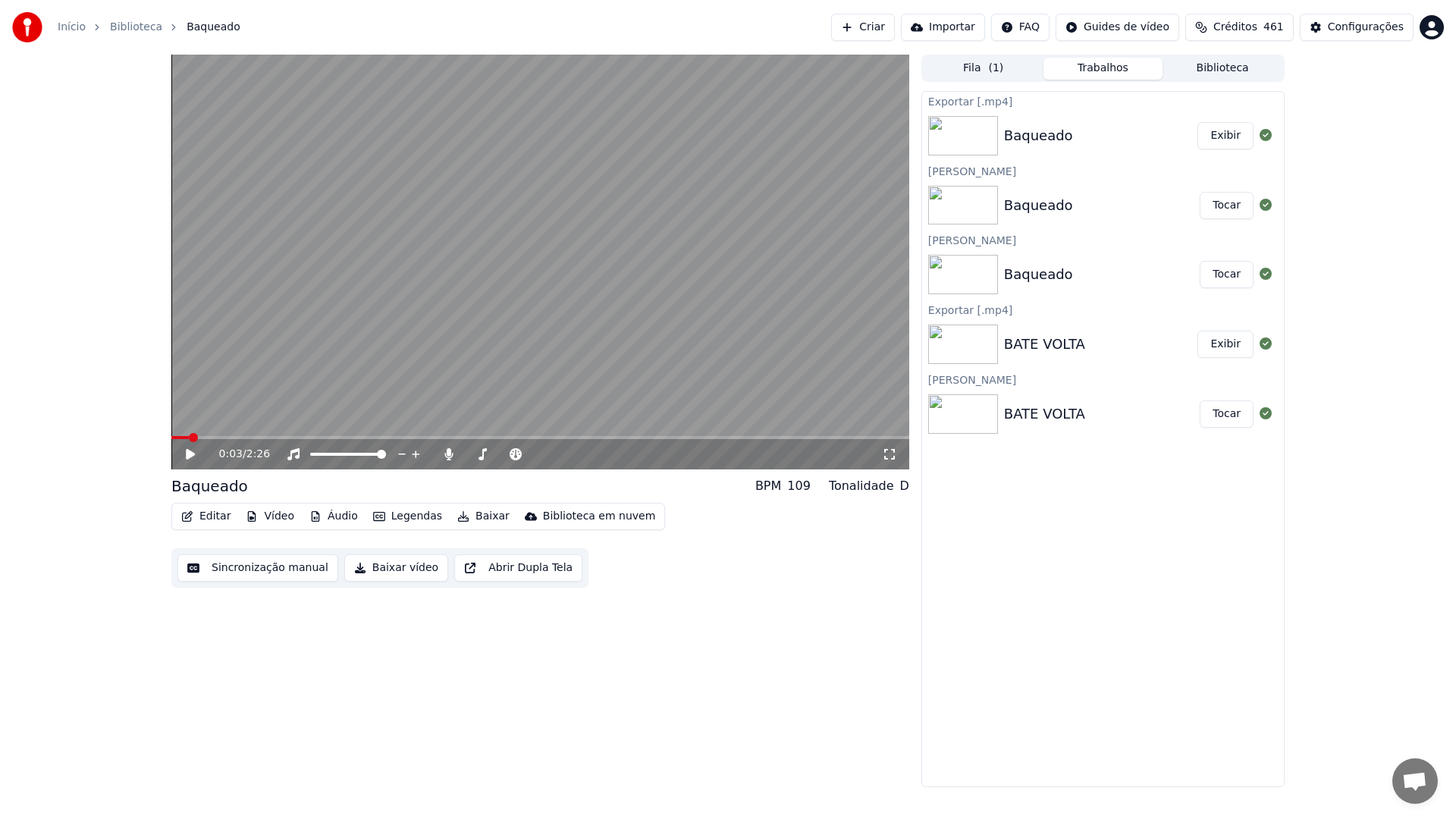
click at [1221, 64] on button "Biblioteca" at bounding box center [1223, 69] width 120 height 22
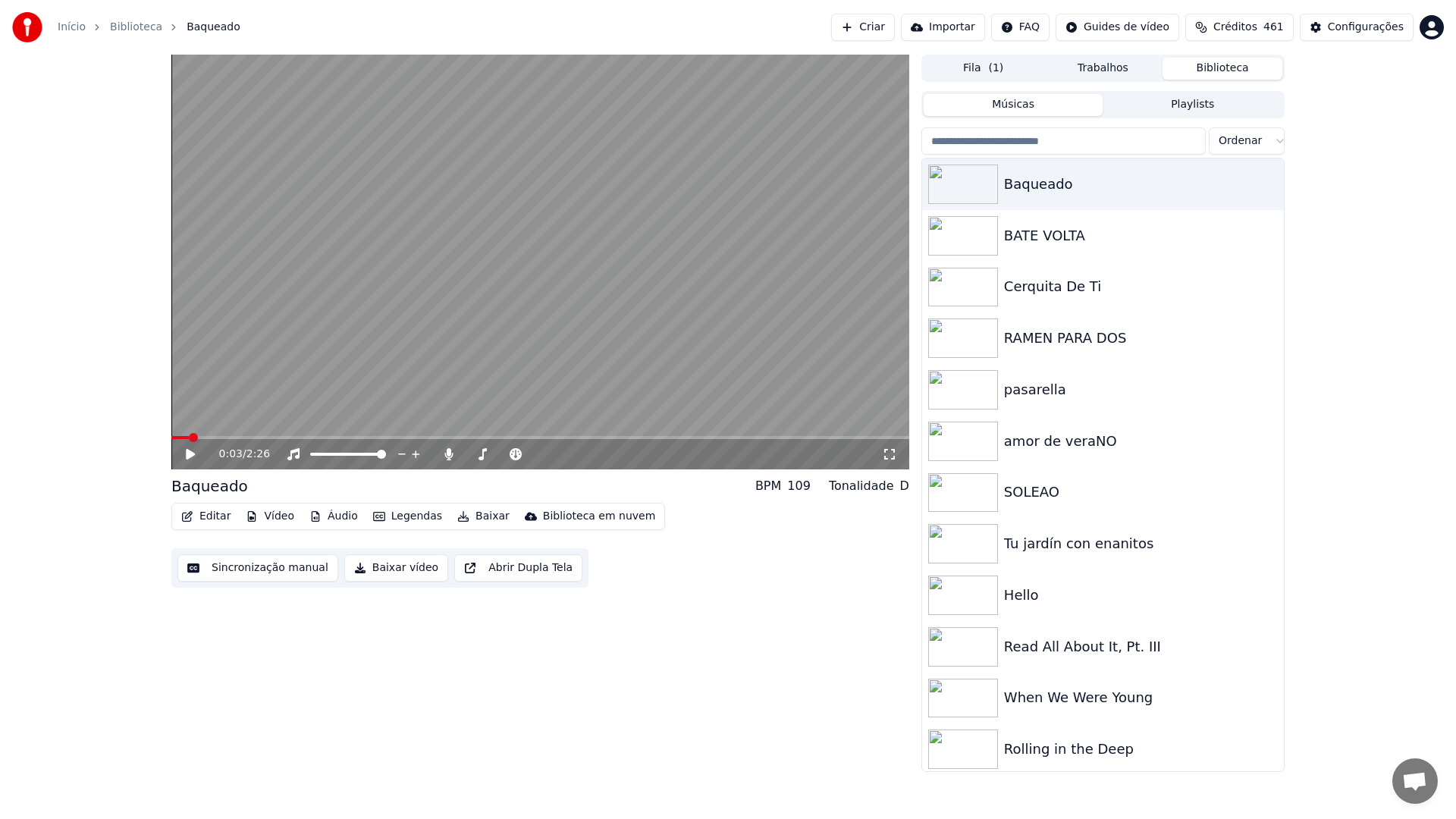
click at [1039, 138] on input "search" at bounding box center [1063, 140] width 284 height 27
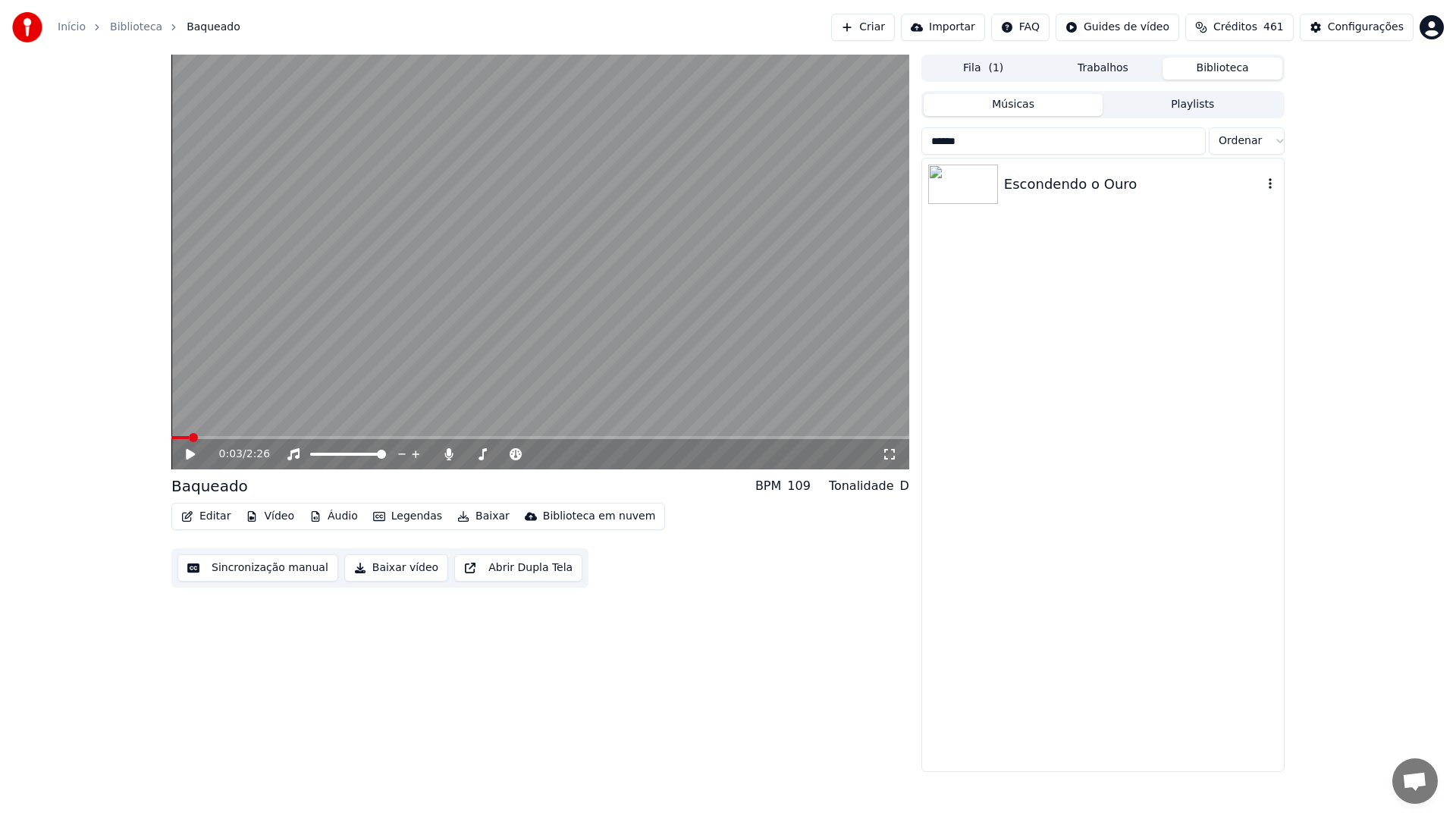
type input "******"
click at [1097, 177] on div "Escondendo o Ouro" at bounding box center [1133, 184] width 259 height 21
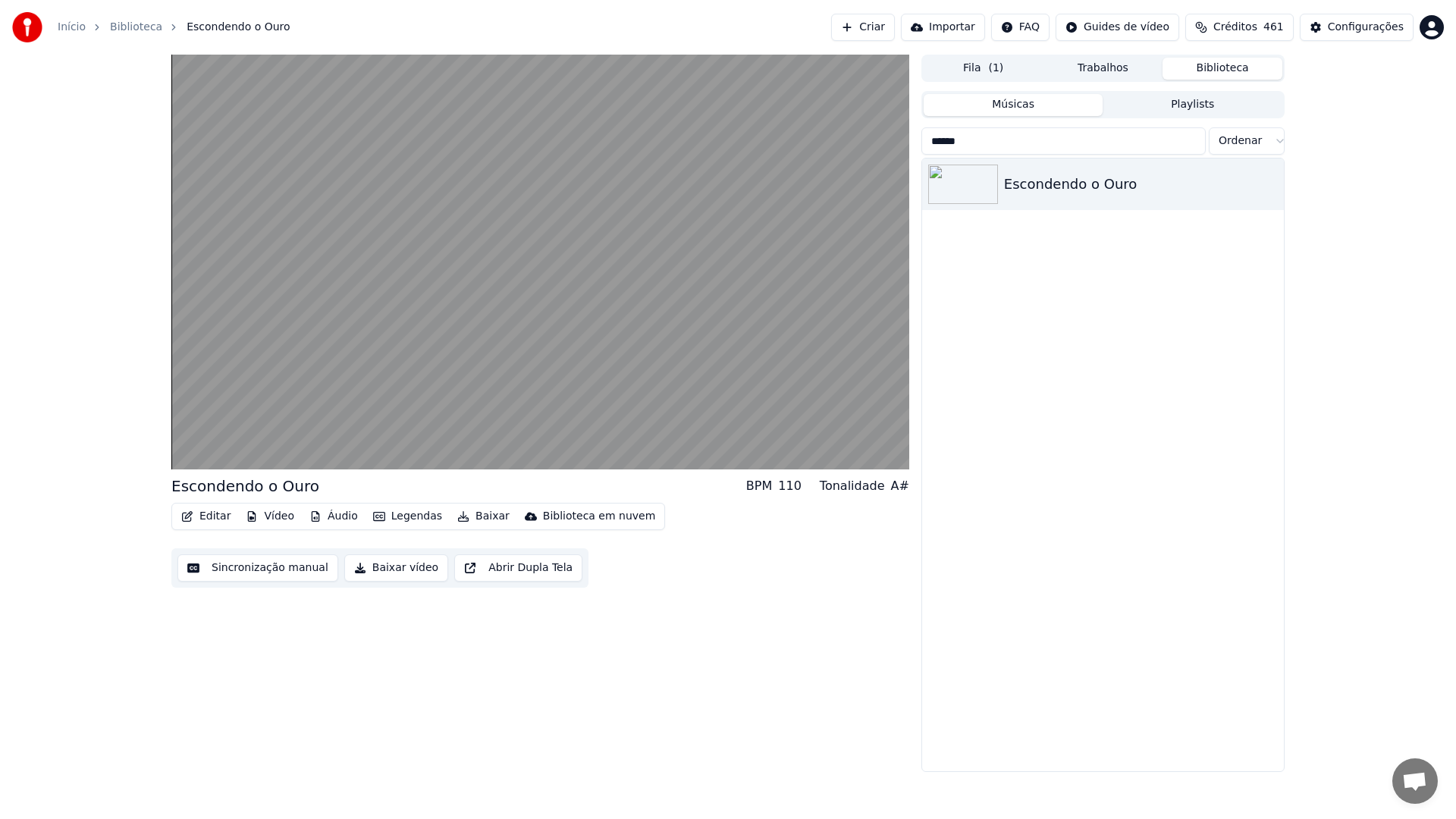
click at [251, 567] on button "Sincronização manual" at bounding box center [257, 567] width 161 height 27
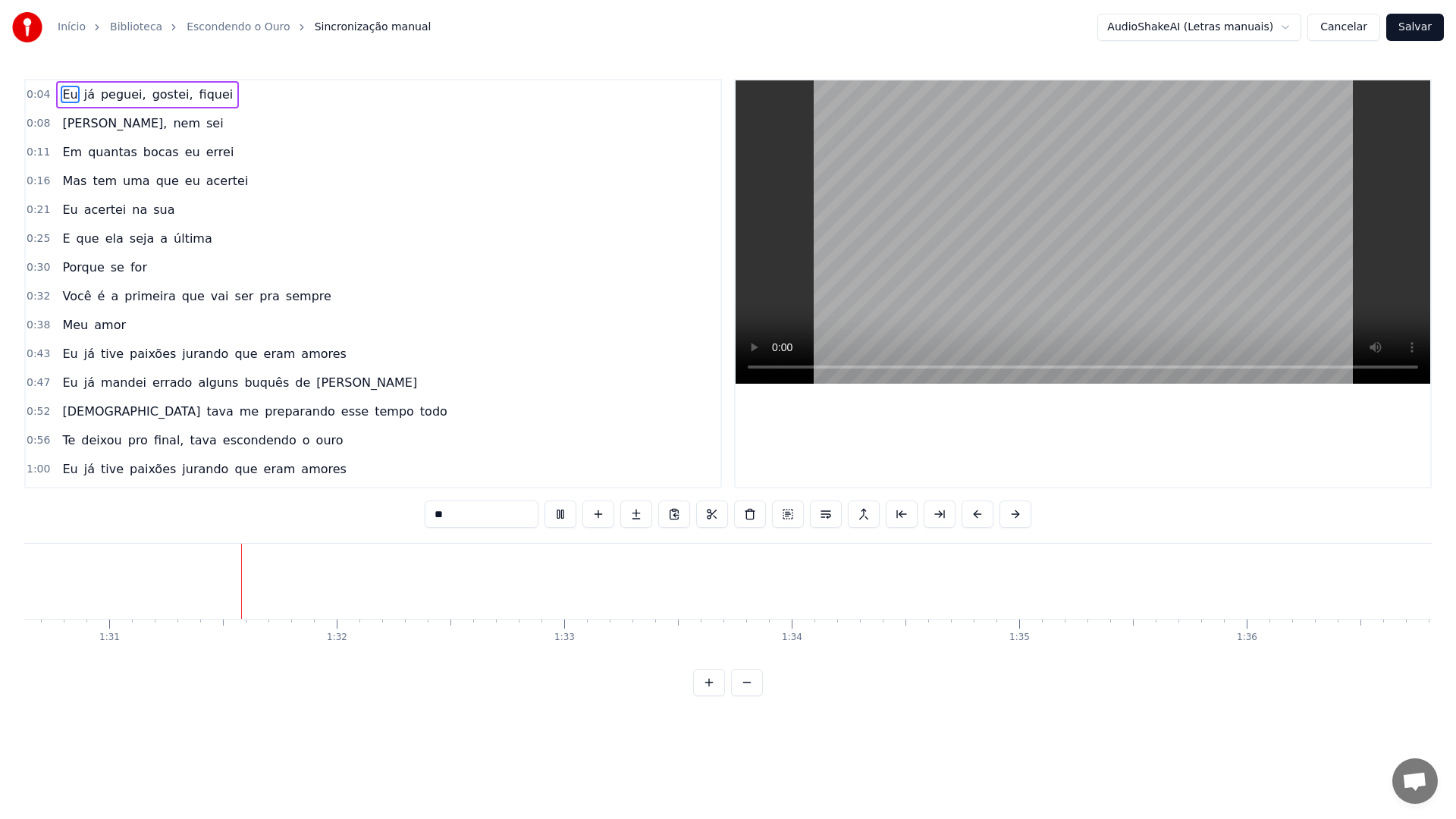
scroll to position [0, 20640]
click at [975, 214] on video at bounding box center [1083, 231] width 695 height 303
click at [906, 199] on video at bounding box center [1083, 231] width 695 height 303
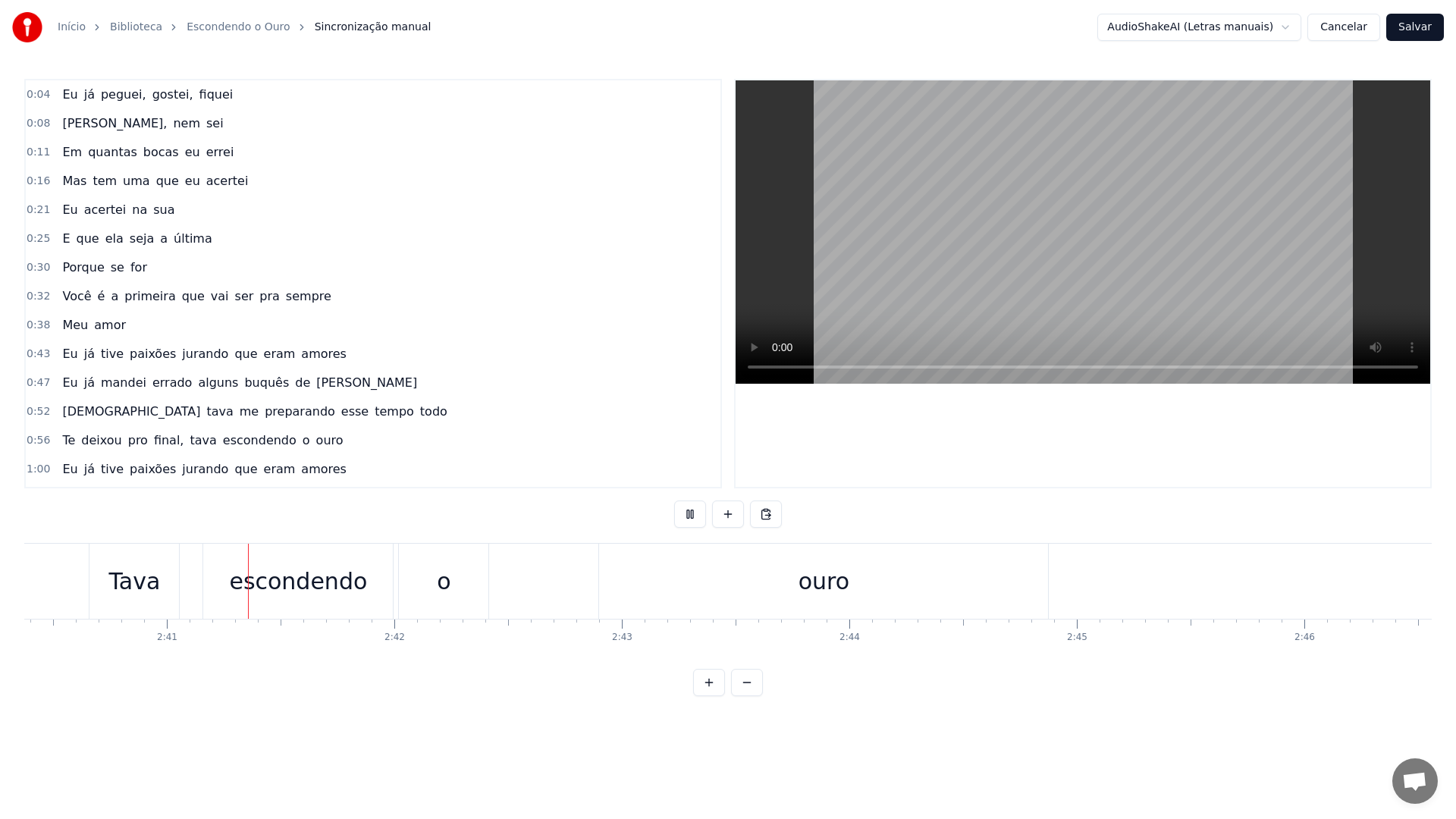
scroll to position [0, 36494]
click at [950, 268] on video at bounding box center [1083, 231] width 695 height 303
click at [438, 579] on div "o" at bounding box center [439, 581] width 14 height 34
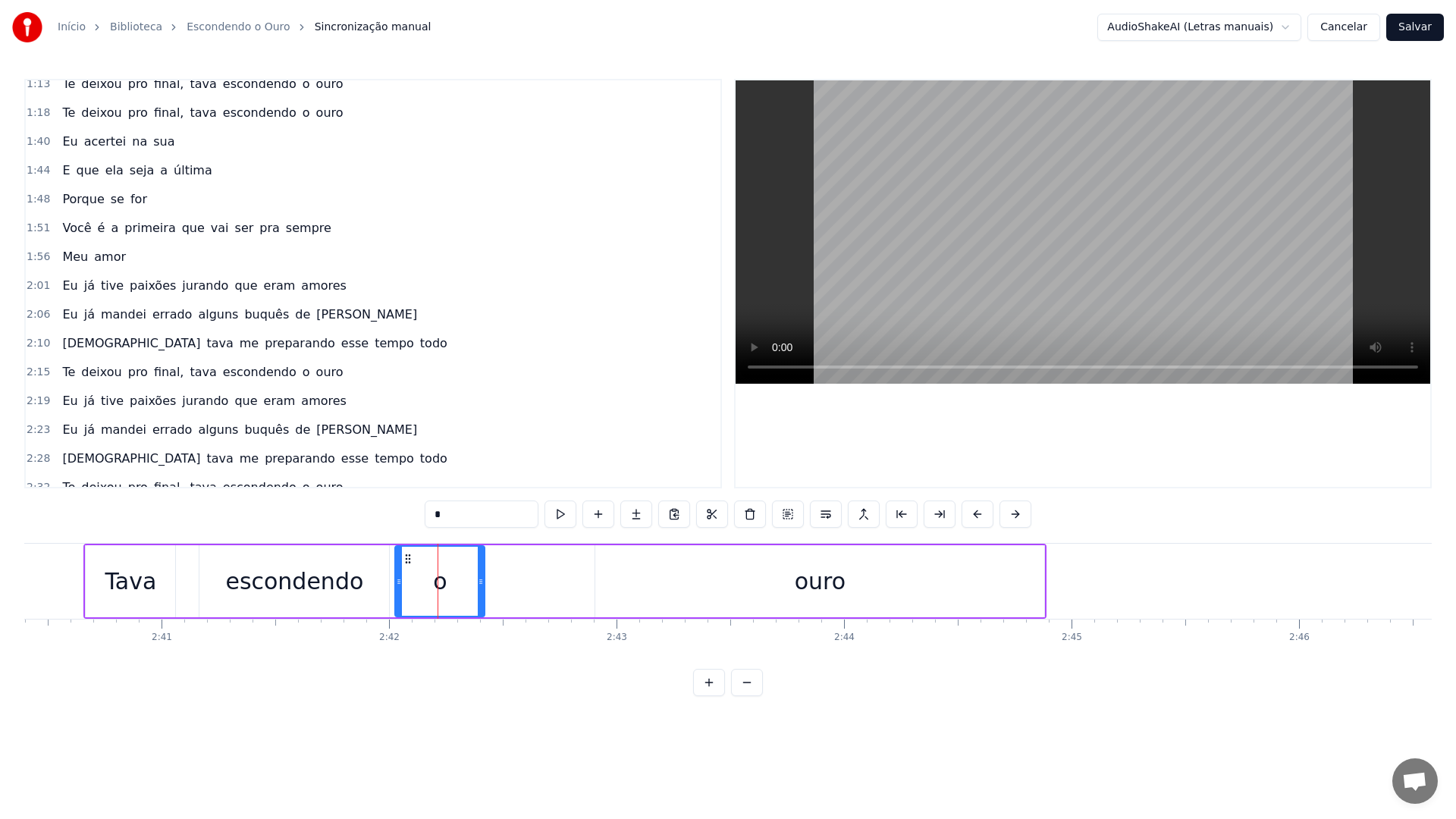
scroll to position [545, 0]
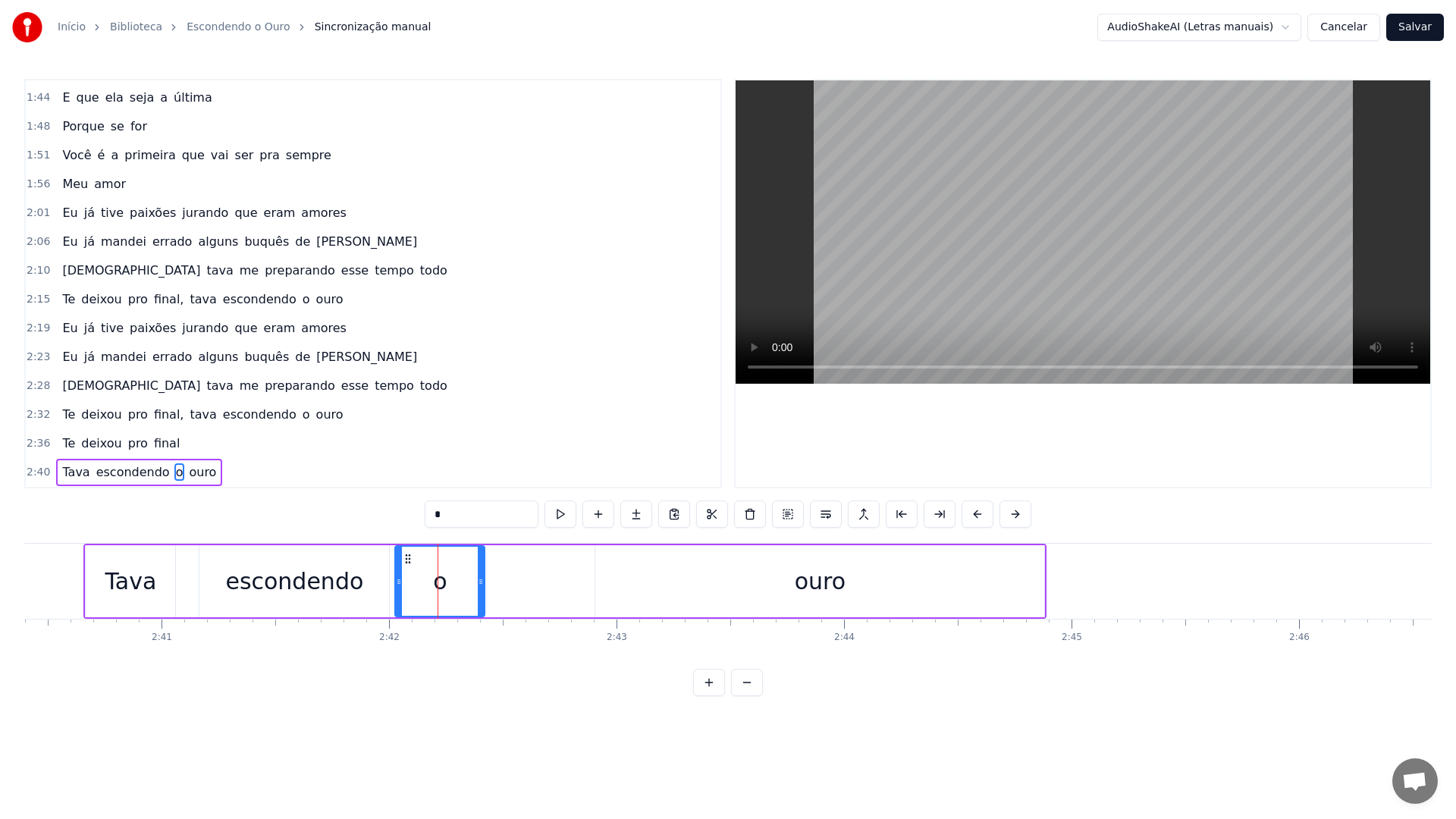
click at [613, 588] on div "ouro" at bounding box center [819, 581] width 449 height 72
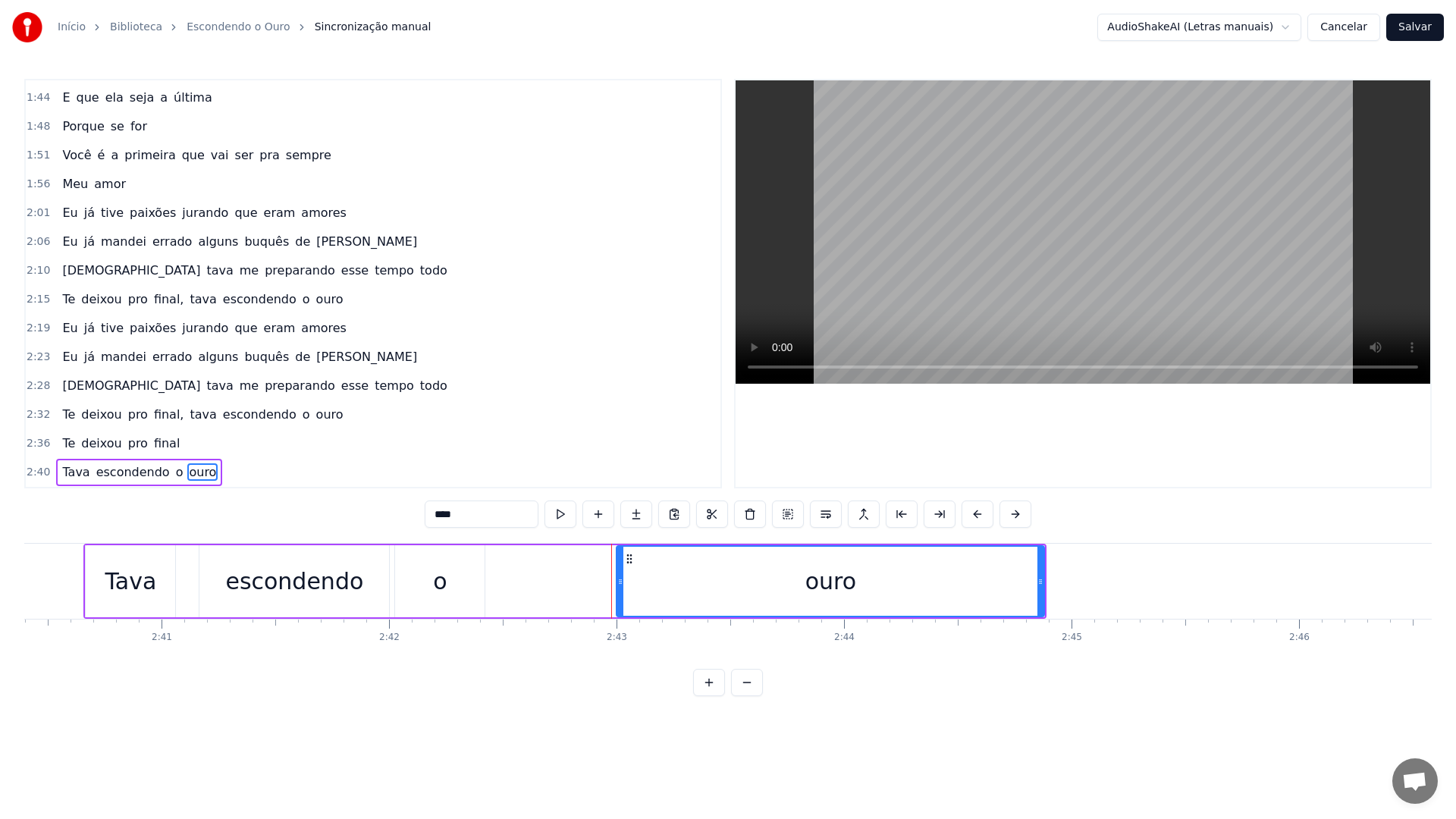
drag, startPoint x: 598, startPoint y: 588, endPoint x: 624, endPoint y: 588, distance: 26.5
click at [623, 588] on div at bounding box center [620, 581] width 6 height 69
click at [444, 593] on div "o" at bounding box center [440, 581] width 14 height 34
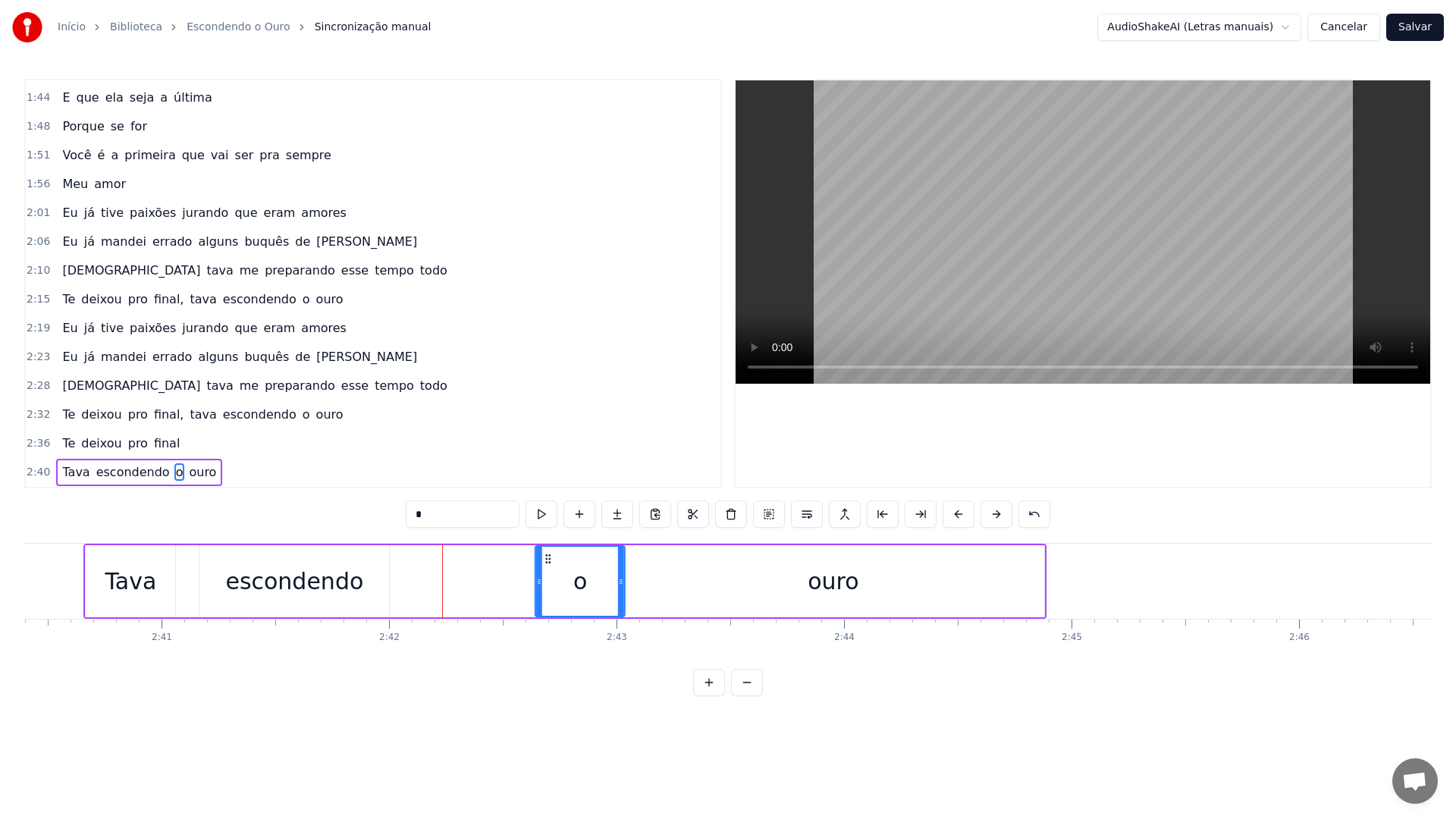
drag, startPoint x: 407, startPoint y: 559, endPoint x: 546, endPoint y: 558, distance: 138.8
click at [547, 558] on circle at bounding box center [547, 558] width 1 height 1
drag, startPoint x: 536, startPoint y: 581, endPoint x: 582, endPoint y: 580, distance: 45.5
click at [582, 580] on icon at bounding box center [582, 582] width 6 height 12
click at [356, 582] on div "escondendo" at bounding box center [294, 581] width 190 height 72
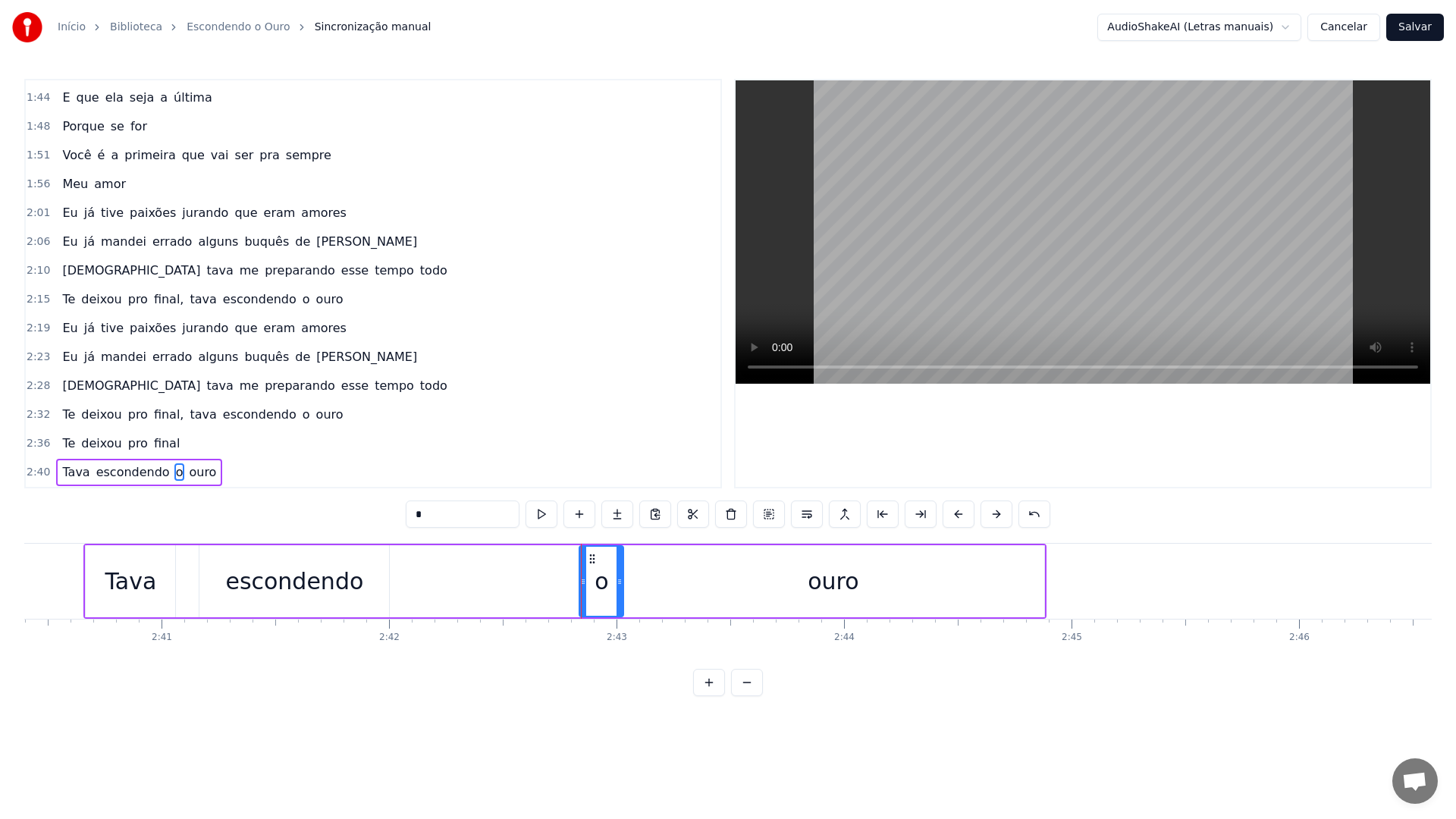
type input "**********"
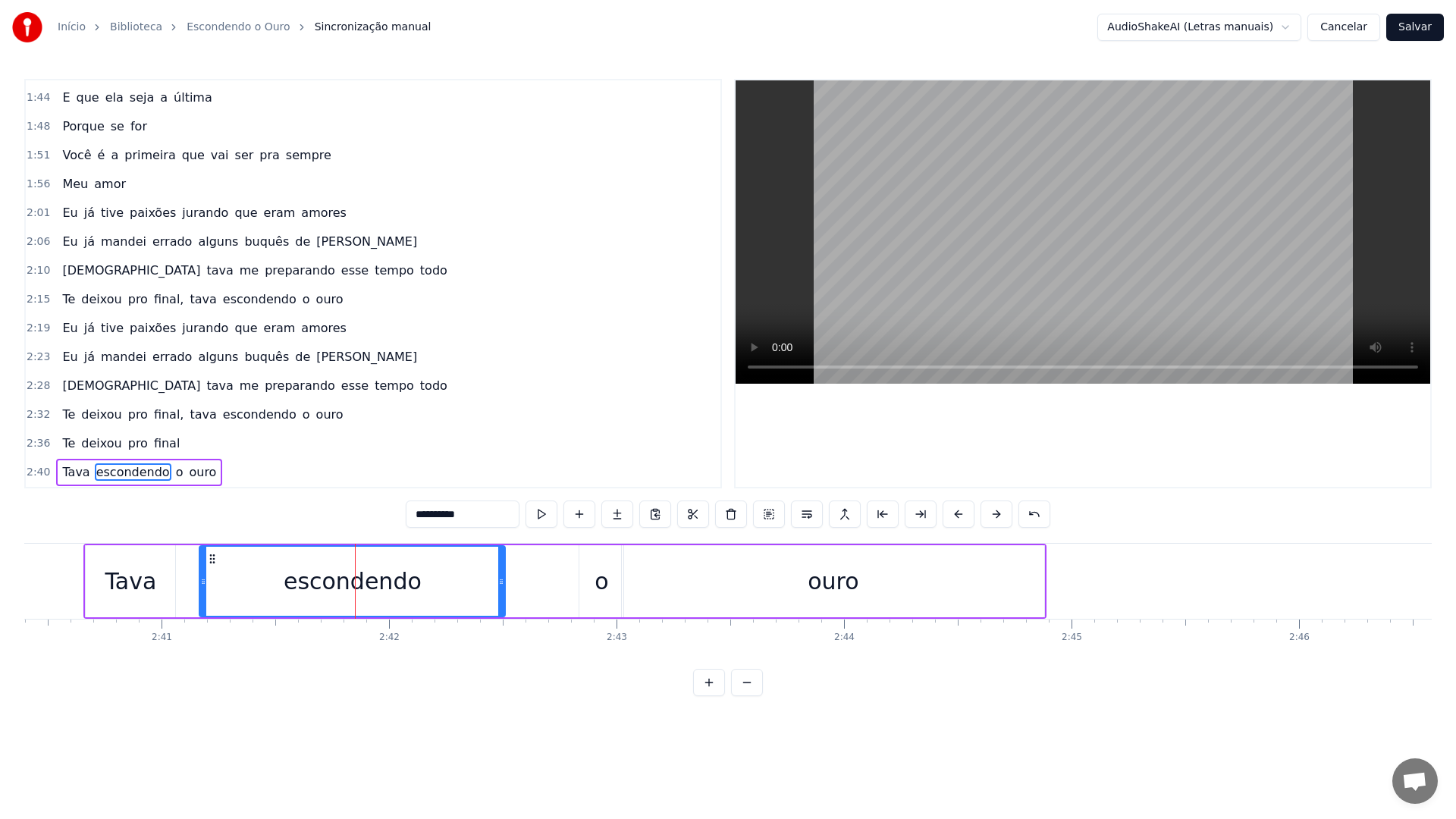
drag, startPoint x: 386, startPoint y: 581, endPoint x: 502, endPoint y: 582, distance: 116.0
click at [502, 582] on icon at bounding box center [501, 582] width 6 height 12
click at [290, 571] on div "escondendo" at bounding box center [352, 581] width 304 height 69
click at [1044, 165] on video at bounding box center [1083, 231] width 695 height 303
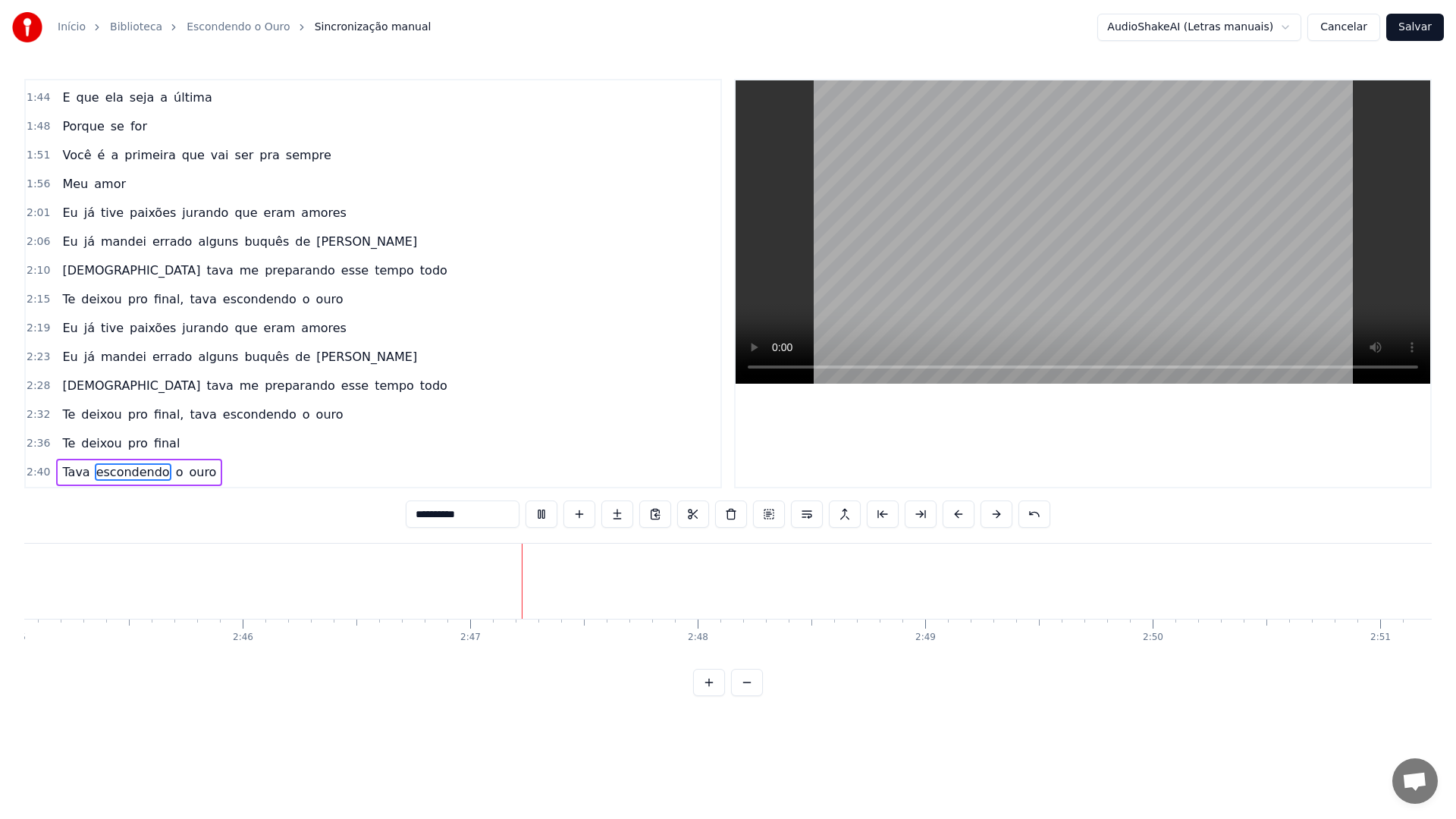
scroll to position [0, 37560]
click at [1422, 24] on button "Salvar" at bounding box center [1415, 27] width 58 height 27
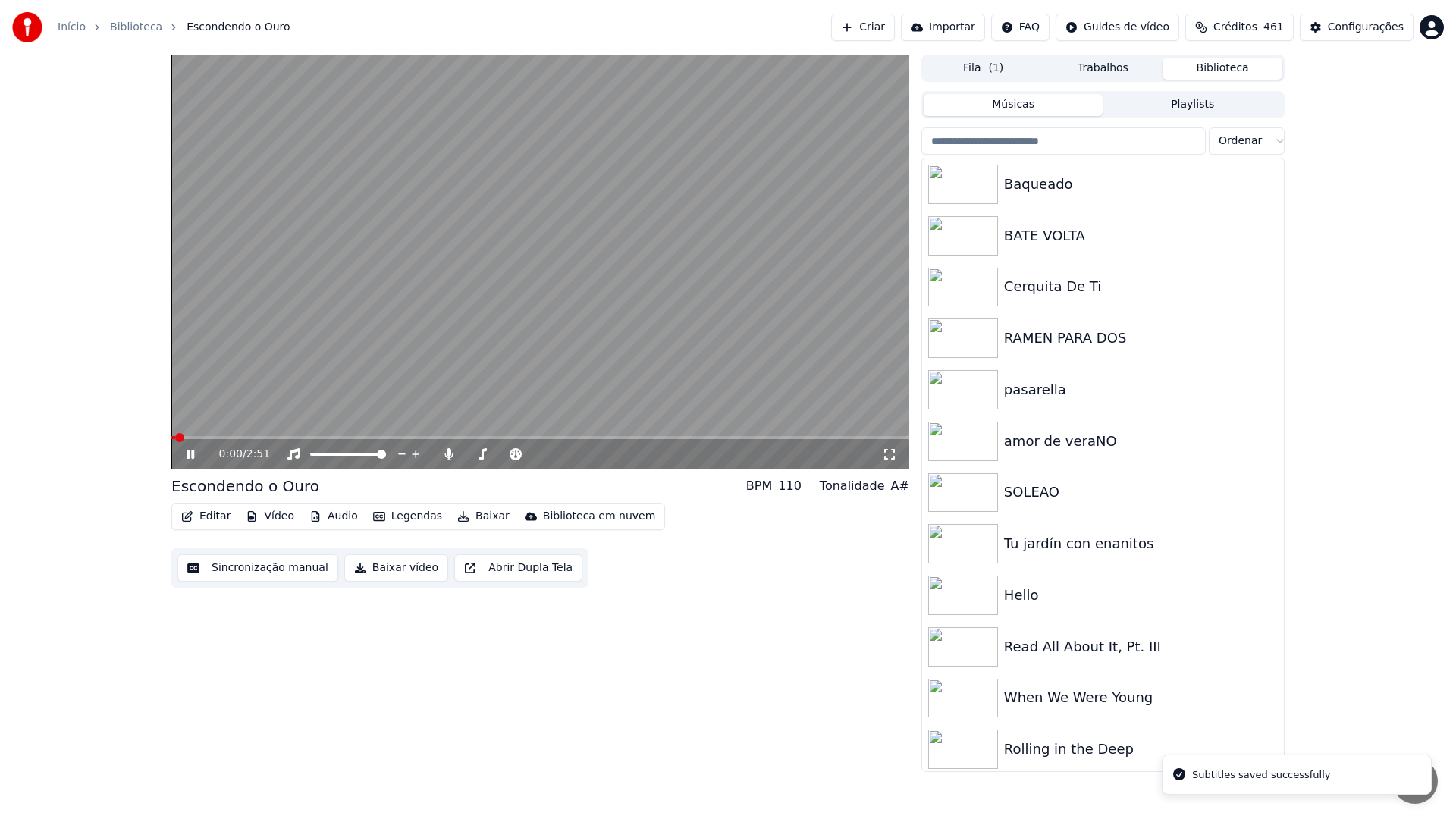
click at [387, 574] on button "Baixar vídeo" at bounding box center [396, 567] width 104 height 27
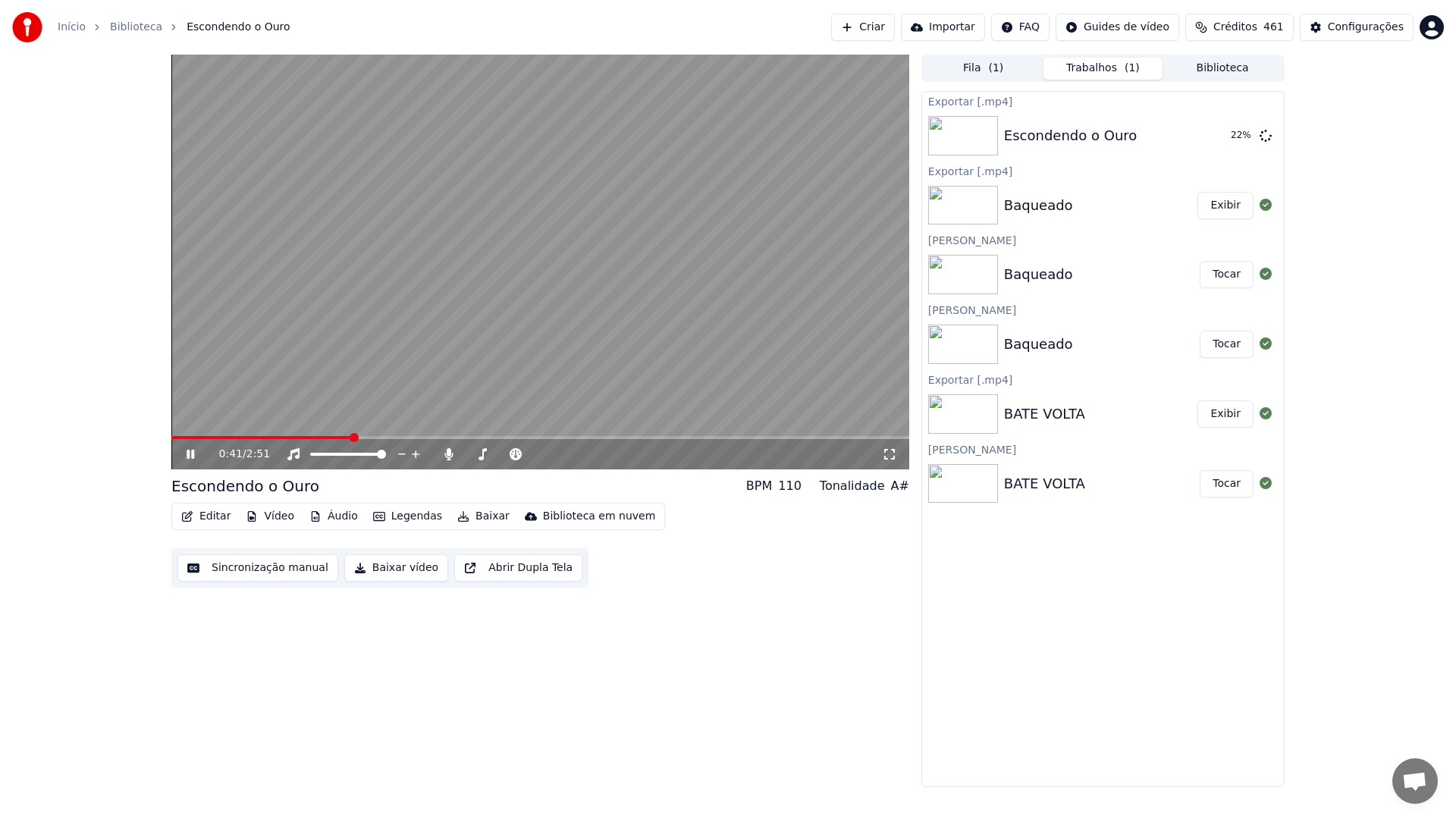
click at [512, 221] on video at bounding box center [540, 262] width 738 height 415
click at [880, 30] on button "Criar" at bounding box center [863, 27] width 64 height 27
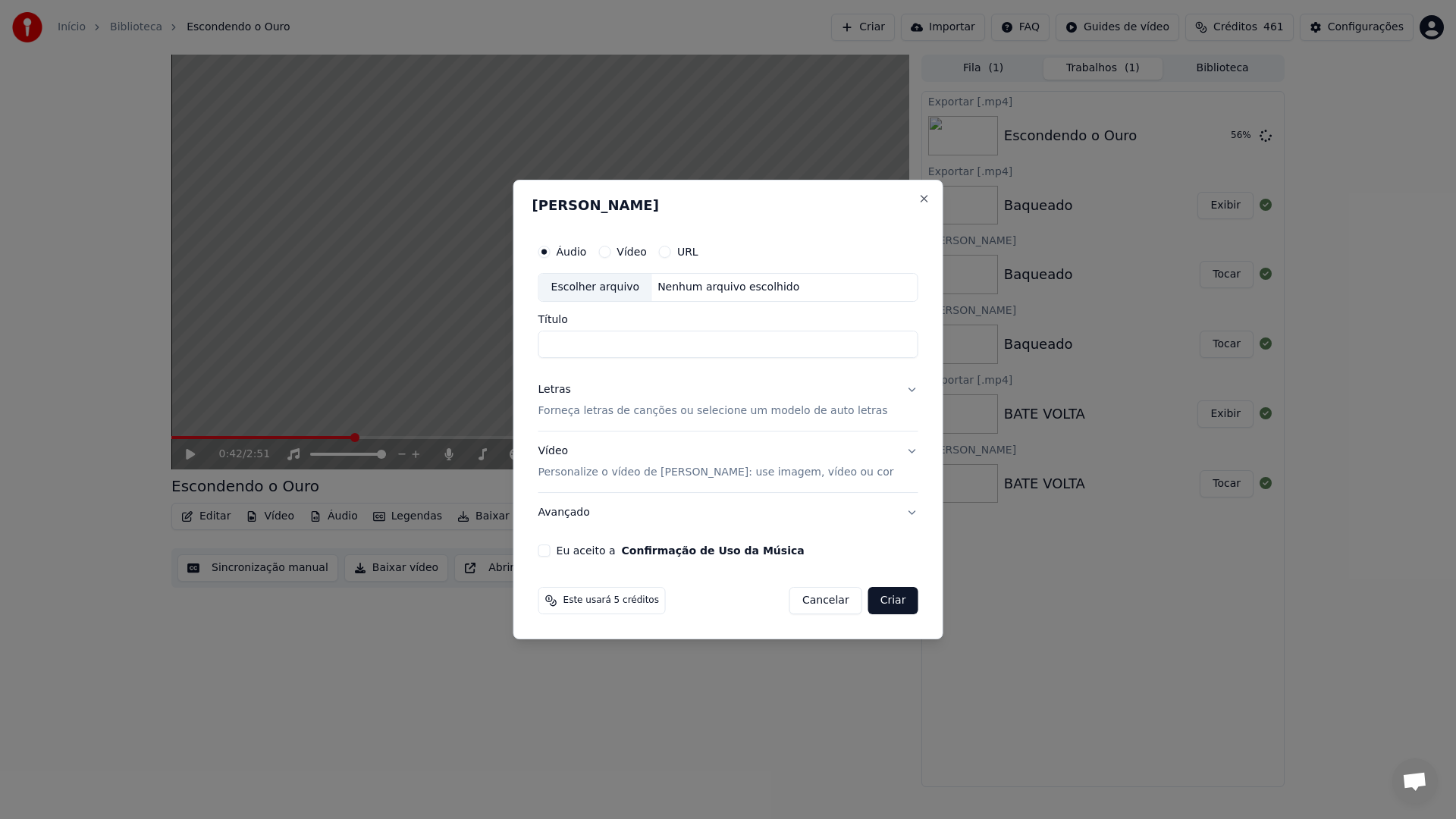
click at [601, 290] on div "Escolher arquivo" at bounding box center [595, 287] width 113 height 27
type input "*"
click at [619, 392] on div "Letras Forneça letras de canções ou selecione um modelo de auto letras" at bounding box center [713, 400] width 350 height 36
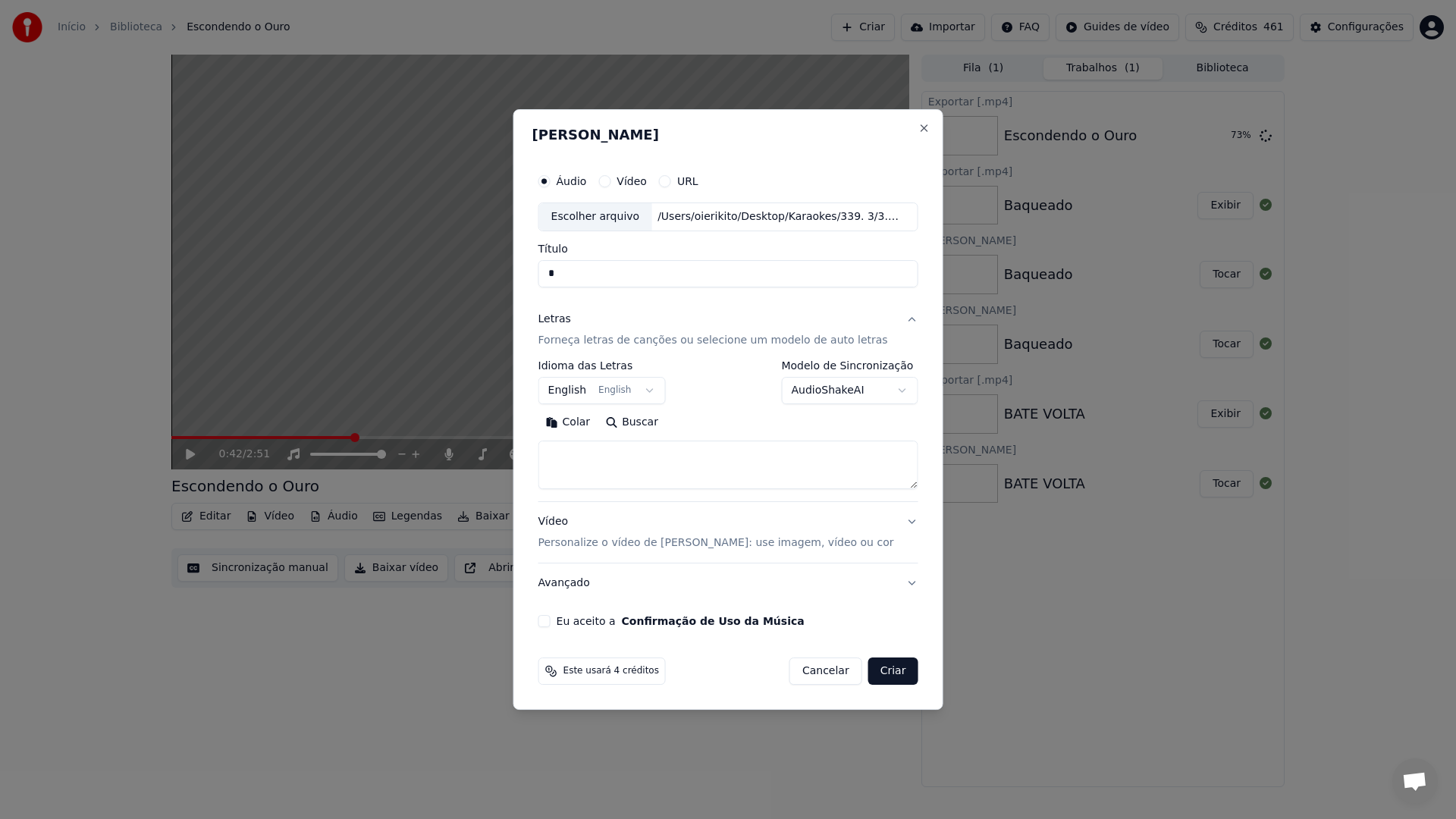
click at [619, 476] on textarea at bounding box center [728, 465] width 380 height 49
paste textarea "**********"
type textarea "**********"
click at [655, 533] on div "Vídeo Personalize o vídeo de karaokê: use imagem, vídeo ou cor" at bounding box center [716, 532] width 356 height 36
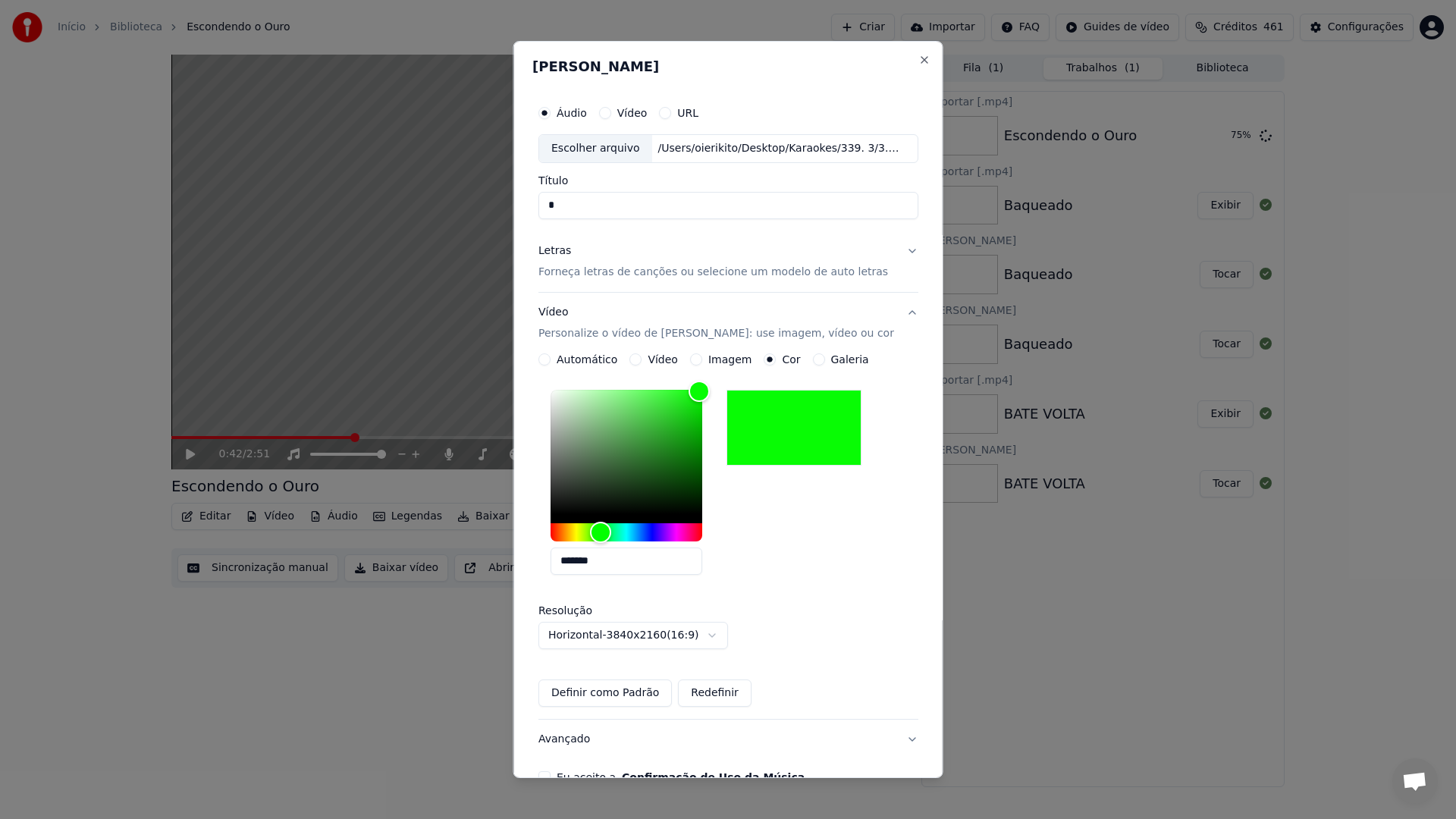
scroll to position [88, 0]
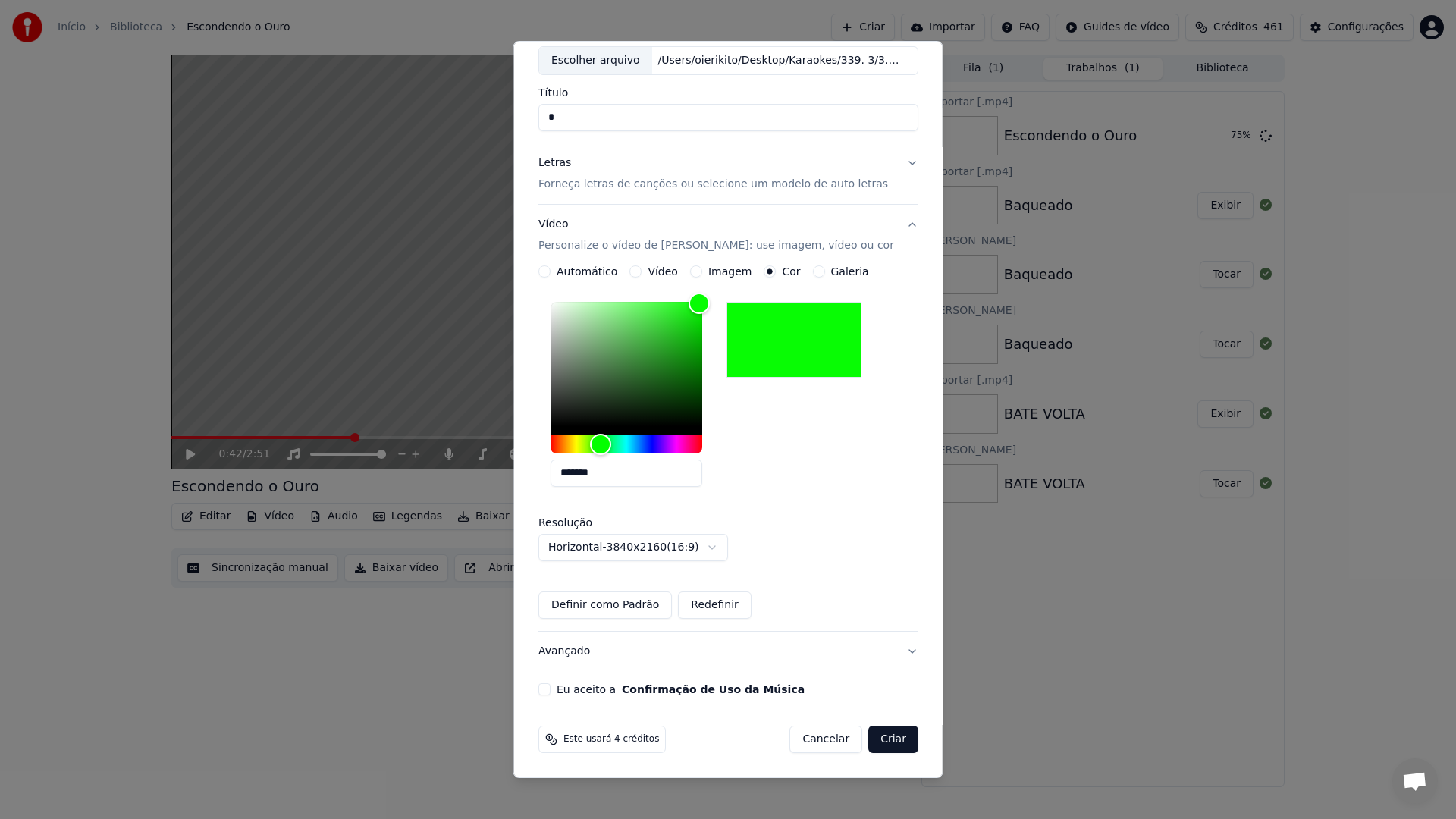
click at [680, 674] on div "**********" at bounding box center [728, 353] width 392 height 698
click at [551, 692] on button "Eu aceito a Confirmação de Uso da Música" at bounding box center [544, 689] width 12 height 12
click at [890, 739] on button "Criar" at bounding box center [893, 739] width 50 height 27
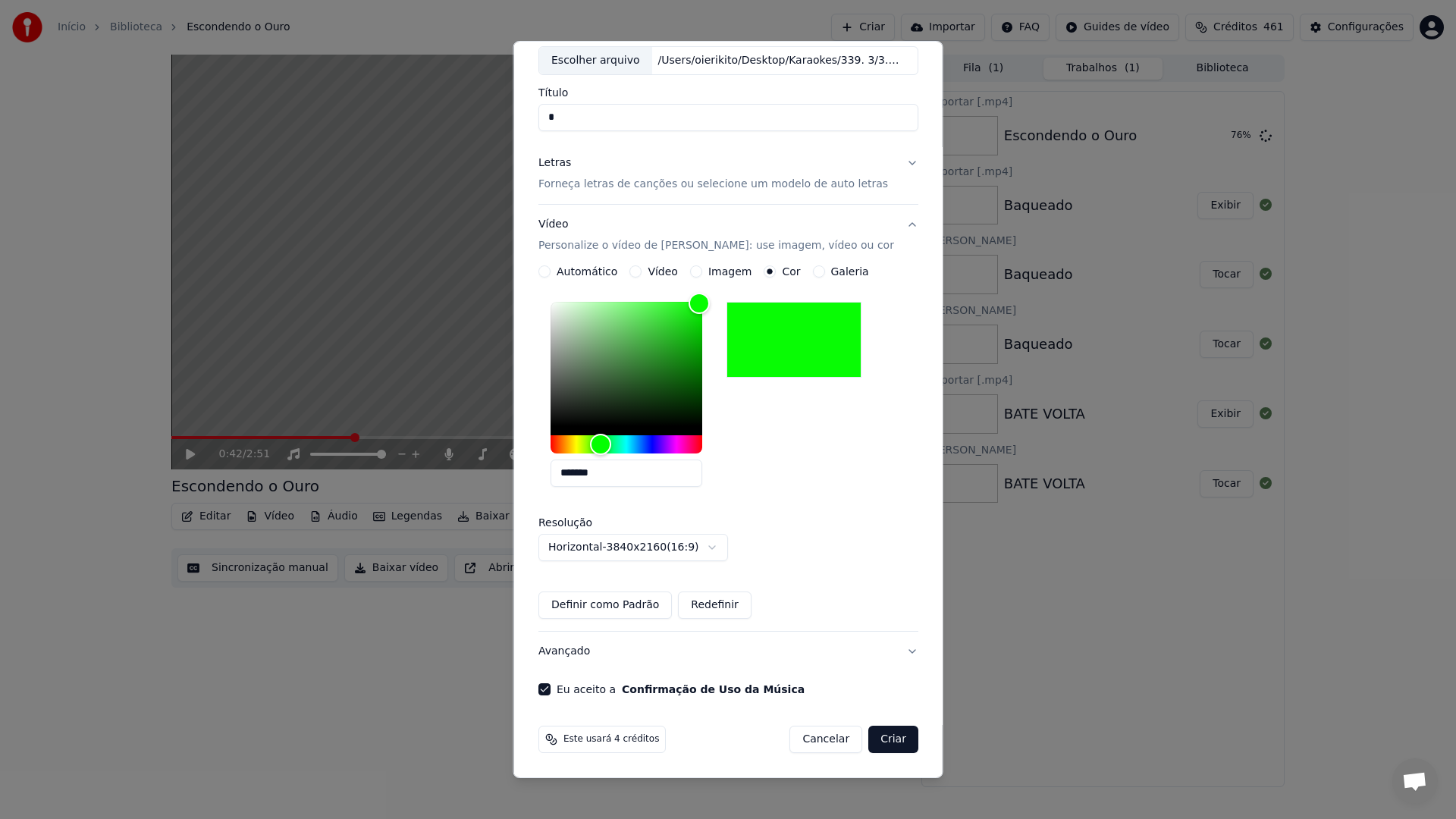
click at [868, 742] on button "Criar" at bounding box center [893, 739] width 50 height 27
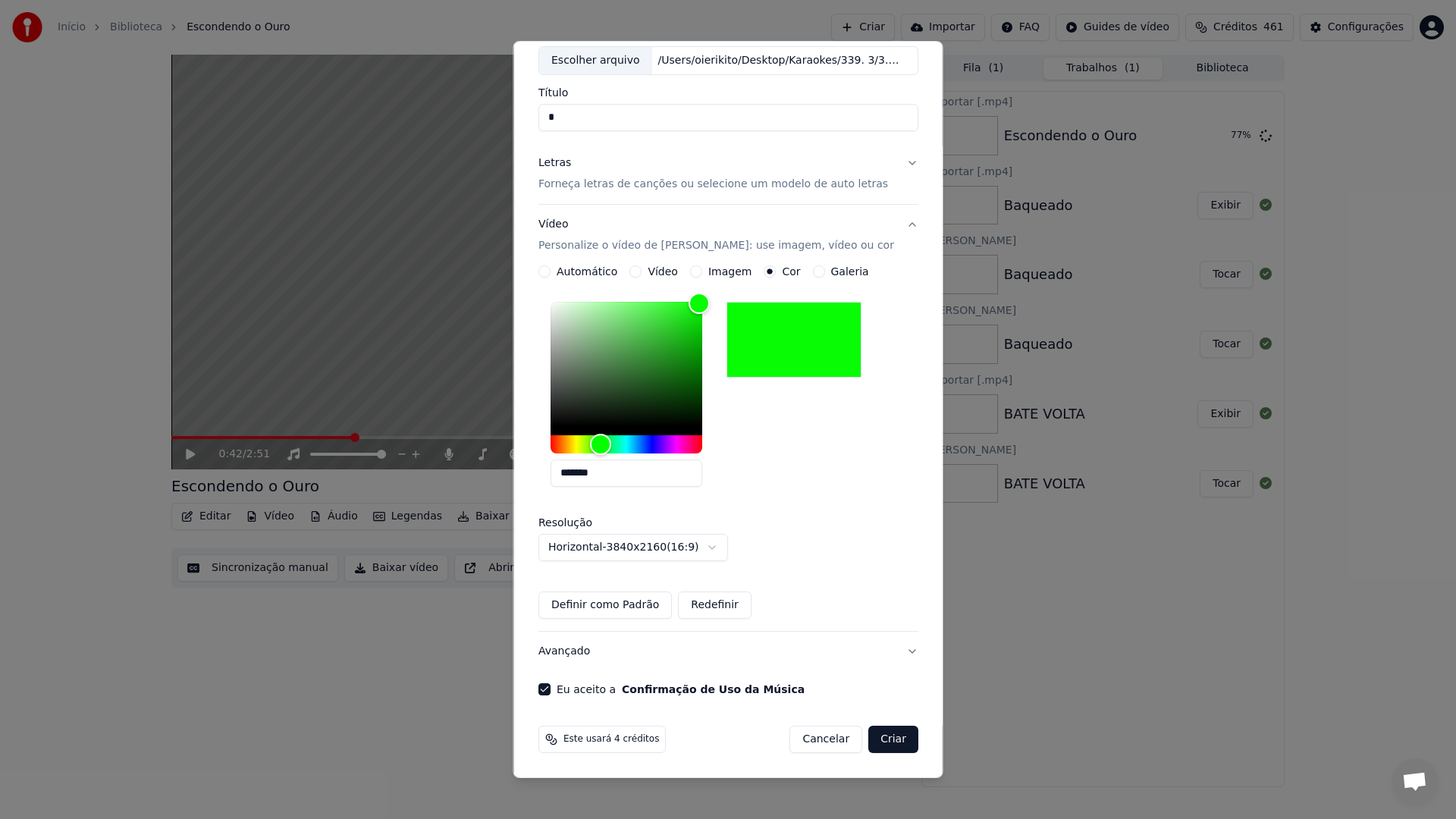
click at [868, 742] on button "Criar" at bounding box center [893, 739] width 50 height 27
click at [827, 659] on button "Avançado" at bounding box center [728, 651] width 380 height 39
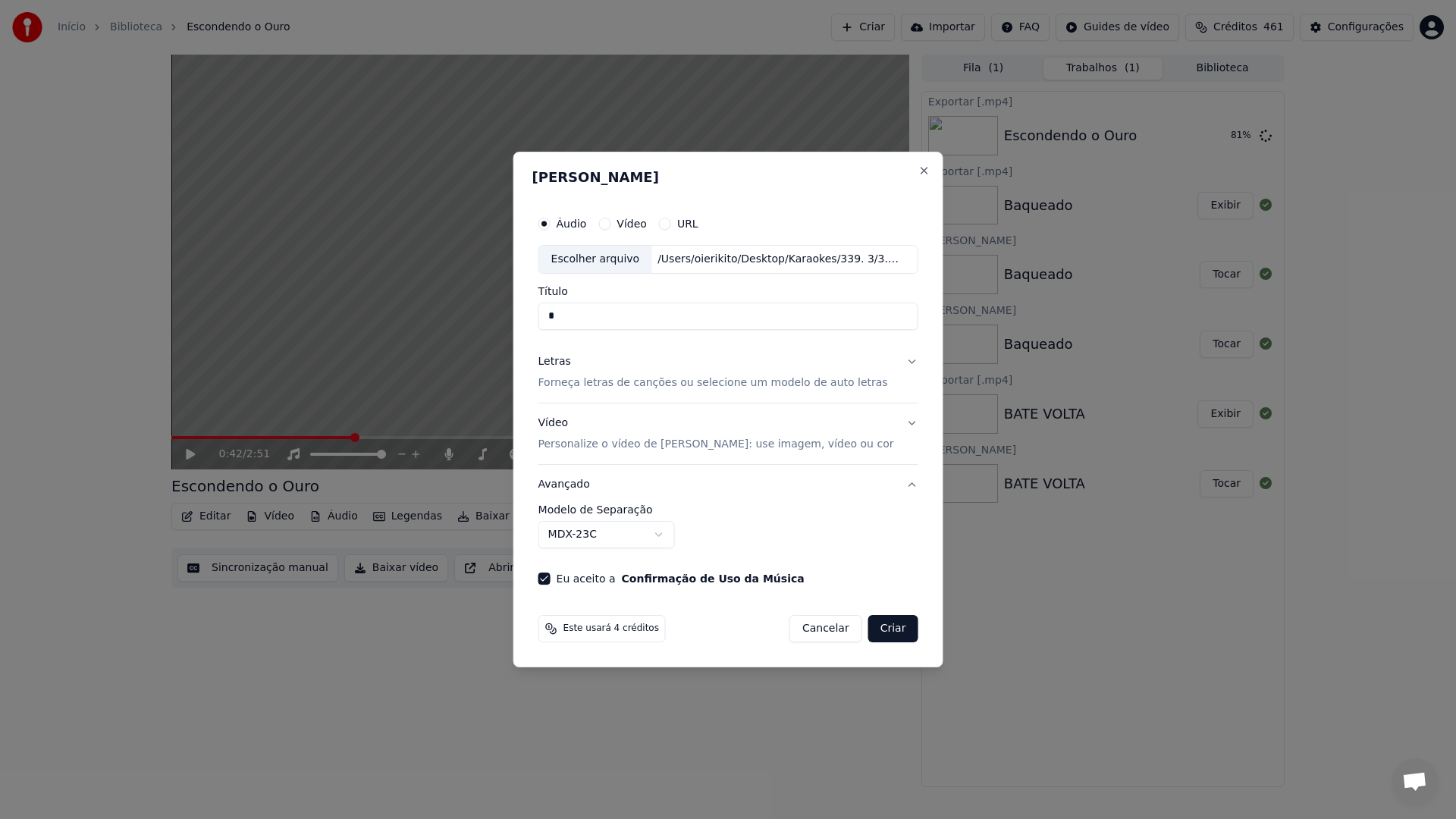
click at [797, 375] on p "Forneça letras de canções ou selecione um modelo de auto letras" at bounding box center [713, 382] width 350 height 15
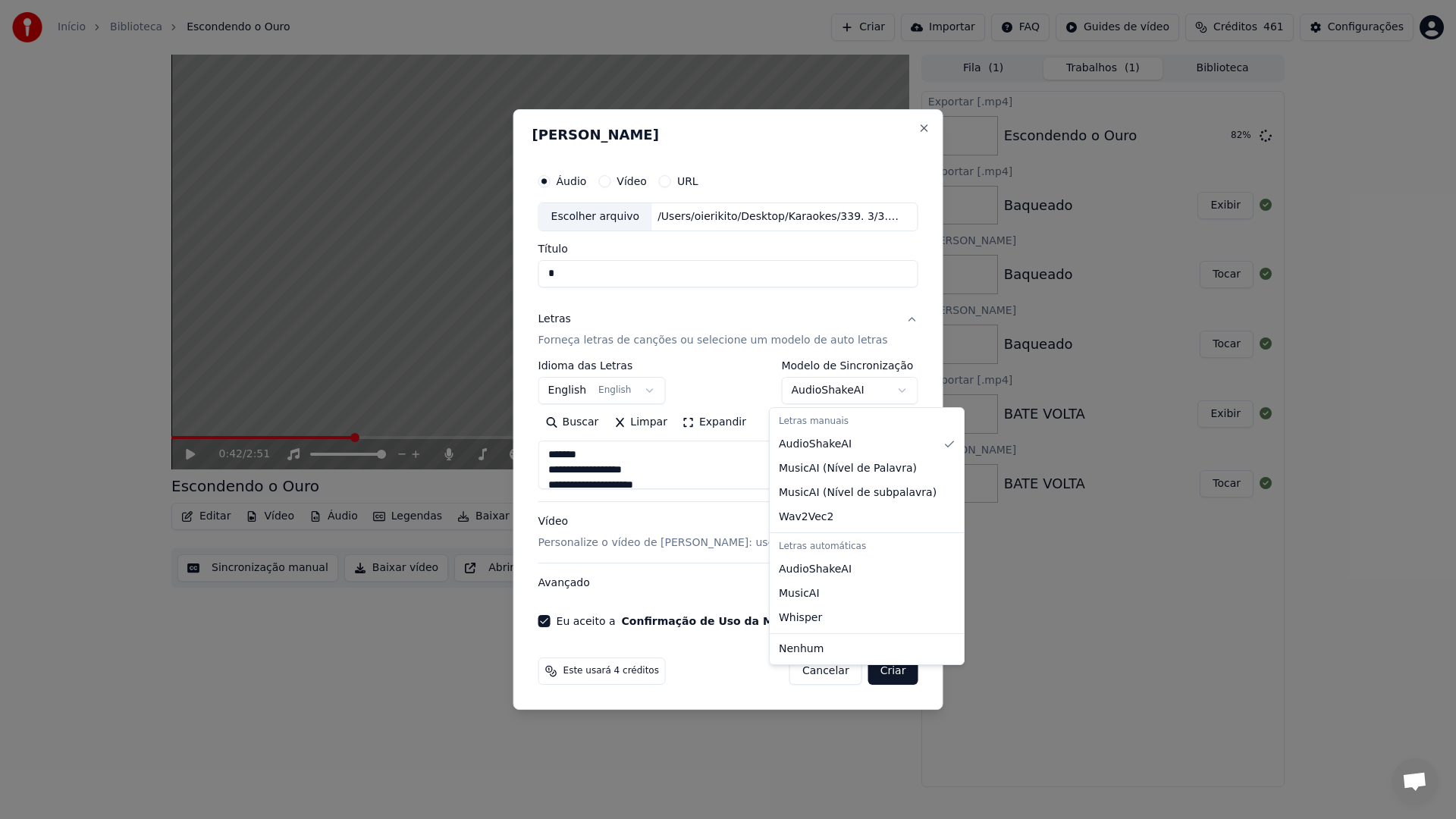
click at [814, 387] on body "**********" at bounding box center [728, 409] width 1456 height 819
click at [844, 384] on body "**********" at bounding box center [728, 409] width 1456 height 819
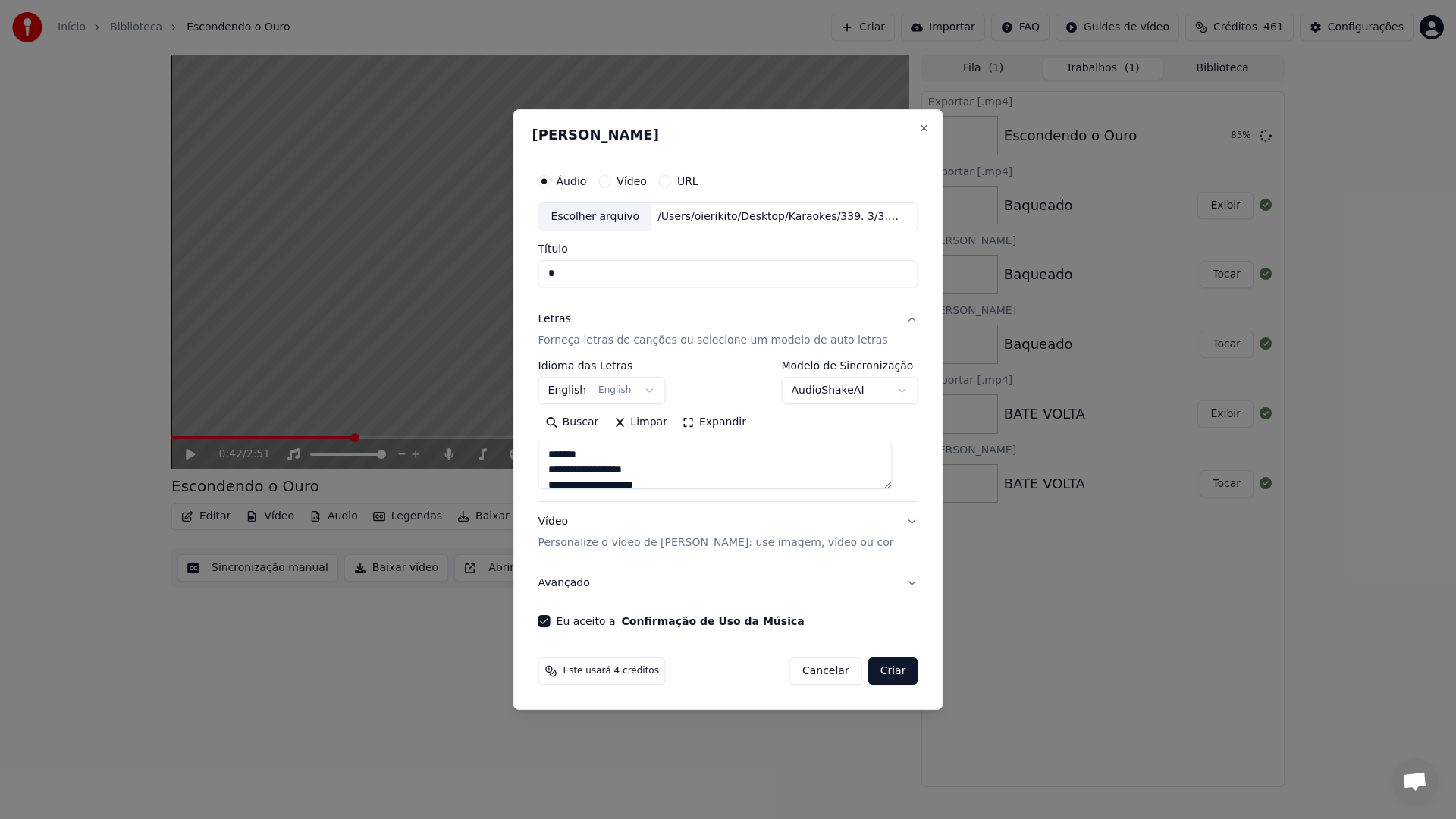
click at [877, 674] on button "Criar" at bounding box center [893, 671] width 50 height 27
click at [868, 673] on button "Criar" at bounding box center [893, 671] width 50 height 27
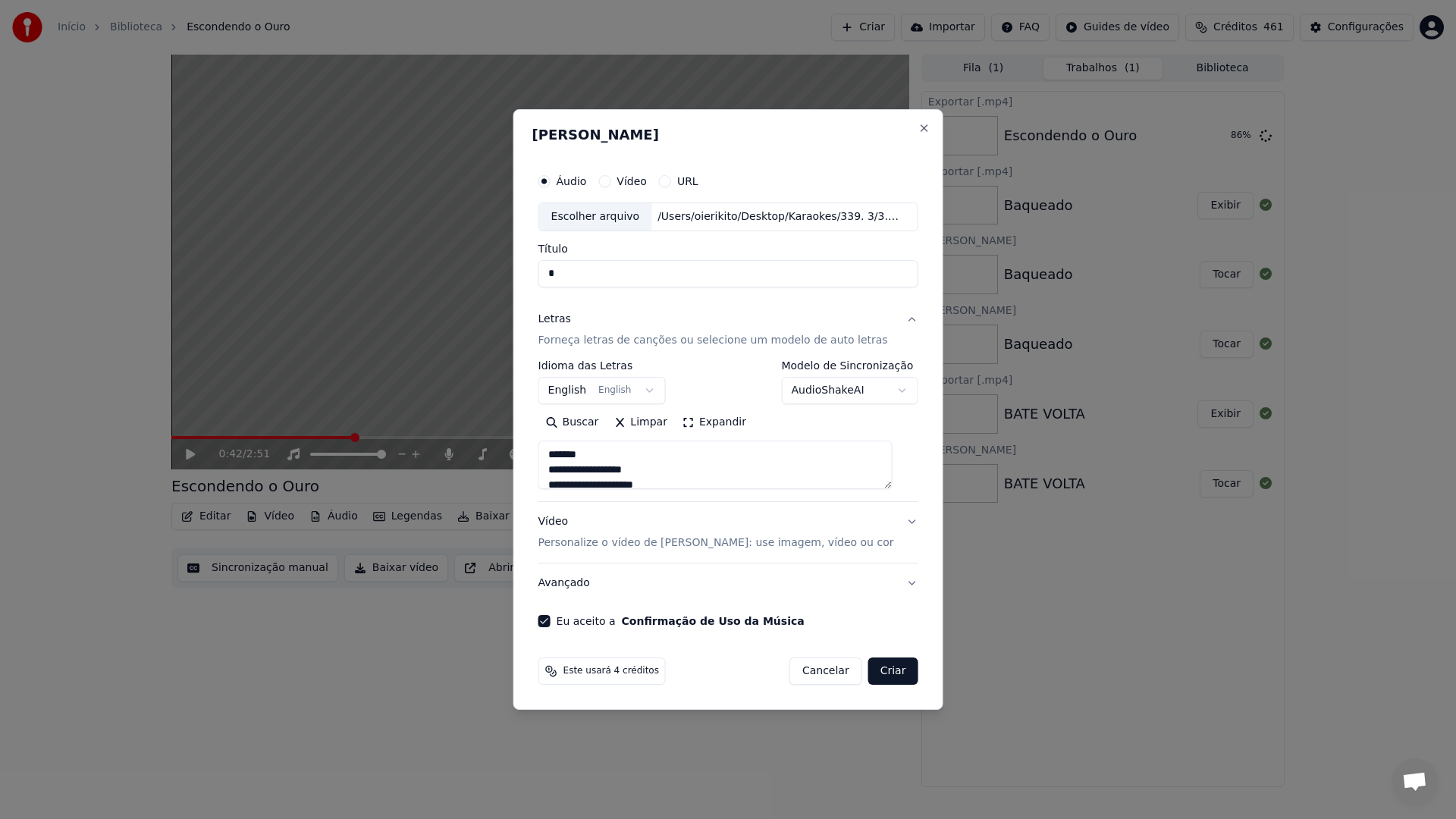
click at [868, 673] on button "Criar" at bounding box center [893, 671] width 50 height 27
click at [551, 620] on button "Eu aceito a Confirmação de Uso da Música" at bounding box center [544, 621] width 12 height 12
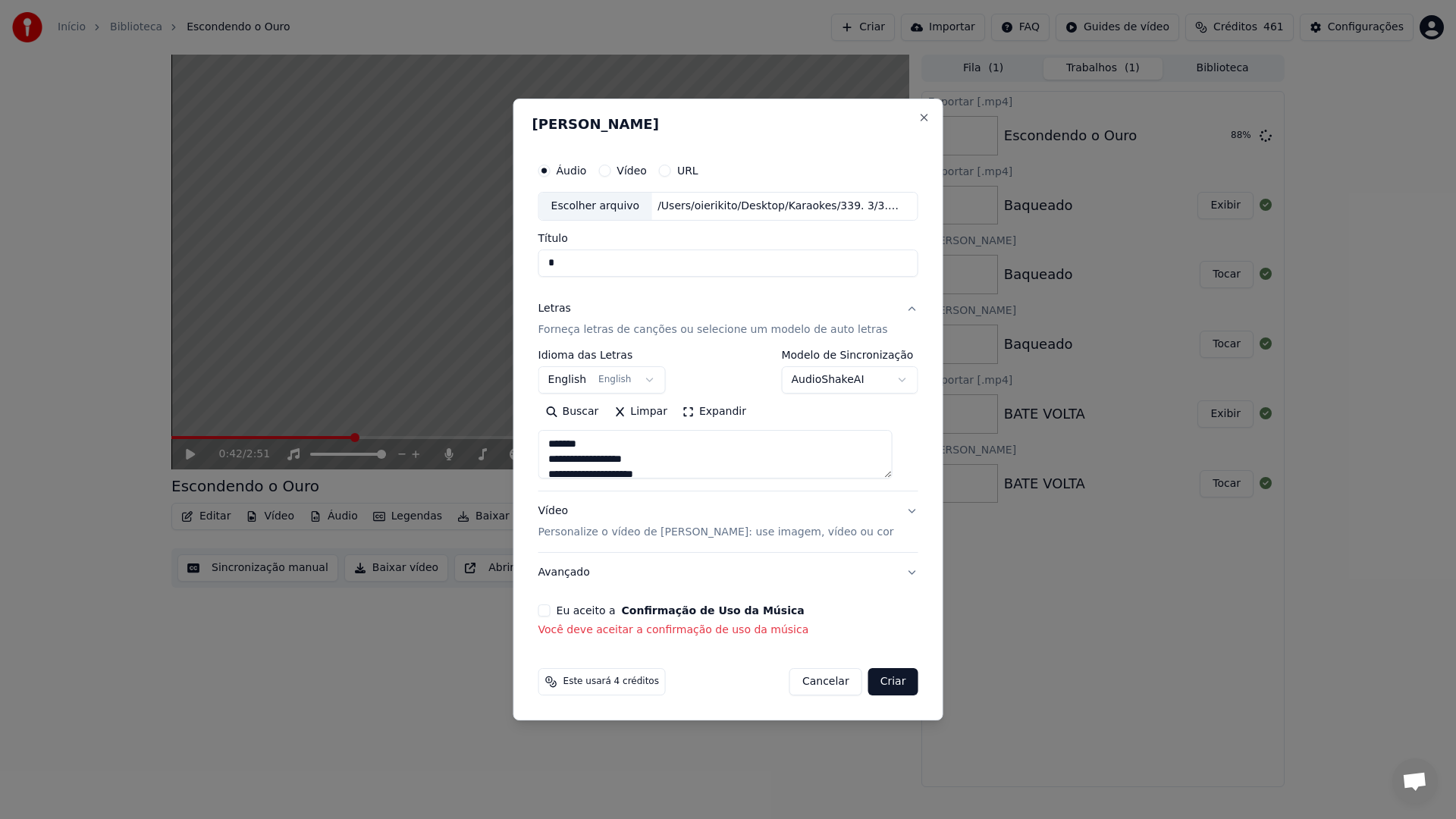
click at [894, 683] on button "Criar" at bounding box center [893, 681] width 50 height 27
click at [551, 607] on button "Eu aceito a Confirmação de Uso da Música" at bounding box center [544, 610] width 12 height 12
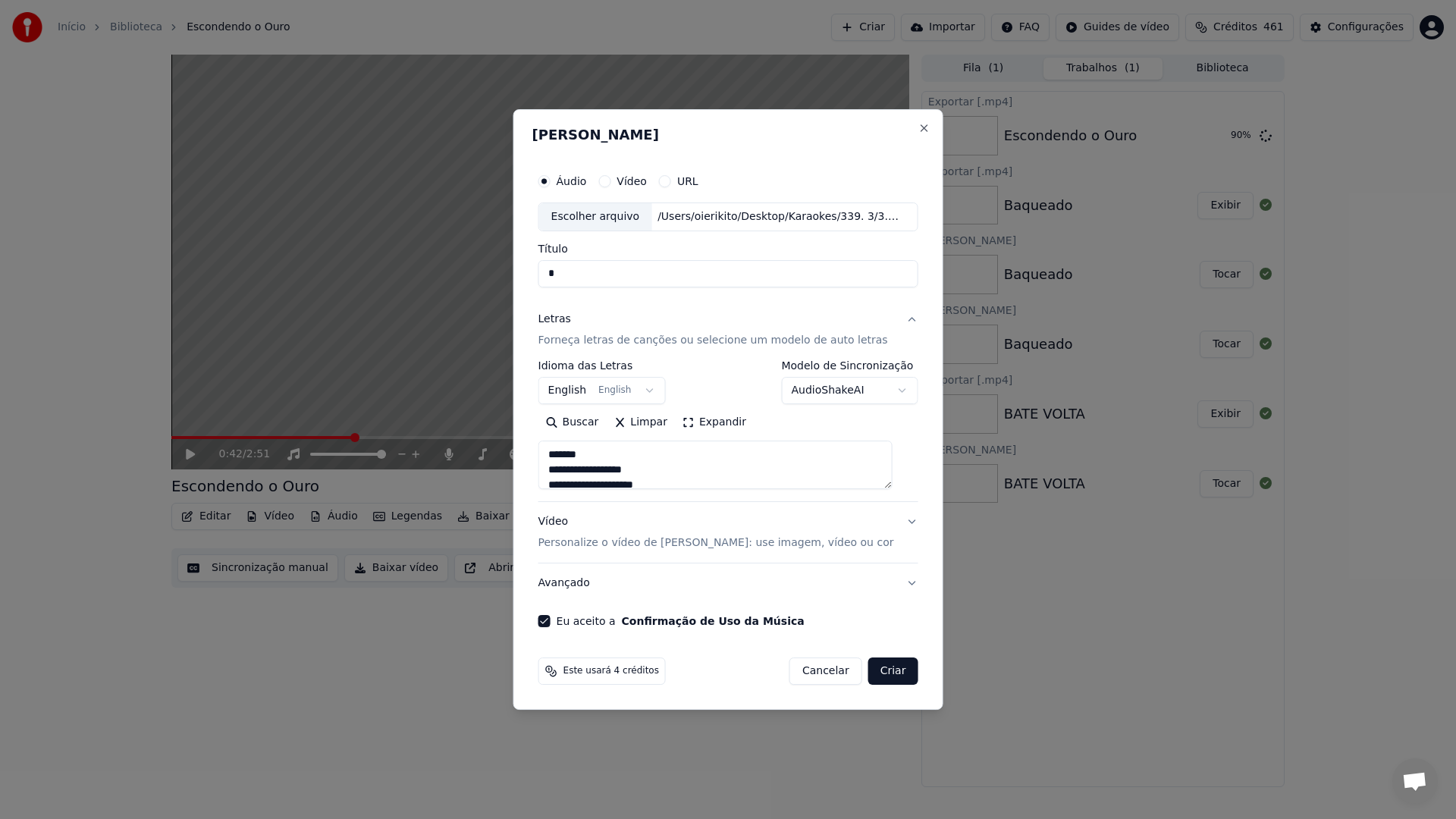
click at [895, 680] on button "Criar" at bounding box center [893, 671] width 50 height 27
click at [594, 275] on input "*" at bounding box center [728, 273] width 380 height 27
click at [885, 672] on button "Criar" at bounding box center [893, 671] width 50 height 27
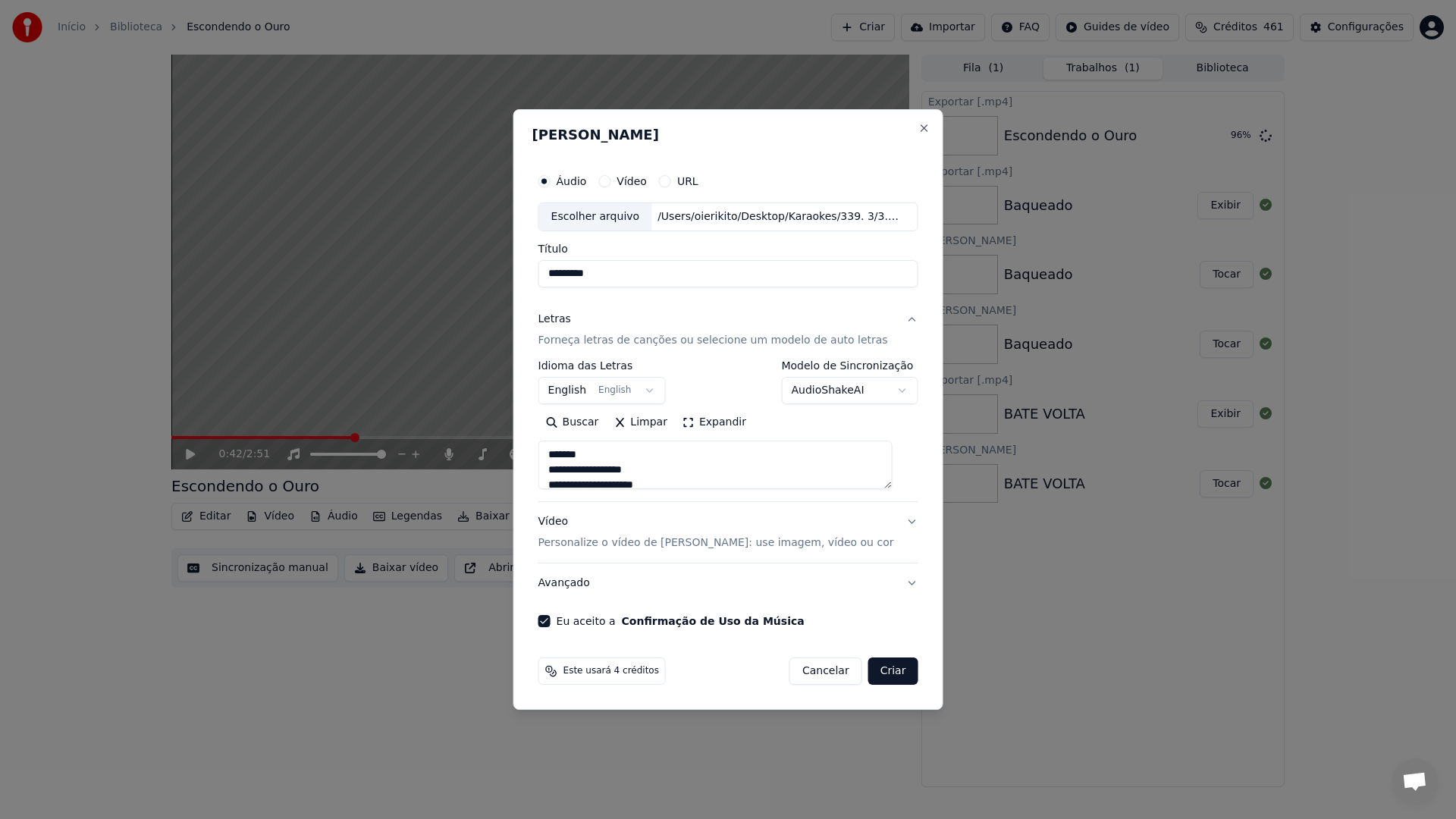
click at [885, 672] on button "Criar" at bounding box center [893, 671] width 50 height 27
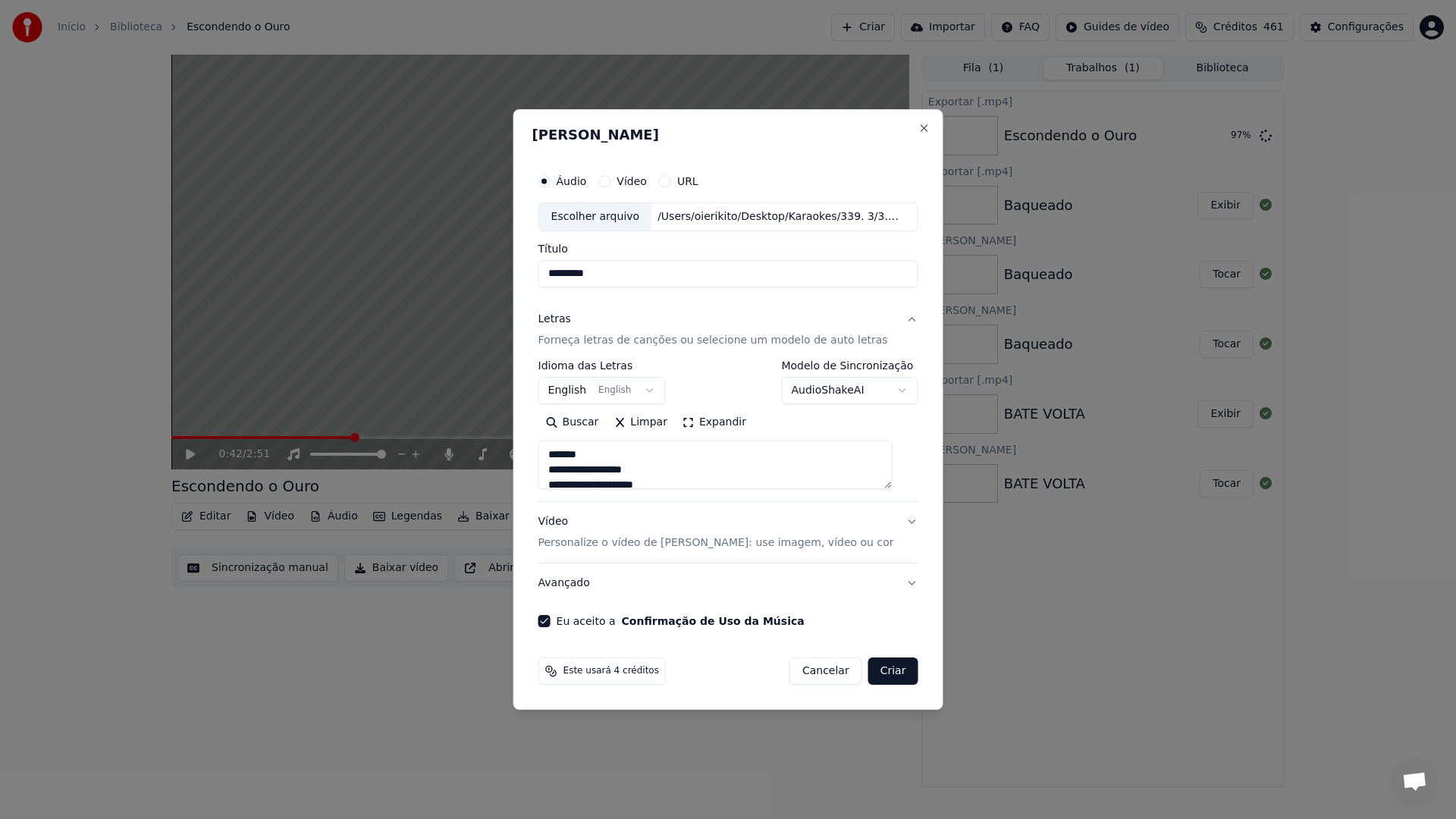
click at [885, 672] on button "Criar" at bounding box center [893, 671] width 50 height 27
click at [602, 217] on div "Escolher arquivo" at bounding box center [595, 216] width 113 height 27
type input "*********"
click at [651, 322] on div "Letras Forneça letras de canções ou selecione um modelo de auto letras" at bounding box center [713, 330] width 350 height 36
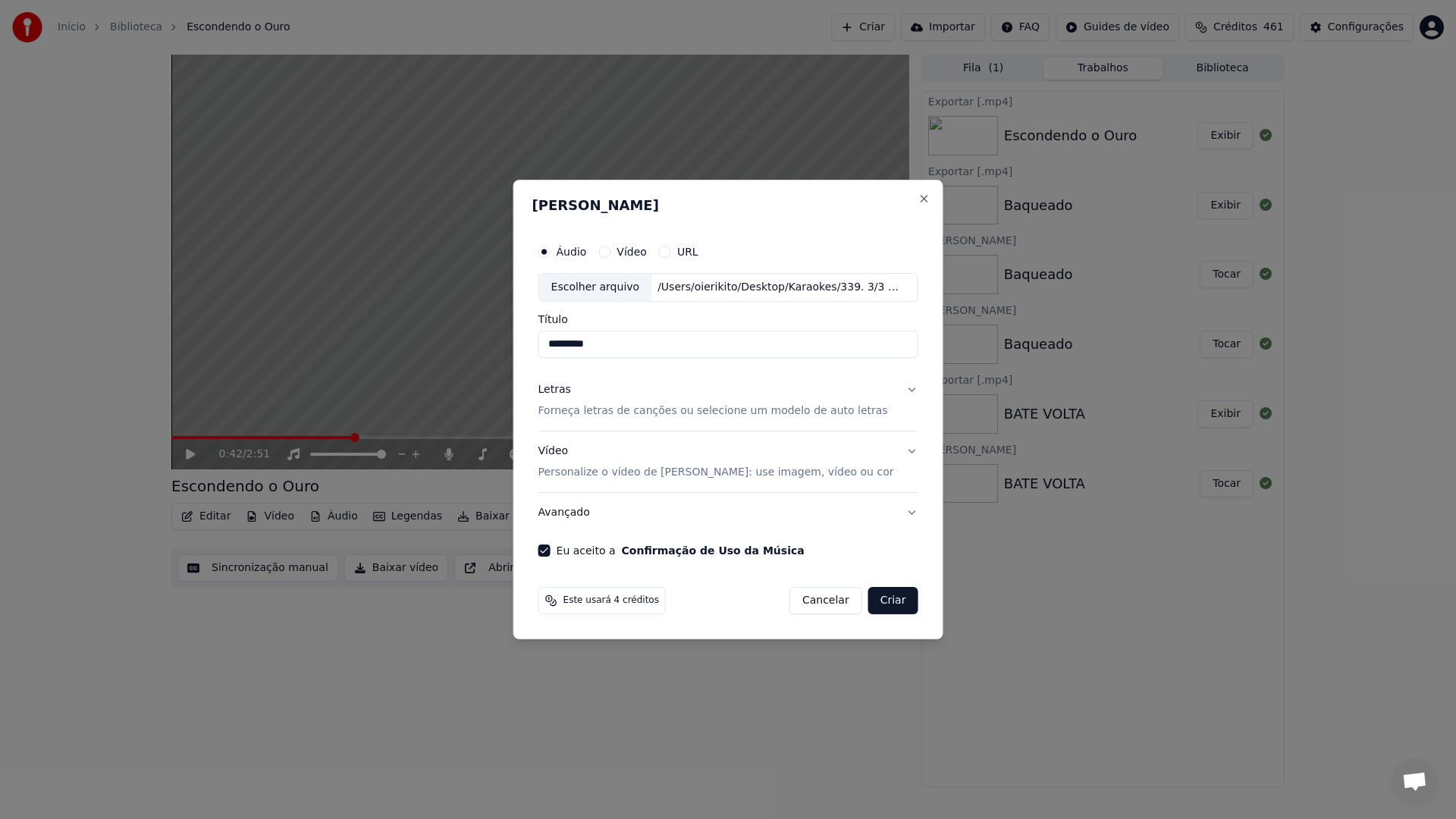
click at [620, 400] on div "Letras Forneça letras de canções ou selecione um modelo de auto letras" at bounding box center [713, 400] width 350 height 36
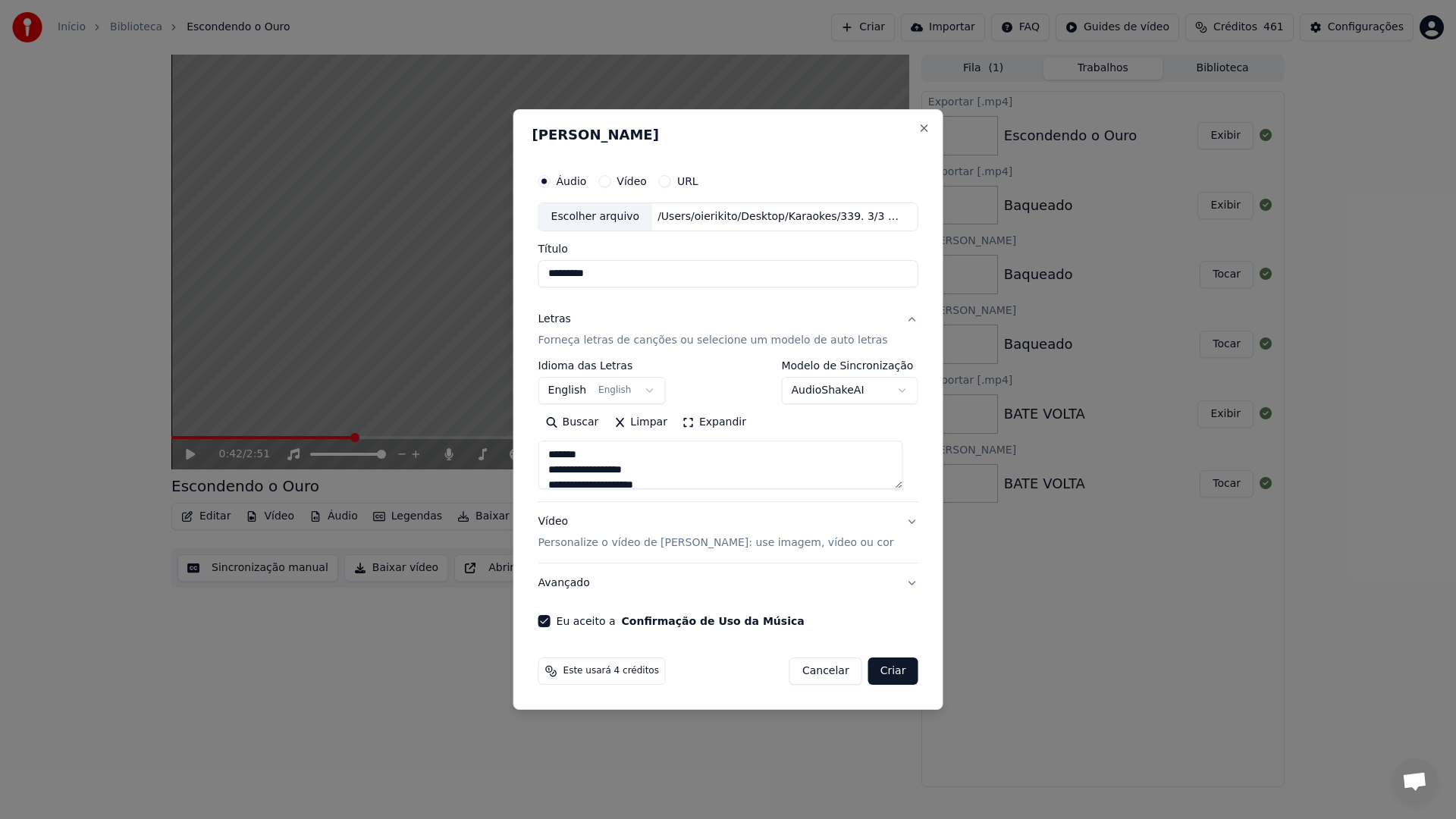
click at [664, 530] on div "Vídeo Personalize o vídeo de karaokê: use imagem, vídeo ou cor" at bounding box center [716, 532] width 356 height 36
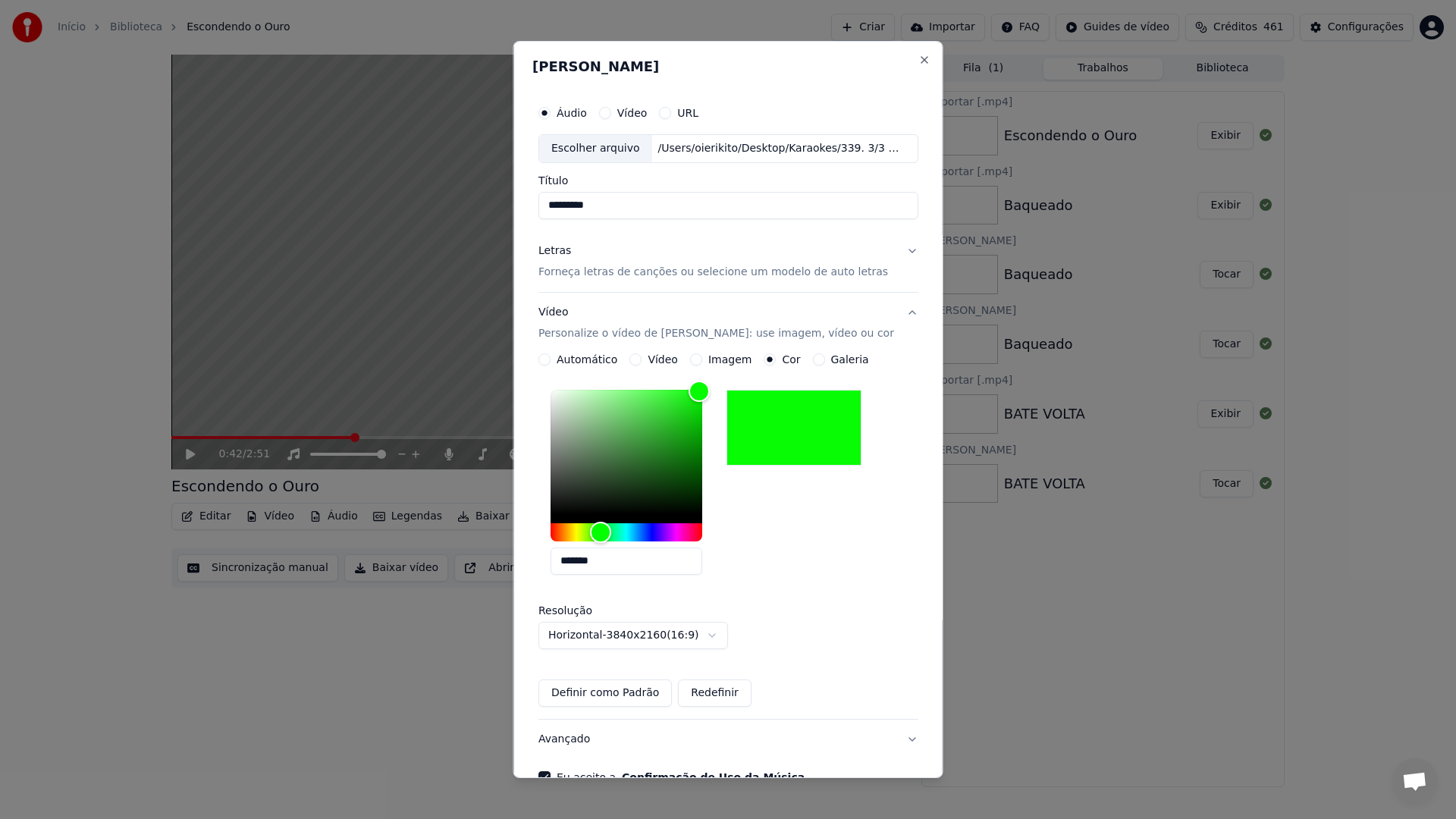
scroll to position [88, 0]
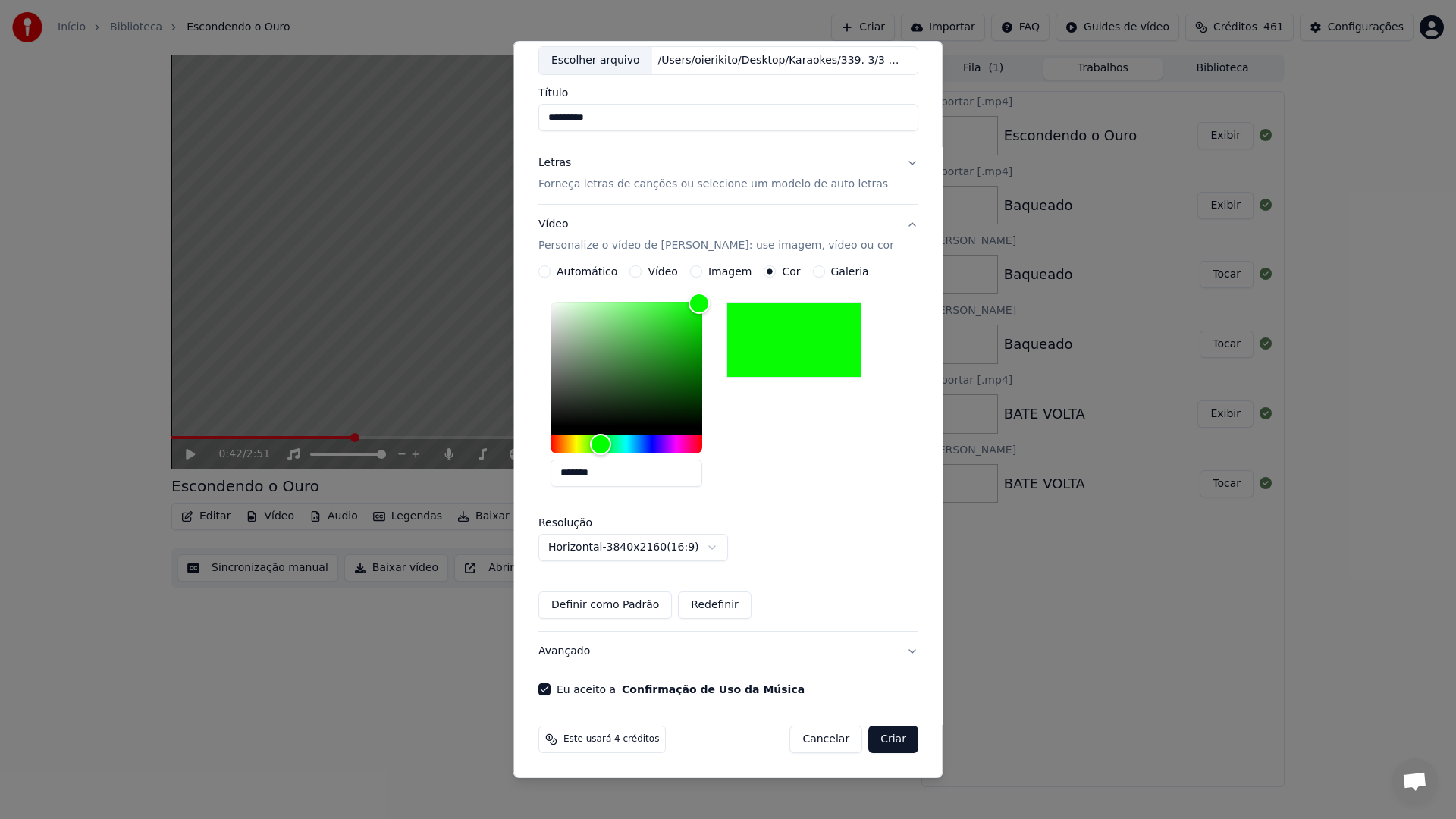
click at [880, 739] on button "Criar" at bounding box center [893, 739] width 50 height 27
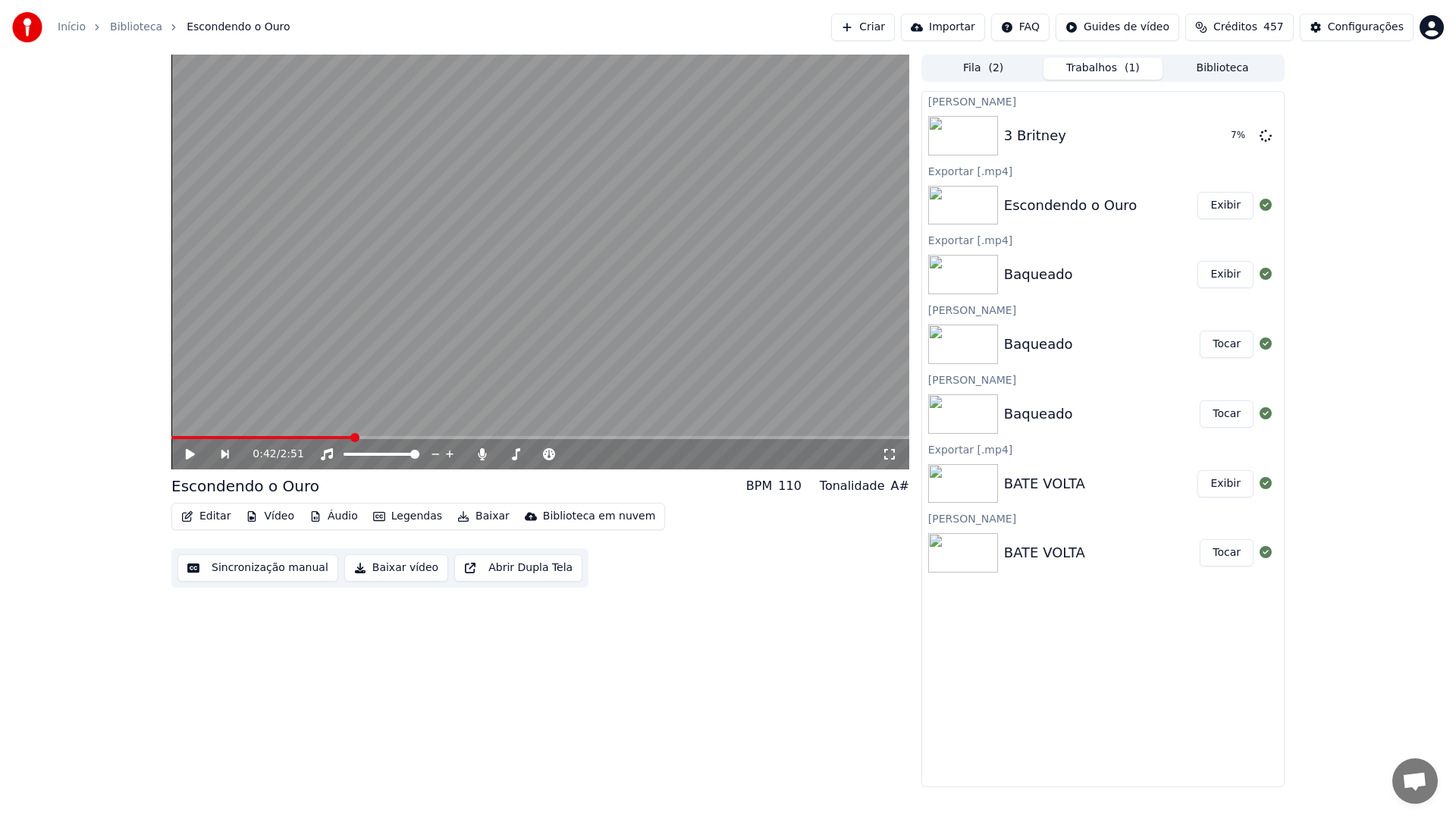
click at [1237, 77] on button "Biblioteca" at bounding box center [1223, 69] width 120 height 22
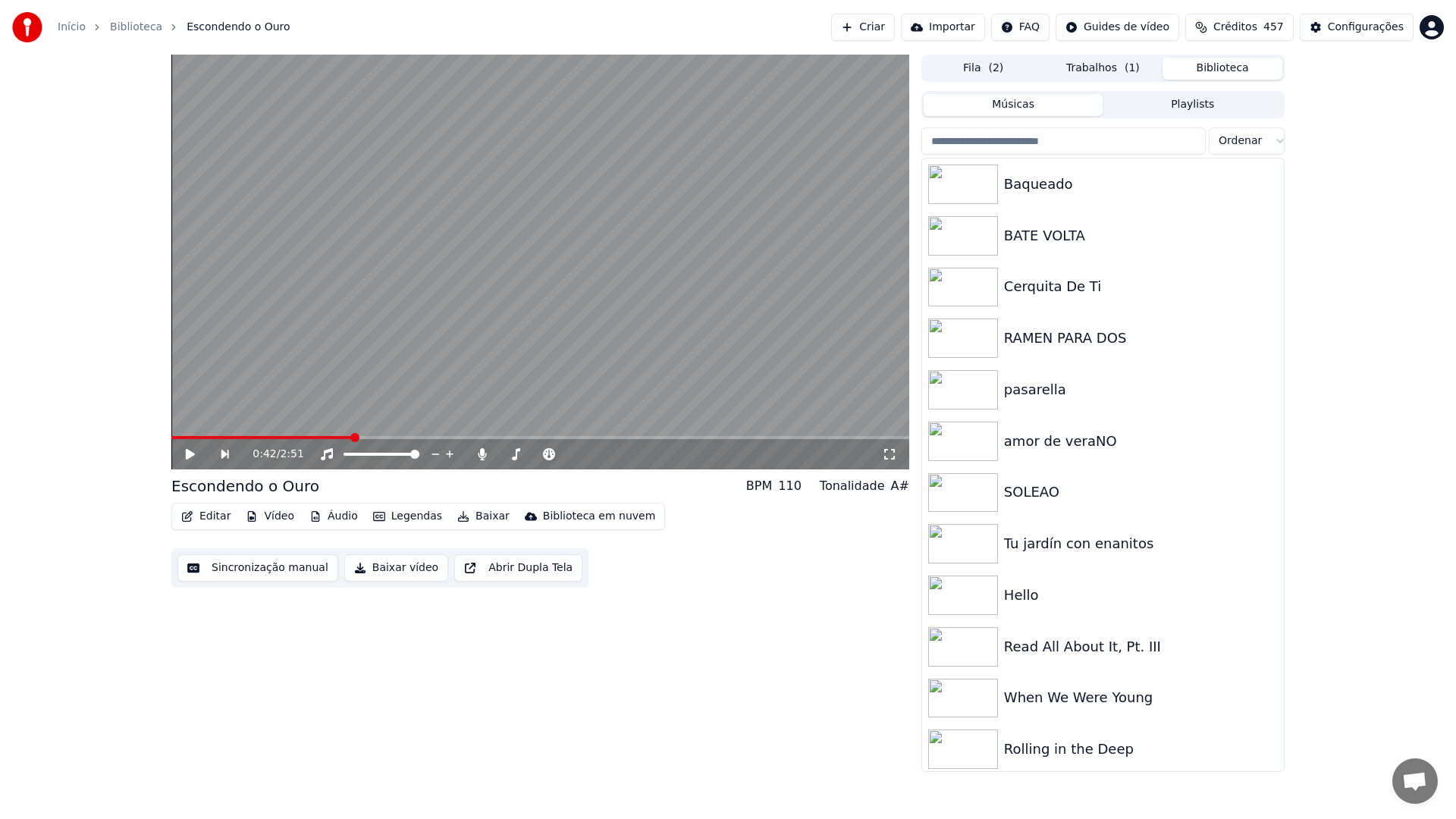
click at [1110, 146] on input "search" at bounding box center [1063, 140] width 284 height 27
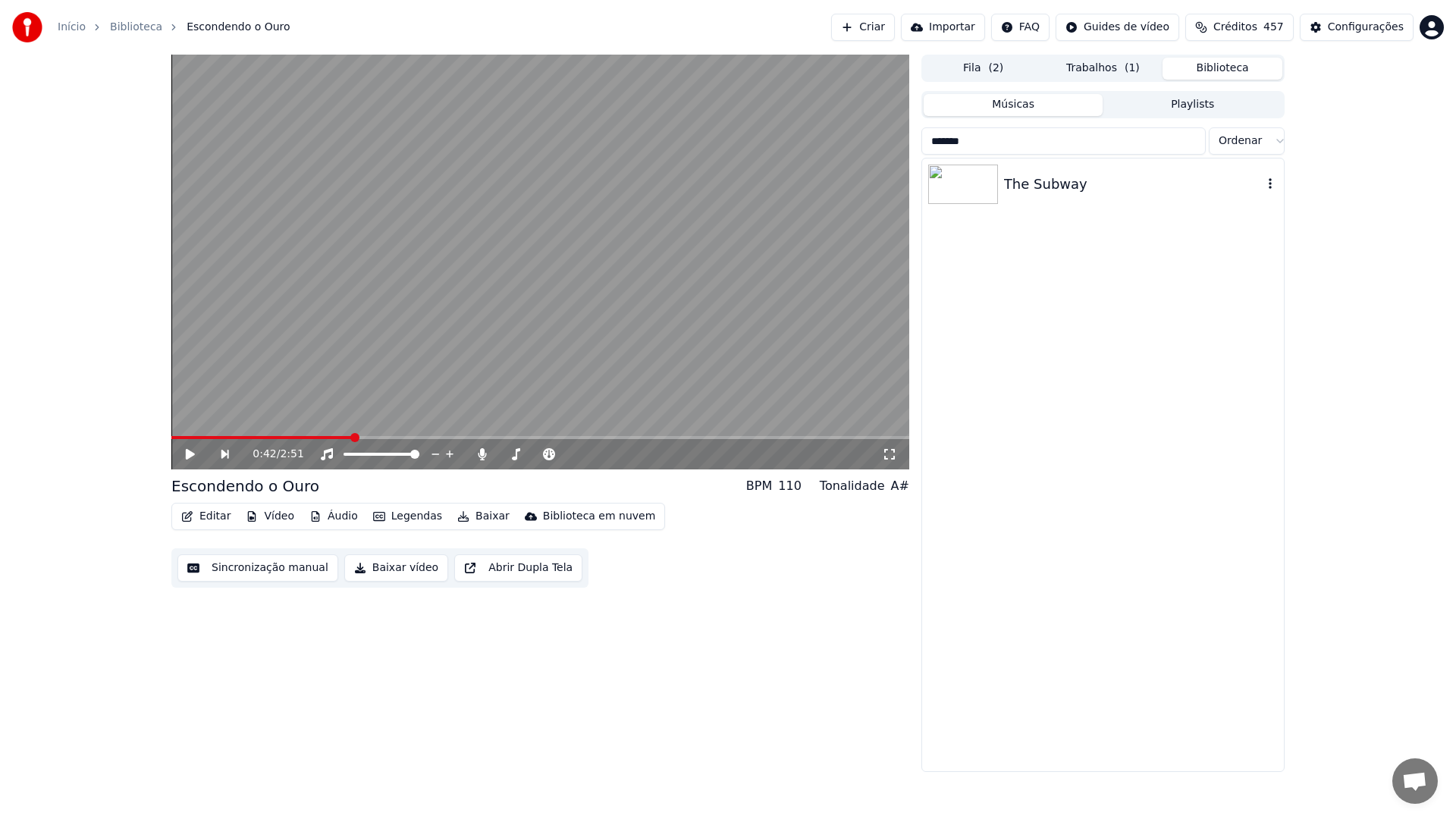
type input "*******"
click at [1062, 187] on div "The Subway" at bounding box center [1133, 184] width 259 height 21
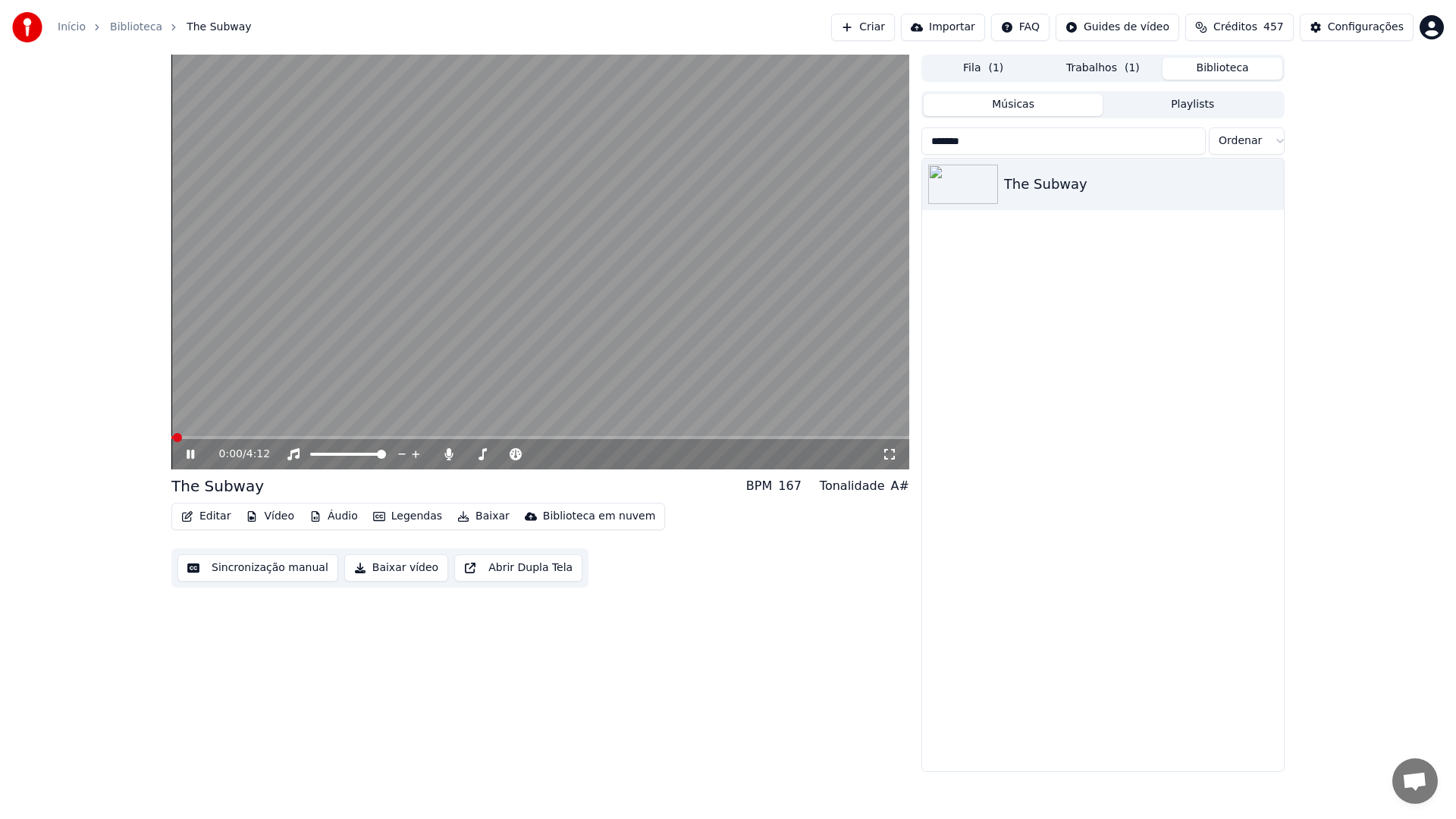
click at [237, 570] on button "Sincronização manual" at bounding box center [257, 567] width 161 height 27
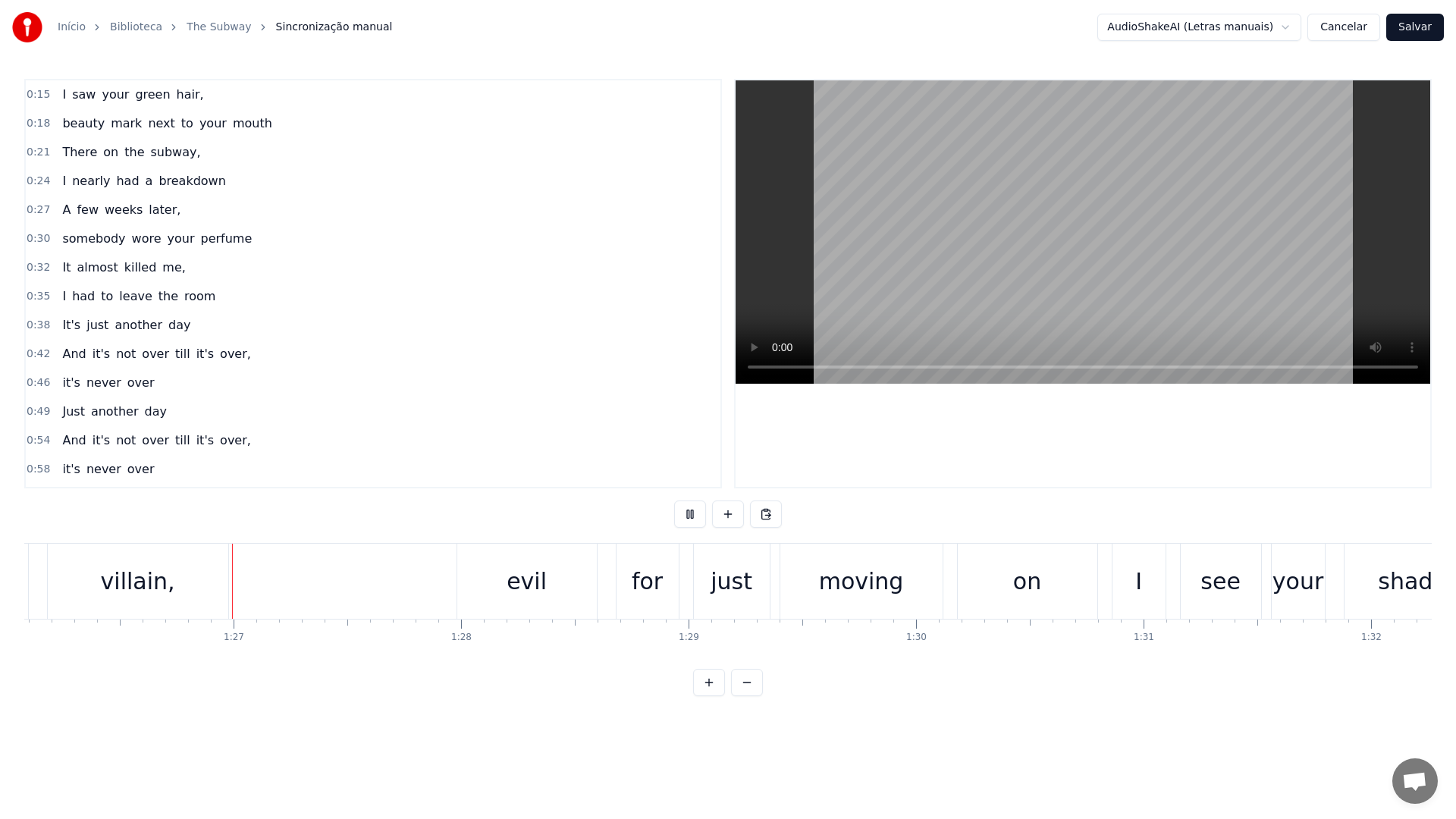
scroll to position [0, 19591]
click at [509, 581] on div "evil" at bounding box center [521, 581] width 40 height 34
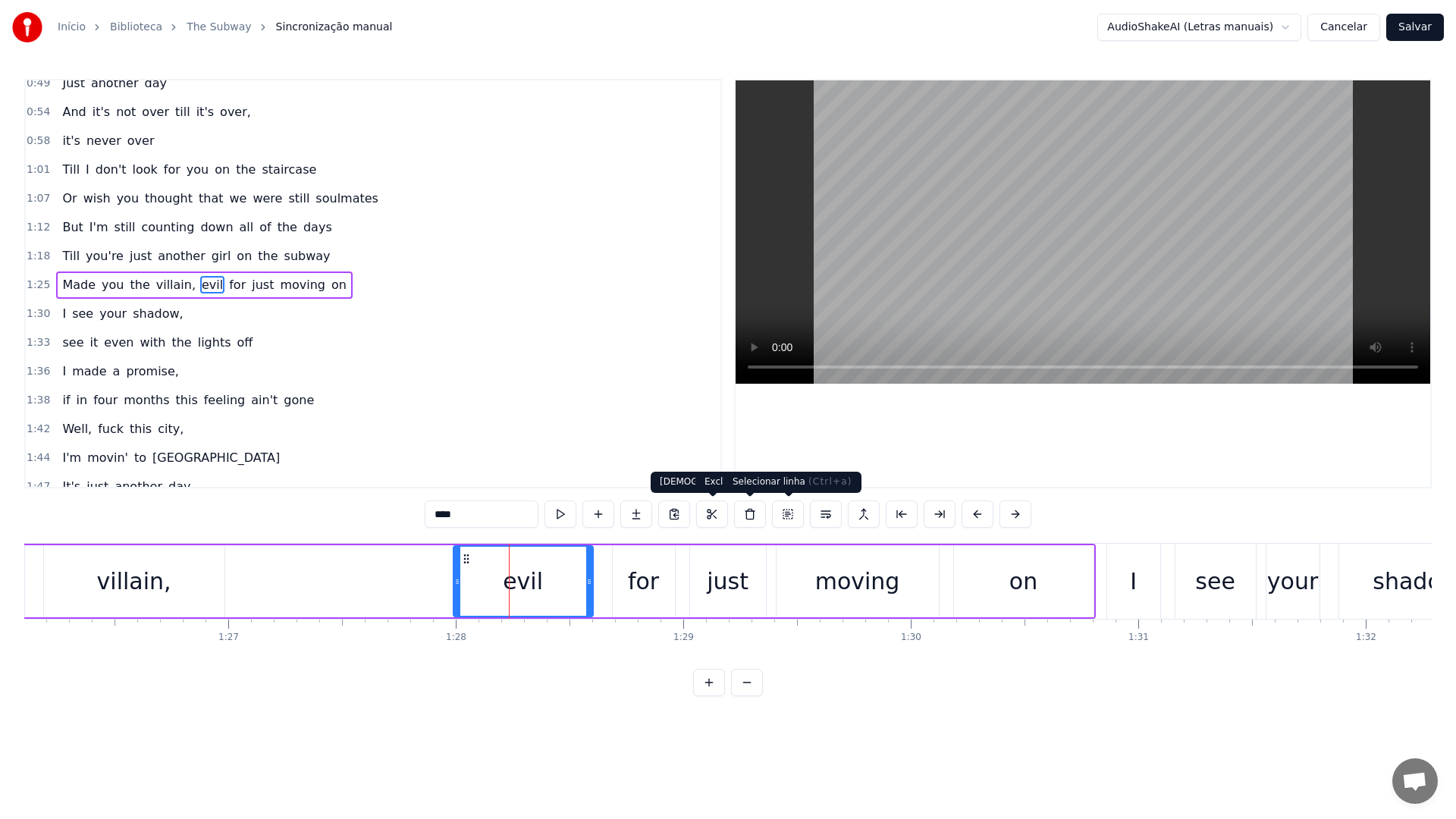
scroll to position [330, 0]
click at [825, 514] on button at bounding box center [826, 514] width 32 height 27
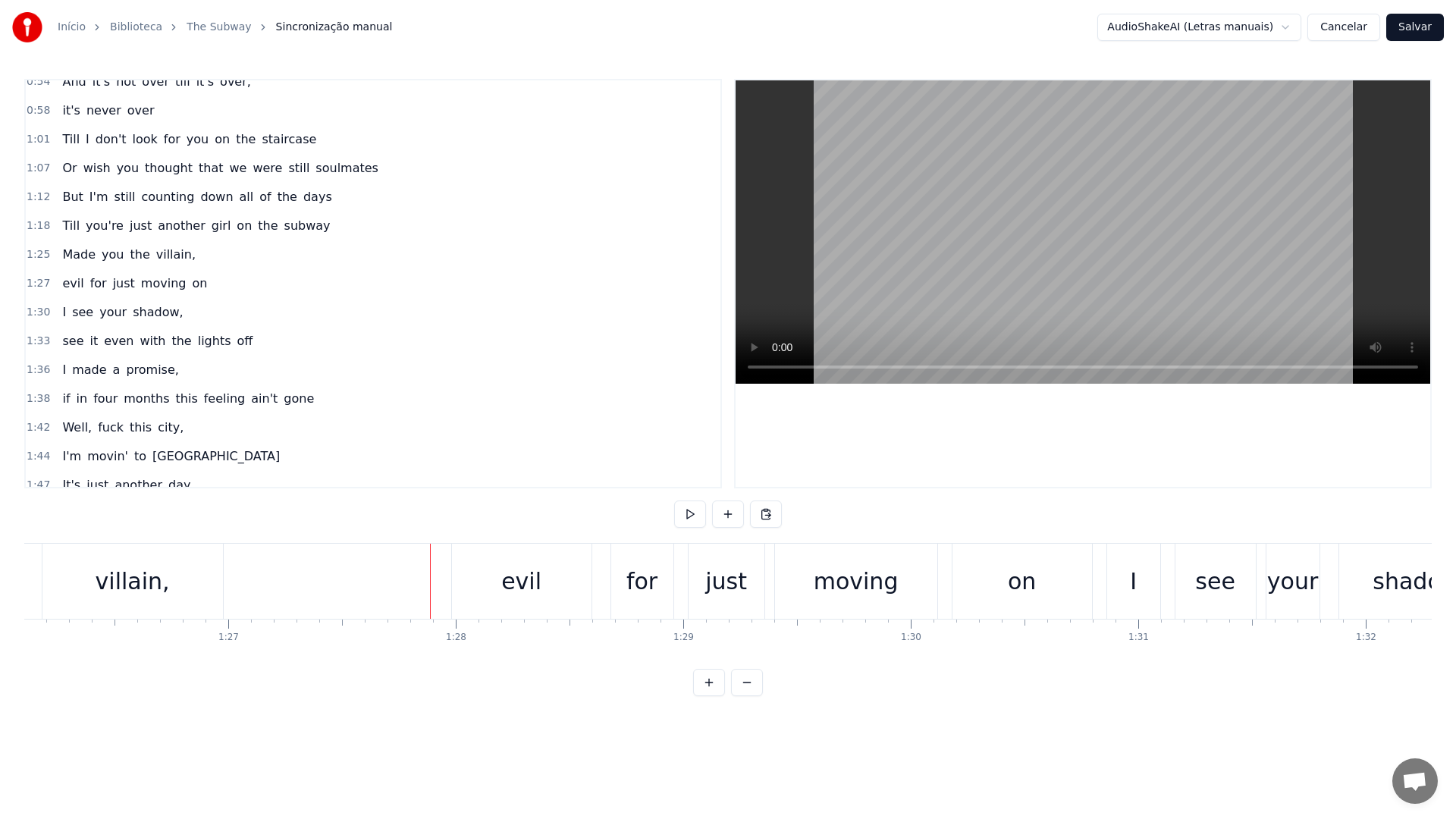
click at [930, 233] on video at bounding box center [1083, 231] width 695 height 303
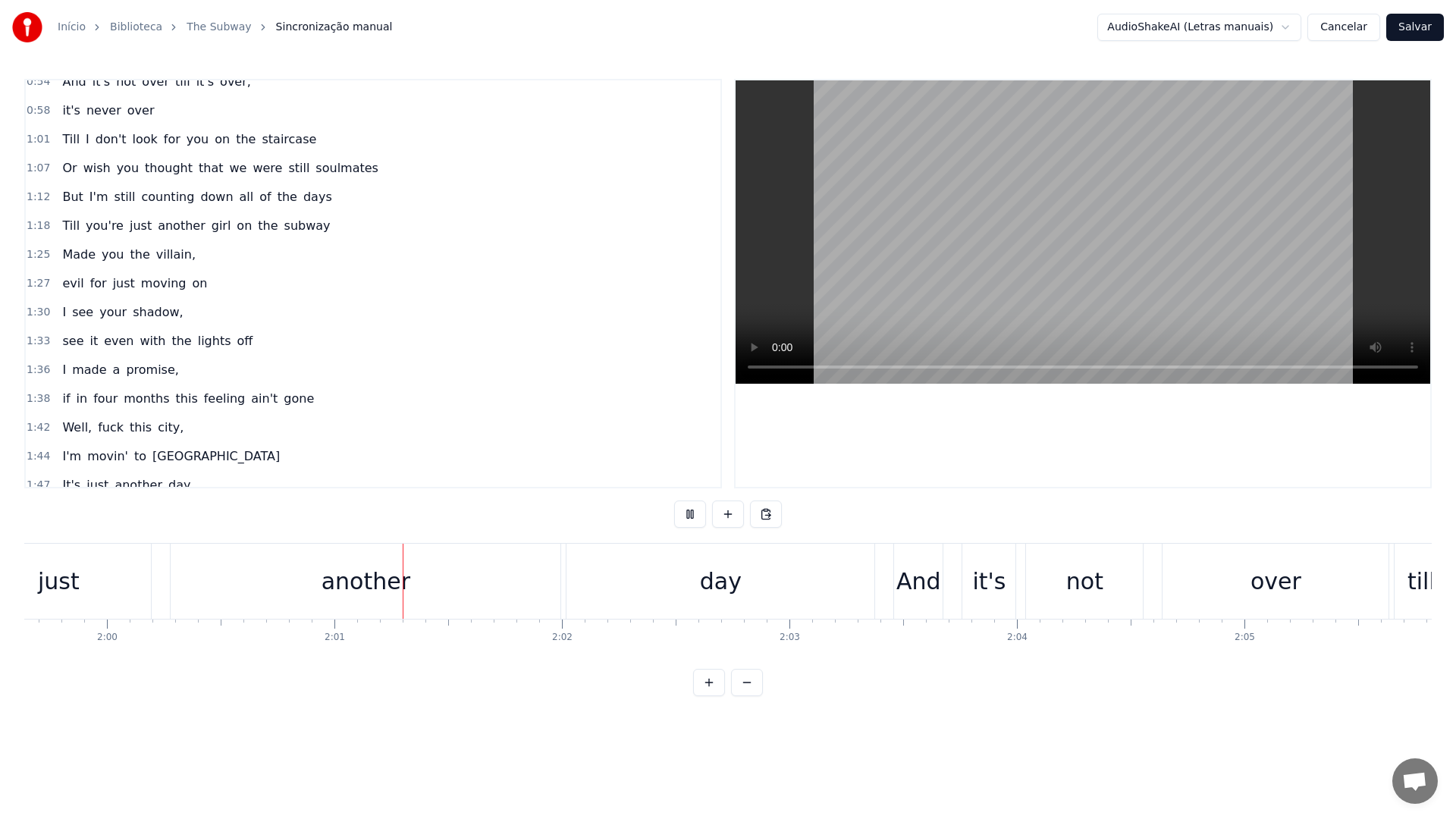
click at [1107, 220] on video at bounding box center [1083, 231] width 695 height 303
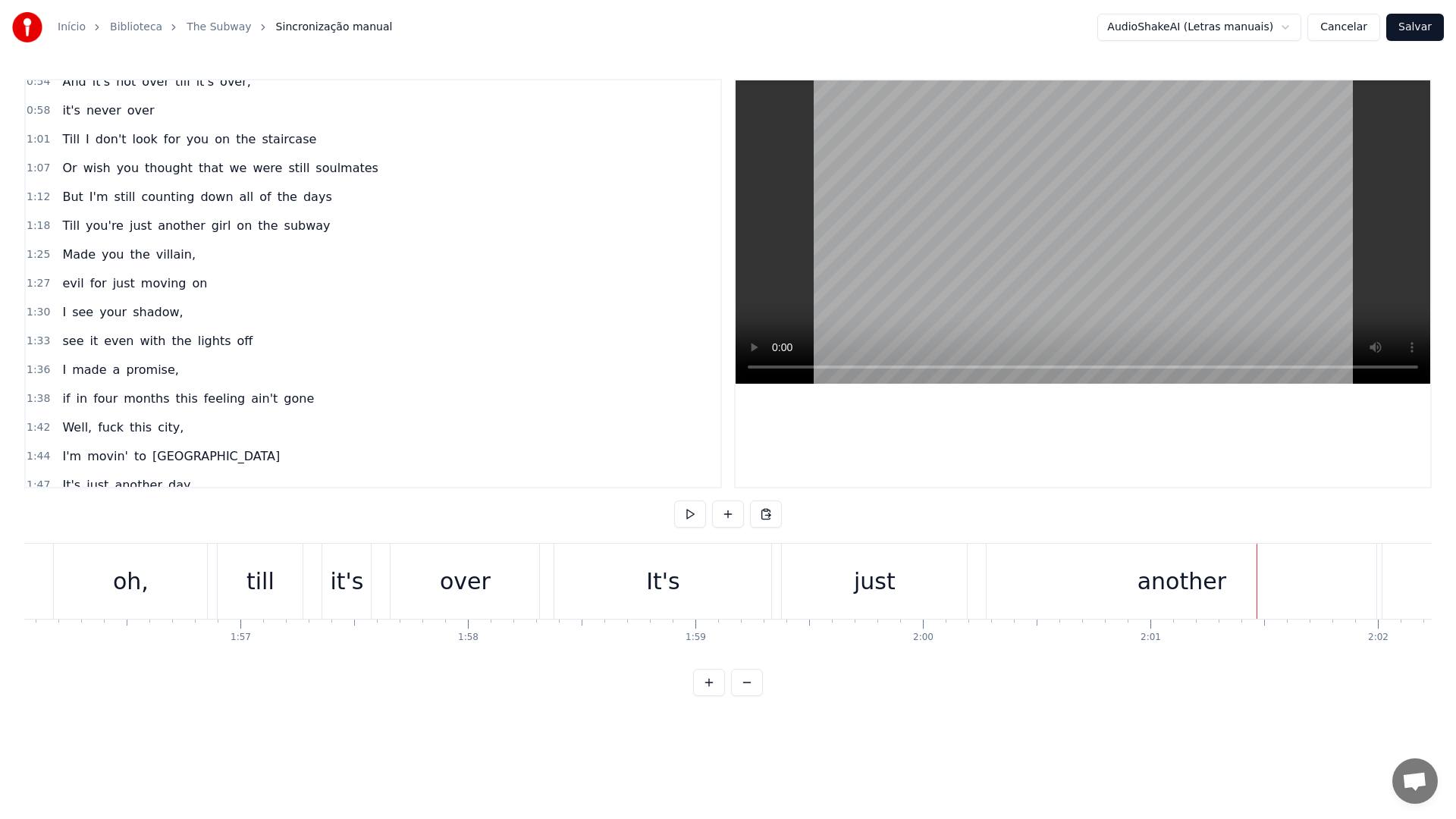
scroll to position [0, 26400]
click at [341, 589] on div "it's" at bounding box center [350, 581] width 33 height 34
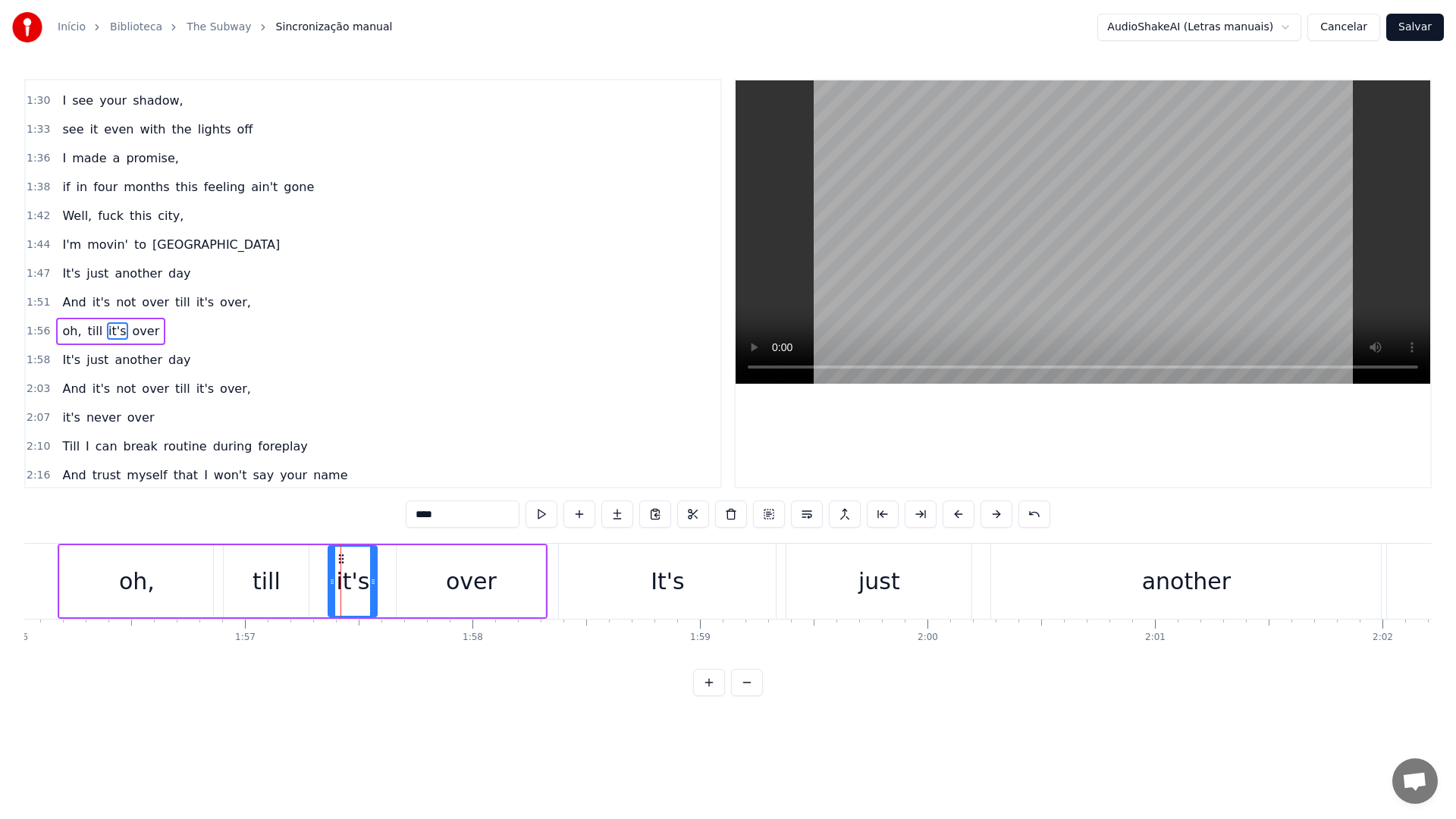
scroll to position [618, 0]
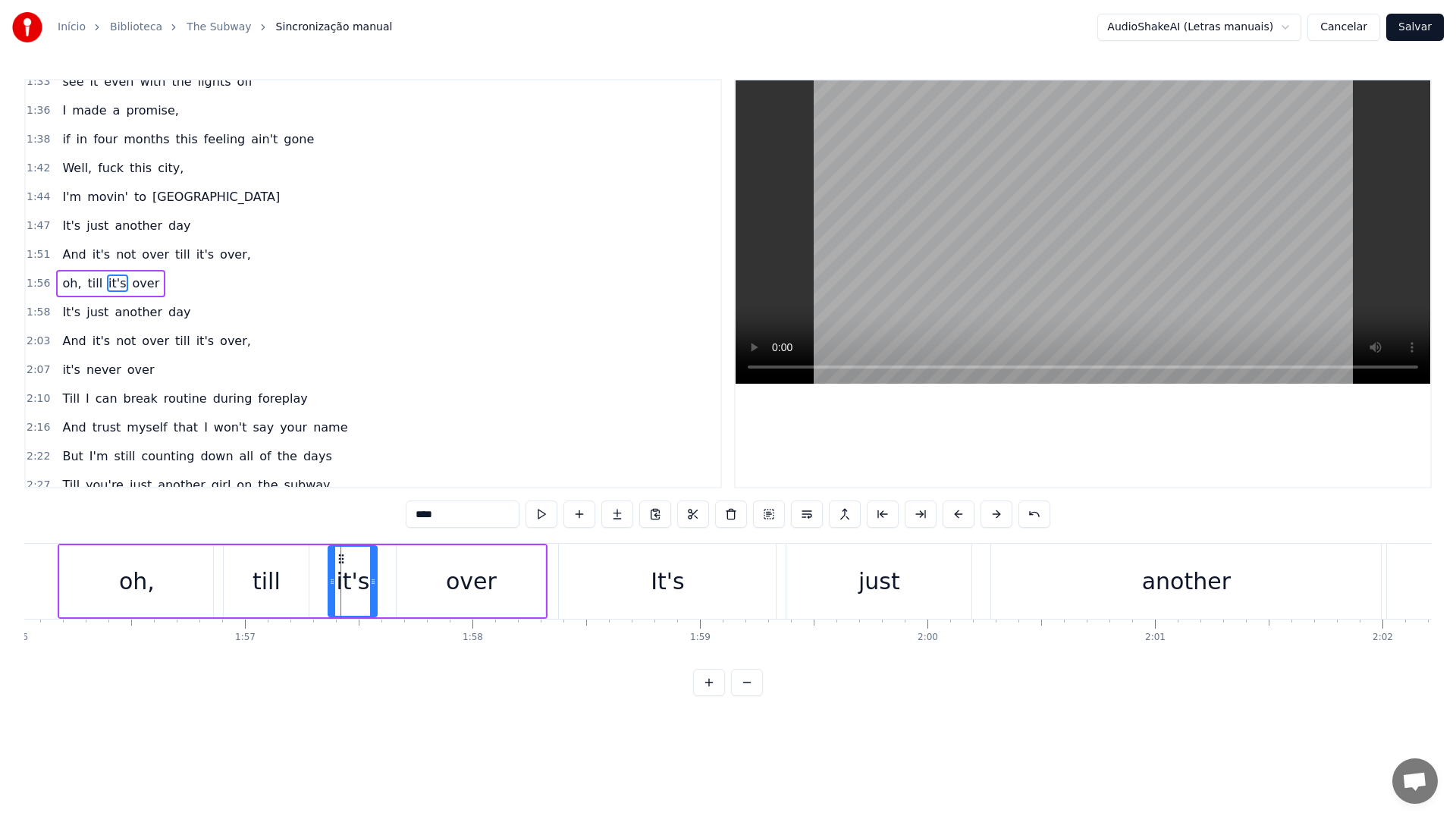
click at [1004, 160] on video at bounding box center [1083, 231] width 695 height 303
click at [1002, 162] on video at bounding box center [1083, 231] width 695 height 303
click at [503, 594] on div "over" at bounding box center [471, 581] width 149 height 72
type input "****"
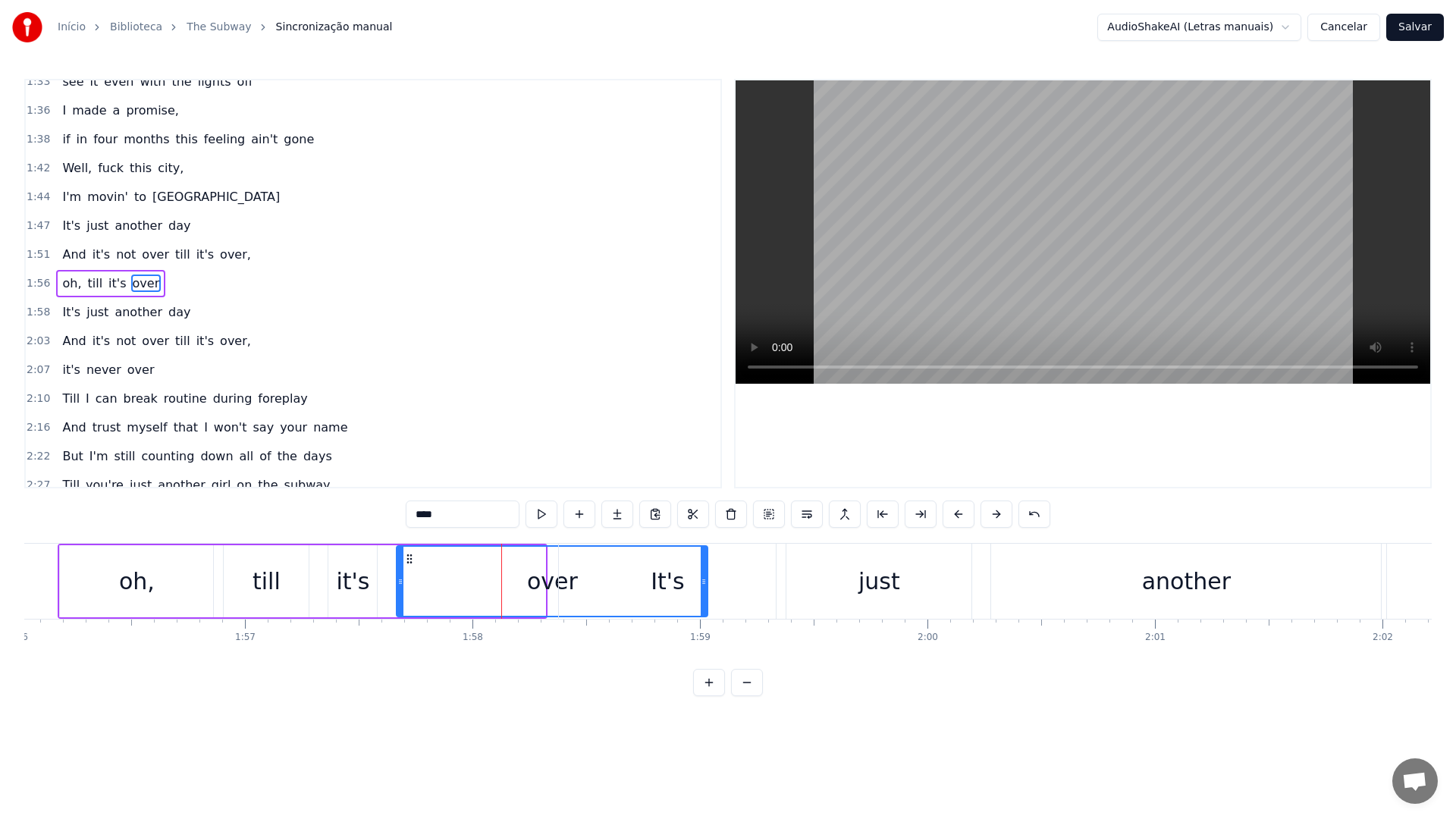
drag, startPoint x: 543, startPoint y: 586, endPoint x: 707, endPoint y: 579, distance: 164.0
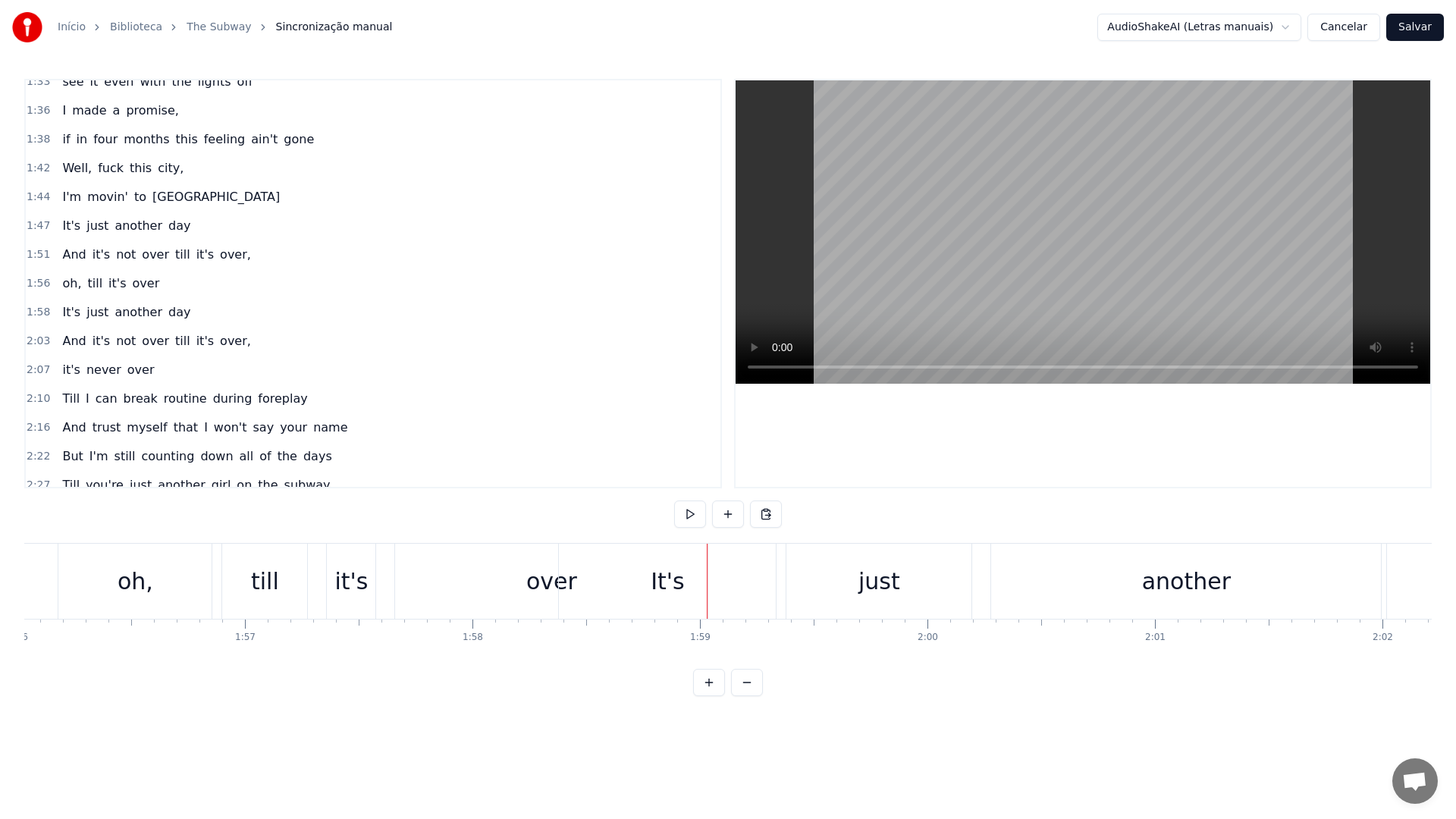
click at [570, 574] on div "It's" at bounding box center [667, 581] width 217 height 75
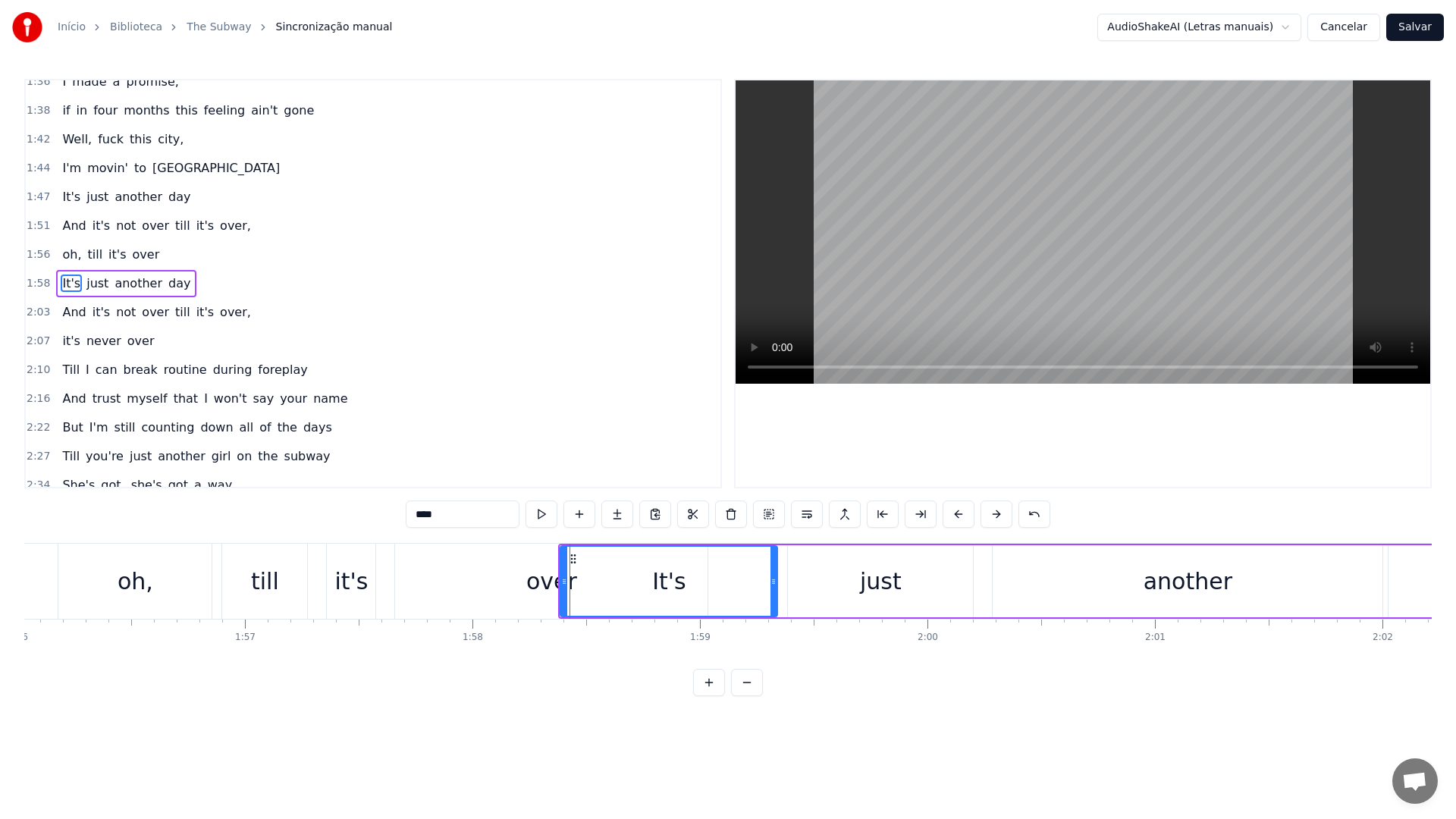
click at [1038, 192] on video at bounding box center [1083, 231] width 695 height 303
drag, startPoint x: 562, startPoint y: 585, endPoint x: 754, endPoint y: 589, distance: 191.9
click at [754, 589] on div at bounding box center [757, 581] width 6 height 69
drag, startPoint x: 775, startPoint y: 582, endPoint x: 783, endPoint y: 582, distance: 8.3
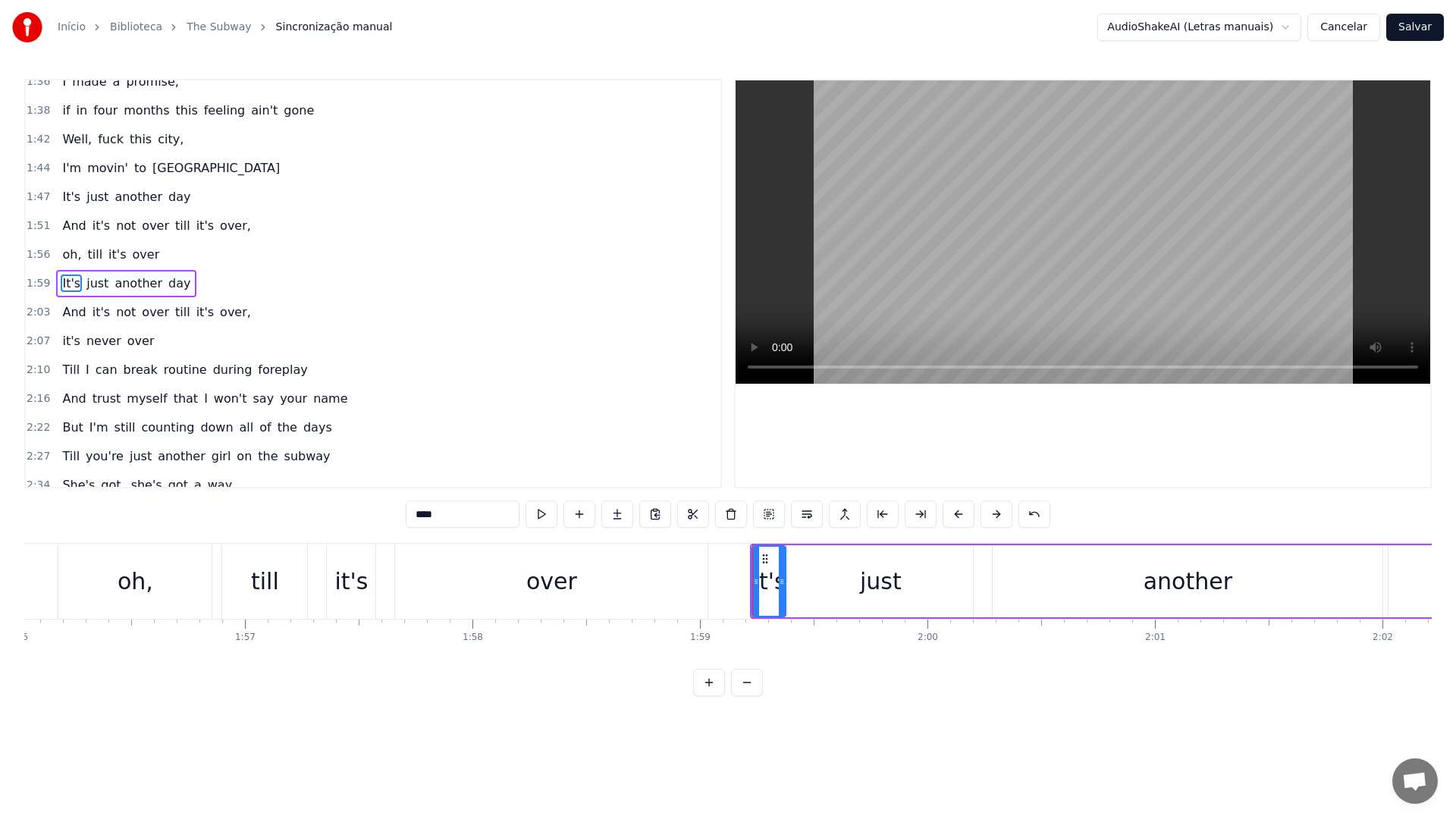
click at [783, 582] on icon at bounding box center [782, 582] width 6 height 12
click at [505, 560] on div "over" at bounding box center [551, 581] width 312 height 75
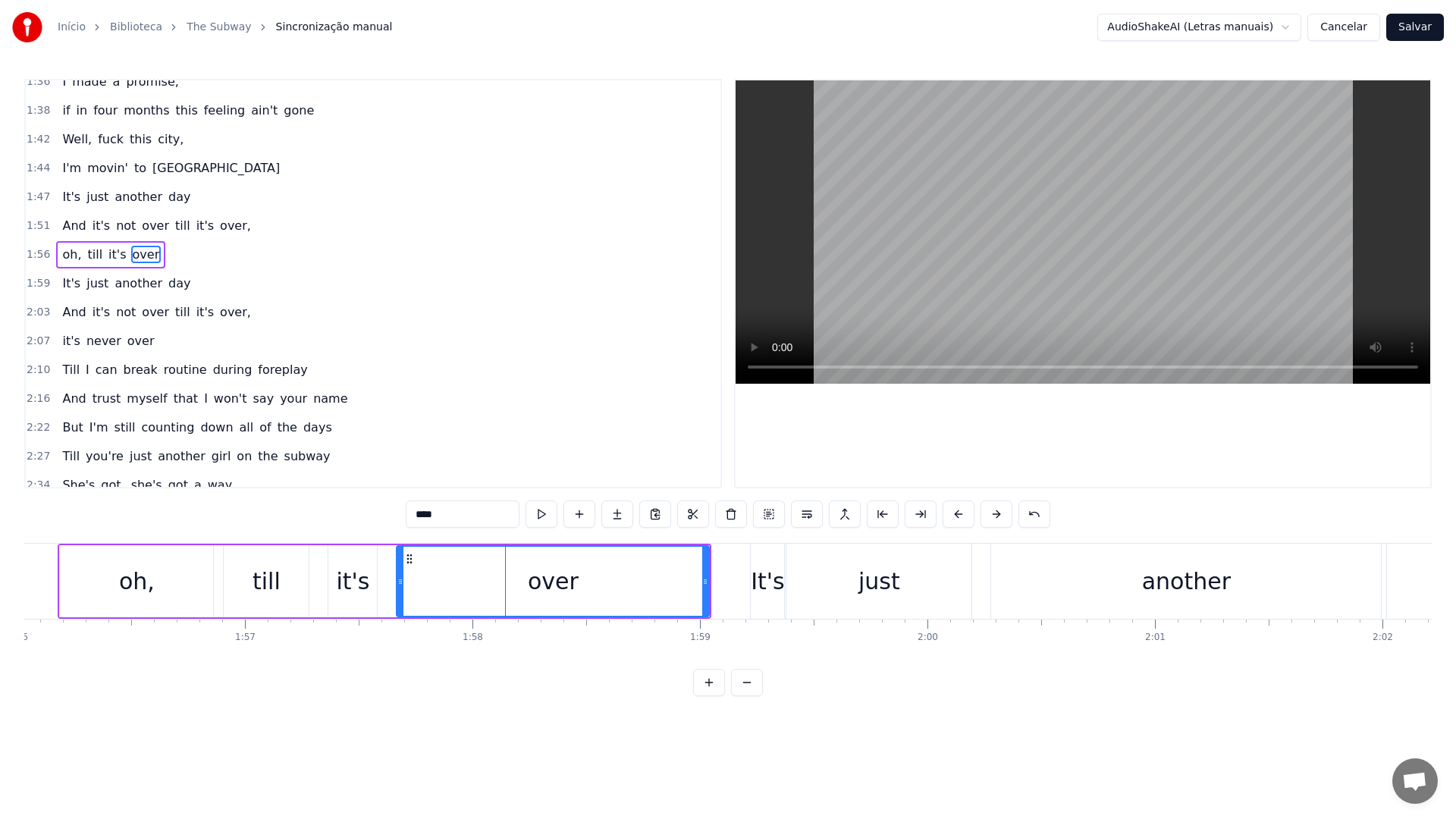
scroll to position [618, 0]
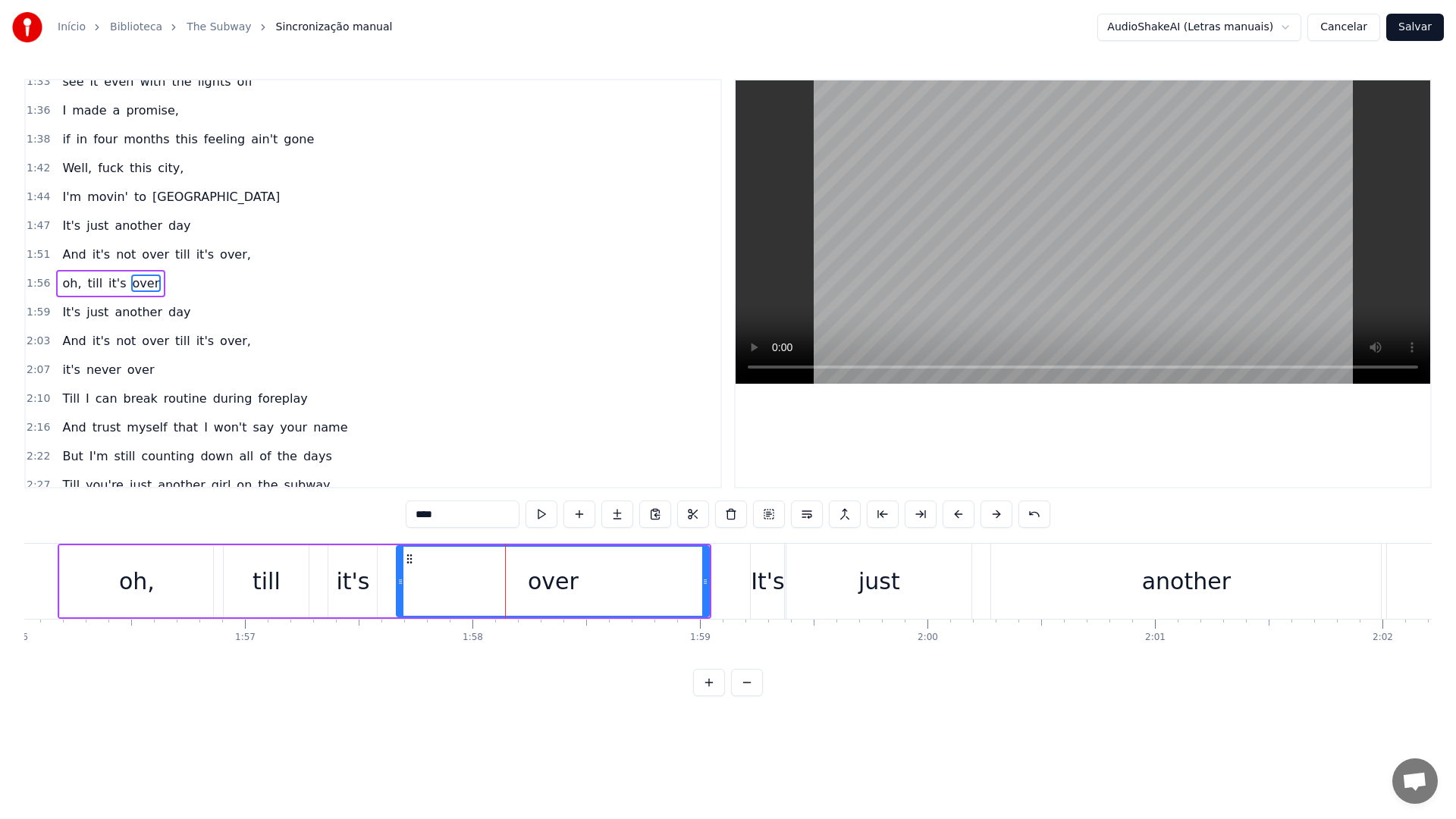
click at [877, 259] on video at bounding box center [1083, 231] width 695 height 303
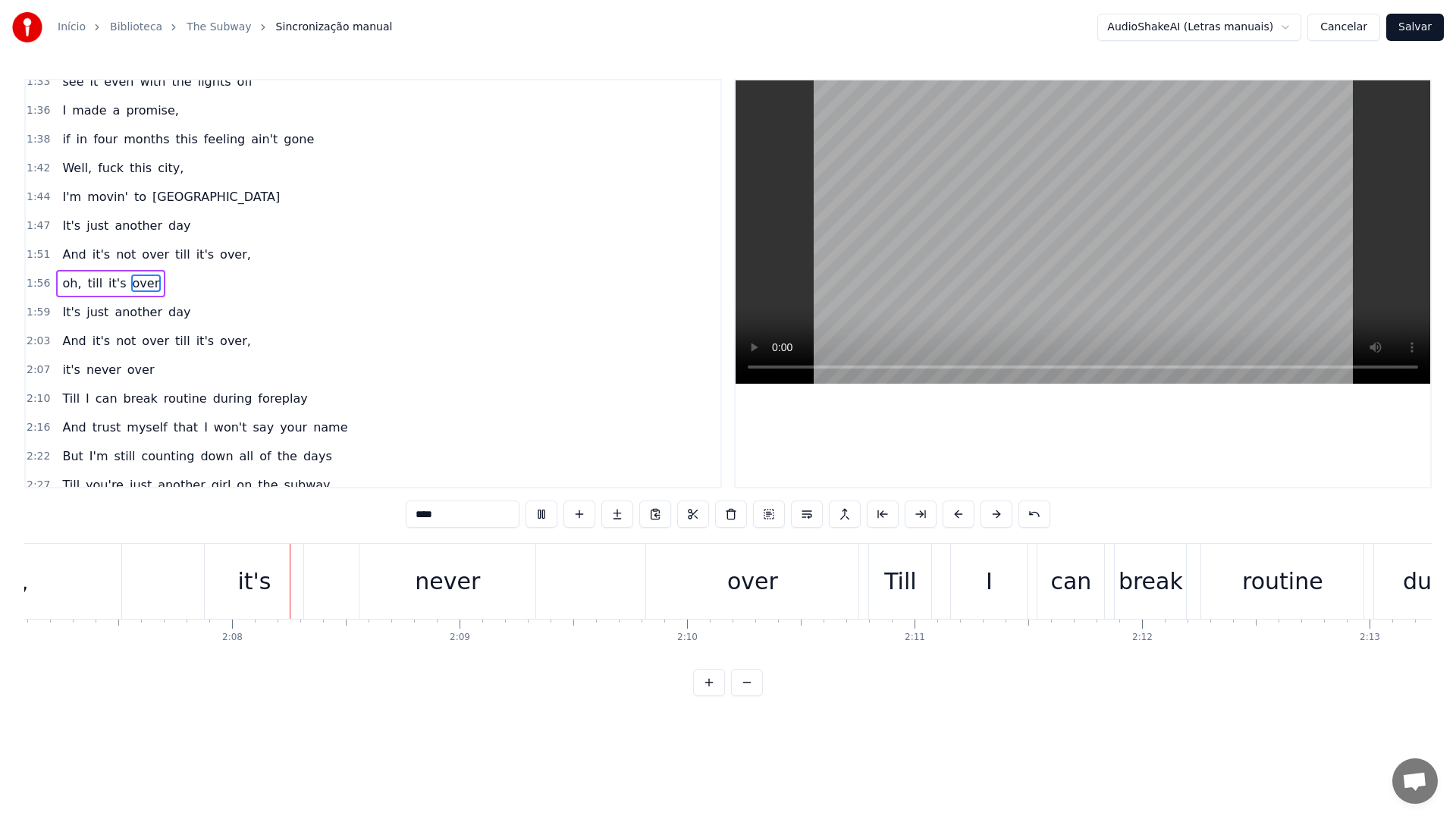
scroll to position [0, 28969]
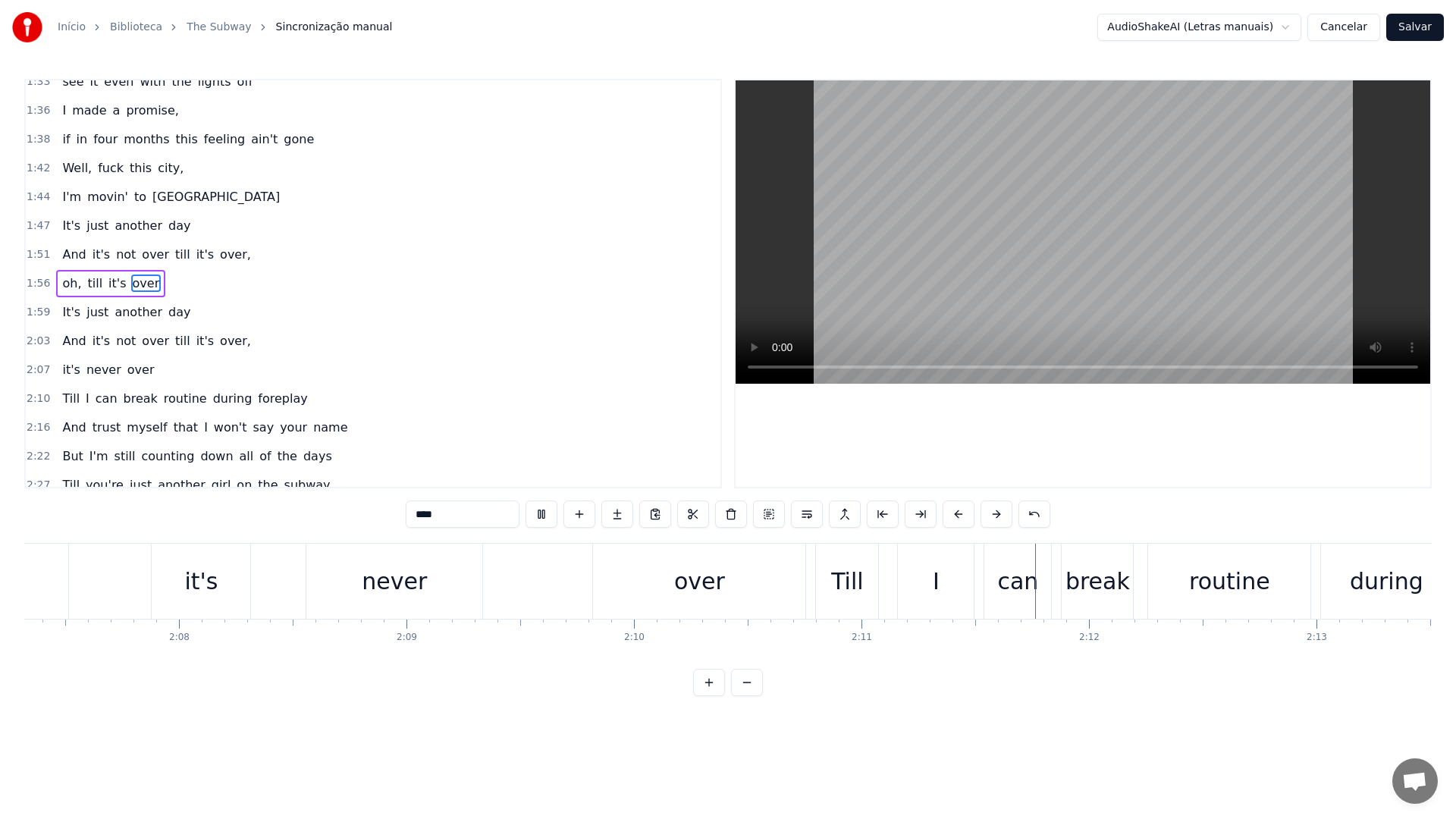
click at [1000, 181] on video at bounding box center [1083, 231] width 695 height 303
click at [444, 585] on div "never" at bounding box center [394, 581] width 176 height 75
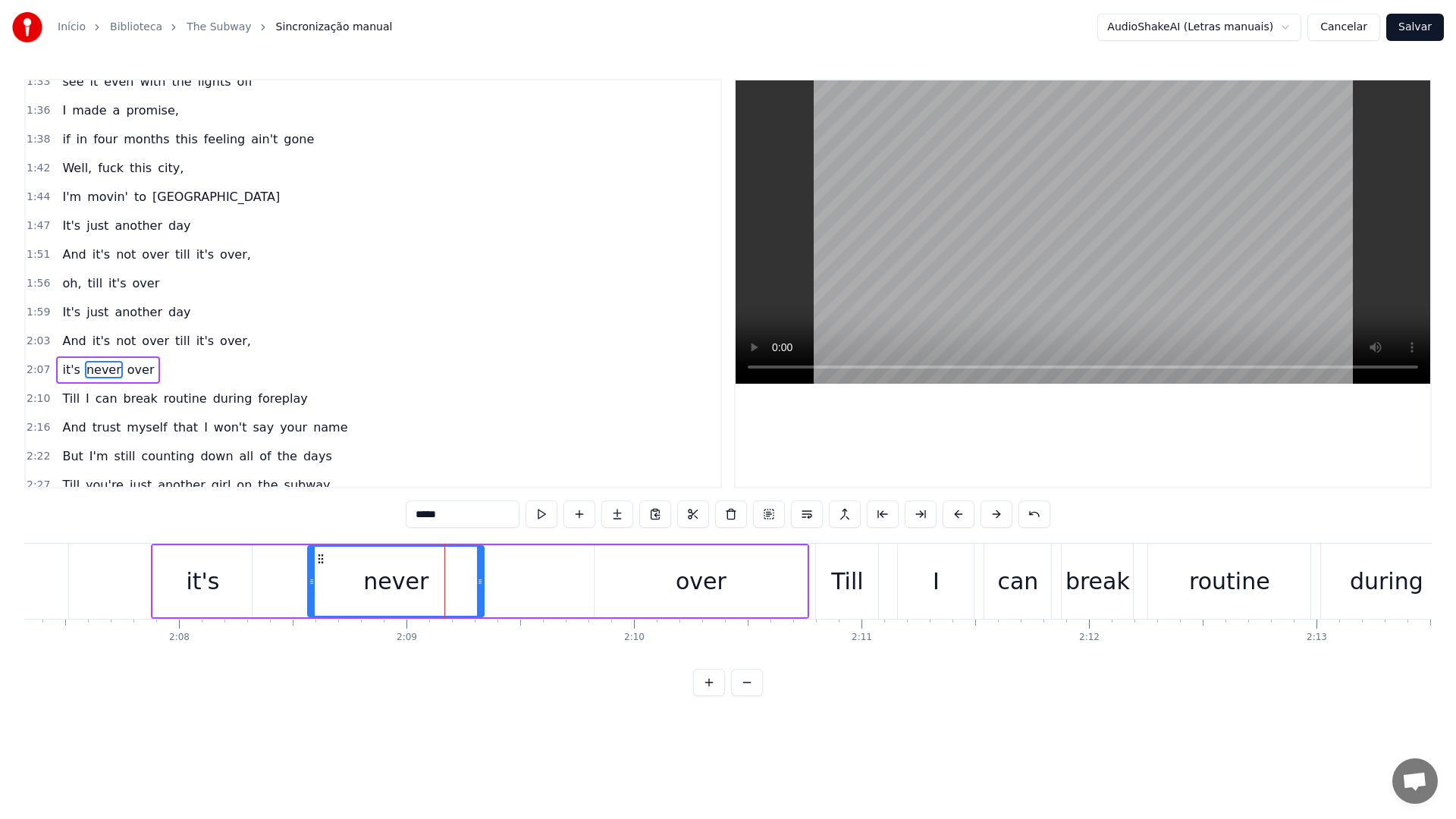
scroll to position [705, 0]
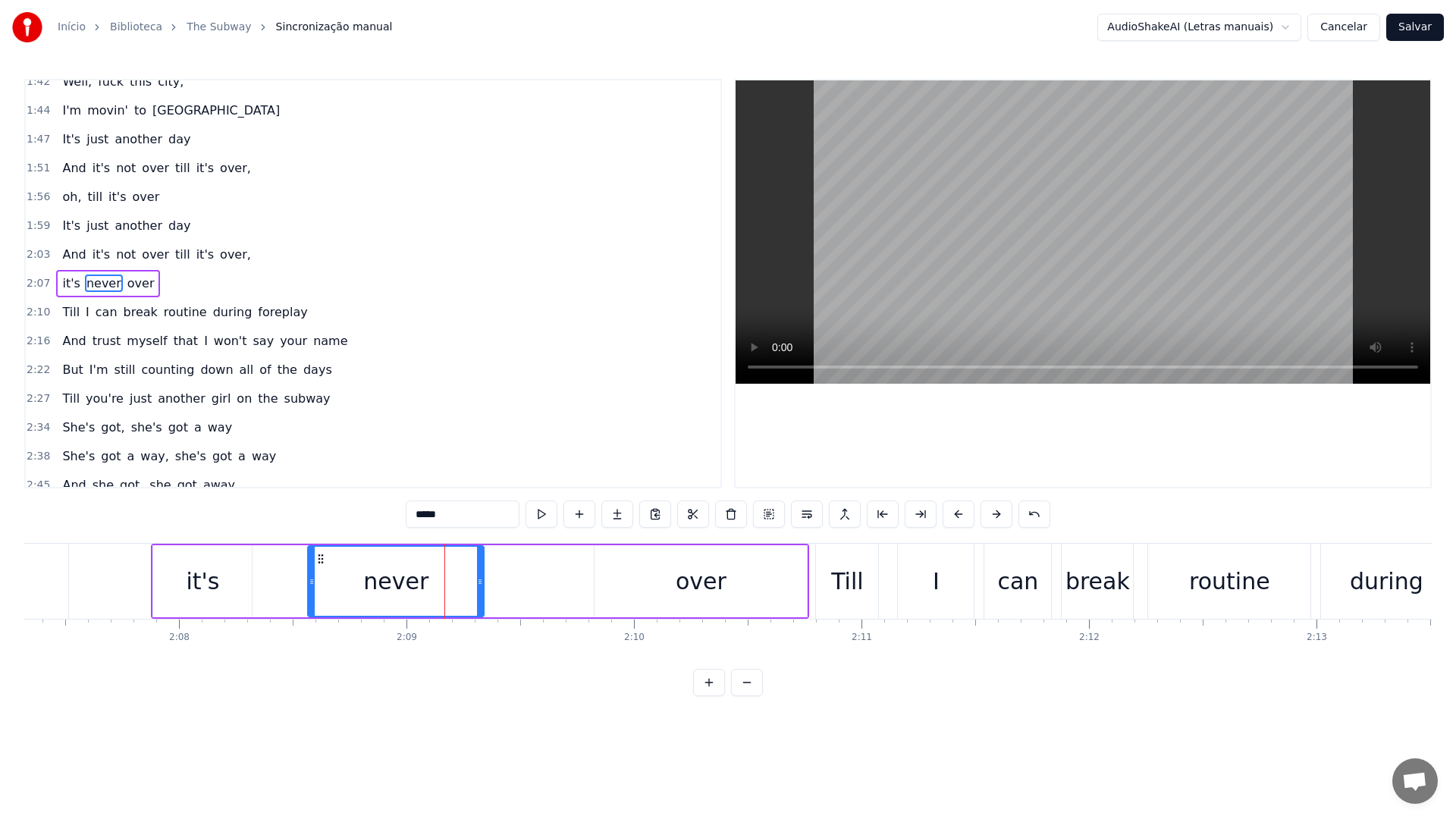
click at [925, 246] on video at bounding box center [1083, 231] width 695 height 303
click at [651, 587] on div "over" at bounding box center [701, 581] width 212 height 72
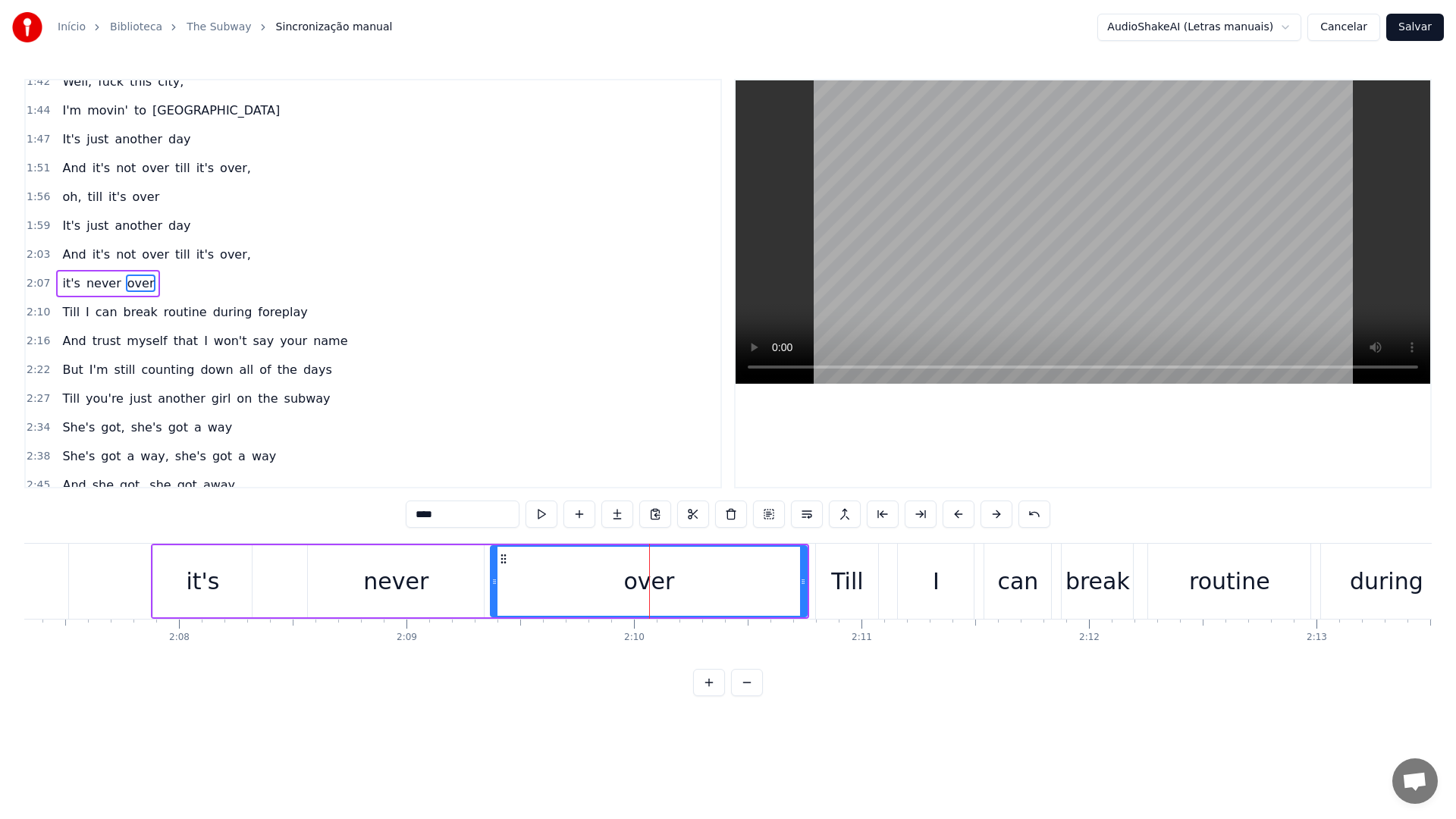
drag, startPoint x: 596, startPoint y: 585, endPoint x: 492, endPoint y: 579, distance: 104.1
click at [492, 579] on icon at bounding box center [494, 582] width 6 height 12
click at [1006, 268] on video at bounding box center [1083, 231] width 695 height 303
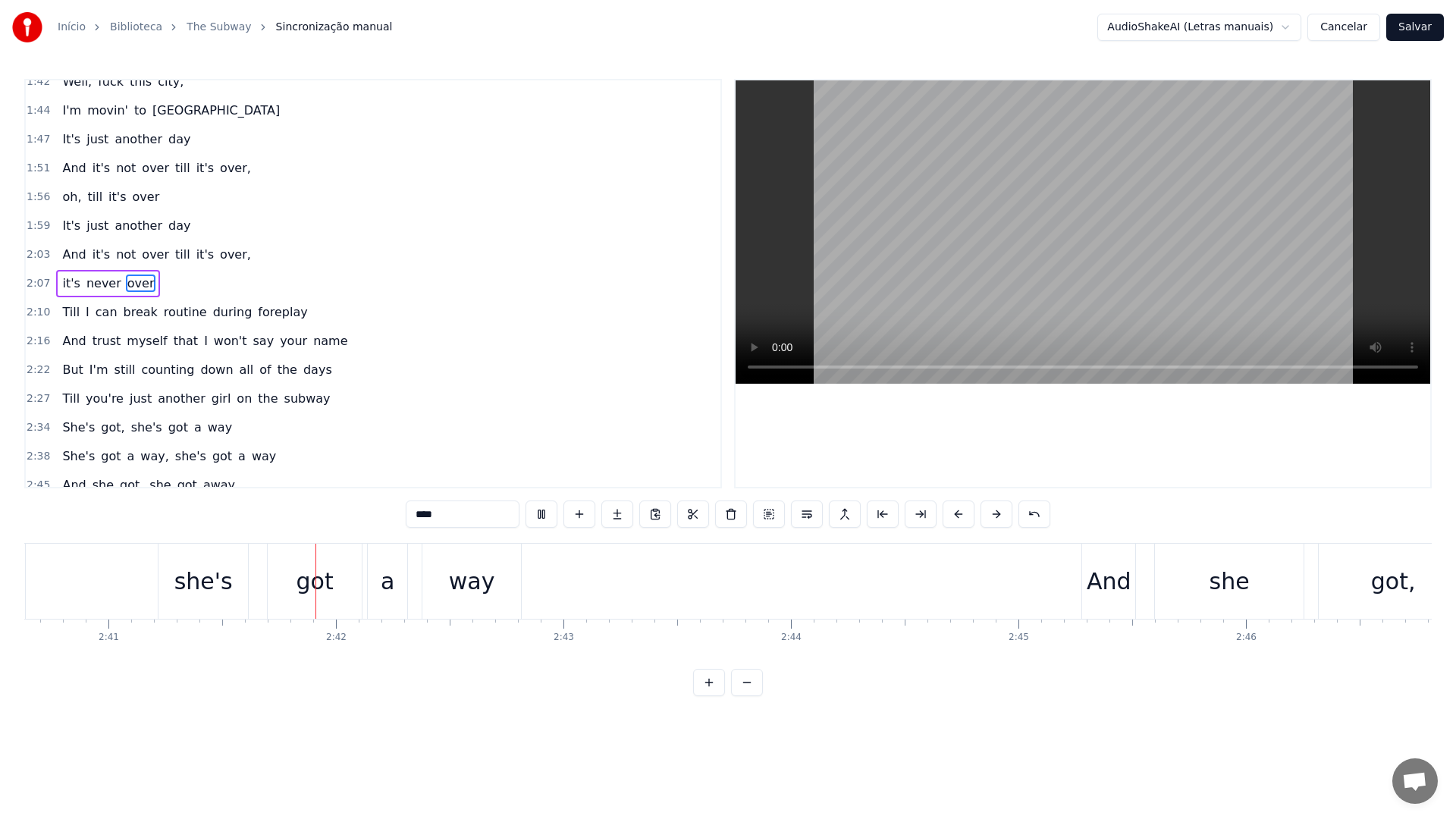
scroll to position [0, 36600]
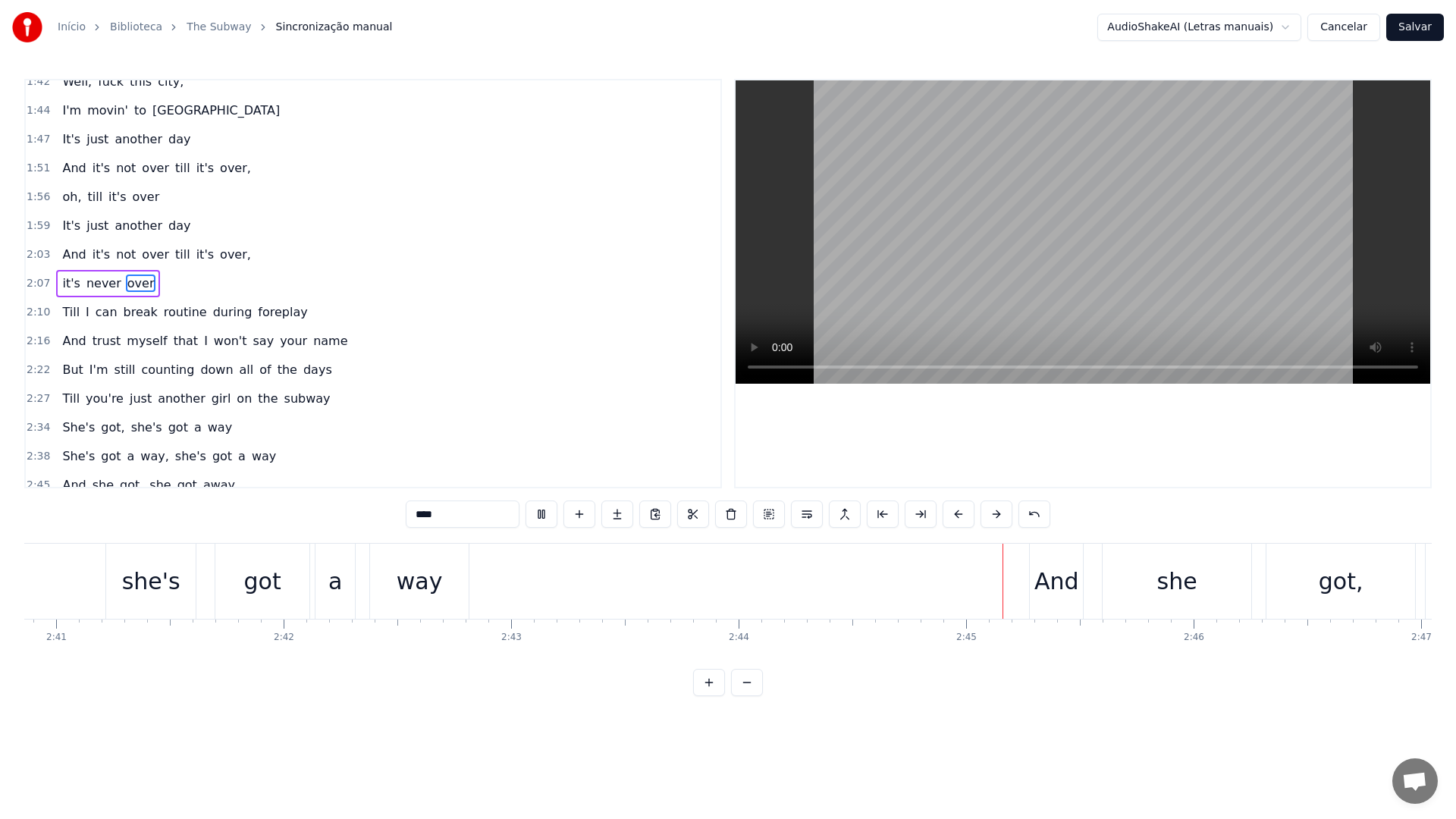
click at [1022, 190] on video at bounding box center [1083, 231] width 695 height 303
click at [410, 584] on div "way" at bounding box center [420, 581] width 46 height 34
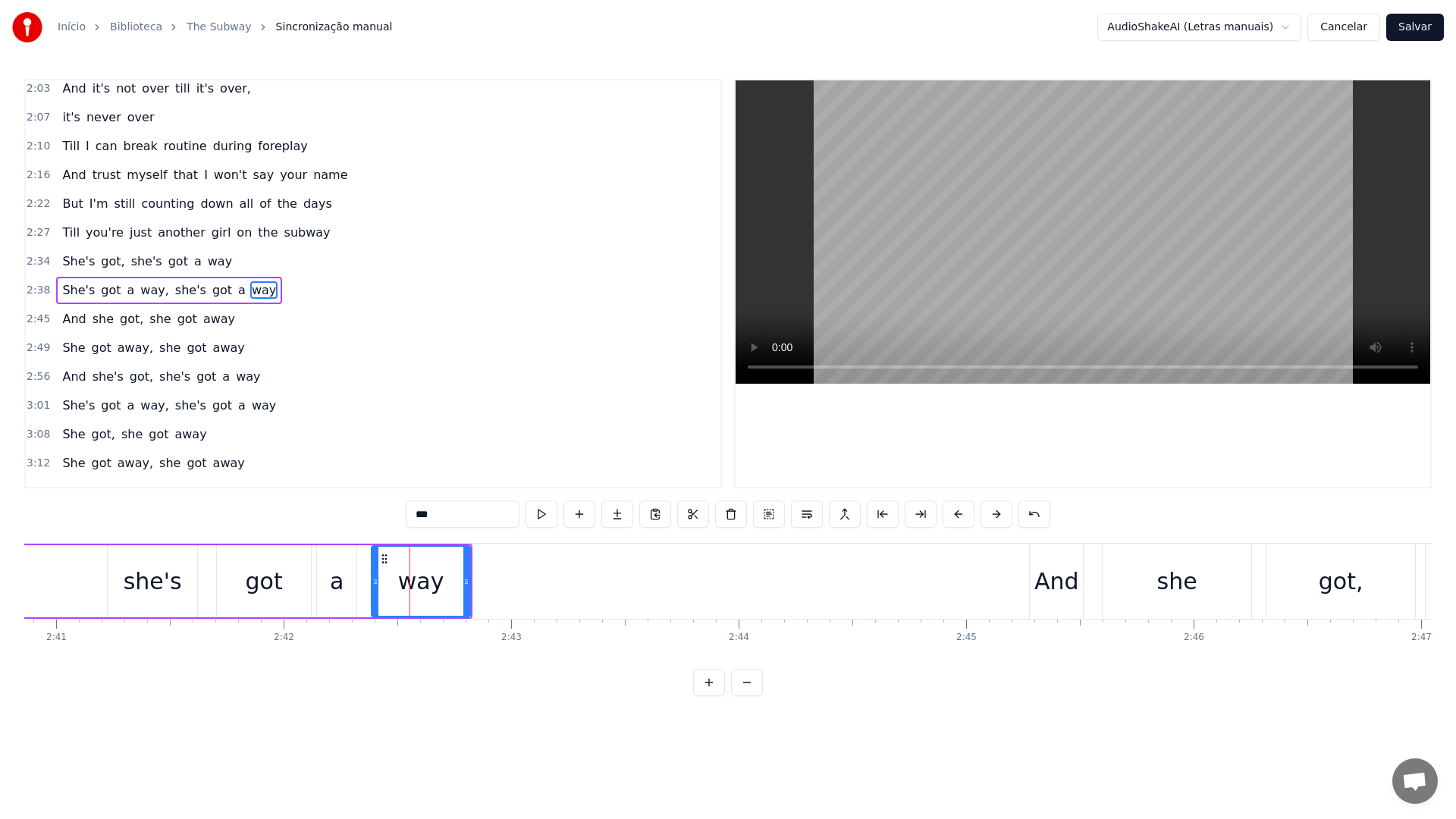
scroll to position [877, 0]
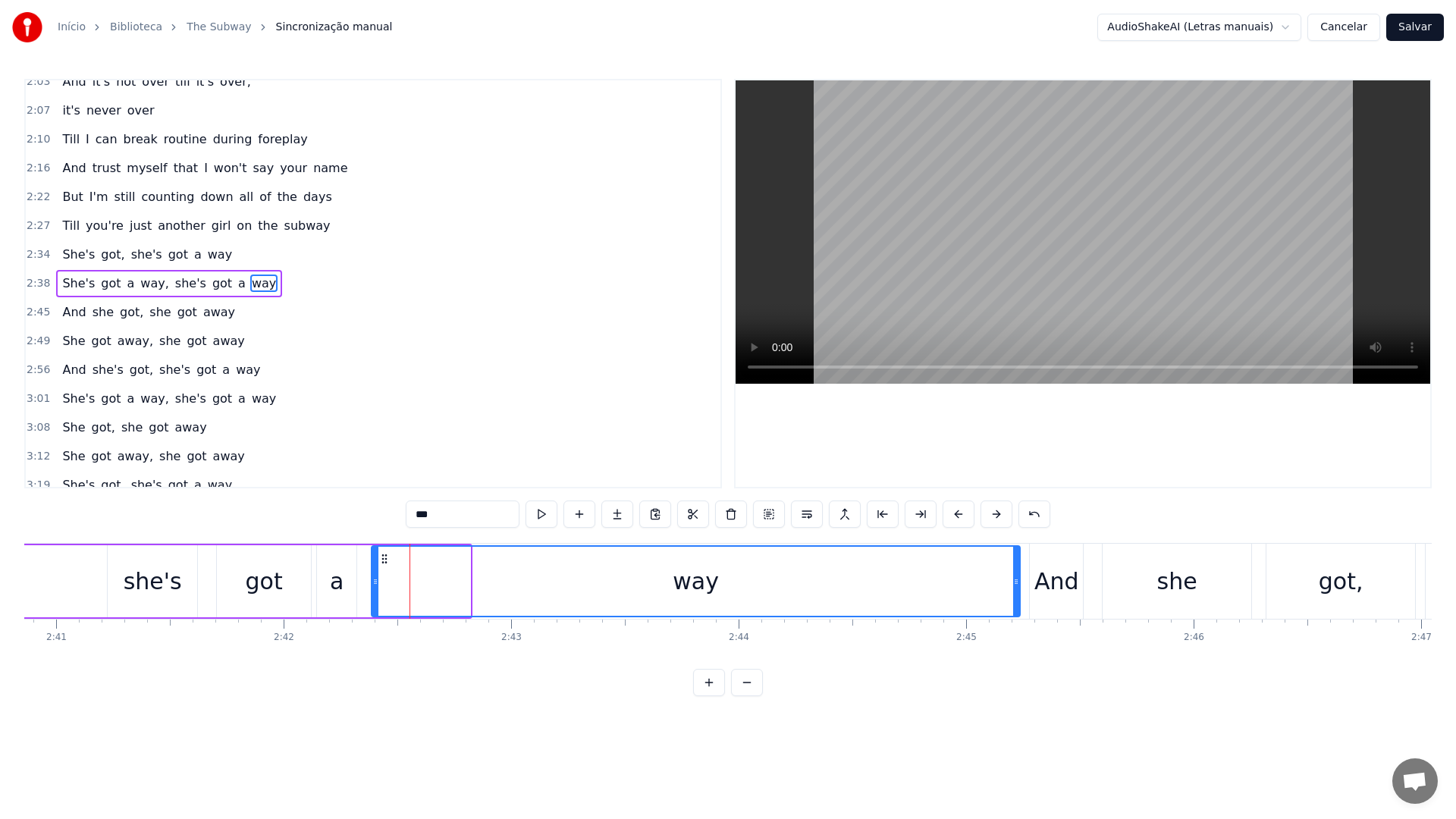
drag, startPoint x: 467, startPoint y: 582, endPoint x: 1017, endPoint y: 582, distance: 549.9
click at [1017, 582] on icon at bounding box center [1016, 582] width 6 height 12
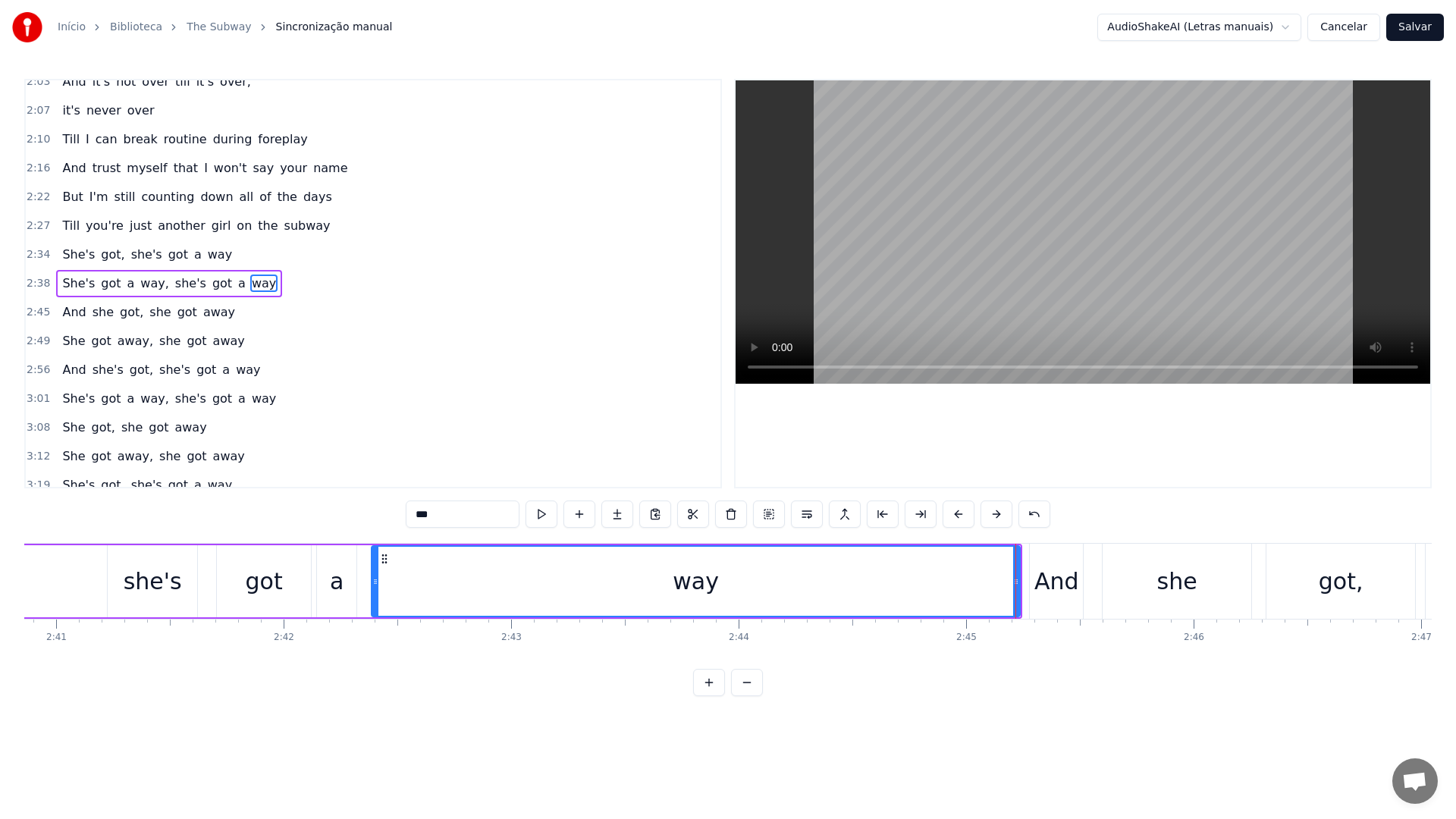
click at [424, 582] on div "way" at bounding box center [695, 581] width 647 height 69
click at [924, 233] on video at bounding box center [1083, 231] width 695 height 303
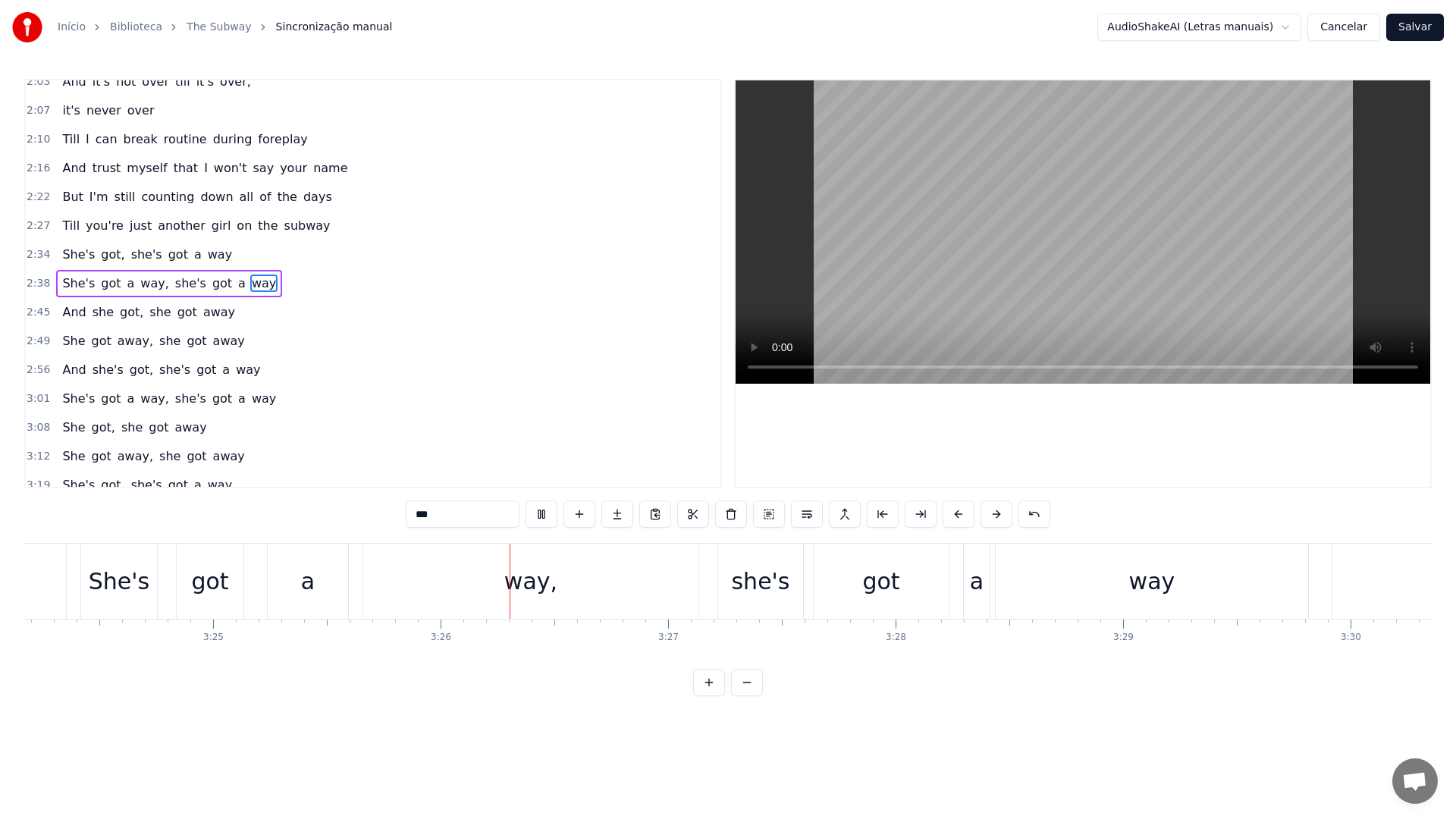
scroll to position [0, 46759]
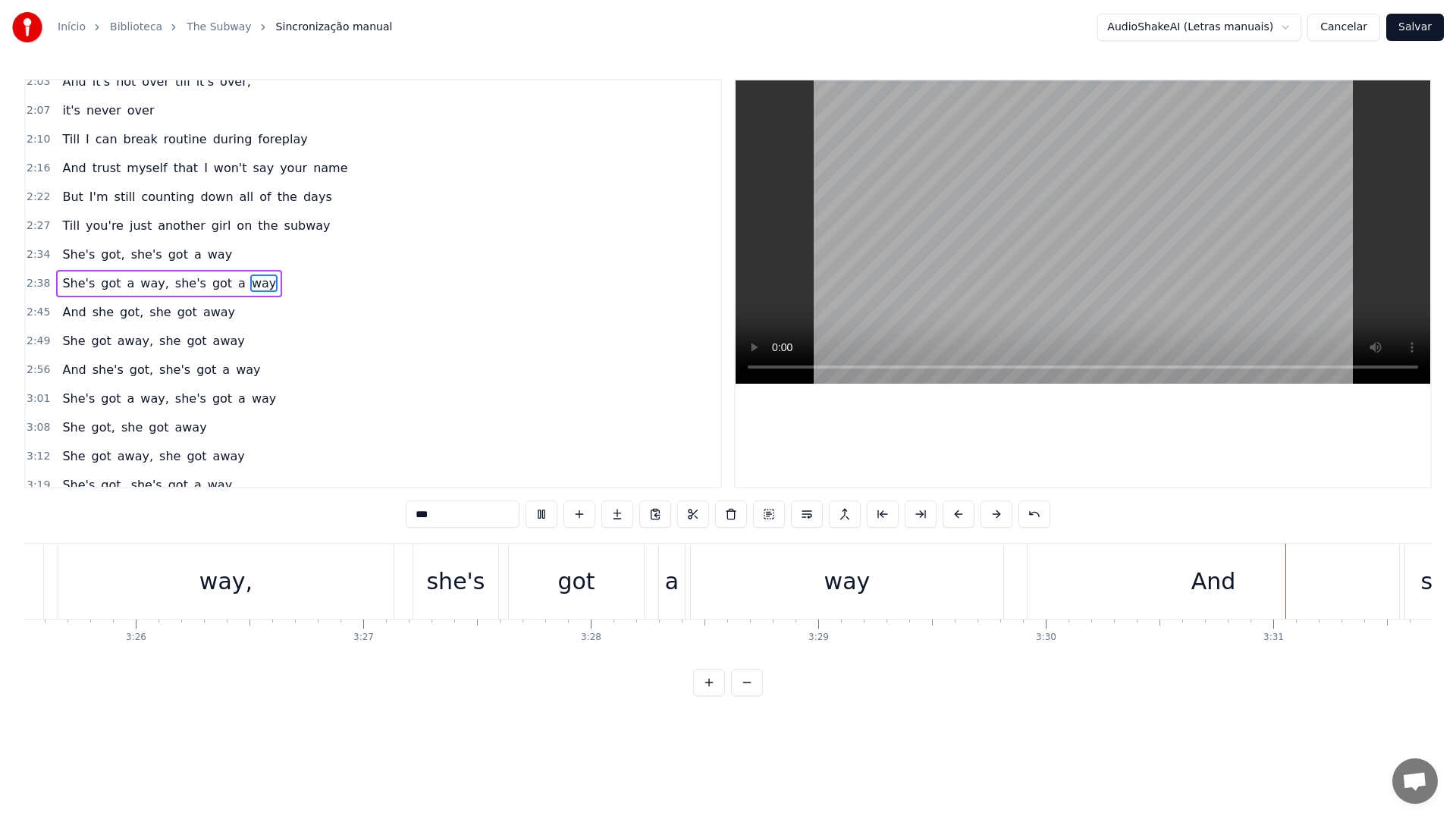
click at [1016, 177] on video at bounding box center [1083, 231] width 695 height 303
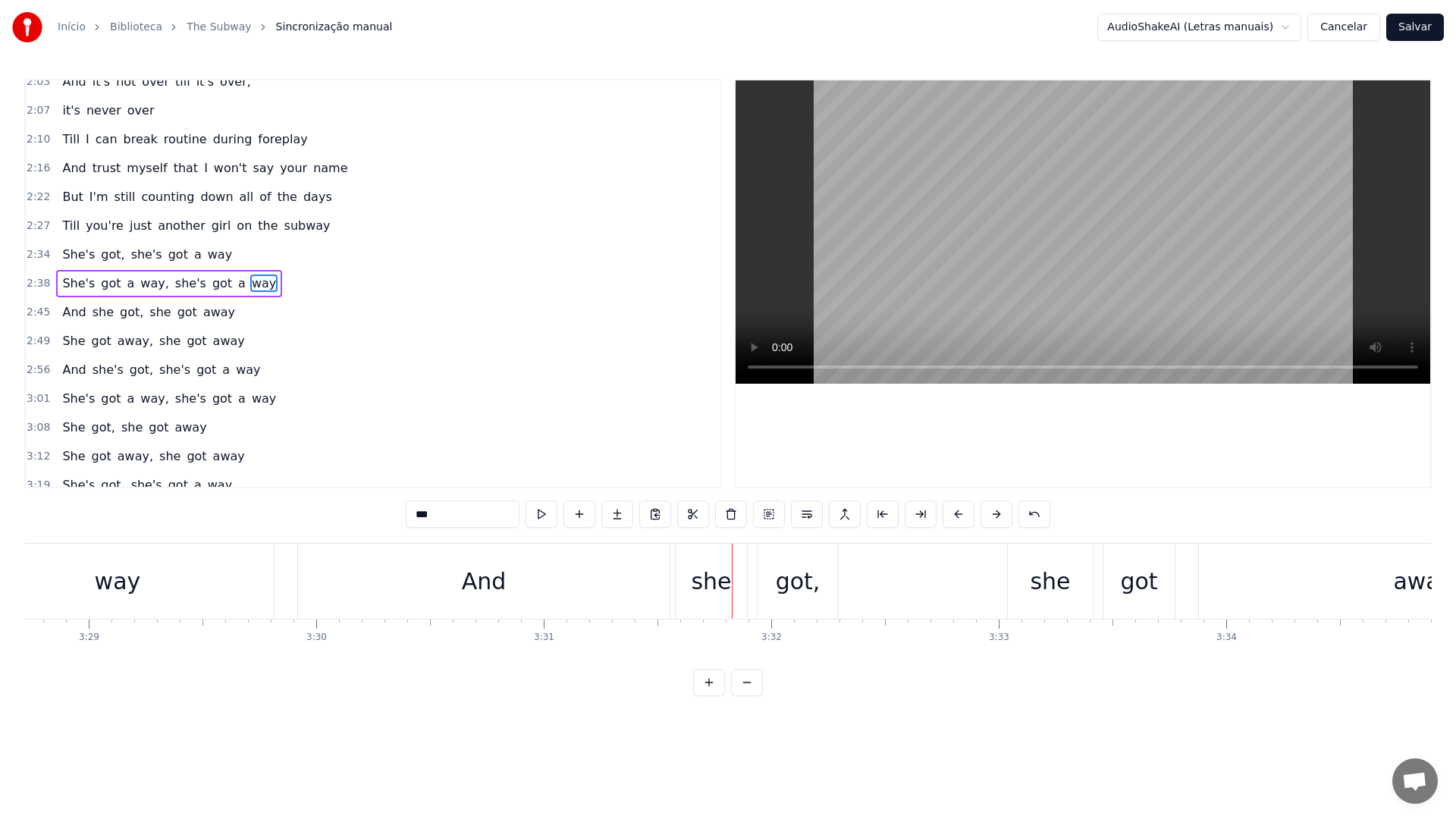
scroll to position [0, 47450]
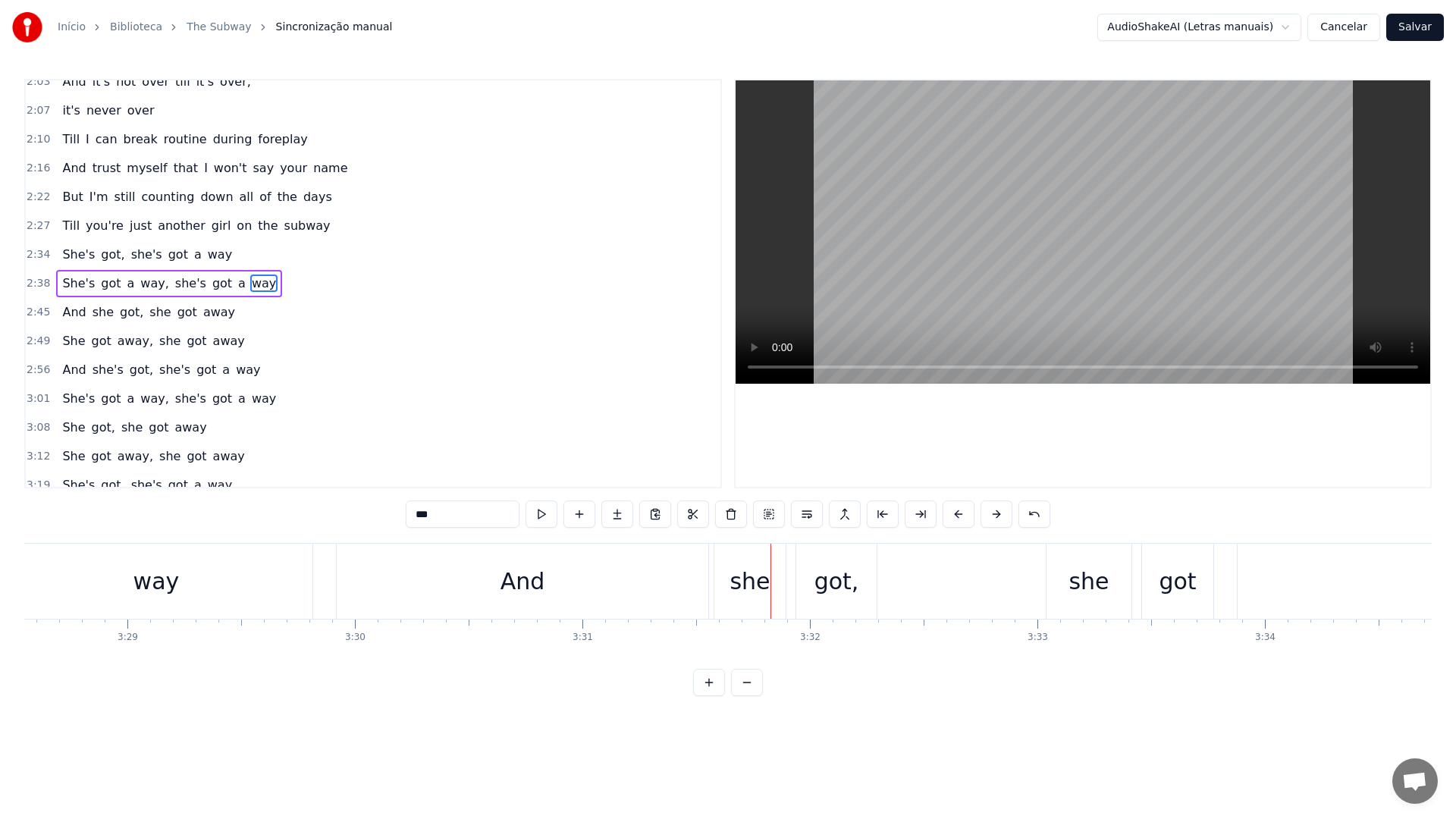
click at [185, 596] on div "way" at bounding box center [156, 581] width 312 height 75
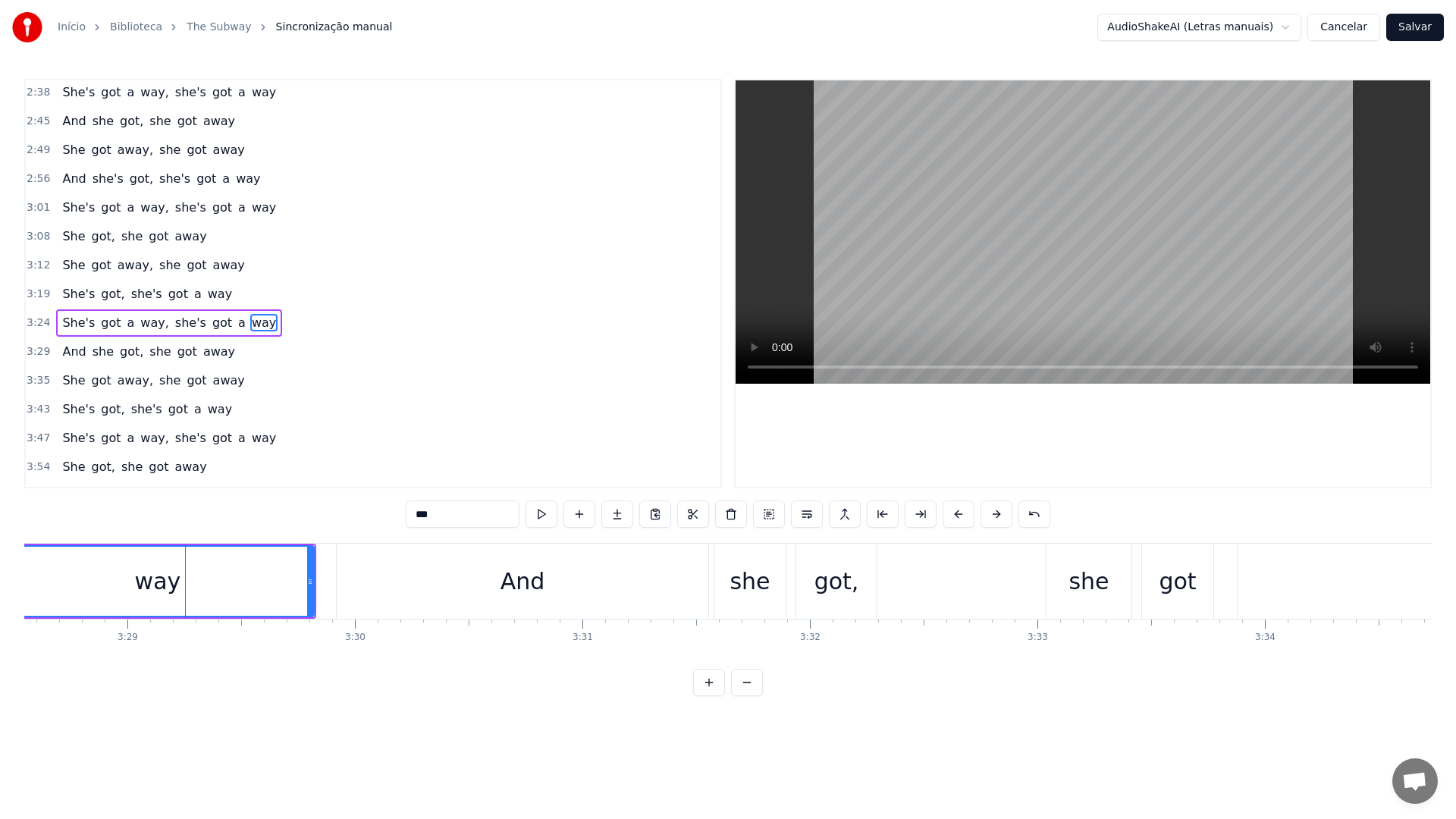
scroll to position [1092, 0]
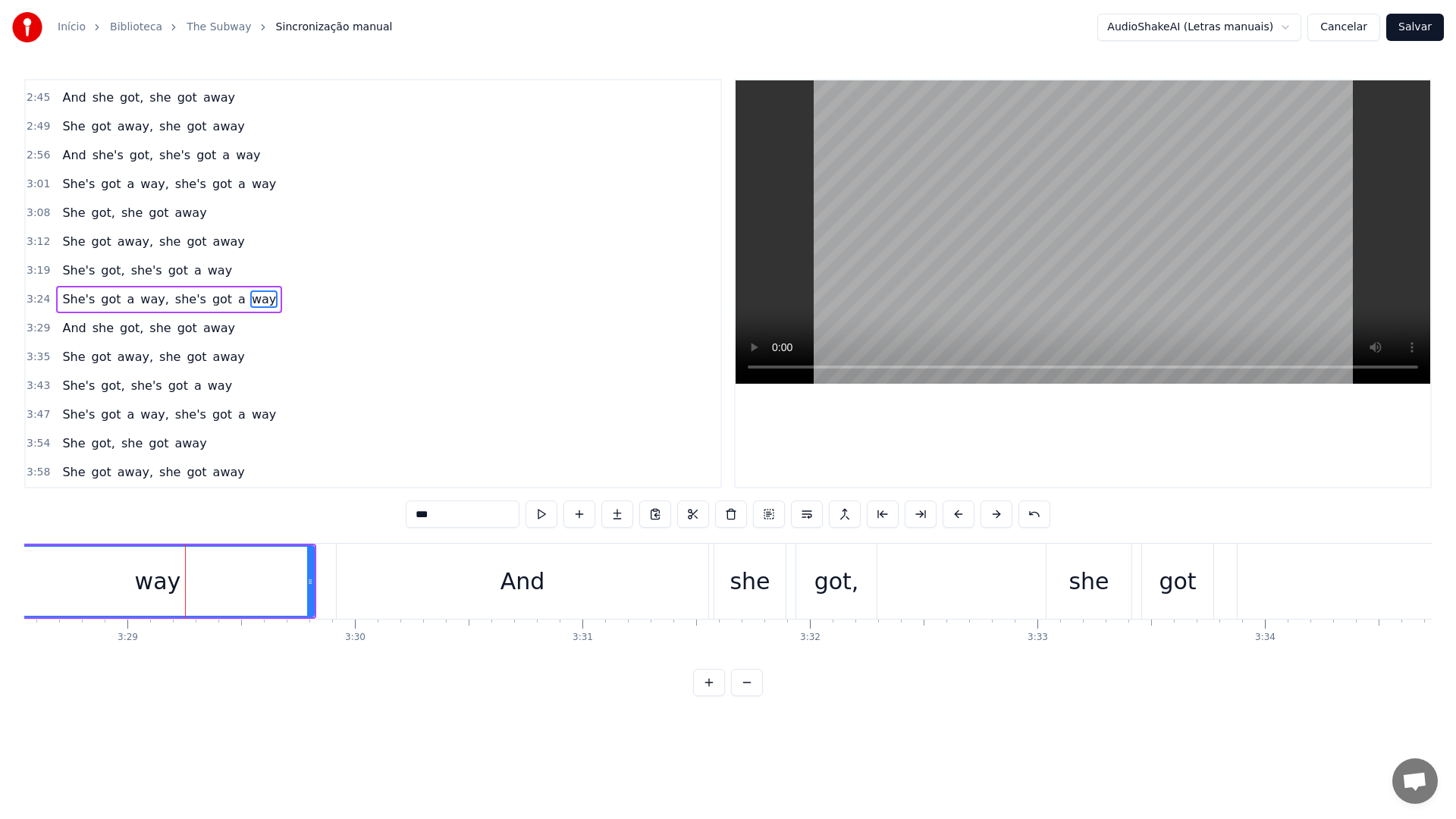
click at [865, 216] on video at bounding box center [1083, 231] width 695 height 303
click at [1074, 170] on video at bounding box center [1083, 231] width 695 height 303
click at [857, 577] on div "got," at bounding box center [836, 581] width 80 height 75
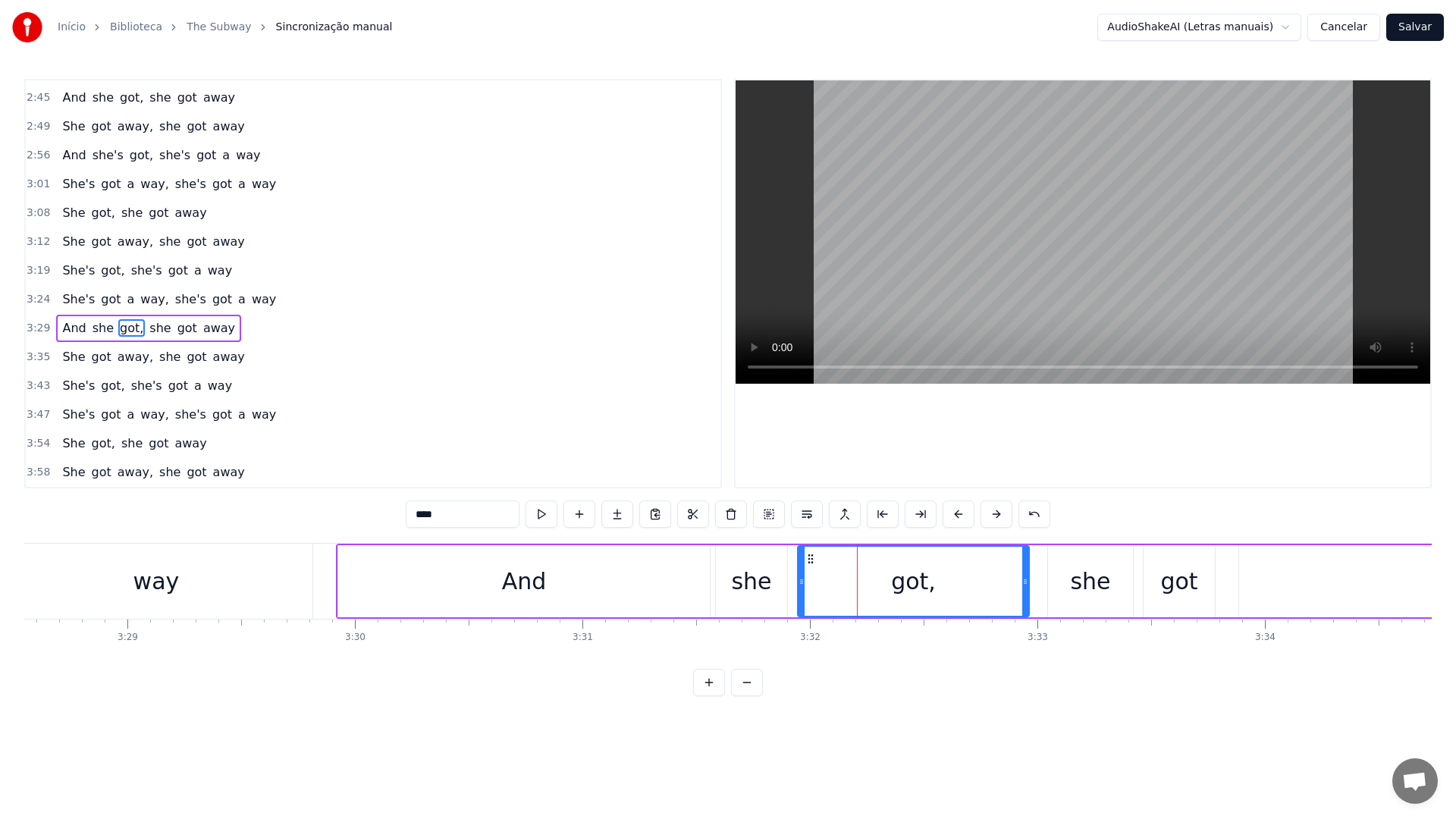
drag, startPoint x: 875, startPoint y: 582, endPoint x: 1030, endPoint y: 579, distance: 154.7
click at [1028, 579] on icon at bounding box center [1025, 582] width 6 height 12
click at [565, 589] on div "And" at bounding box center [524, 581] width 372 height 72
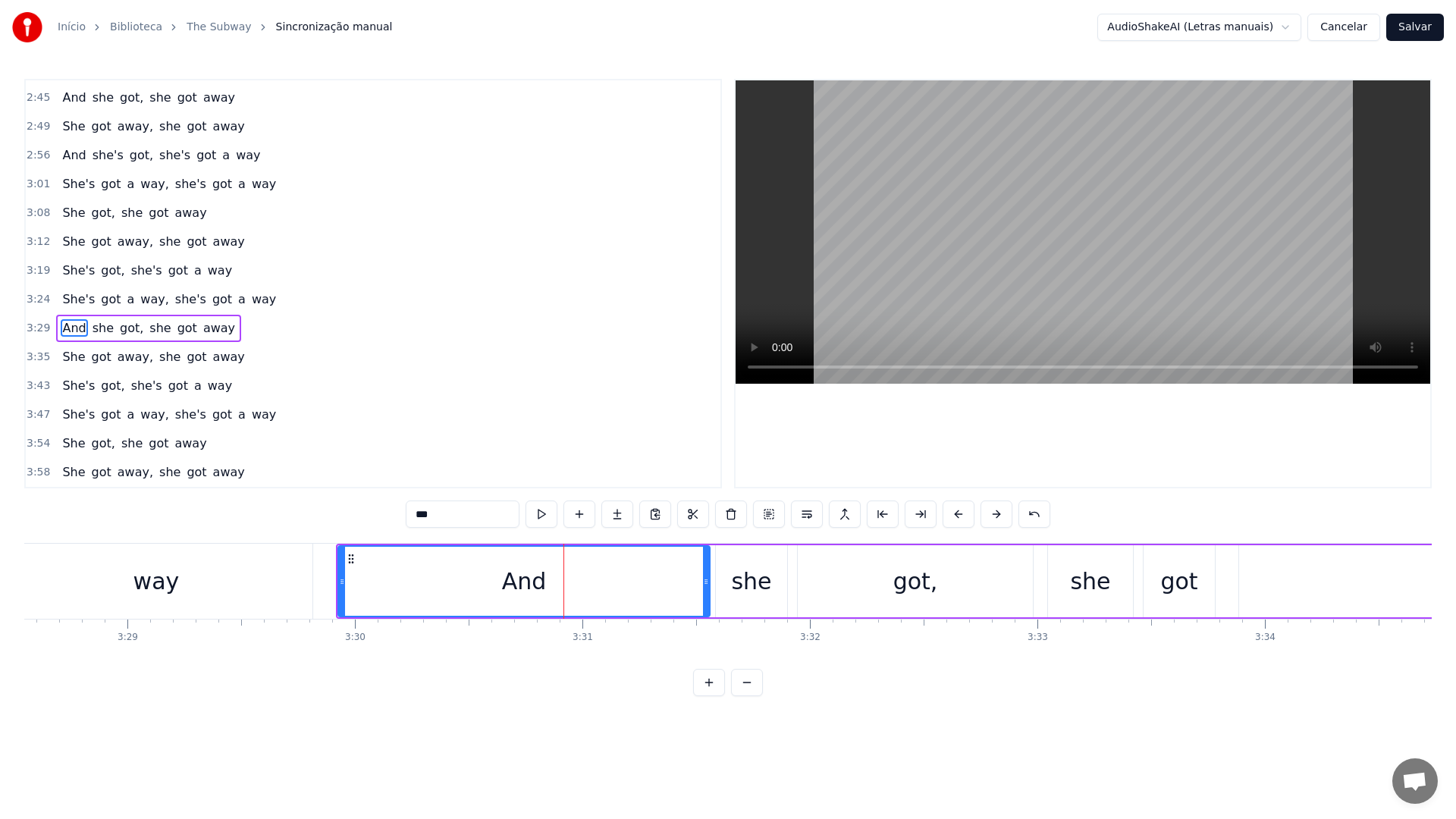
click at [956, 237] on video at bounding box center [1083, 231] width 695 height 303
click at [829, 588] on div "got," at bounding box center [915, 581] width 235 height 72
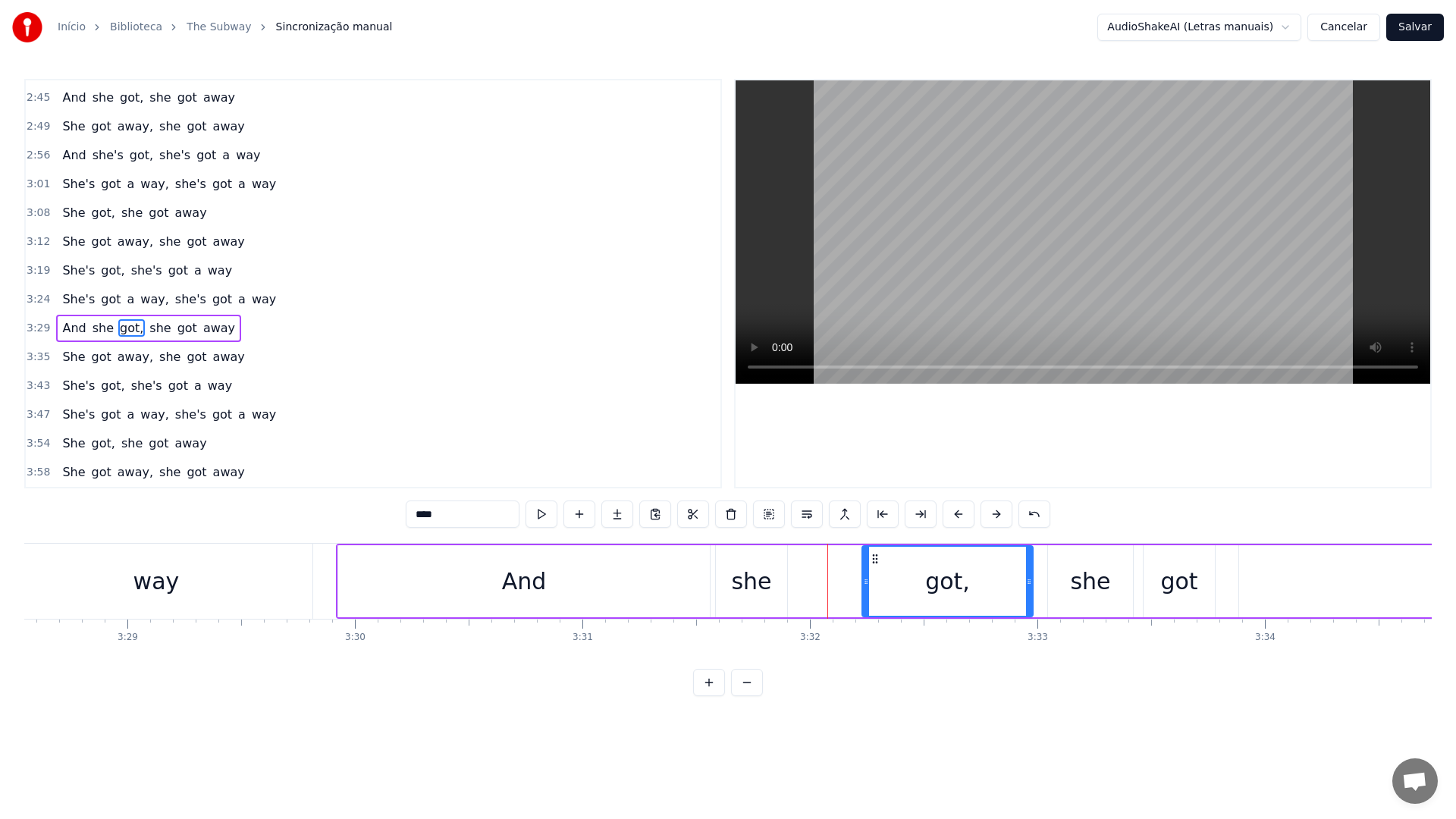
drag, startPoint x: 800, startPoint y: 585, endPoint x: 865, endPoint y: 585, distance: 65.2
click at [865, 585] on icon at bounding box center [866, 582] width 6 height 12
click at [773, 585] on div "she" at bounding box center [751, 581] width 71 height 72
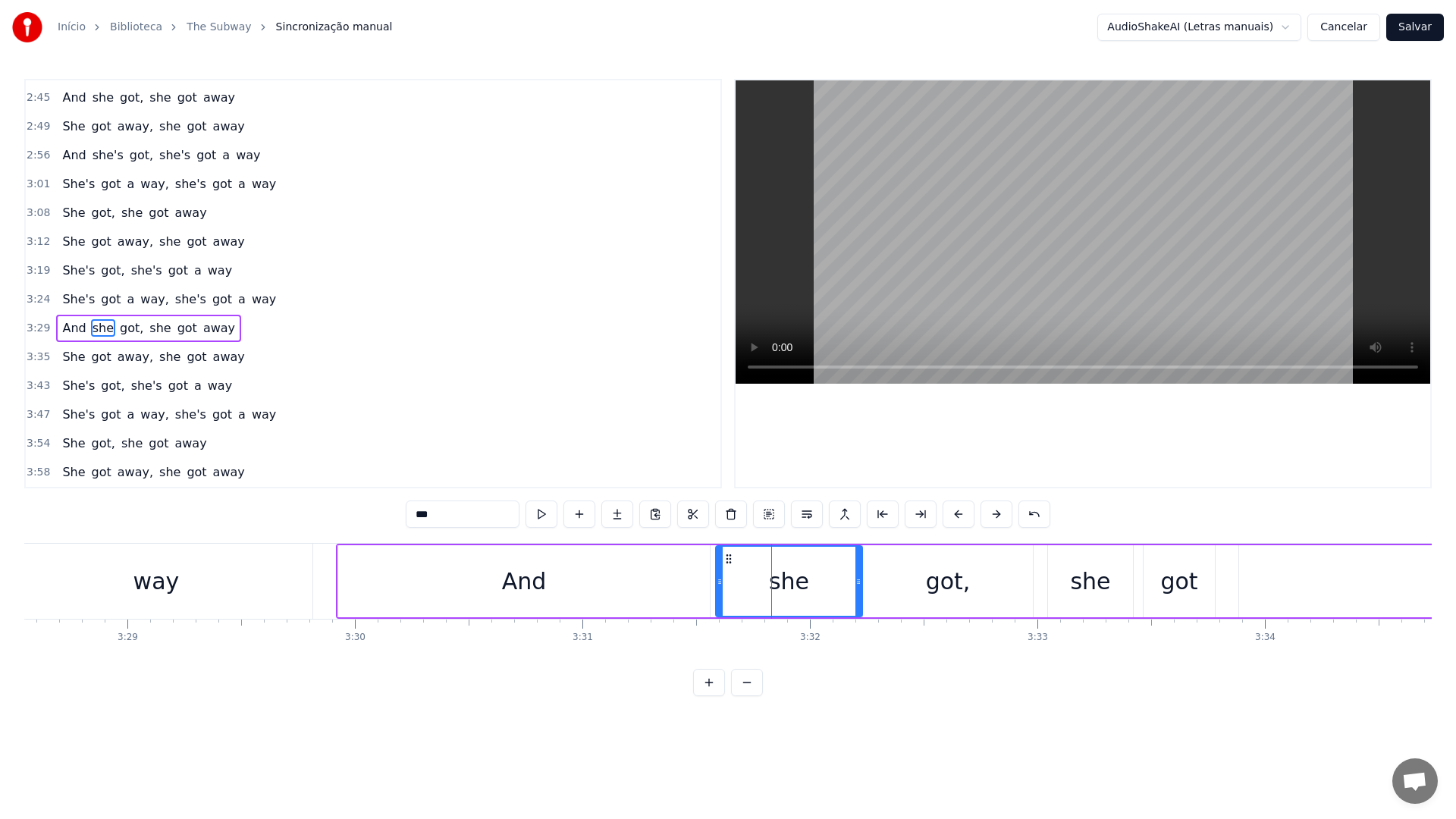
drag, startPoint x: 786, startPoint y: 585, endPoint x: 861, endPoint y: 584, distance: 75.1
click at [861, 584] on icon at bounding box center [858, 582] width 6 height 12
click at [562, 576] on div "And" at bounding box center [524, 581] width 372 height 72
type input "***"
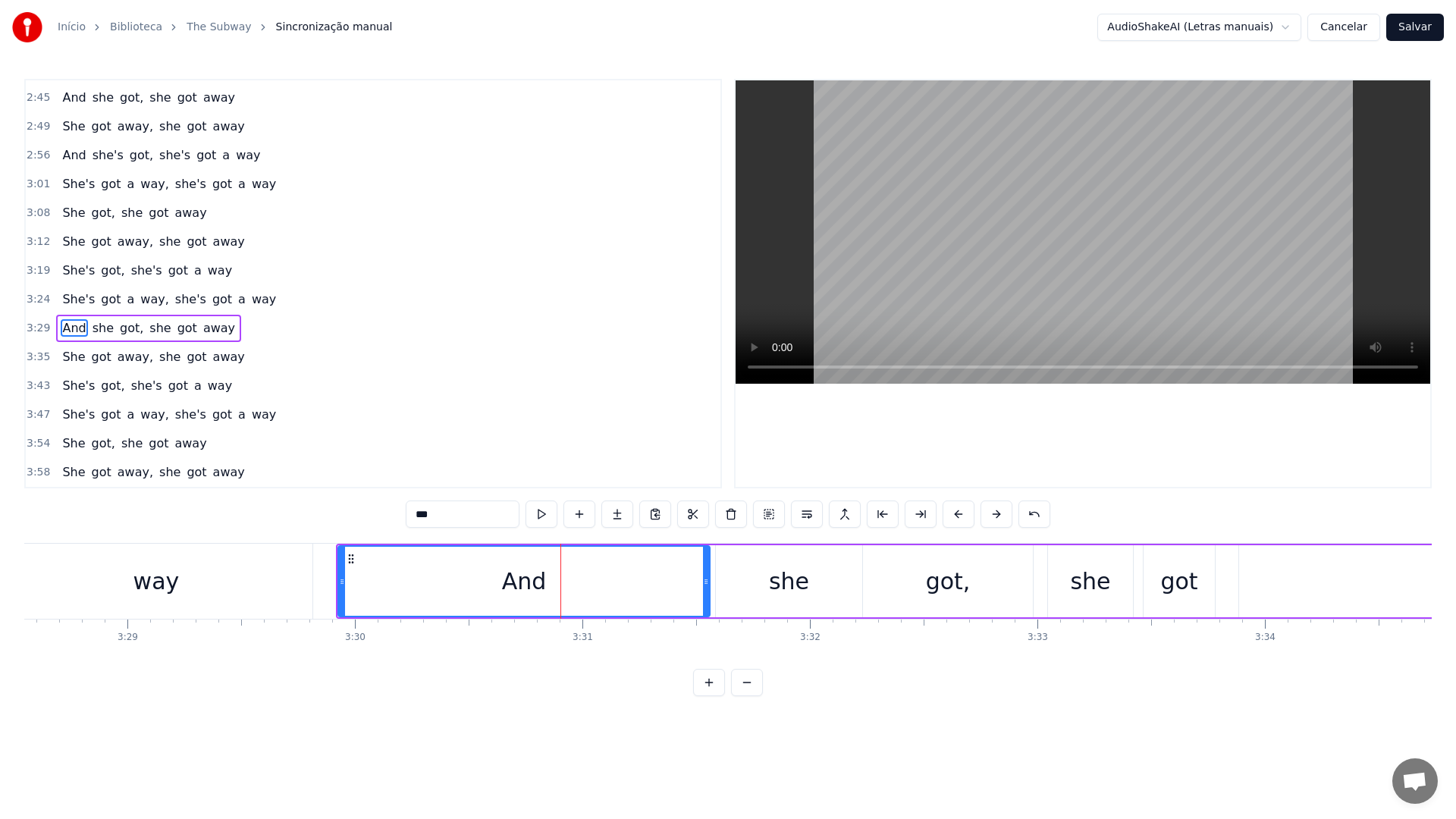
click at [1040, 231] on video at bounding box center [1083, 231] width 695 height 303
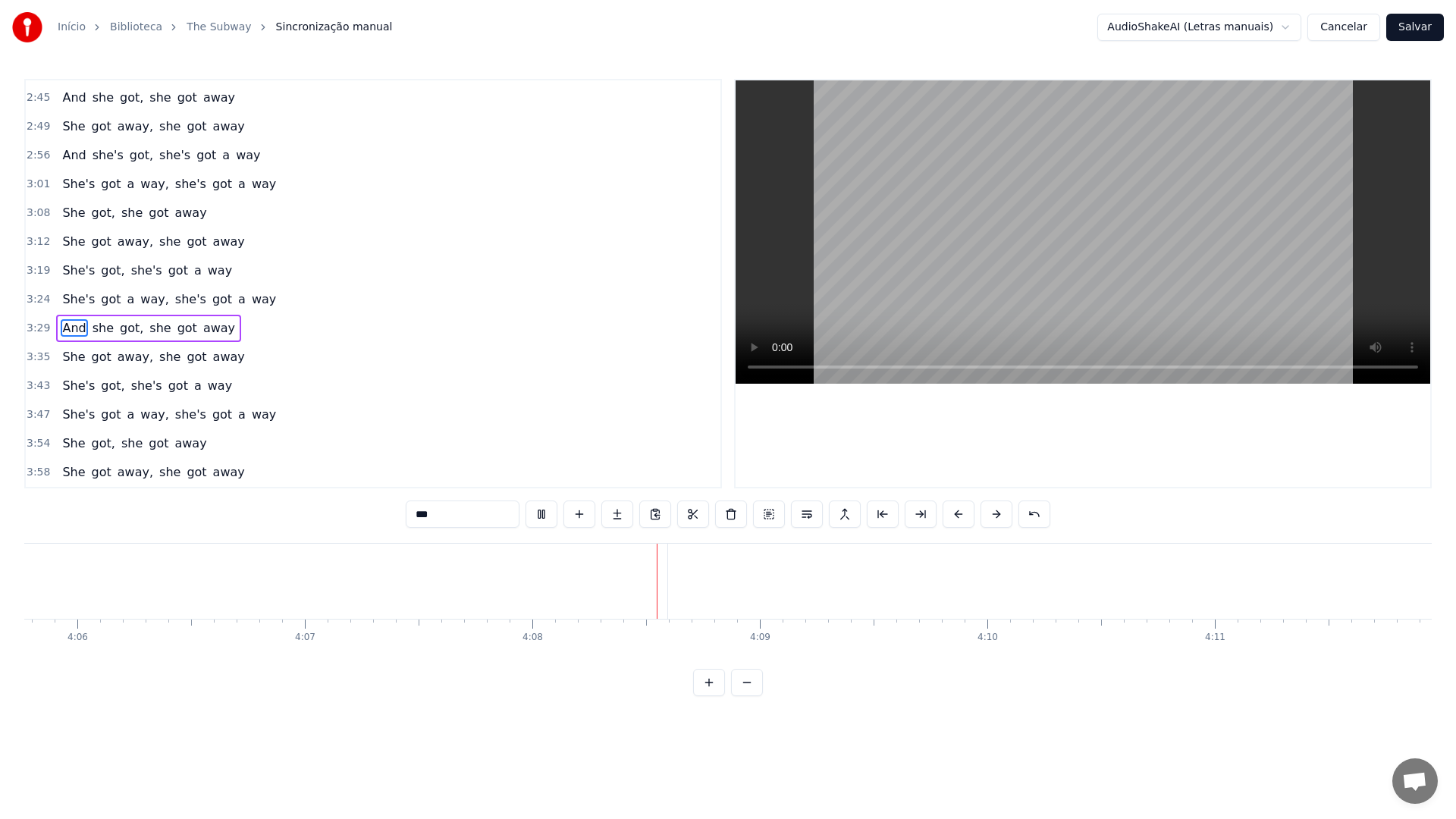
scroll to position [0, 56005]
click at [1410, 31] on button "Salvar" at bounding box center [1415, 27] width 58 height 27
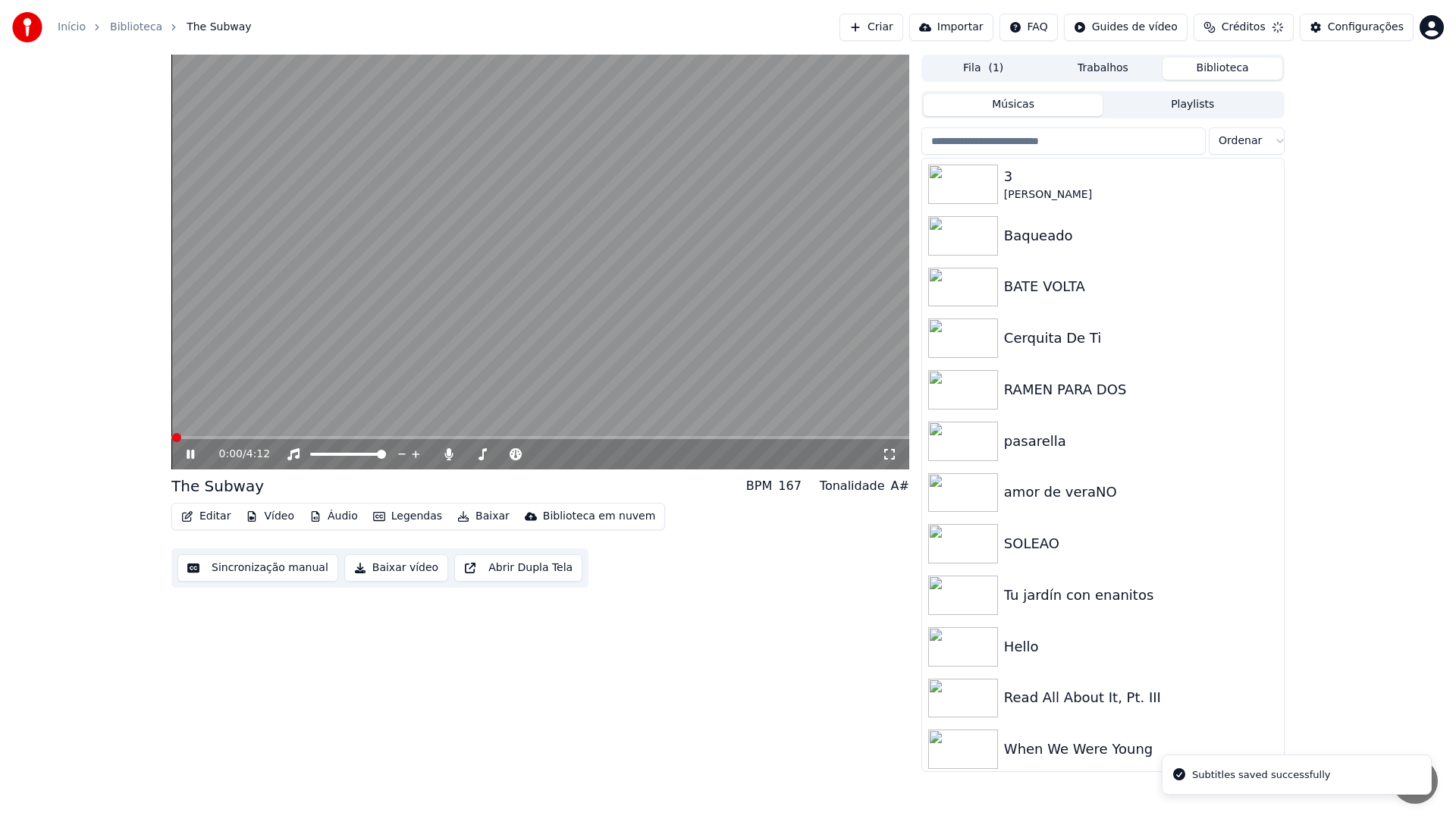
click at [394, 567] on button "Baixar vídeo" at bounding box center [396, 567] width 104 height 27
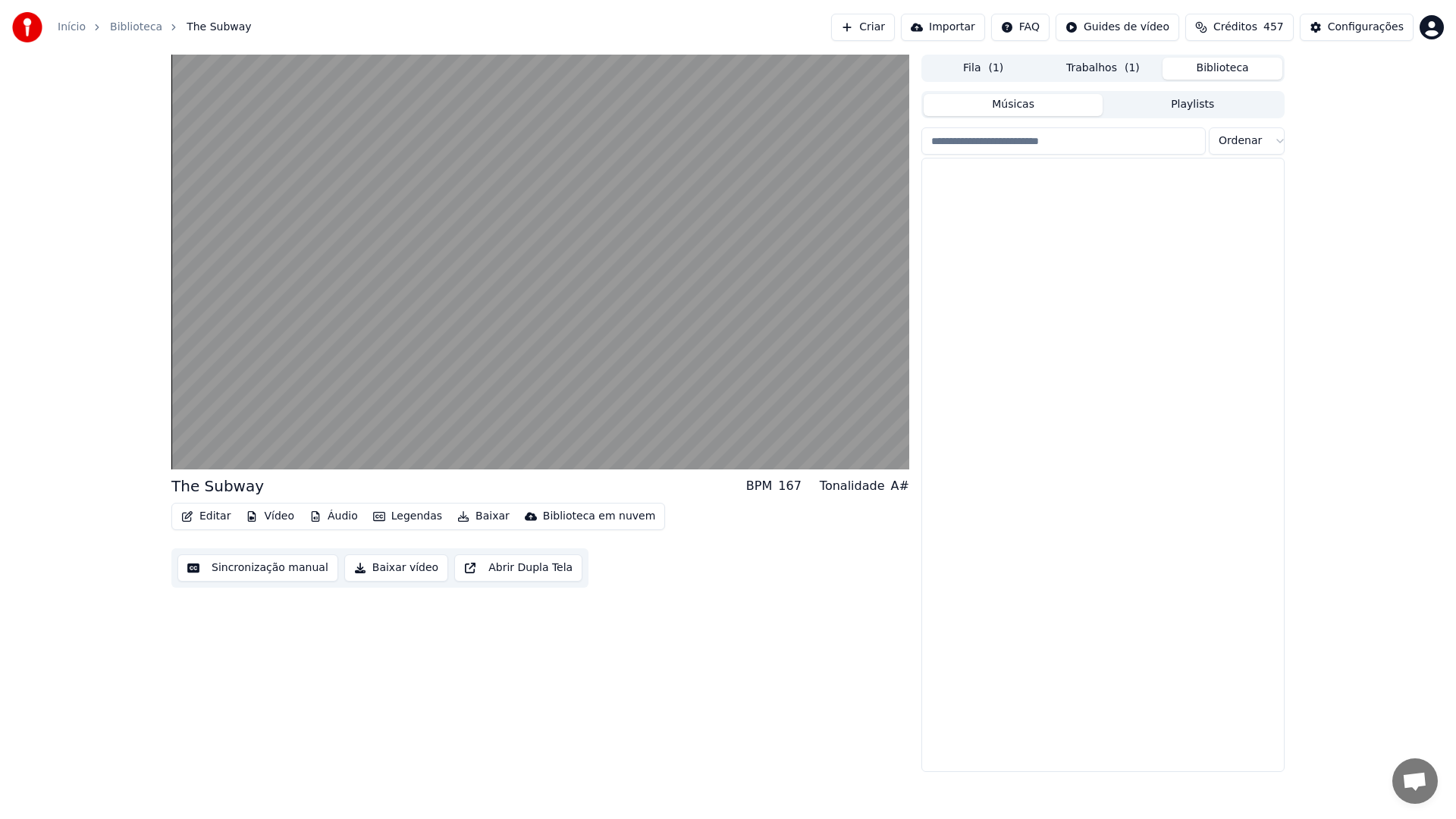
click at [1232, 69] on button "Biblioteca" at bounding box center [1223, 69] width 120 height 22
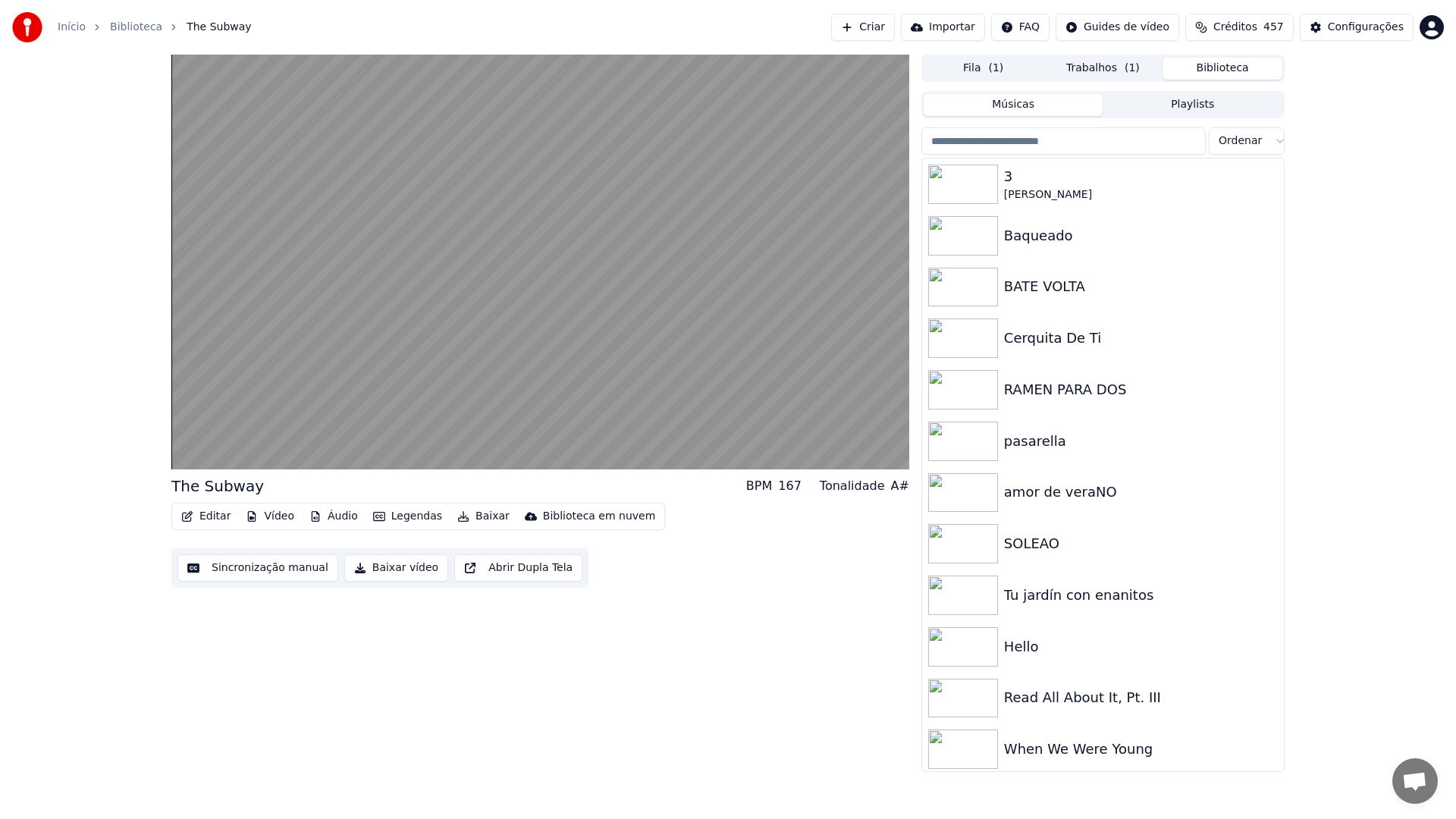
click at [1091, 142] on input "search" at bounding box center [1063, 140] width 284 height 27
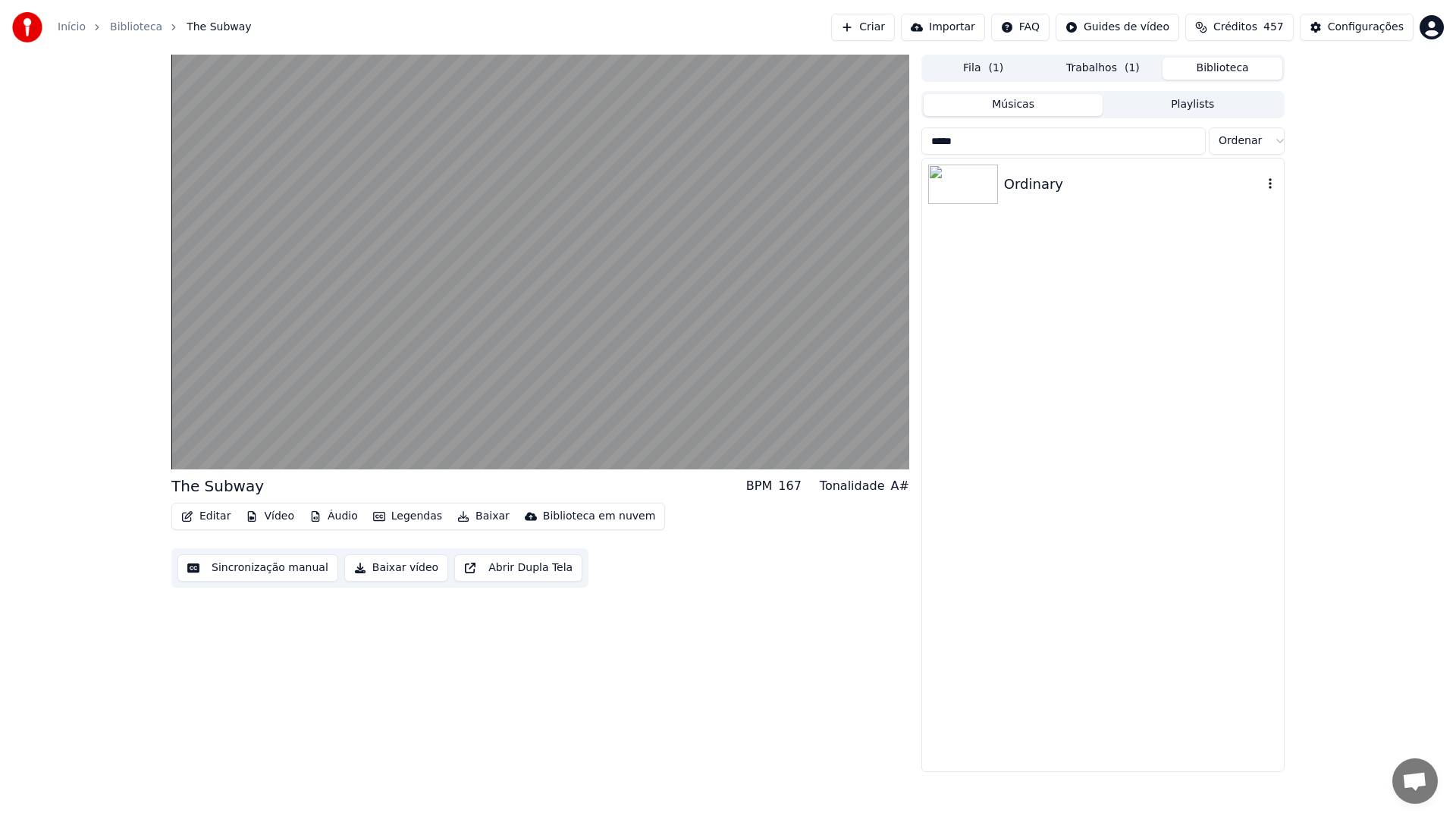
type input "*****"
click at [1096, 195] on div "Ordinary" at bounding box center [1103, 185] width 362 height 52
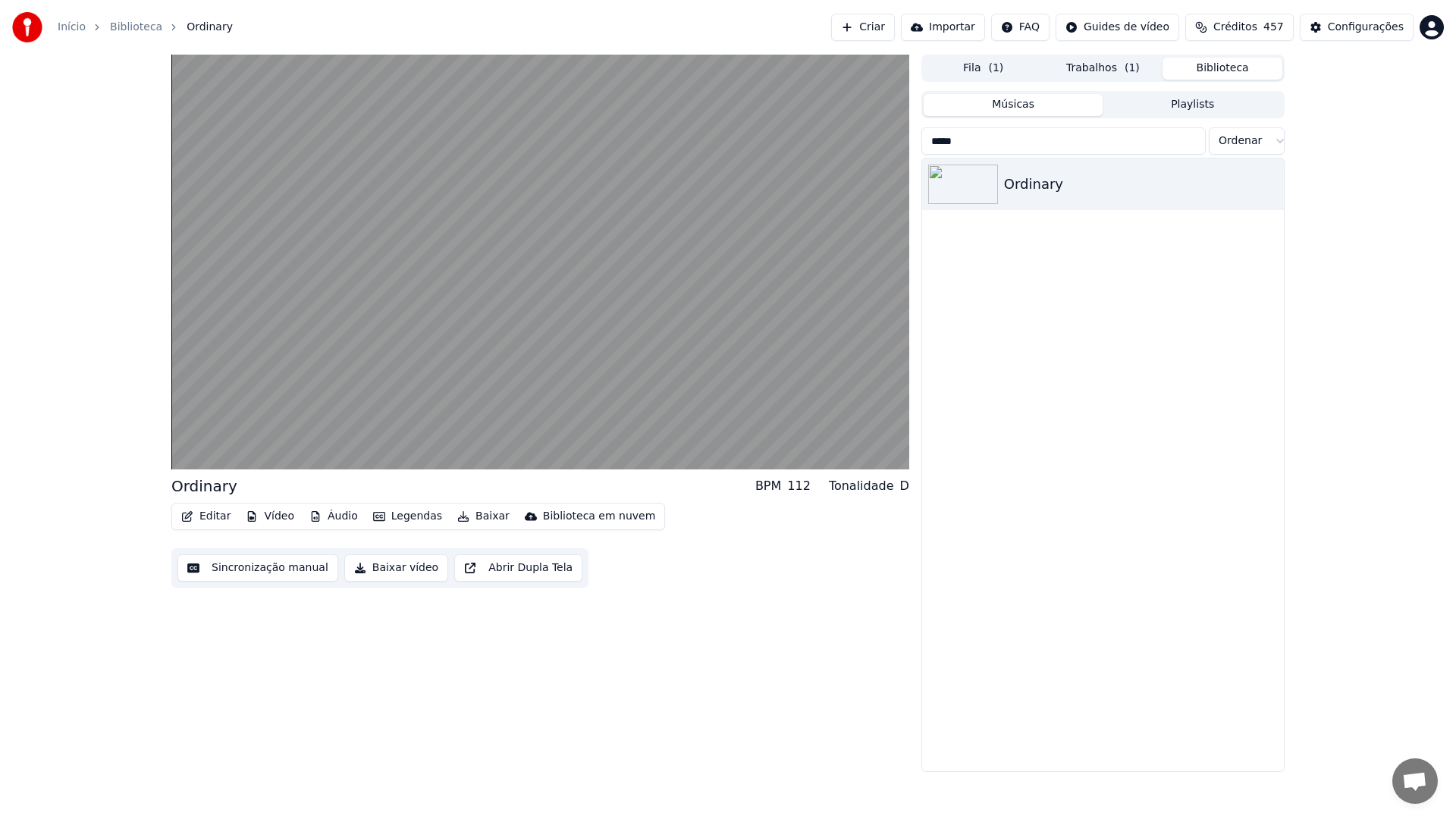
click at [228, 570] on button "Sincronização manual" at bounding box center [257, 567] width 161 height 27
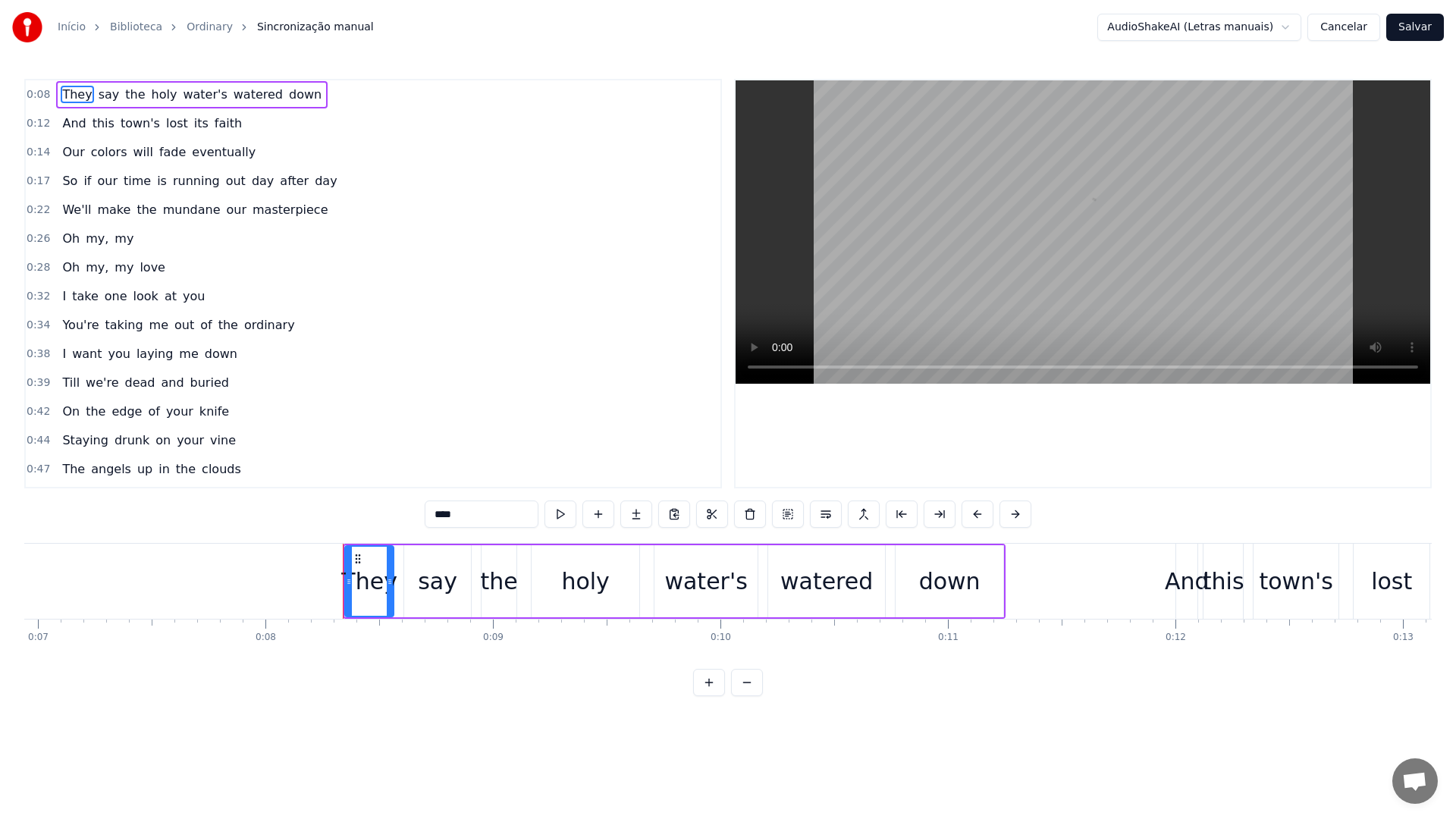
scroll to position [0, 1495]
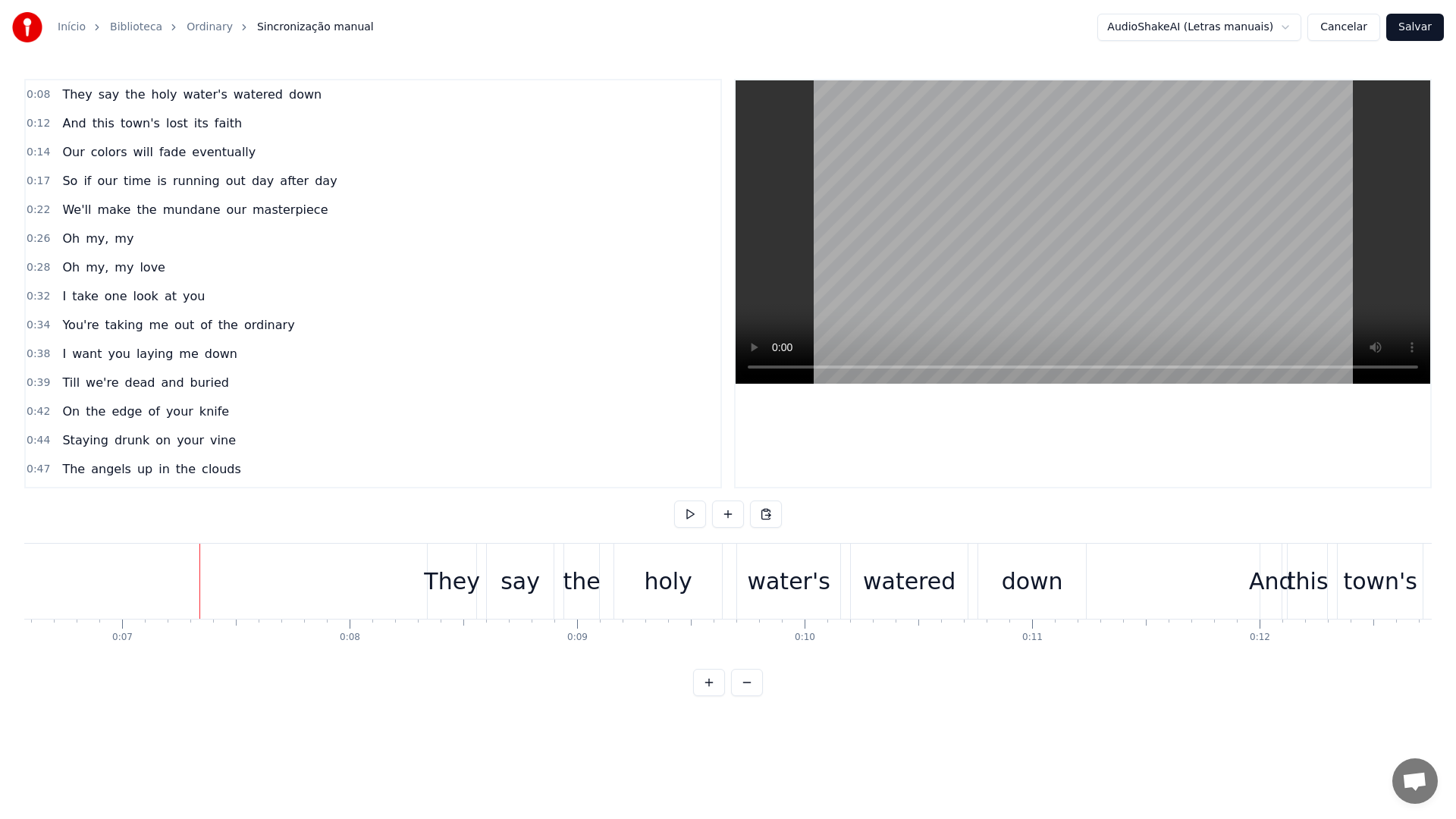
click at [934, 244] on video at bounding box center [1083, 231] width 695 height 303
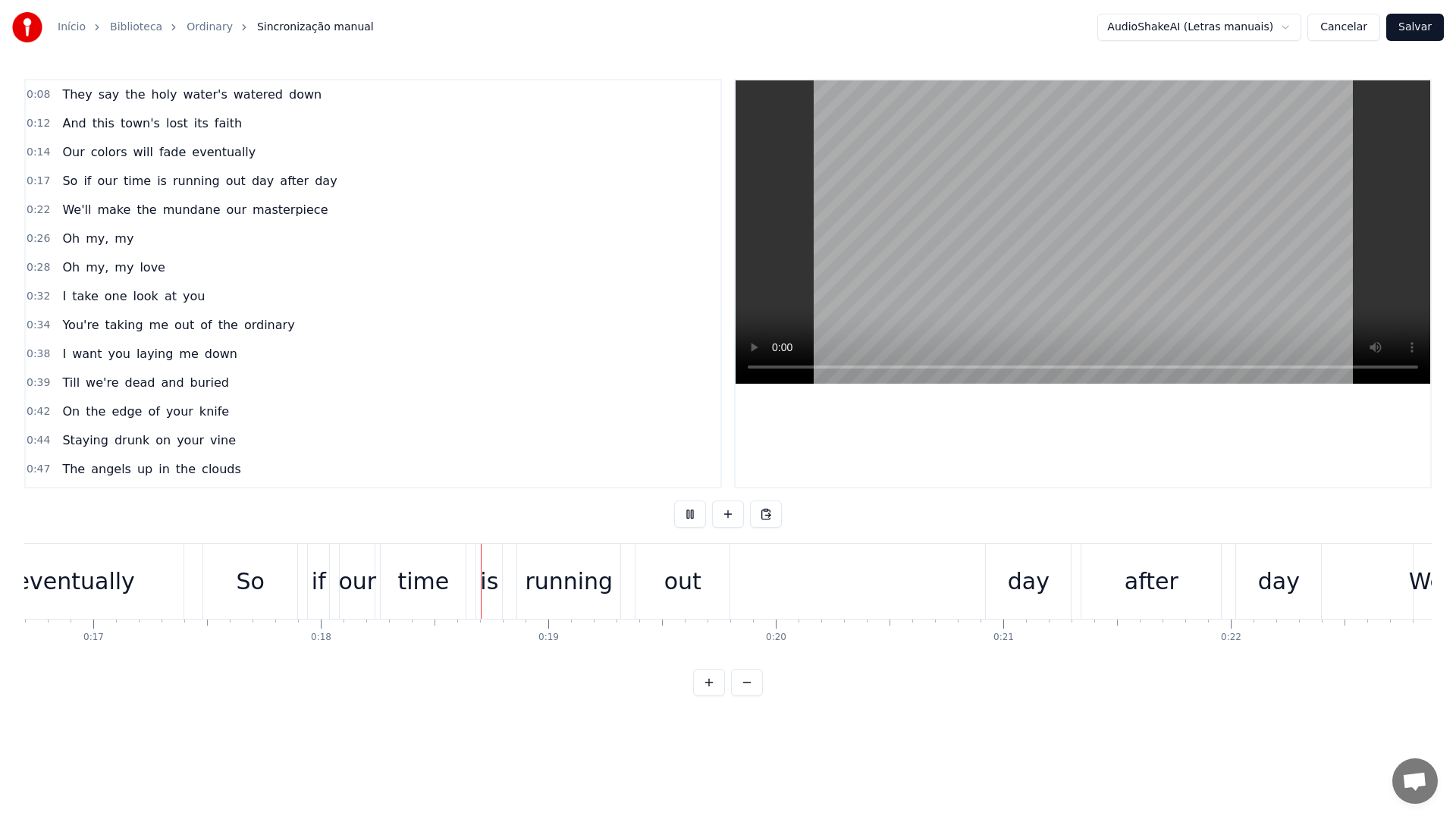
scroll to position [0, 4063]
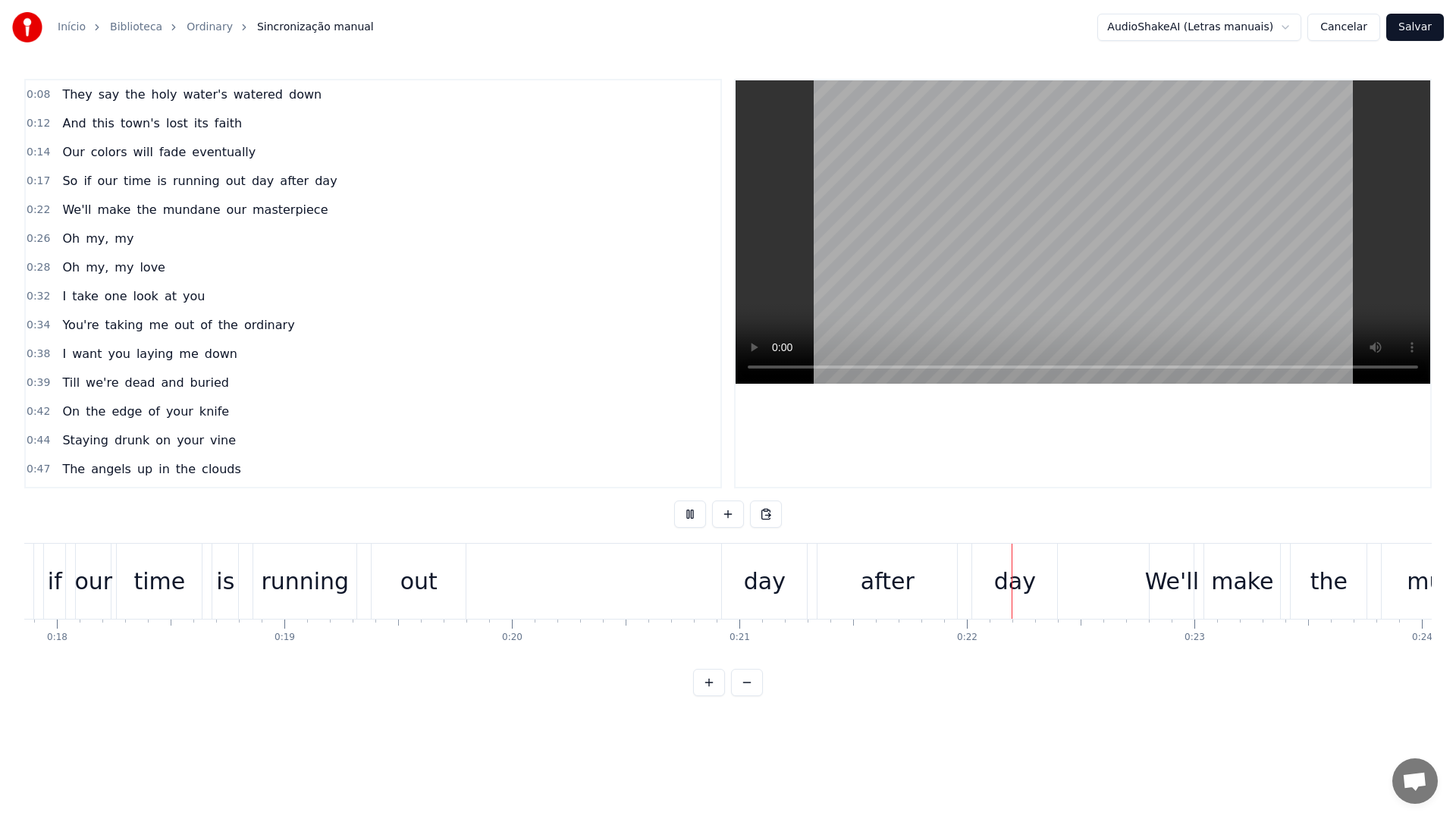
click at [1196, 210] on video at bounding box center [1083, 231] width 695 height 303
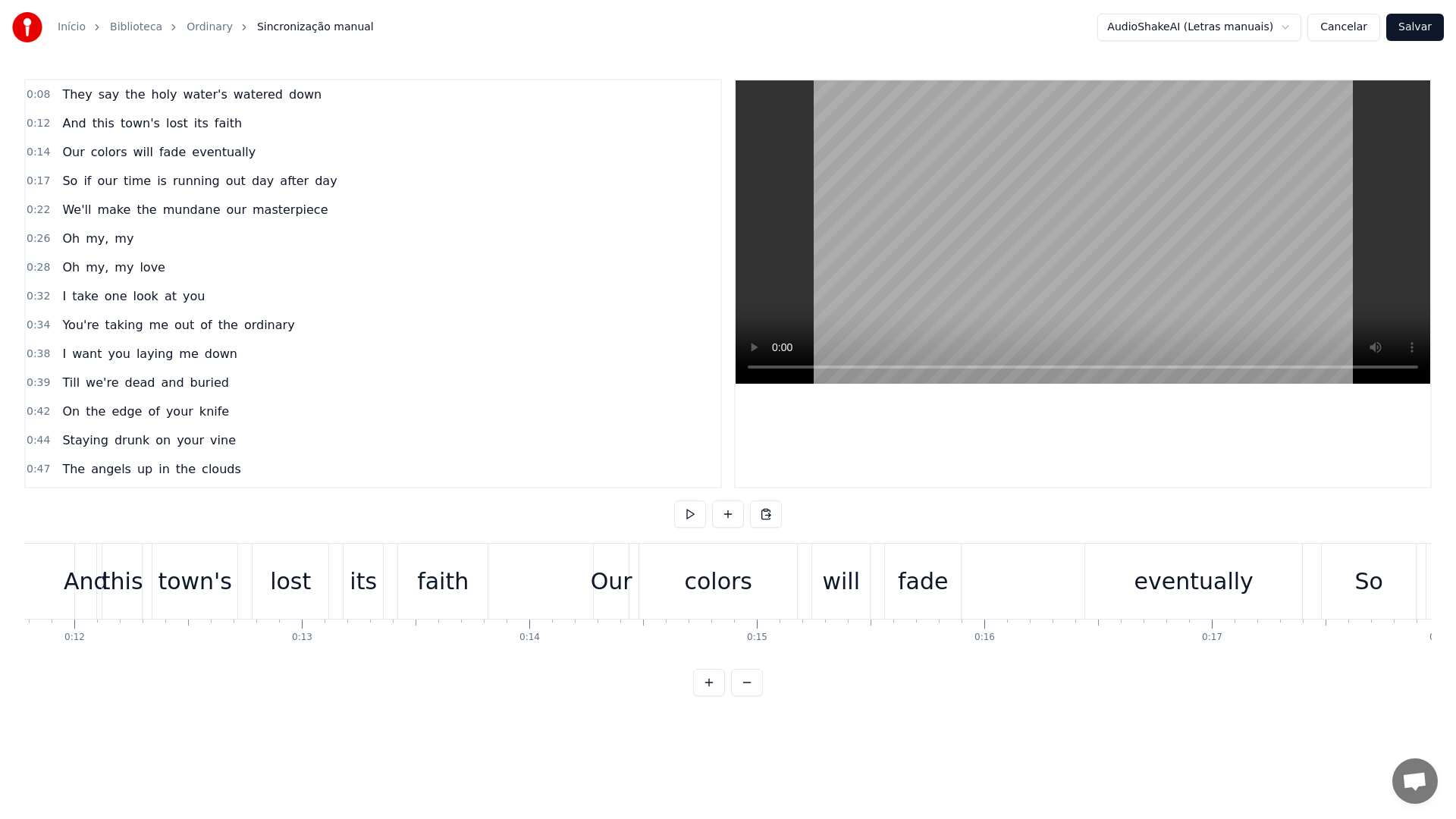
scroll to position [0, 2992]
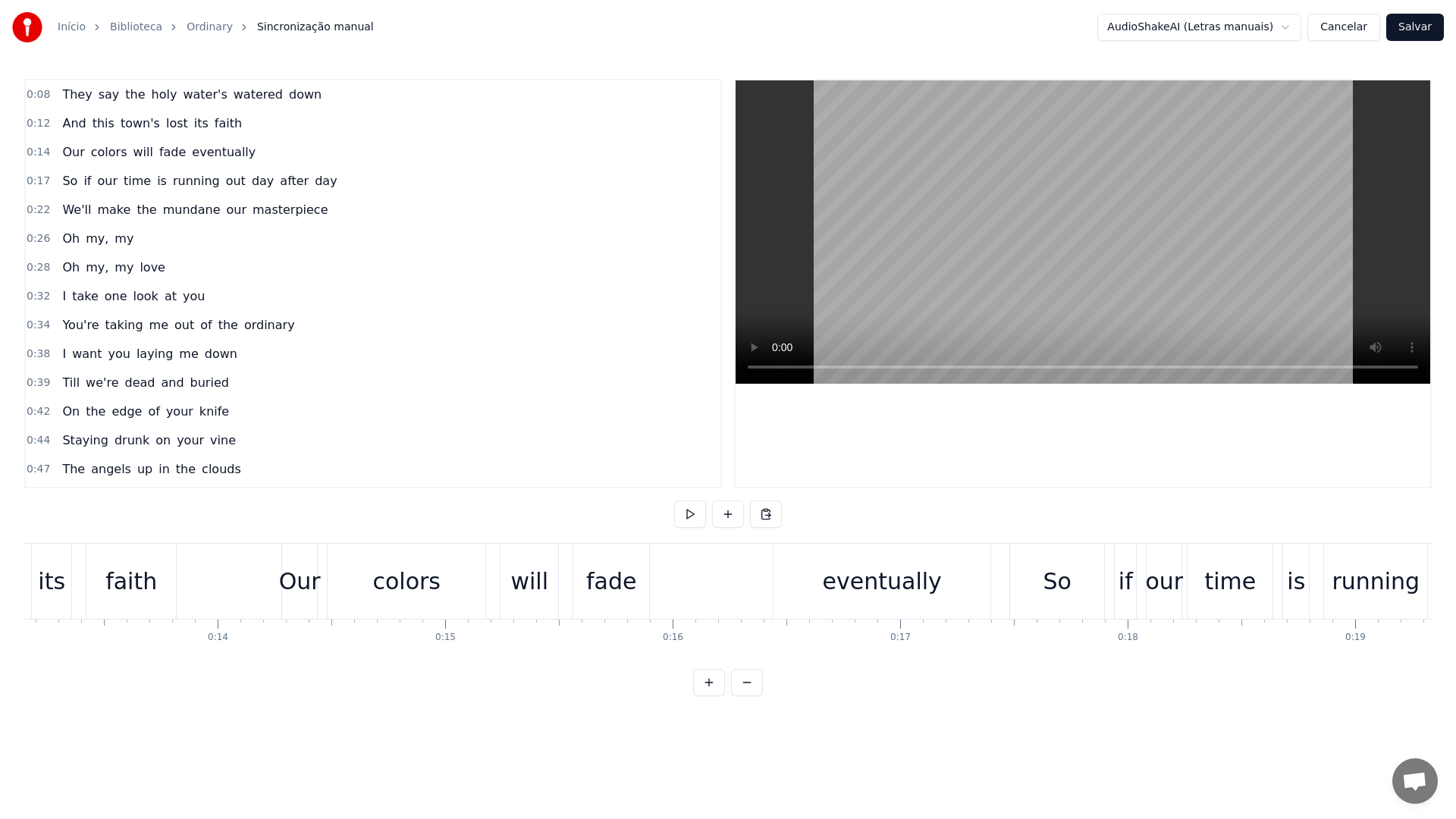
click at [565, 585] on div "Our colors will fade eventually" at bounding box center [637, 581] width 713 height 75
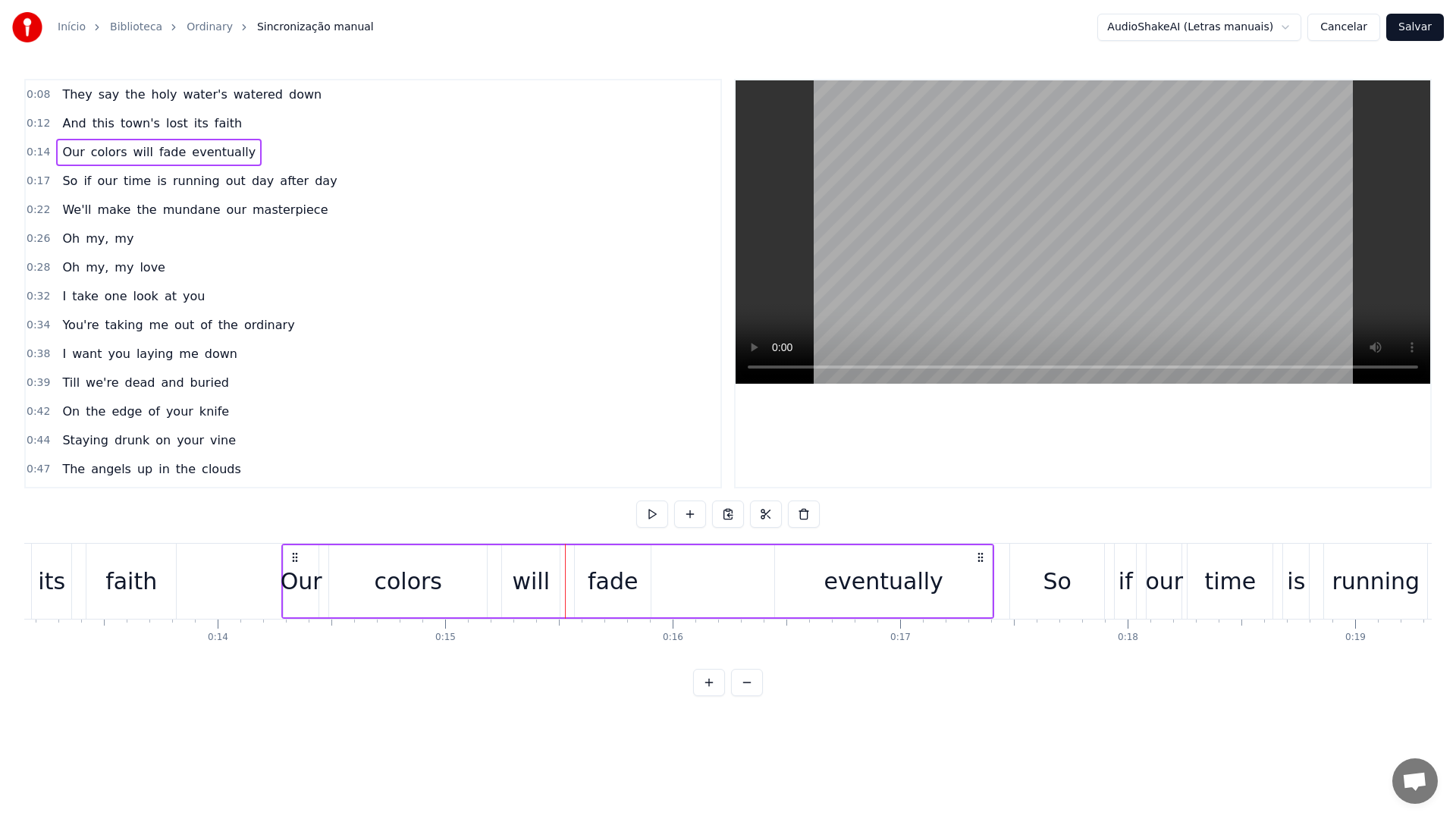
click at [815, 577] on div "eventually" at bounding box center [883, 581] width 217 height 72
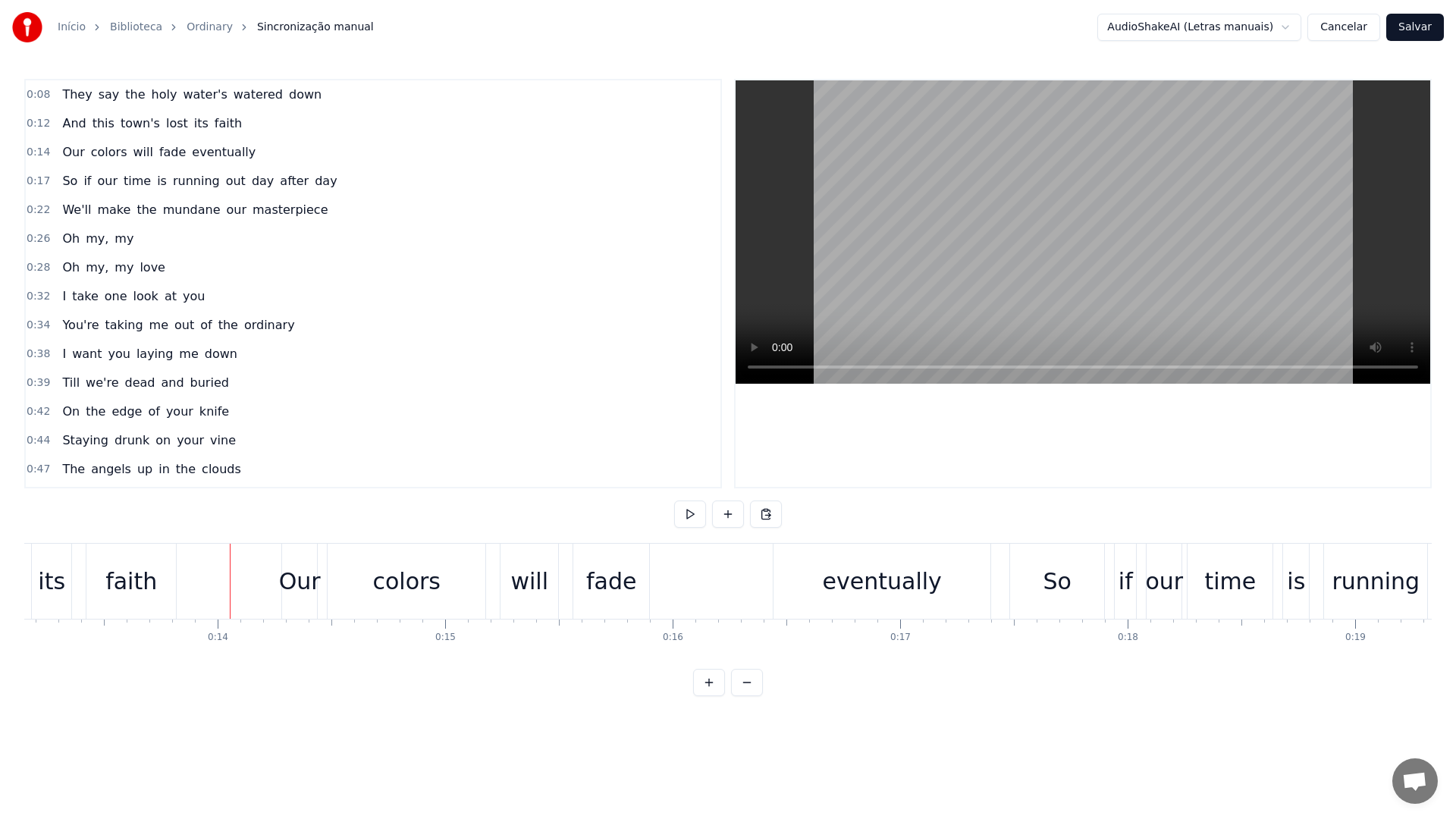
click at [824, 598] on div "eventually" at bounding box center [882, 581] width 217 height 75
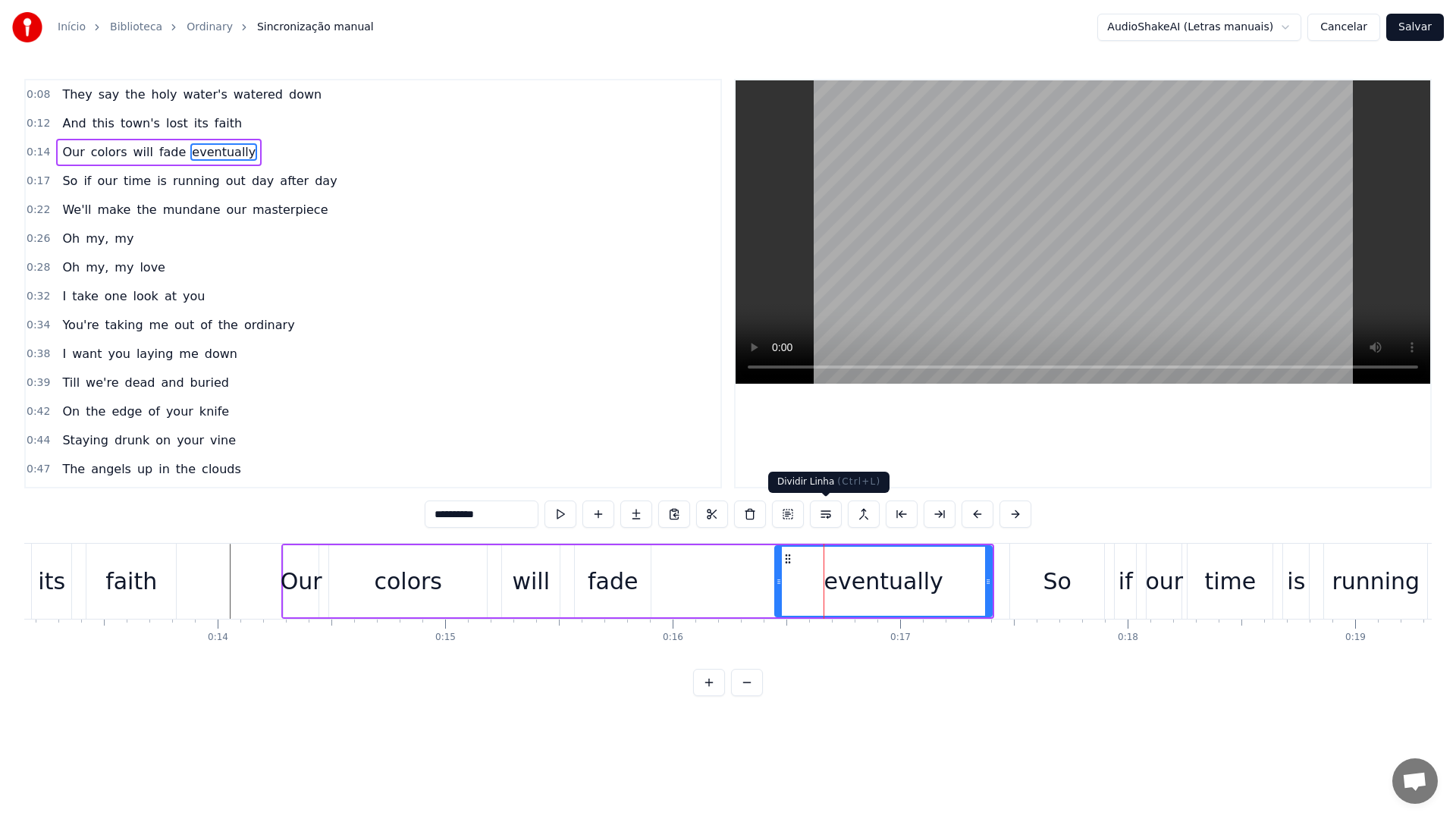
click at [829, 514] on button at bounding box center [826, 514] width 32 height 27
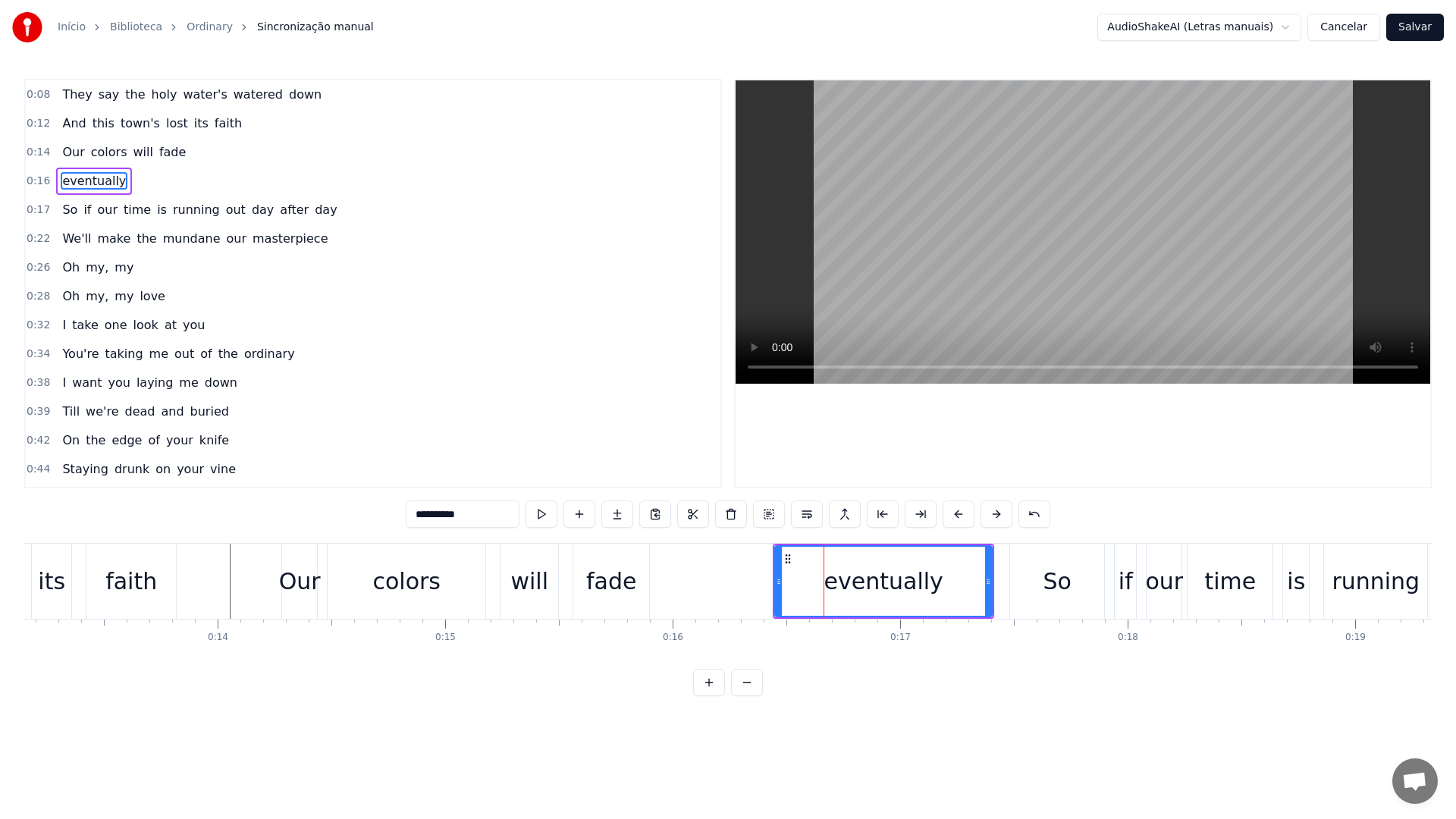
click at [824, 272] on video at bounding box center [1083, 231] width 695 height 303
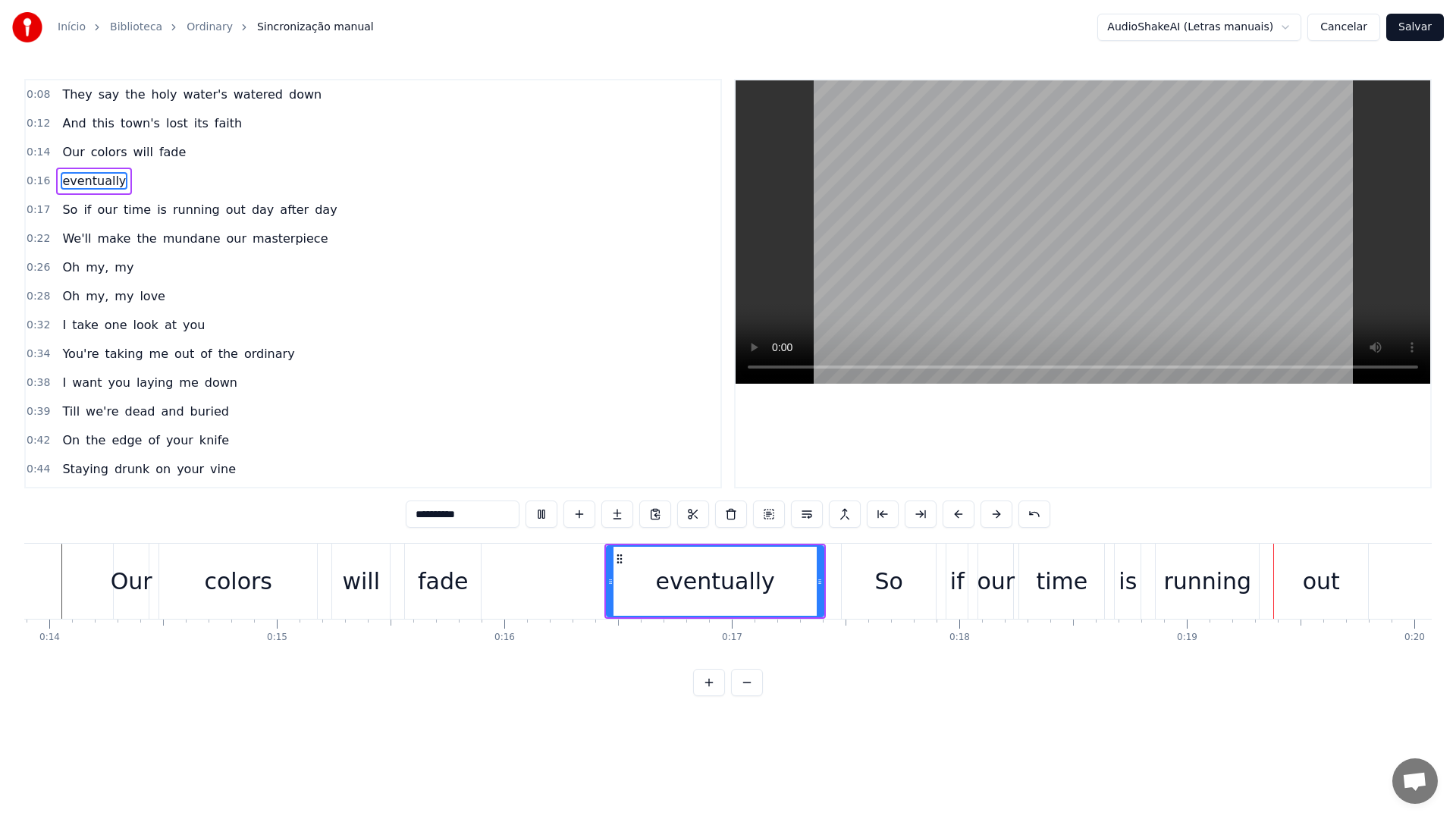
click at [837, 266] on video at bounding box center [1083, 231] width 695 height 303
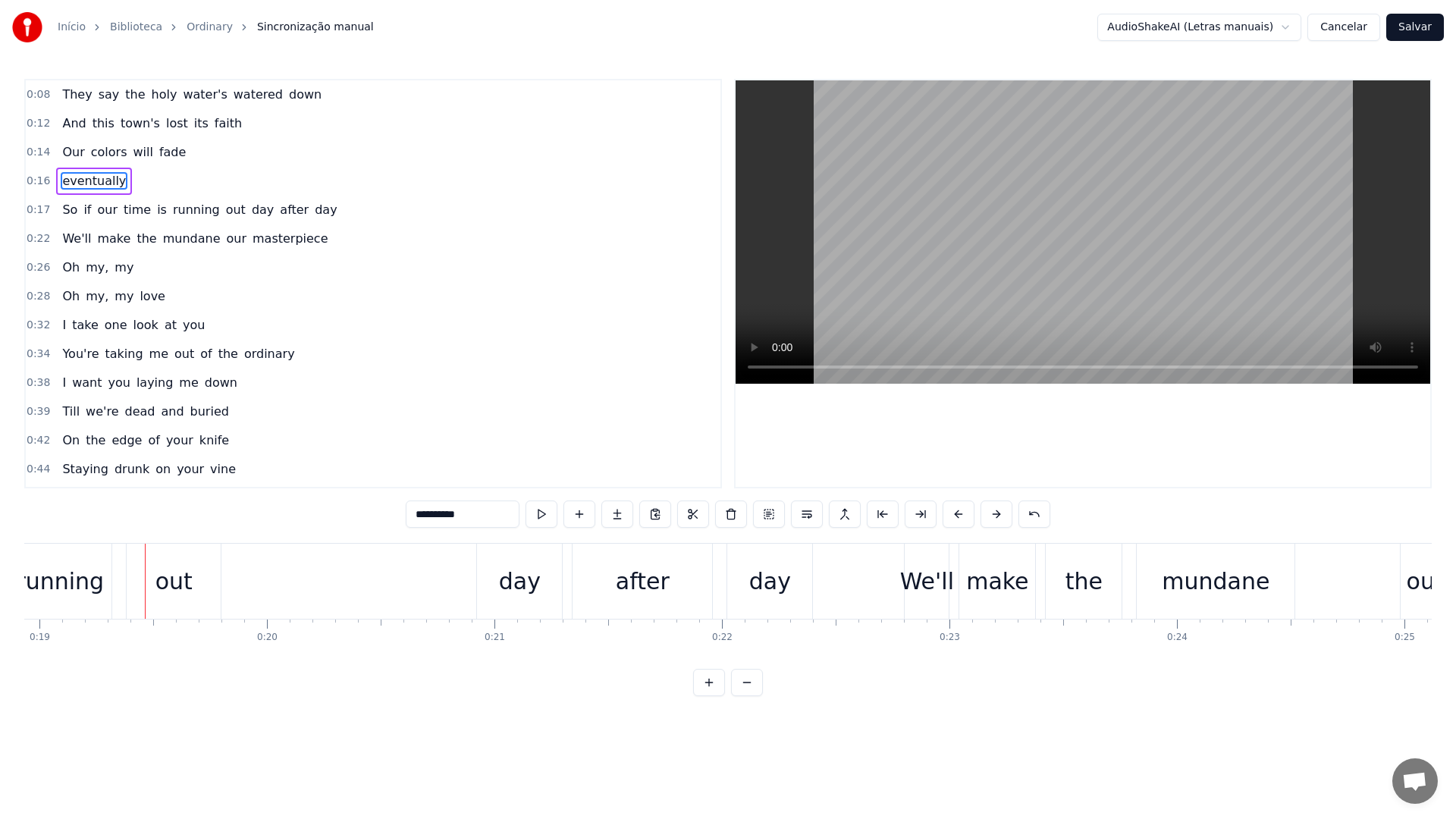
scroll to position [0, 4309]
click at [837, 266] on video at bounding box center [1083, 231] width 695 height 303
click at [498, 571] on div "day" at bounding box center [518, 581] width 85 height 75
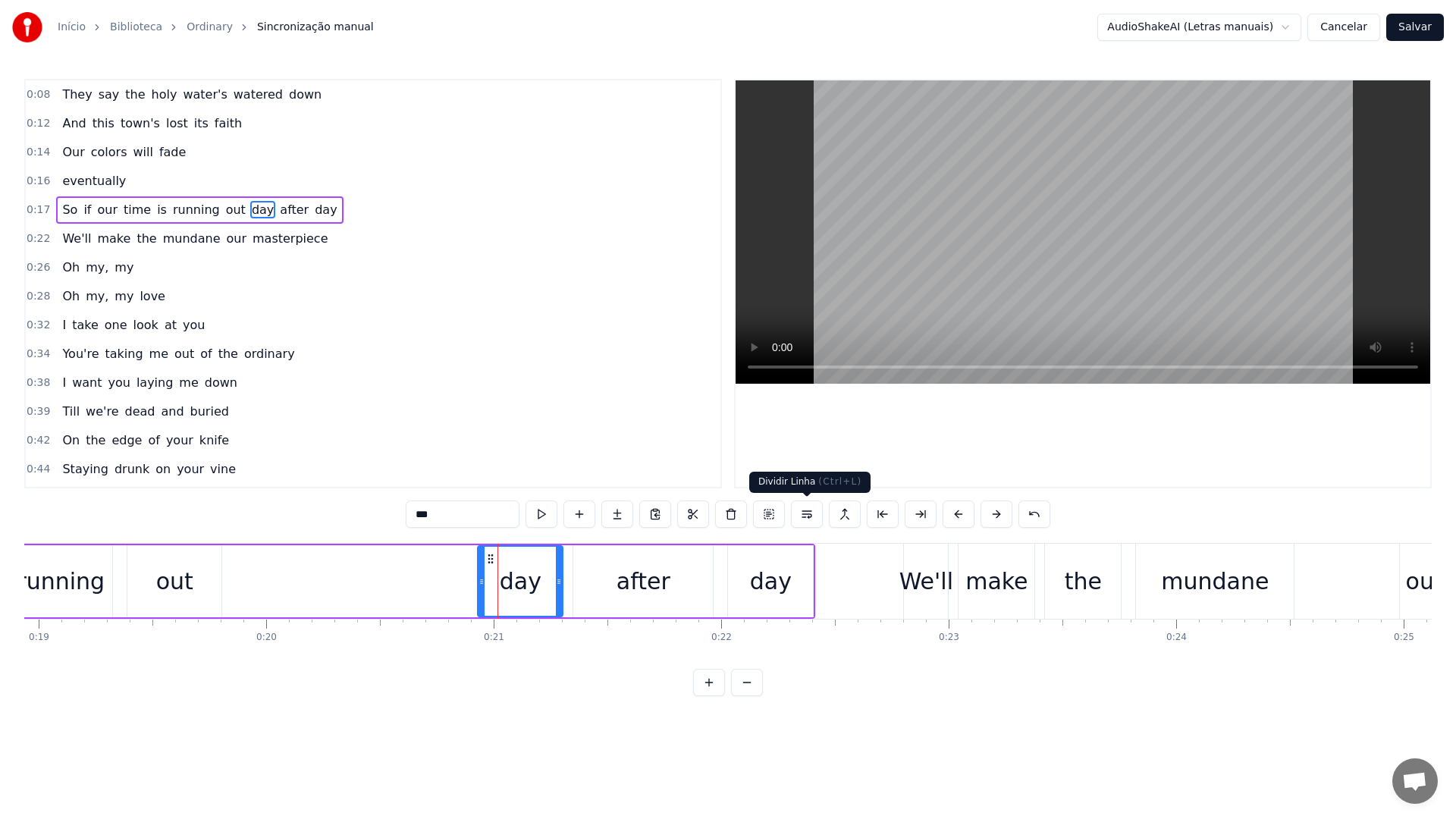
click at [801, 513] on button at bounding box center [807, 514] width 32 height 27
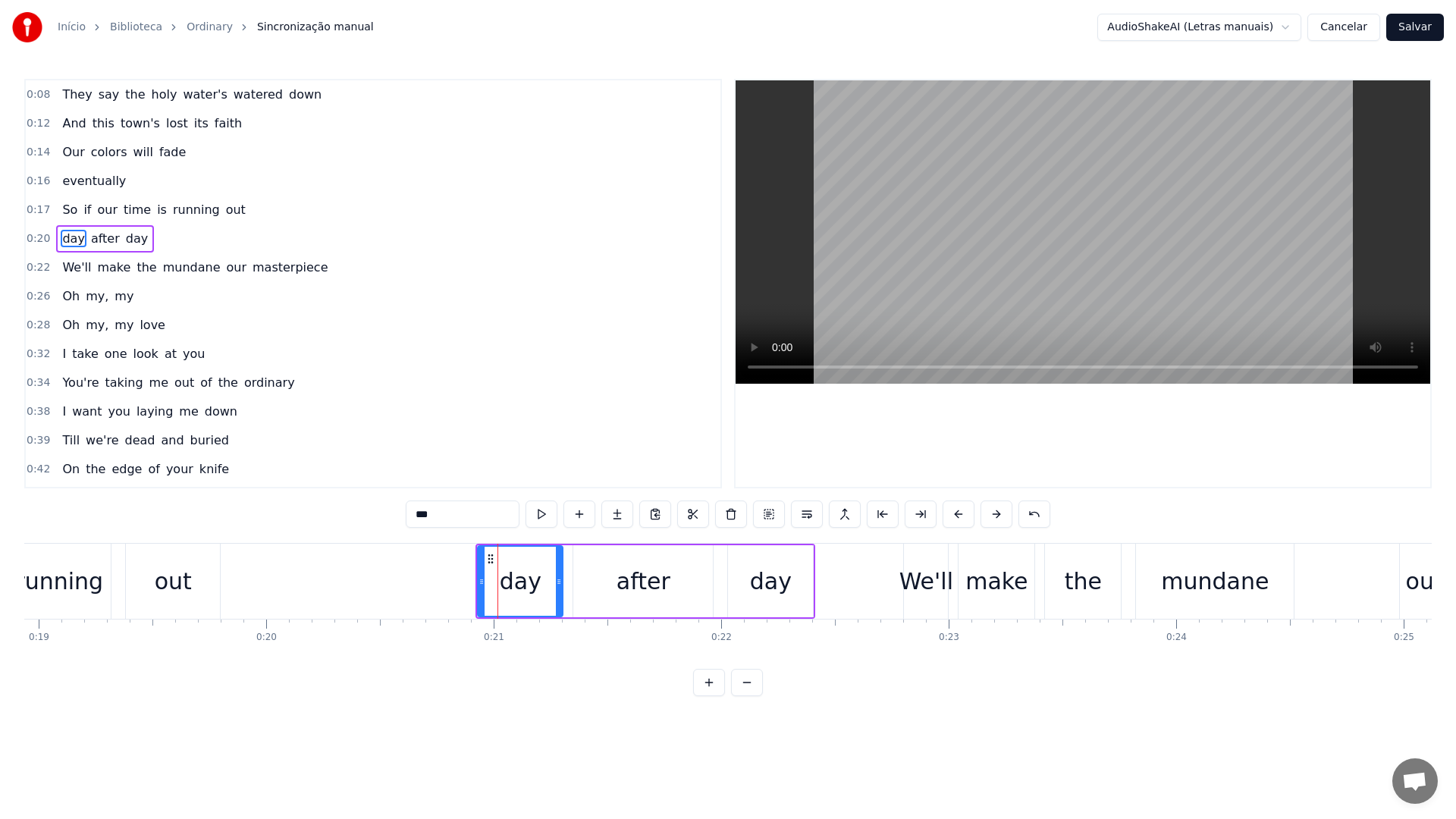
click at [862, 237] on video at bounding box center [1083, 231] width 695 height 303
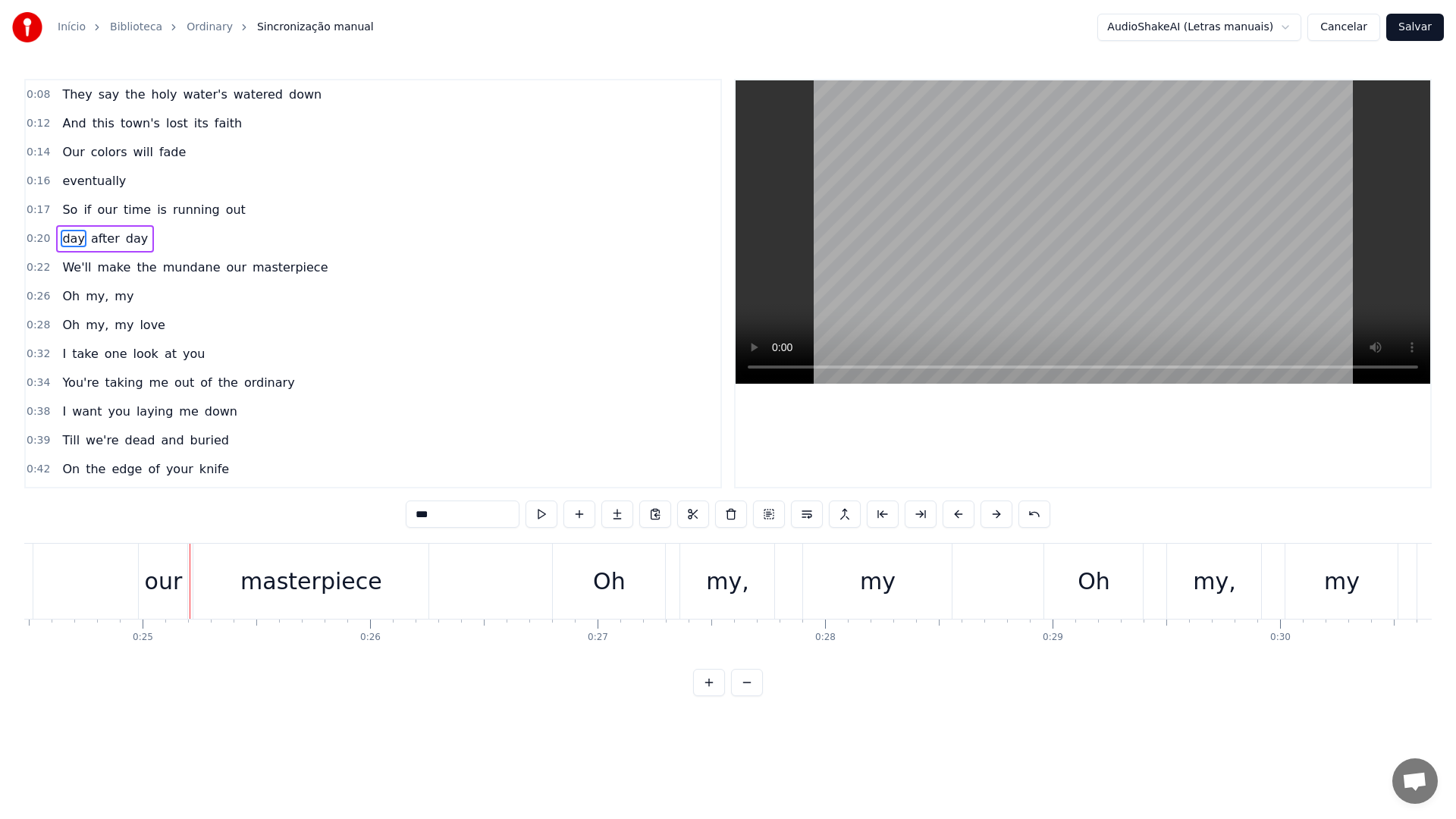
scroll to position [0, 5616]
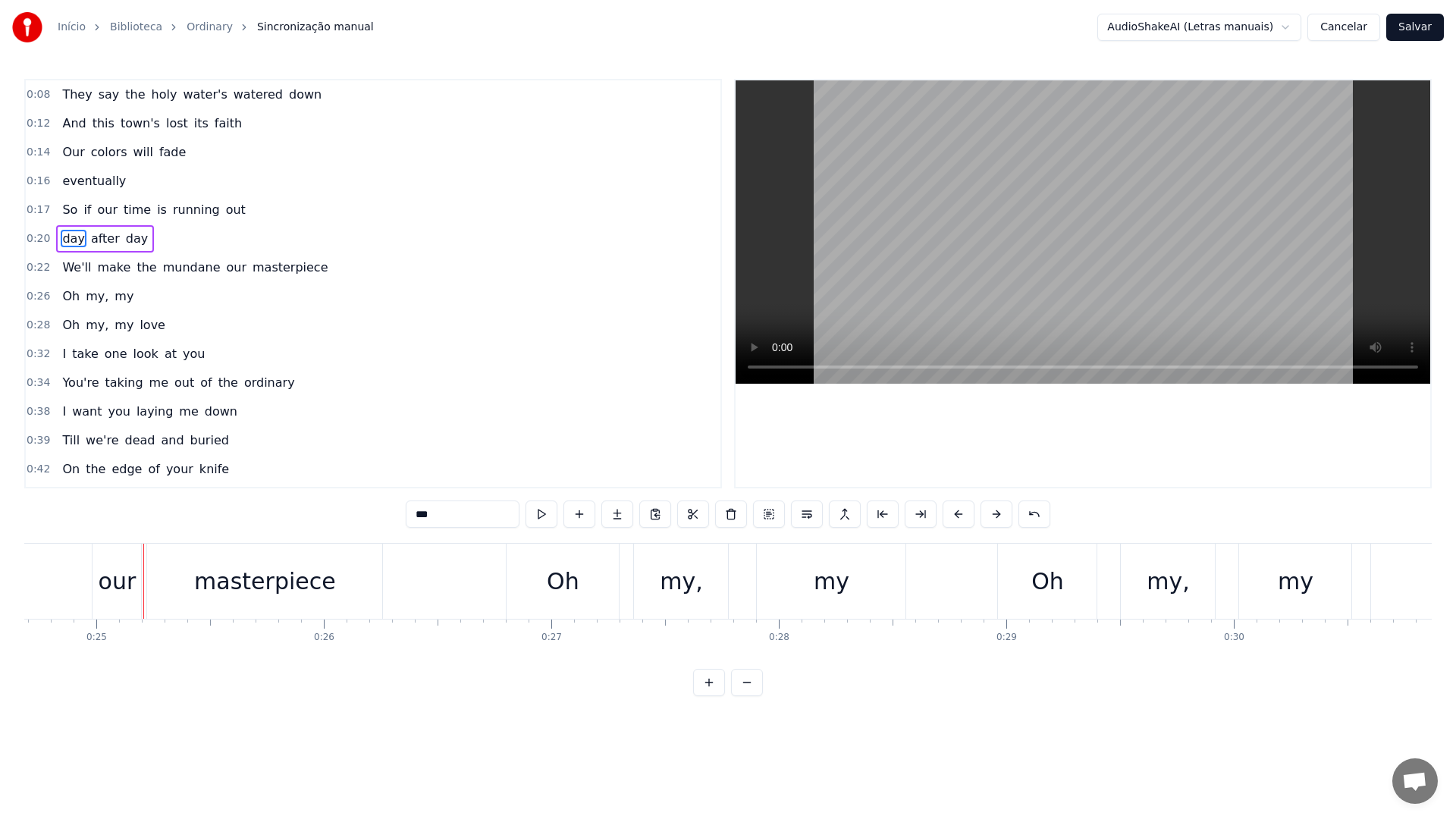
click at [121, 576] on div "our" at bounding box center [118, 581] width 38 height 34
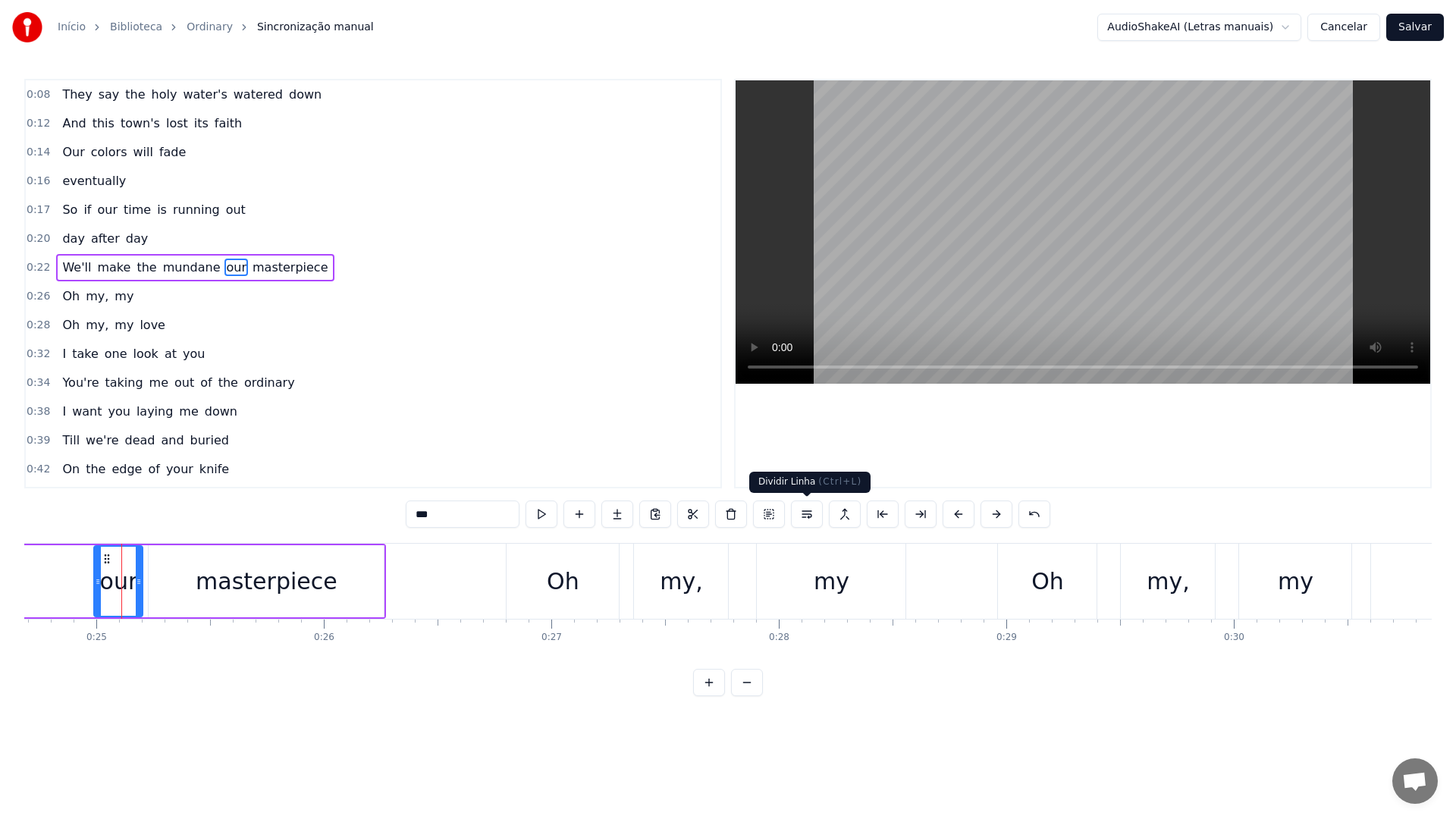
click at [802, 516] on button at bounding box center [807, 514] width 32 height 27
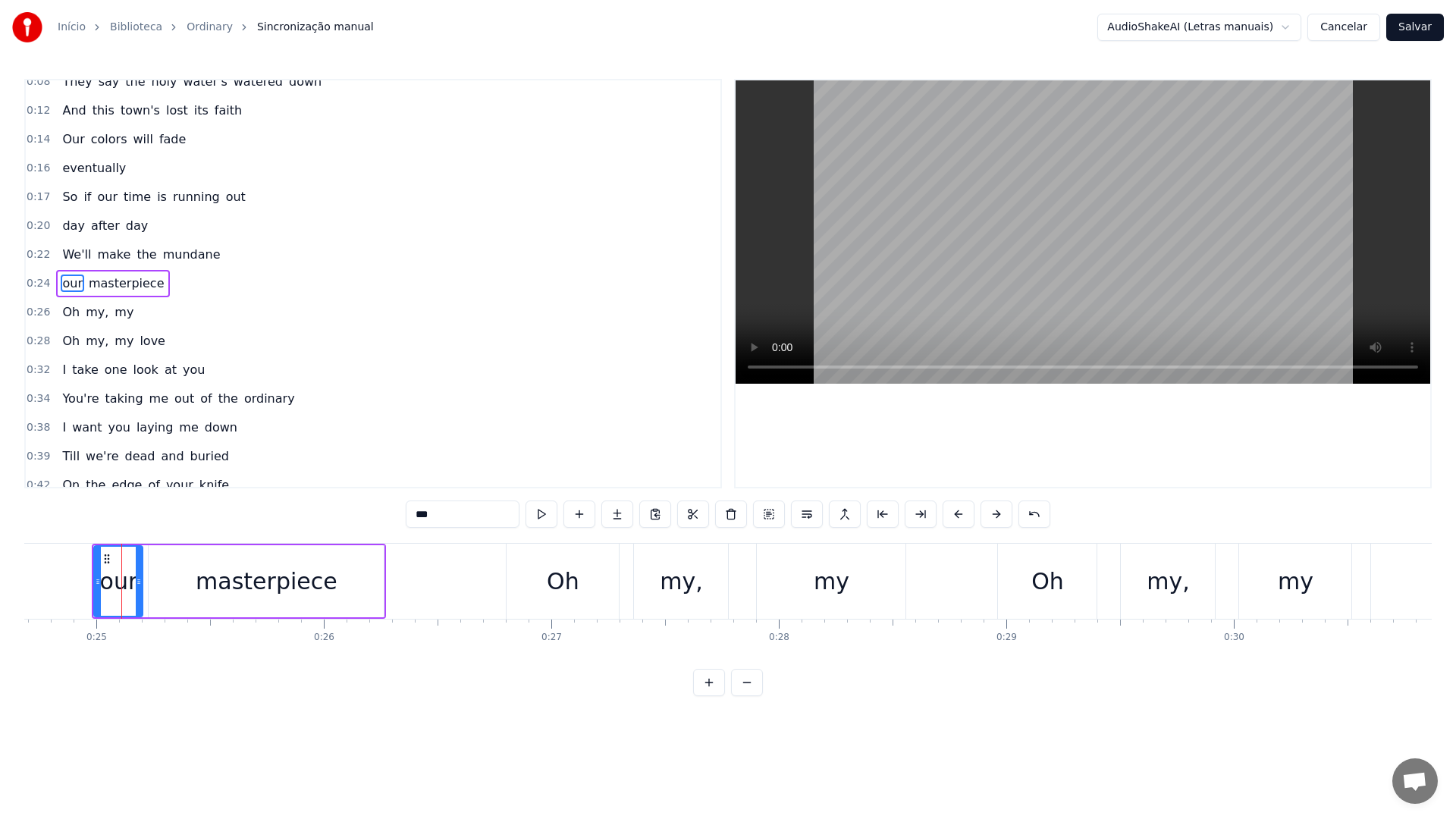
click at [865, 255] on video at bounding box center [1083, 231] width 695 height 303
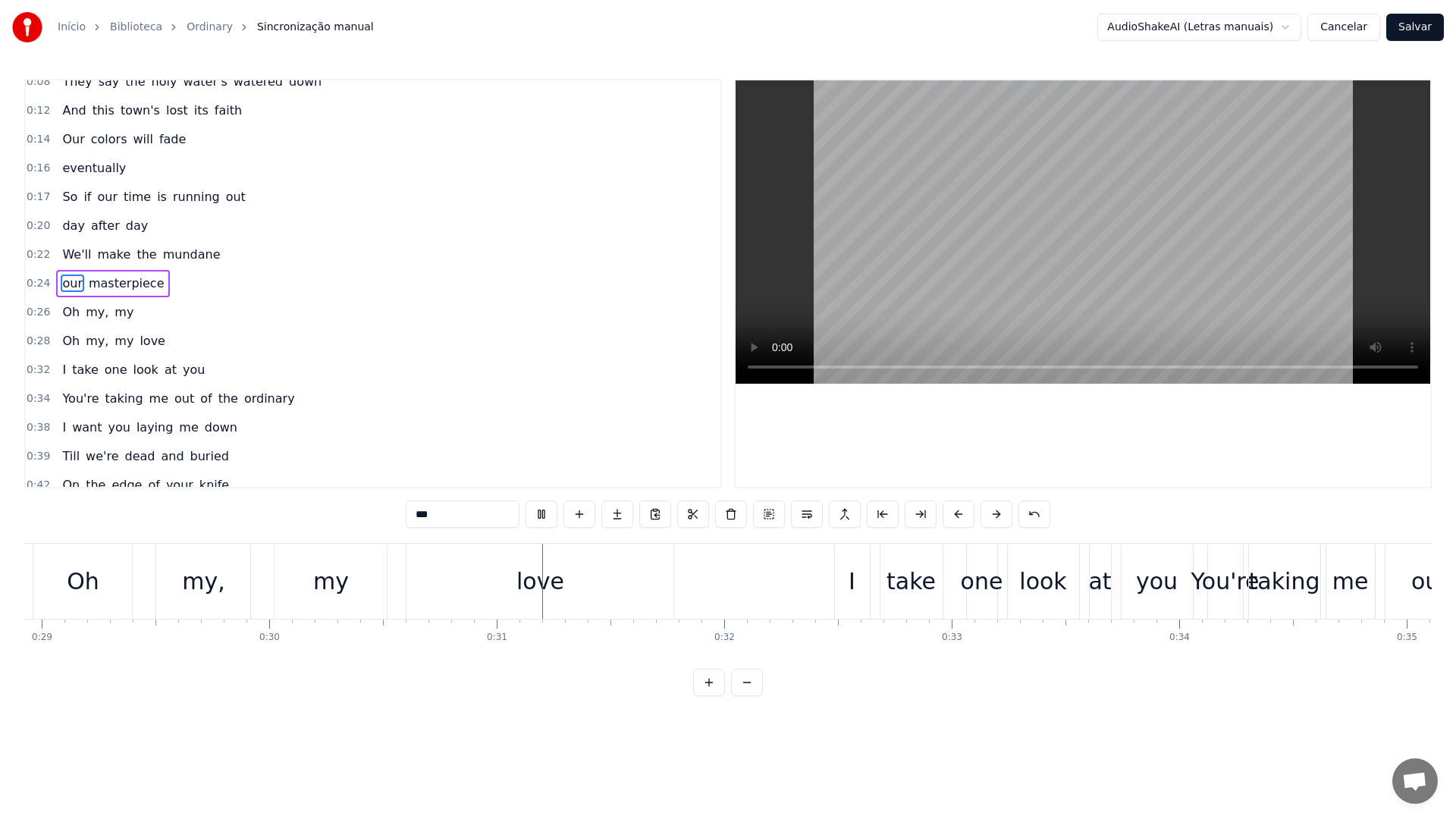
scroll to position [0, 6891]
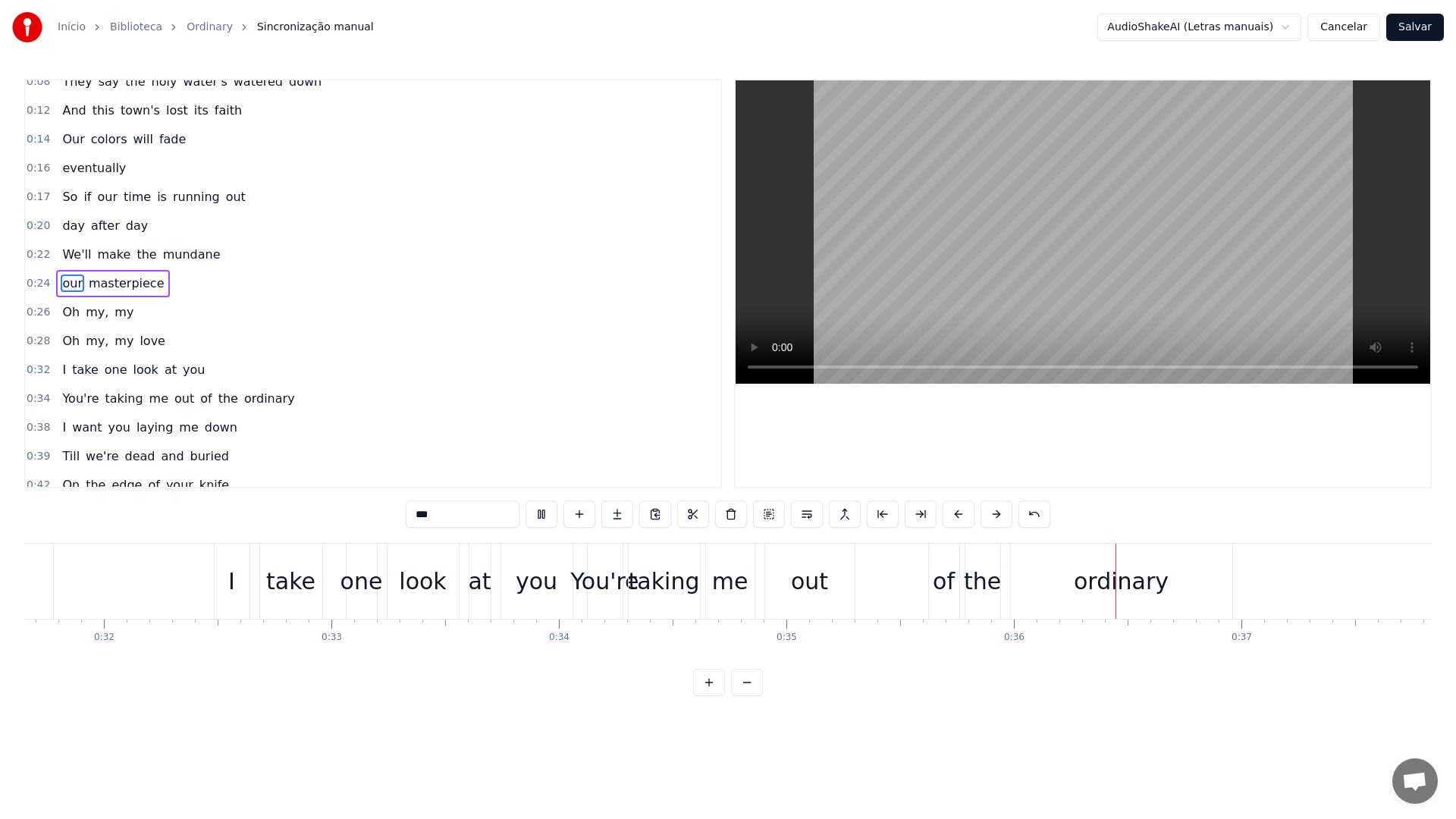
click at [865, 255] on video at bounding box center [1083, 231] width 695 height 303
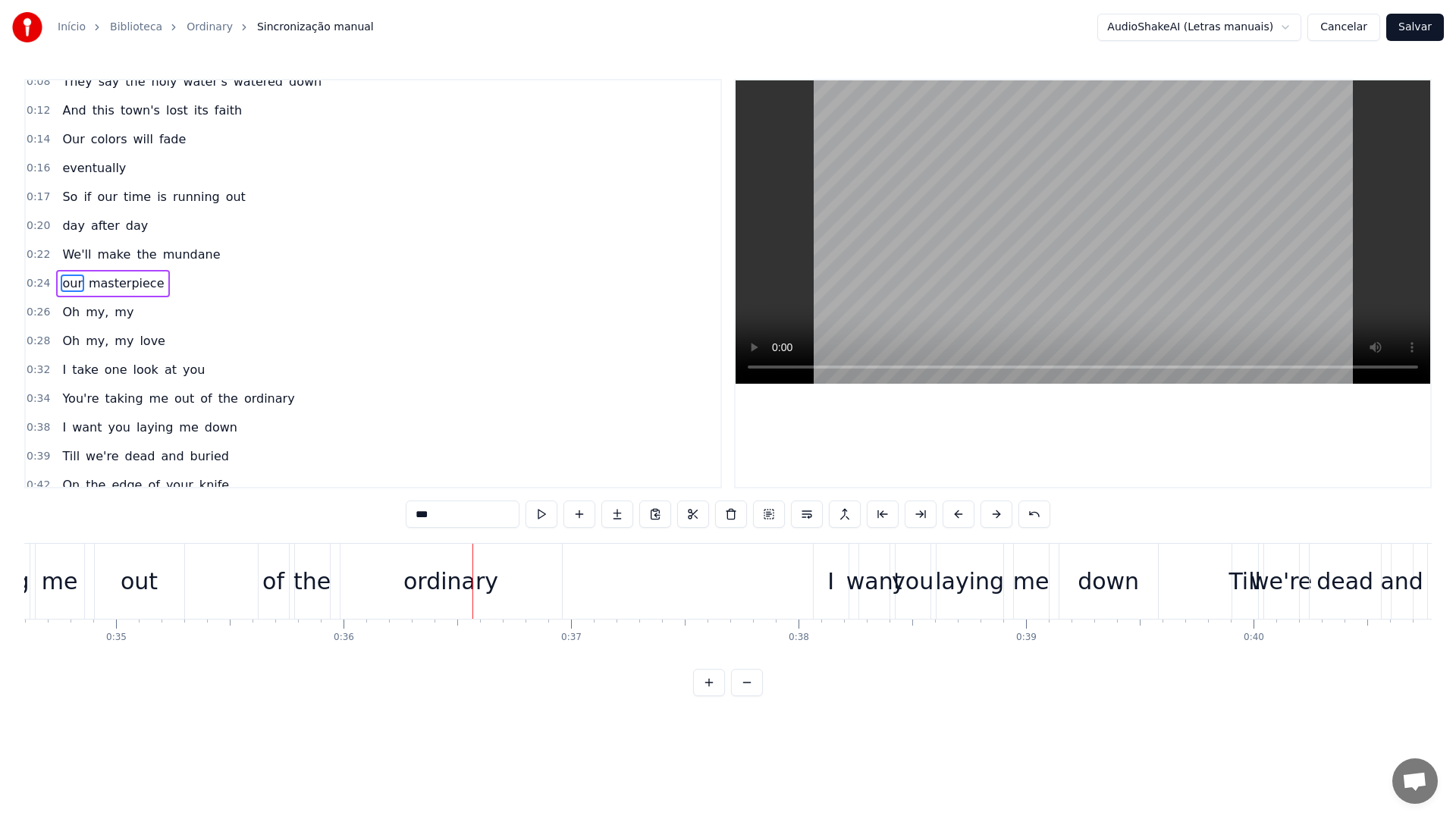
scroll to position [0, 7866]
click at [286, 579] on div "of" at bounding box center [279, 581] width 22 height 34
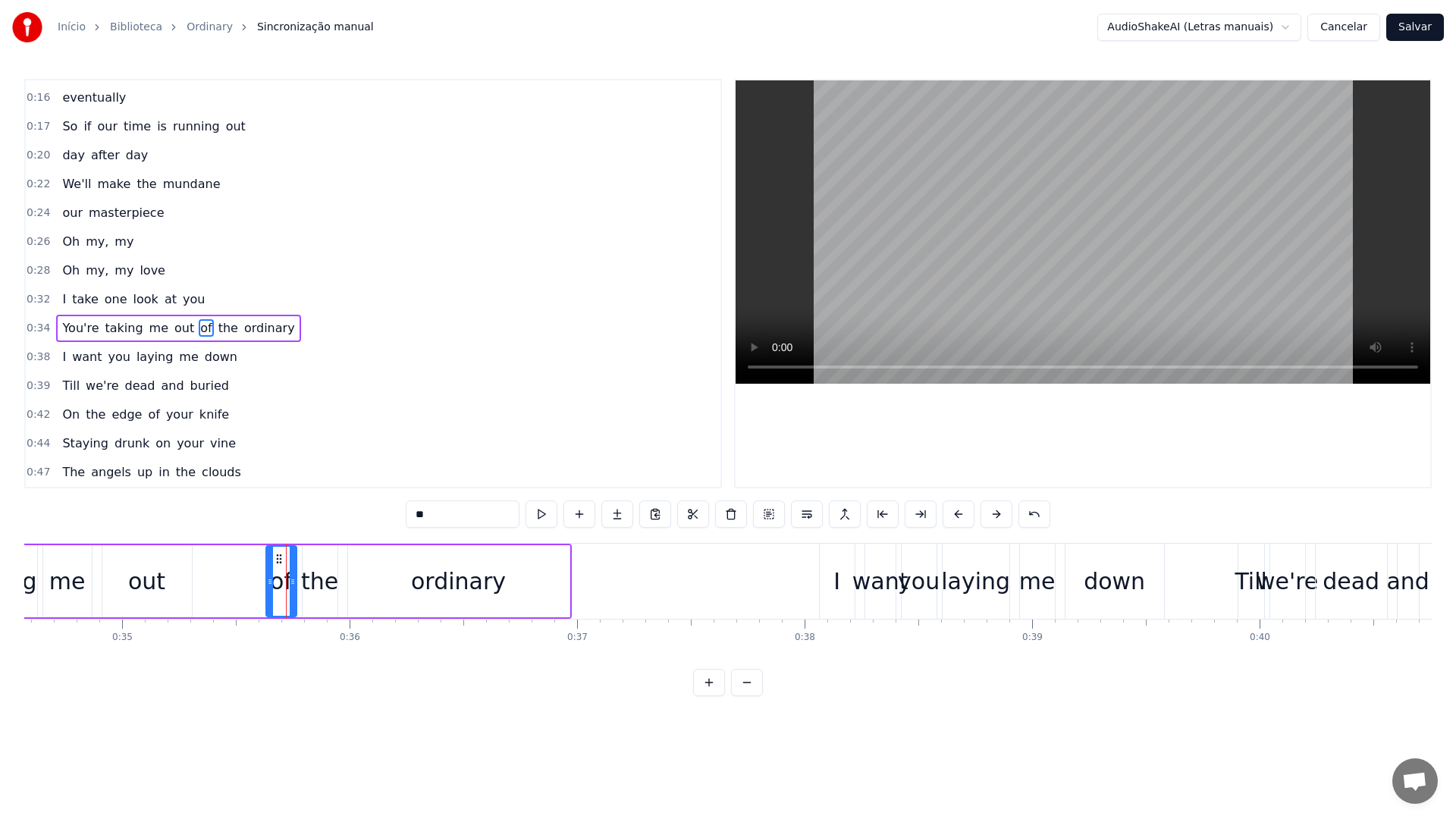
scroll to position [128, 0]
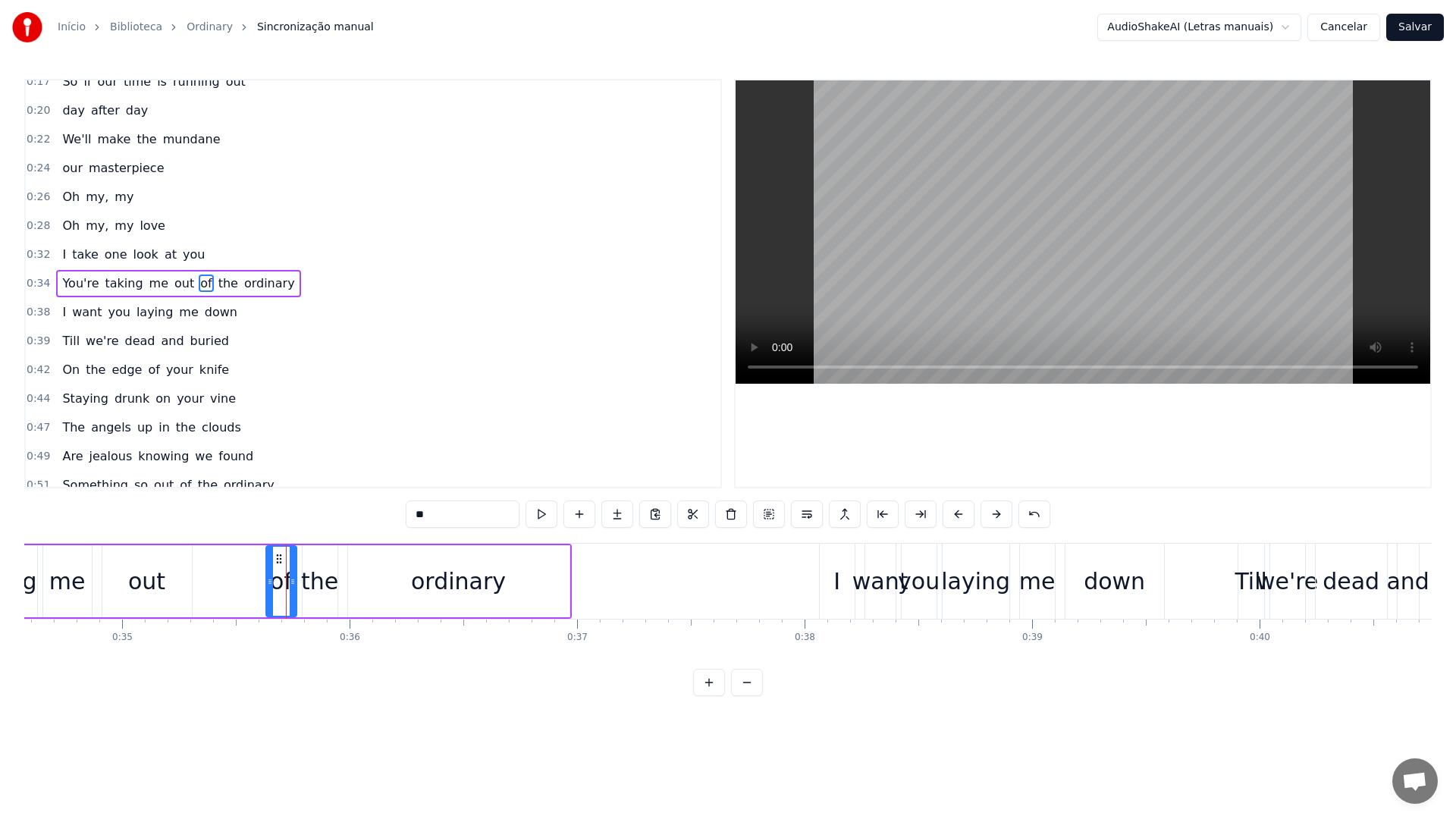
click at [810, 513] on button at bounding box center [807, 514] width 32 height 27
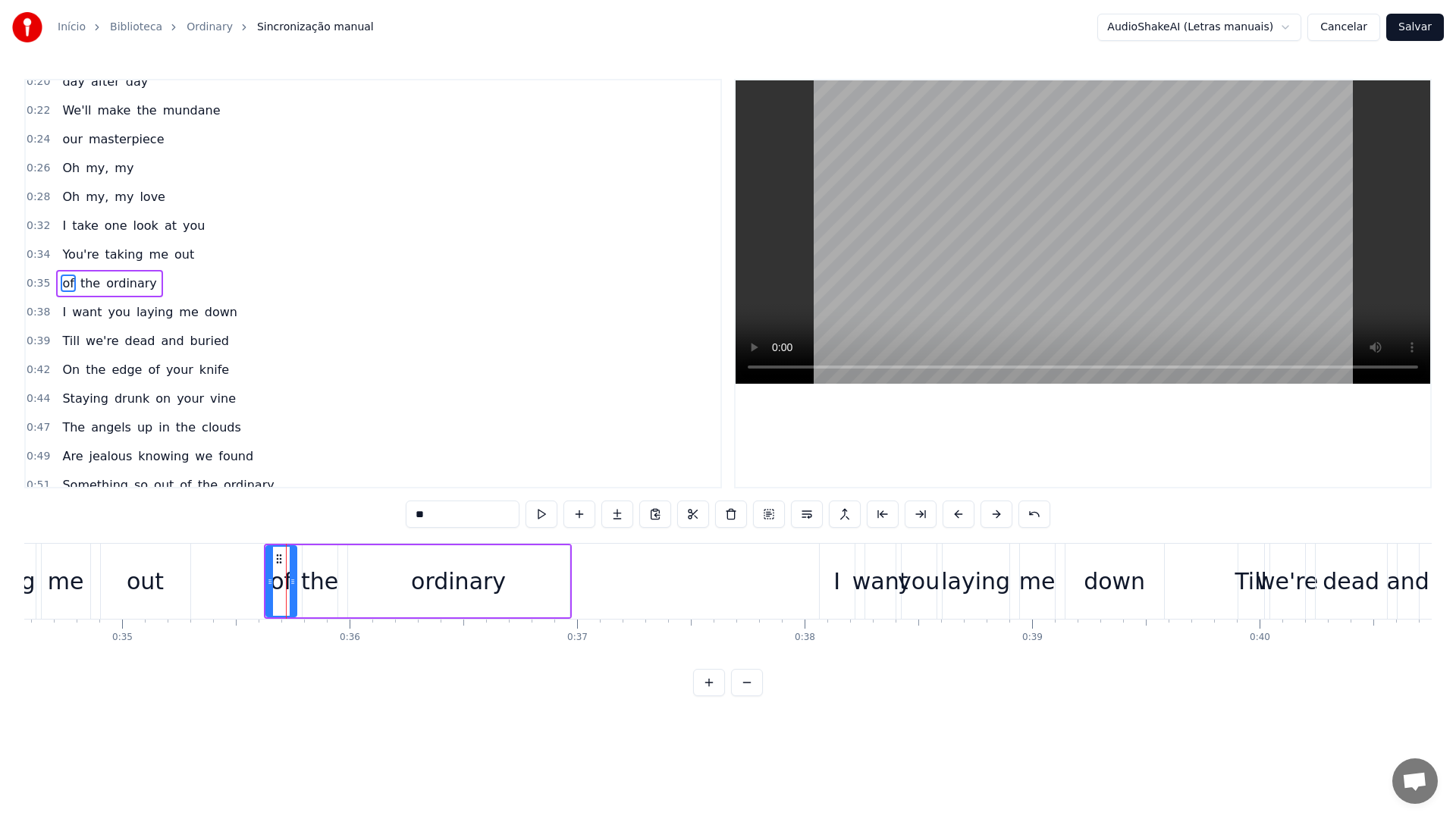
click at [926, 224] on video at bounding box center [1083, 231] width 695 height 303
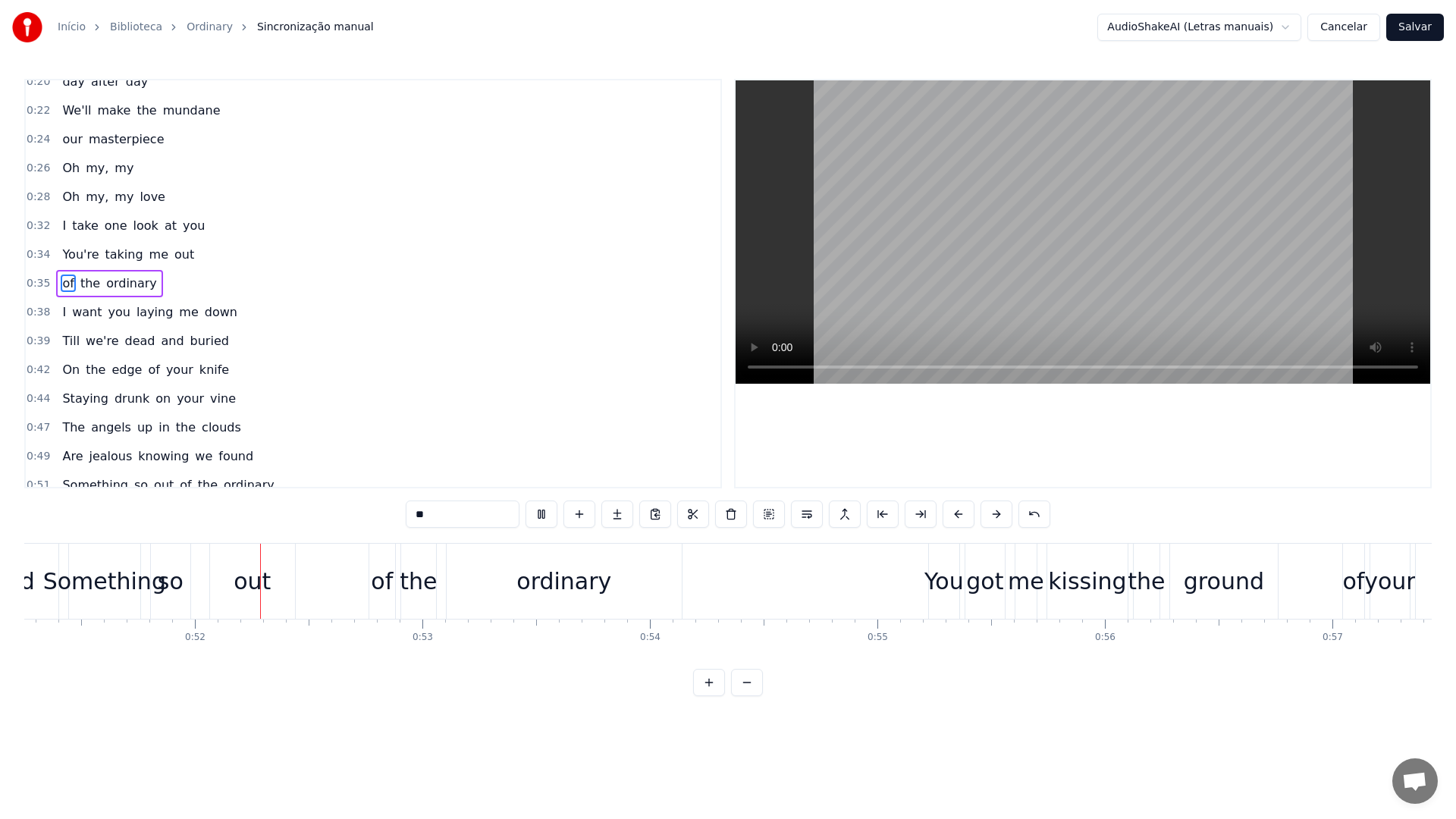
scroll to position [0, 11662]
click at [926, 224] on video at bounding box center [1083, 231] width 695 height 303
click at [378, 587] on div "of" at bounding box center [380, 581] width 22 height 34
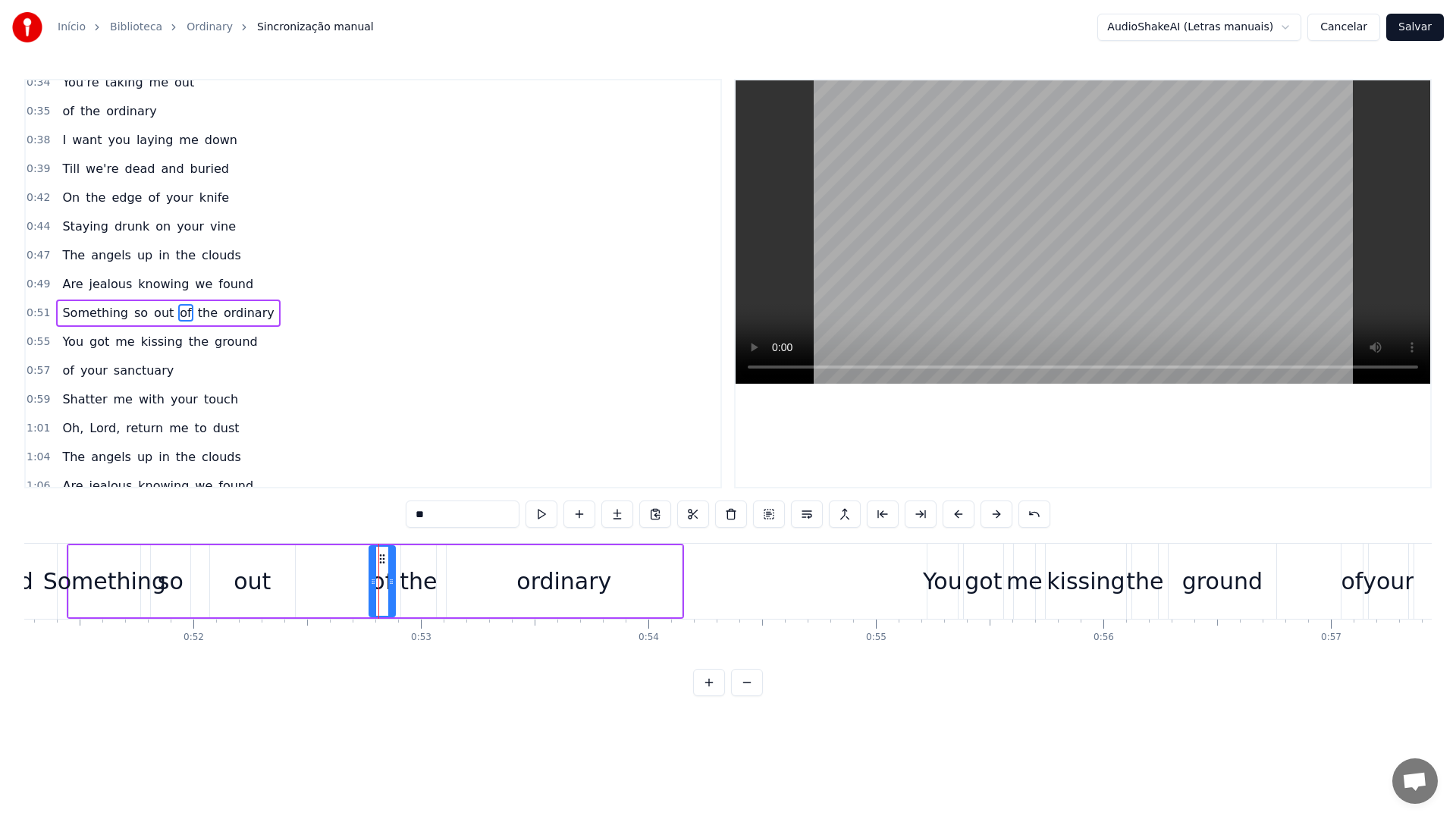
scroll to position [359, 0]
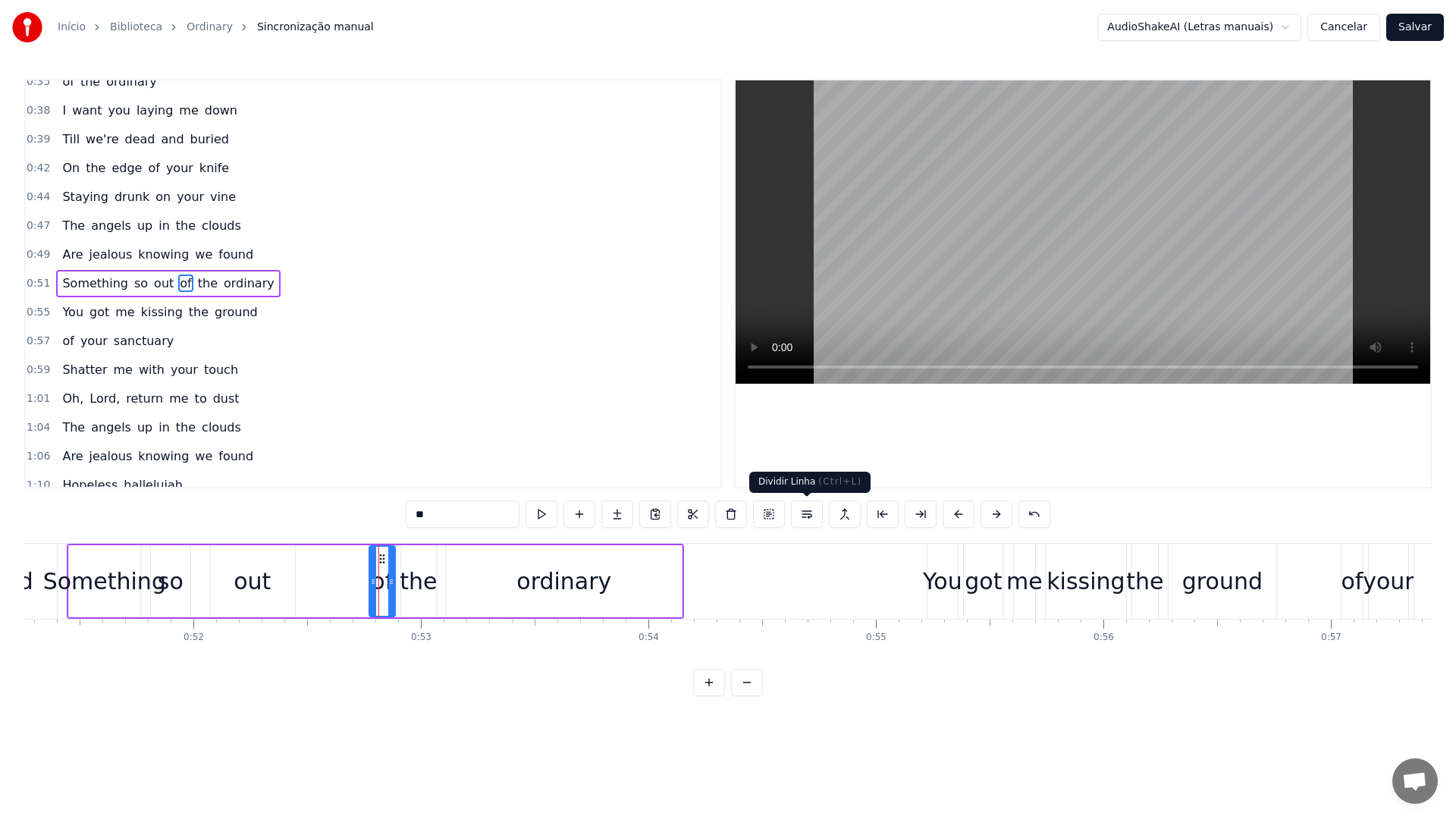
click at [802, 510] on button at bounding box center [807, 514] width 32 height 27
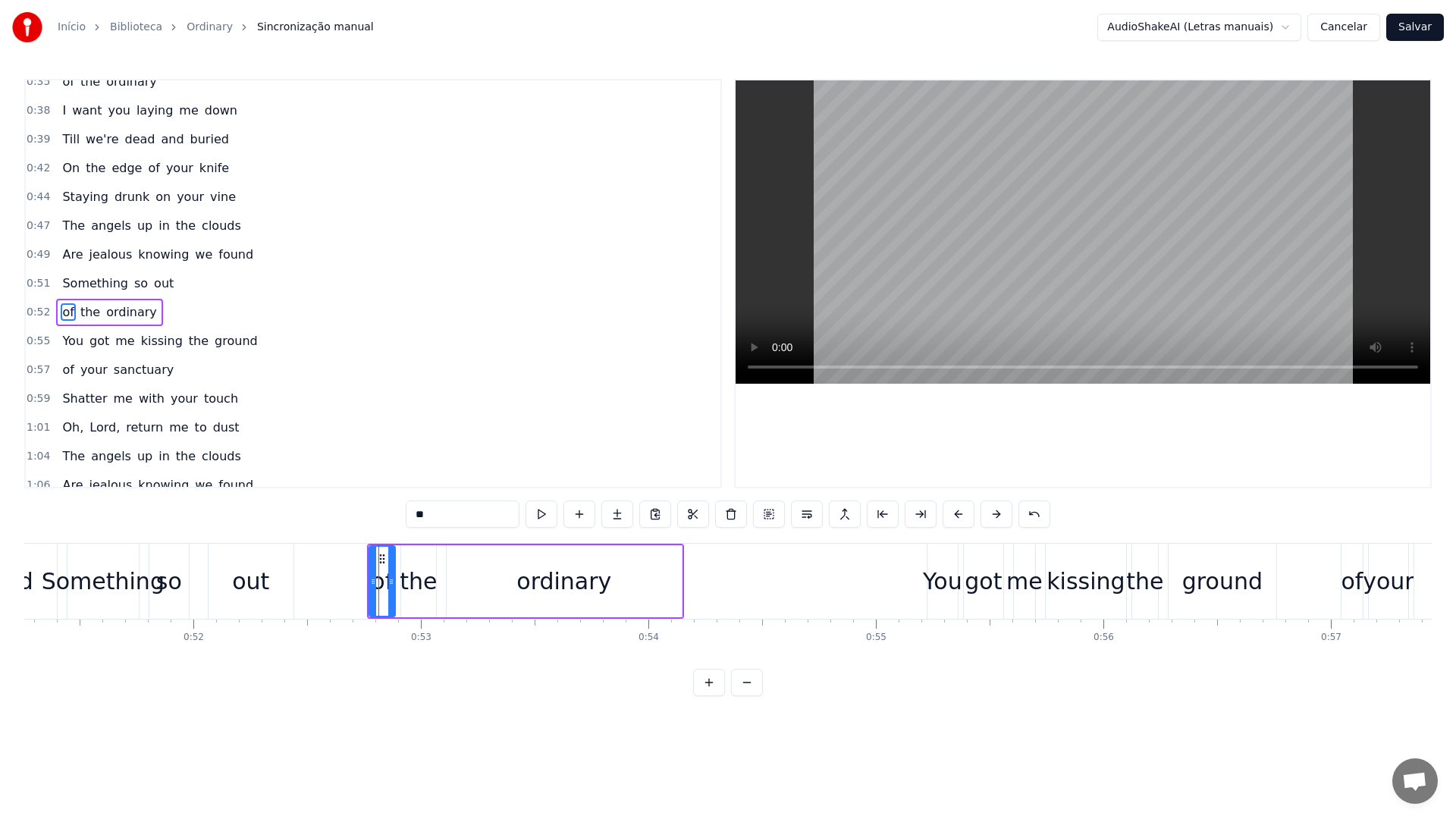
scroll to position [388, 0]
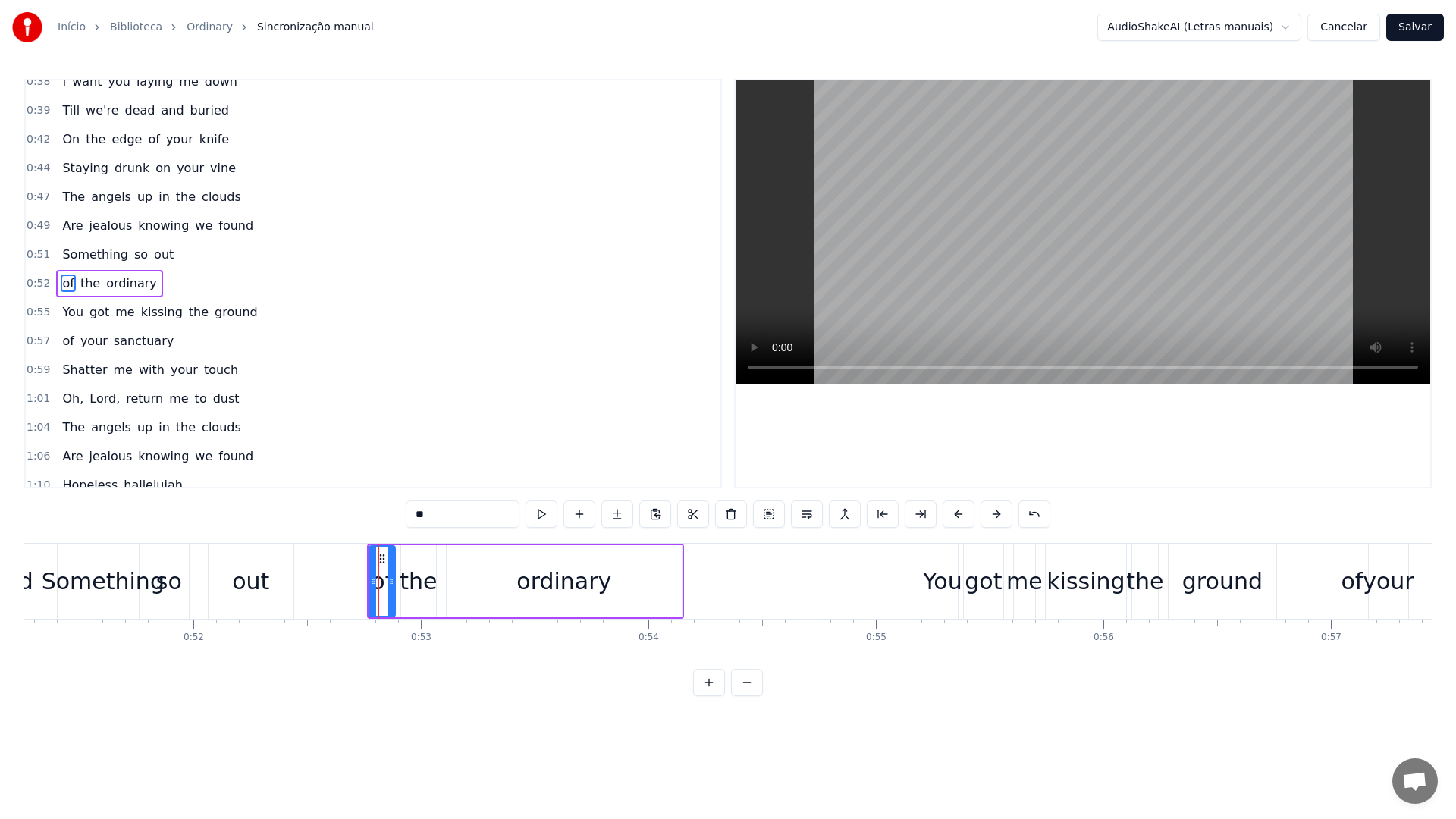
click at [895, 244] on video at bounding box center [1083, 231] width 695 height 303
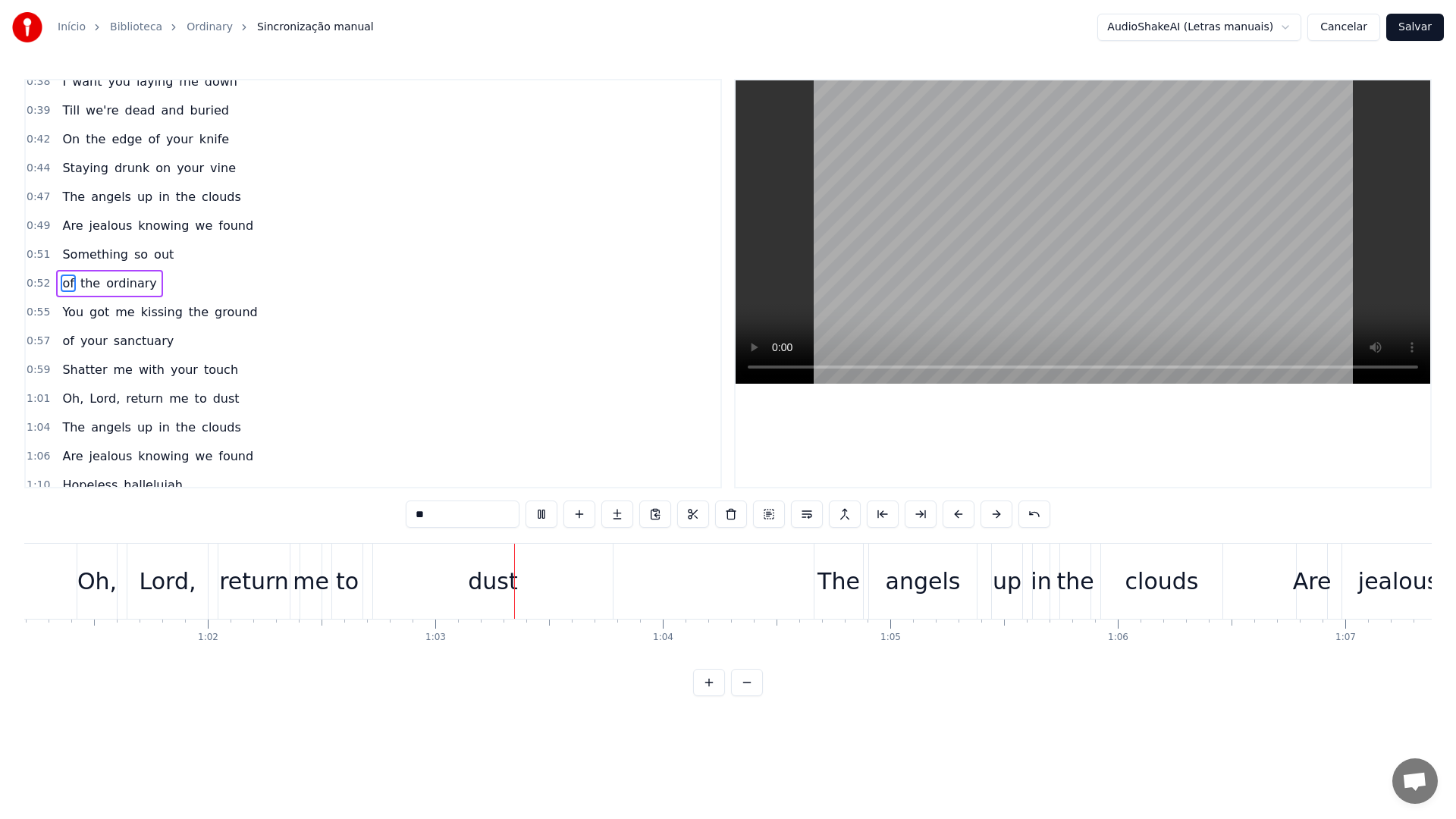
scroll to position [0, 14229]
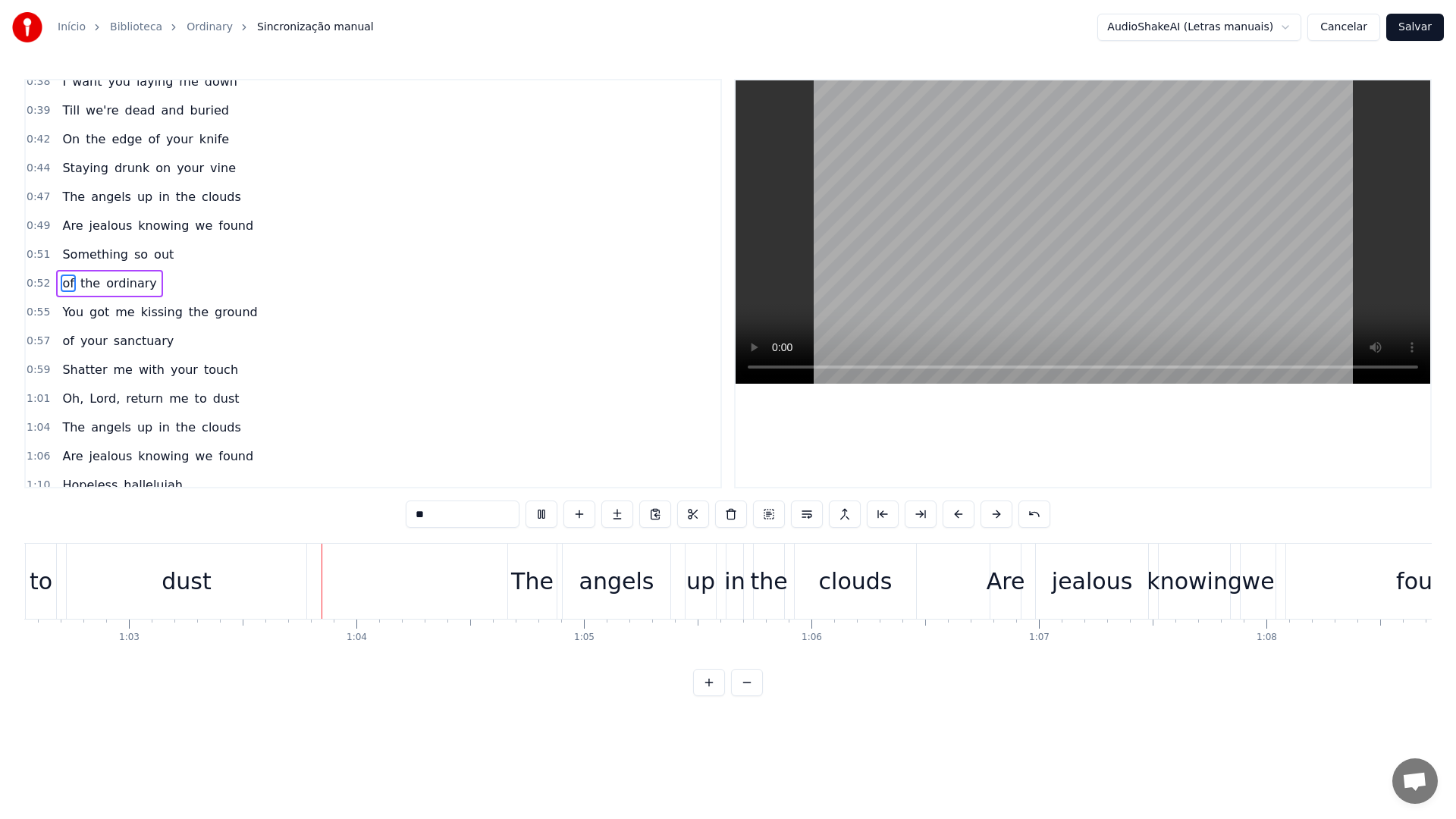
click at [895, 244] on video at bounding box center [1083, 231] width 695 height 303
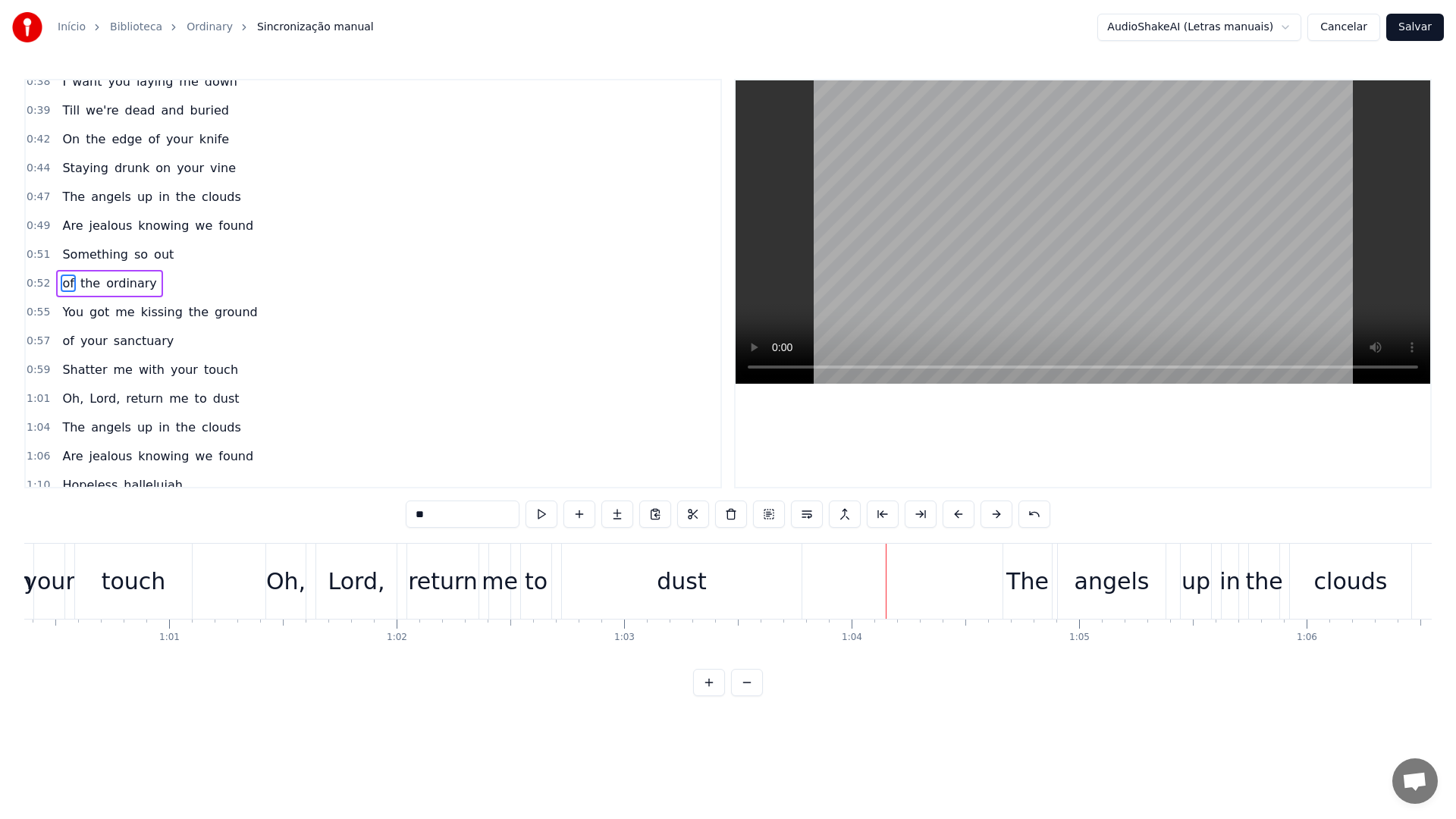
scroll to position [0, 13698]
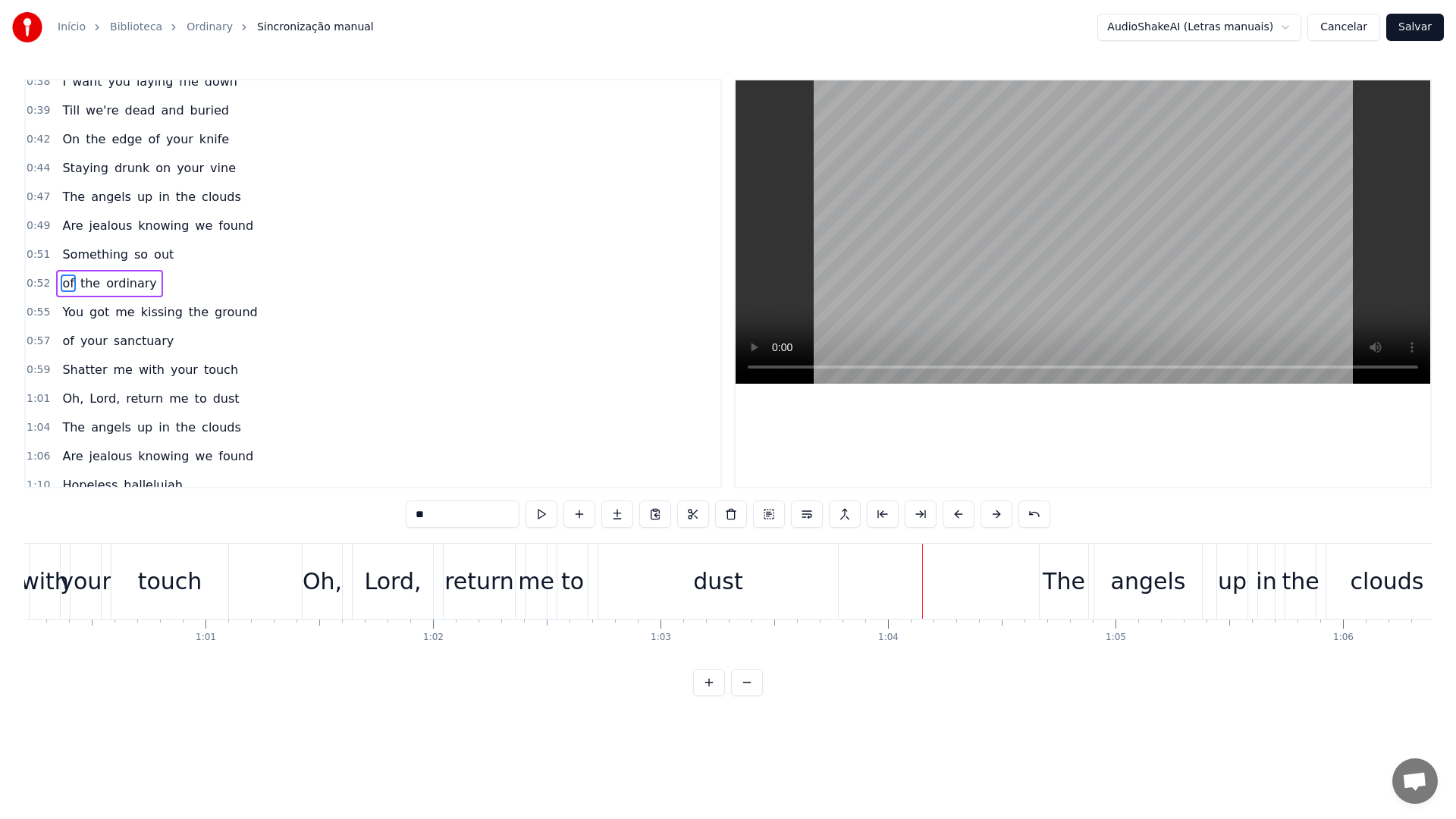
click at [373, 579] on div "Lord," at bounding box center [393, 581] width 57 height 34
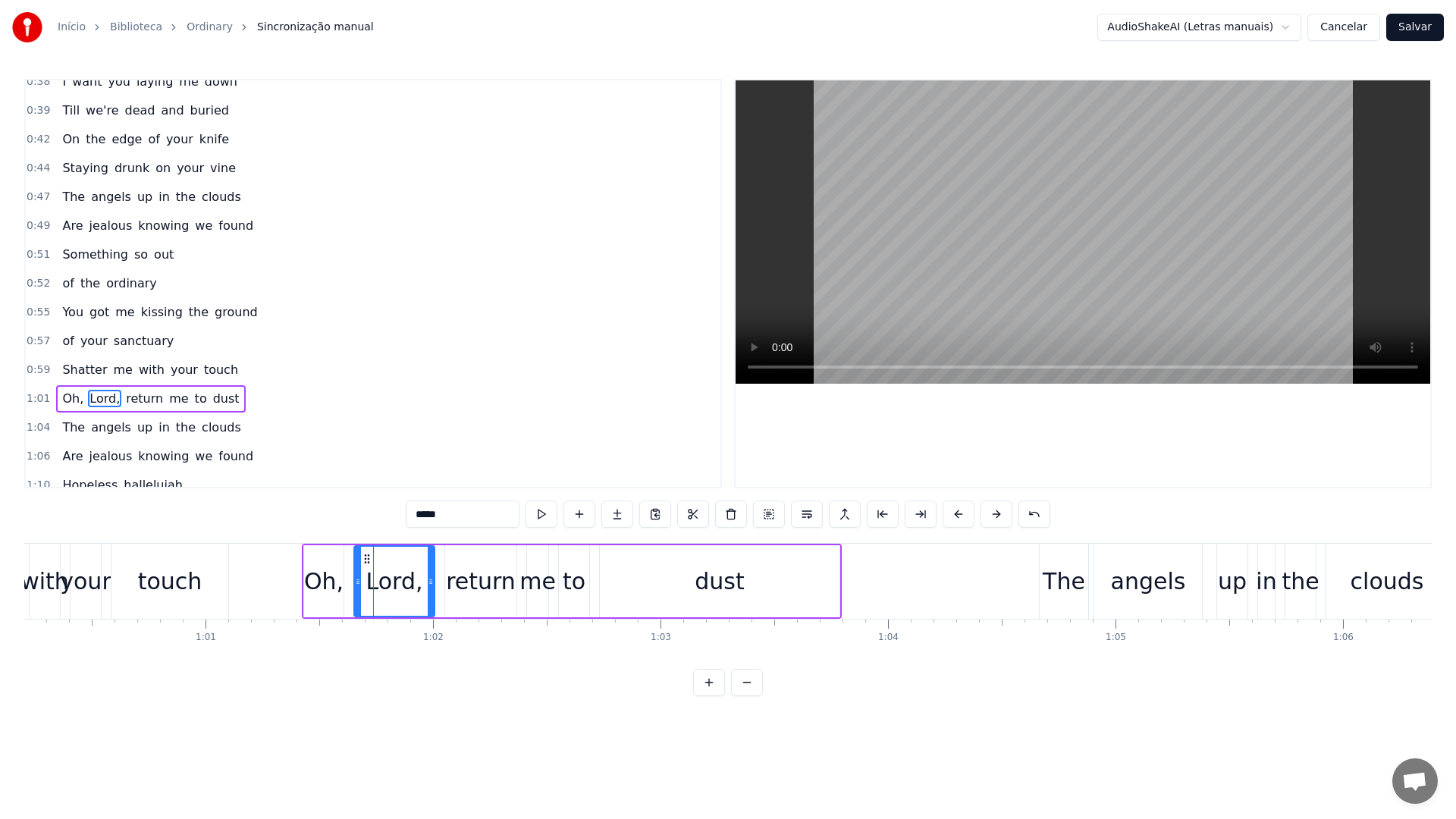
scroll to position [503, 0]
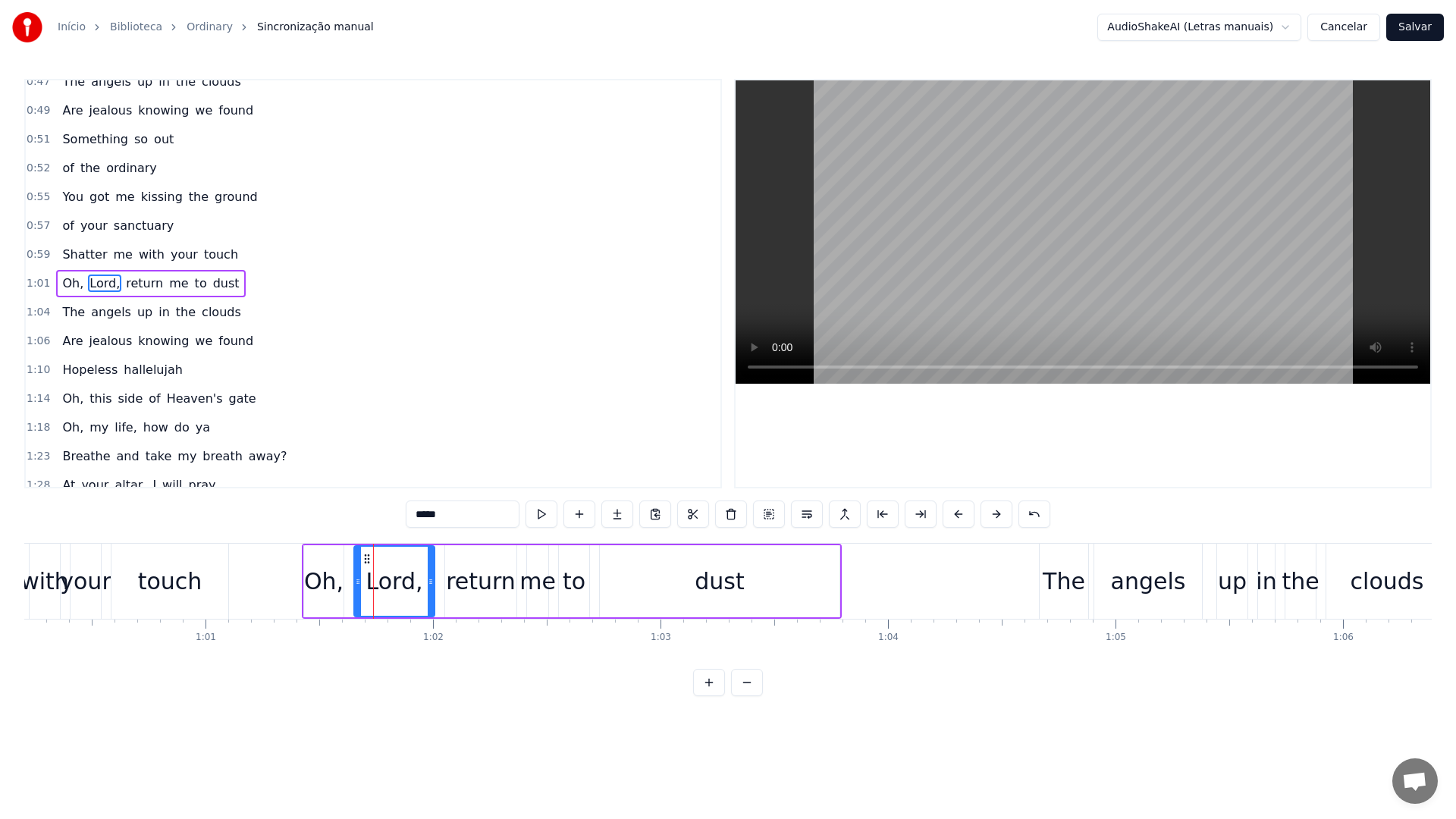
click at [859, 212] on video at bounding box center [1083, 231] width 695 height 303
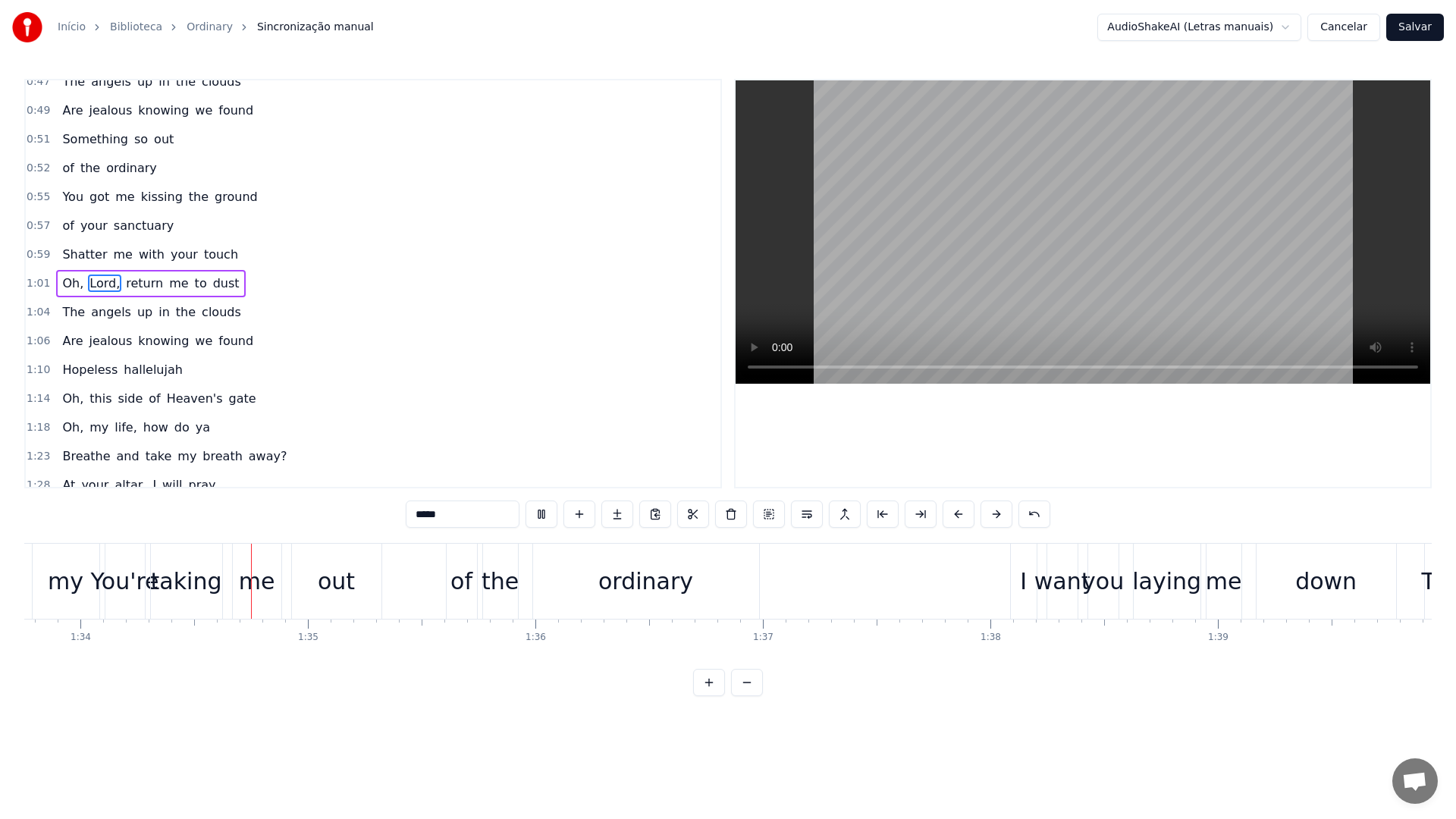
scroll to position [0, 21337]
click at [859, 212] on video at bounding box center [1083, 231] width 695 height 303
click at [449, 578] on div "of" at bounding box center [455, 581] width 22 height 34
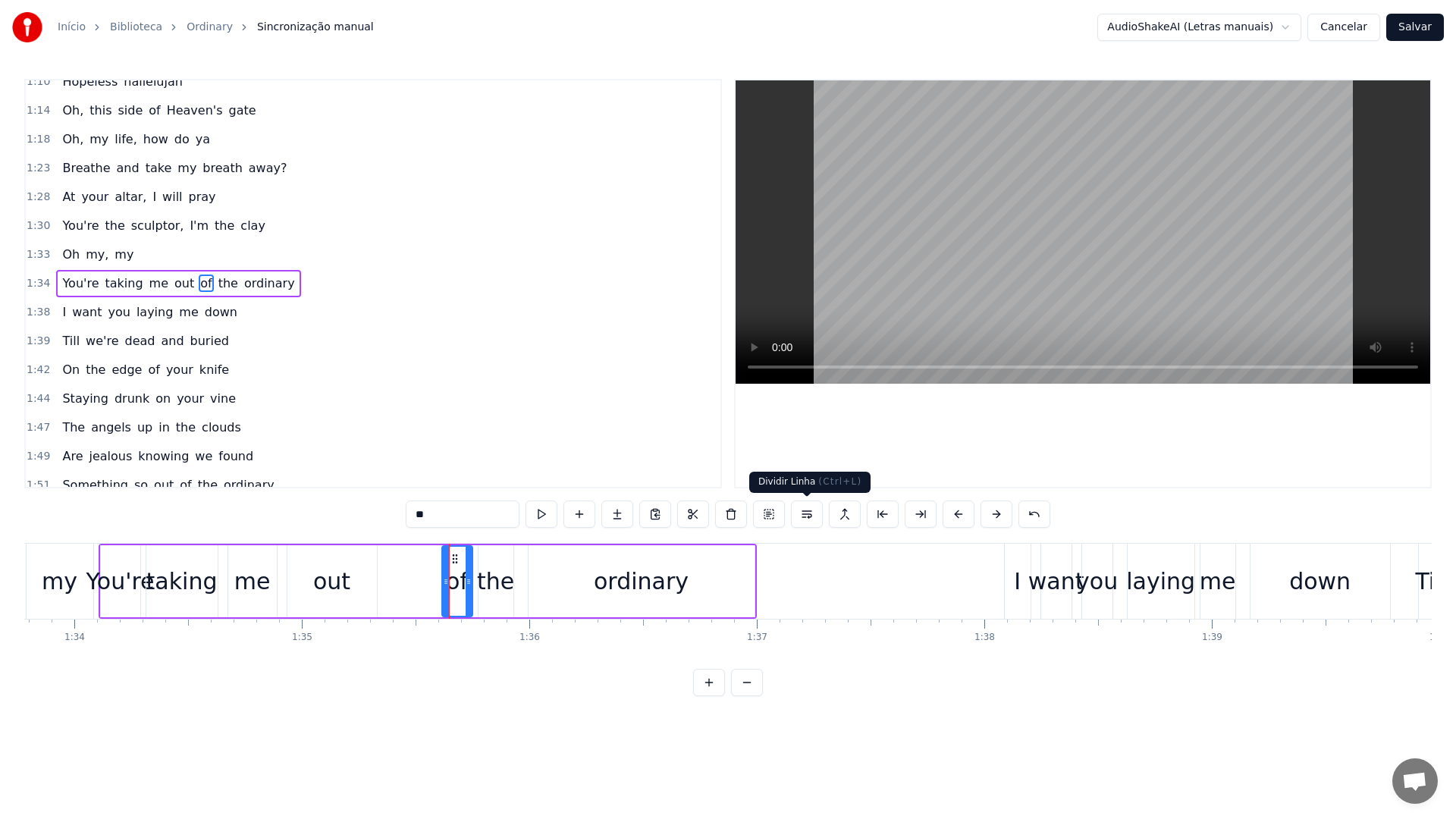
click at [807, 512] on button at bounding box center [807, 514] width 32 height 27
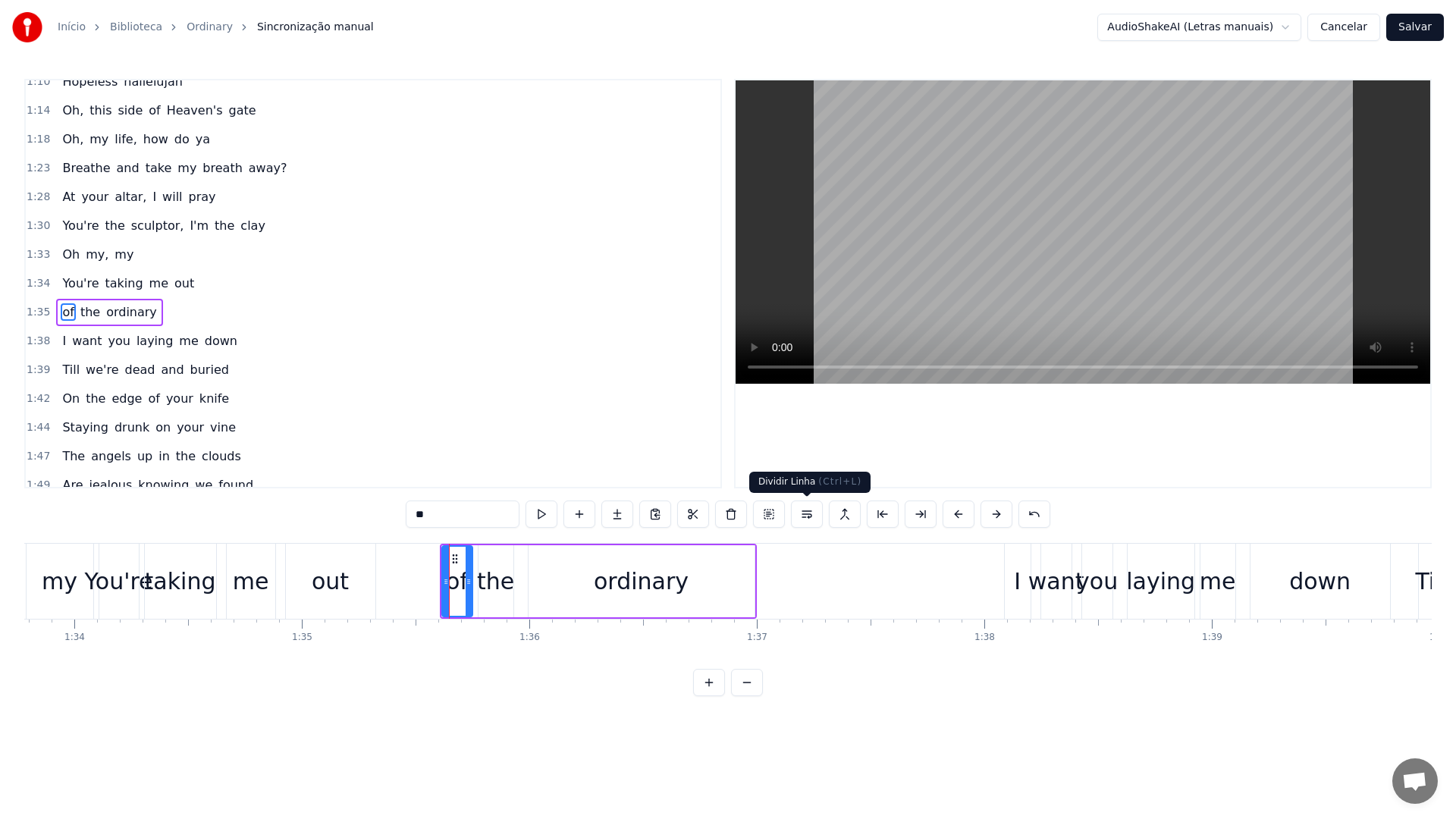
scroll to position [820, 0]
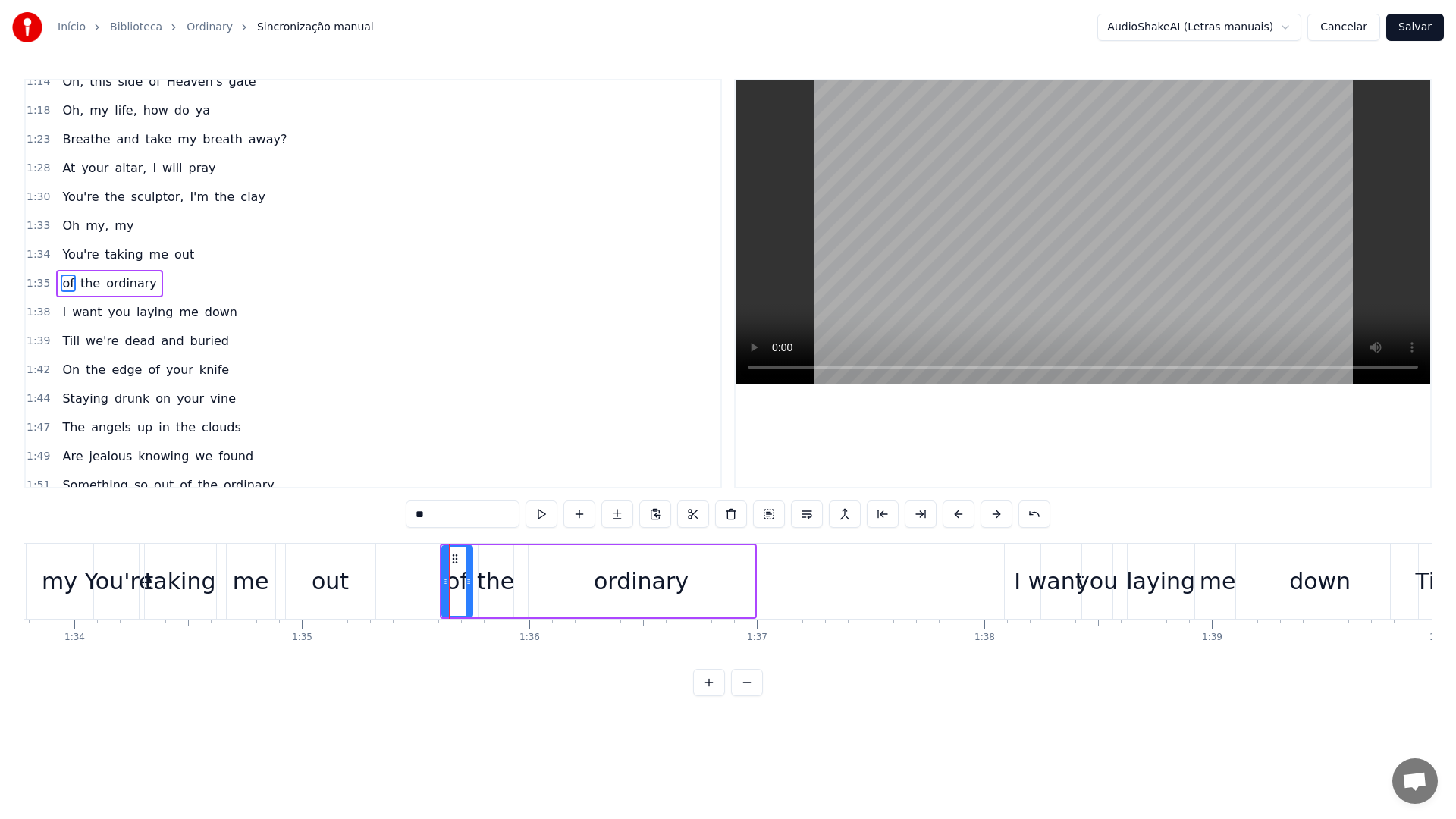
click at [935, 256] on video at bounding box center [1083, 231] width 695 height 303
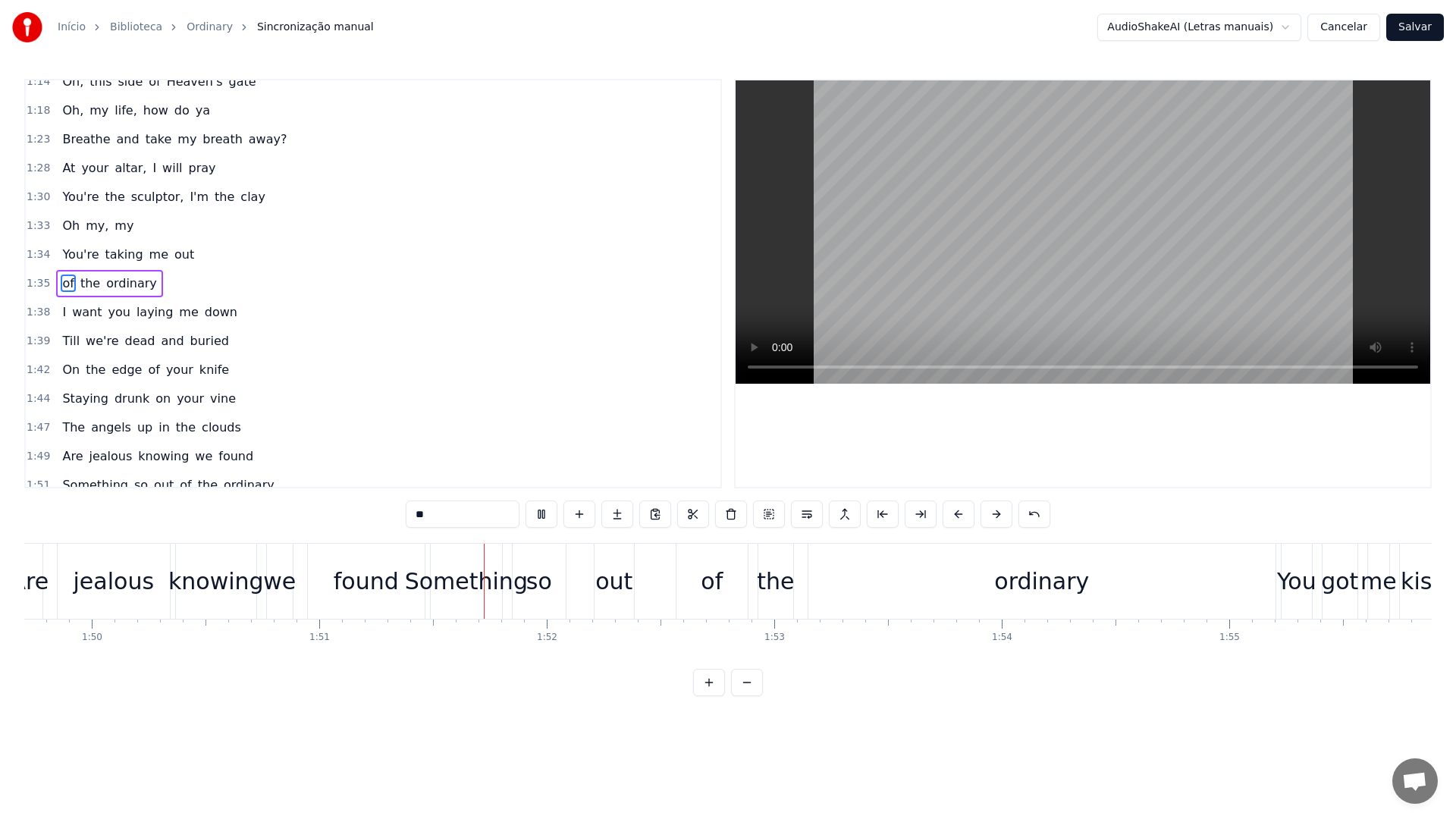
scroll to position [0, 25201]
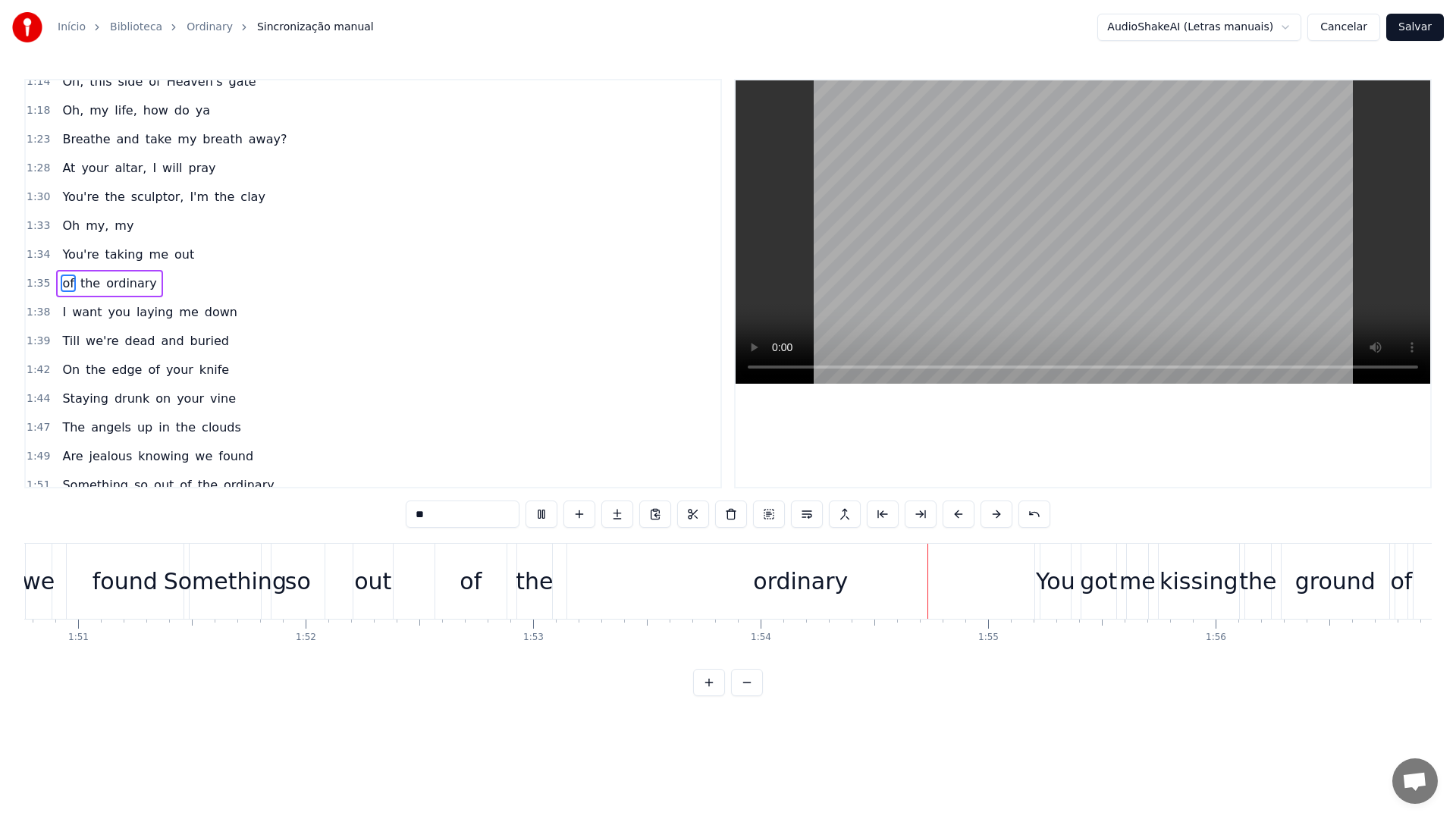
click at [935, 256] on video at bounding box center [1083, 231] width 695 height 303
click at [453, 599] on div "of" at bounding box center [470, 581] width 71 height 75
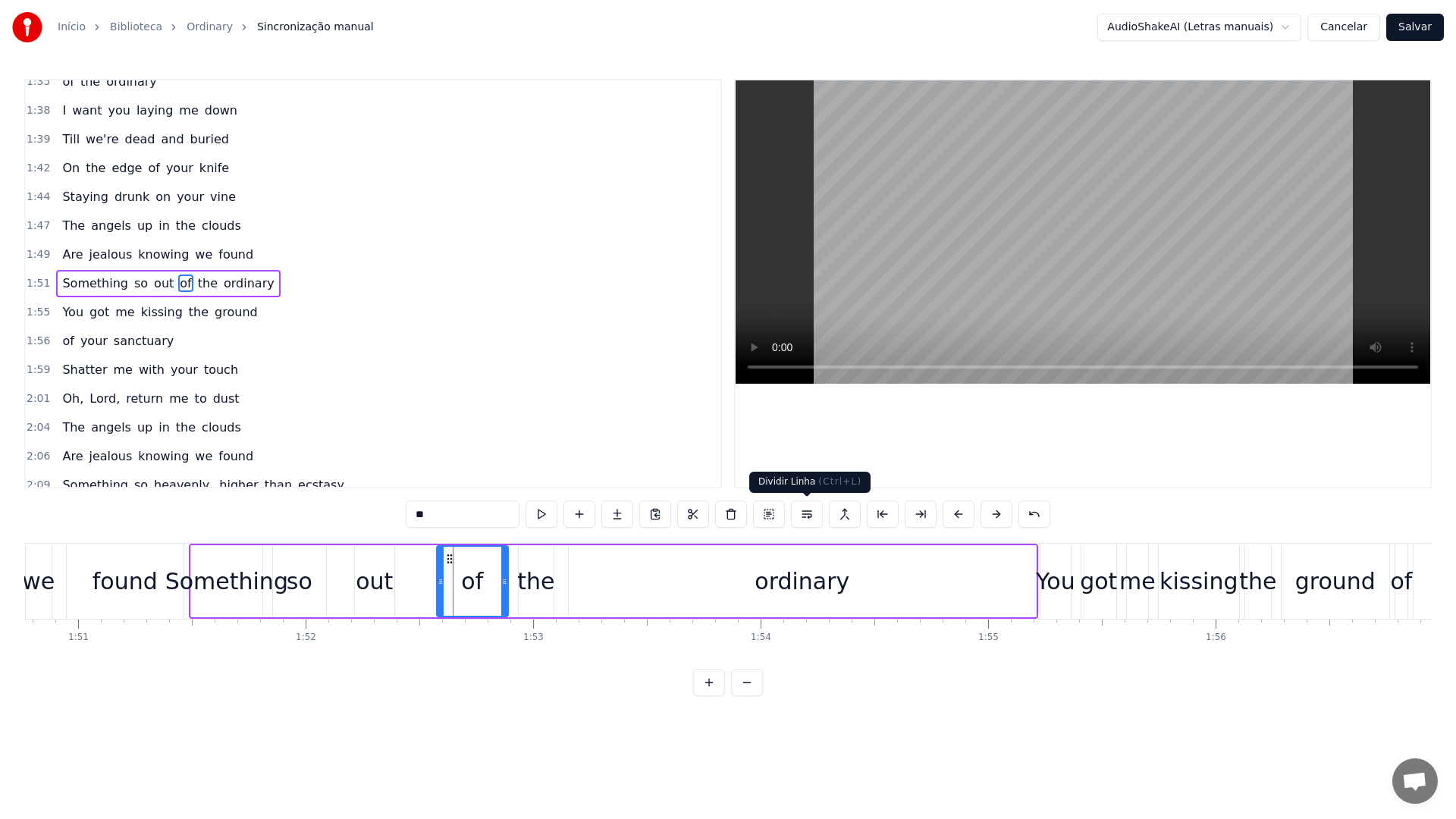
click at [812, 516] on button at bounding box center [807, 514] width 32 height 27
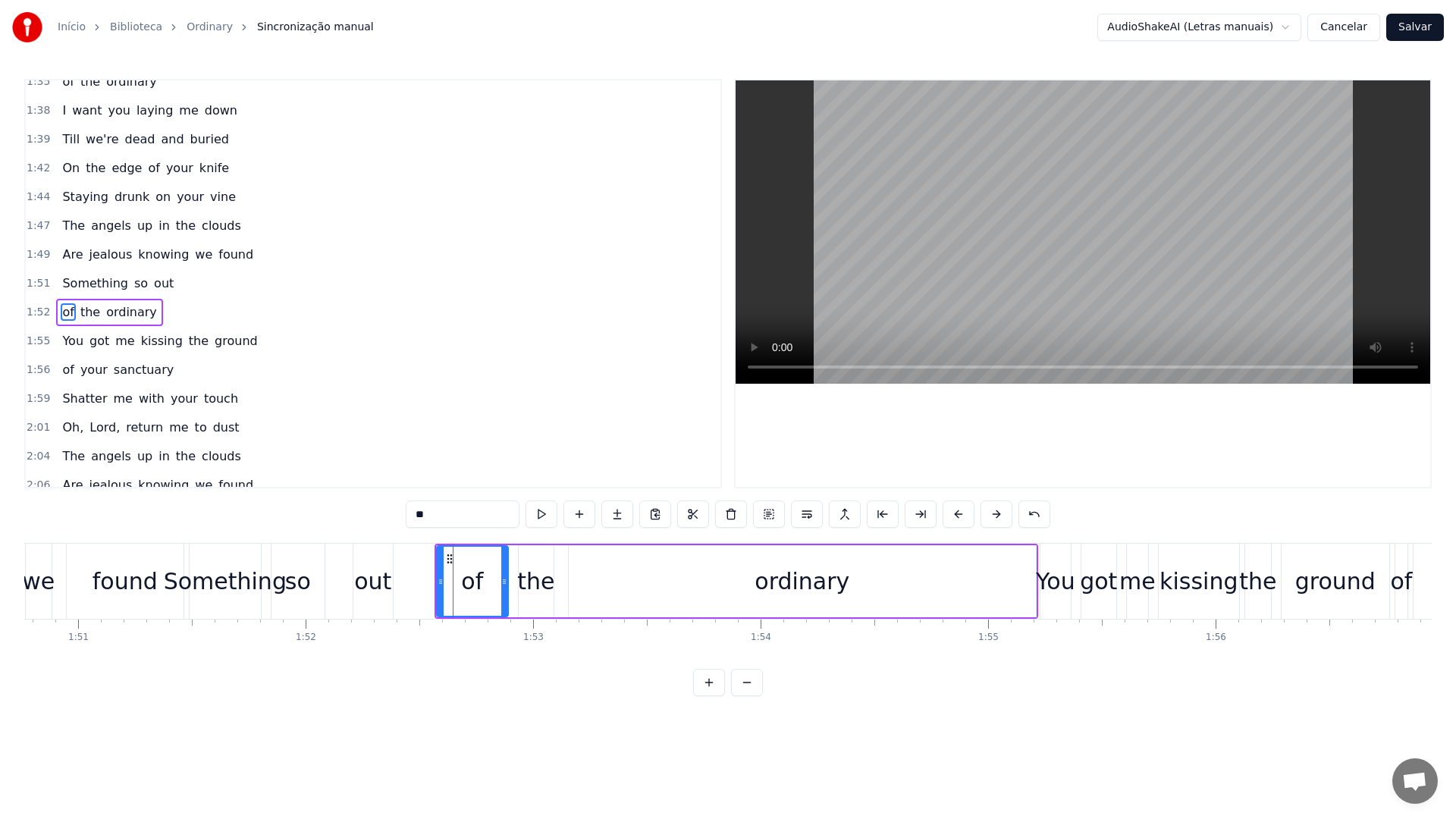
scroll to position [1050, 0]
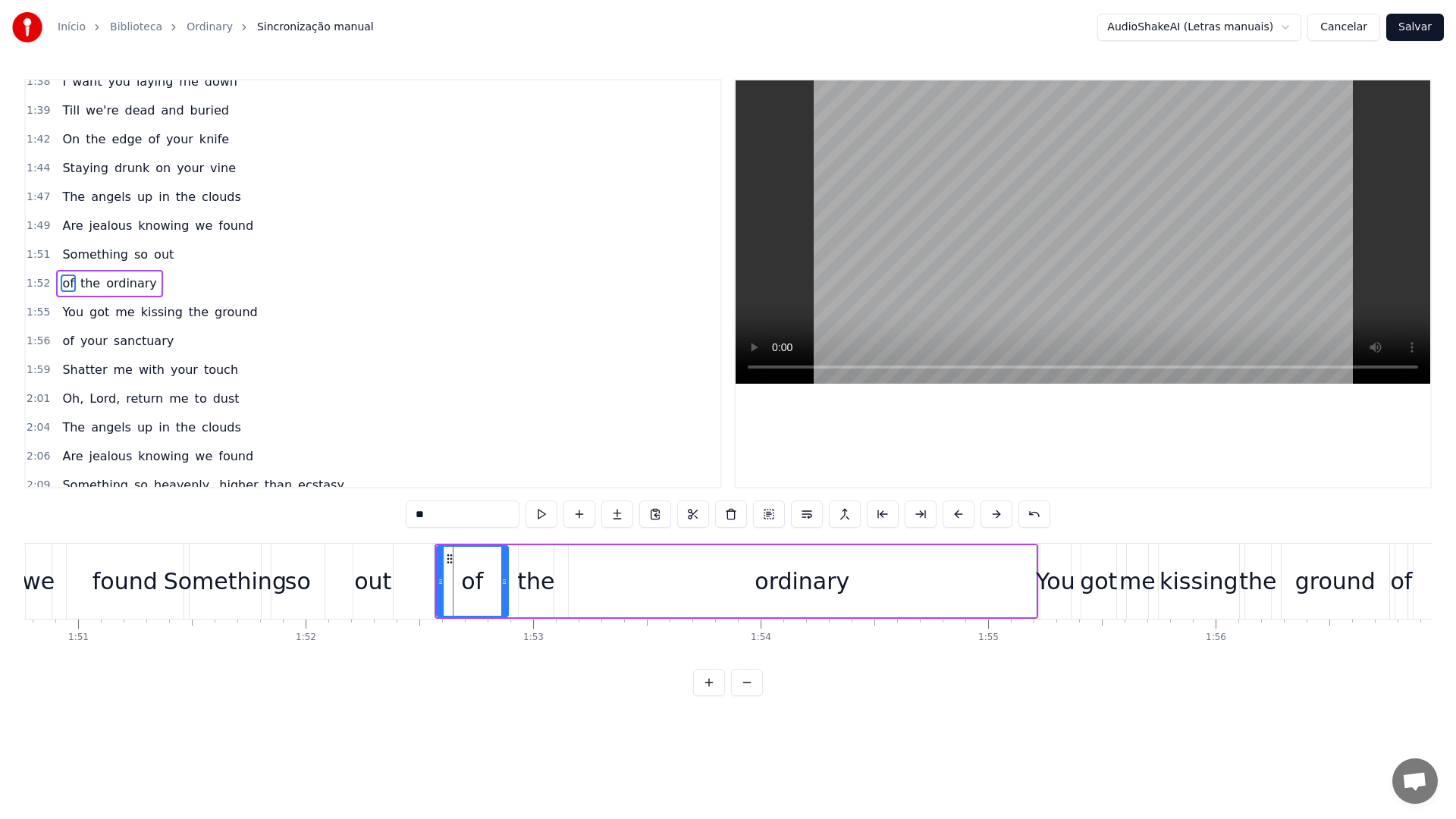
click at [963, 237] on video at bounding box center [1083, 231] width 695 height 303
click at [792, 588] on div "ordinary" at bounding box center [802, 581] width 95 height 34
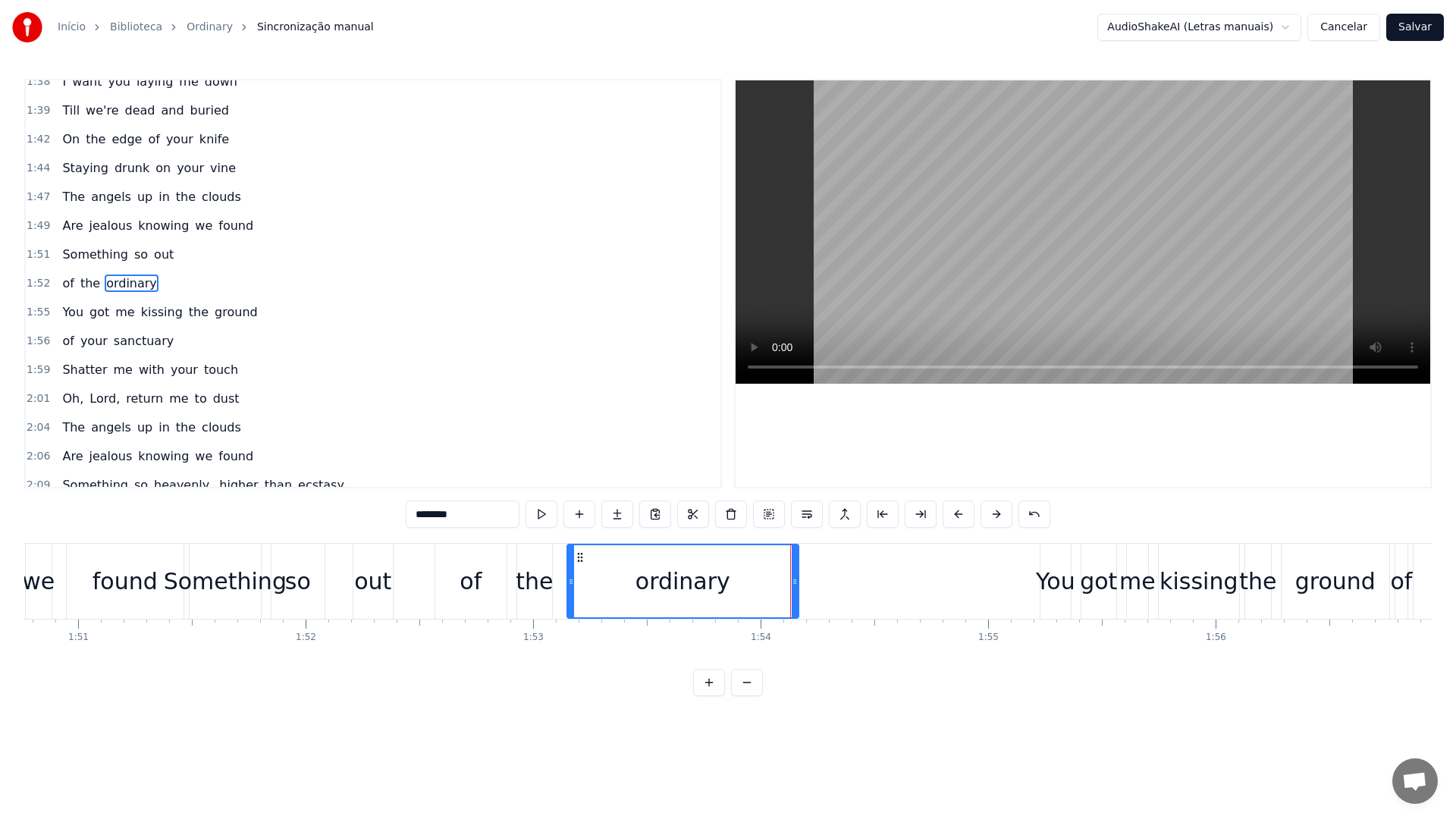
drag, startPoint x: 1032, startPoint y: 577, endPoint x: 796, endPoint y: 579, distance: 235.9
click at [796, 579] on icon at bounding box center [795, 582] width 6 height 12
click at [937, 261] on video at bounding box center [1083, 231] width 695 height 303
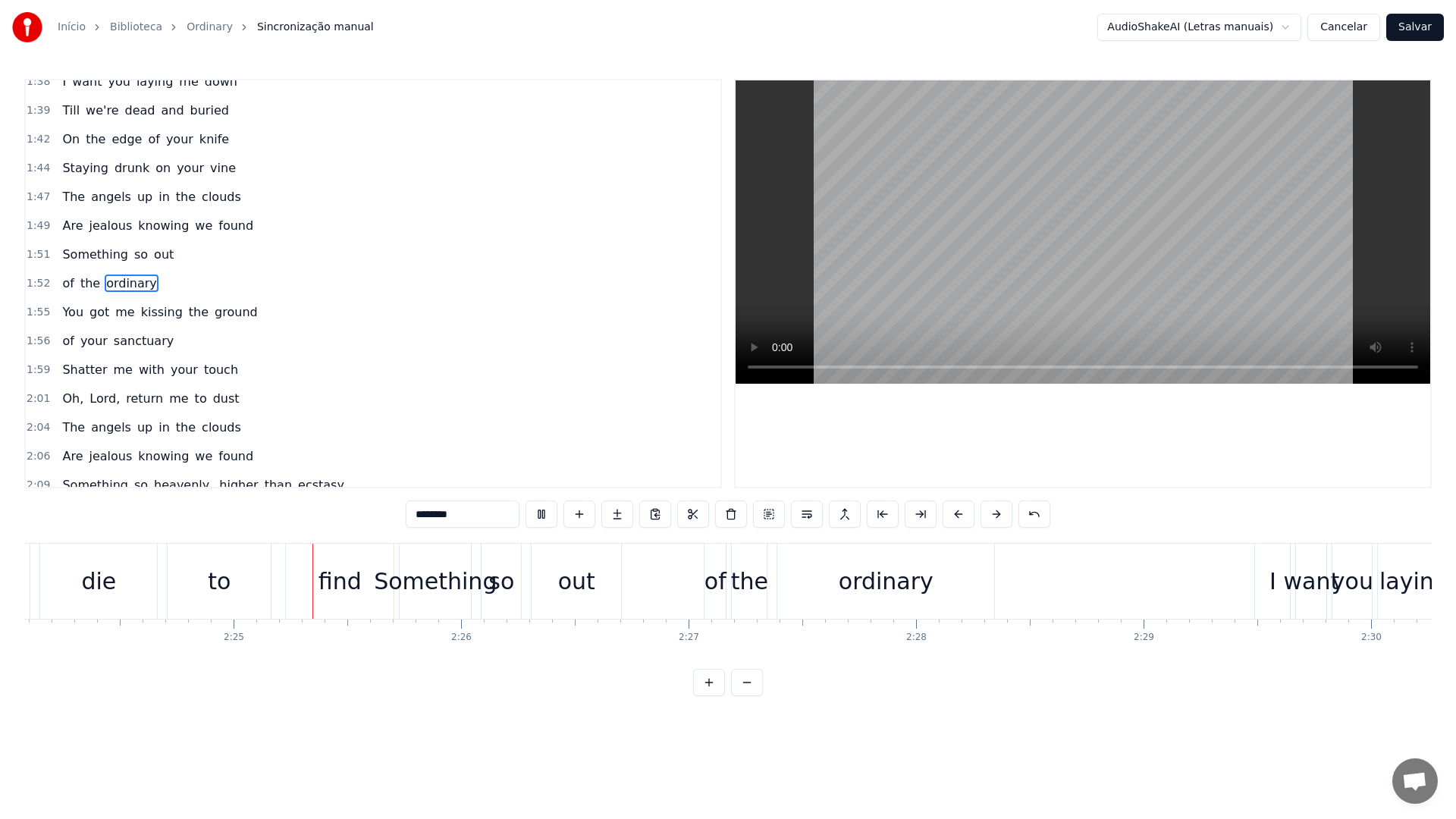
scroll to position [0, 32834]
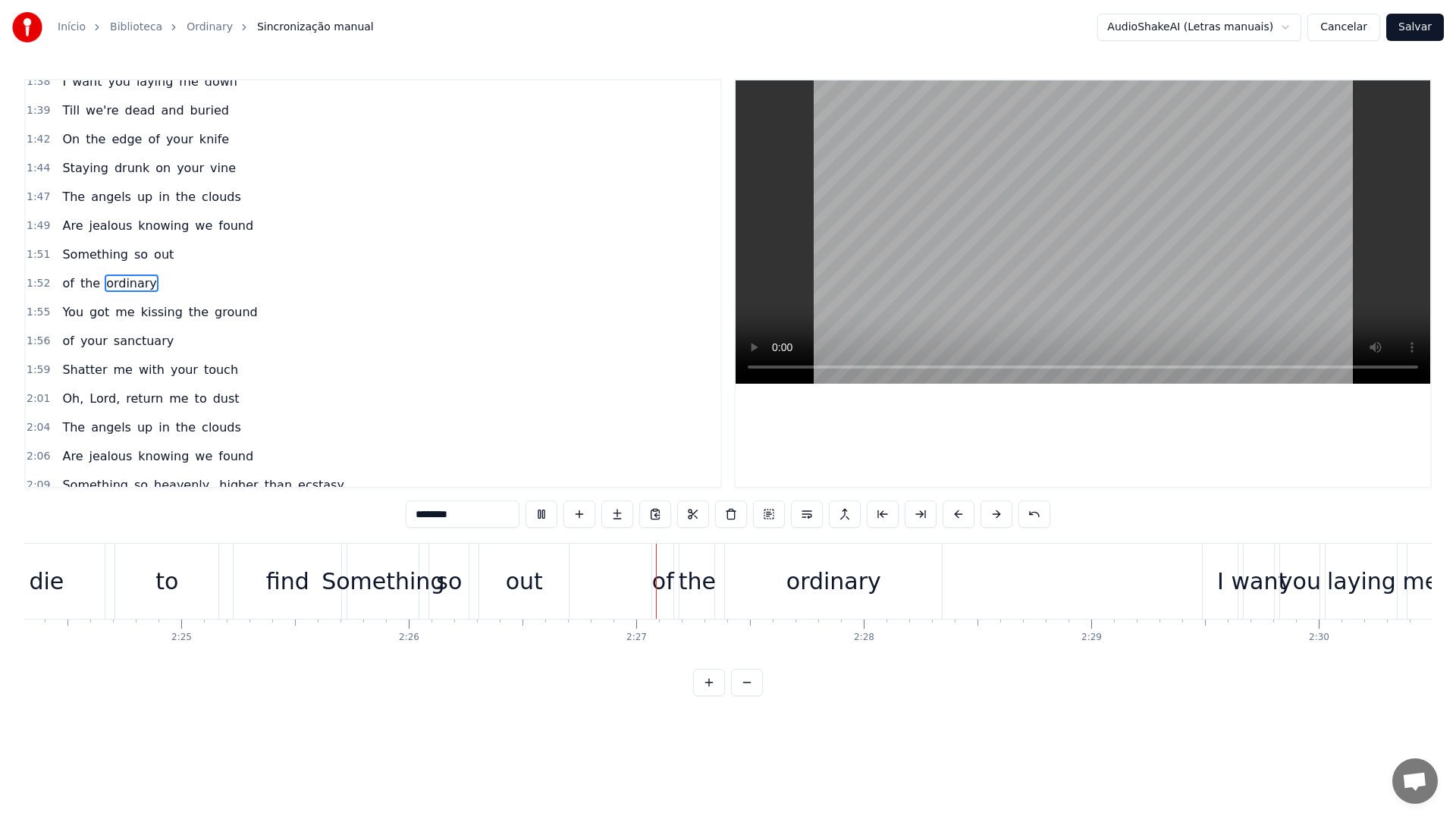
click at [924, 254] on video at bounding box center [1083, 231] width 695 height 303
click at [664, 579] on div "of" at bounding box center [663, 581] width 22 height 34
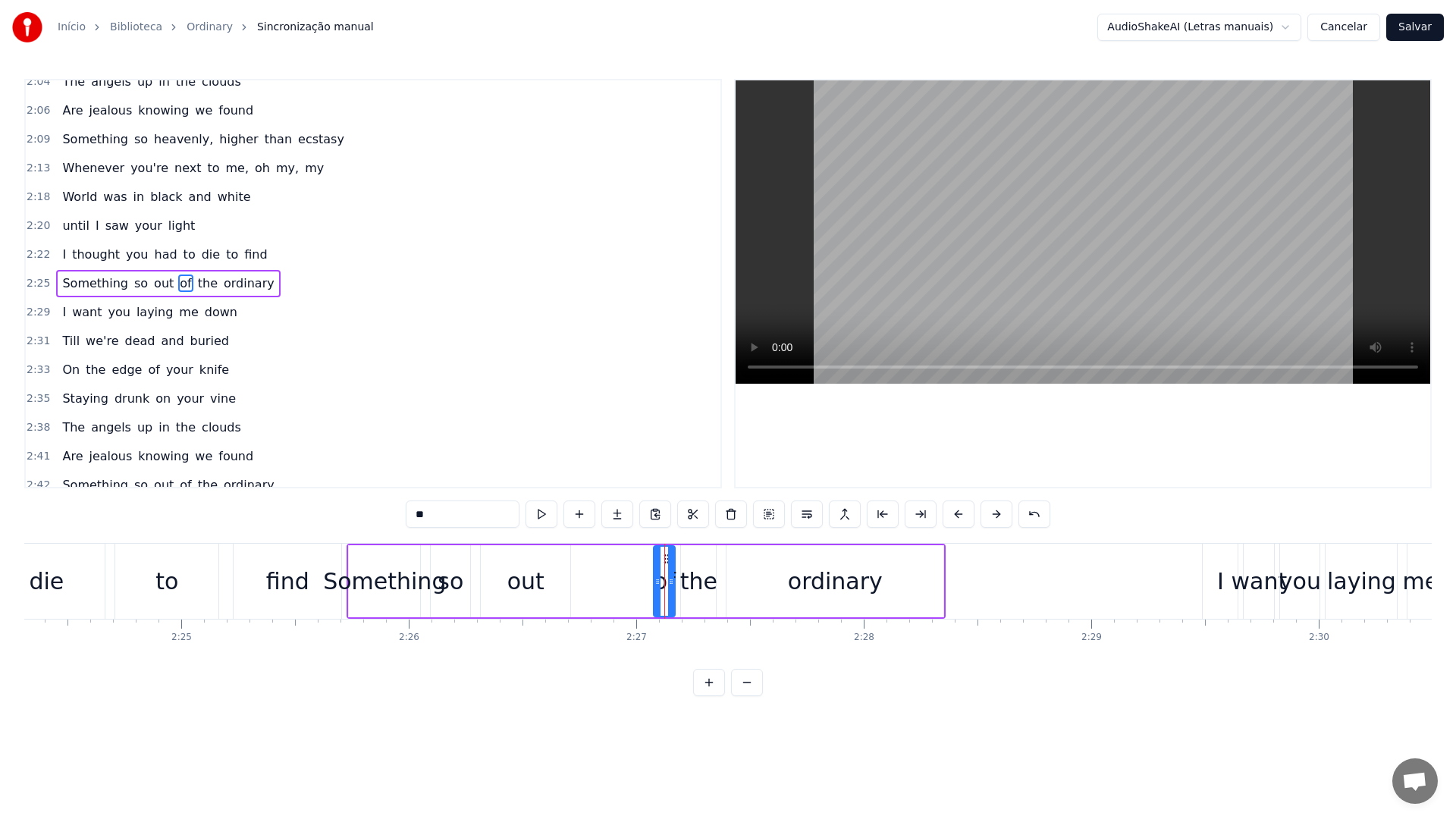
click at [805, 512] on button at bounding box center [807, 514] width 32 height 27
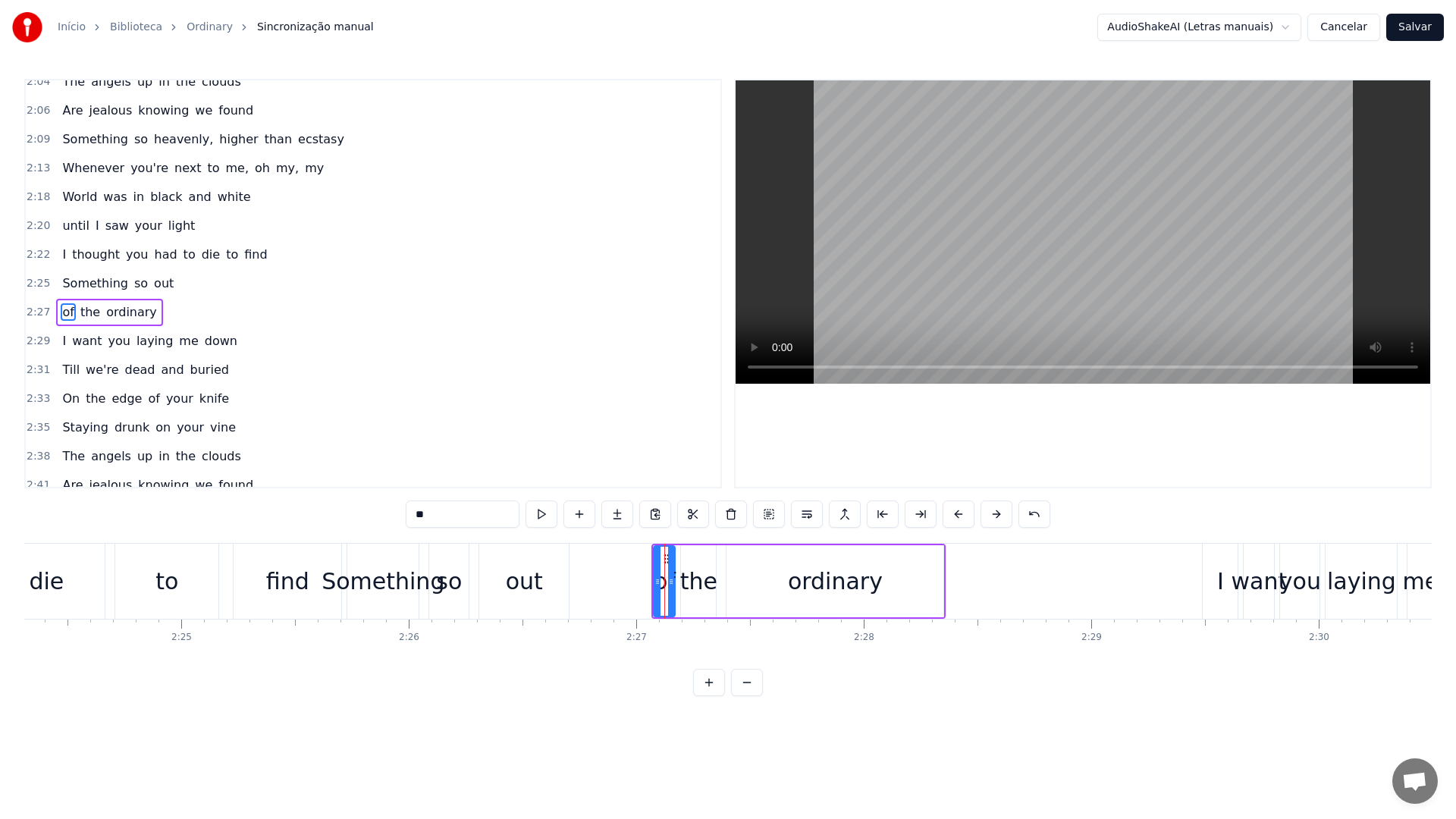
scroll to position [1425, 0]
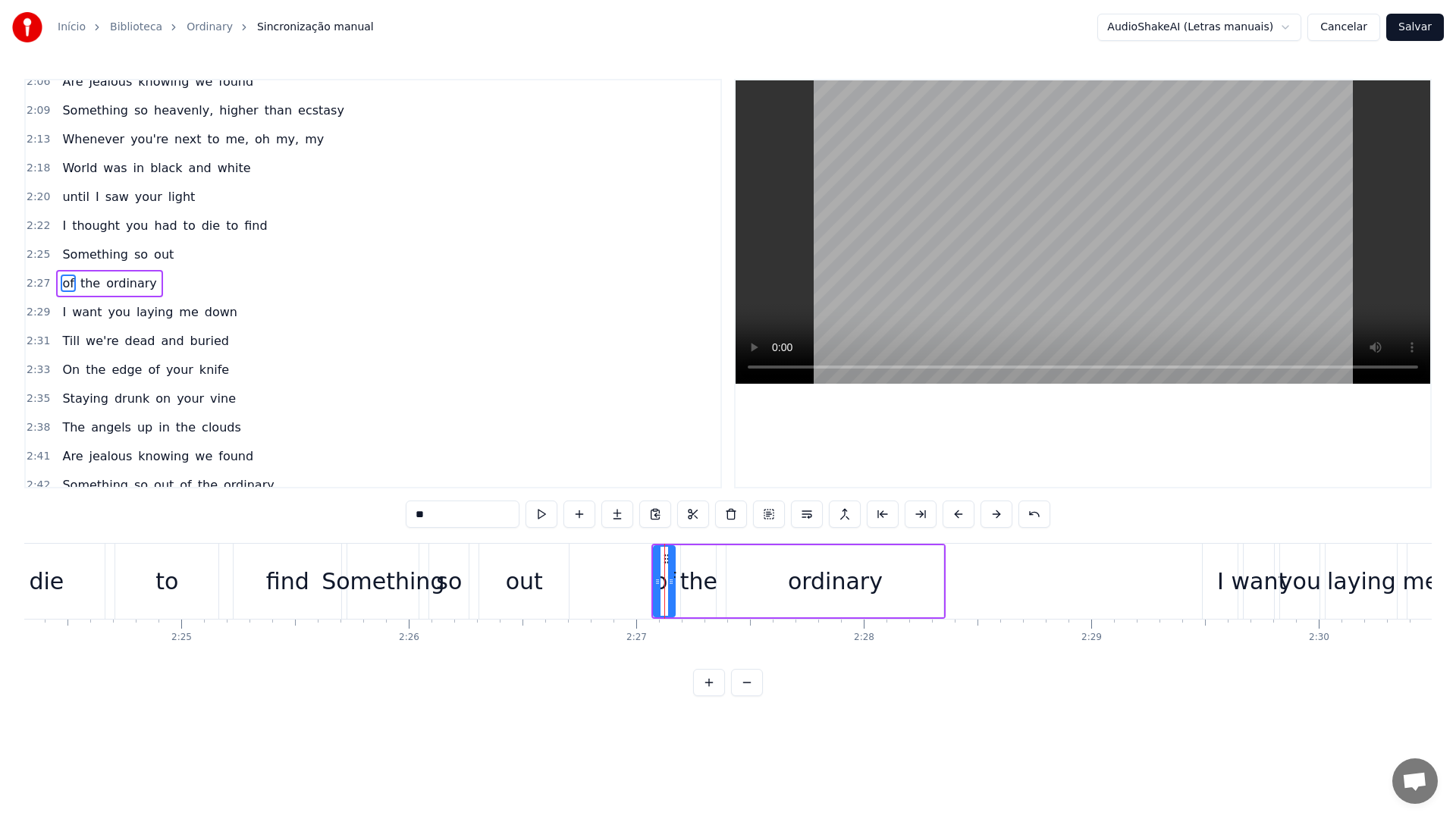
click at [931, 272] on video at bounding box center [1083, 231] width 695 height 303
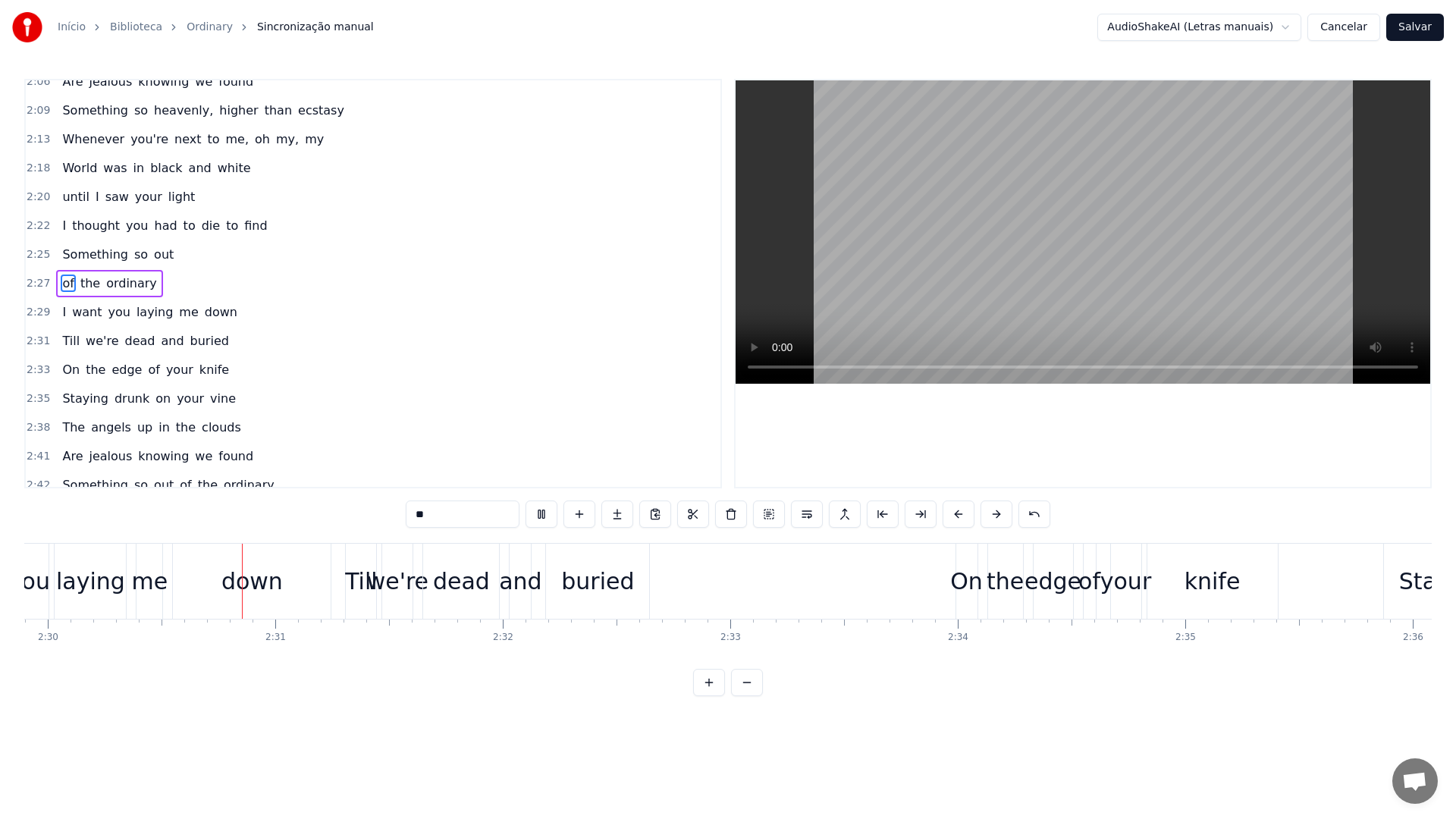
scroll to position [0, 34107]
click at [918, 260] on video at bounding box center [1083, 231] width 695 height 303
click at [961, 579] on div "On" at bounding box center [965, 581] width 33 height 34
type input "**"
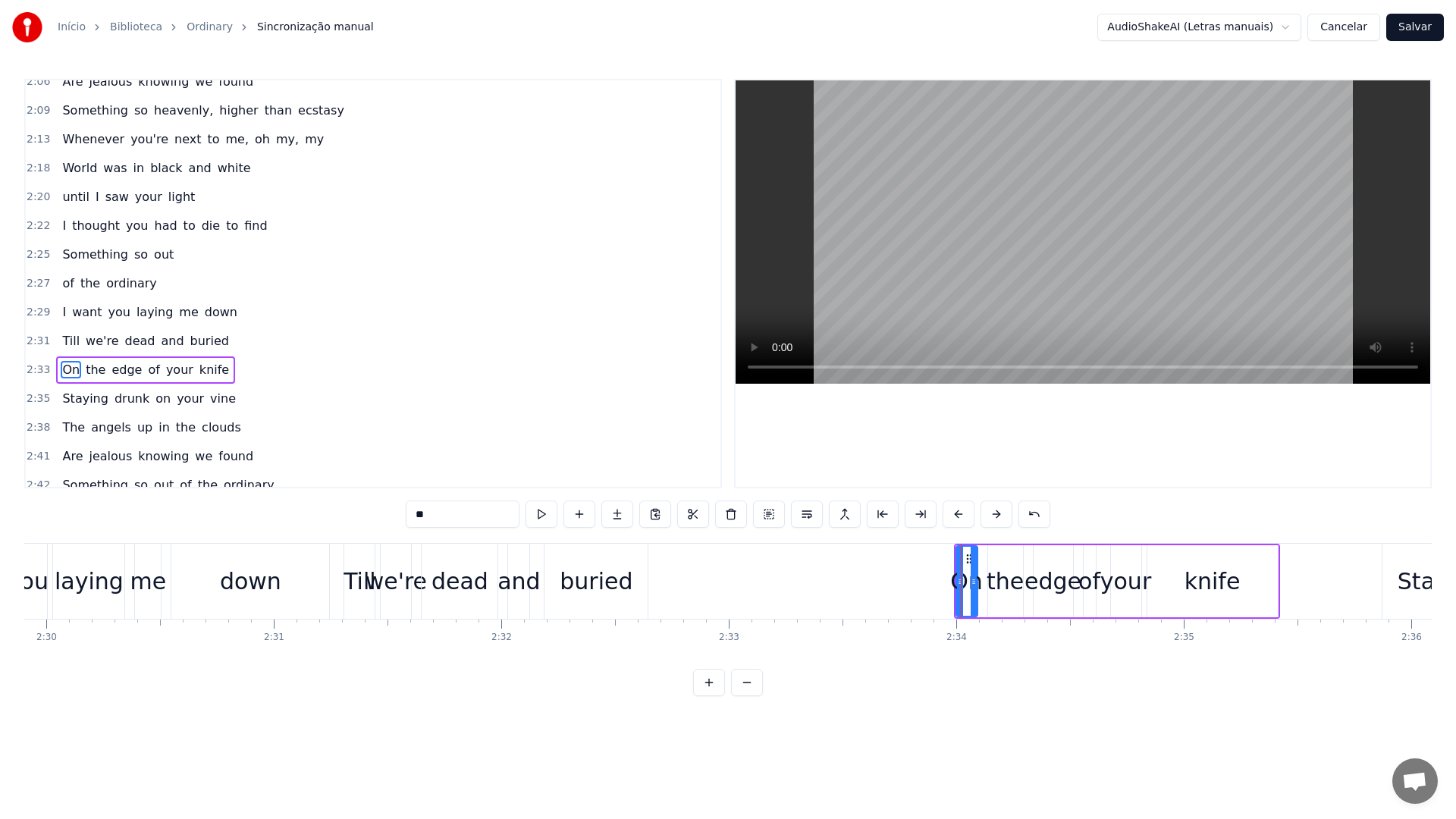
scroll to position [1512, 0]
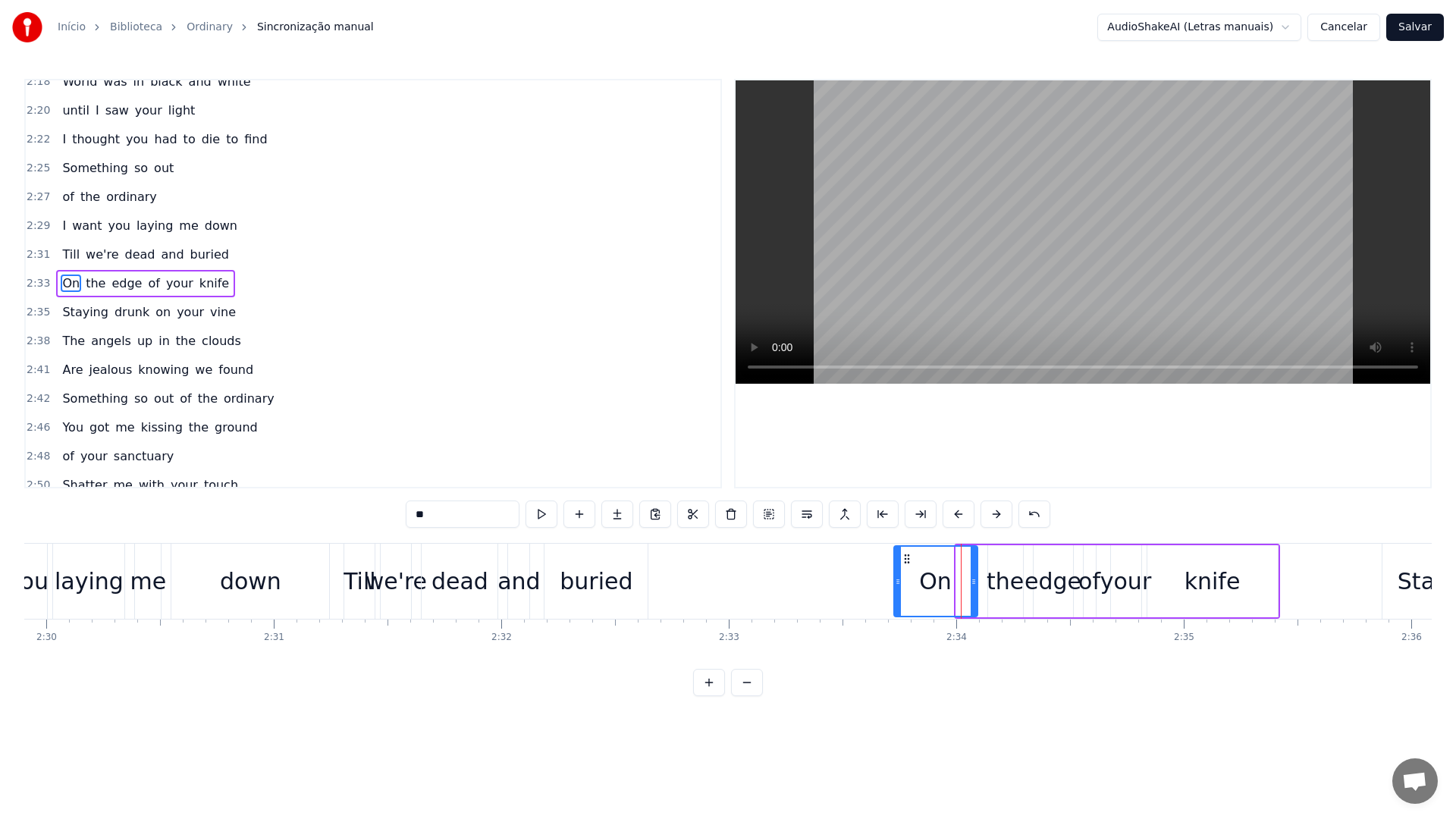
drag, startPoint x: 958, startPoint y: 579, endPoint x: 896, endPoint y: 579, distance: 62.2
click at [896, 579] on icon at bounding box center [898, 582] width 6 height 12
click at [918, 254] on video at bounding box center [1083, 231] width 695 height 303
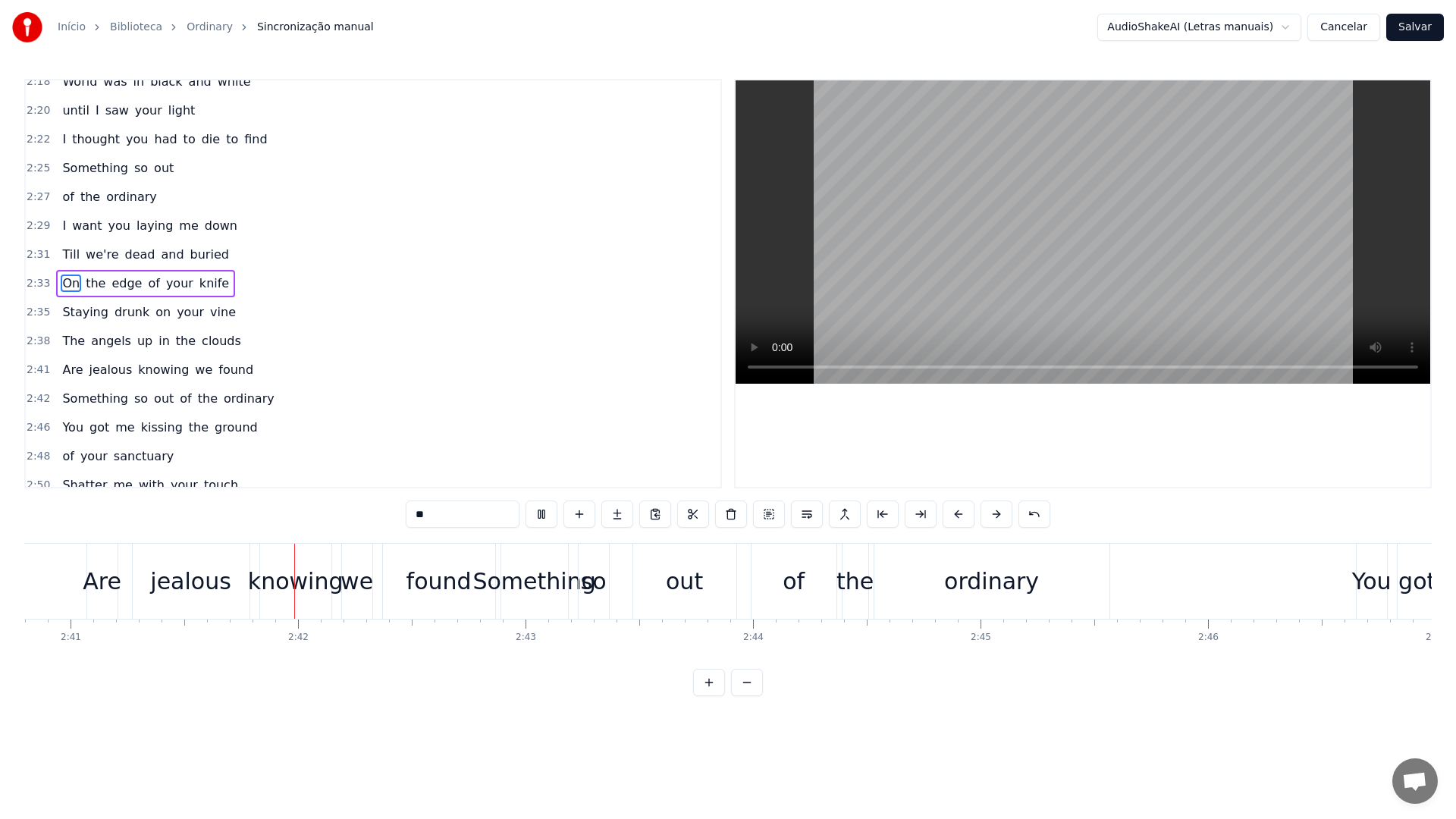
scroll to position [0, 36638]
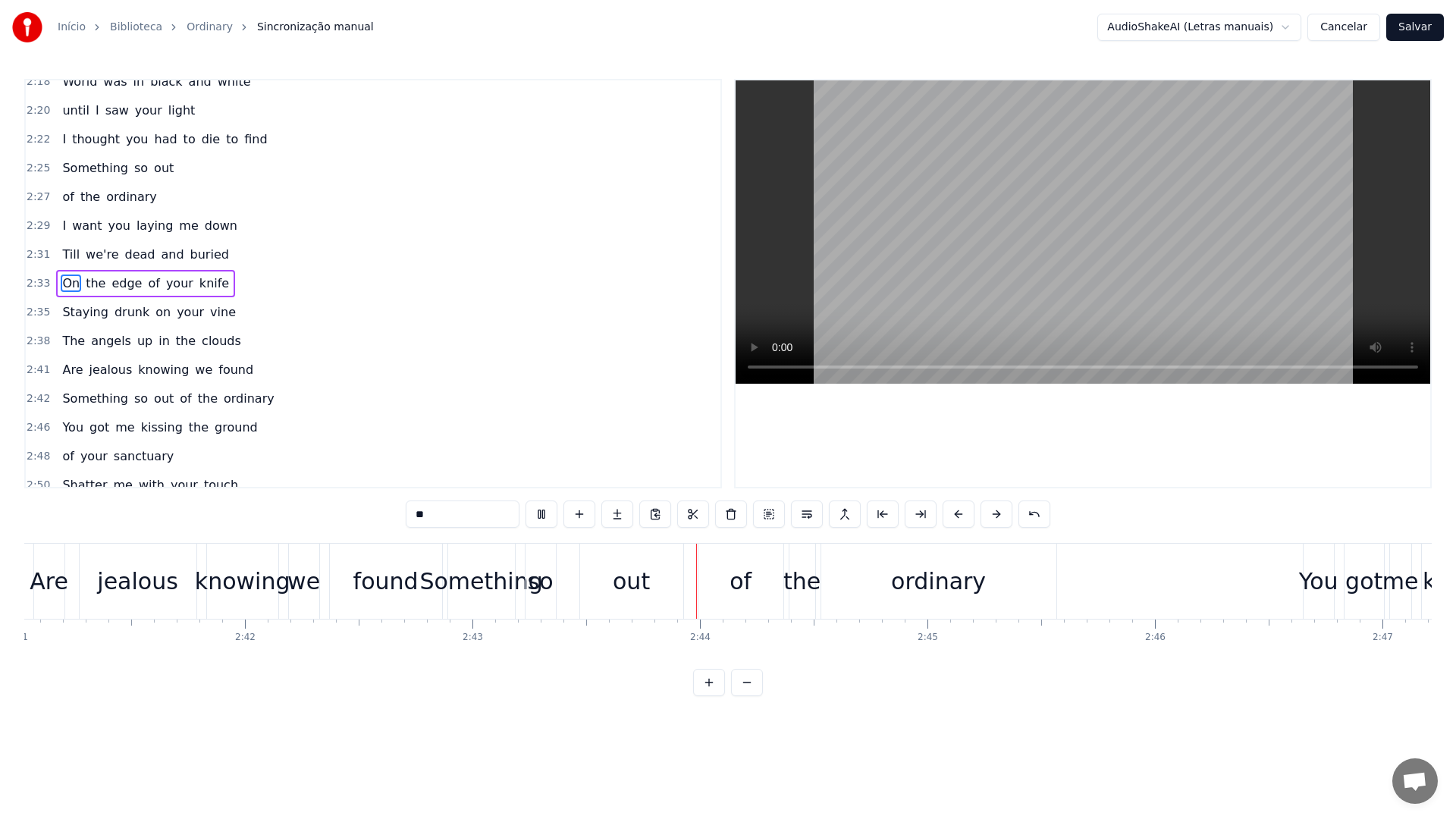
click at [900, 246] on video at bounding box center [1083, 231] width 695 height 303
click at [752, 575] on div at bounding box center [752, 581] width 1 height 75
click at [743, 563] on div "of" at bounding box center [741, 581] width 85 height 75
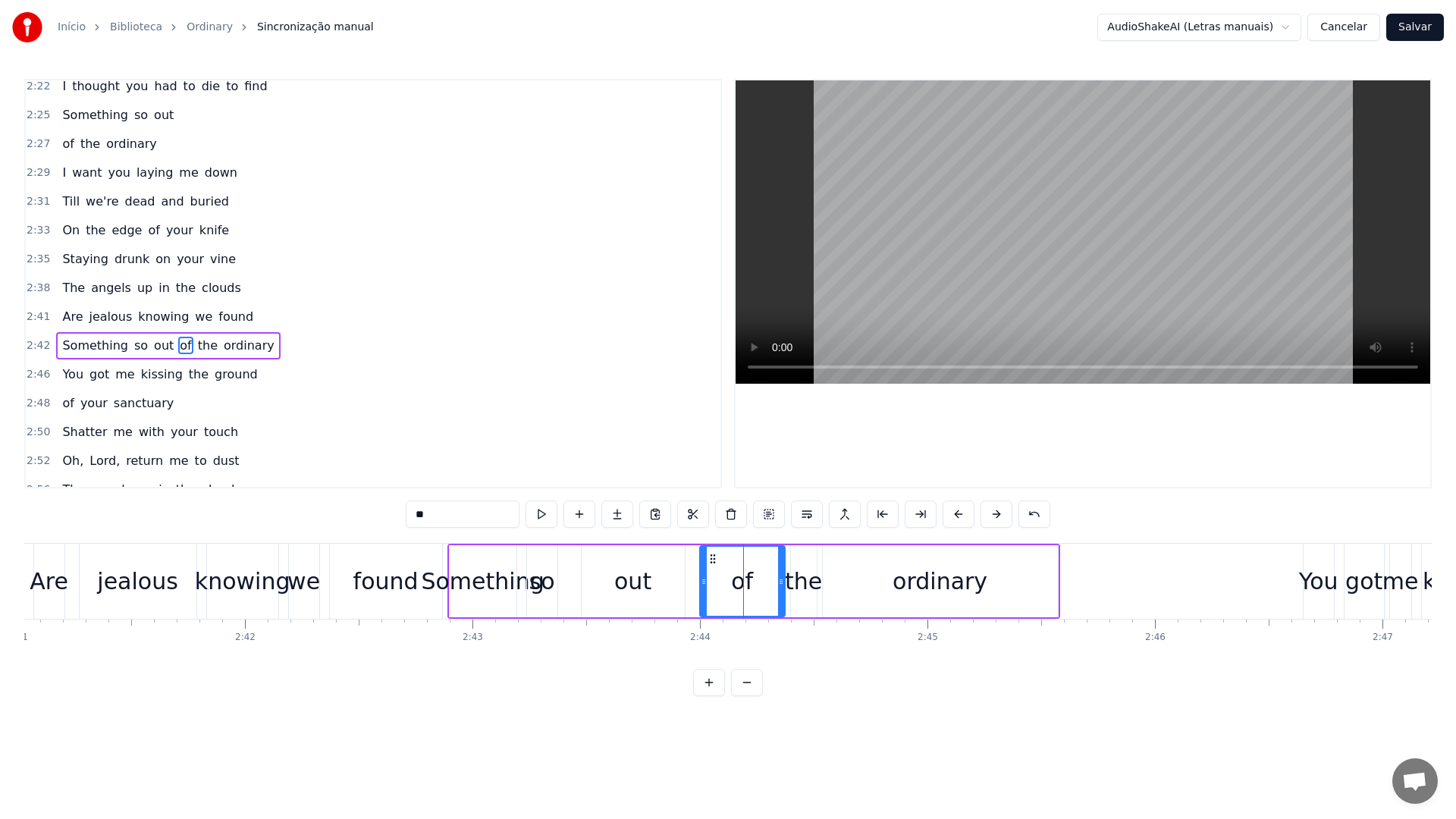
scroll to position [1611, 0]
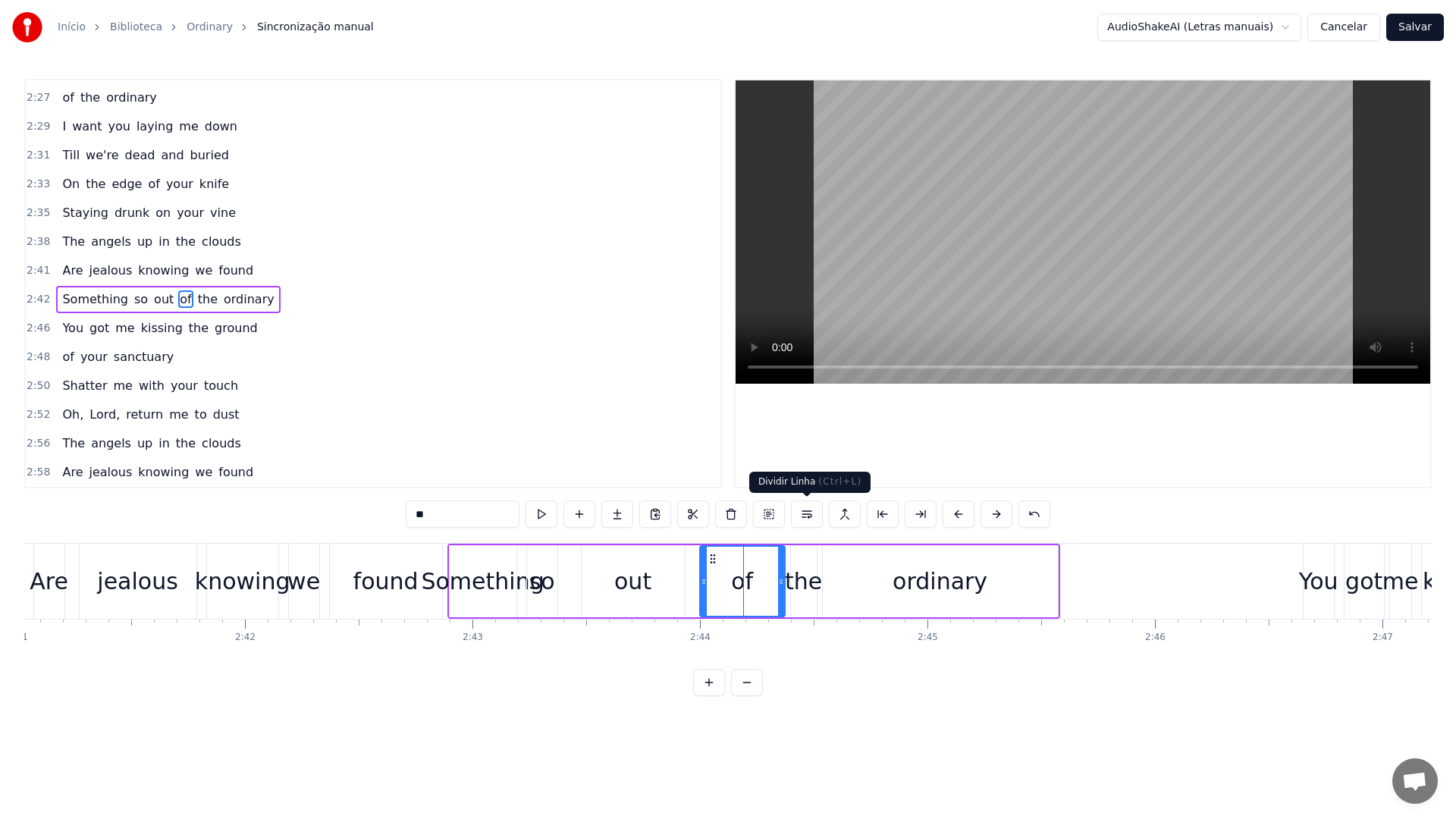
click at [808, 516] on button at bounding box center [807, 514] width 32 height 27
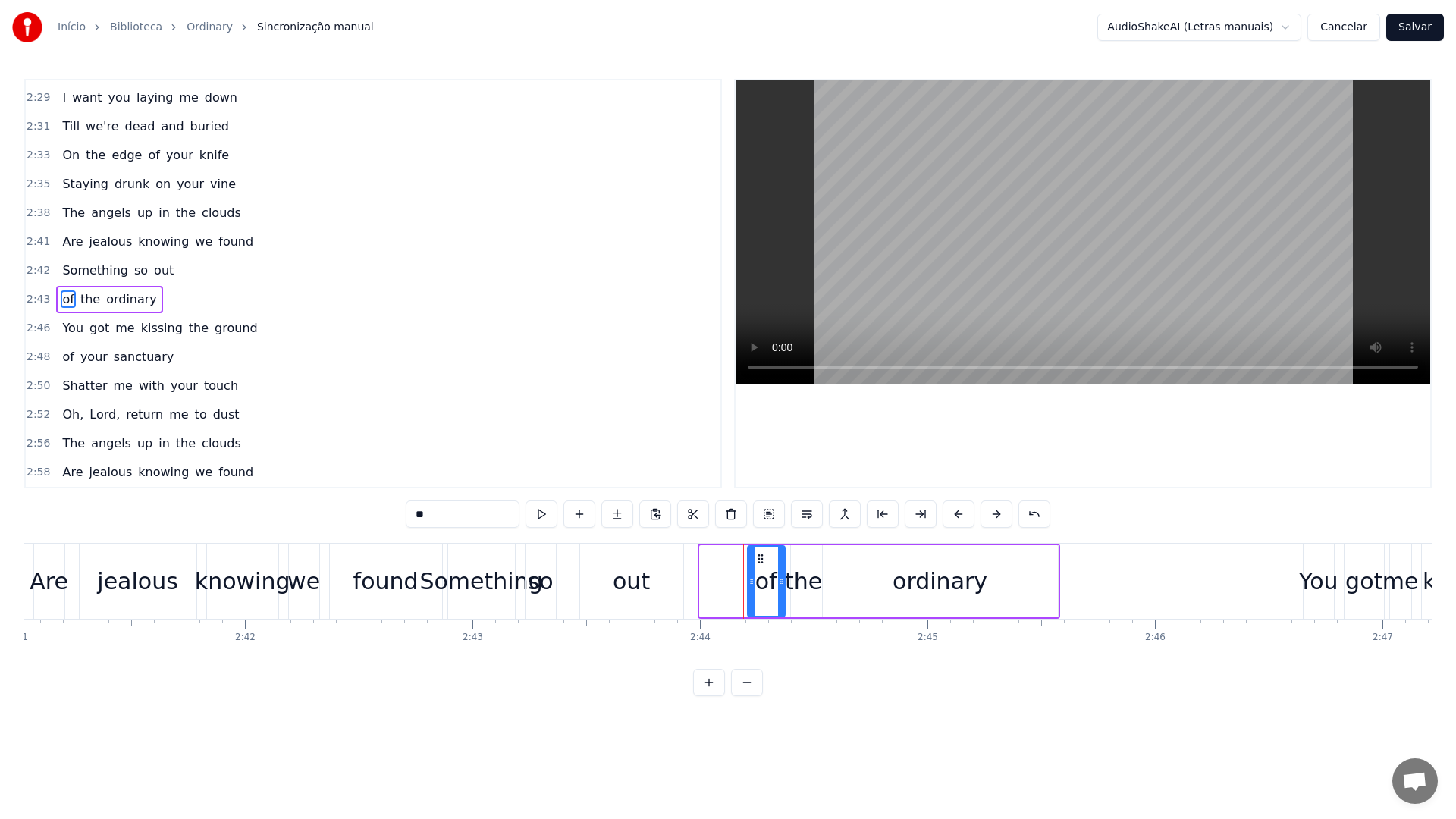
drag, startPoint x: 704, startPoint y: 586, endPoint x: 752, endPoint y: 583, distance: 47.9
click at [752, 583] on icon at bounding box center [752, 582] width 6 height 12
click at [933, 282] on video at bounding box center [1083, 231] width 695 height 303
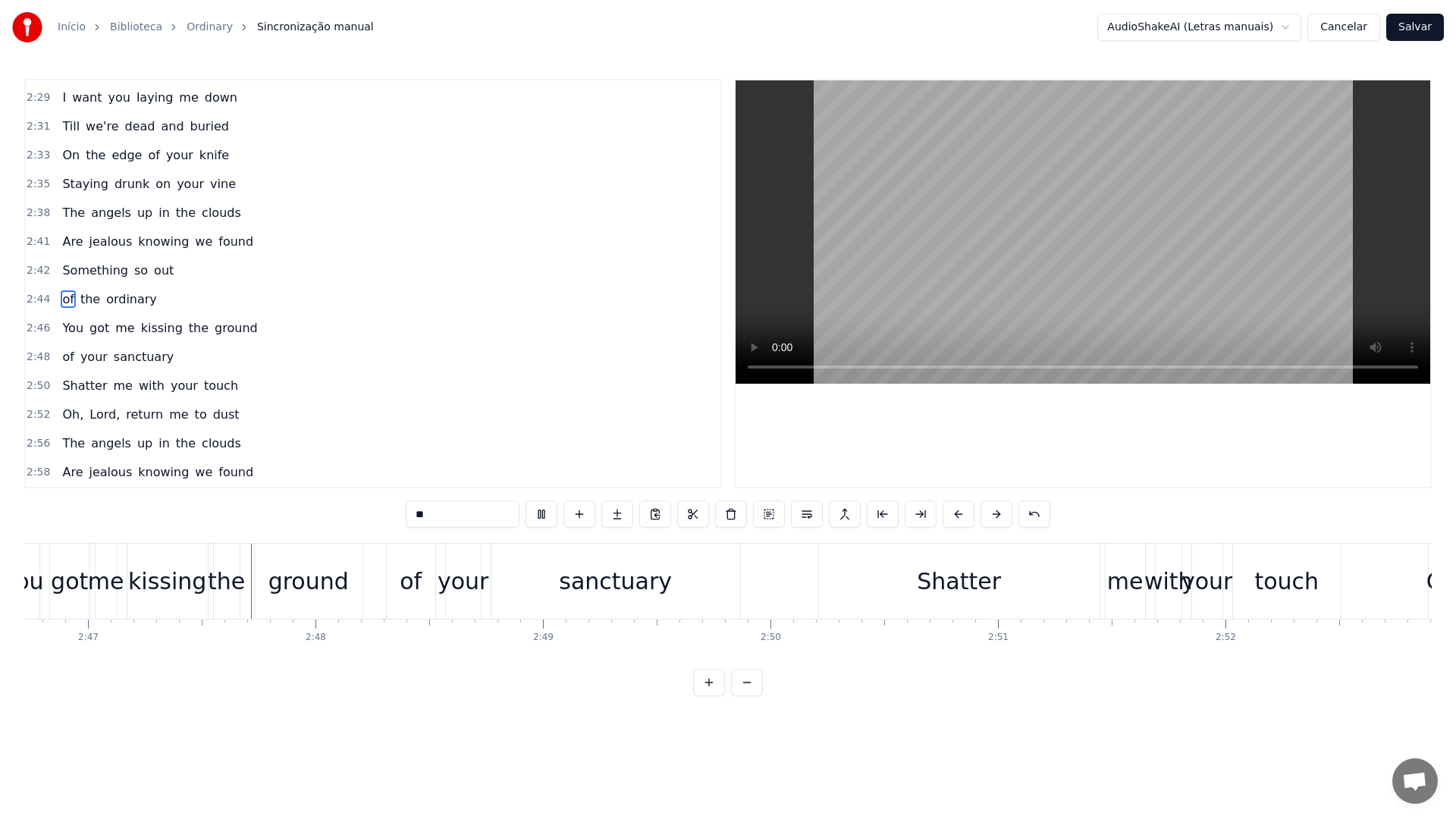
scroll to position [0, 37936]
click at [933, 282] on video at bounding box center [1083, 231] width 695 height 303
click at [908, 590] on div "Shatter" at bounding box center [956, 581] width 281 height 75
type input "*******"
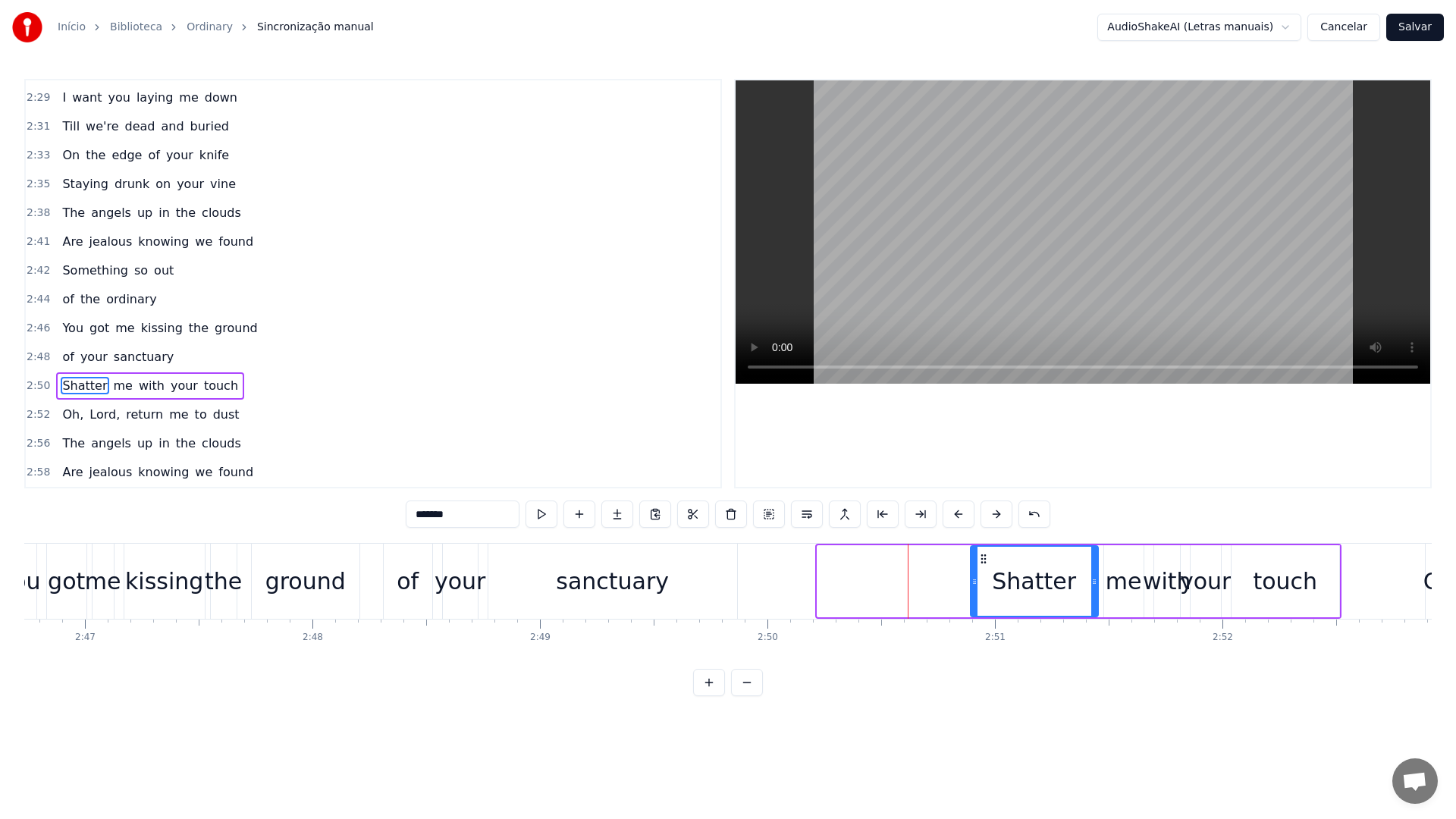
drag, startPoint x: 822, startPoint y: 583, endPoint x: 979, endPoint y: 575, distance: 157.2
click at [978, 576] on icon at bounding box center [975, 582] width 6 height 12
click at [973, 275] on video at bounding box center [1083, 231] width 695 height 303
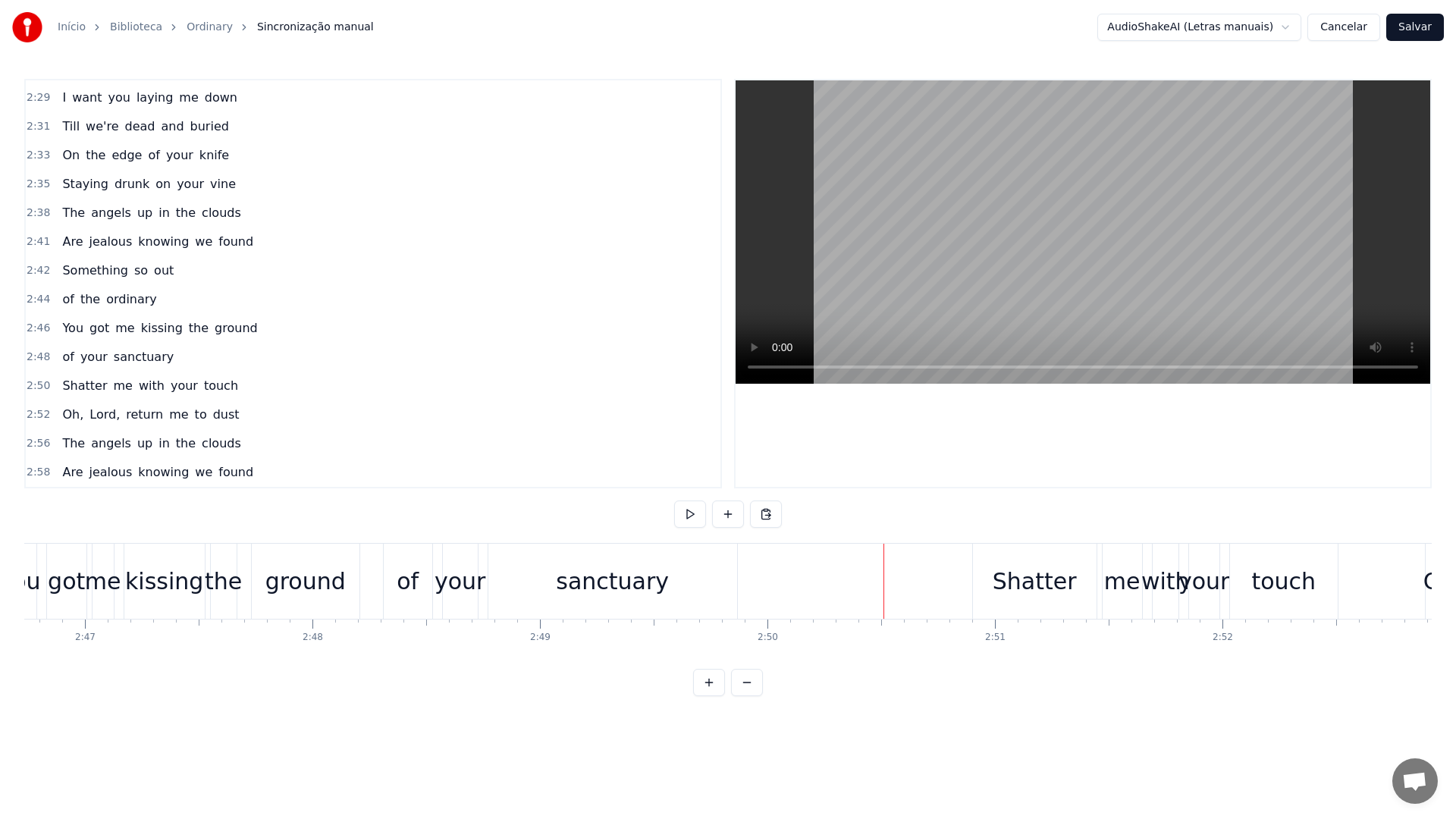
click at [918, 230] on video at bounding box center [1083, 231] width 695 height 303
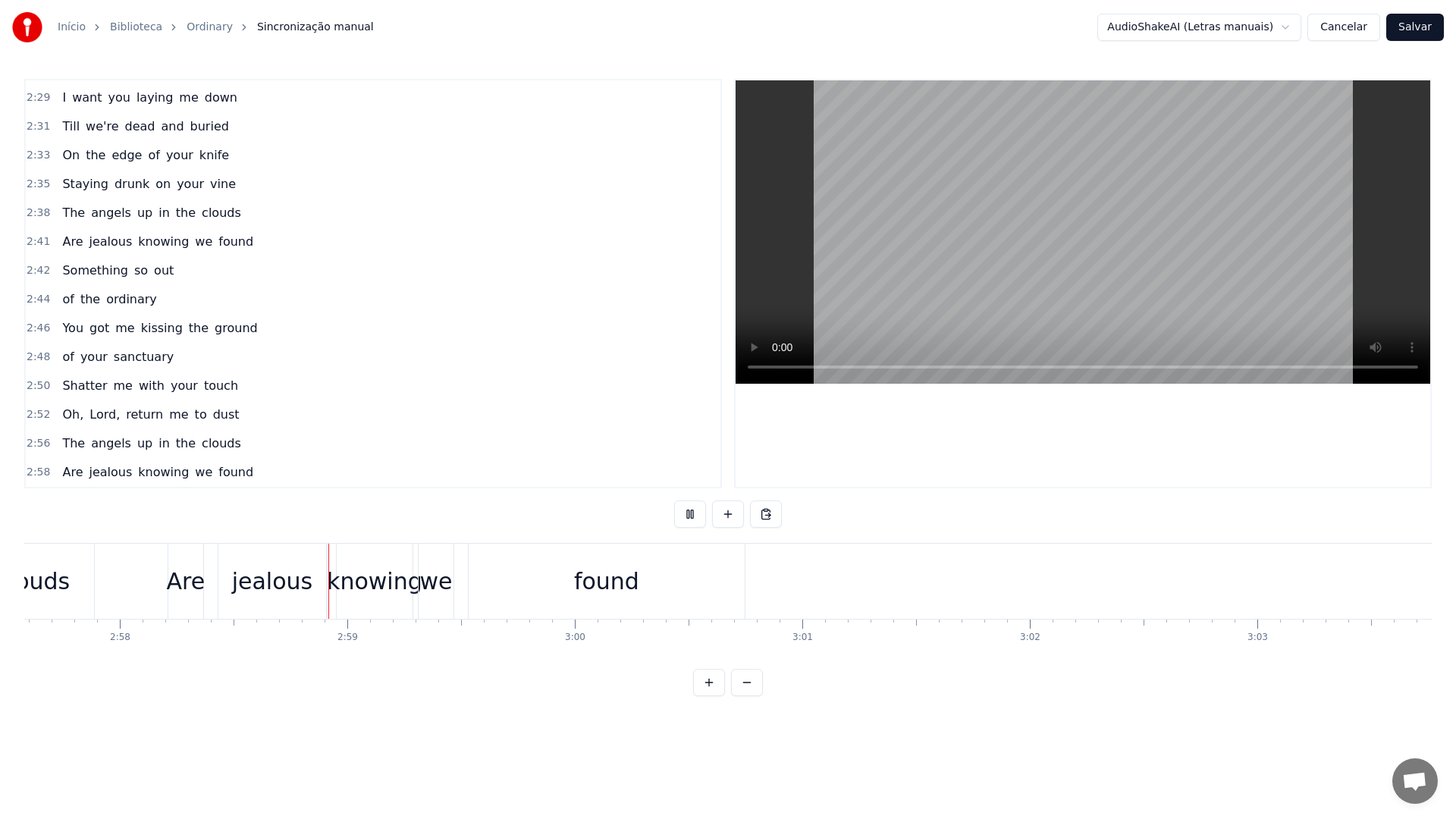
scroll to position [0, 40477]
click at [1424, 24] on button "Salvar" at bounding box center [1415, 27] width 58 height 27
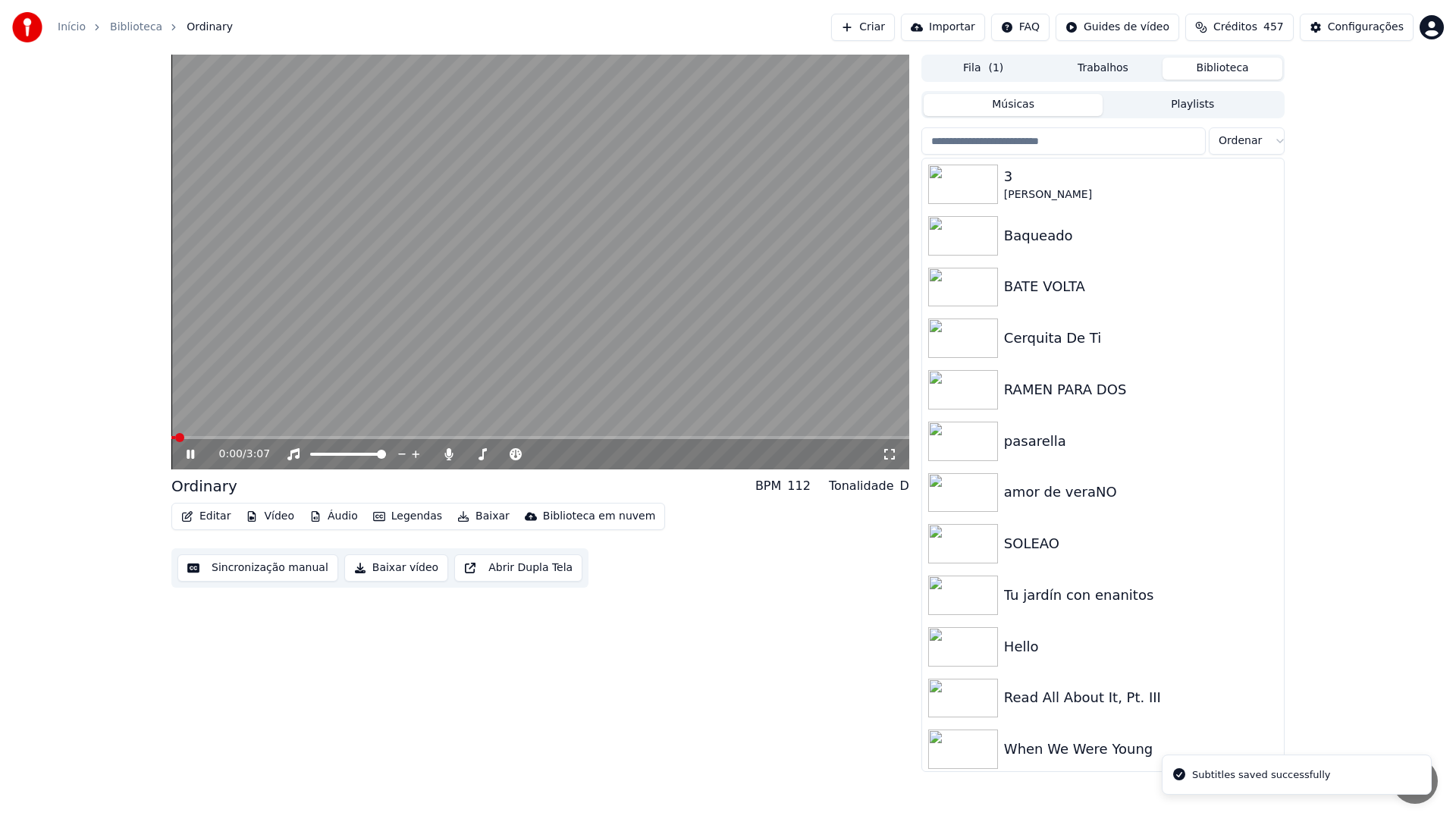
click at [398, 568] on button "Baixar vídeo" at bounding box center [396, 567] width 104 height 27
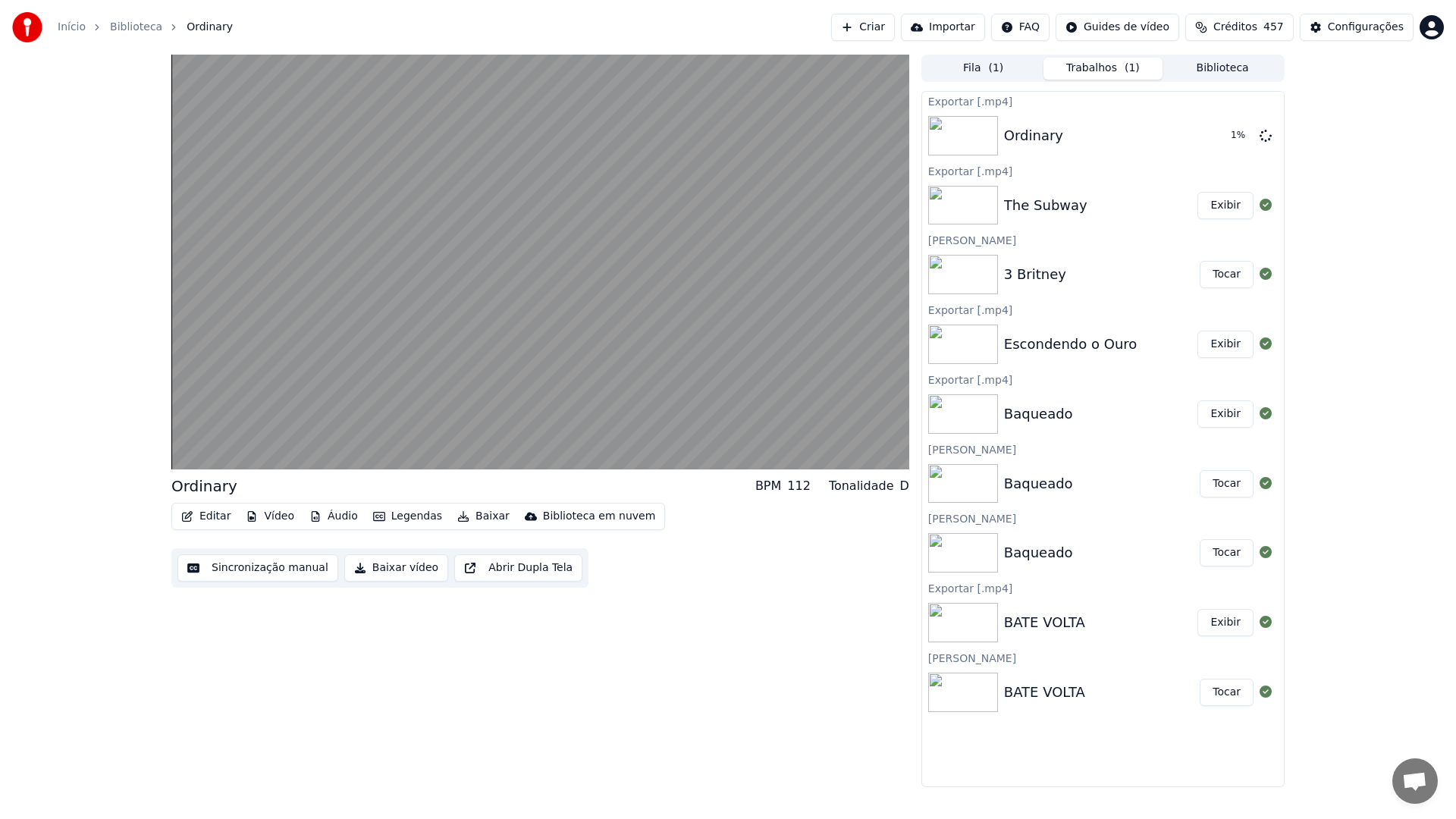
click at [1216, 73] on button "Biblioteca" at bounding box center [1223, 69] width 120 height 22
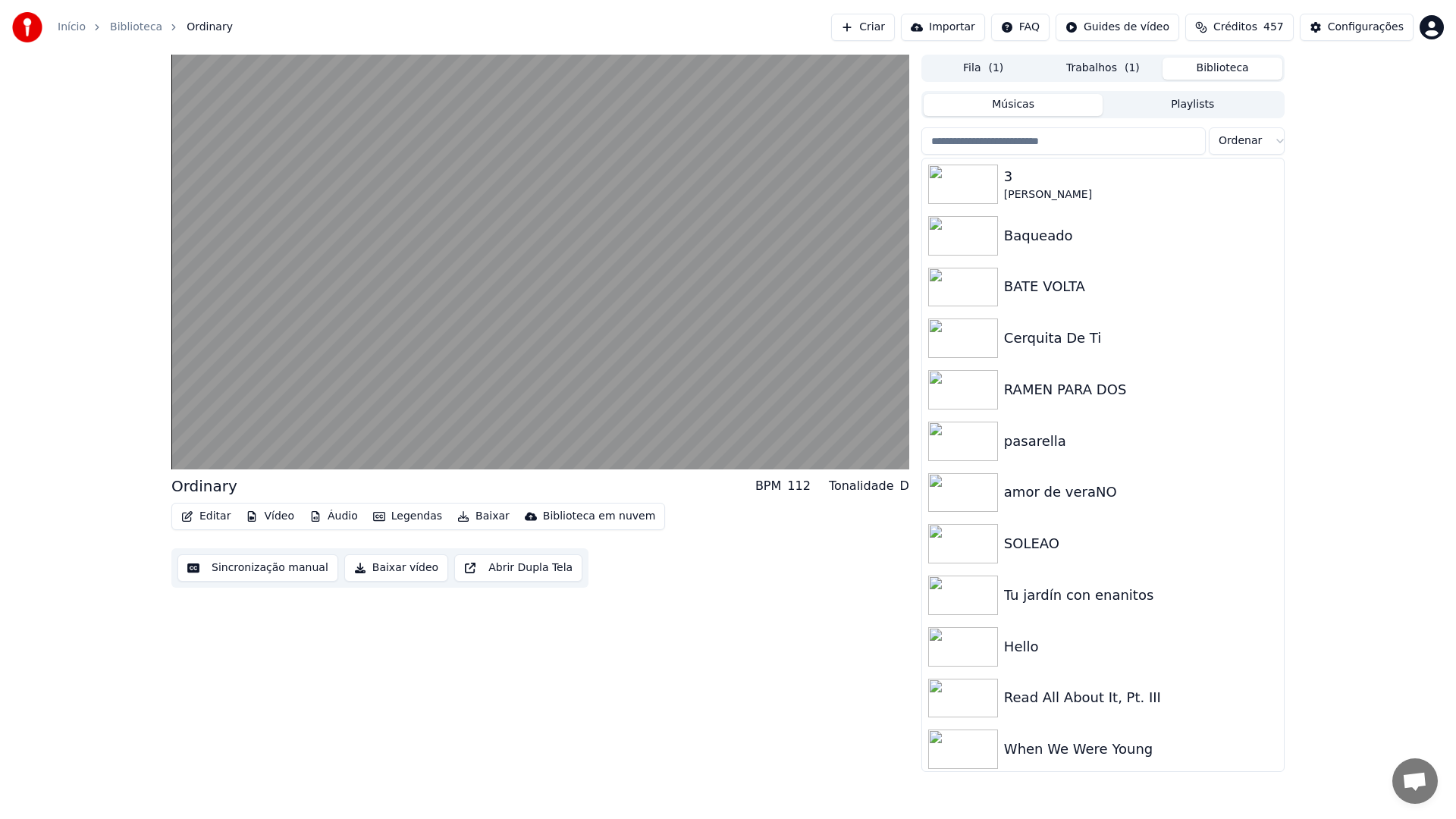
click at [1111, 146] on input "search" at bounding box center [1063, 140] width 284 height 27
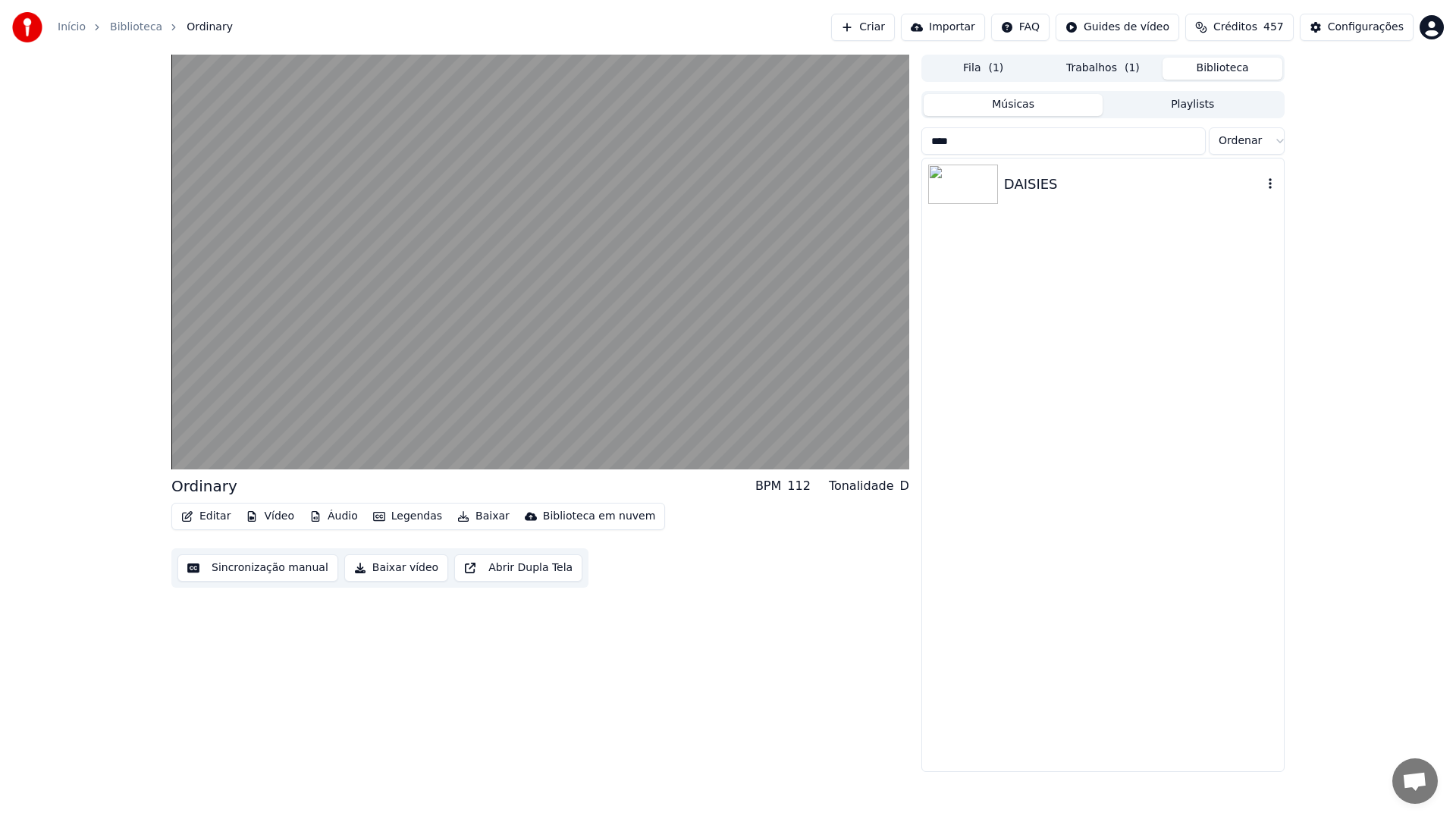
type input "****"
click at [1048, 192] on div "DAISIES" at bounding box center [1133, 184] width 259 height 21
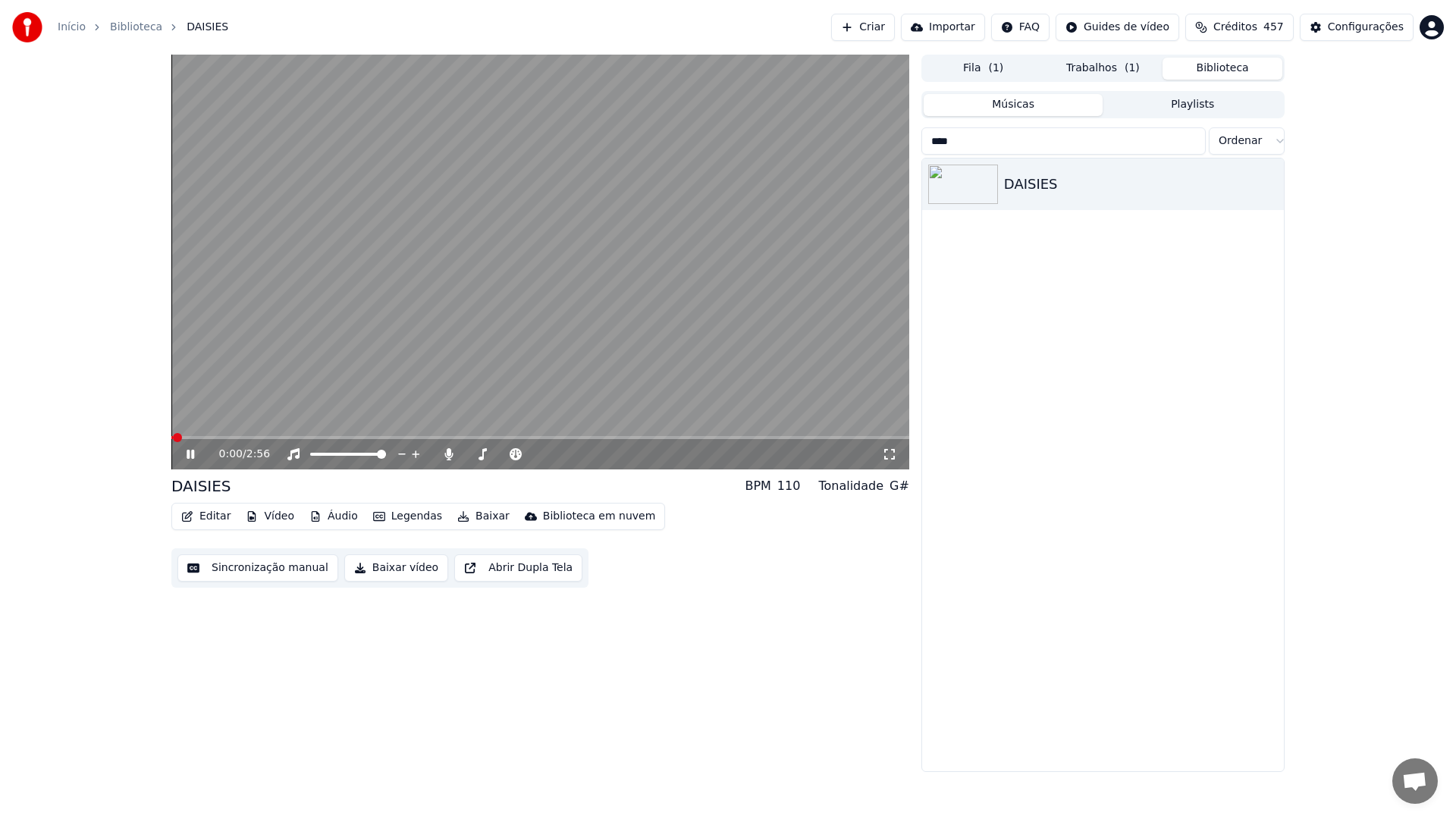
click at [260, 567] on button "Sincronização manual" at bounding box center [257, 567] width 161 height 27
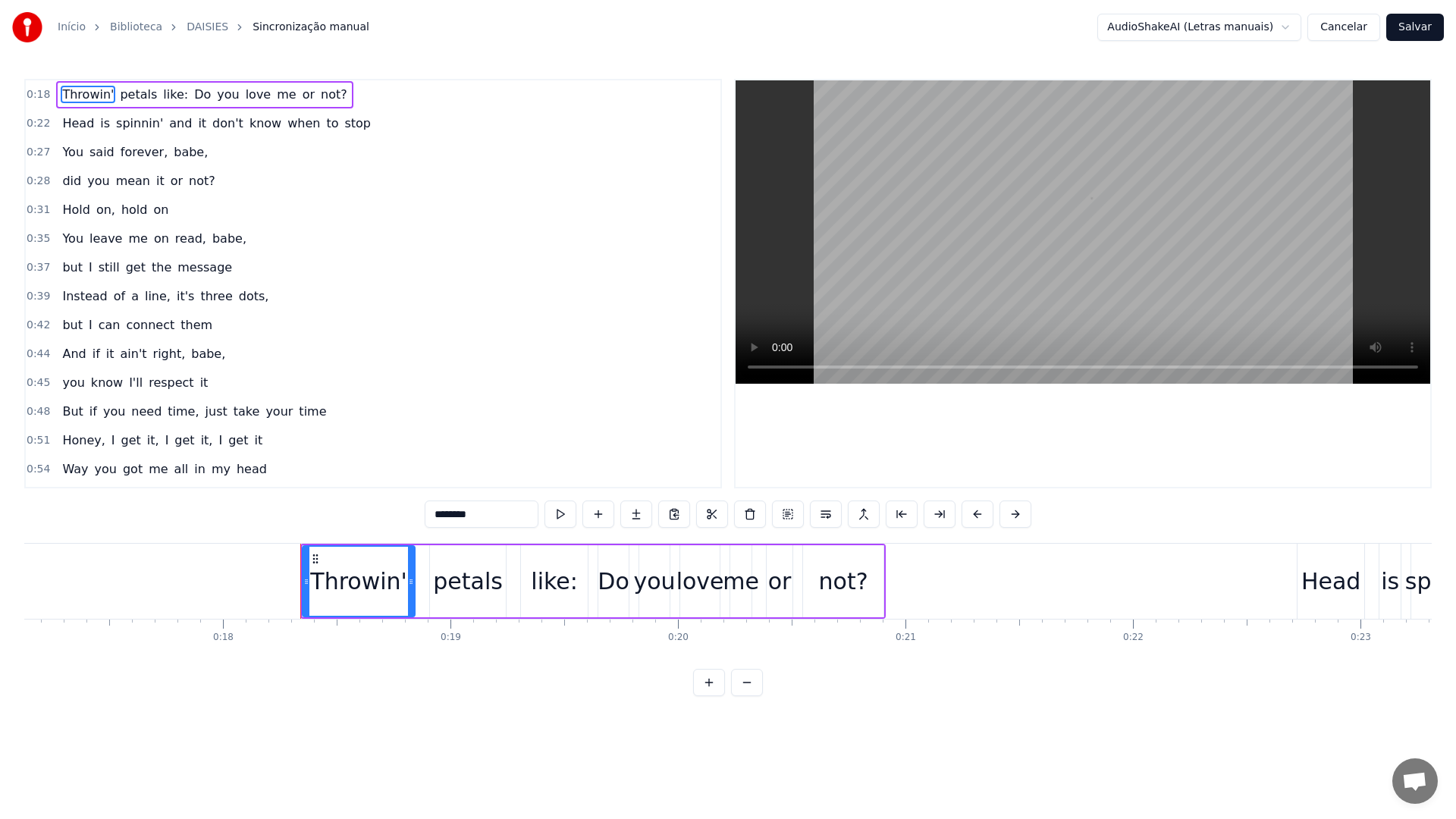
scroll to position [0, 3775]
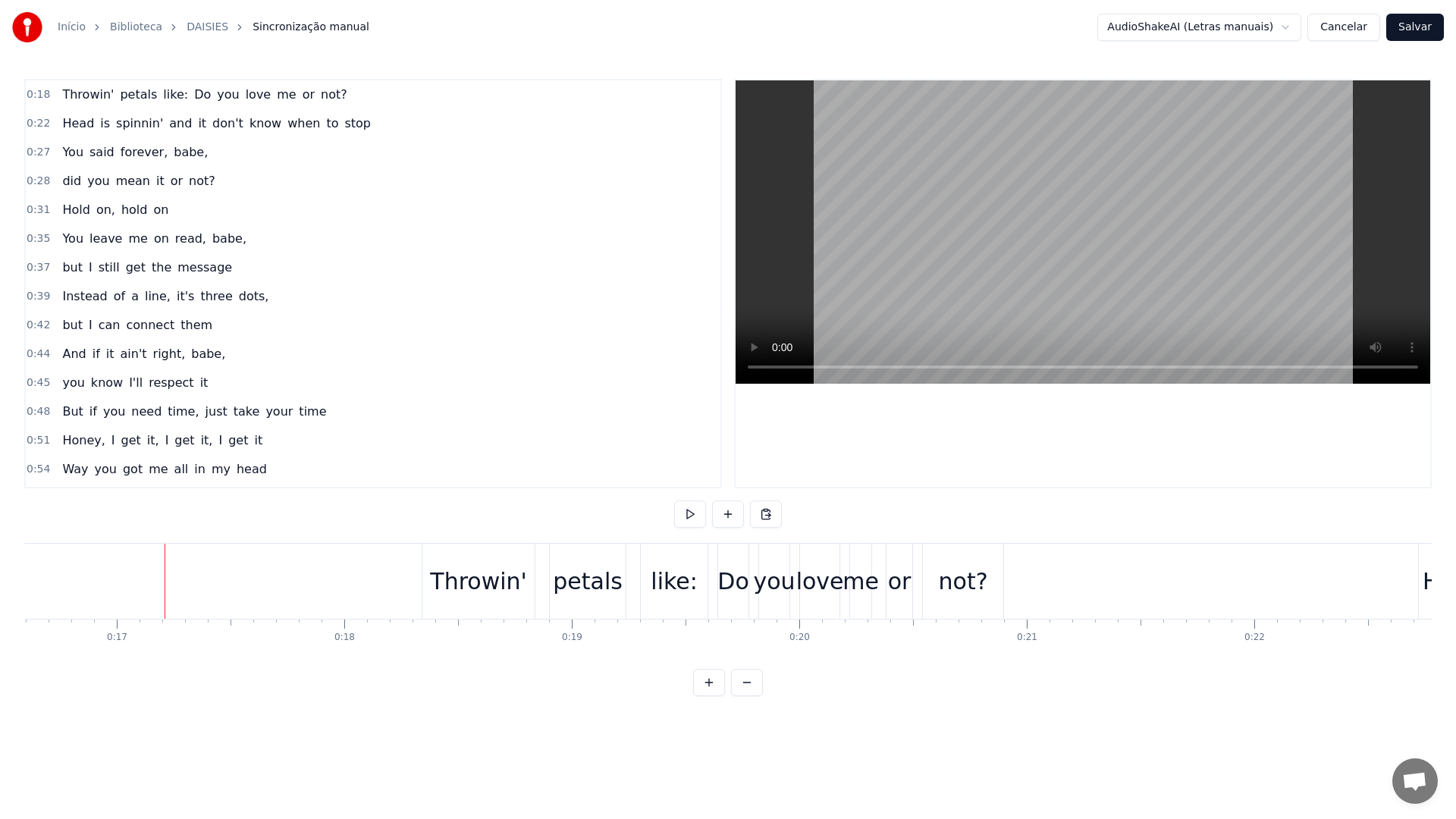
click at [854, 221] on video at bounding box center [1083, 231] width 695 height 303
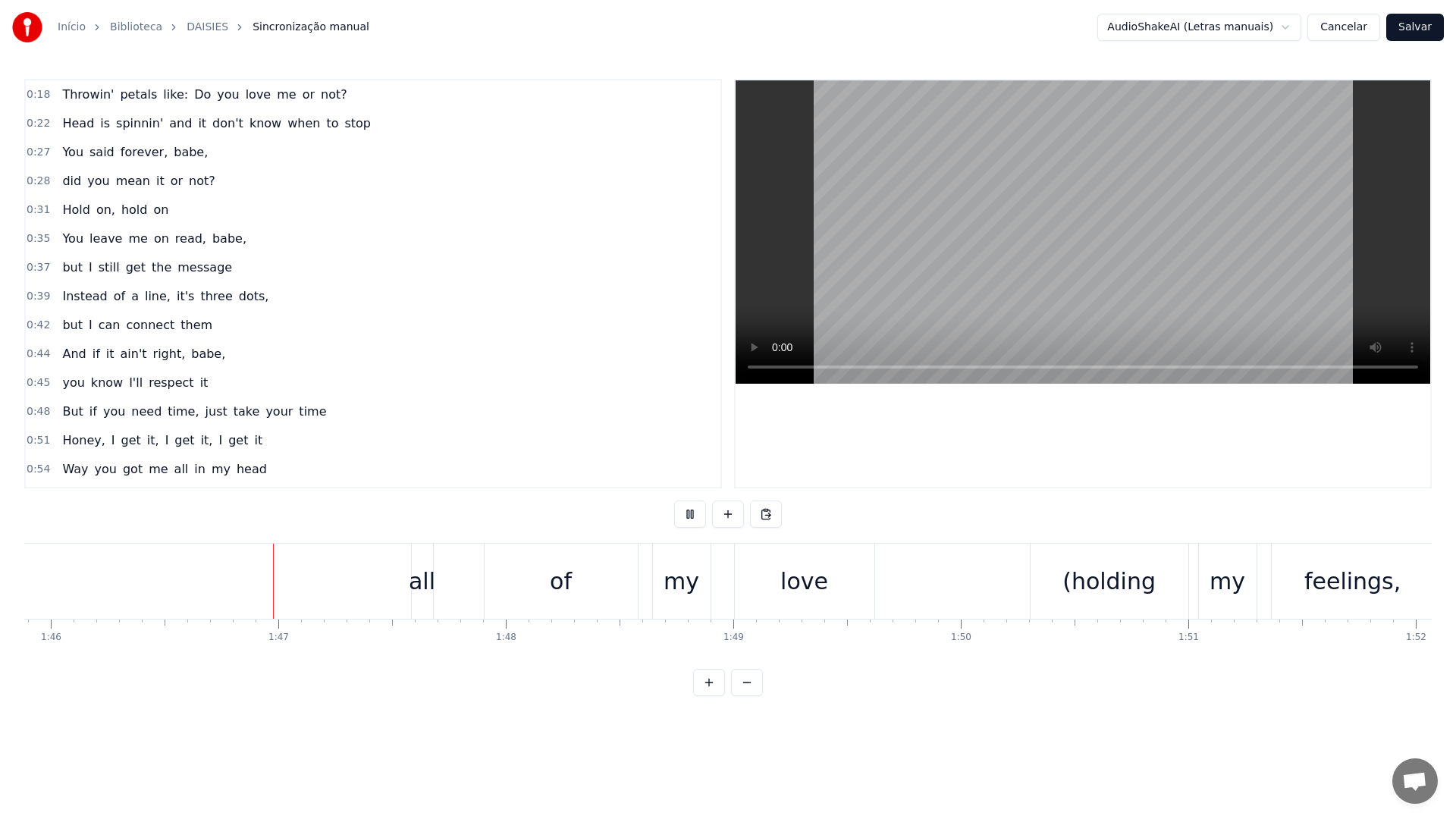
scroll to position [0, 24145]
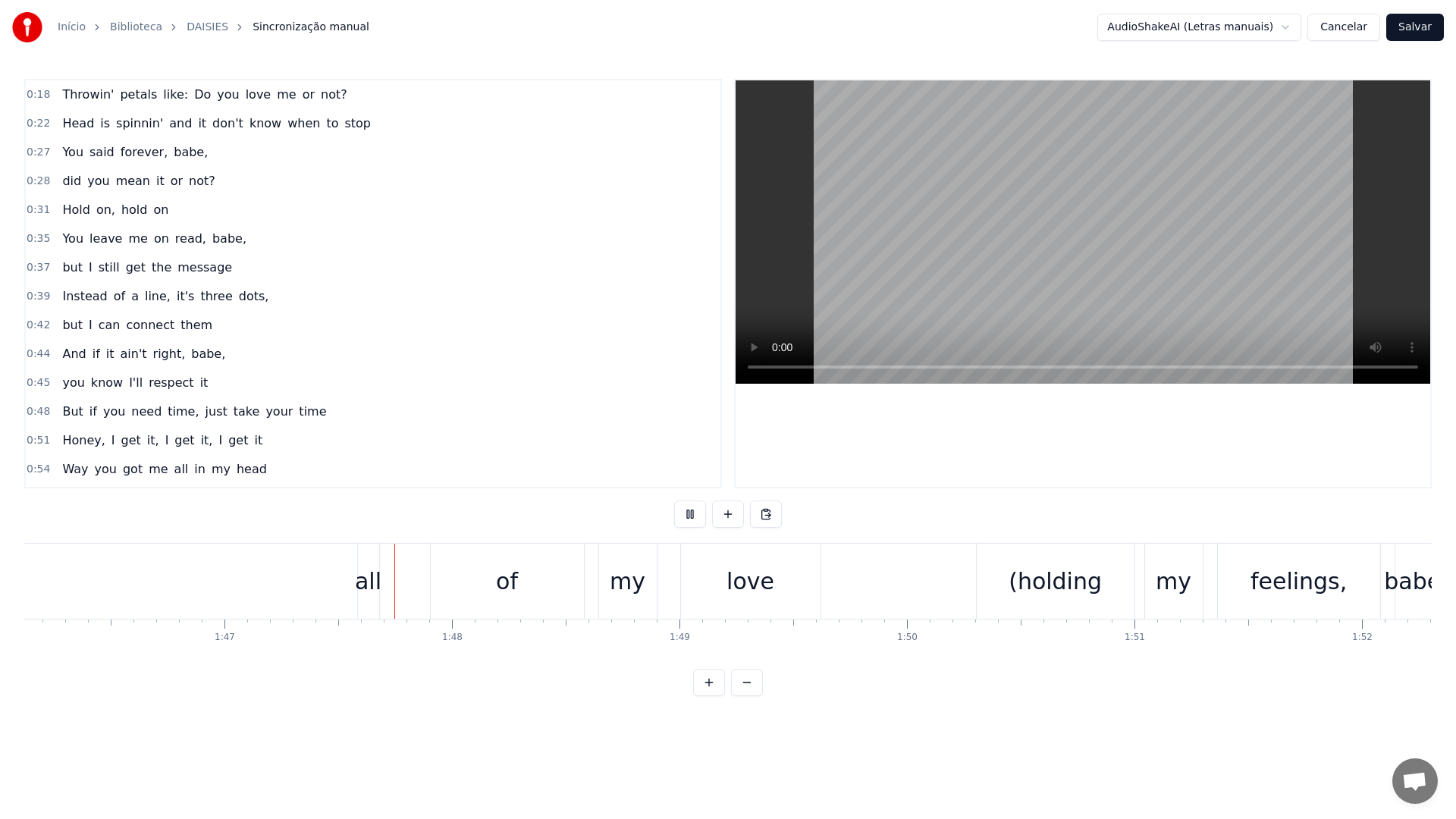
click at [931, 177] on video at bounding box center [1083, 231] width 695 height 303
click at [922, 199] on video at bounding box center [1083, 231] width 695 height 303
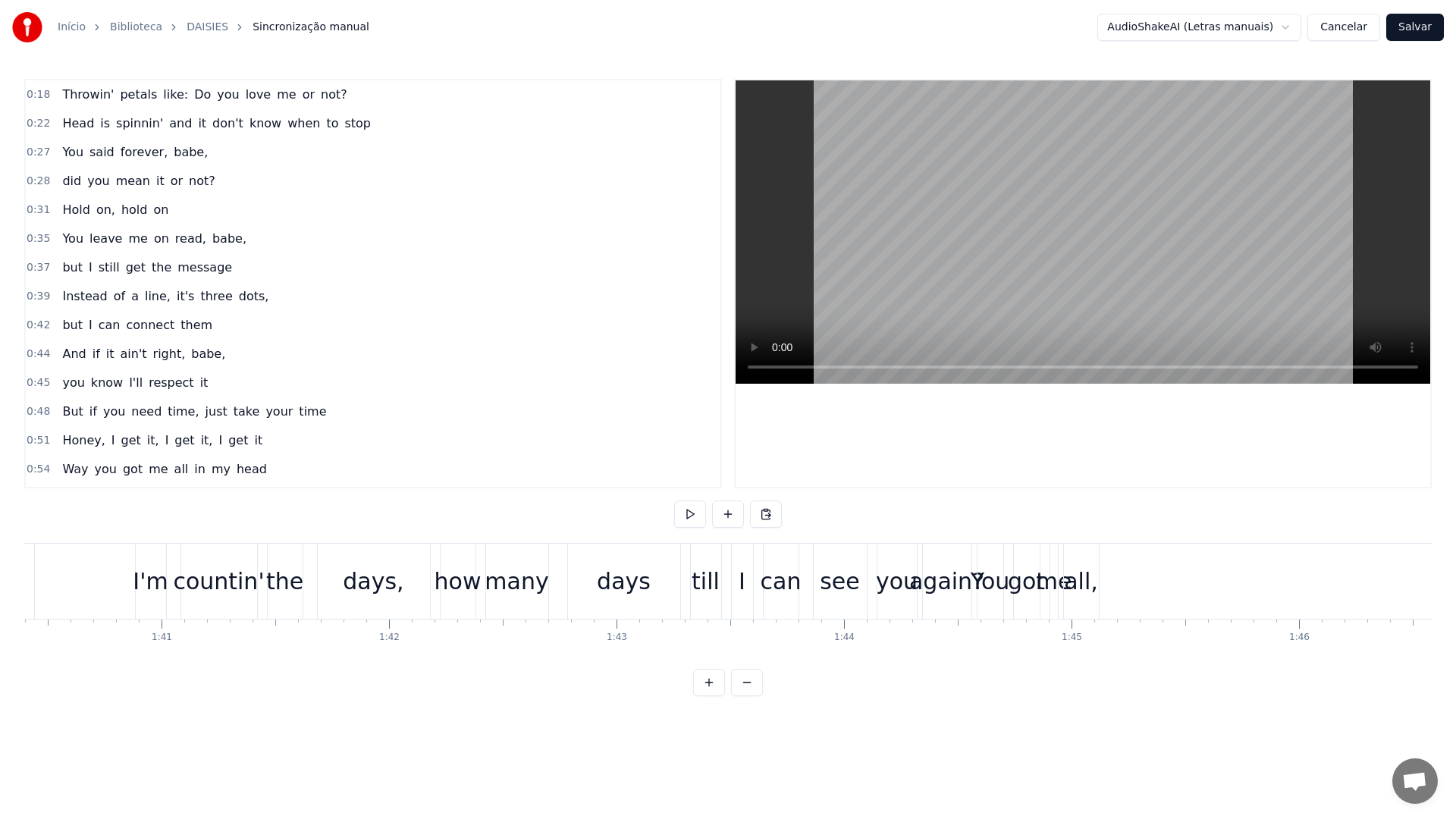
scroll to position [0, 22818]
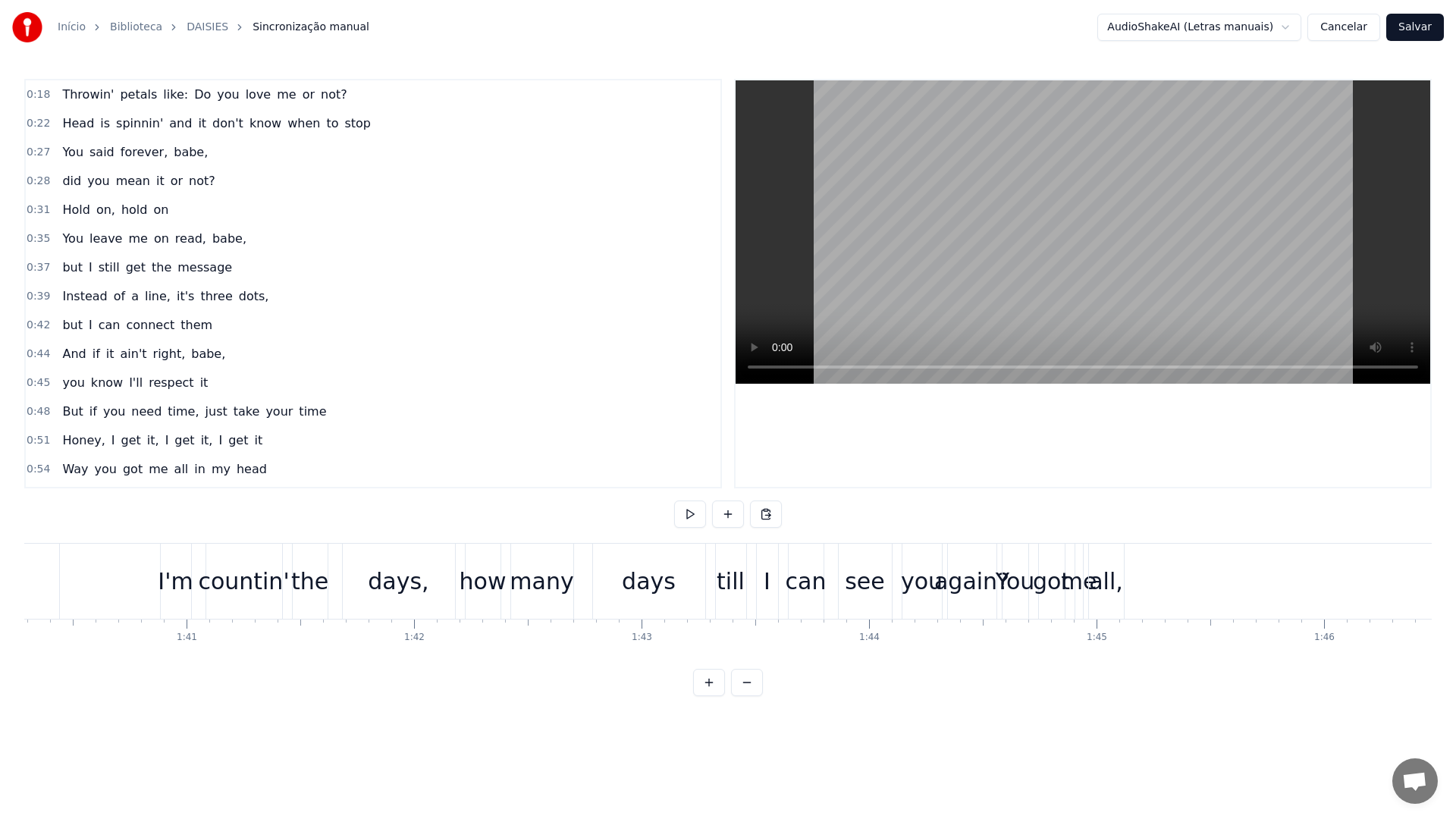
click at [519, 585] on div "many" at bounding box center [542, 581] width 64 height 34
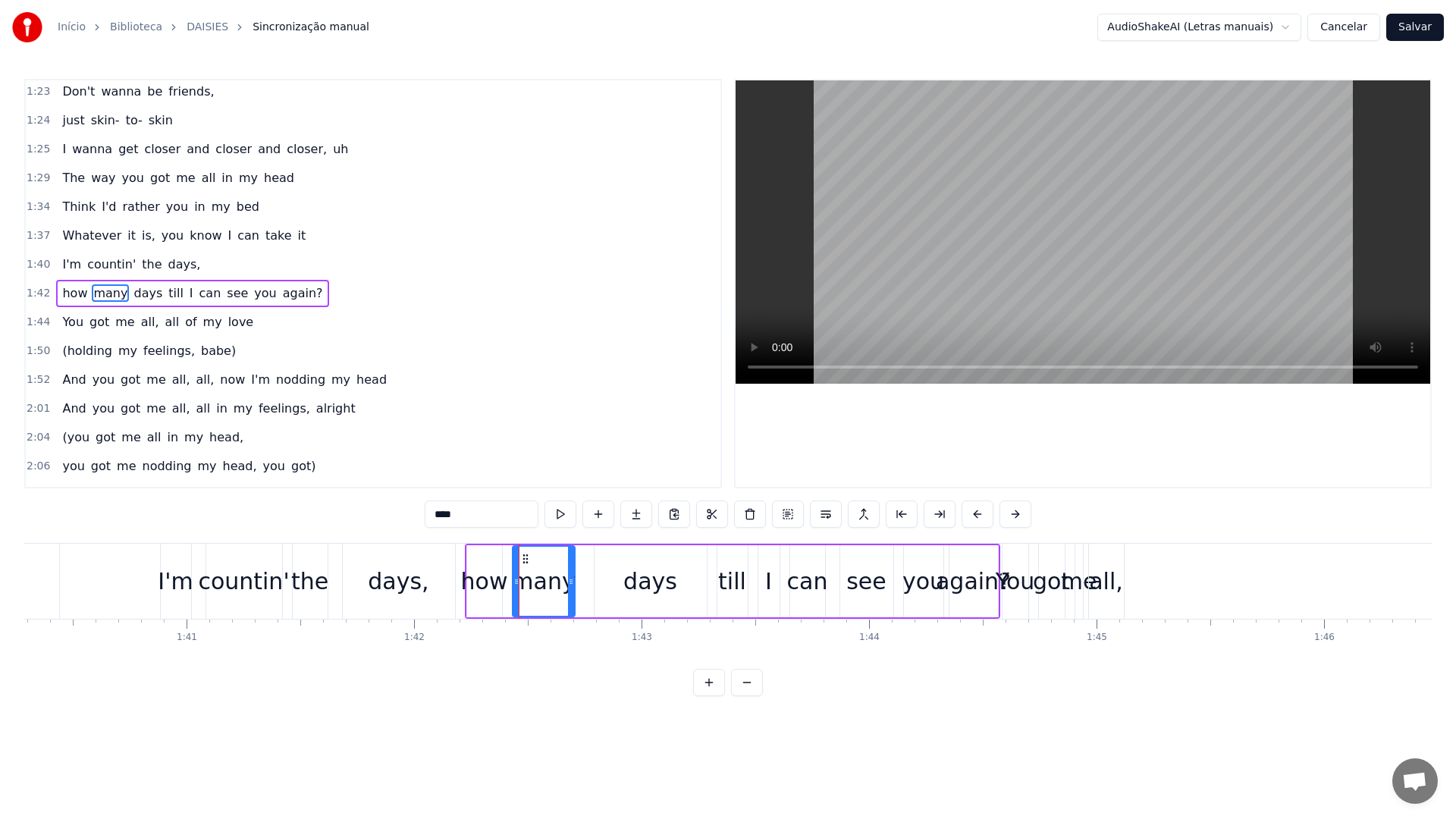
scroll to position [705, 0]
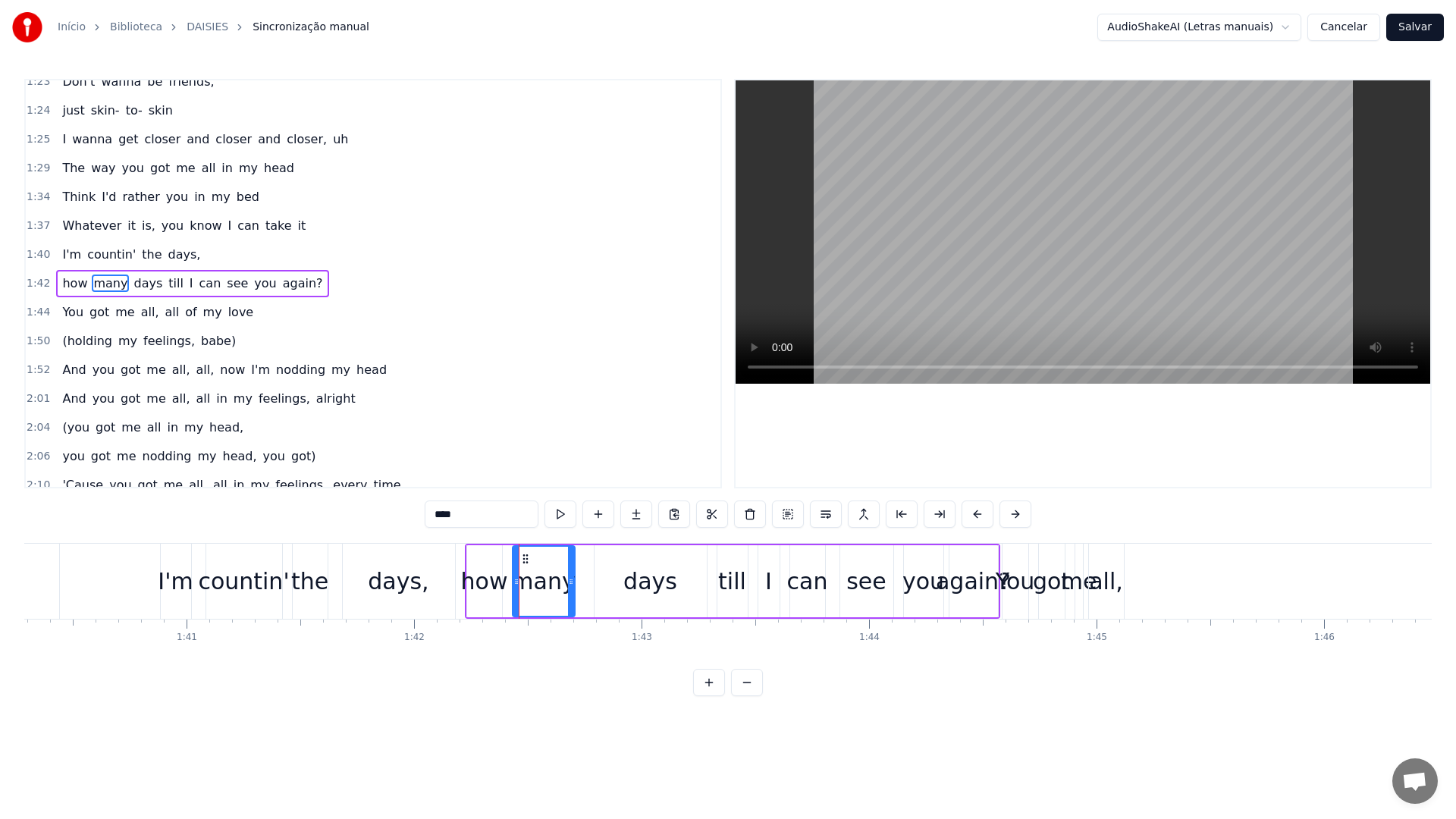
click at [952, 202] on video at bounding box center [1083, 231] width 695 height 303
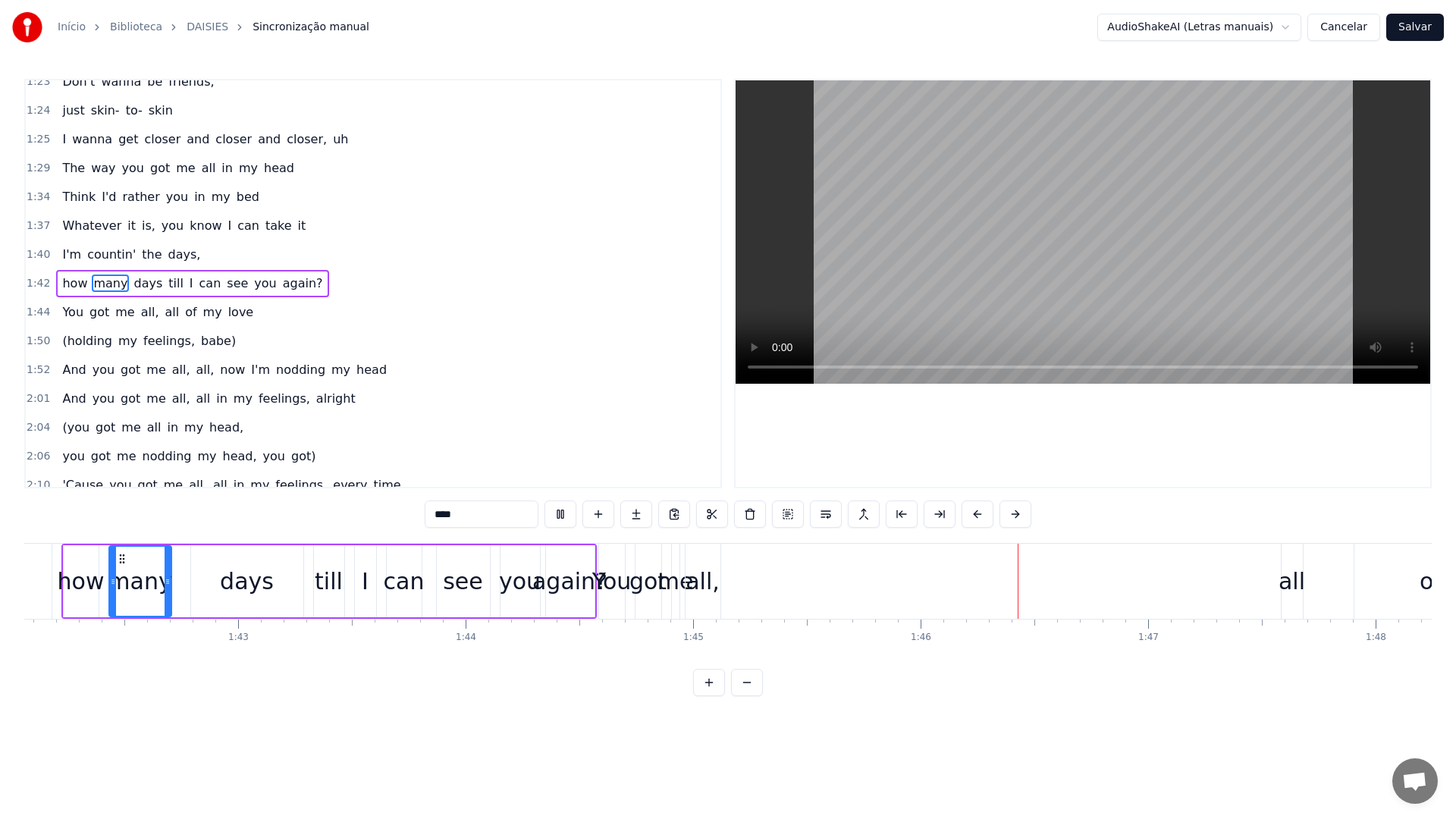
click at [952, 202] on video at bounding box center [1083, 231] width 695 height 303
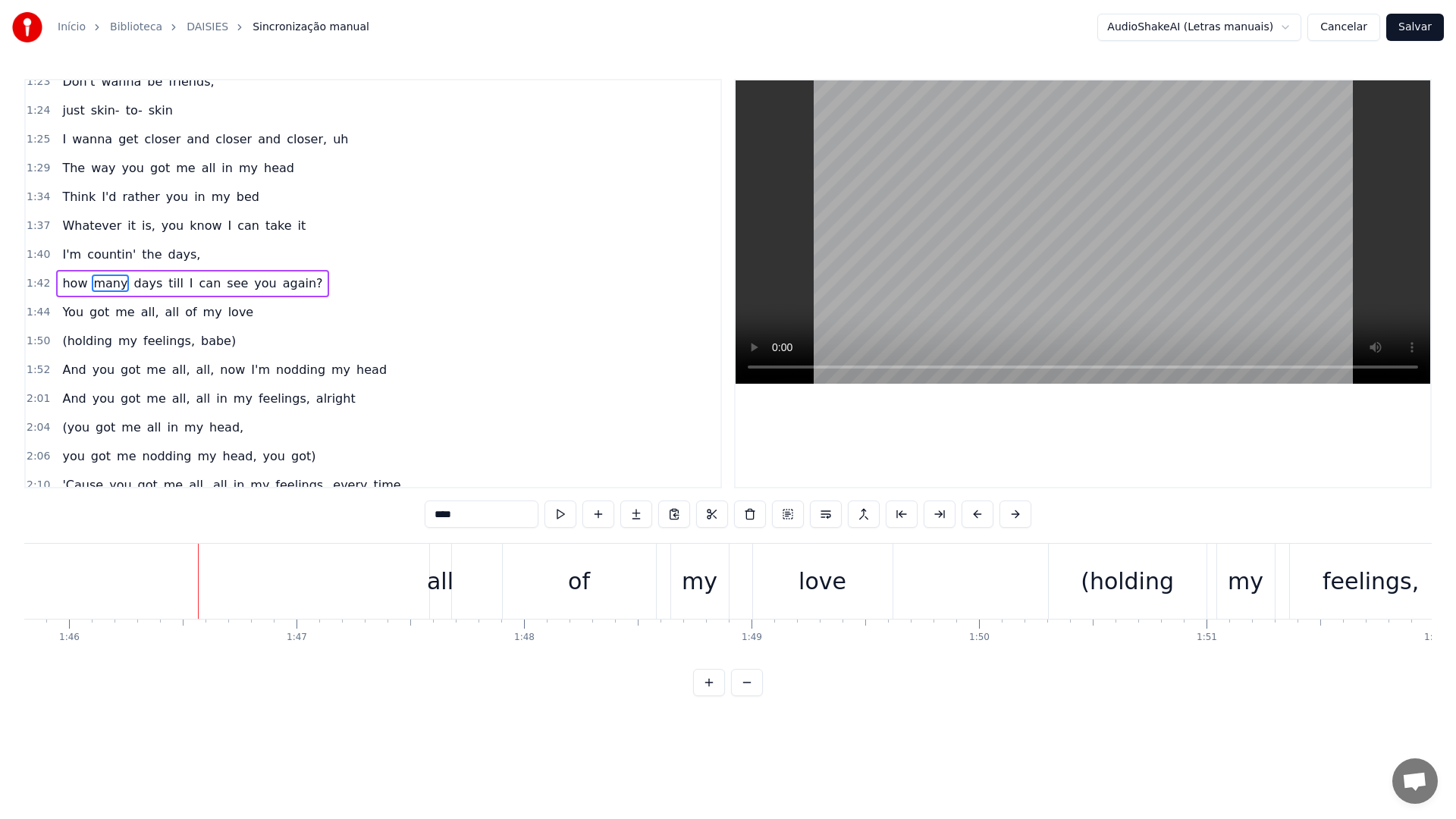
scroll to position [0, 24085]
click at [915, 222] on video at bounding box center [1083, 231] width 695 height 303
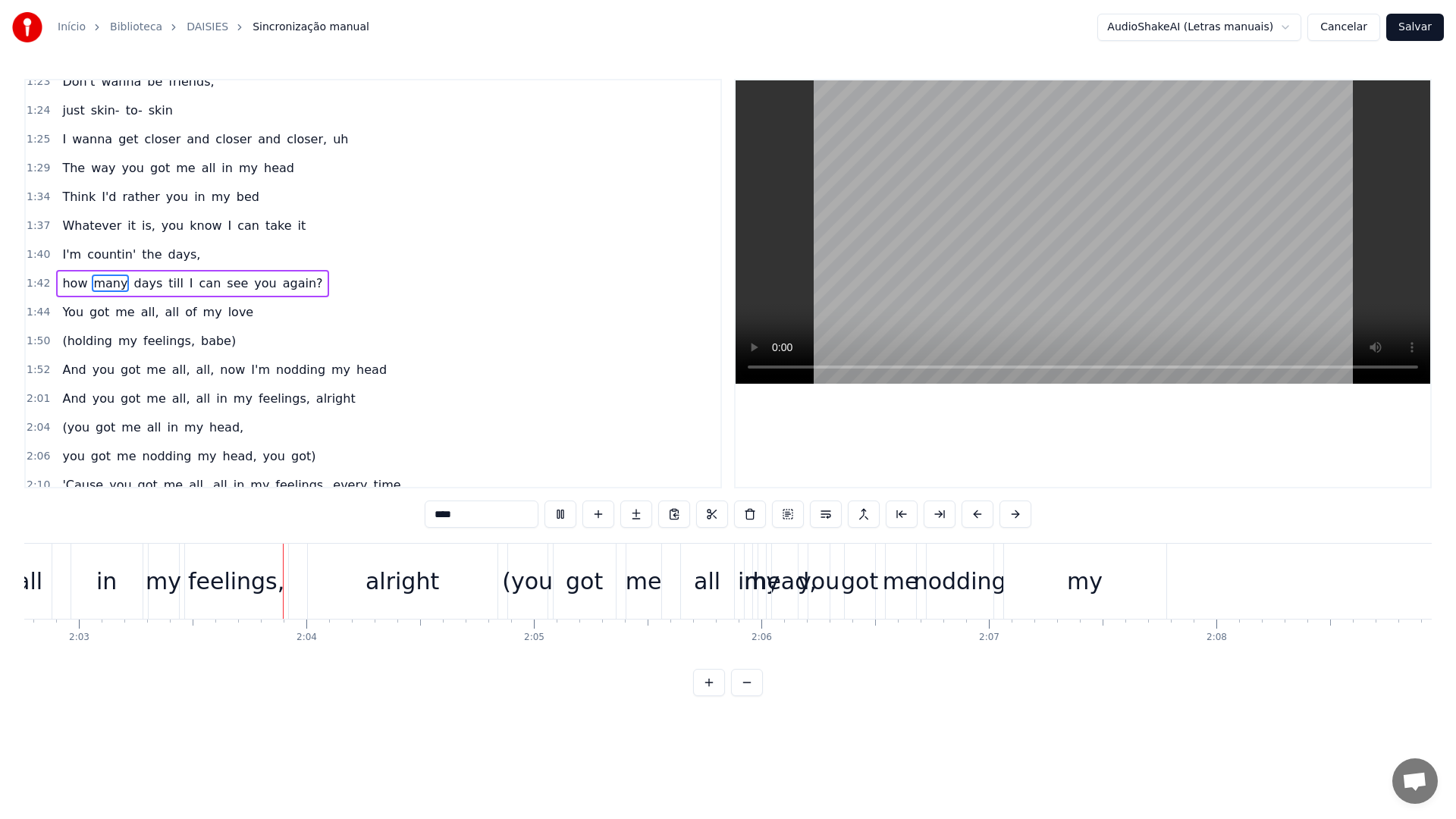
scroll to position [0, 27933]
click at [951, 218] on video at bounding box center [1083, 231] width 695 height 303
click at [513, 577] on div "(you" at bounding box center [526, 581] width 51 height 34
type input "****"
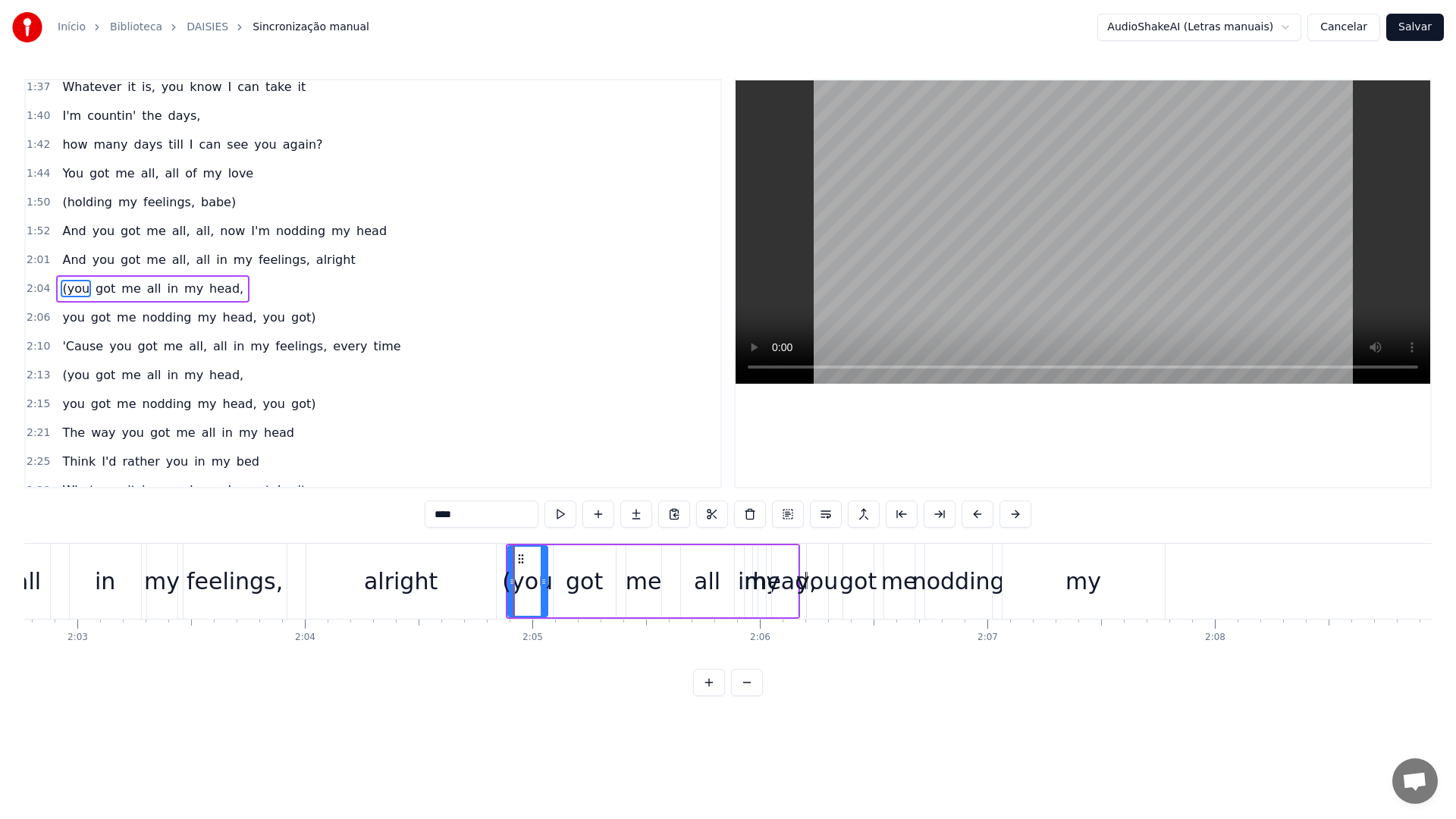
scroll to position [849, 0]
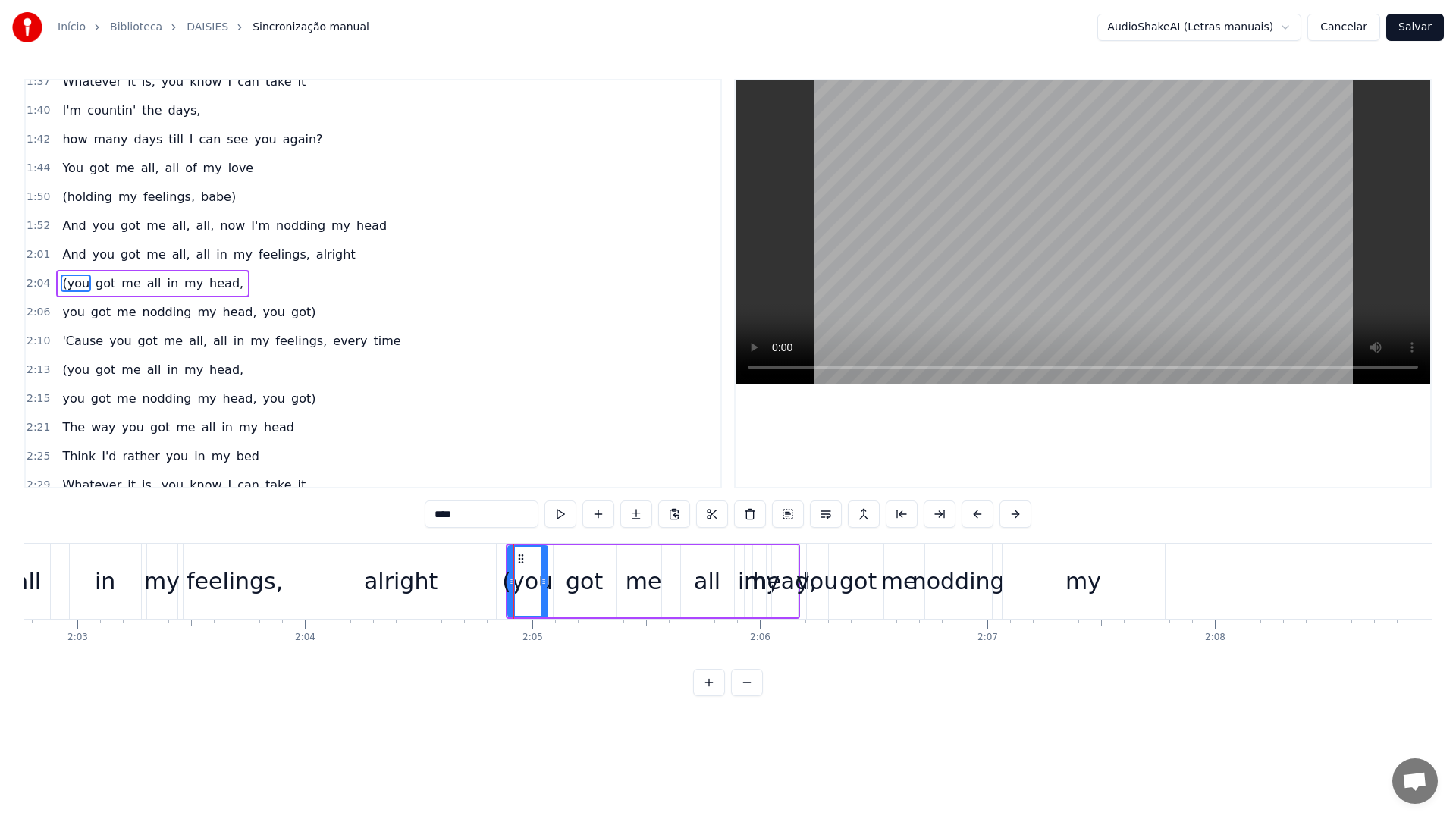
click at [39, 282] on span "2:04" at bounding box center [39, 283] width 24 height 15
click at [35, 310] on span "2:06" at bounding box center [39, 312] width 24 height 15
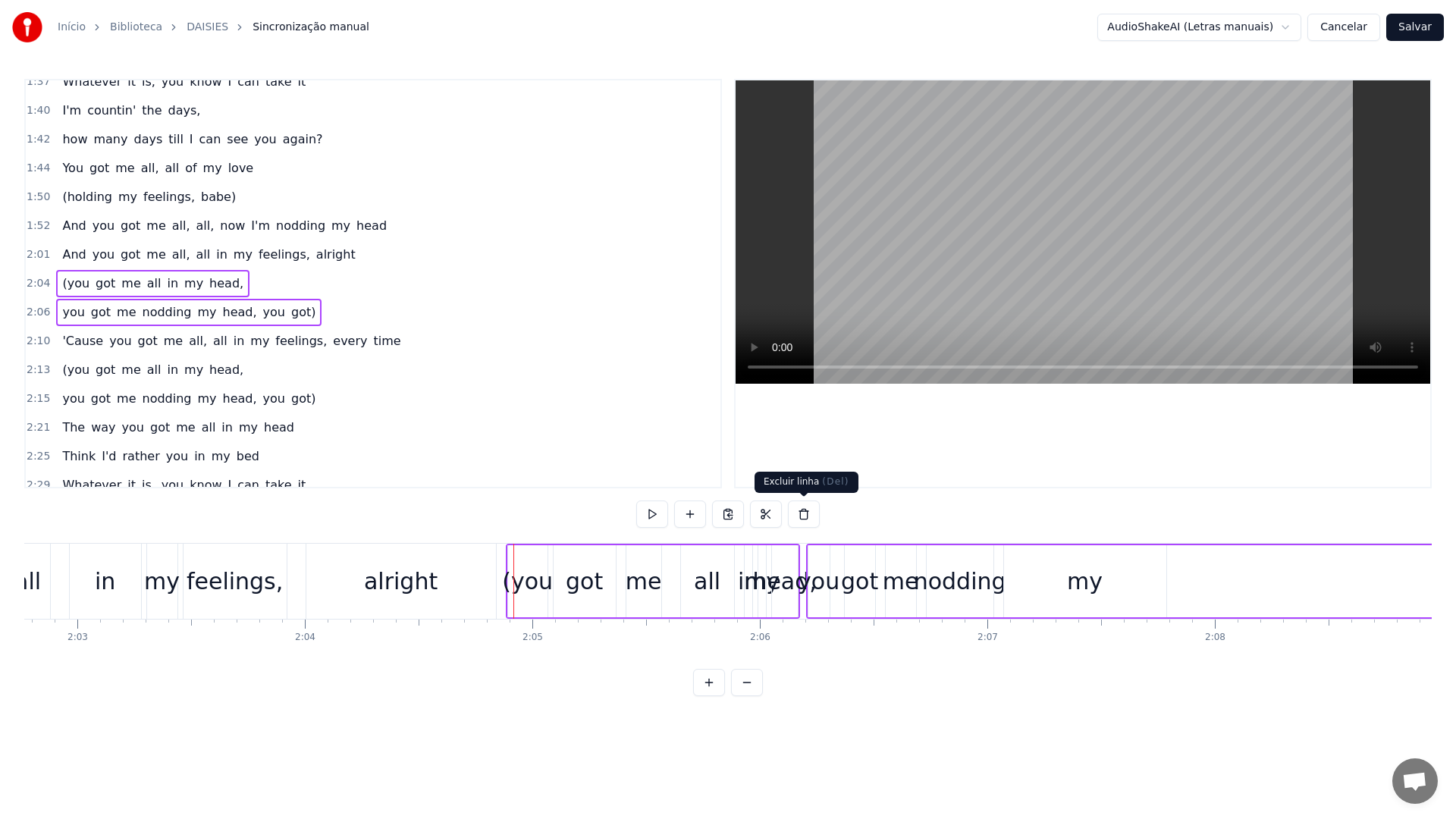
click at [802, 513] on button at bounding box center [804, 514] width 32 height 27
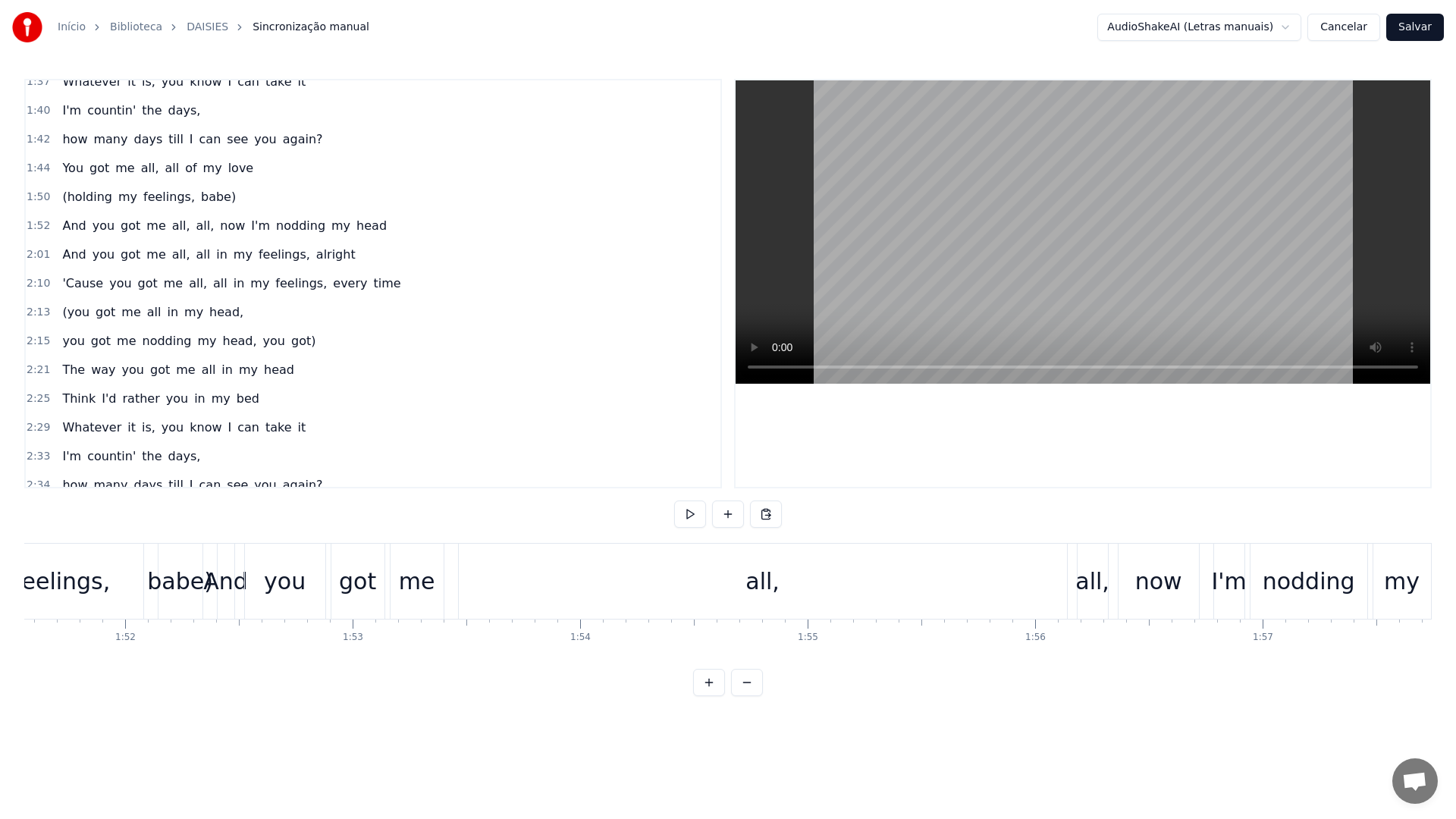
scroll to position [0, 25379]
click at [40, 196] on span "1:50" at bounding box center [39, 197] width 24 height 15
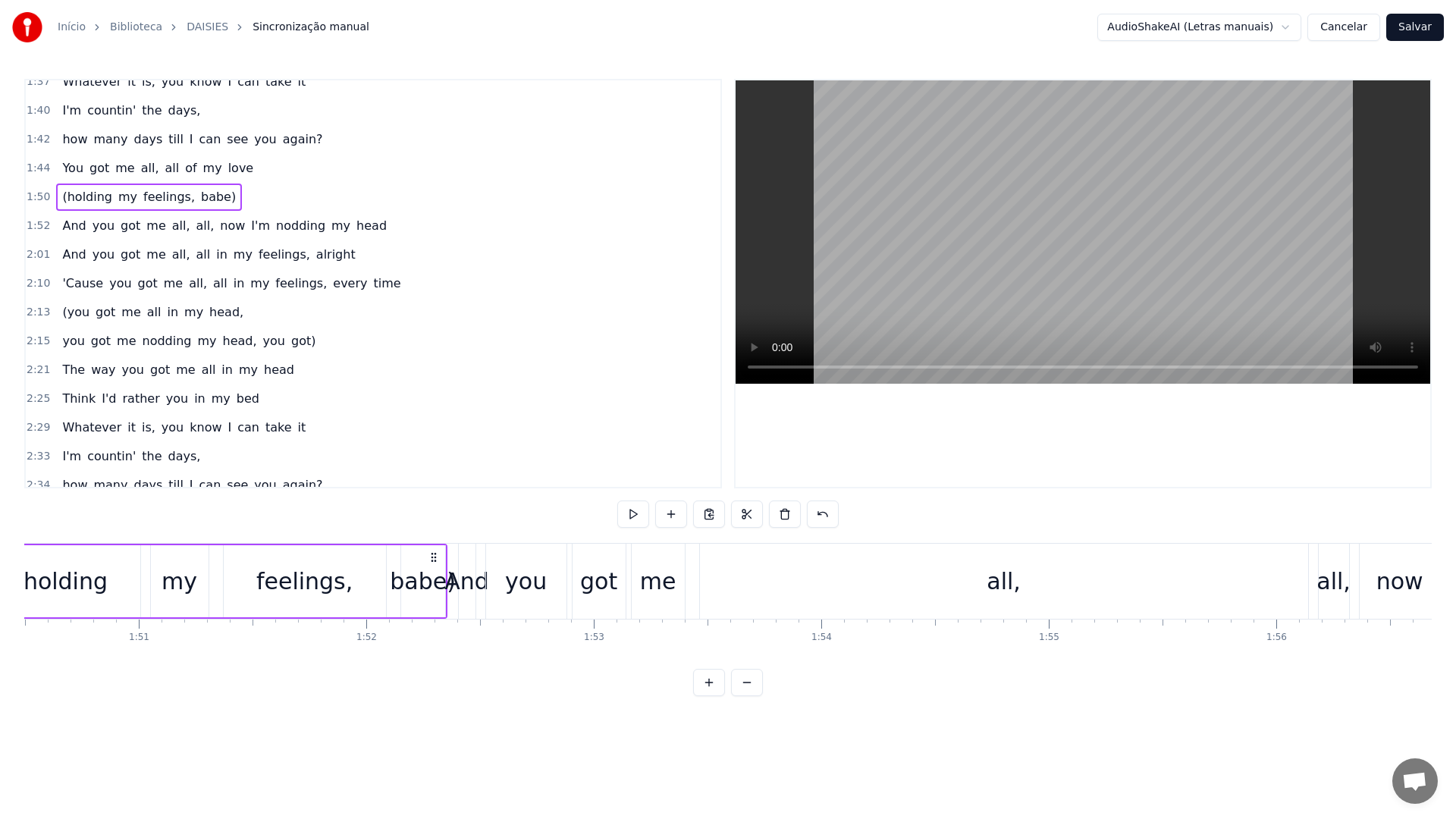
scroll to position [0, 25021]
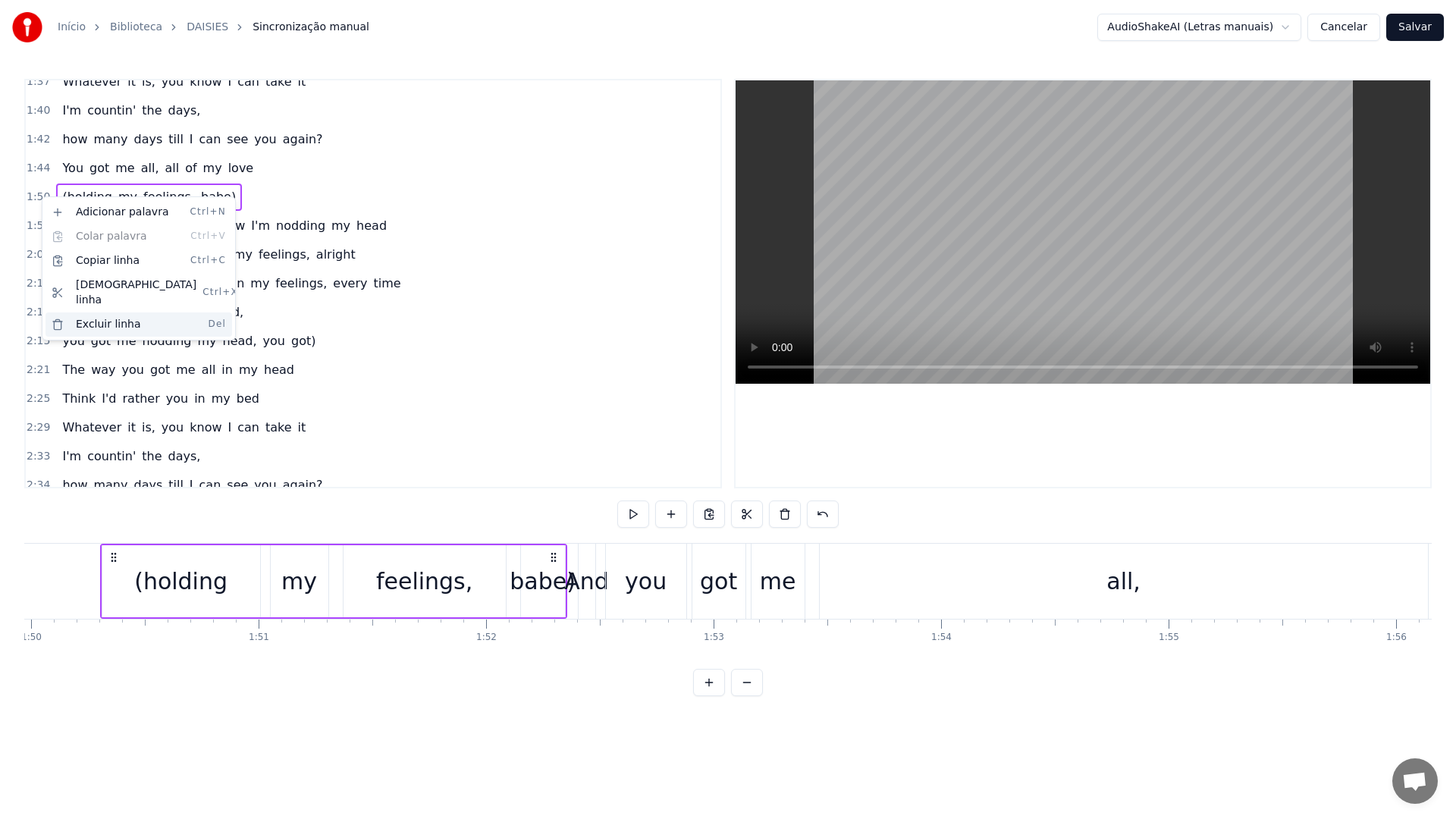
click at [136, 312] on div "Excluir linha Del" at bounding box center [139, 324] width 187 height 24
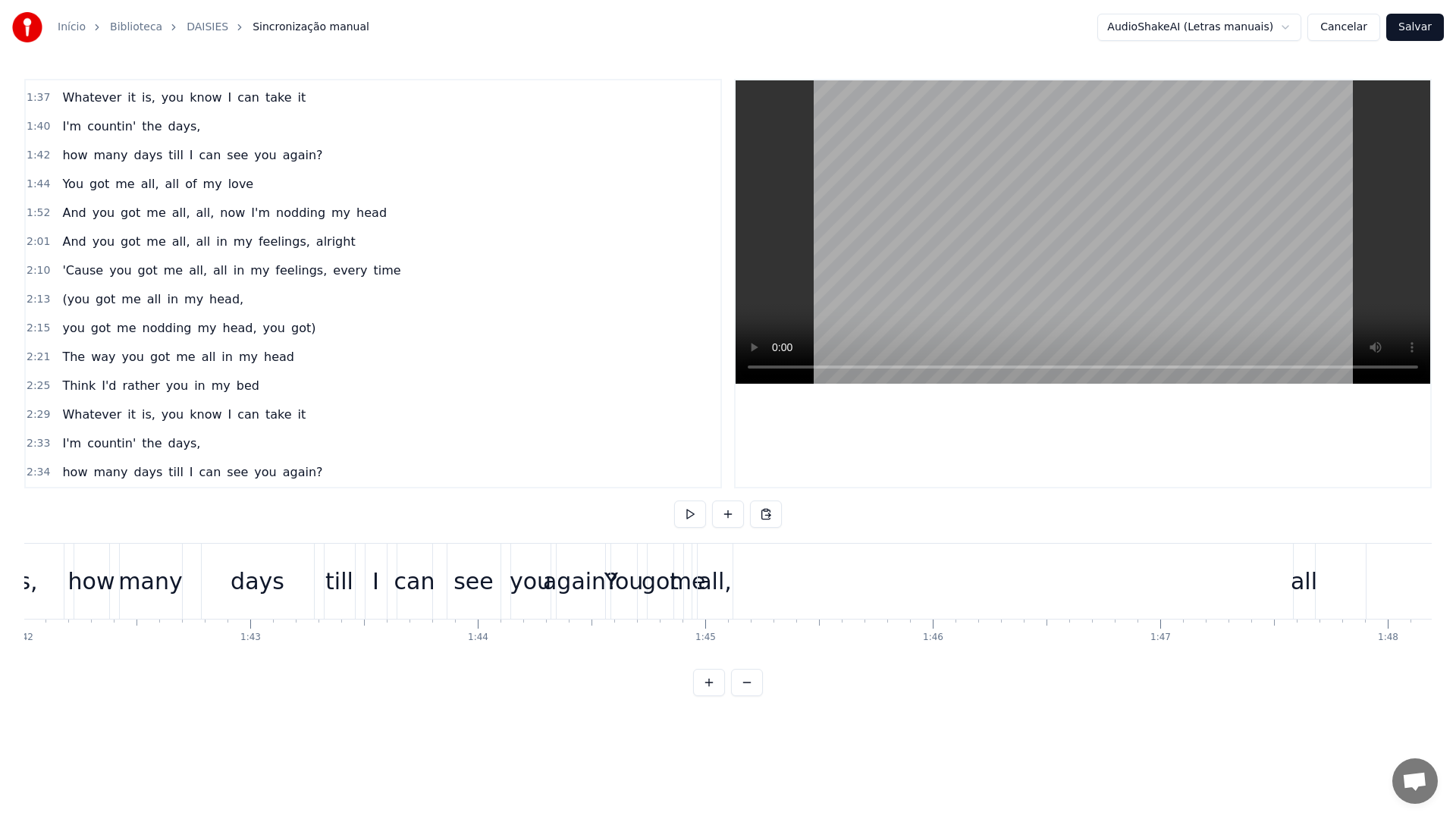
scroll to position [0, 23057]
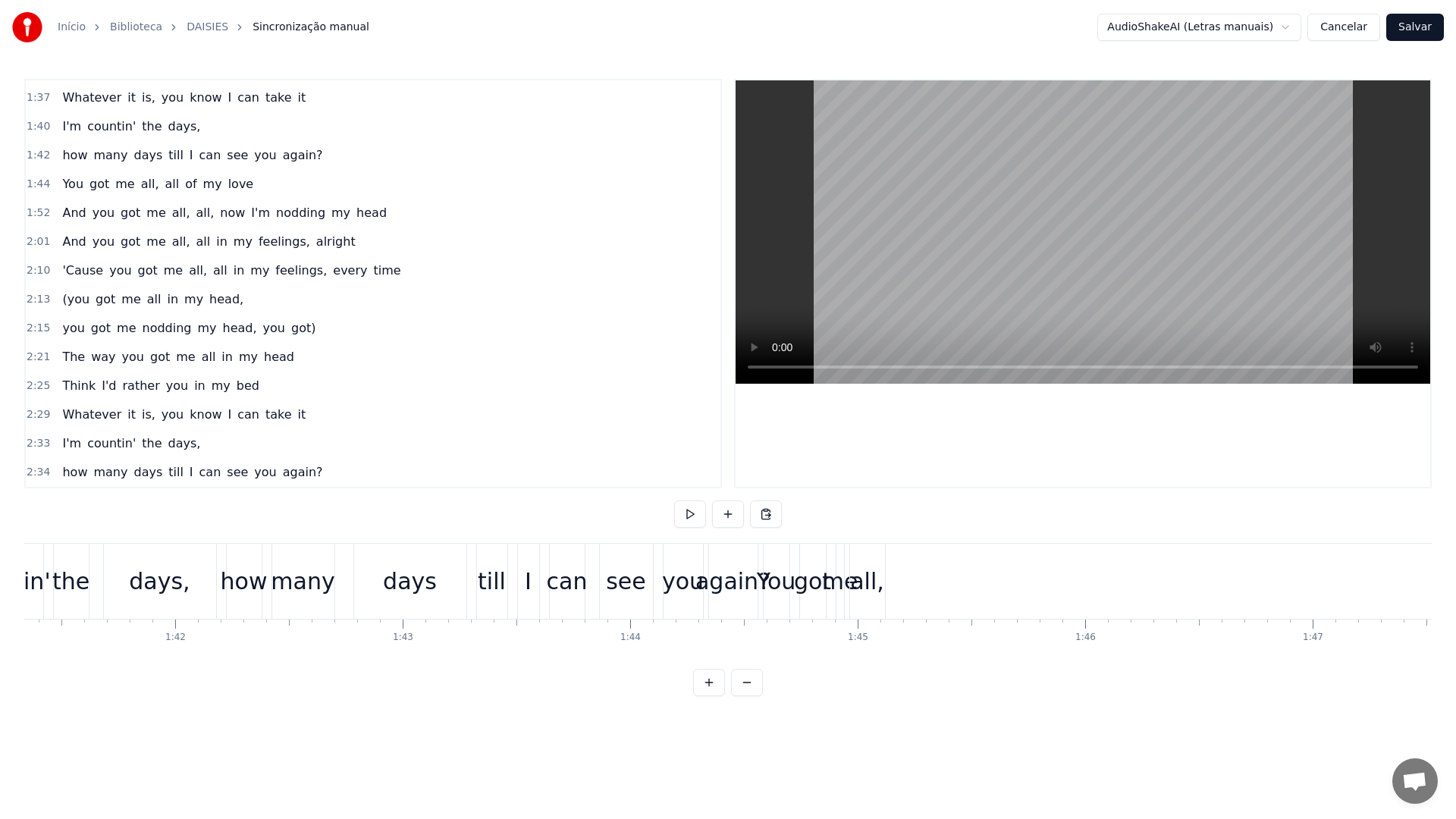
click at [294, 574] on div "many" at bounding box center [303, 581] width 64 height 34
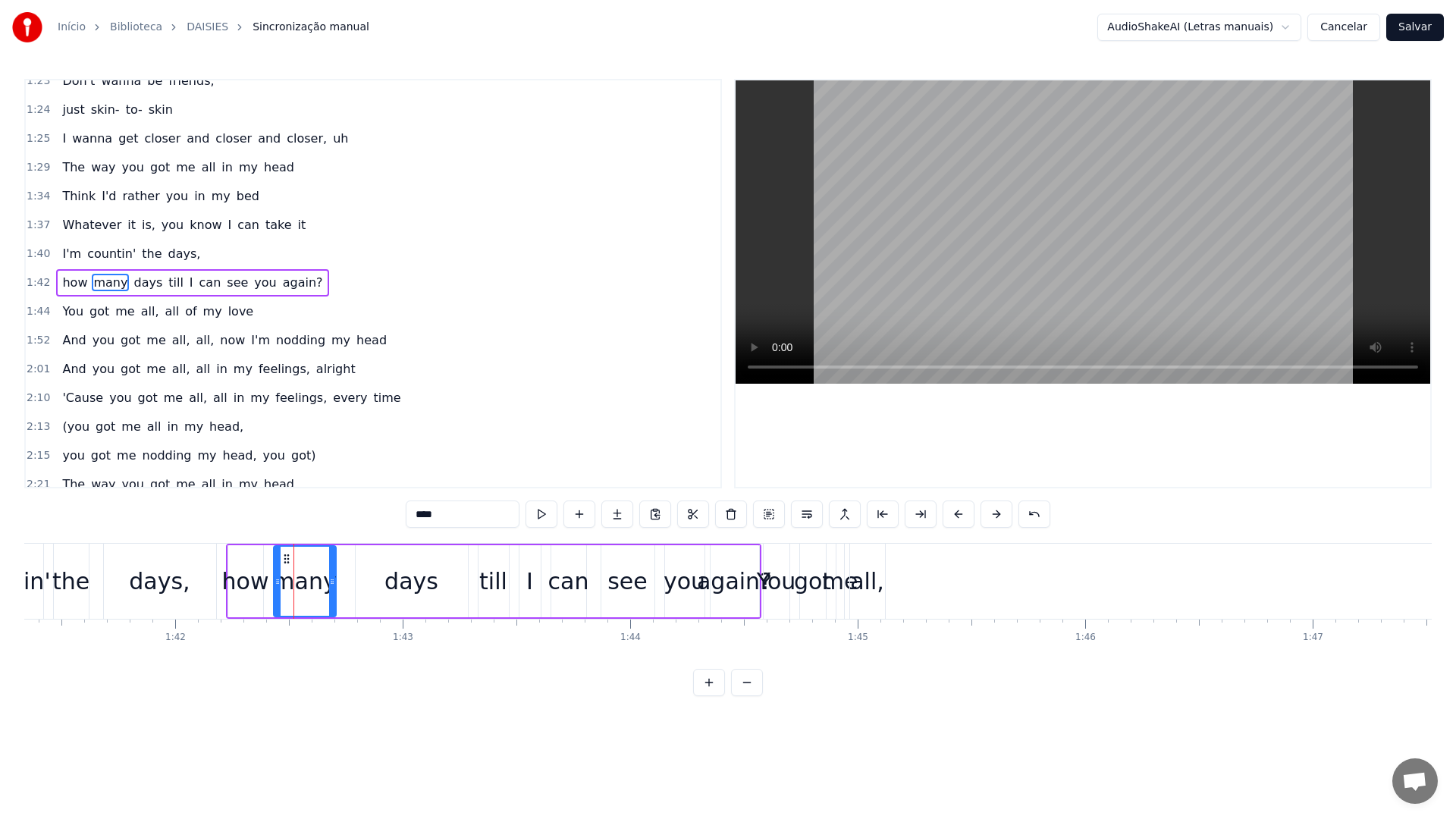
scroll to position [705, 0]
click at [940, 215] on video at bounding box center [1083, 231] width 695 height 303
click at [946, 216] on video at bounding box center [1083, 231] width 695 height 303
click at [725, 595] on div "again?" at bounding box center [734, 581] width 75 height 34
click at [632, 592] on div "see" at bounding box center [627, 581] width 40 height 34
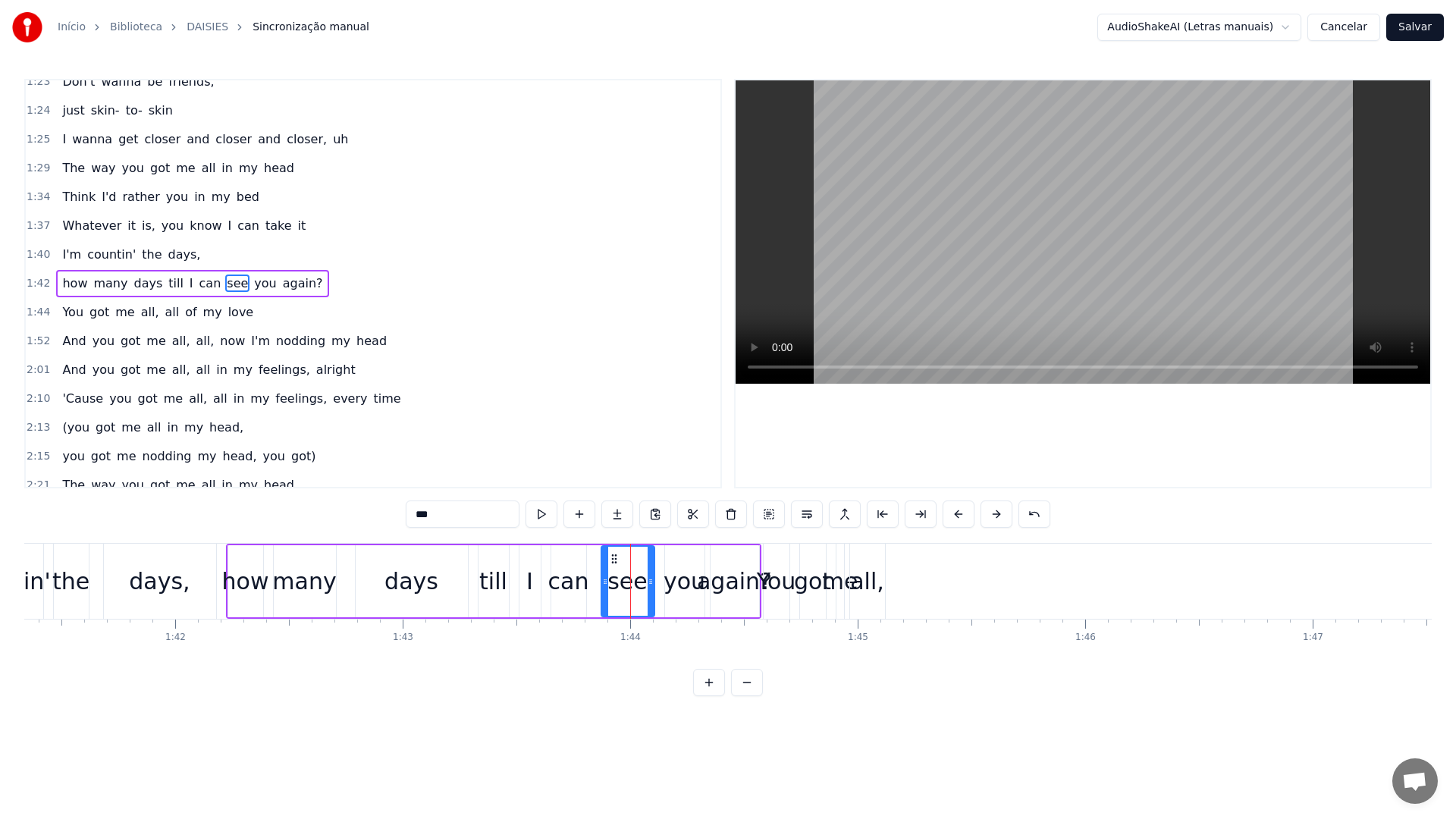
click at [982, 157] on video at bounding box center [1083, 231] width 695 height 303
click at [778, 578] on div "You" at bounding box center [776, 581] width 39 height 34
type input "***"
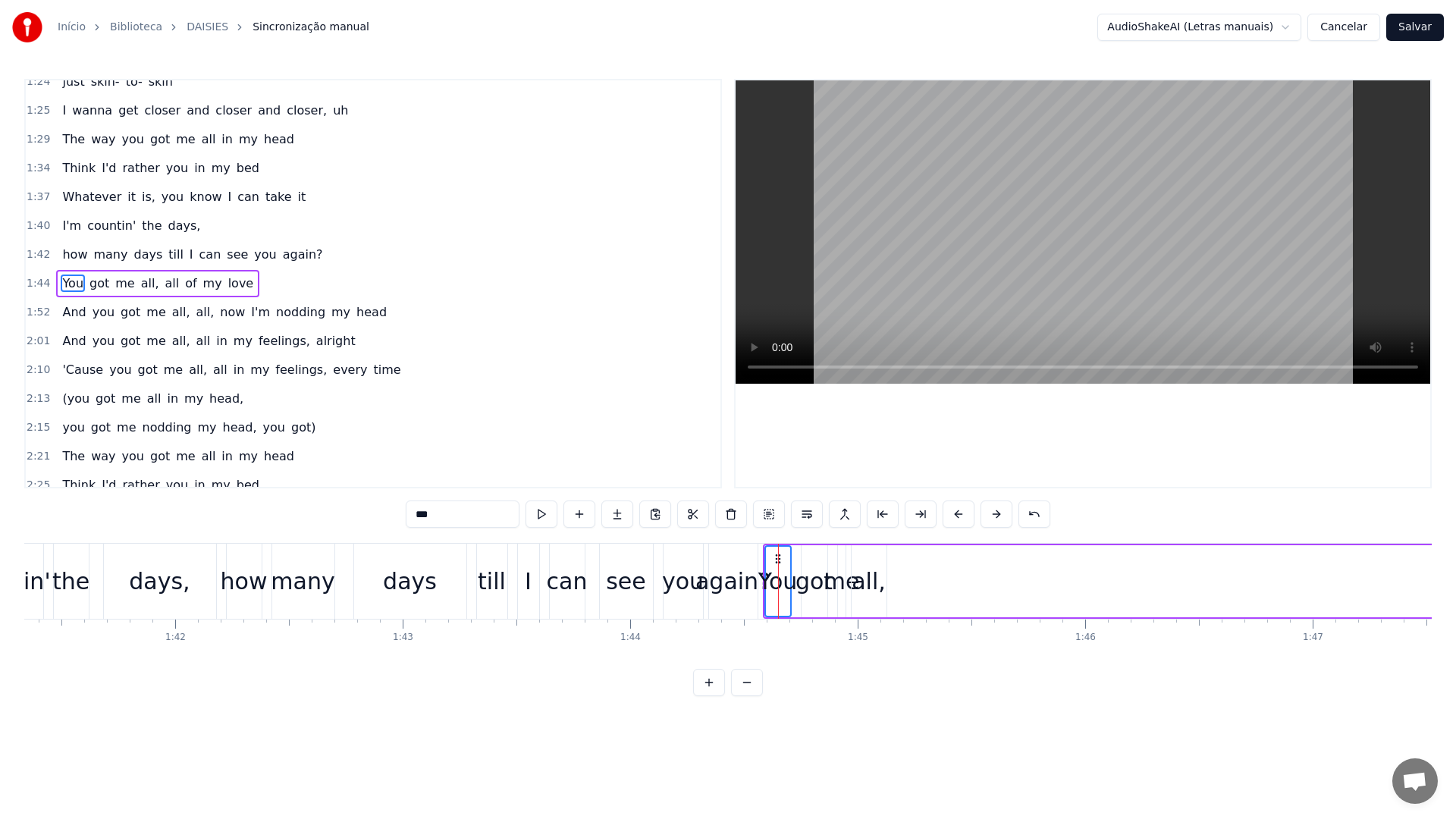
click at [811, 576] on div "got" at bounding box center [814, 581] width 37 height 34
click at [843, 579] on div "me" at bounding box center [842, 581] width 36 height 34
click at [869, 579] on div "all," at bounding box center [869, 581] width 34 height 34
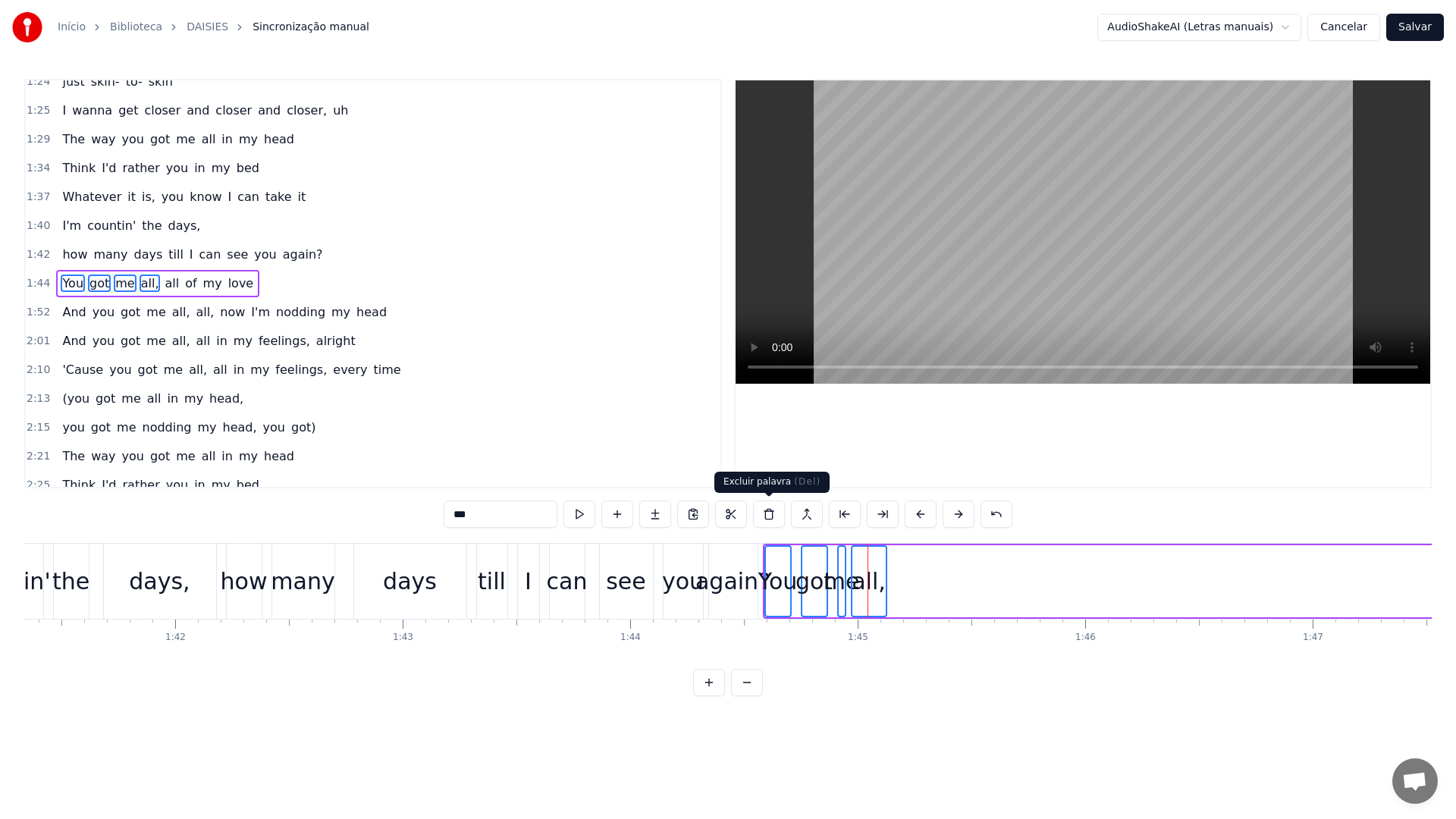
click at [773, 510] on button at bounding box center [769, 514] width 32 height 27
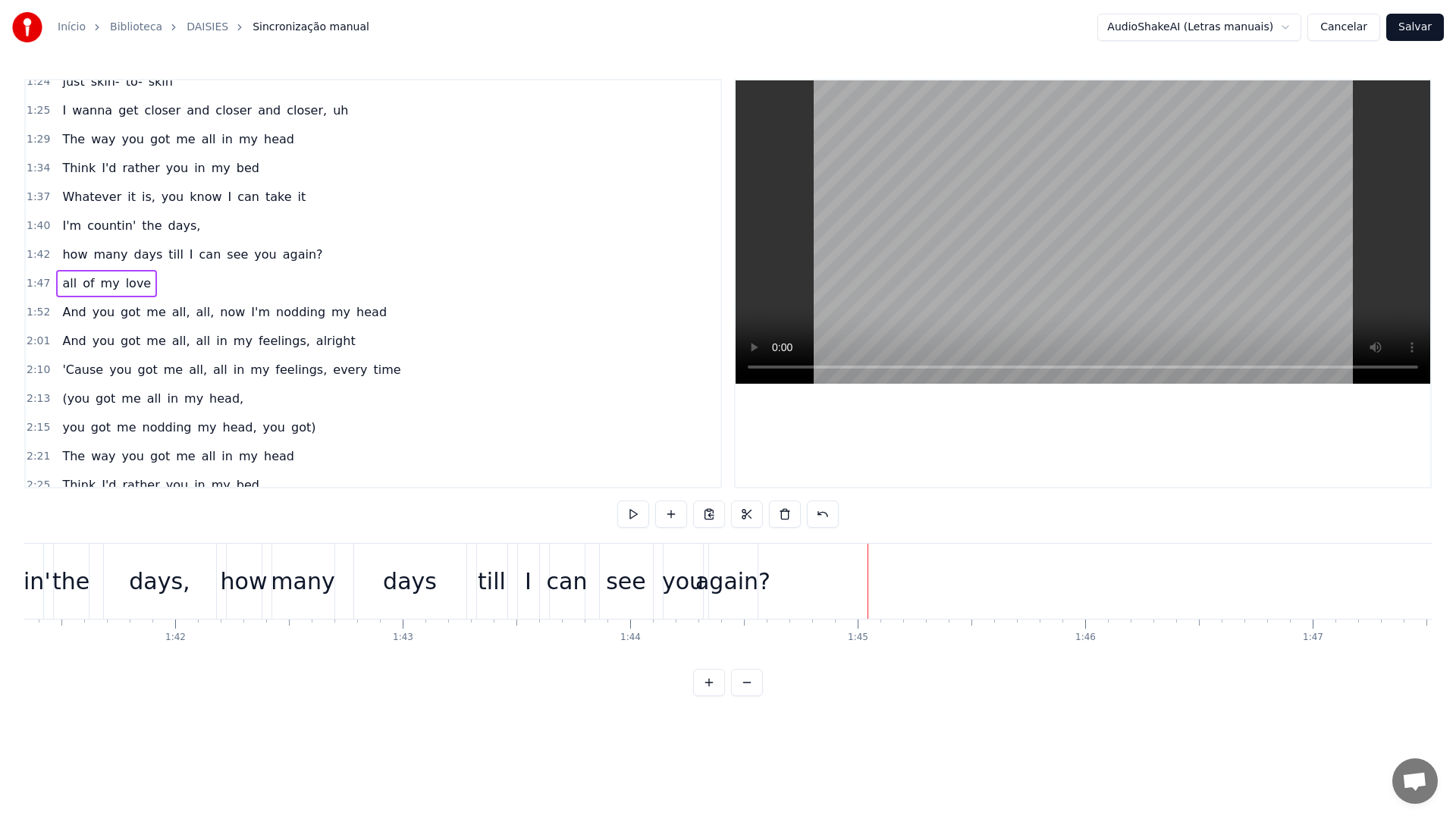
click at [739, 589] on div "again?" at bounding box center [732, 581] width 75 height 34
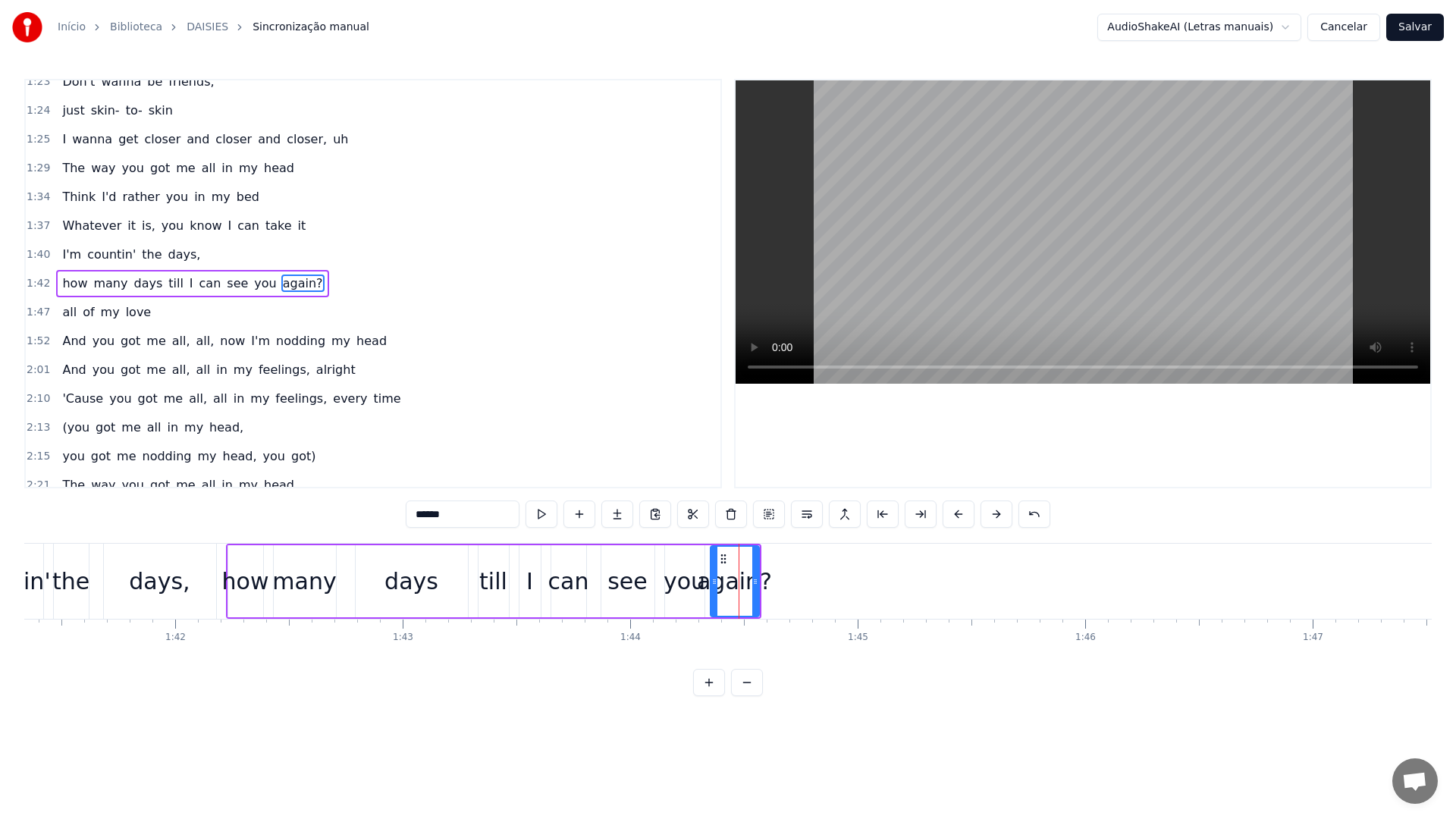
click at [633, 578] on div "see" at bounding box center [627, 581] width 40 height 34
click at [997, 173] on video at bounding box center [1083, 231] width 695 height 303
click at [730, 573] on div "again?" at bounding box center [734, 581] width 75 height 34
drag, startPoint x: 723, startPoint y: 558, endPoint x: 758, endPoint y: 560, distance: 35.0
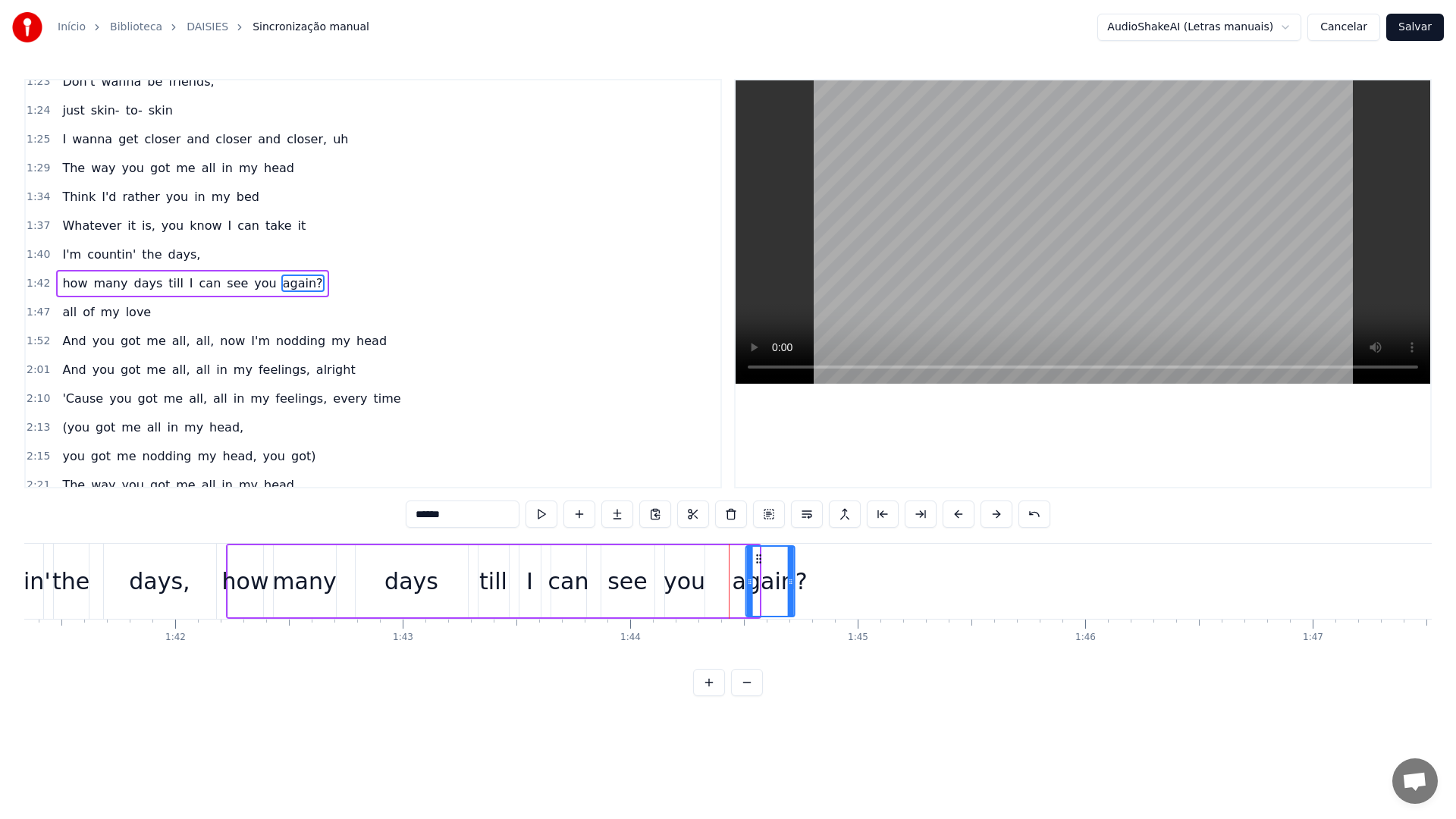
click at [758, 560] on icon at bounding box center [758, 559] width 12 height 12
click at [677, 574] on div "you" at bounding box center [685, 581] width 42 height 34
drag, startPoint x: 701, startPoint y: 584, endPoint x: 739, endPoint y: 584, distance: 38.7
click at [739, 584] on icon at bounding box center [739, 582] width 6 height 12
click at [562, 582] on div "can" at bounding box center [568, 581] width 41 height 34
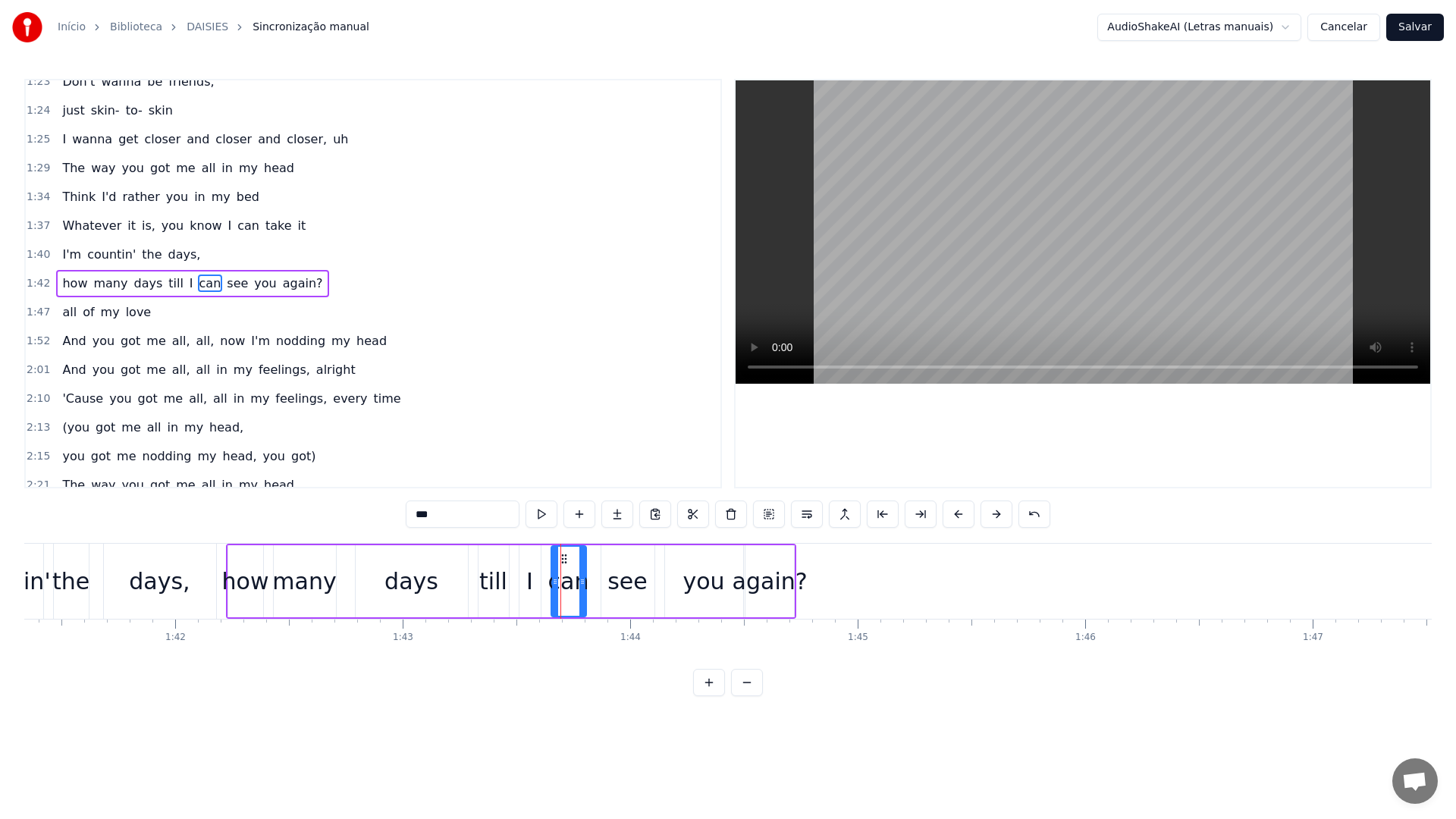
click at [889, 223] on video at bounding box center [1083, 231] width 695 height 303
click at [781, 570] on div "again?" at bounding box center [770, 581] width 75 height 34
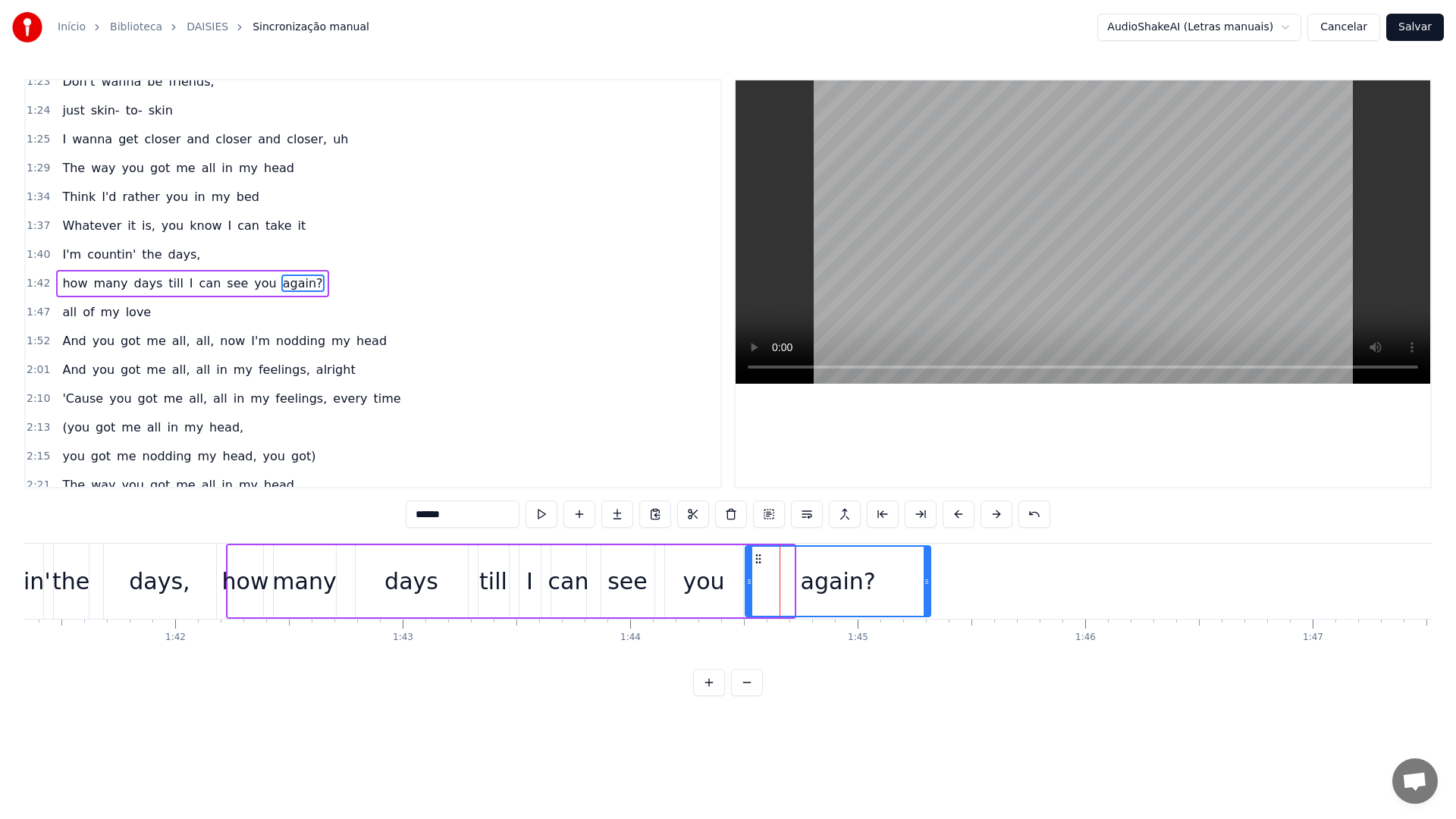
drag, startPoint x: 793, startPoint y: 582, endPoint x: 929, endPoint y: 576, distance: 136.7
click at [929, 576] on icon at bounding box center [927, 582] width 6 height 12
click at [703, 582] on div "you" at bounding box center [704, 581] width 42 height 34
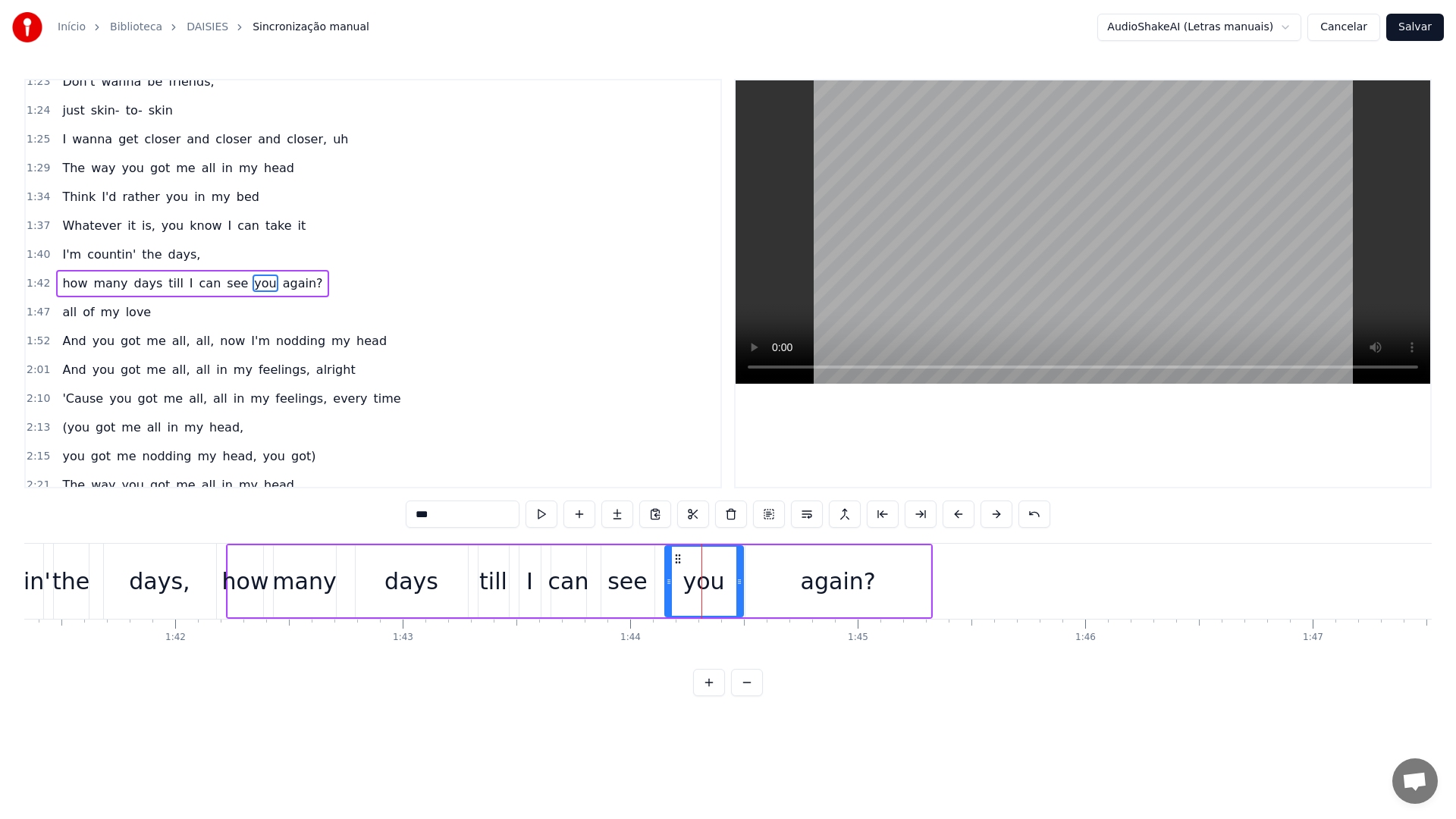
click at [916, 215] on video at bounding box center [1083, 231] width 695 height 303
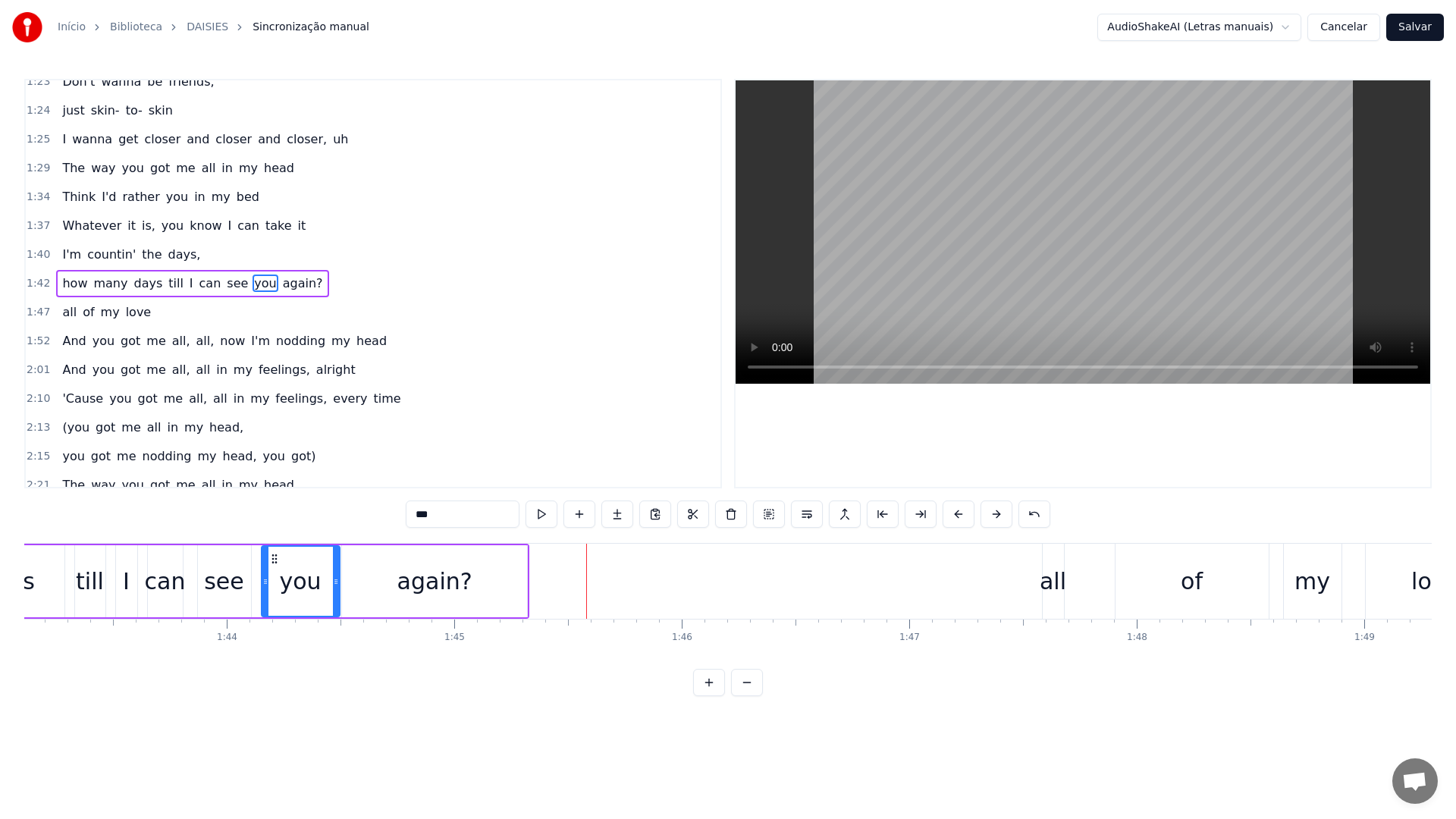
scroll to position [0, 23465]
click at [1044, 582] on div "all" at bounding box center [1048, 581] width 27 height 34
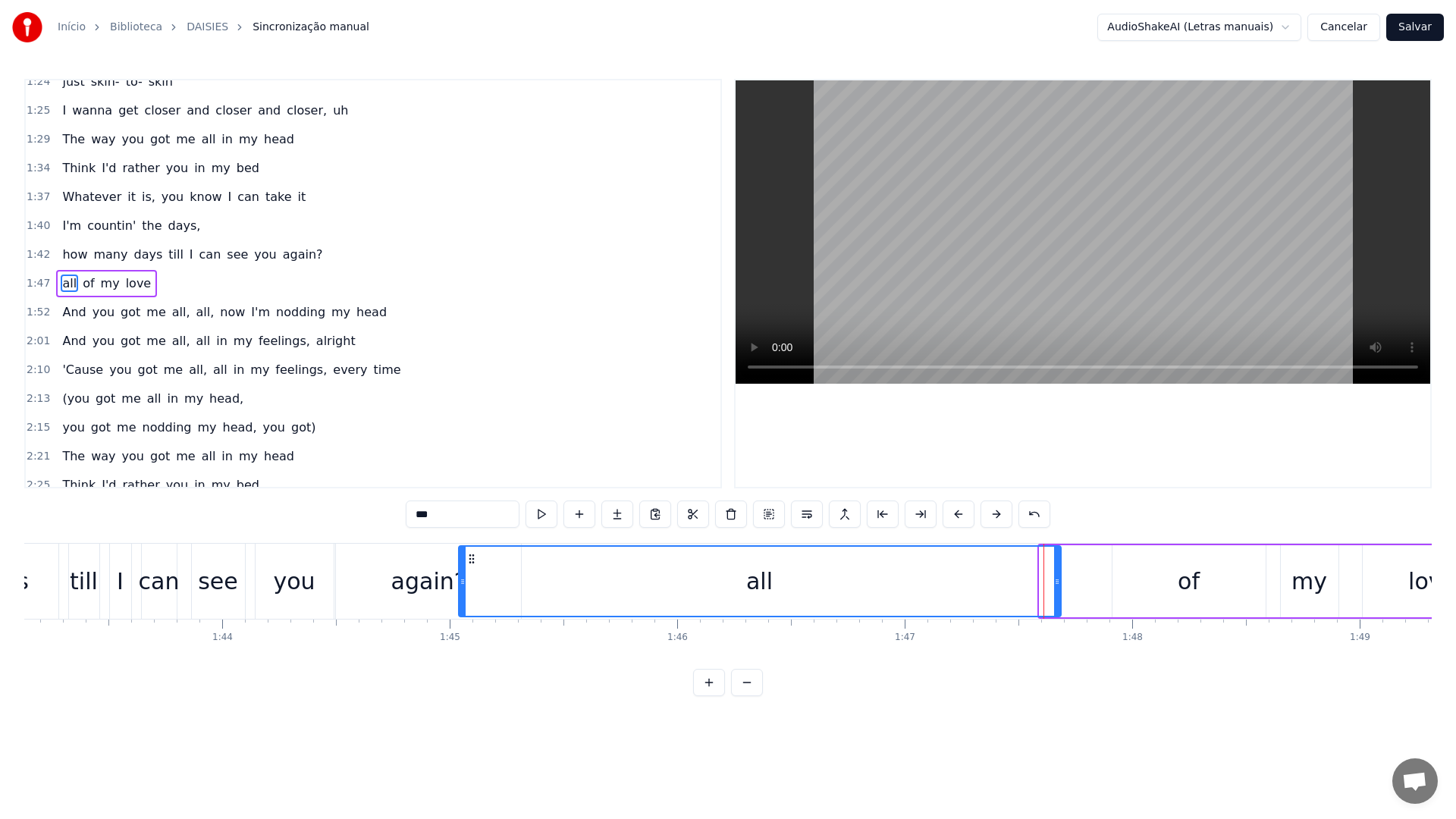
drag, startPoint x: 1041, startPoint y: 579, endPoint x: 460, endPoint y: 568, distance: 581.8
click at [460, 568] on div at bounding box center [463, 581] width 6 height 69
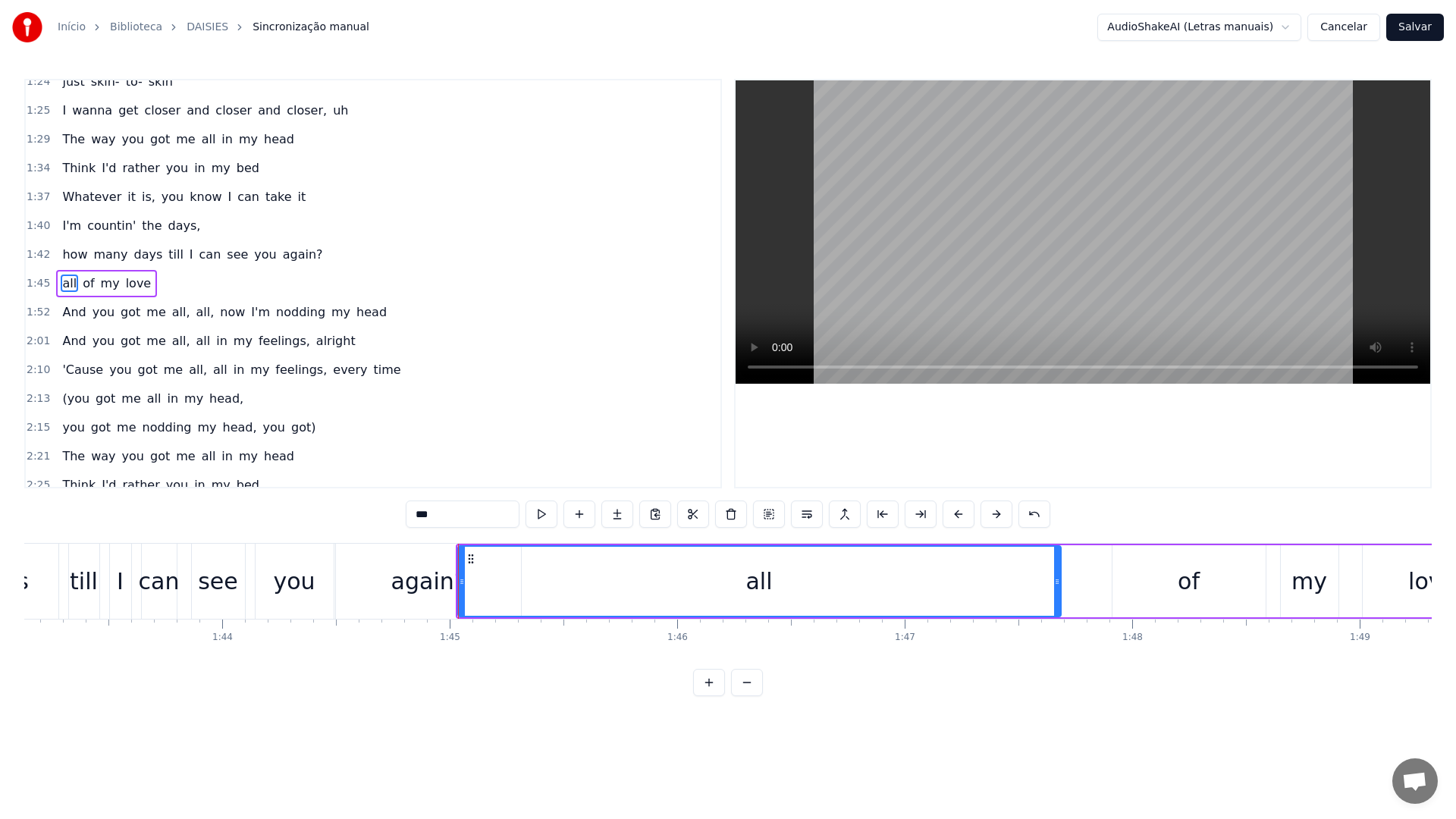
click at [935, 250] on video at bounding box center [1083, 231] width 695 height 303
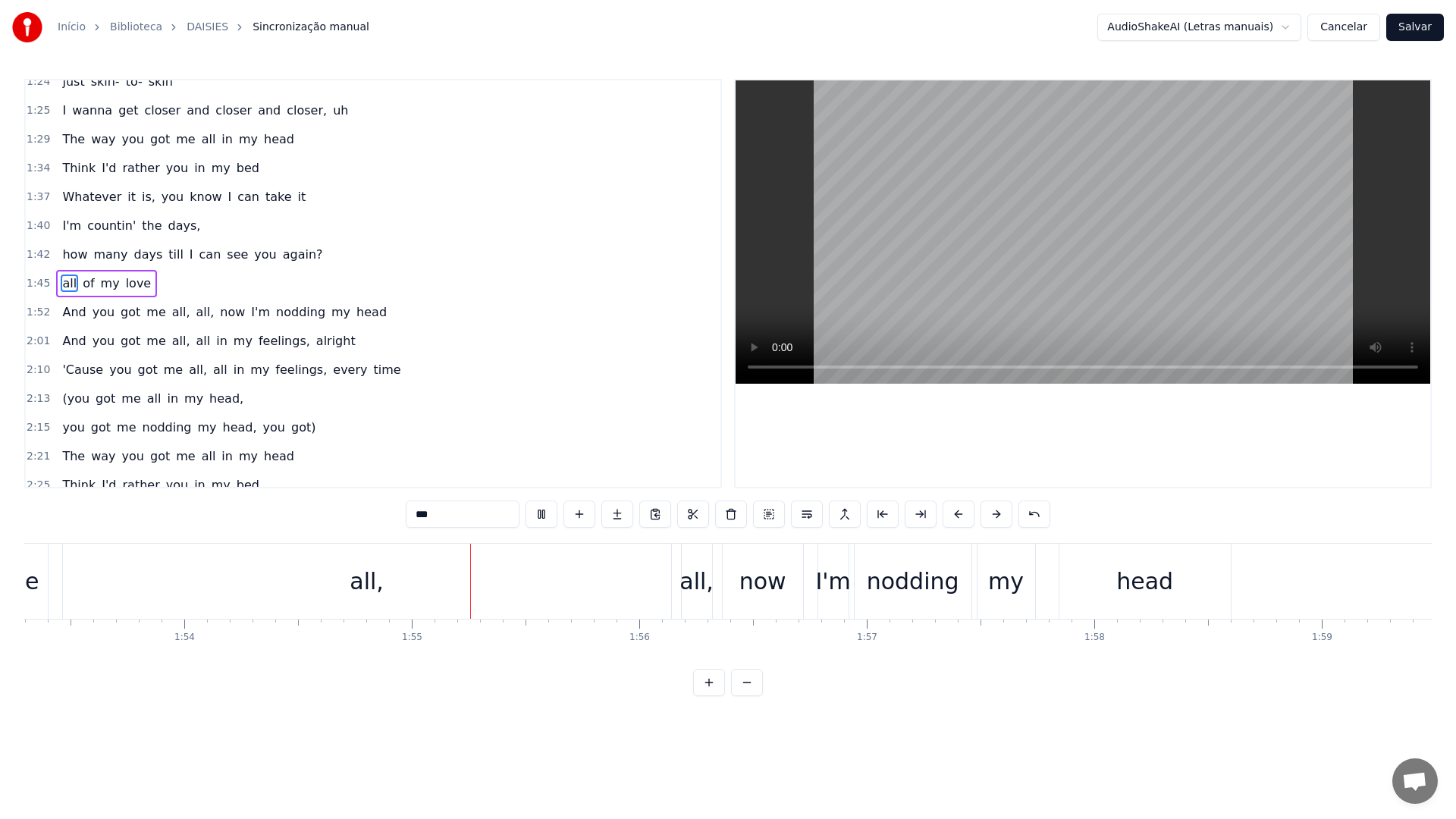
scroll to position [0, 26040]
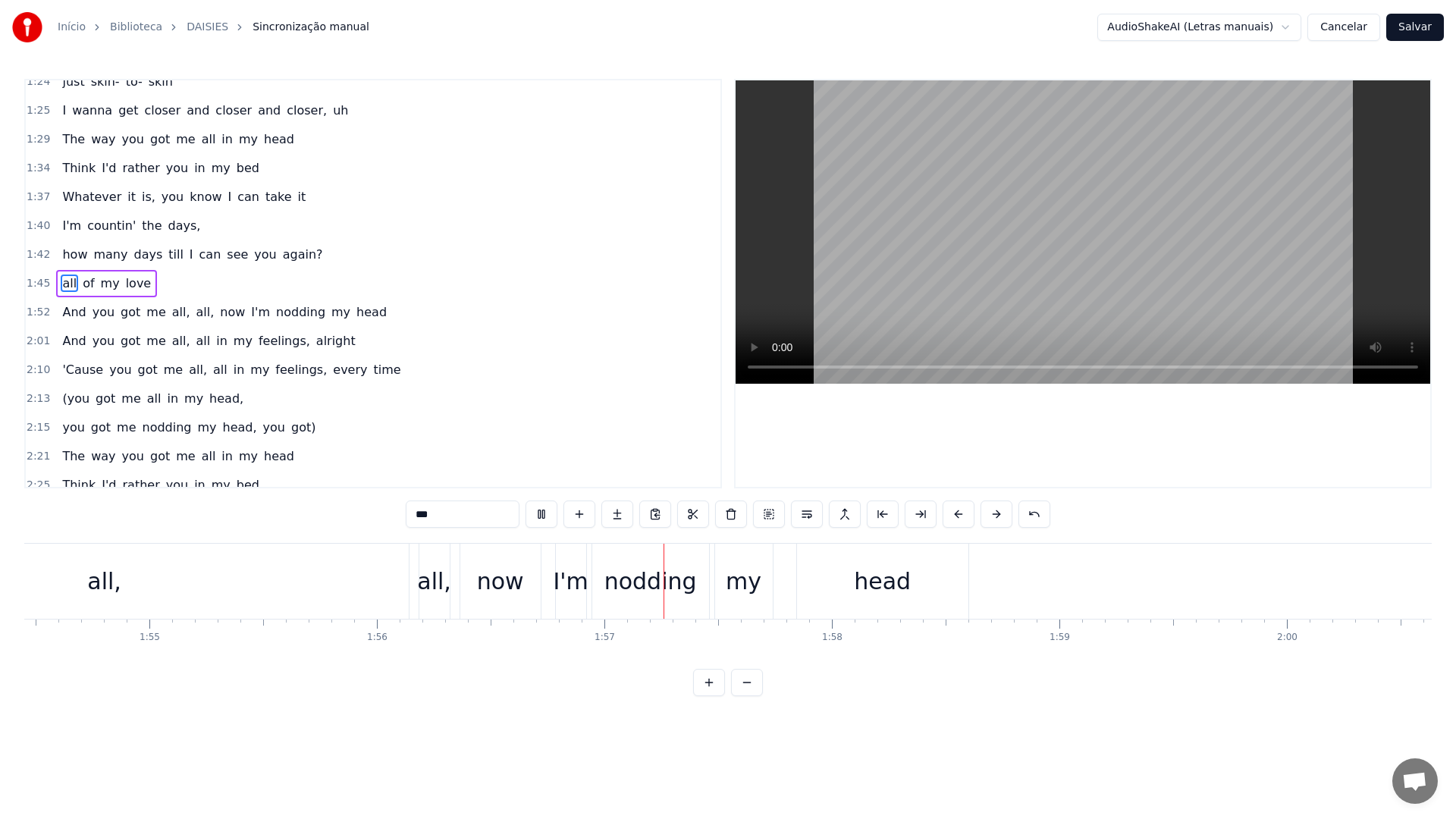
click at [897, 270] on video at bounding box center [1083, 231] width 695 height 303
click at [508, 593] on div "now" at bounding box center [500, 581] width 47 height 34
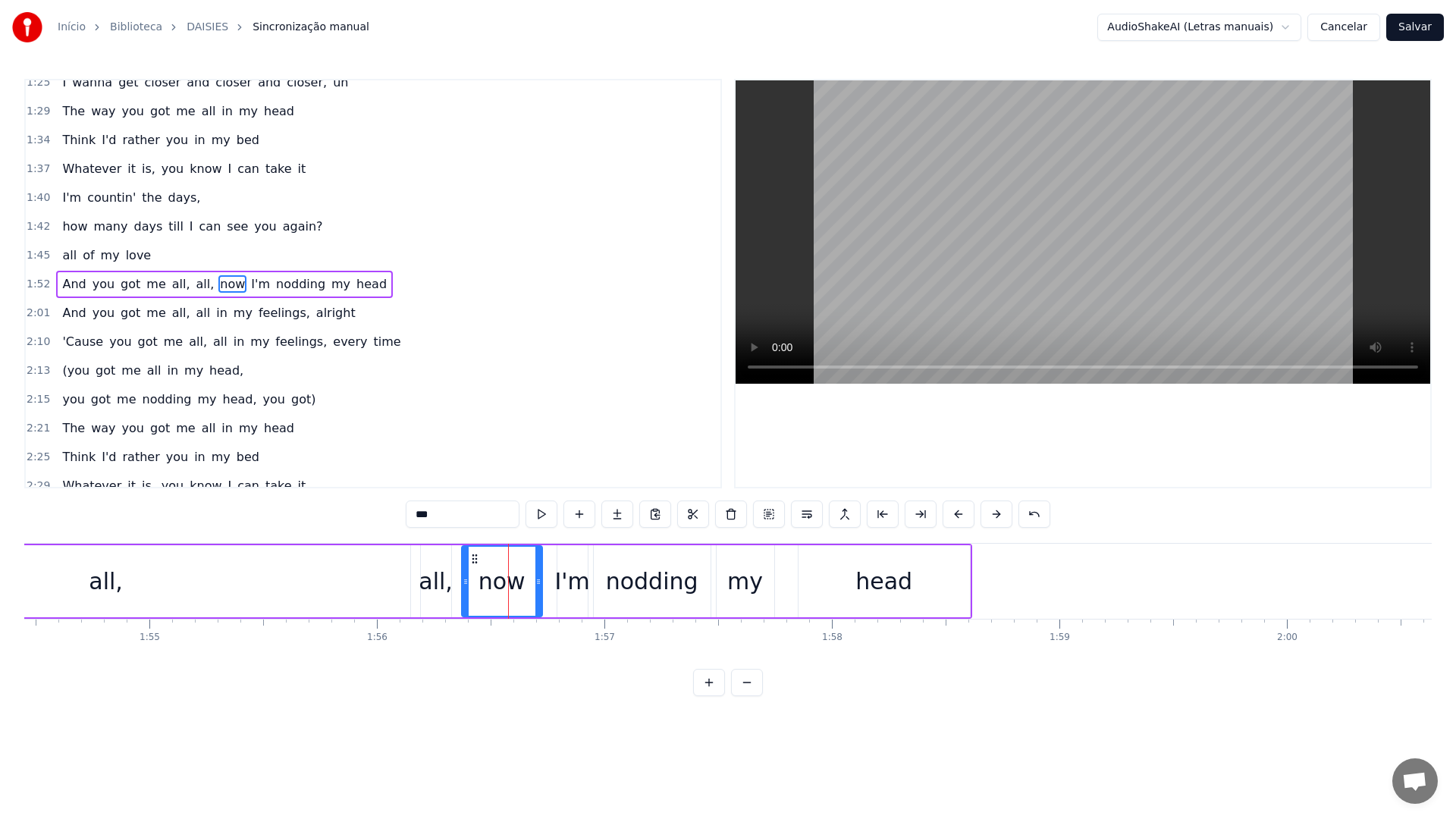
scroll to position [762, 0]
drag, startPoint x: 464, startPoint y: 586, endPoint x: 491, endPoint y: 587, distance: 27.3
click at [491, 587] on div at bounding box center [493, 581] width 6 height 69
drag, startPoint x: 501, startPoint y: 560, endPoint x: 513, endPoint y: 560, distance: 11.4
click at [513, 560] on icon at bounding box center [513, 559] width 12 height 12
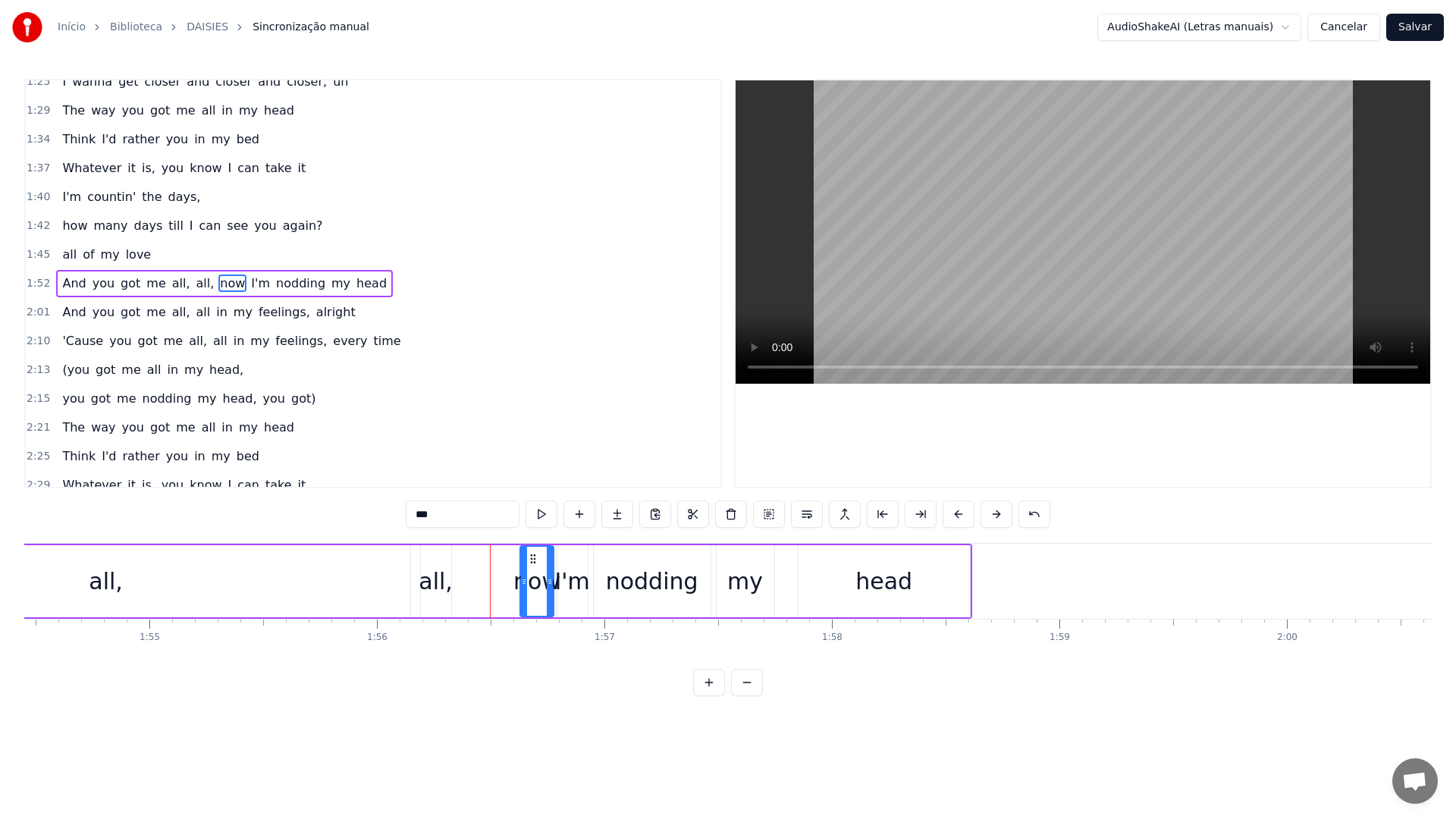
drag, startPoint x: 503, startPoint y: 584, endPoint x: 524, endPoint y: 584, distance: 21.2
click at [524, 584] on icon at bounding box center [524, 582] width 6 height 12
click at [435, 584] on div "all," at bounding box center [436, 581] width 34 height 34
drag, startPoint x: 449, startPoint y: 584, endPoint x: 517, endPoint y: 583, distance: 68.3
click at [517, 583] on icon at bounding box center [515, 582] width 6 height 12
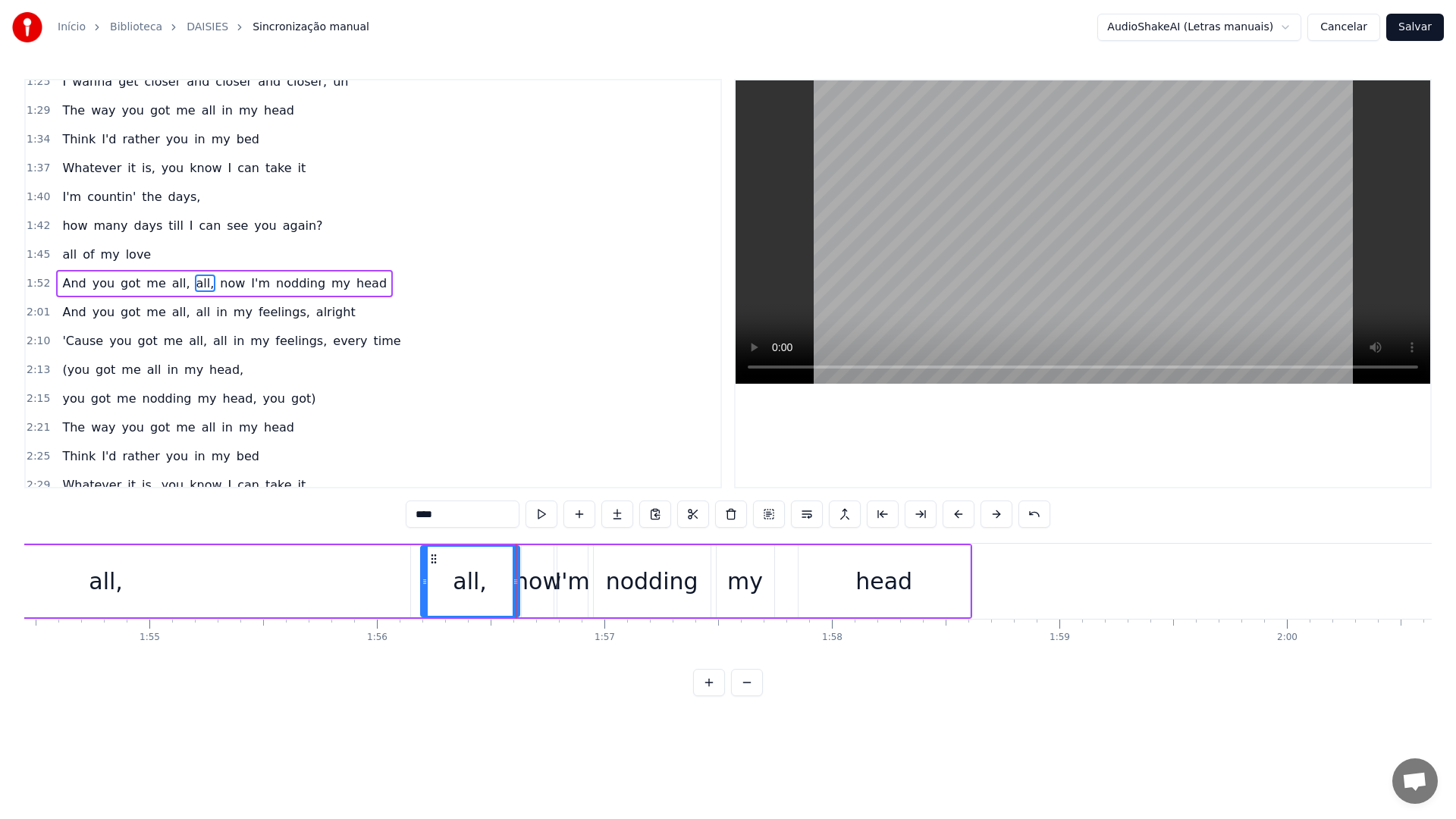
click at [295, 582] on div "all," at bounding box center [106, 581] width 608 height 72
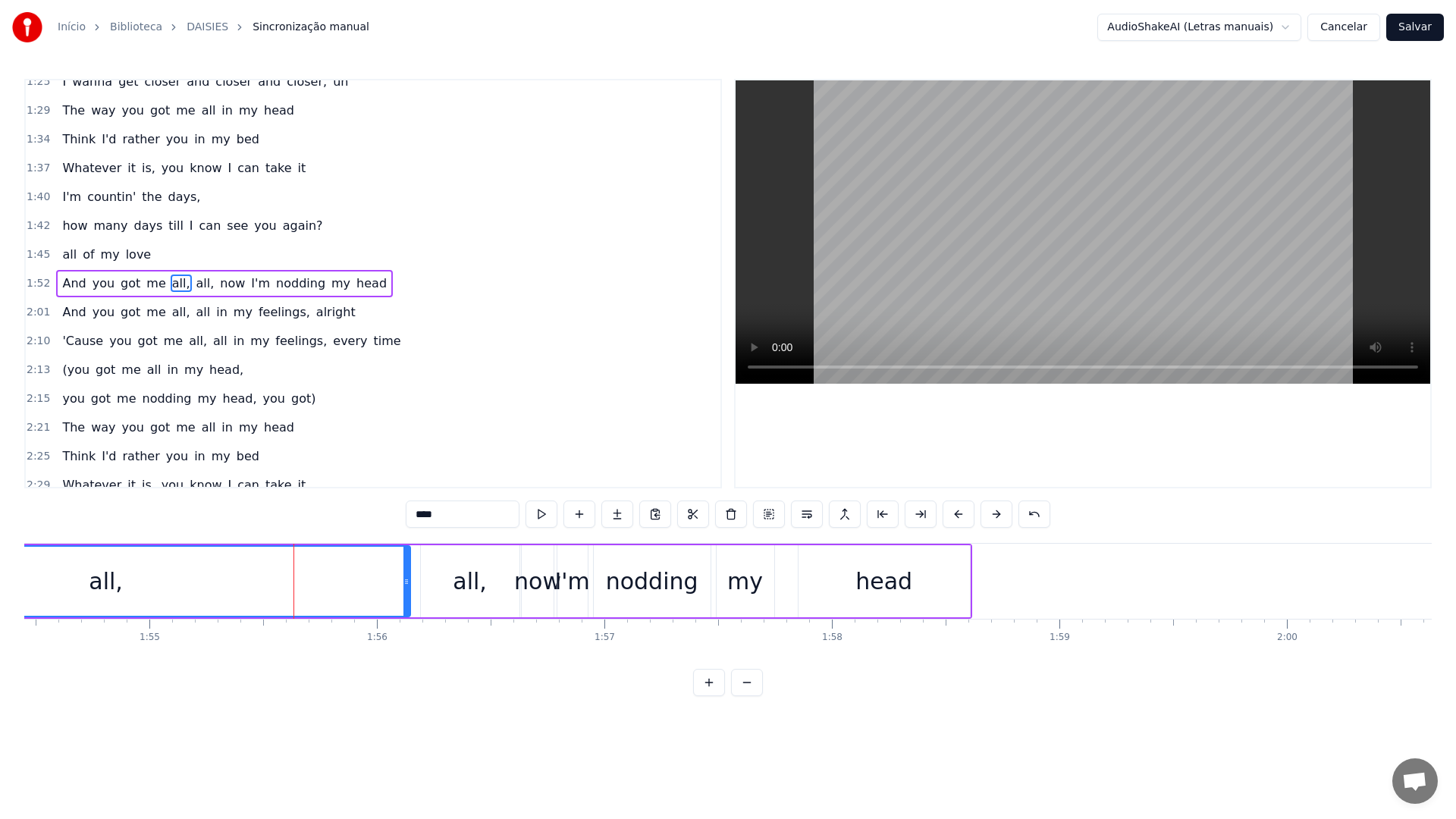
click at [999, 213] on video at bounding box center [1083, 231] width 695 height 303
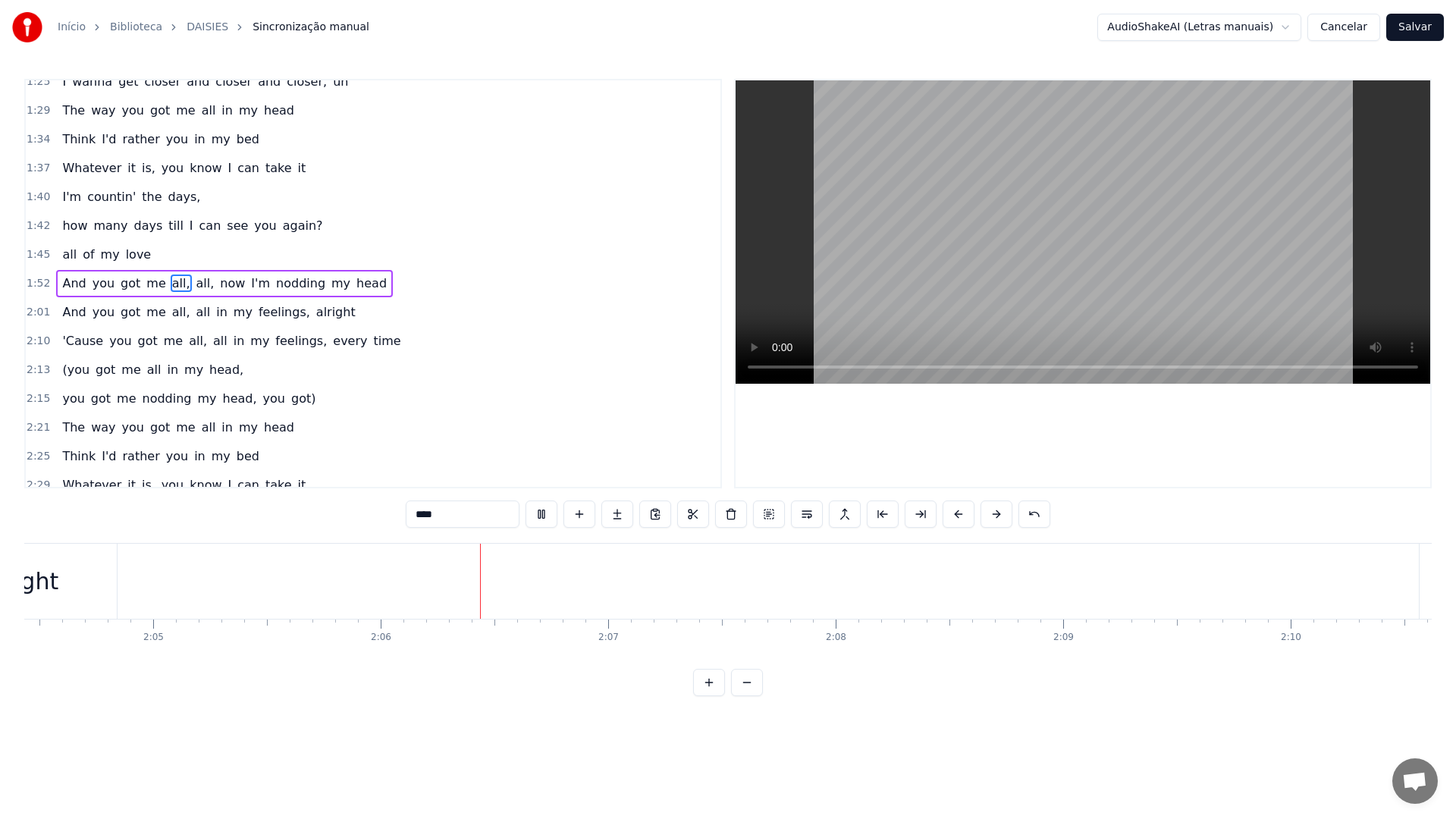
scroll to position [0, 28576]
click at [999, 213] on video at bounding box center [1083, 231] width 695 height 303
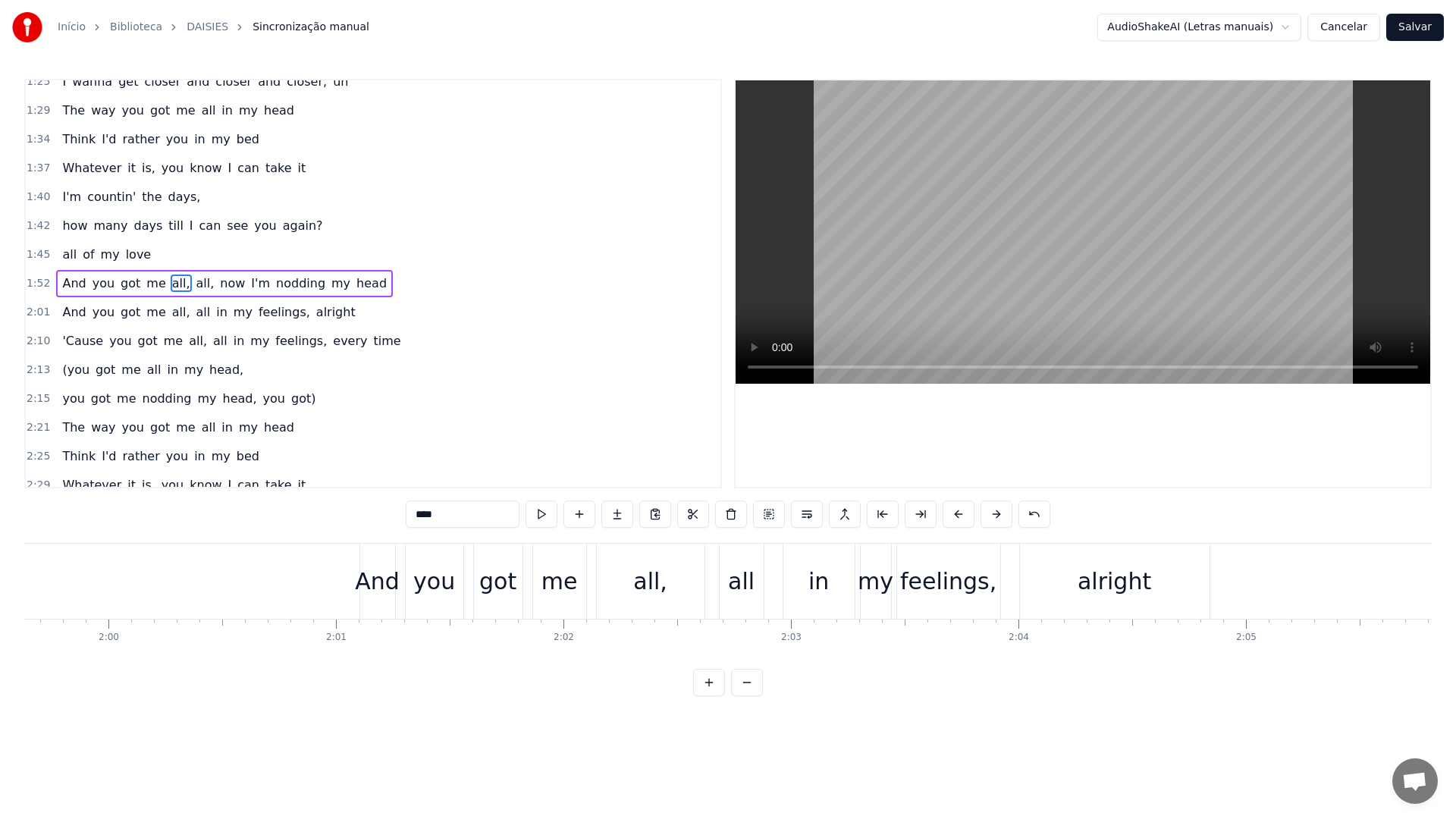
scroll to position [0, 27198]
click at [398, 579] on div "And" at bounding box center [397, 581] width 45 height 34
type input "***"
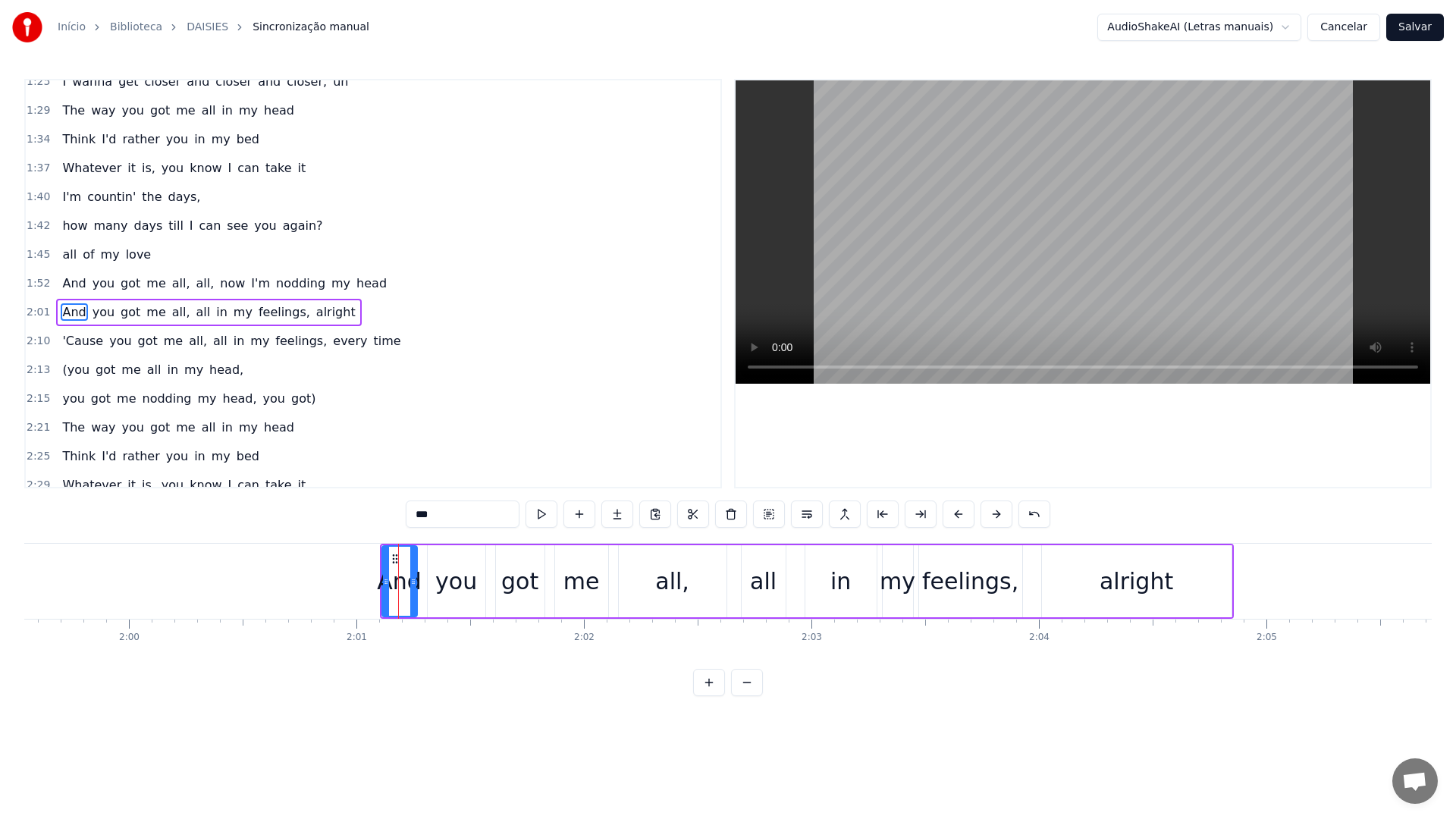
scroll to position [791, 0]
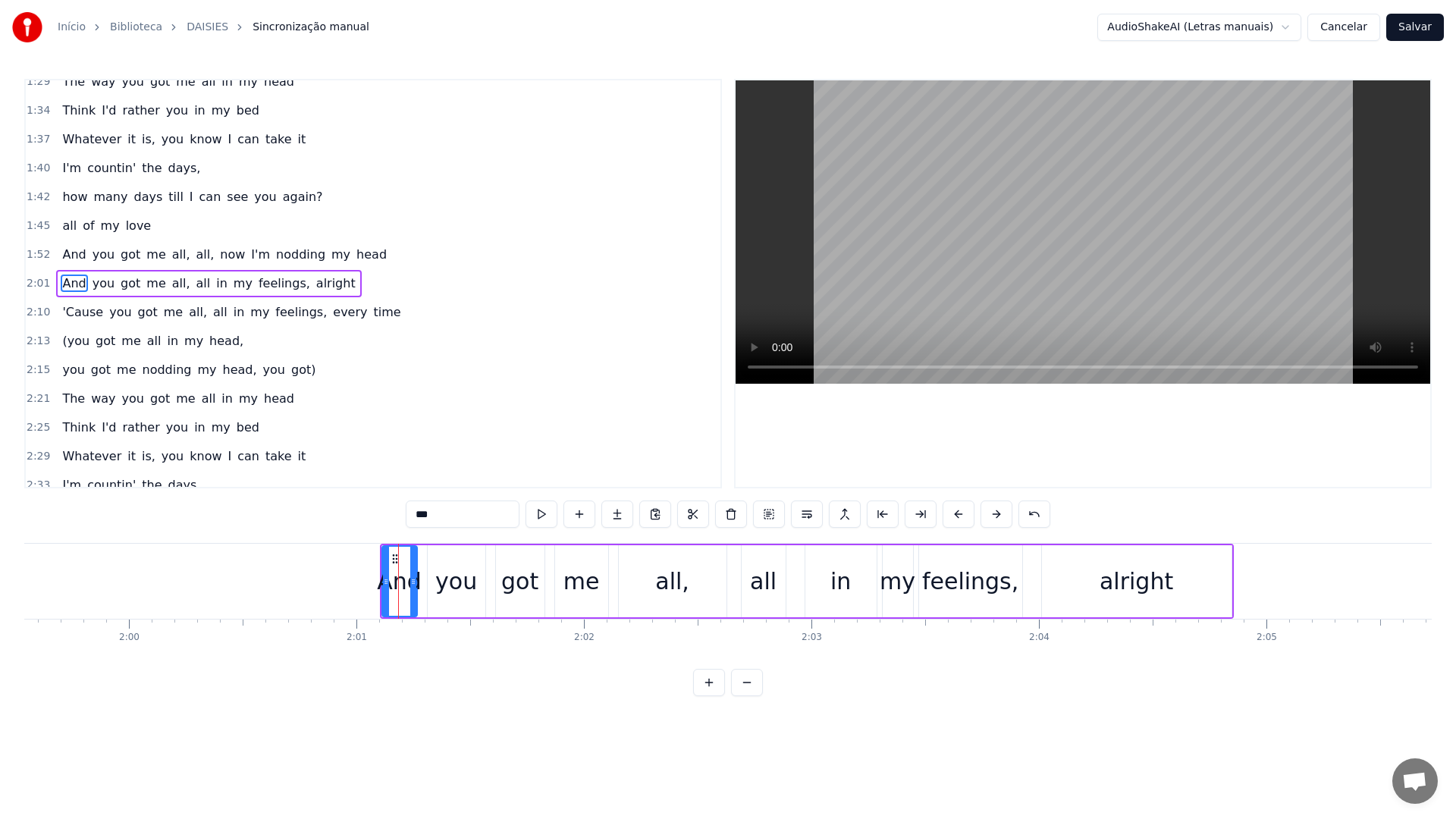
click at [941, 235] on video at bounding box center [1083, 231] width 695 height 303
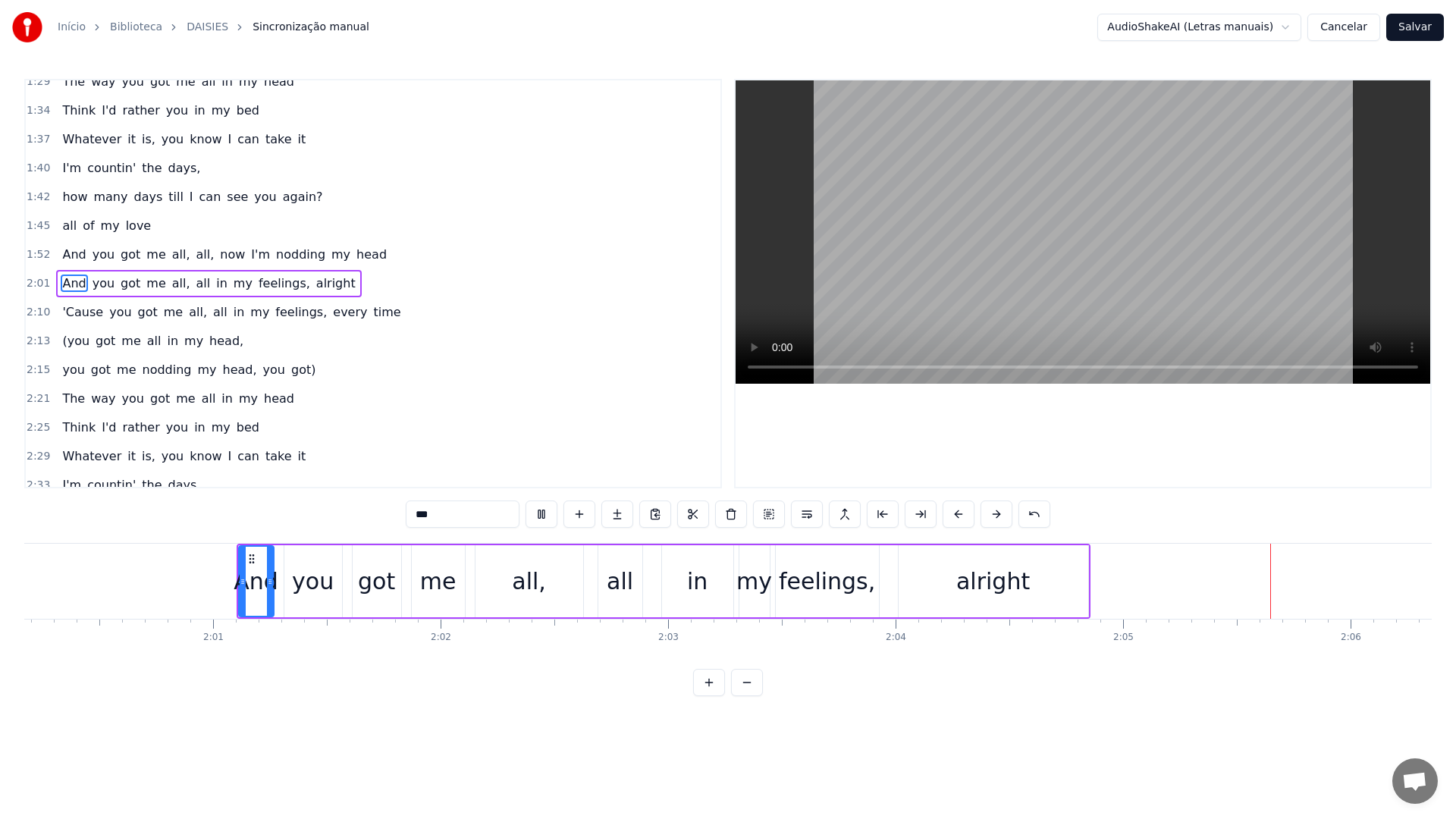
click at [945, 234] on video at bounding box center [1083, 231] width 695 height 303
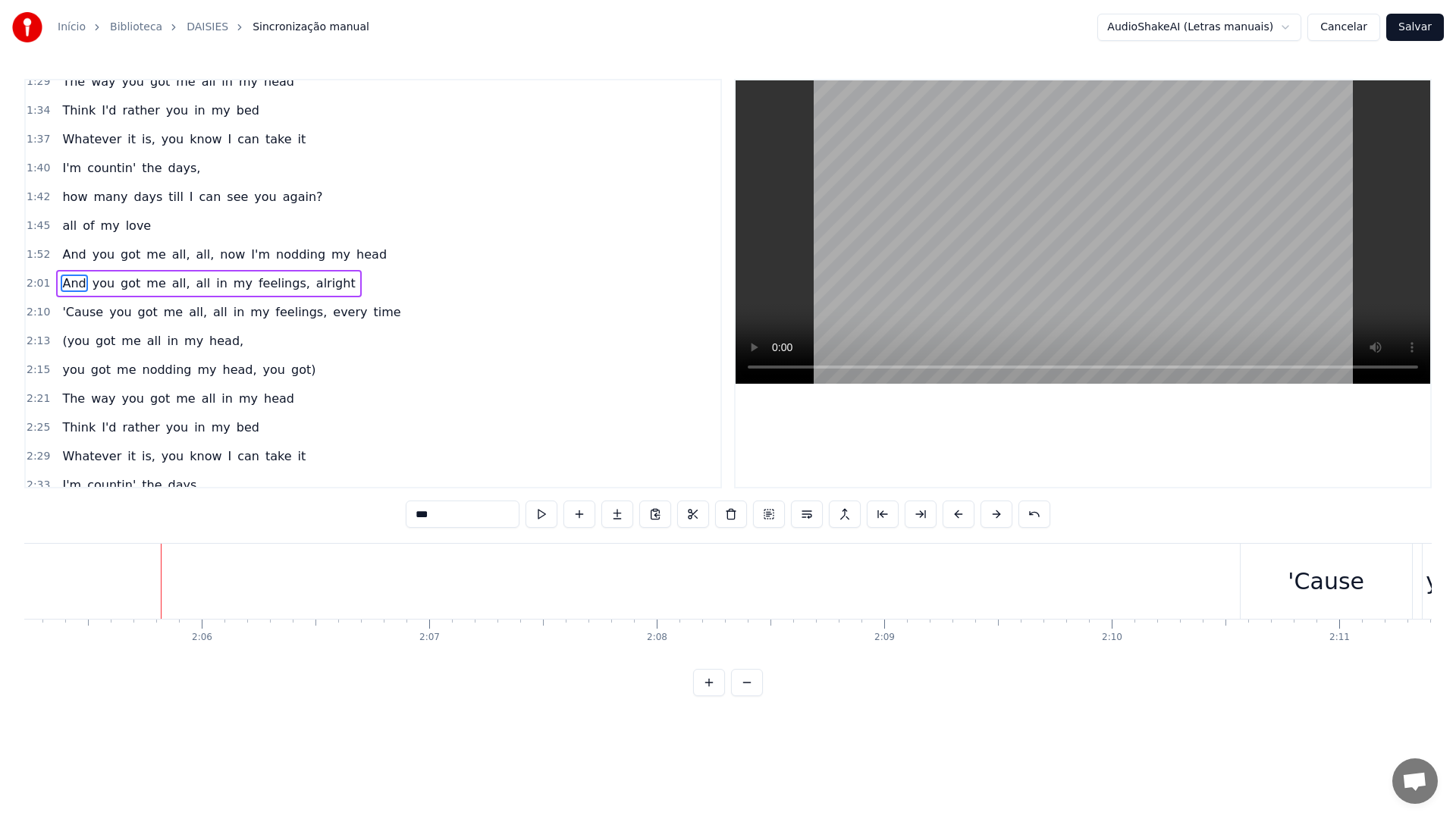
scroll to position [0, 28510]
click at [856, 179] on video at bounding box center [1083, 231] width 695 height 303
click at [918, 186] on video at bounding box center [1083, 231] width 695 height 303
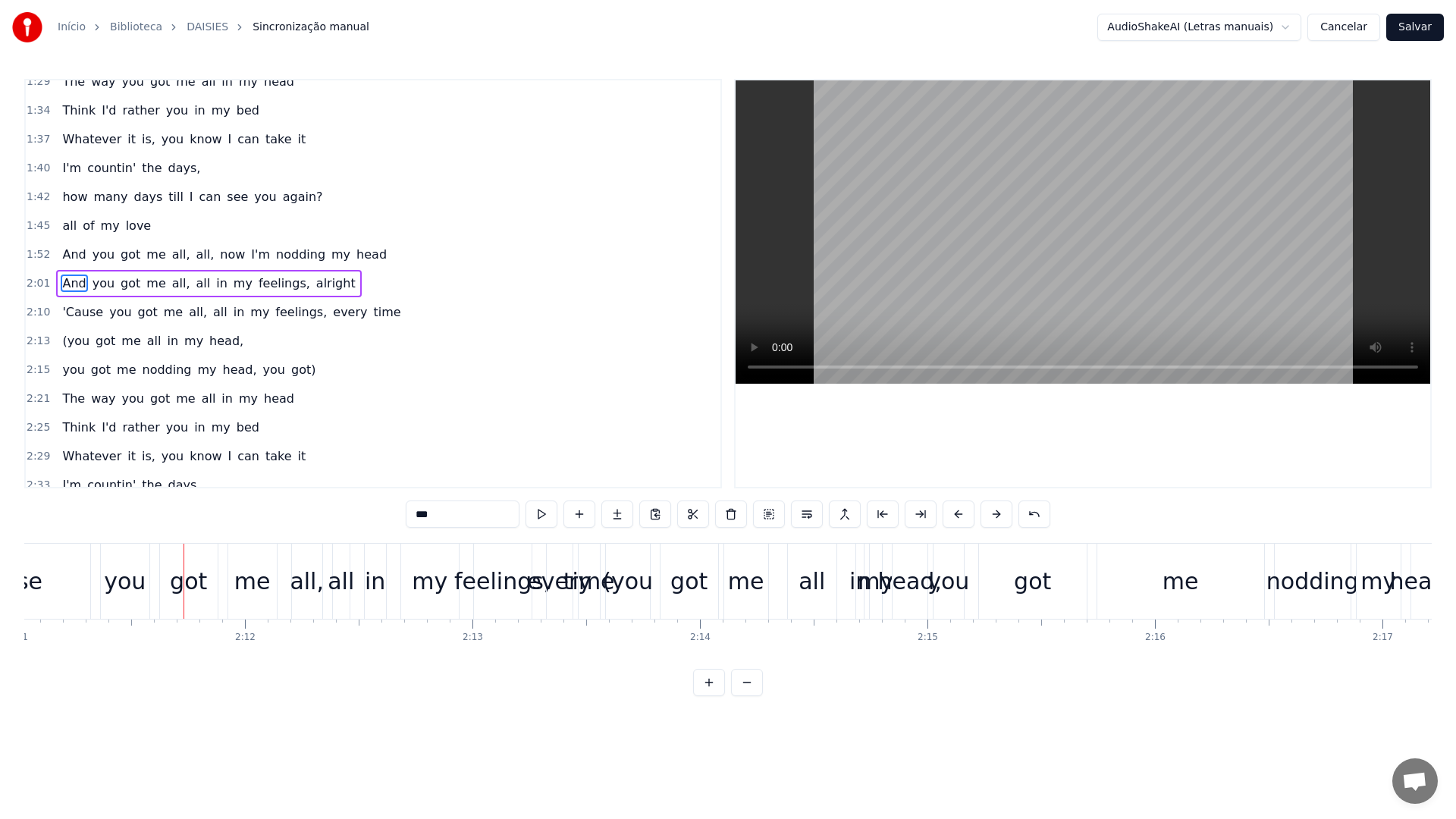
scroll to position [0, 29823]
click at [1415, 28] on button "Salvar" at bounding box center [1415, 27] width 58 height 27
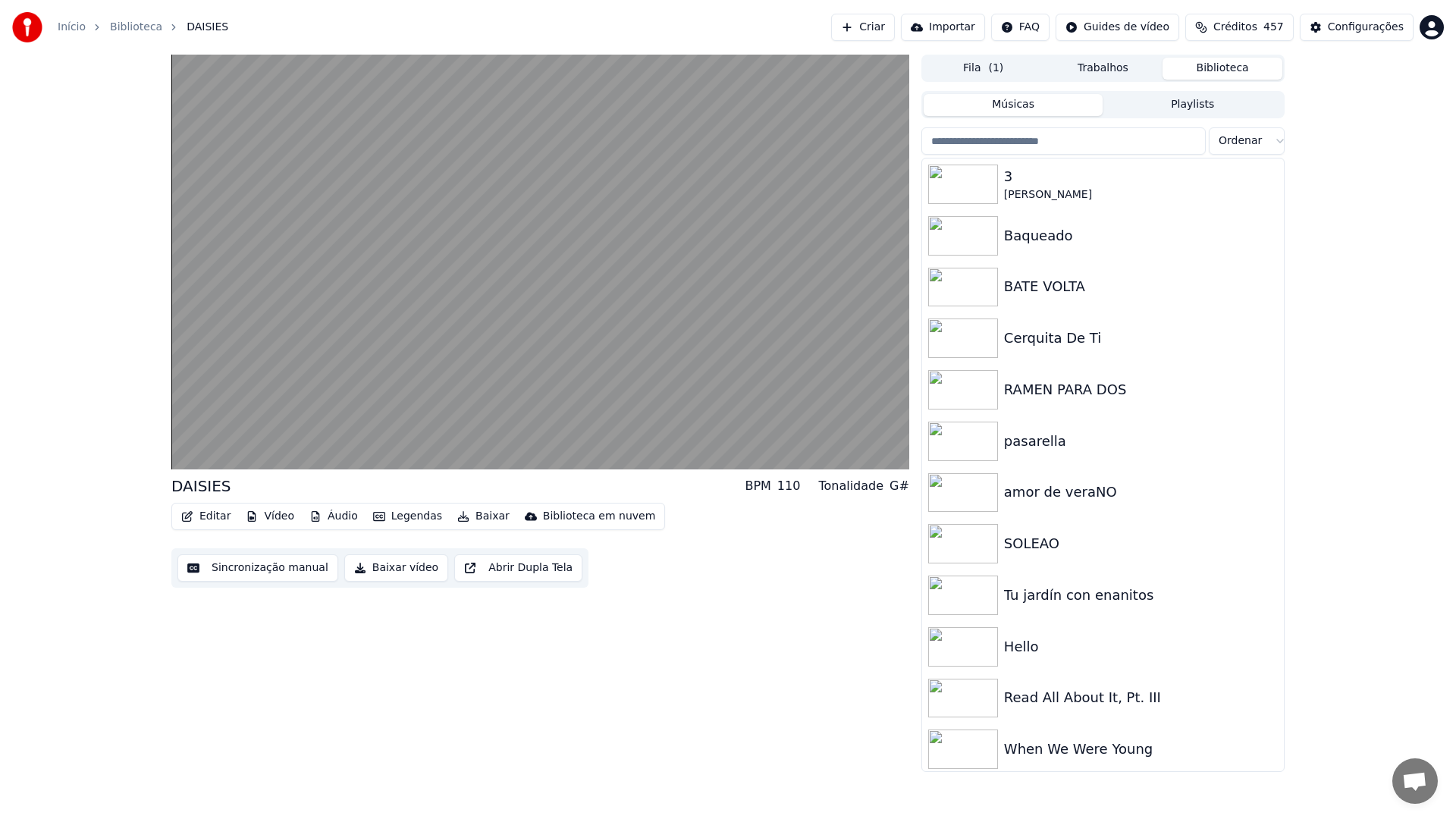
click at [1098, 142] on input "search" at bounding box center [1063, 140] width 284 height 27
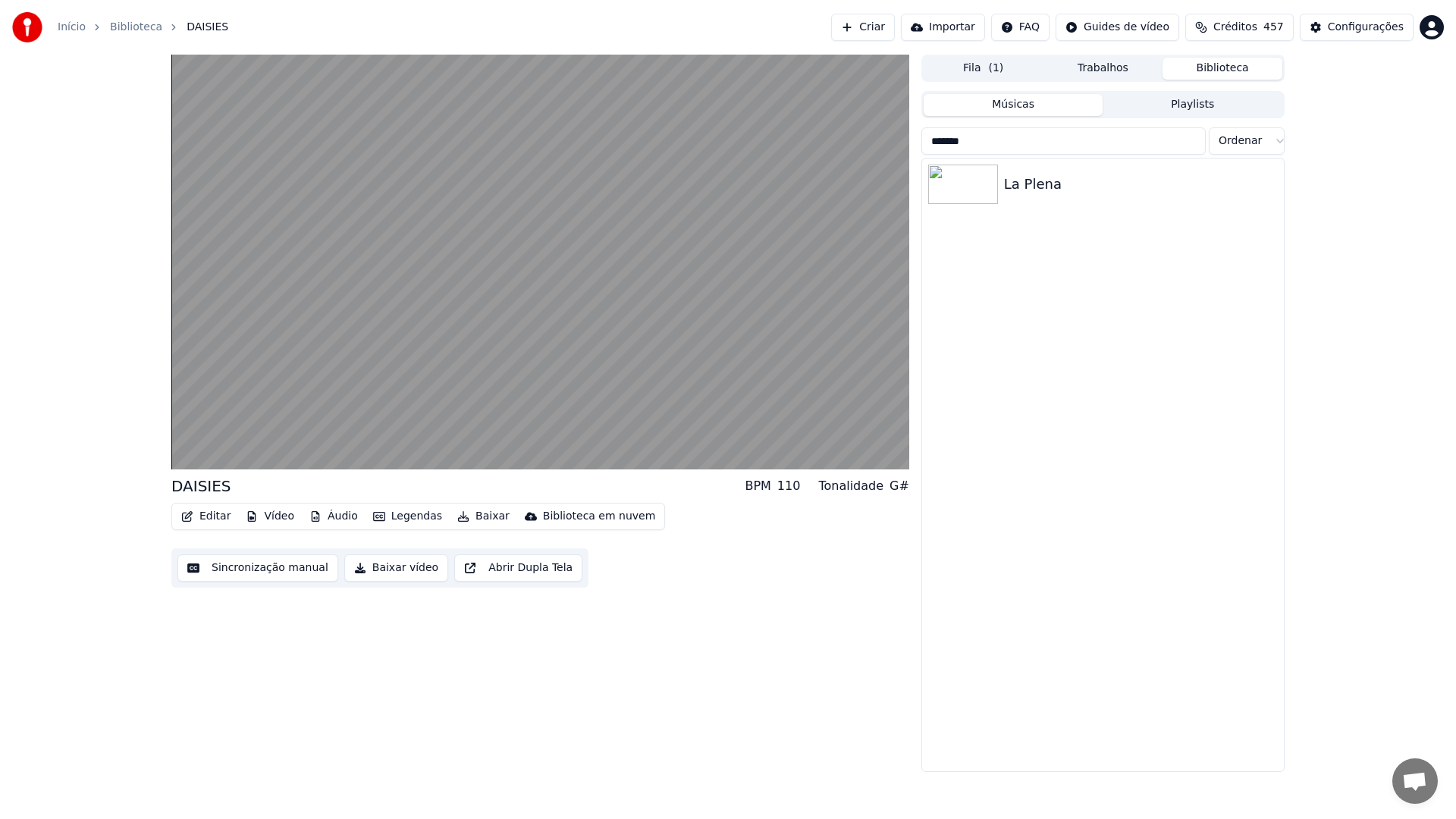
type input "*******"
click at [1056, 181] on div "La Plena" at bounding box center [1133, 184] width 259 height 21
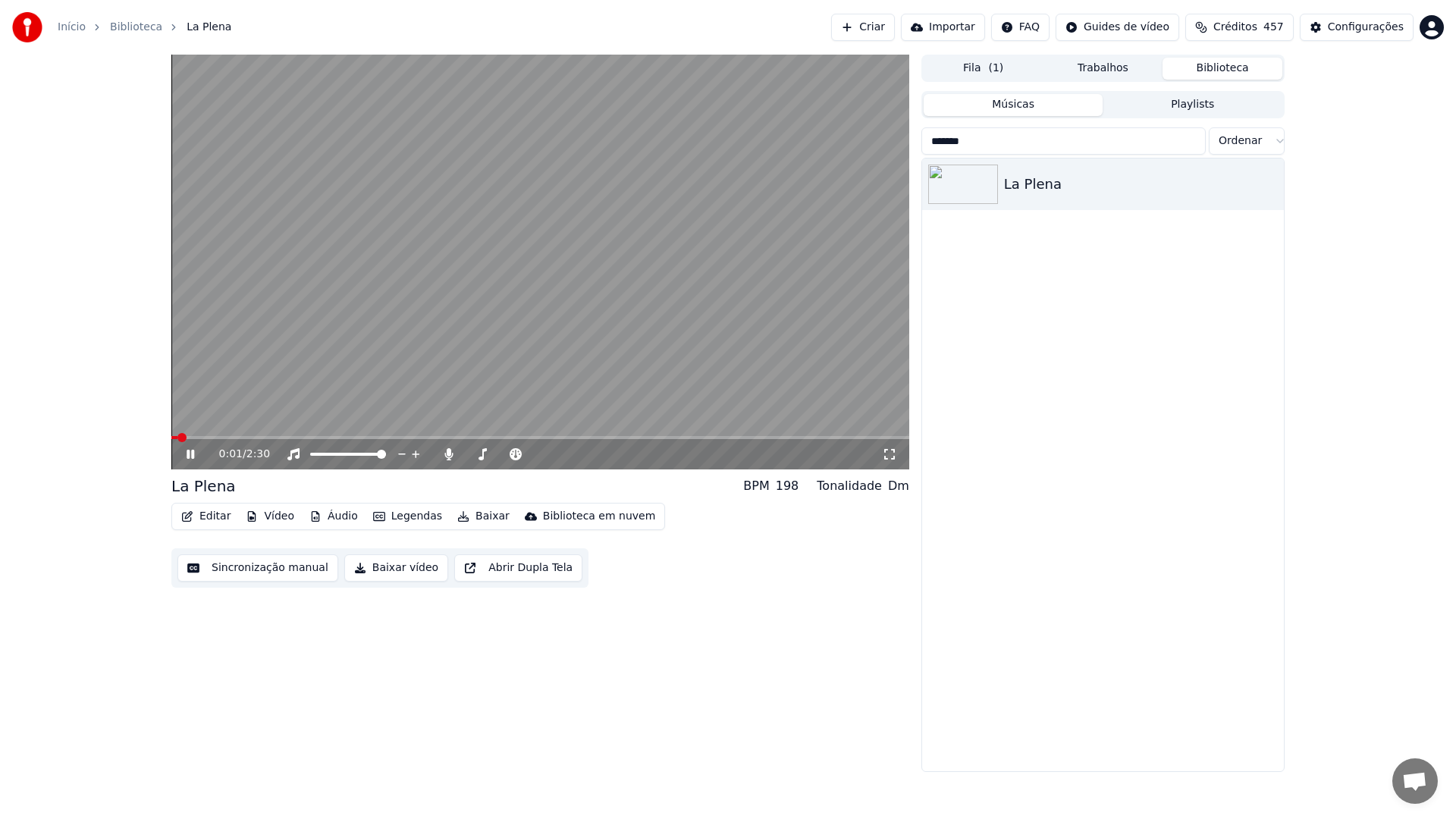
click at [250, 564] on button "Sincronização manual" at bounding box center [257, 567] width 161 height 27
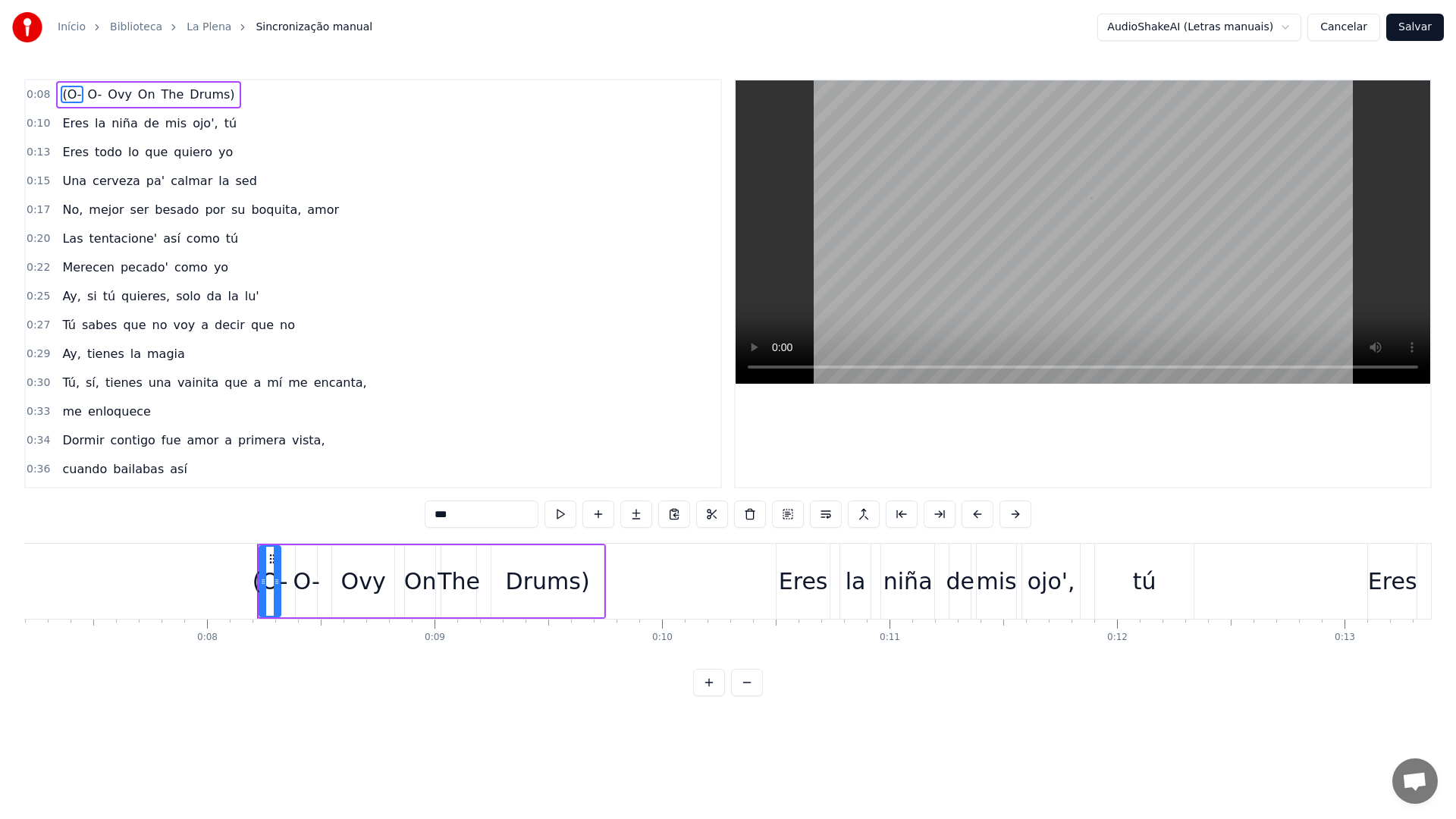
scroll to position [0, 1512]
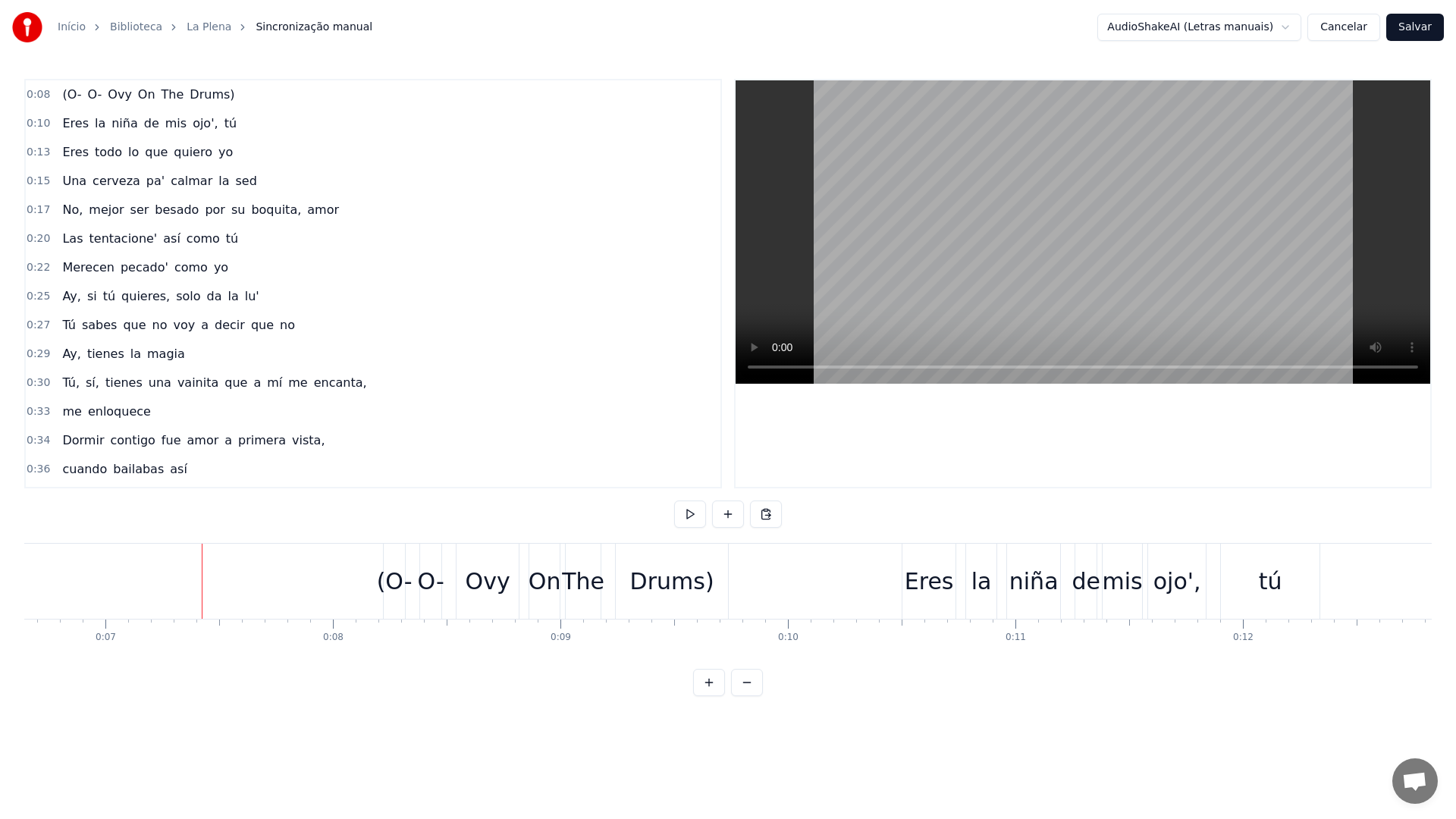
click at [907, 206] on video at bounding box center [1083, 231] width 695 height 303
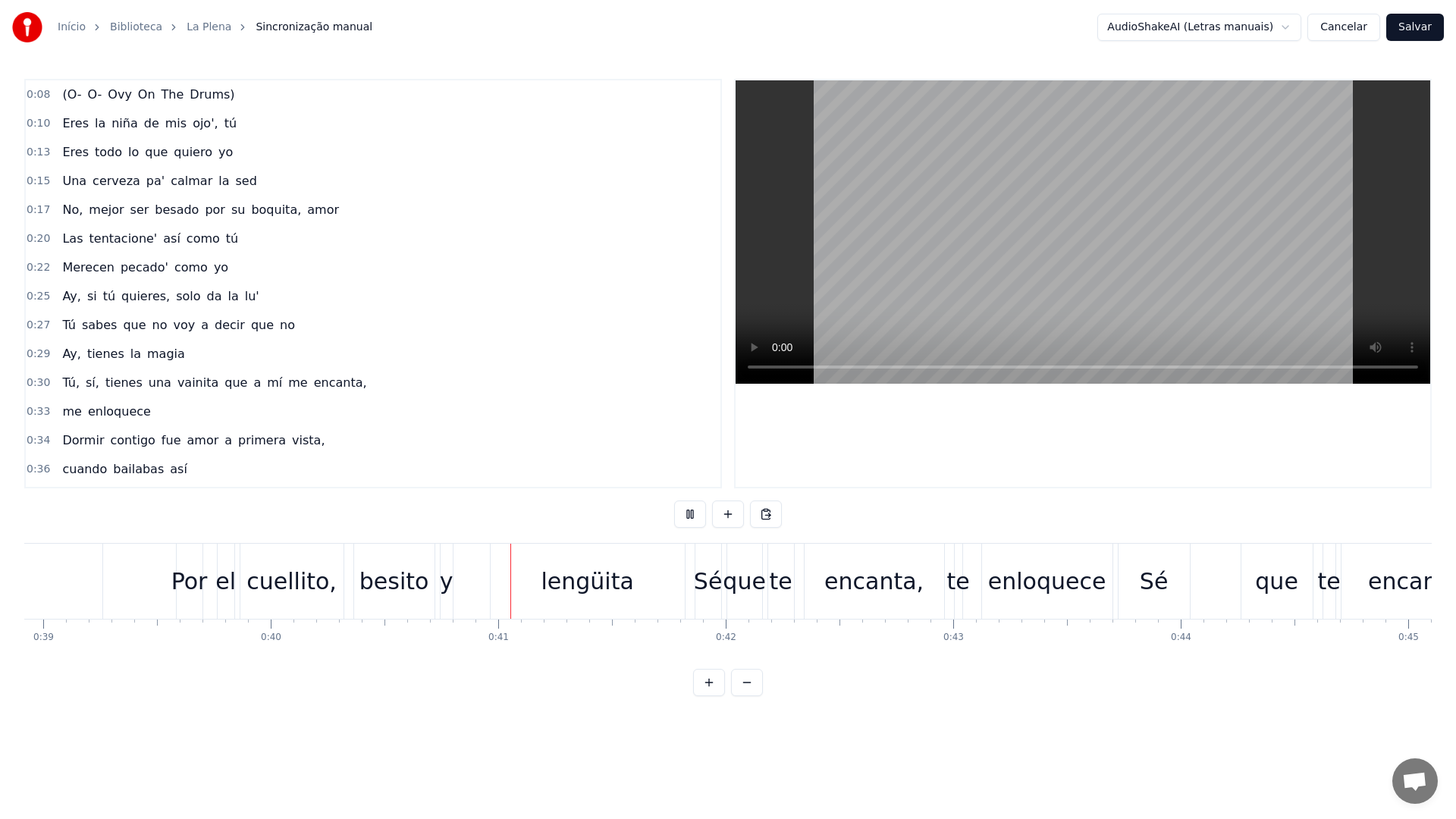
scroll to position [0, 9162]
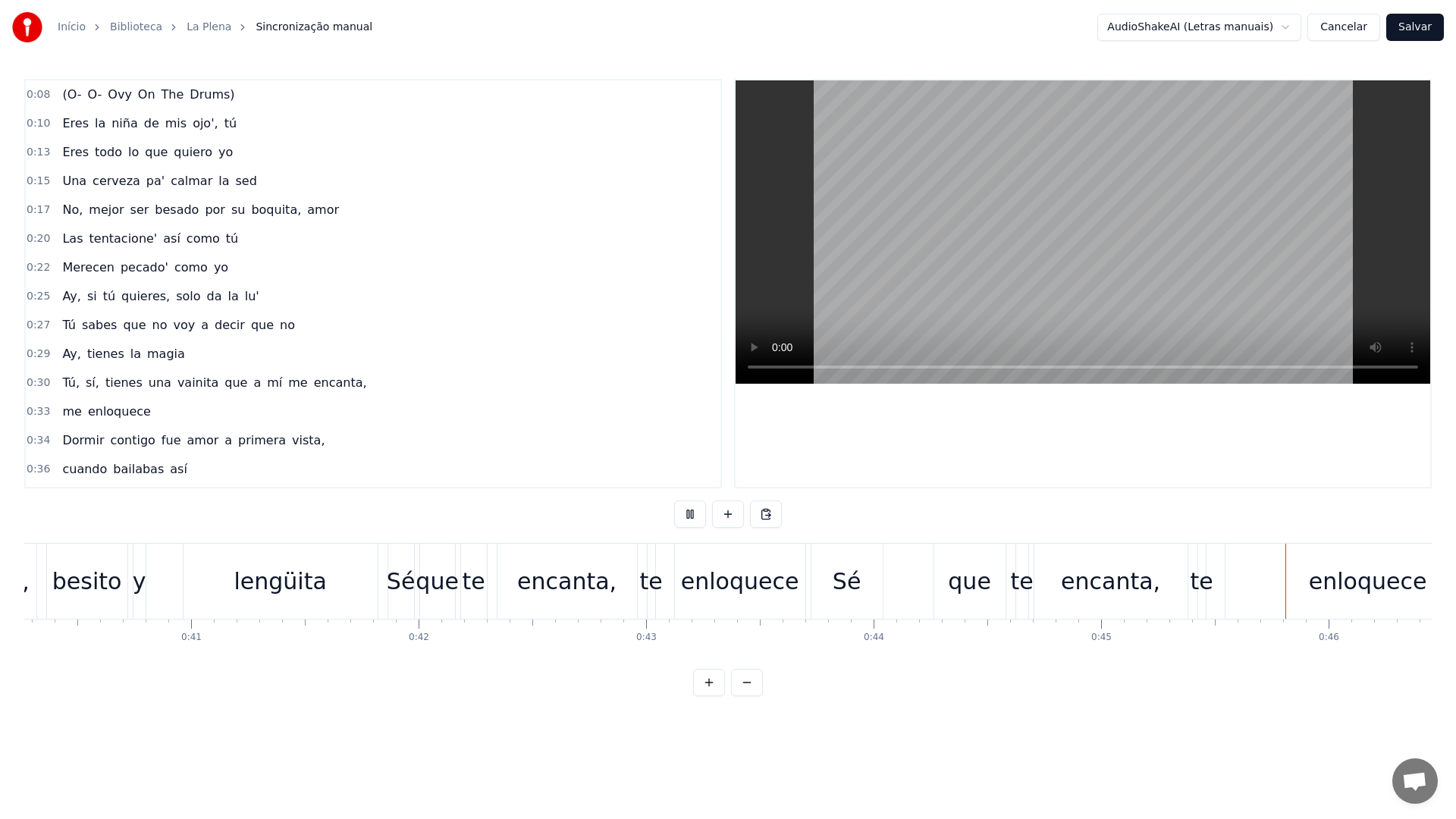
click at [969, 262] on video at bounding box center [1083, 231] width 695 height 303
click at [841, 581] on div "Sé" at bounding box center [847, 581] width 29 height 34
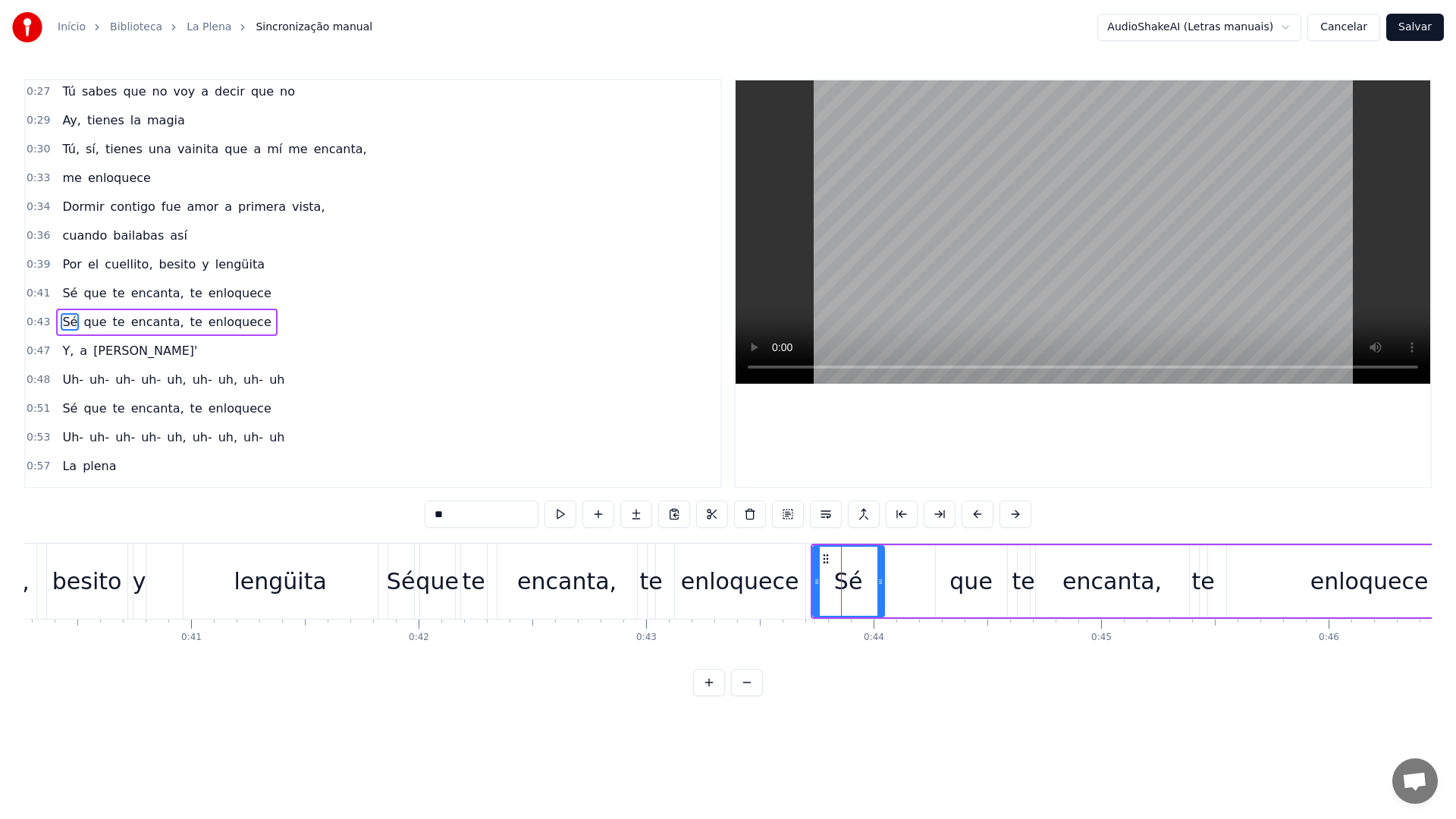
scroll to position [272, 0]
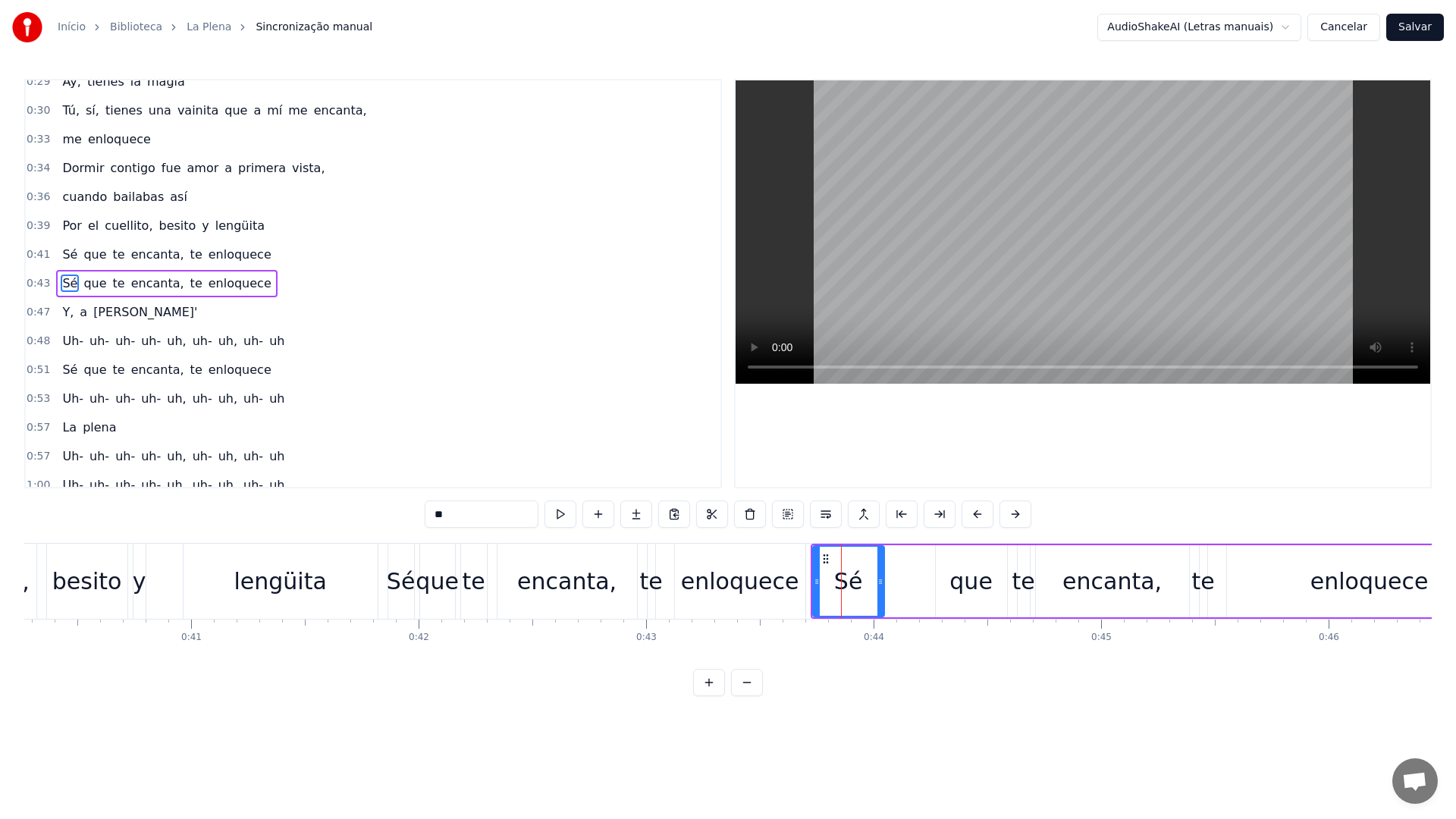
click at [933, 254] on video at bounding box center [1083, 231] width 695 height 303
click at [962, 581] on div "que" at bounding box center [971, 581] width 43 height 34
drag, startPoint x: 939, startPoint y: 582, endPoint x: 970, endPoint y: 583, distance: 31.1
click at [970, 583] on icon at bounding box center [971, 582] width 6 height 12
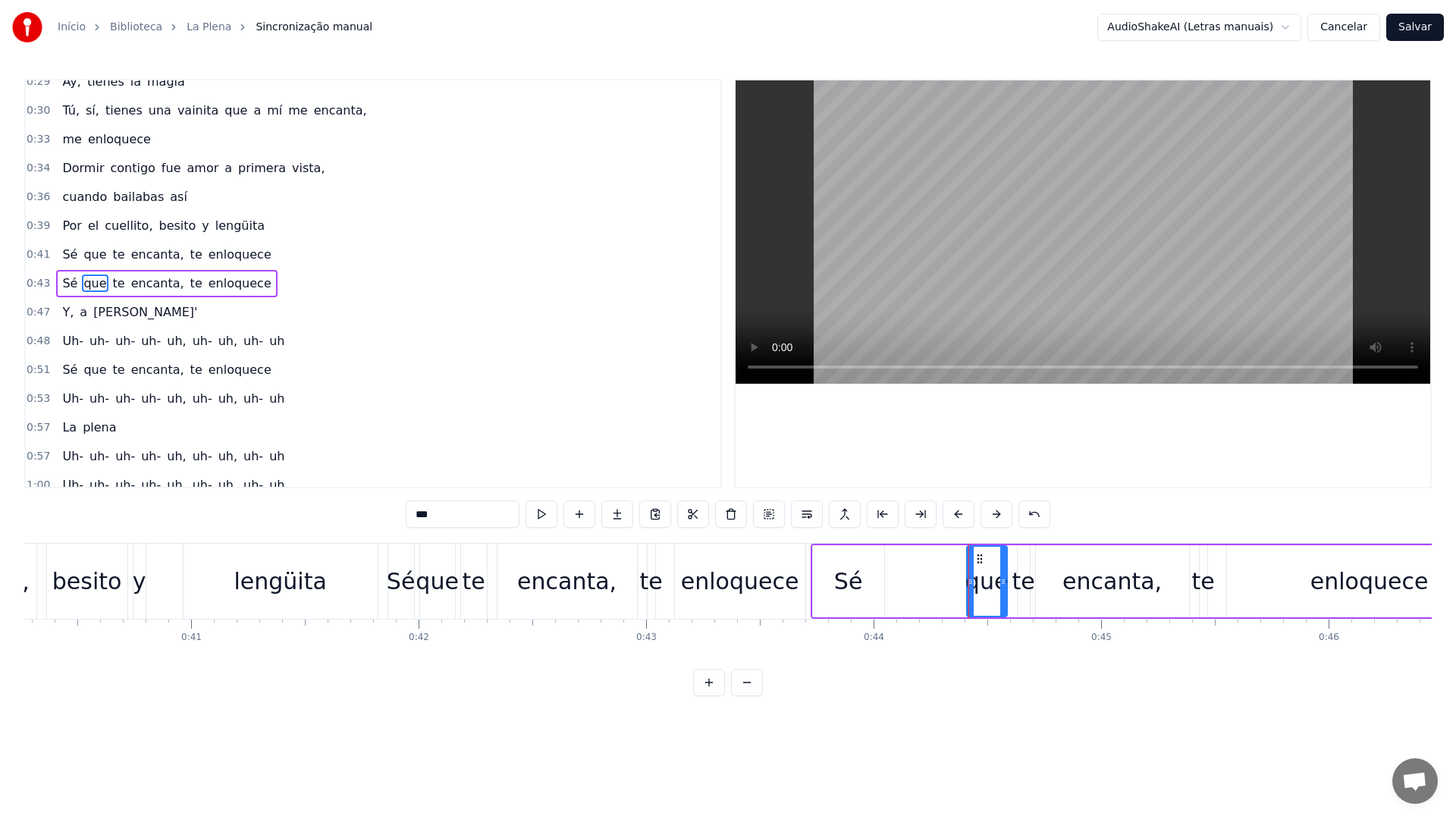
click at [854, 579] on div "Sé" at bounding box center [848, 581] width 29 height 34
drag, startPoint x: 825, startPoint y: 558, endPoint x: 909, endPoint y: 561, distance: 84.2
click at [909, 561] on icon at bounding box center [909, 559] width 12 height 12
drag, startPoint x: 899, startPoint y: 584, endPoint x: 935, endPoint y: 584, distance: 36.4
click at [935, 584] on icon at bounding box center [937, 582] width 6 height 12
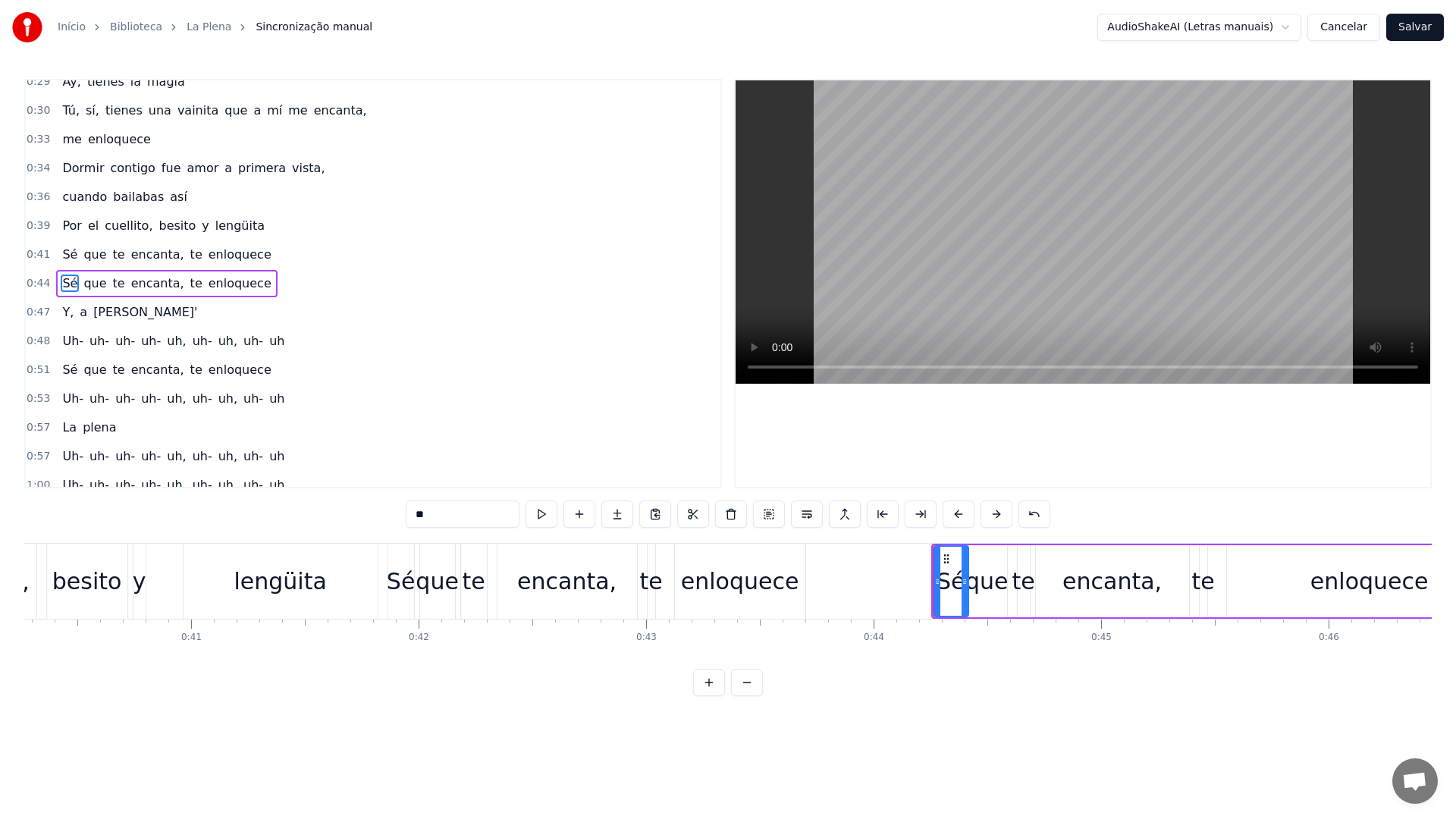
click at [753, 574] on div "enloquece" at bounding box center [740, 581] width 118 height 34
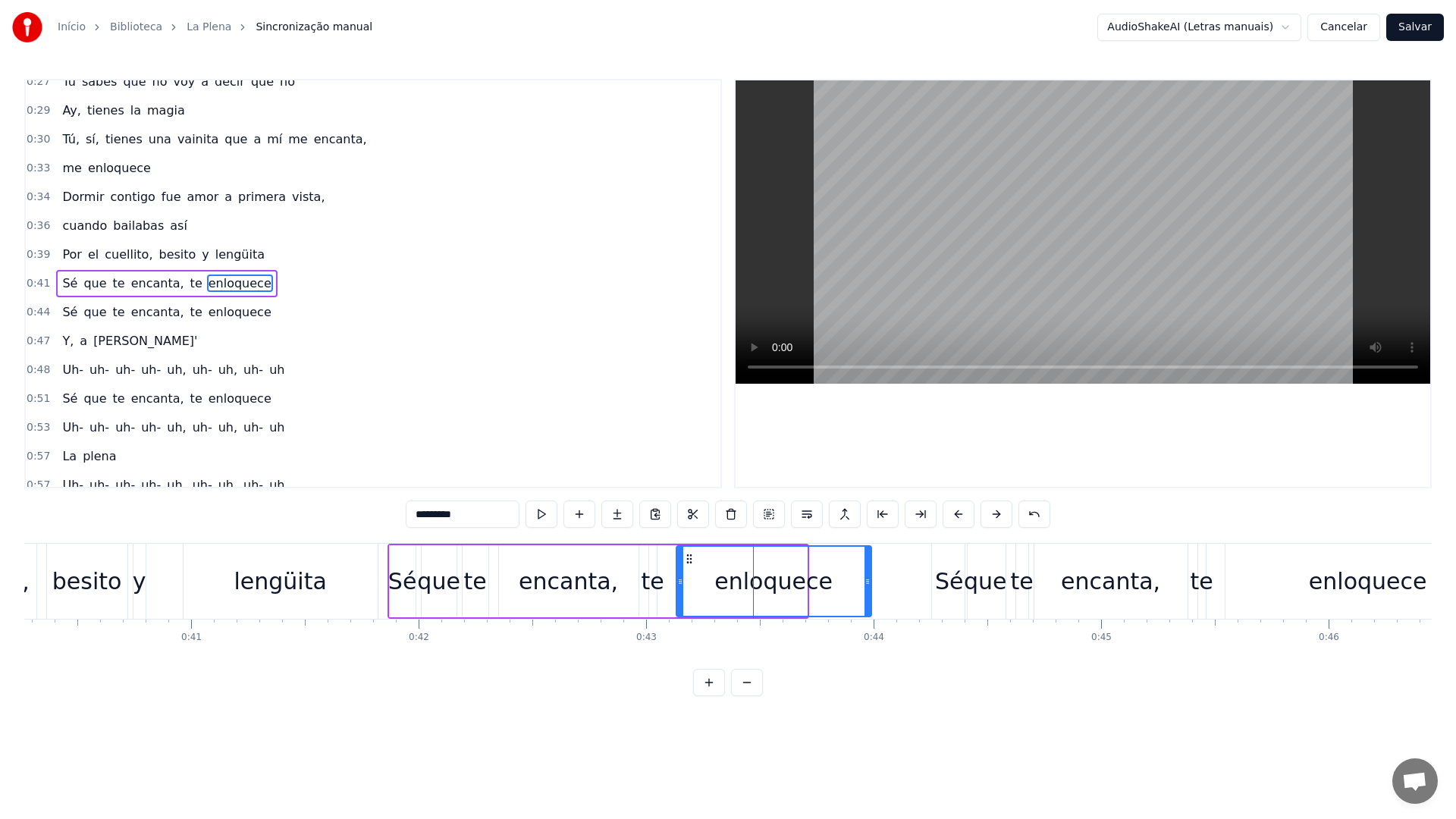
drag, startPoint x: 802, startPoint y: 580, endPoint x: 870, endPoint y: 581, distance: 68.3
click at [870, 581] on icon at bounding box center [868, 582] width 6 height 12
click at [646, 584] on div "te" at bounding box center [653, 581] width 23 height 34
type input "**"
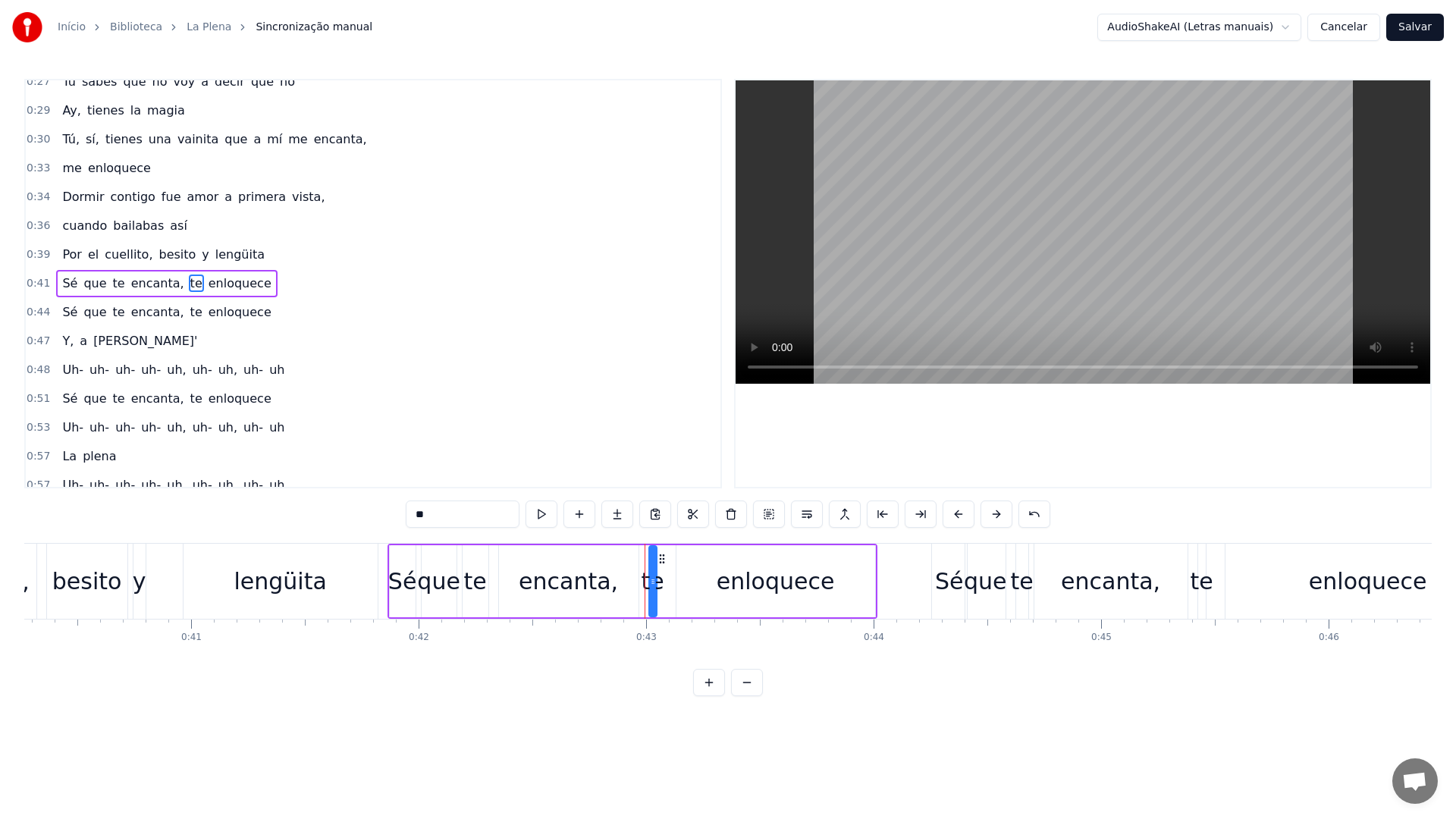
click at [656, 582] on div "te" at bounding box center [653, 581] width 23 height 34
drag, startPoint x: 654, startPoint y: 582, endPoint x: 671, endPoint y: 583, distance: 17.5
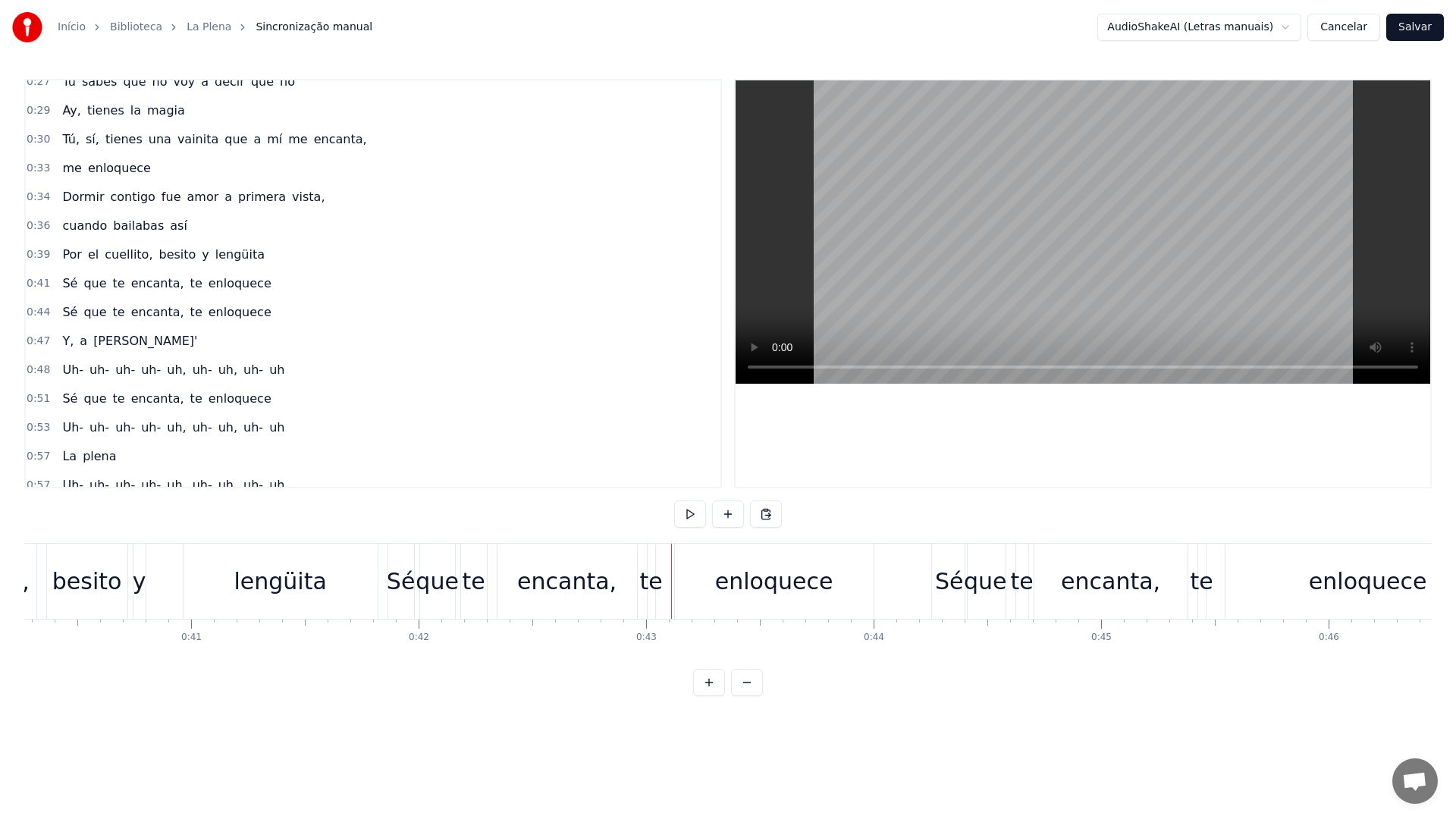
click at [618, 583] on div "encanta," at bounding box center [568, 581] width 140 height 75
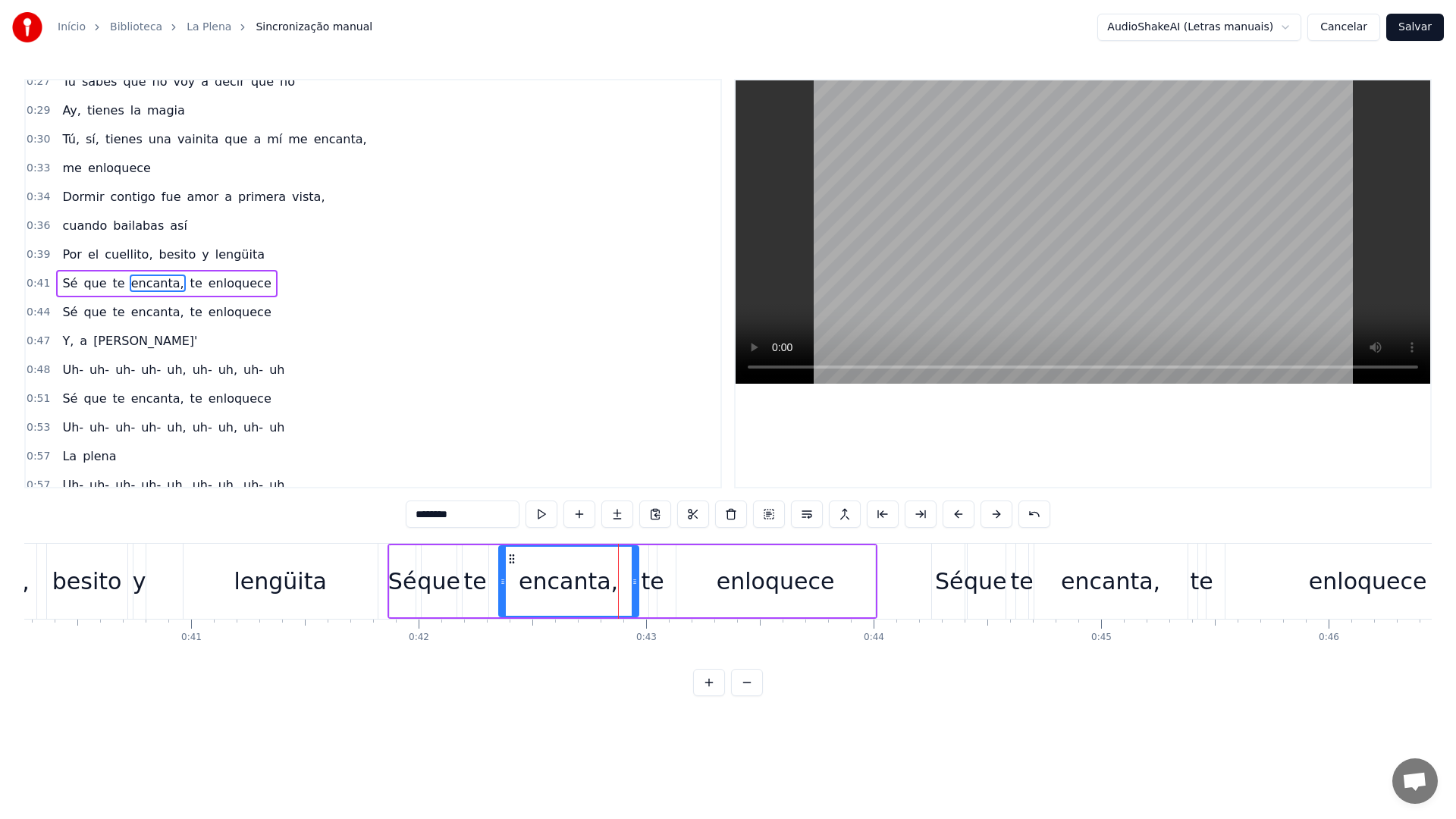
click at [931, 249] on video at bounding box center [1083, 231] width 695 height 303
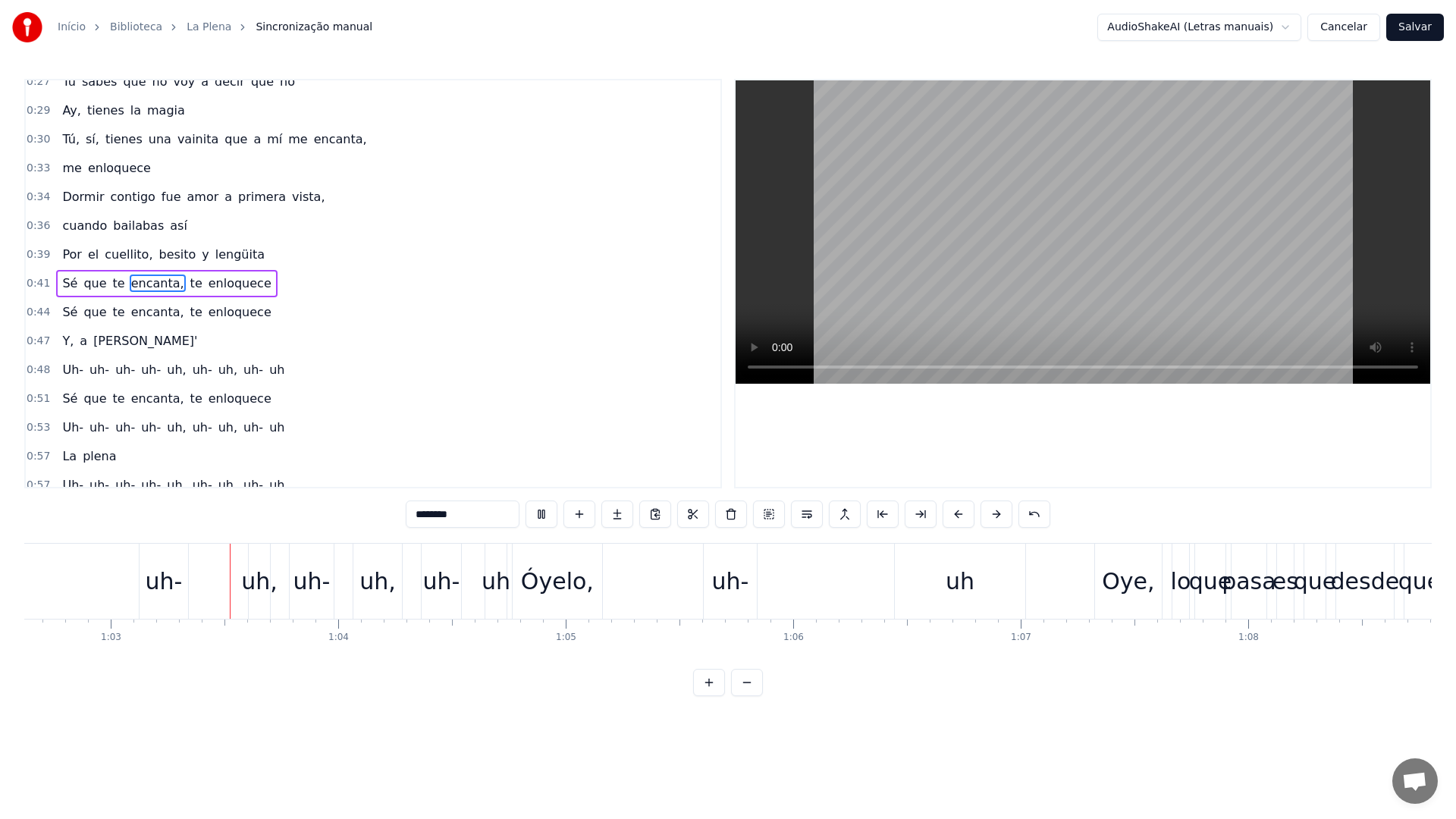
scroll to position [0, 14252]
click at [1035, 178] on video at bounding box center [1083, 231] width 695 height 303
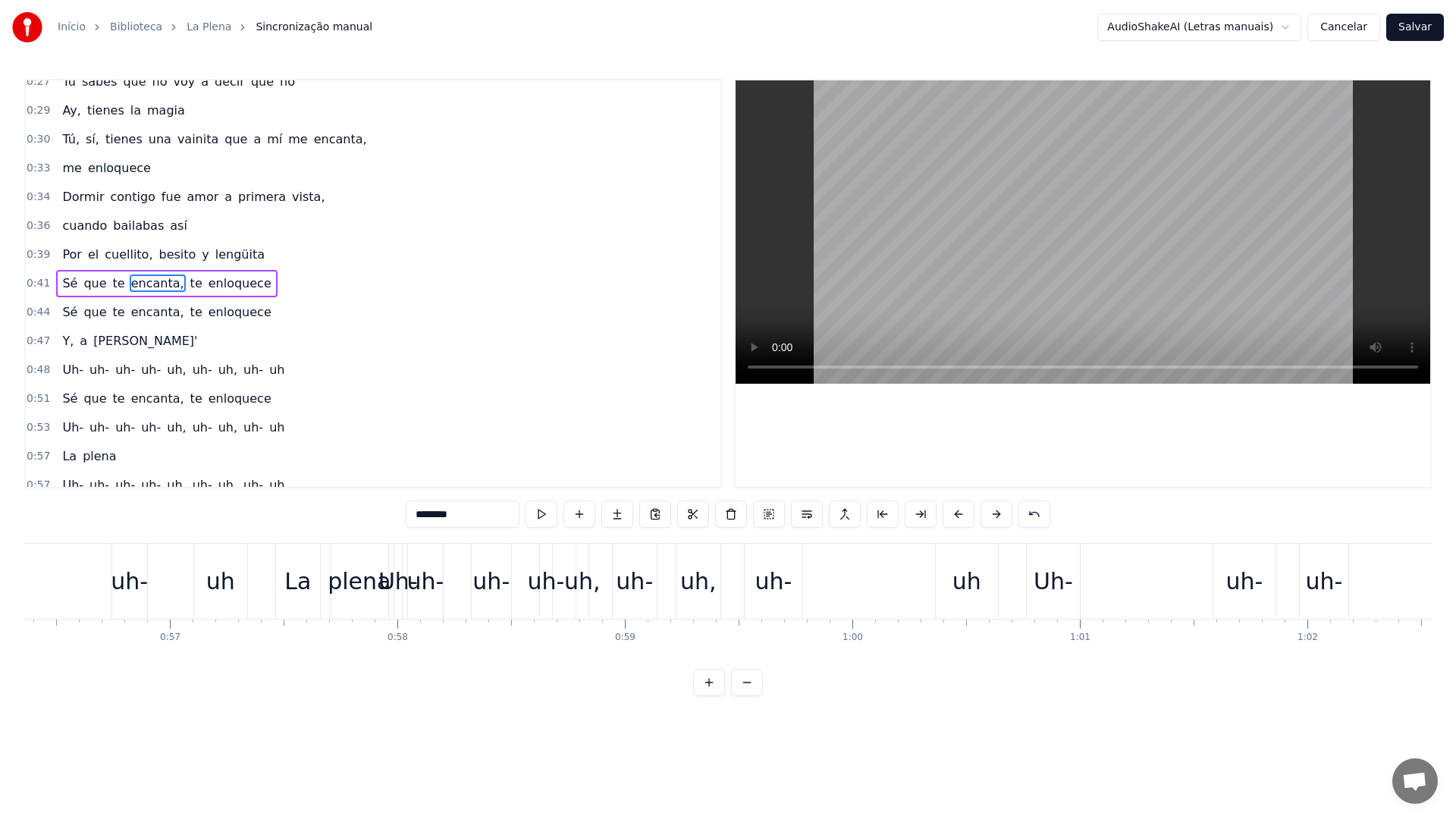
scroll to position [0, 12781]
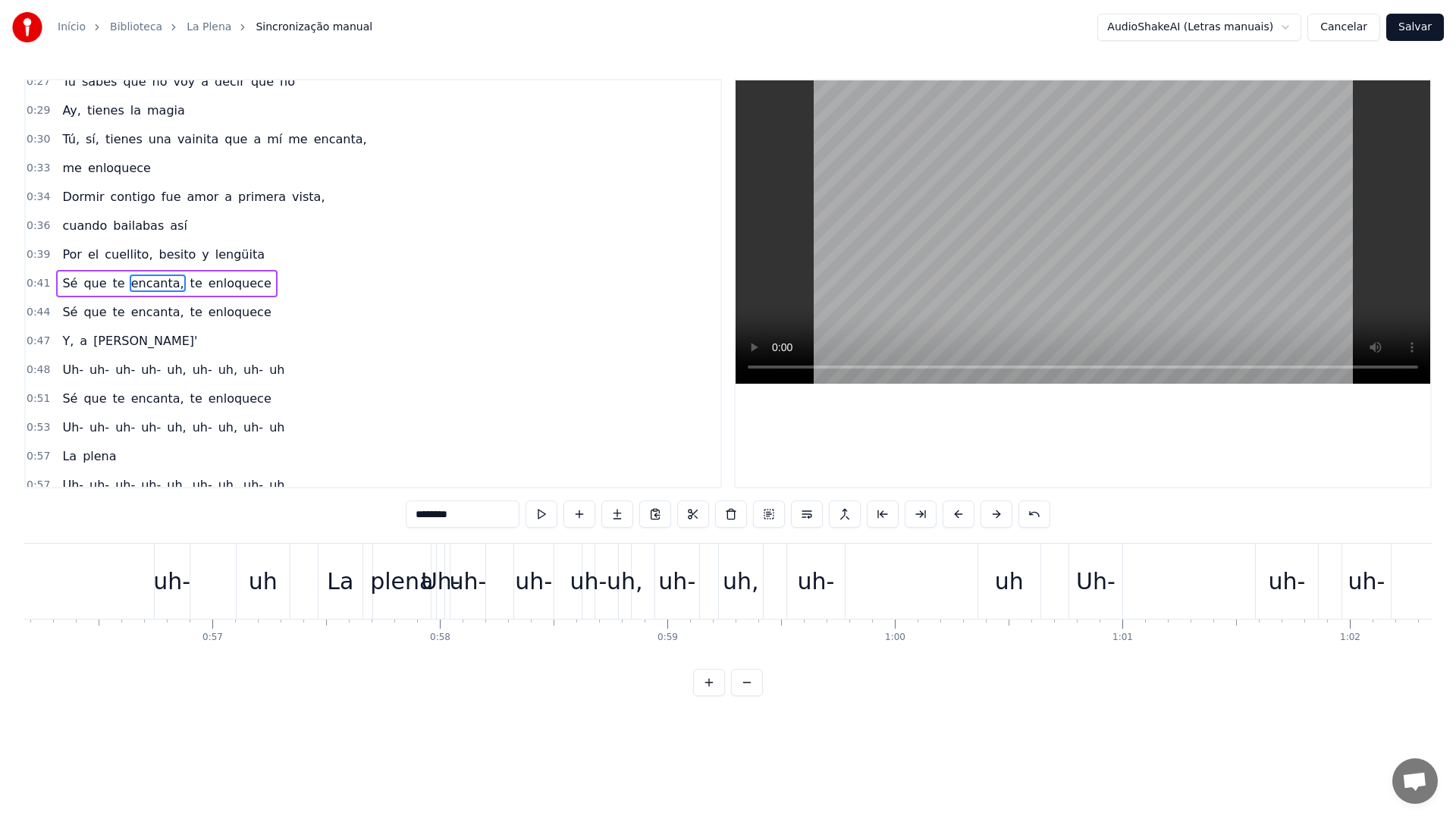
click at [39, 369] on span "0:48" at bounding box center [39, 370] width 24 height 15
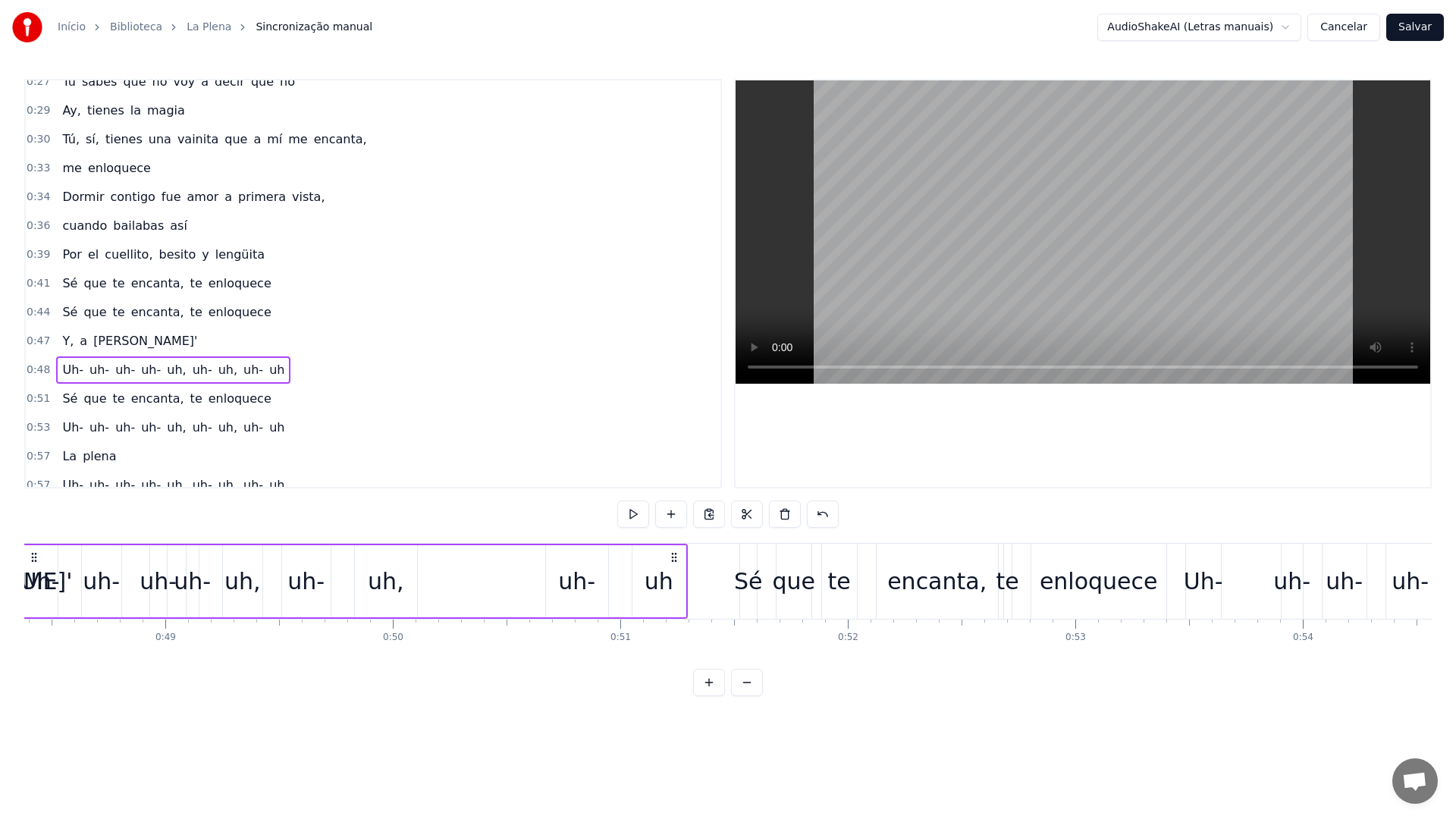
scroll to position [0, 10928]
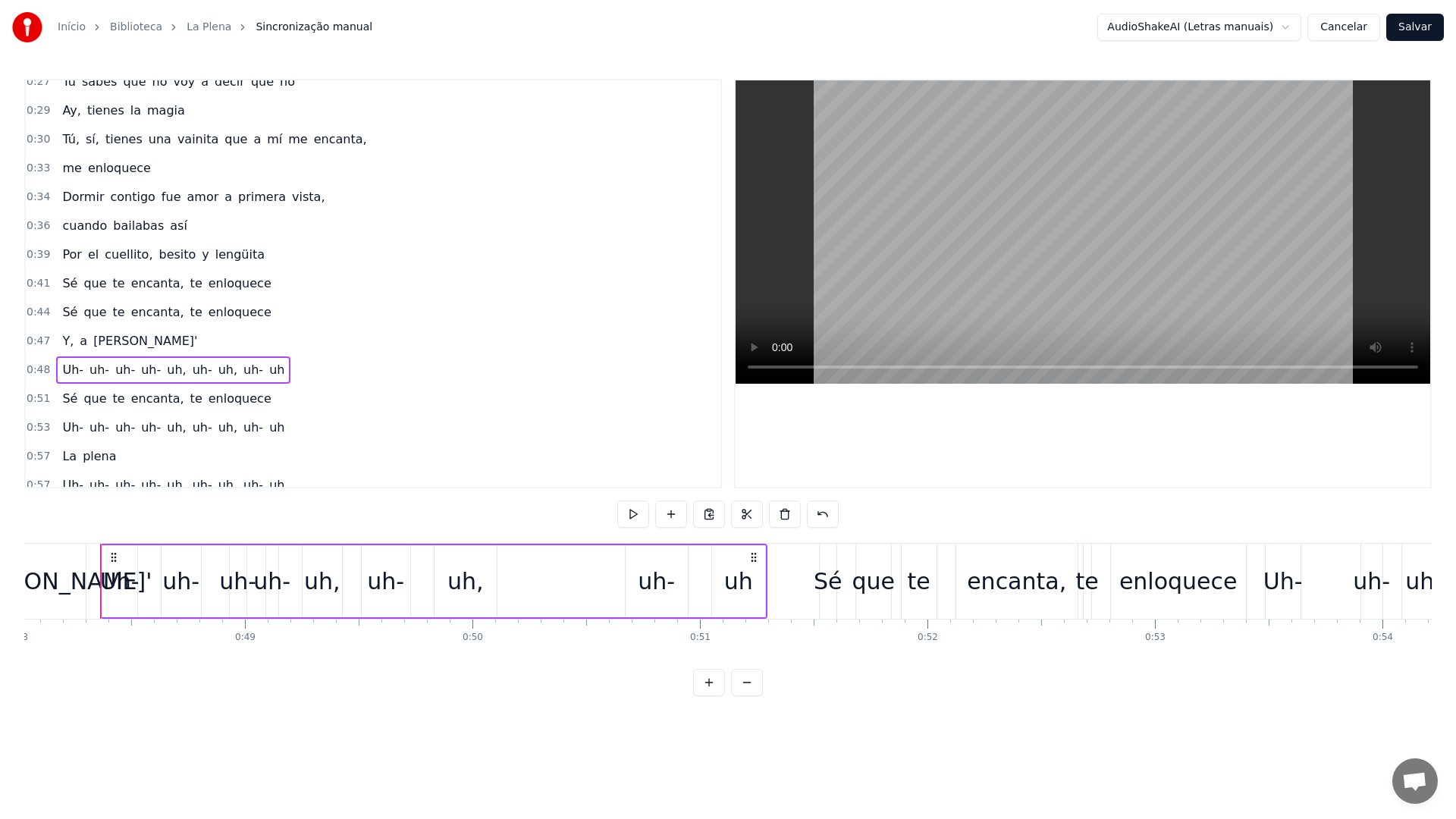
click at [792, 514] on button at bounding box center [785, 514] width 32 height 27
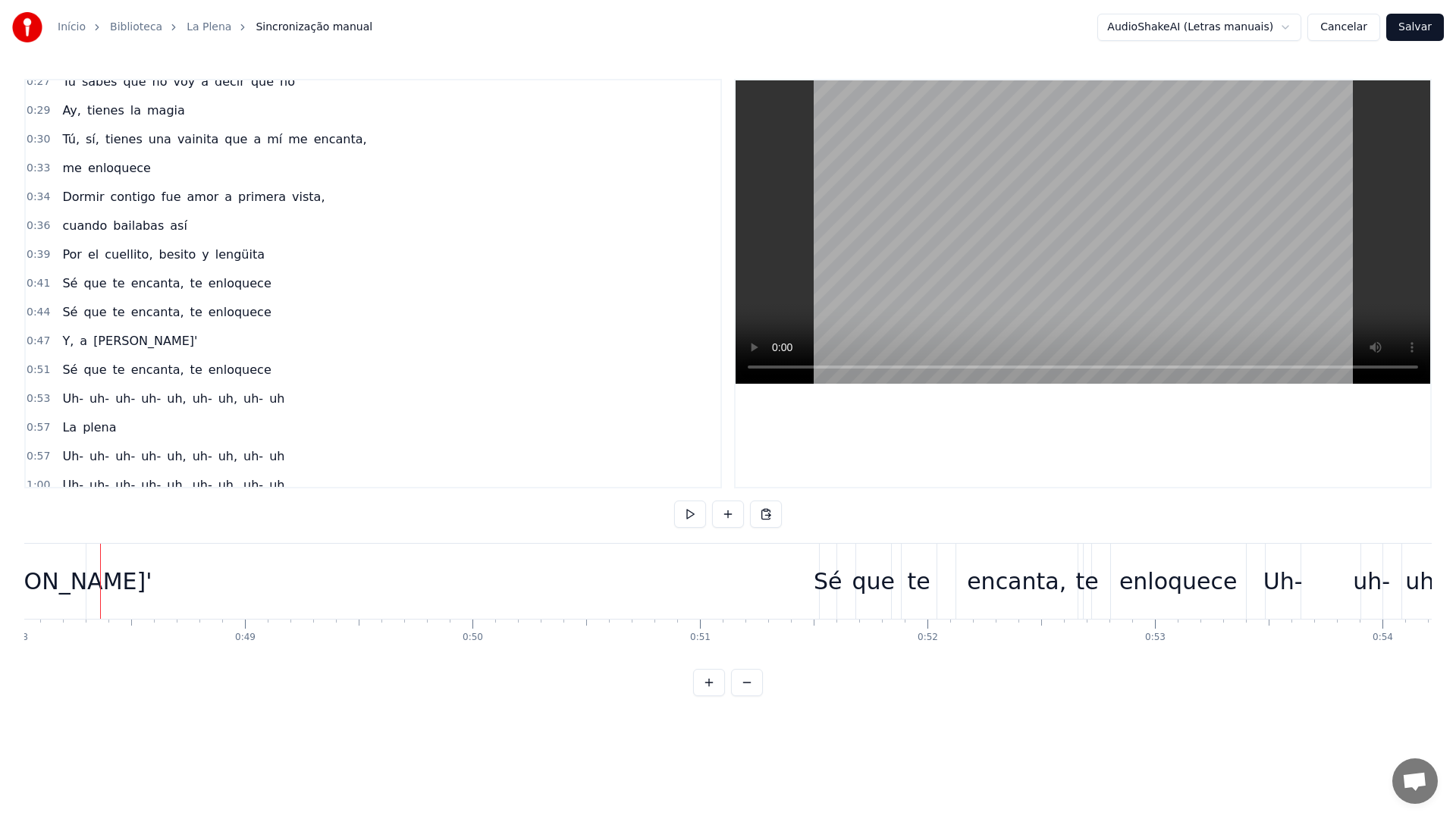
click at [39, 396] on span "0:53" at bounding box center [39, 398] width 24 height 15
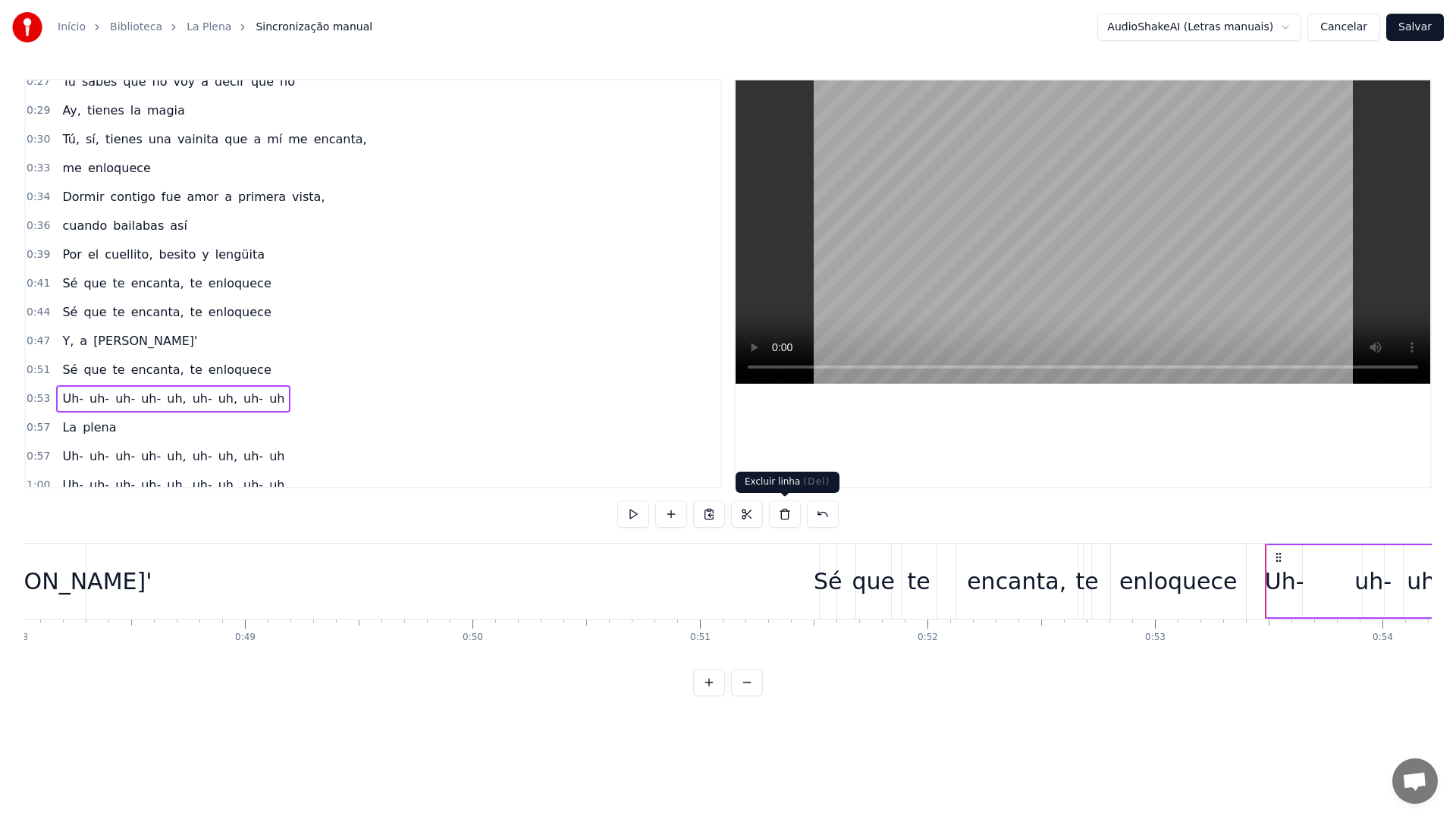
click at [783, 514] on button at bounding box center [785, 514] width 32 height 27
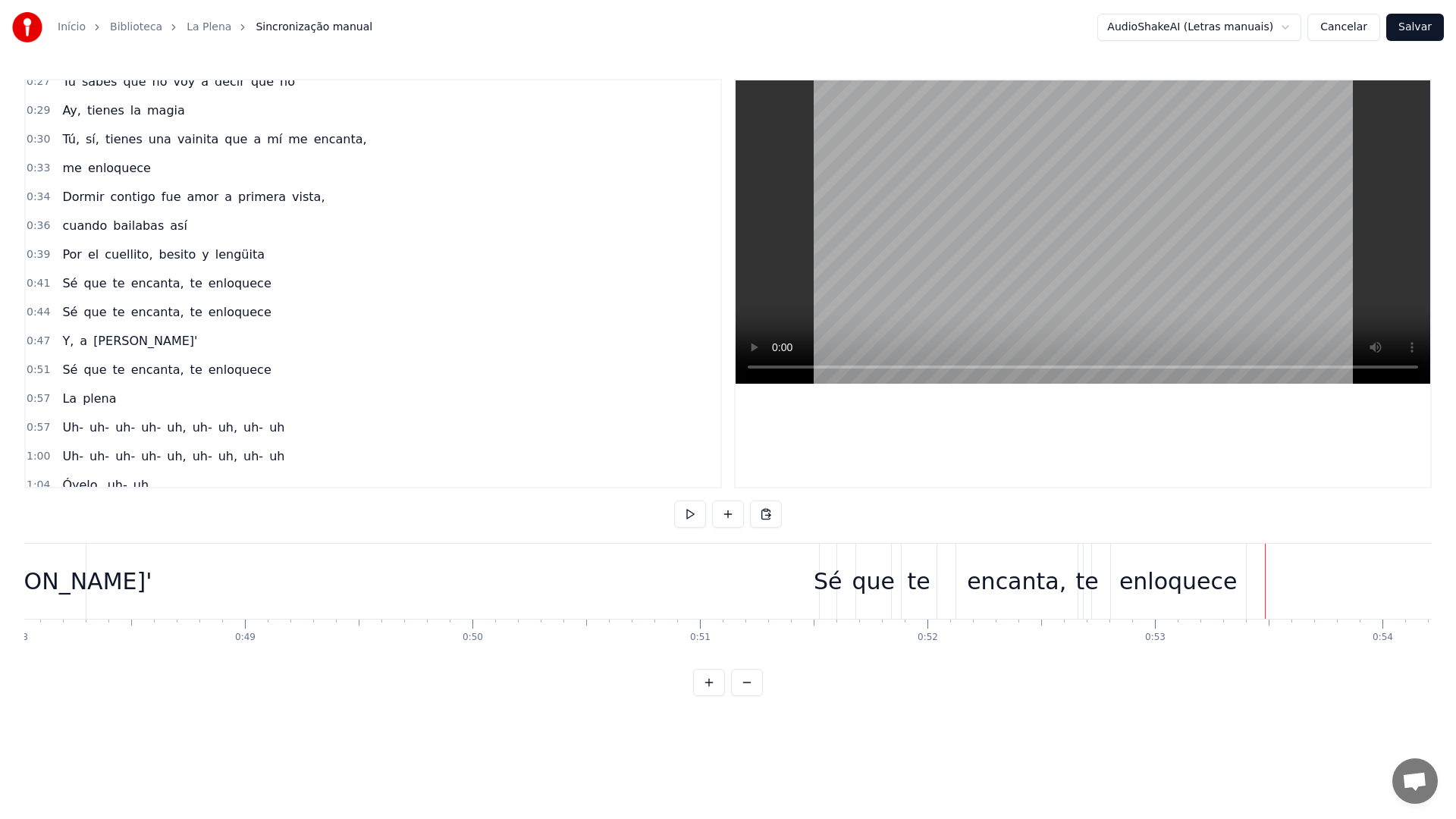
click at [43, 430] on span "0:57" at bounding box center [39, 427] width 24 height 15
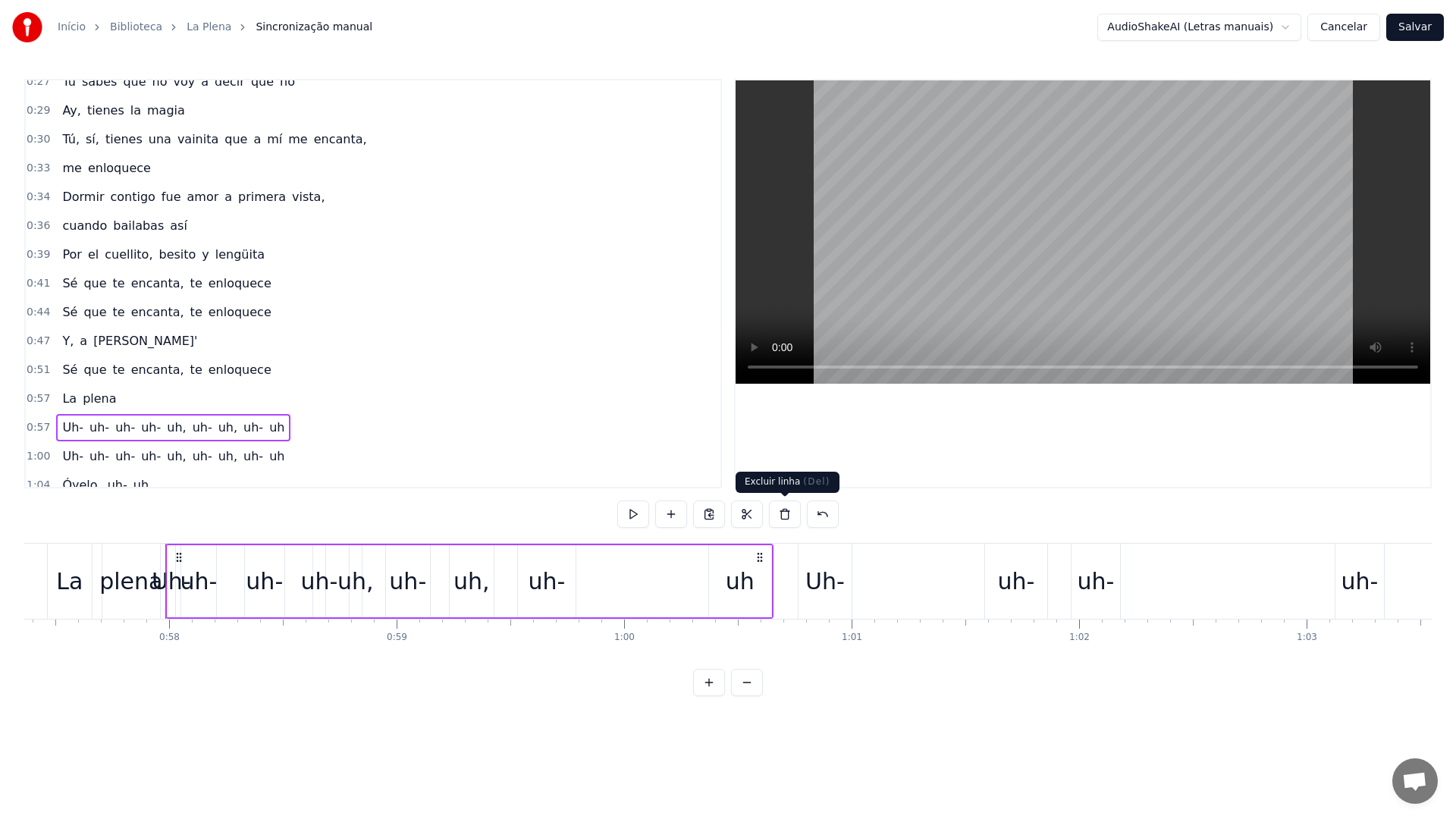
scroll to position [0, 13117]
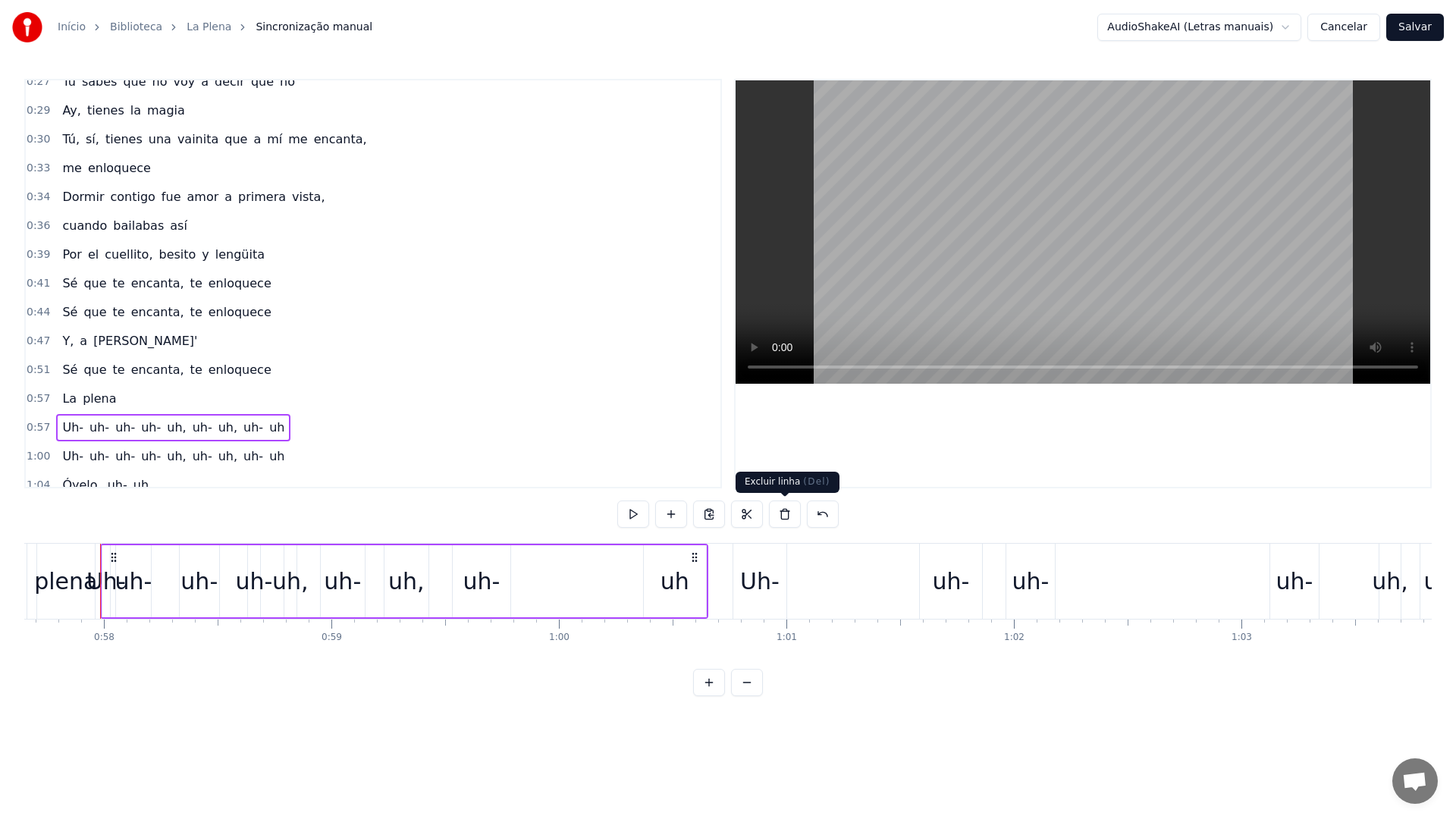
click at [790, 517] on button at bounding box center [785, 514] width 32 height 27
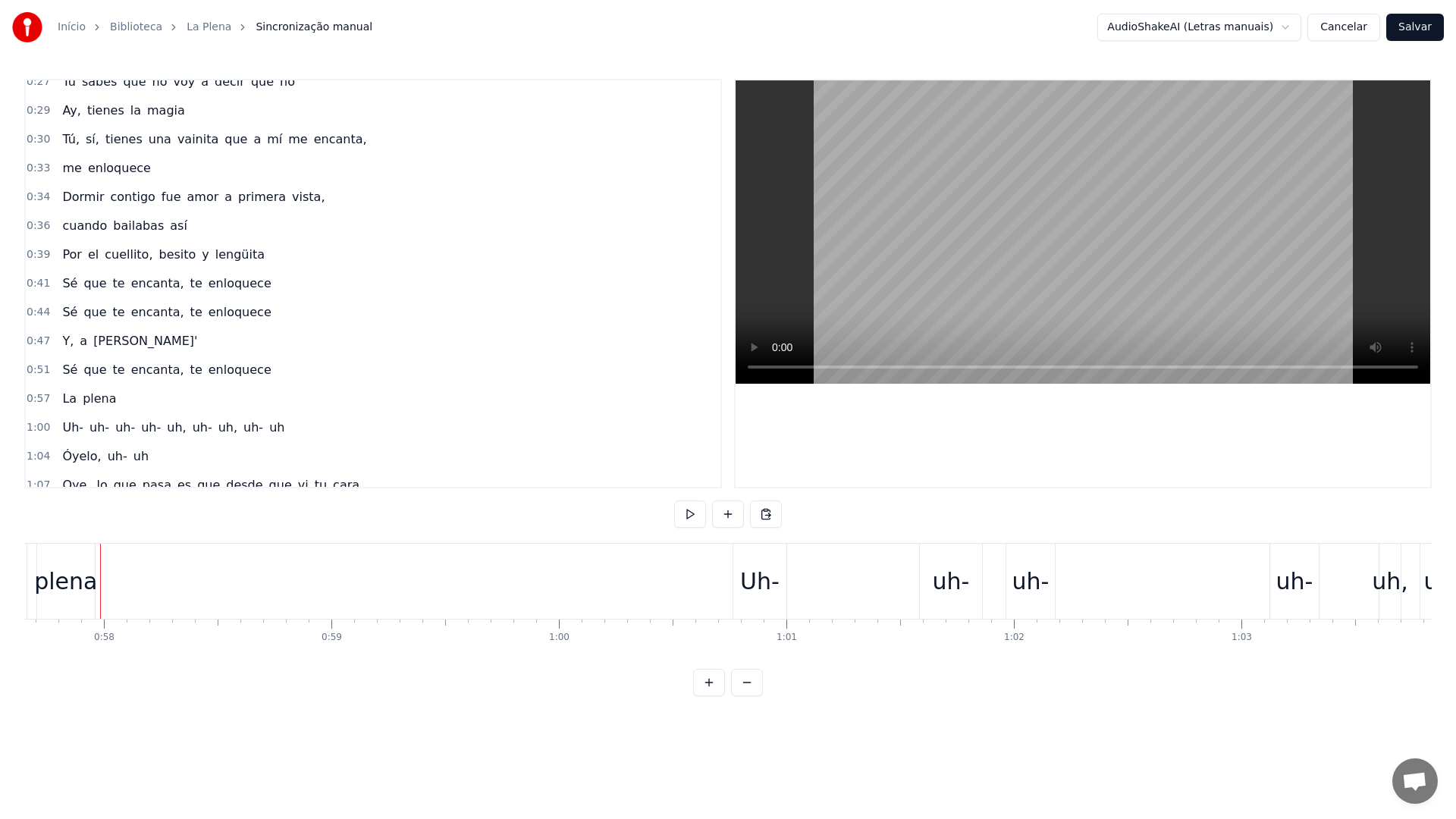
click at [36, 429] on span "1:00" at bounding box center [39, 427] width 24 height 15
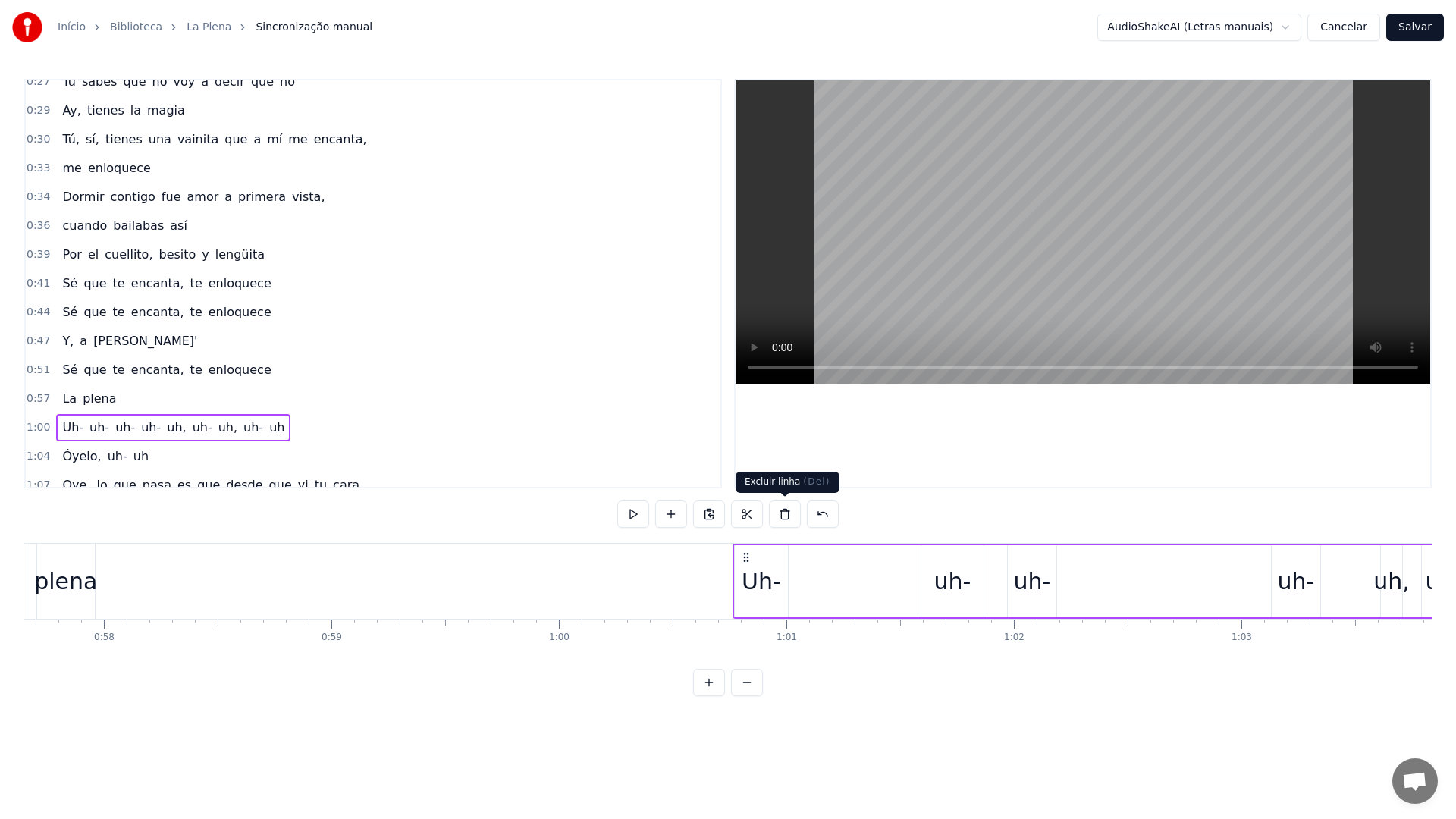
click at [777, 514] on button at bounding box center [785, 514] width 32 height 27
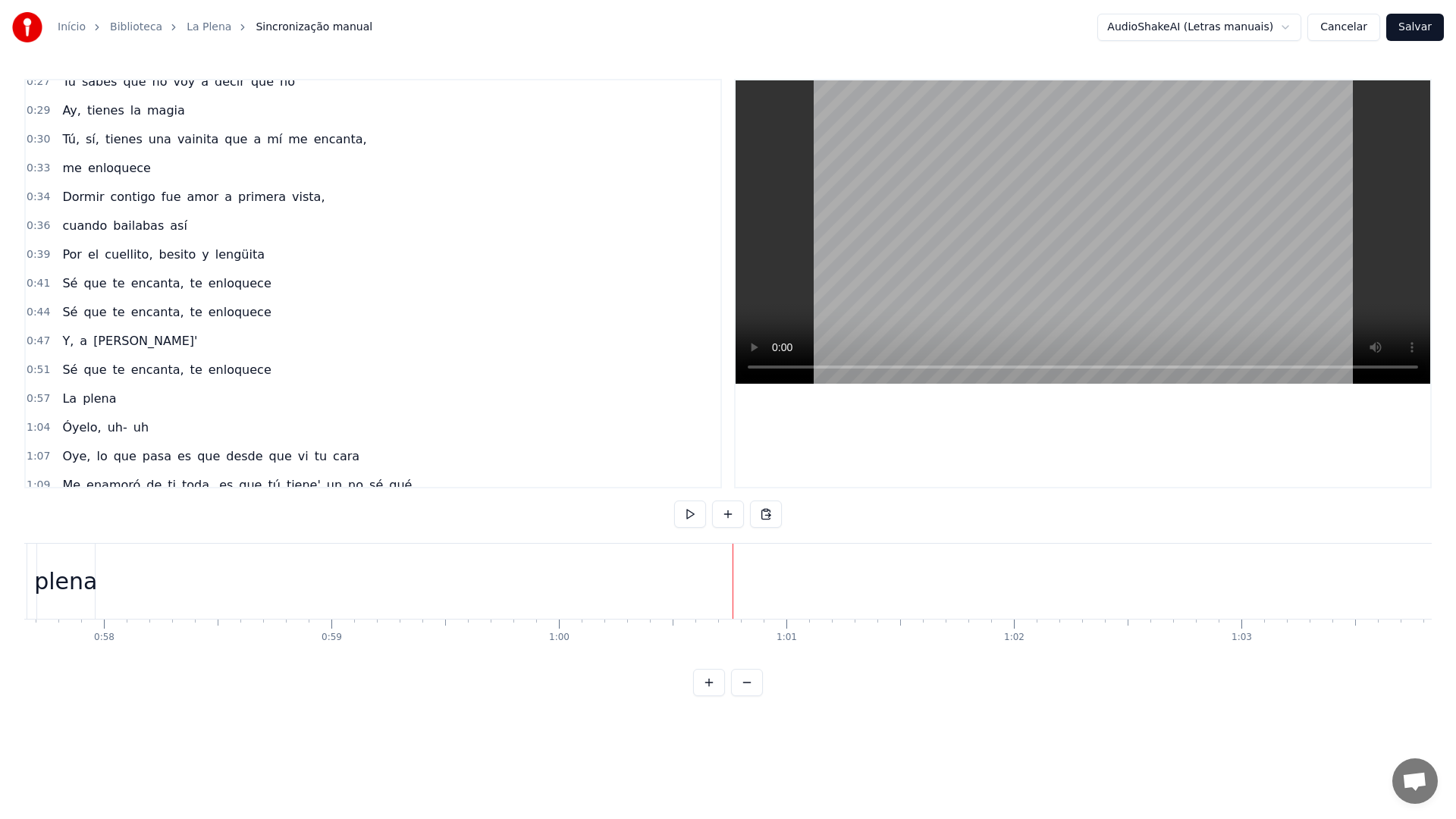
click at [32, 425] on span "1:04" at bounding box center [39, 427] width 24 height 15
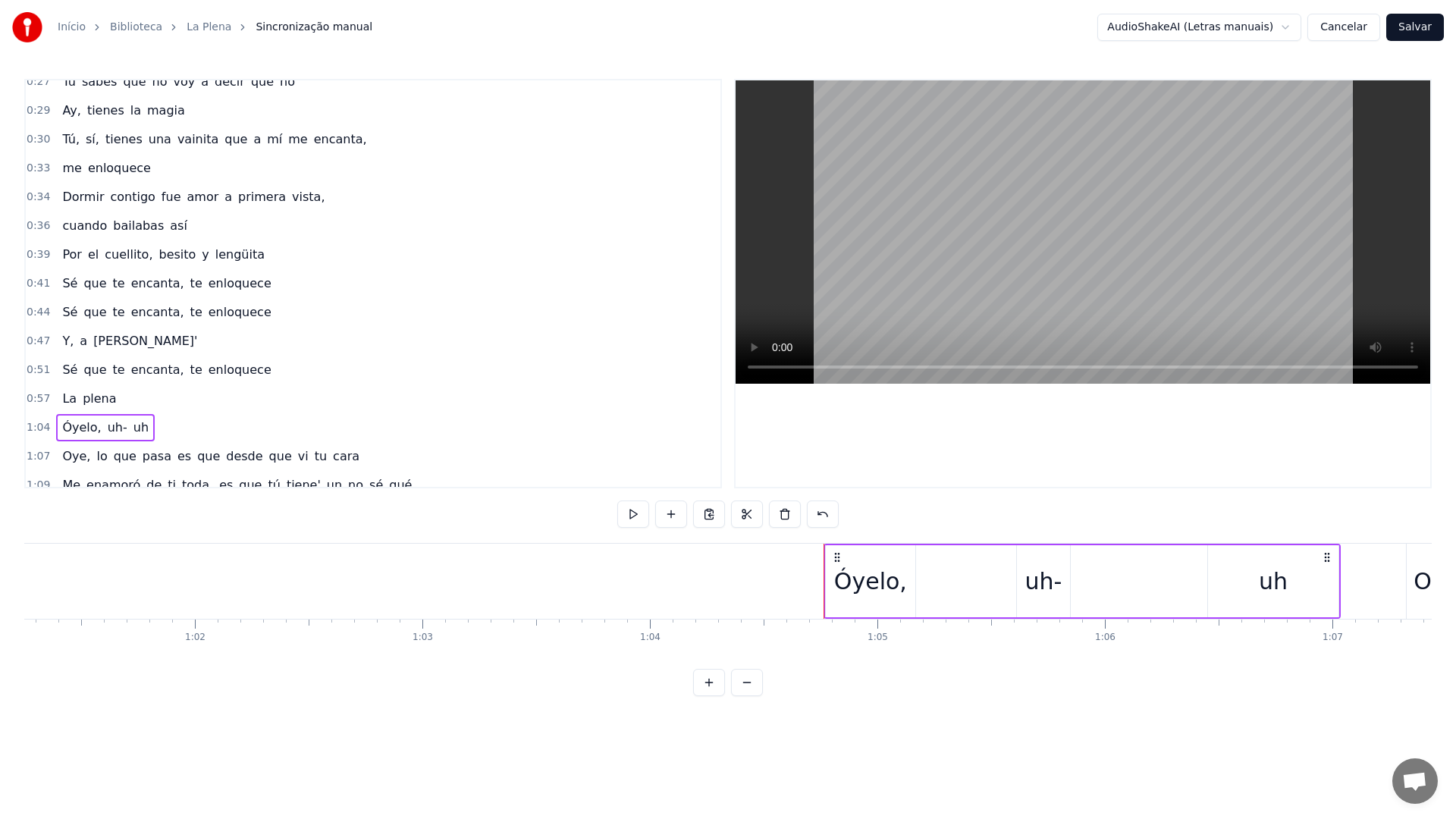
click at [31, 397] on span "0:57" at bounding box center [39, 398] width 24 height 15
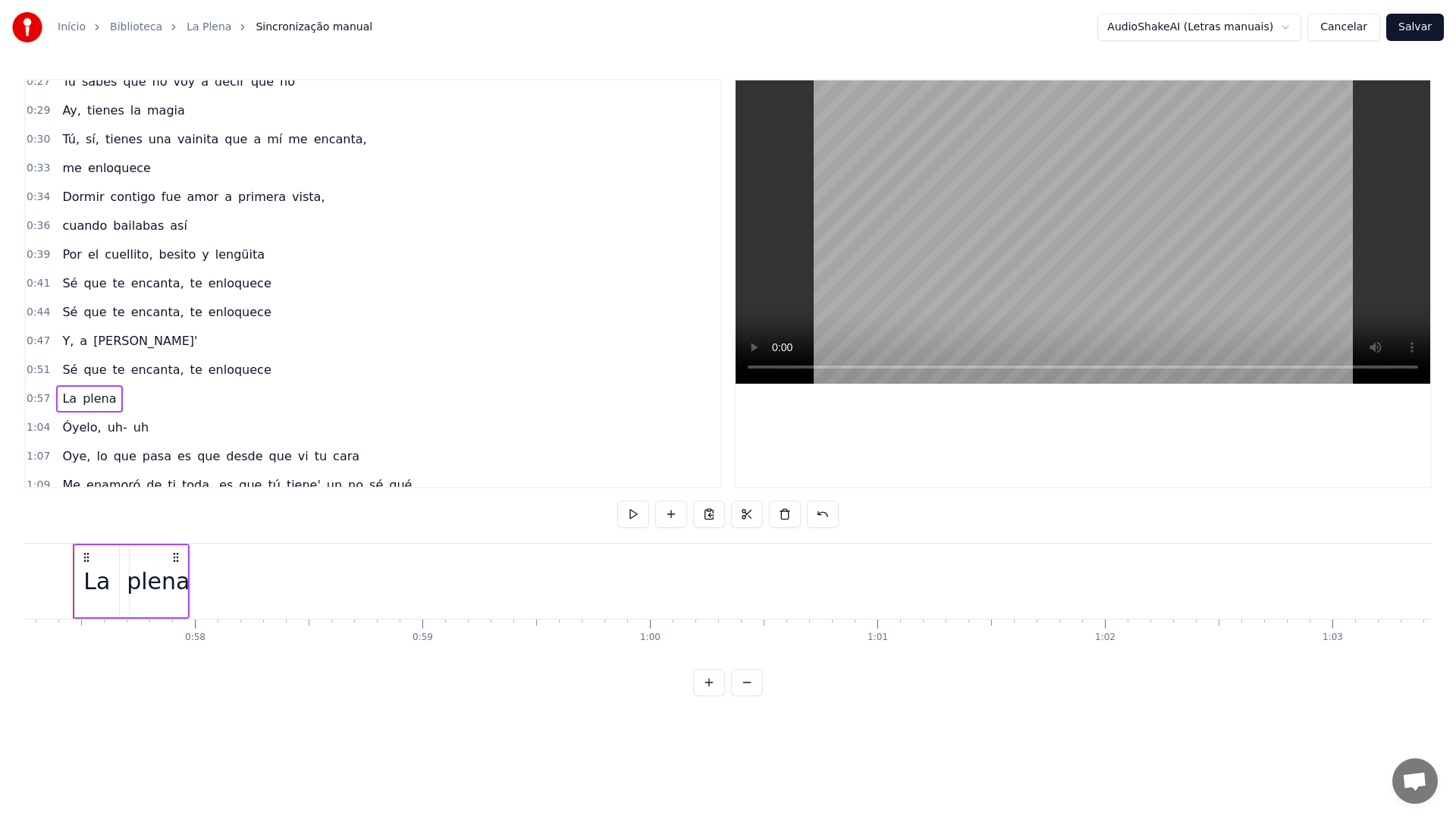
scroll to position [0, 12999]
click at [857, 218] on video at bounding box center [1083, 231] width 695 height 303
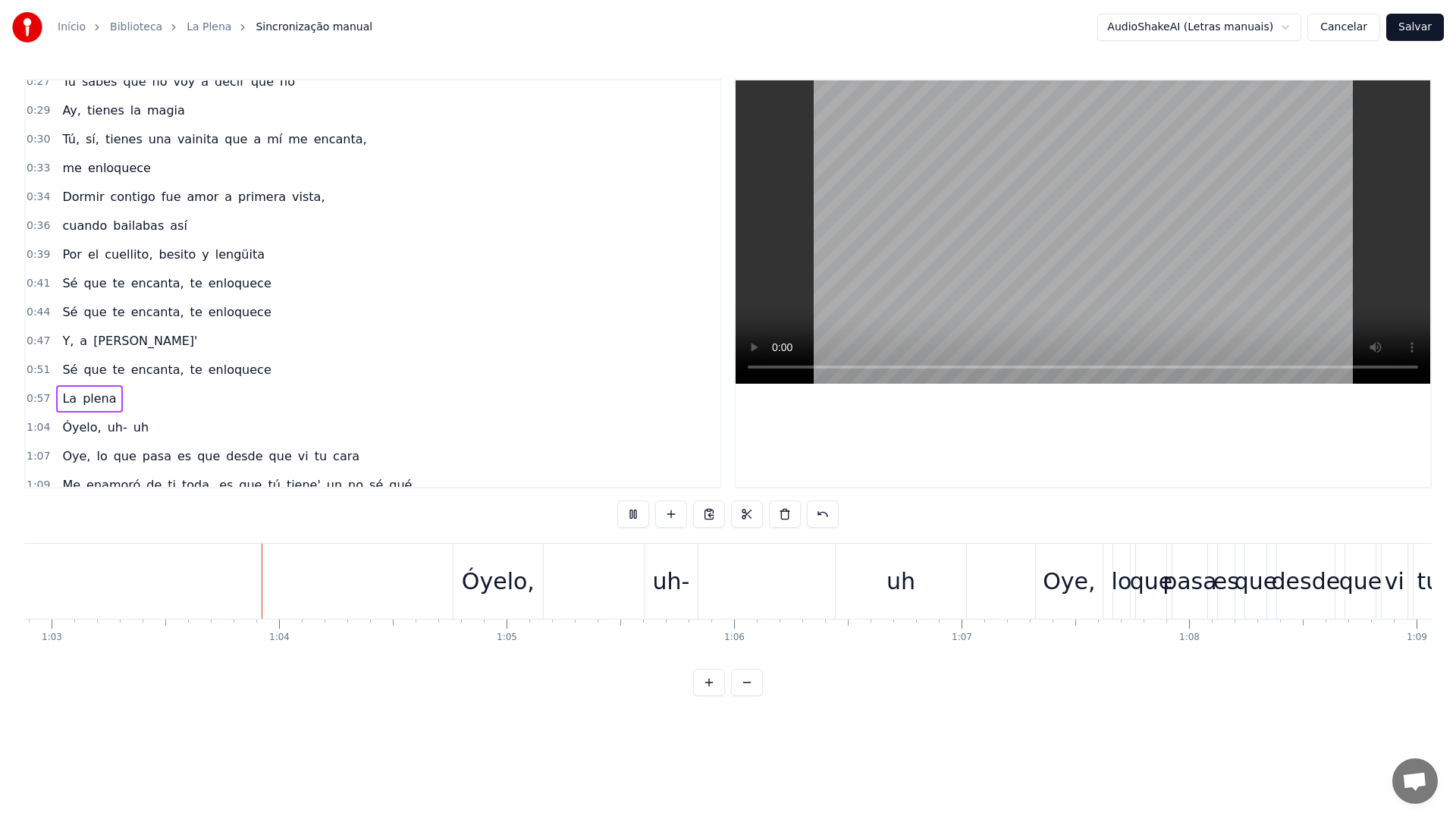
scroll to position [0, 14308]
click at [997, 212] on video at bounding box center [1083, 231] width 695 height 303
click at [35, 425] on span "1:04" at bounding box center [39, 427] width 24 height 15
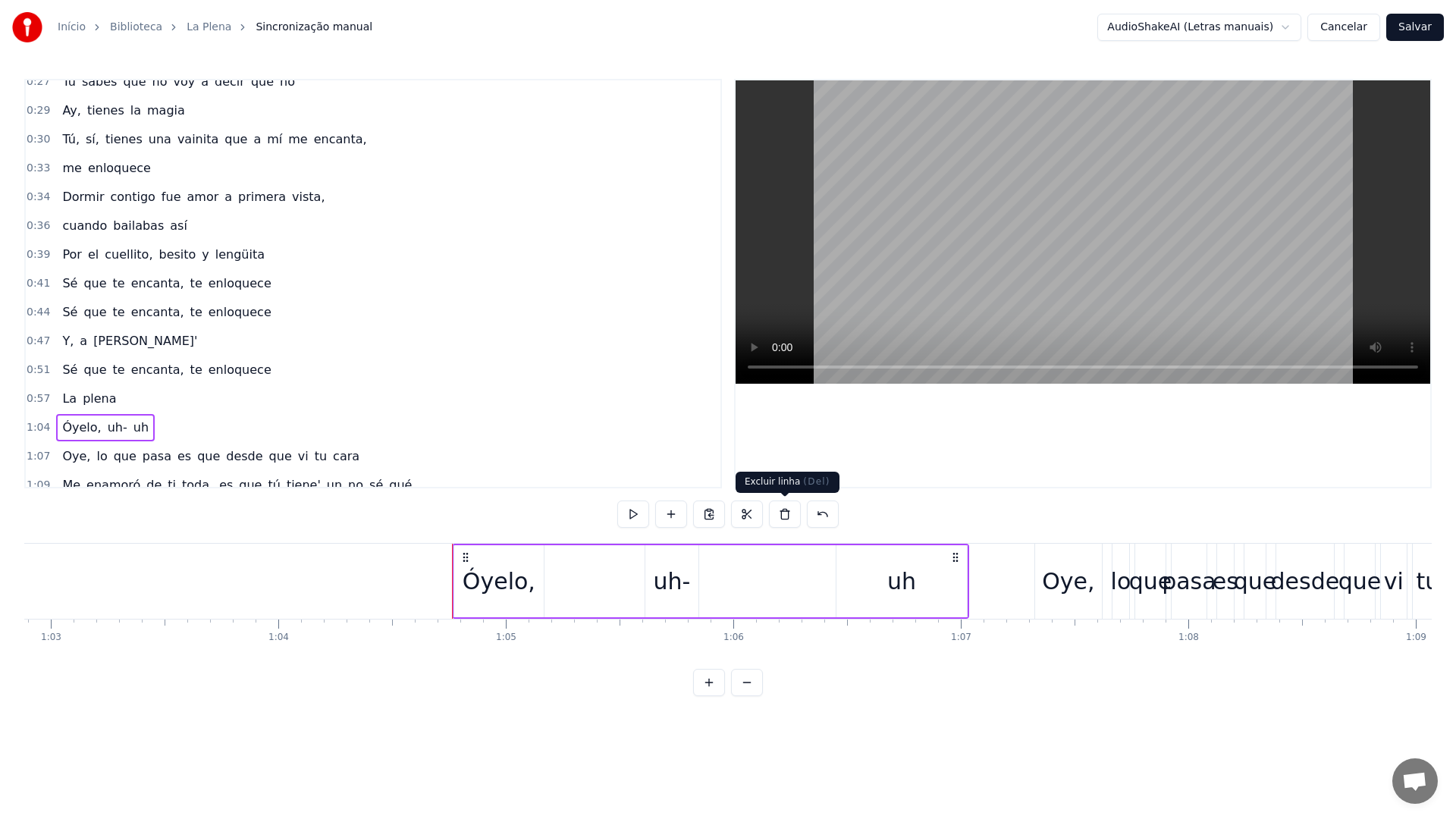
click at [787, 516] on button at bounding box center [785, 514] width 32 height 27
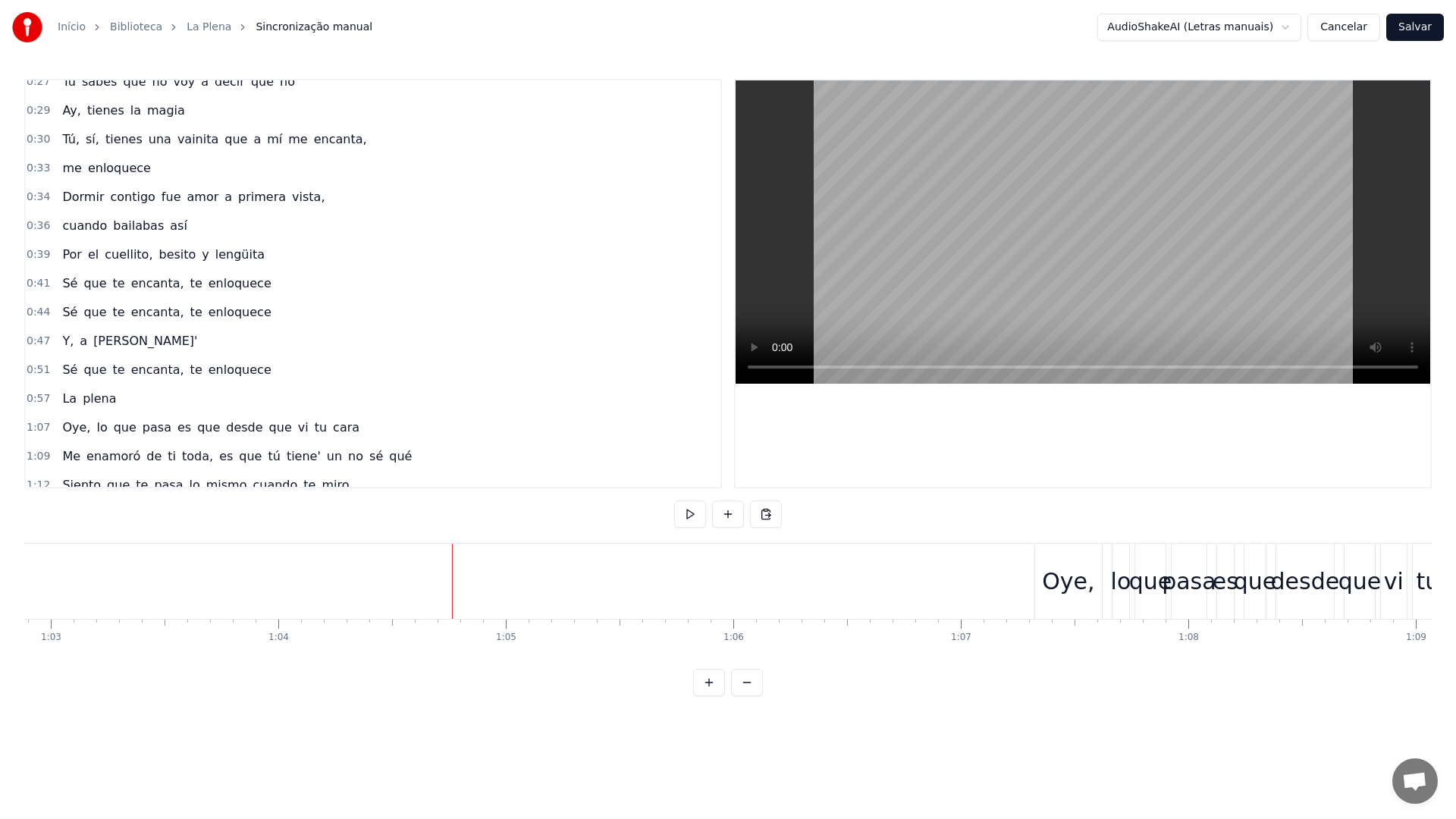
click at [990, 218] on video at bounding box center [1083, 231] width 695 height 303
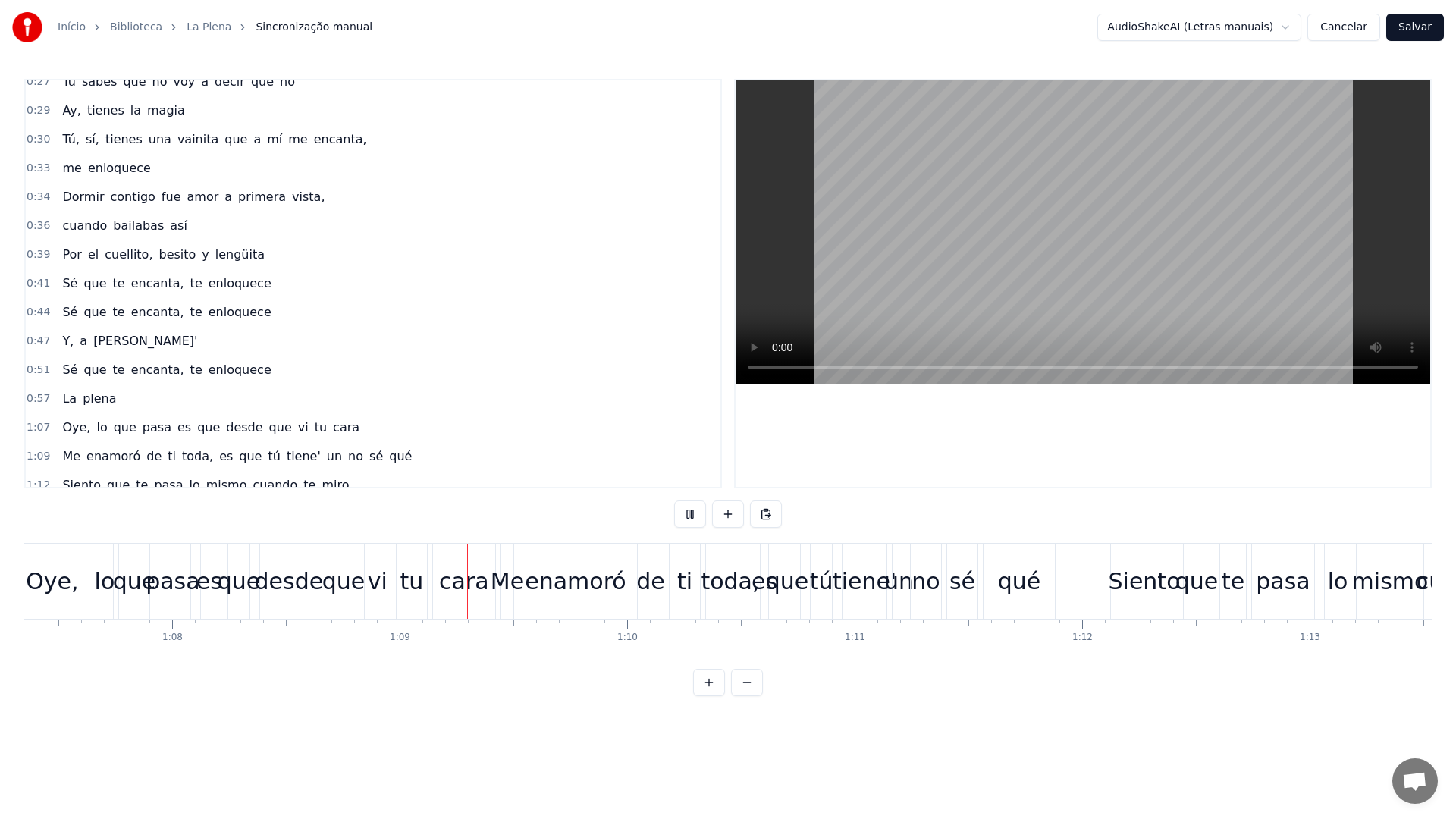
click at [1107, 212] on video at bounding box center [1083, 231] width 695 height 303
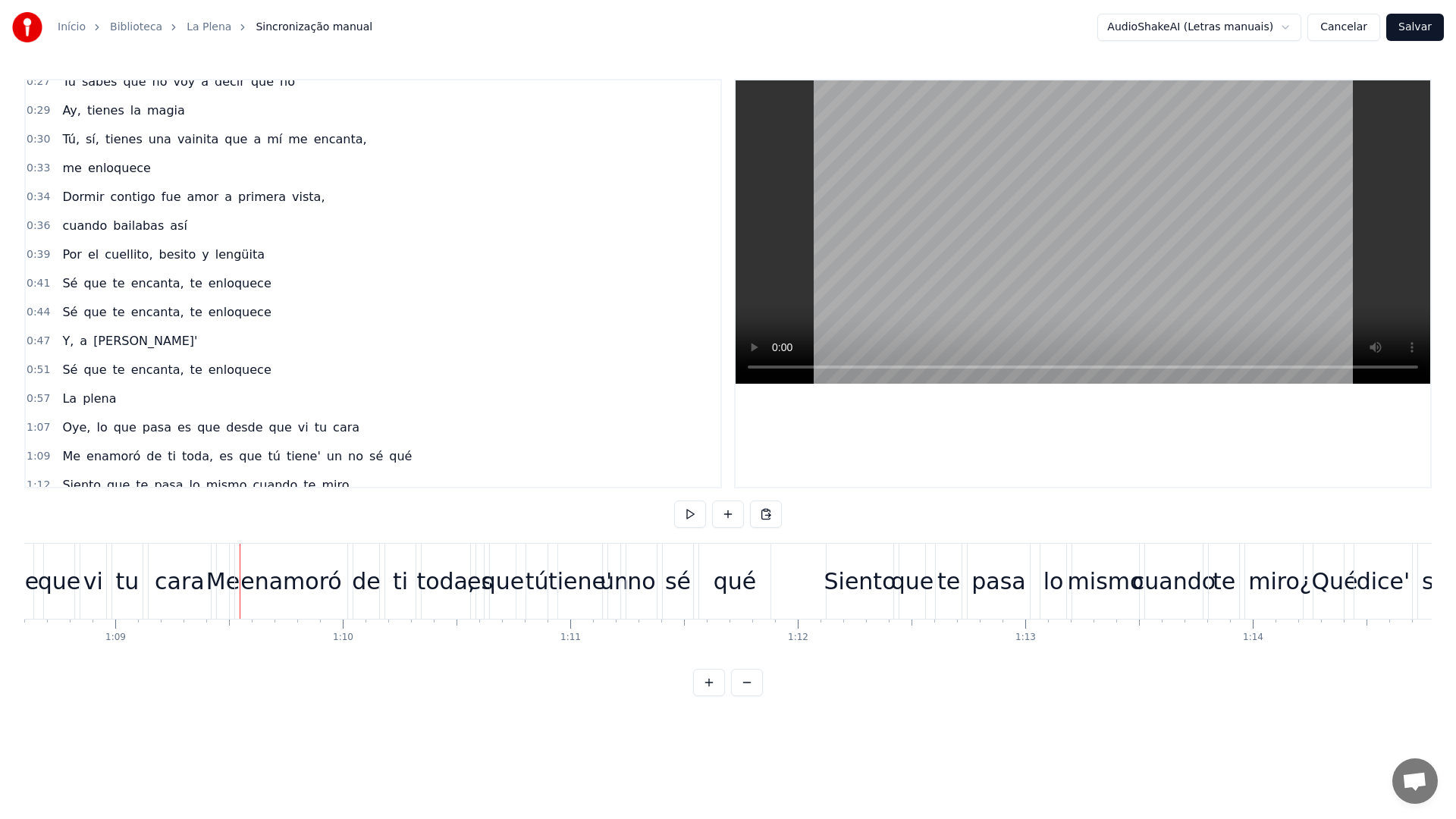
click at [987, 303] on video at bounding box center [1083, 231] width 695 height 303
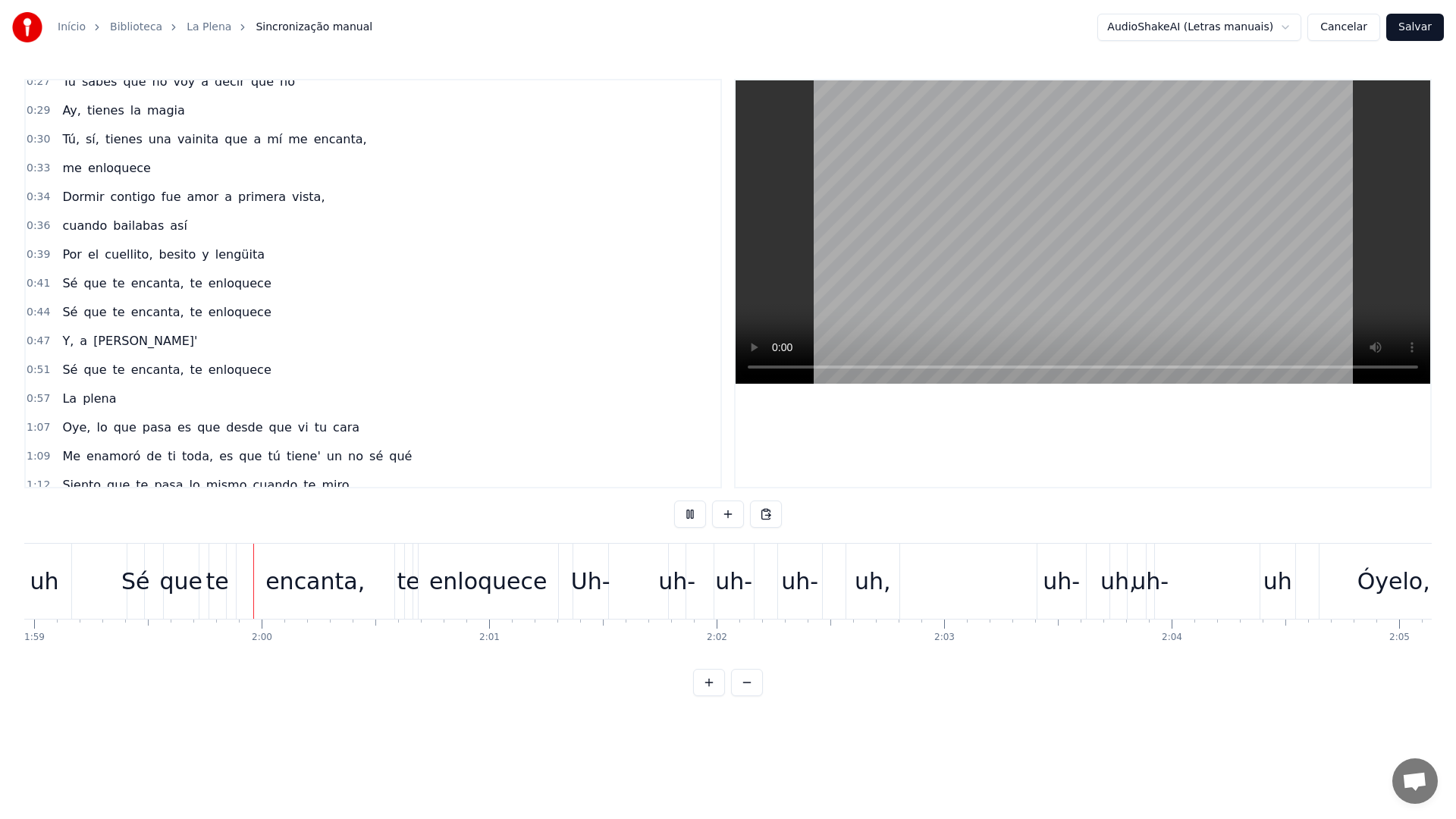
scroll to position [0, 27066]
click at [1012, 225] on video at bounding box center [1083, 231] width 695 height 303
click at [585, 595] on div "Uh-" at bounding box center [589, 581] width 39 height 34
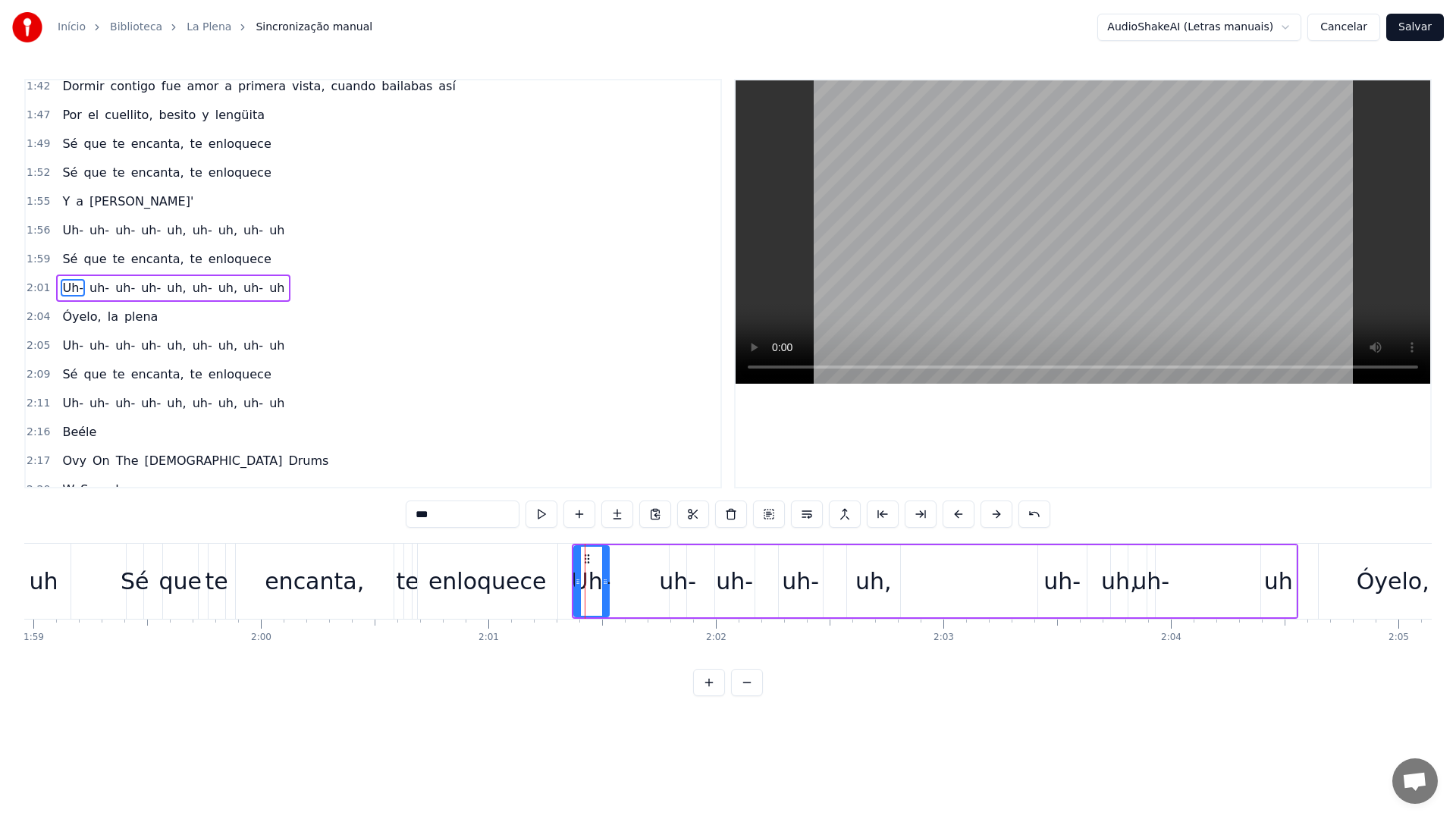
scroll to position [1050, 0]
click at [31, 218] on span "1:56" at bounding box center [39, 225] width 24 height 15
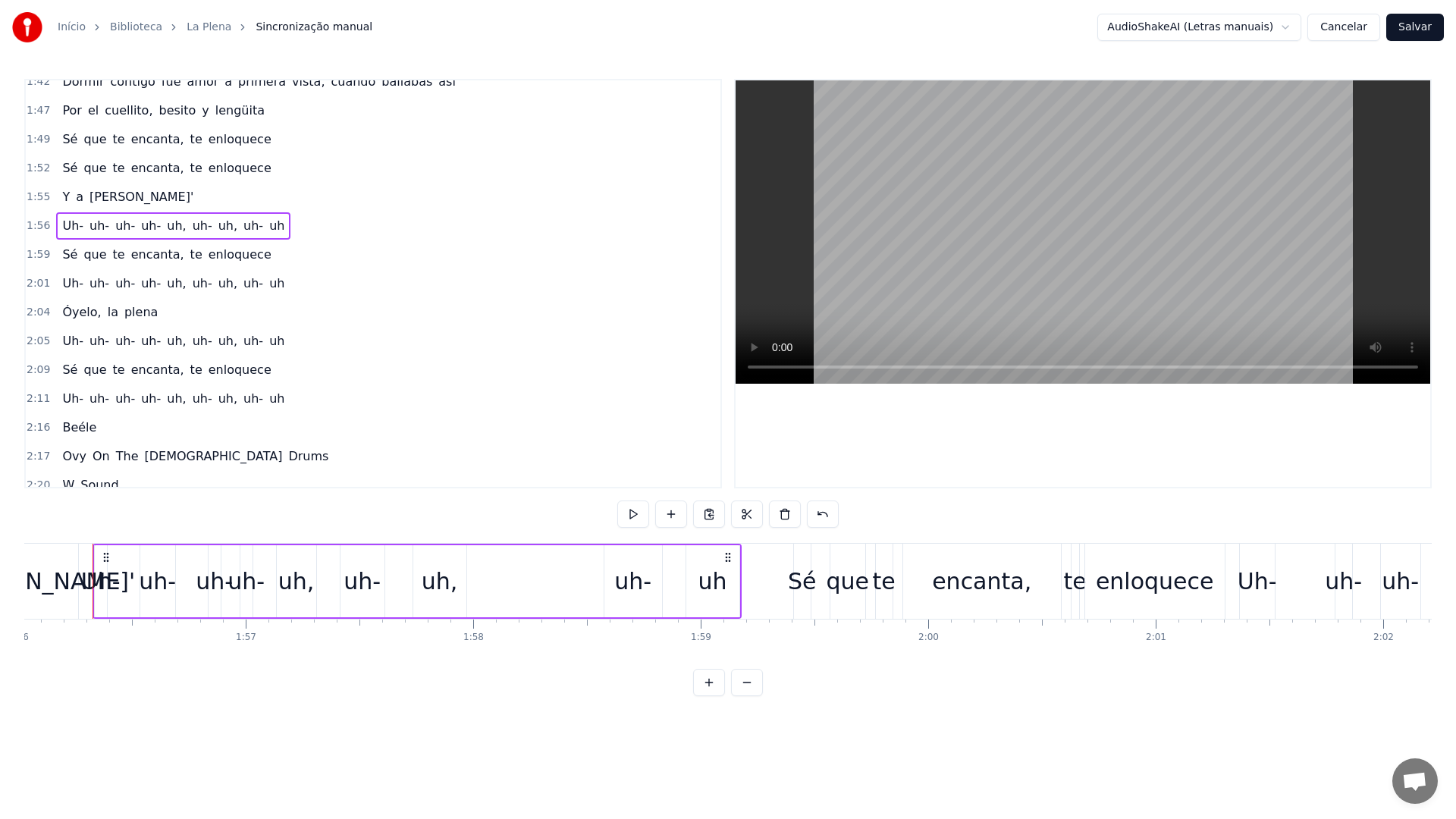
scroll to position [0, 26391]
click at [33, 284] on span "2:01" at bounding box center [39, 283] width 24 height 15
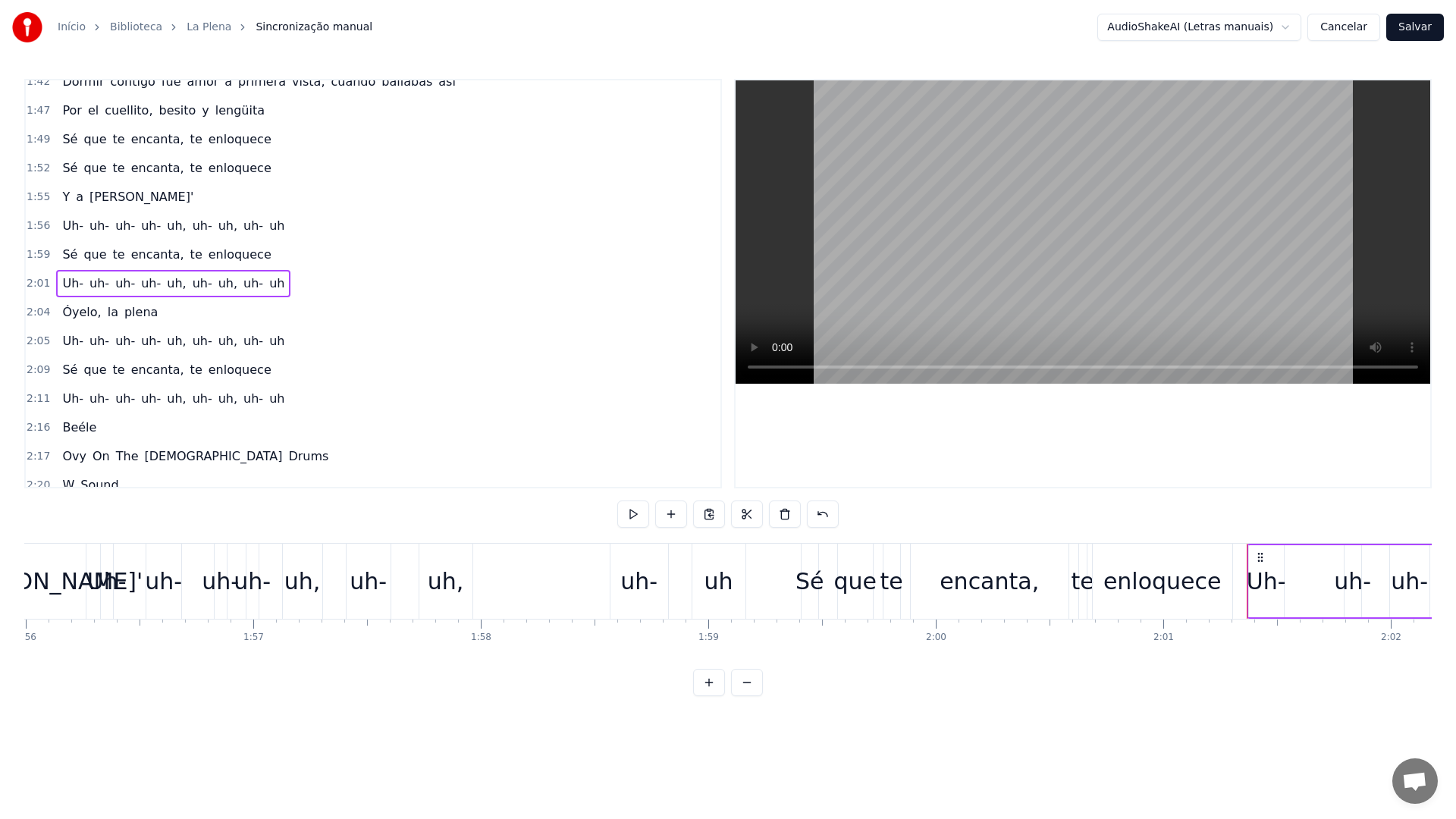
click at [37, 227] on span "1:56" at bounding box center [39, 225] width 24 height 15
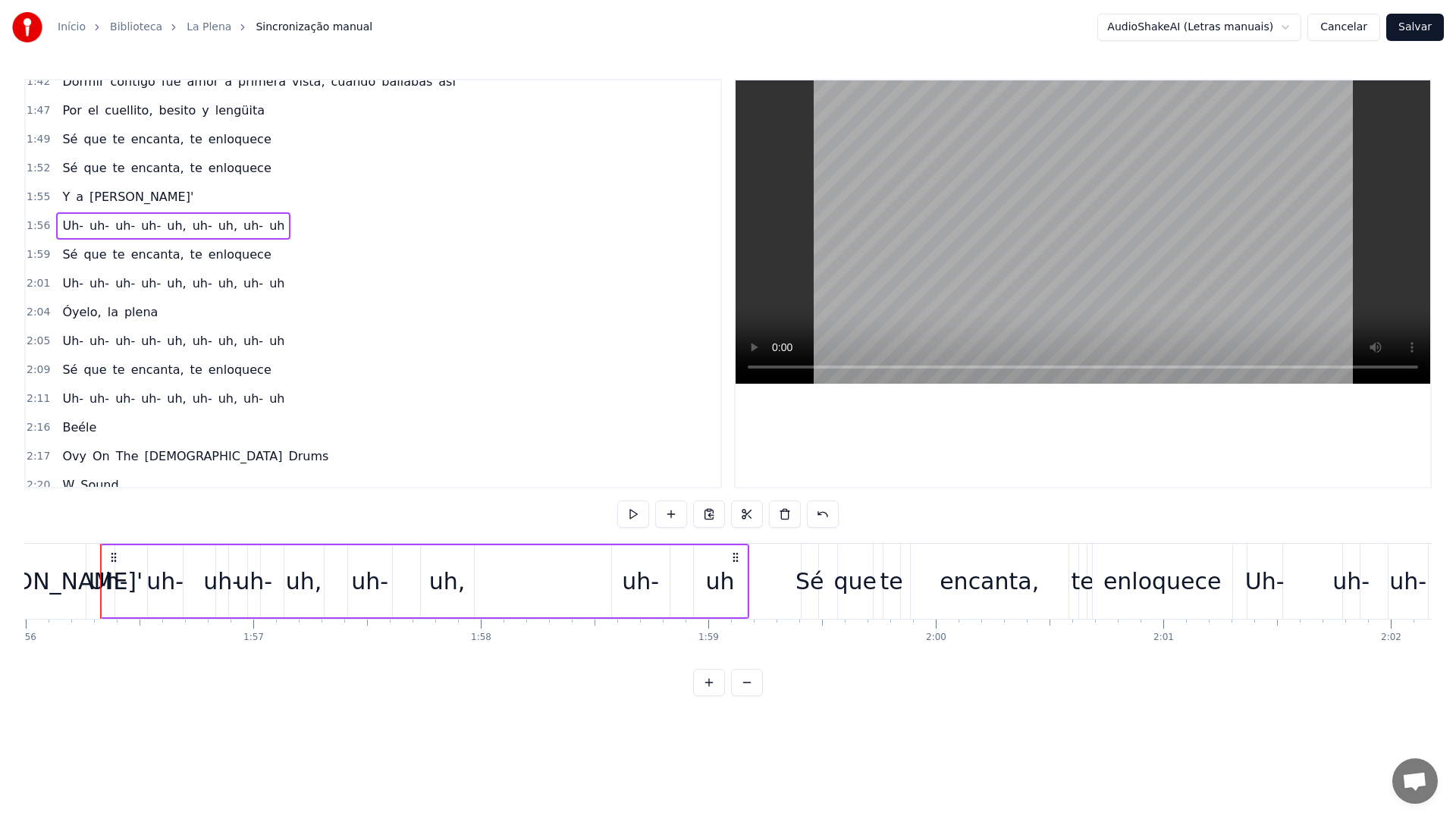
click at [35, 280] on span "2:01" at bounding box center [39, 283] width 24 height 15
click at [33, 343] on span "2:05" at bounding box center [39, 341] width 24 height 15
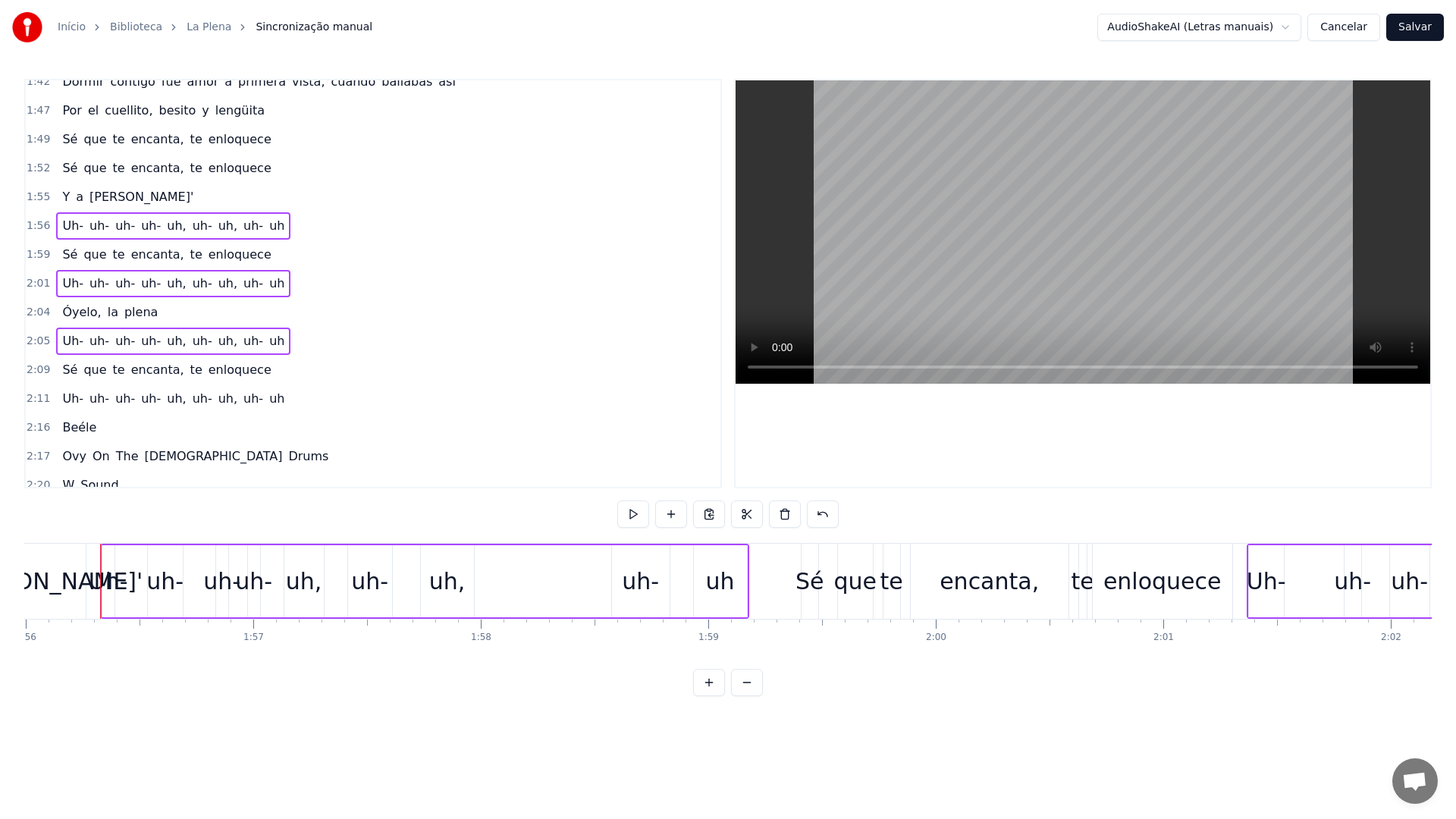
click at [36, 401] on span "2:11" at bounding box center [39, 398] width 24 height 15
click at [783, 514] on button at bounding box center [785, 514] width 32 height 27
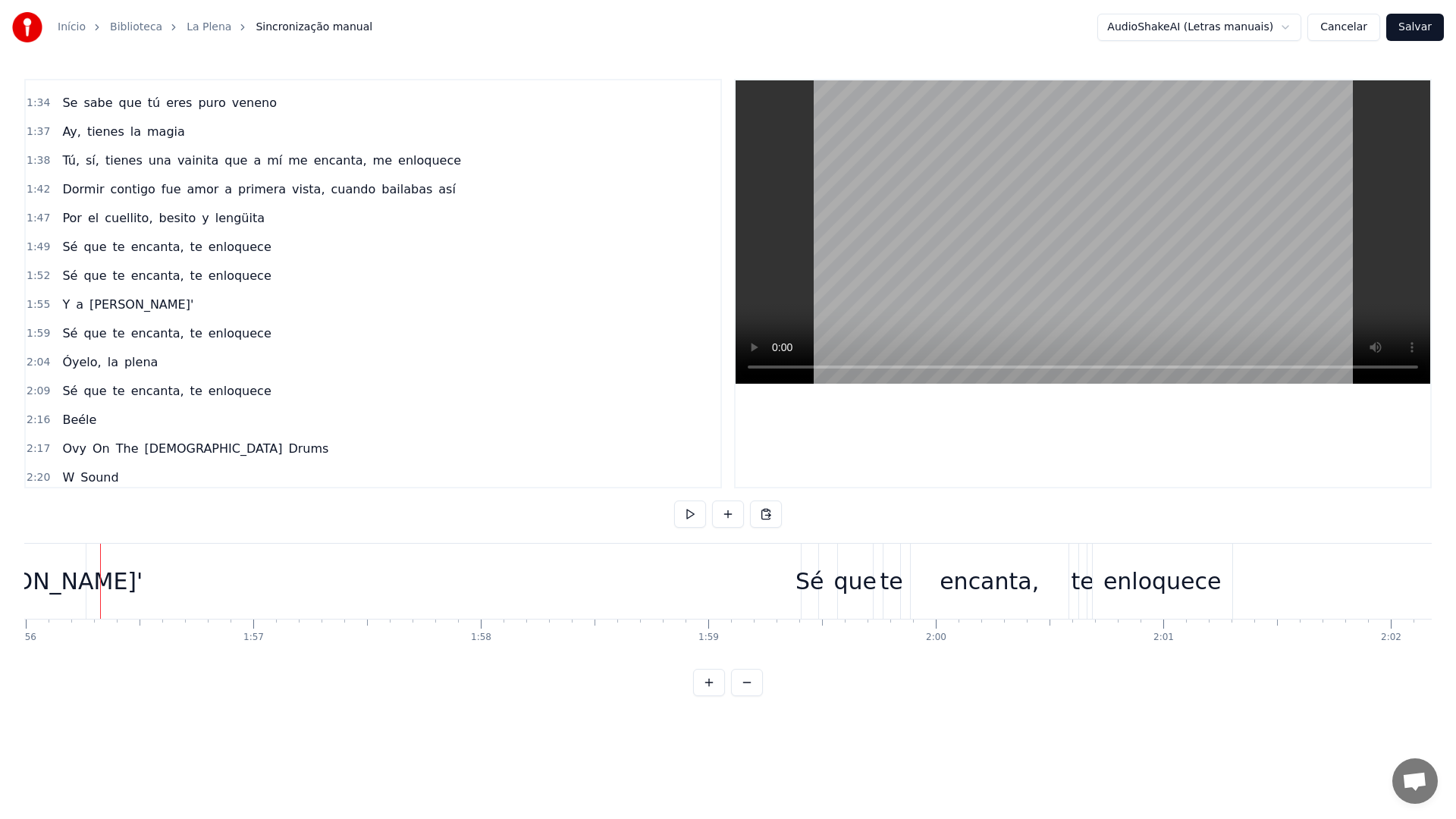
scroll to position [943, 0]
click at [42, 249] on span "1:49" at bounding box center [39, 246] width 24 height 15
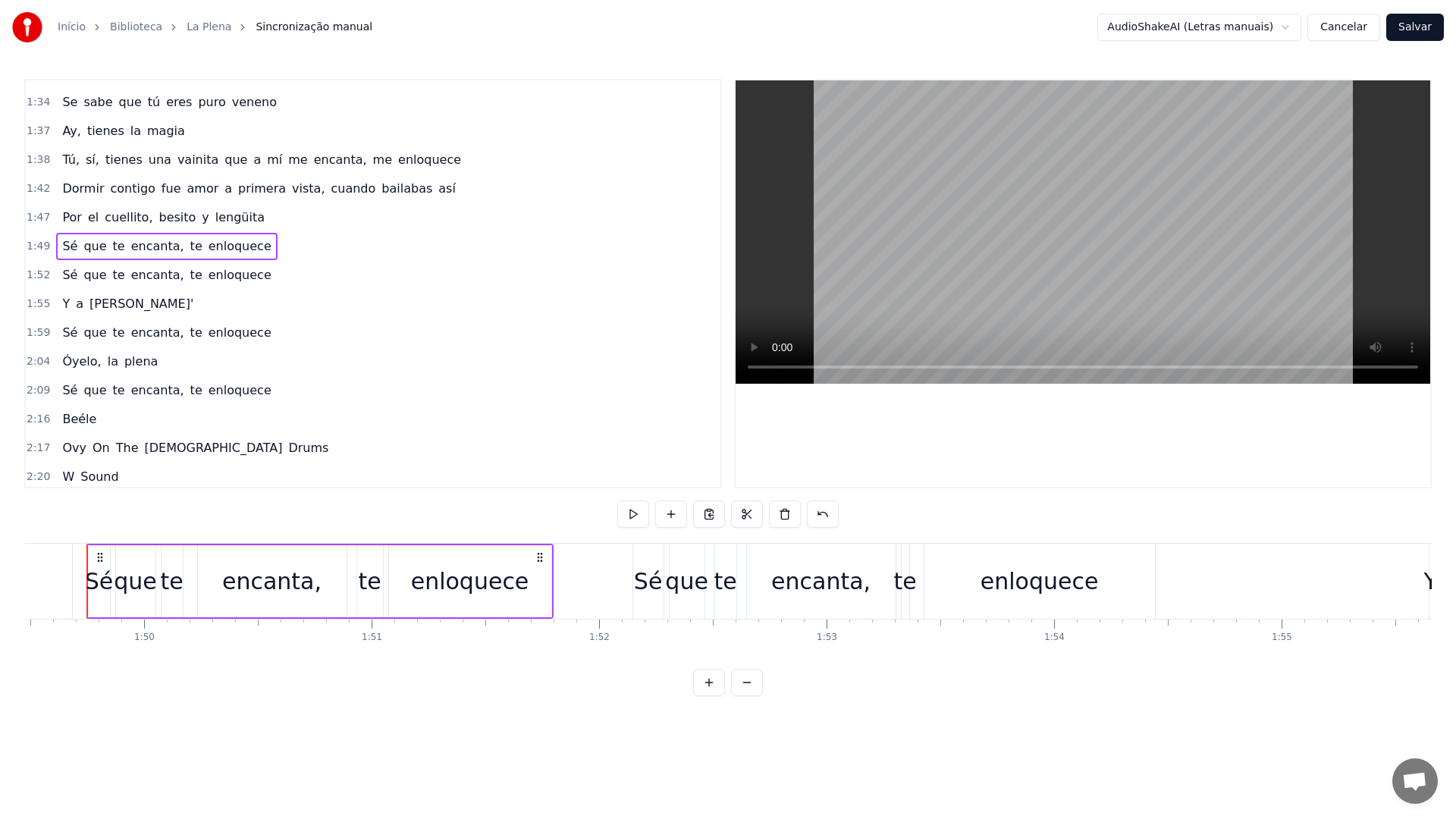
scroll to position [0, 24894]
click at [919, 215] on video at bounding box center [1083, 231] width 695 height 303
click at [33, 306] on span "1:55" at bounding box center [39, 304] width 24 height 15
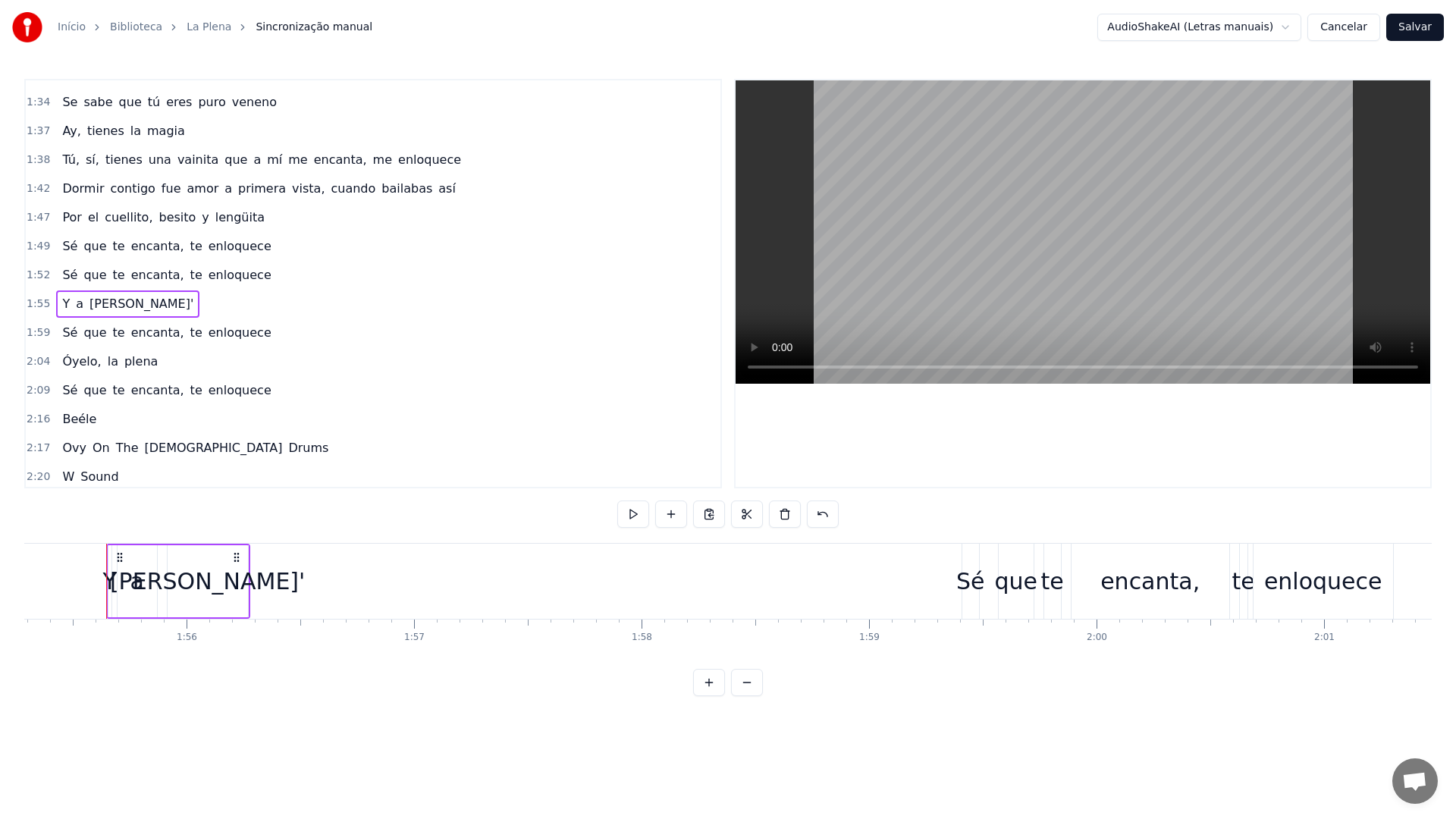
scroll to position [0, 26237]
click at [792, 185] on video at bounding box center [1083, 231] width 695 height 303
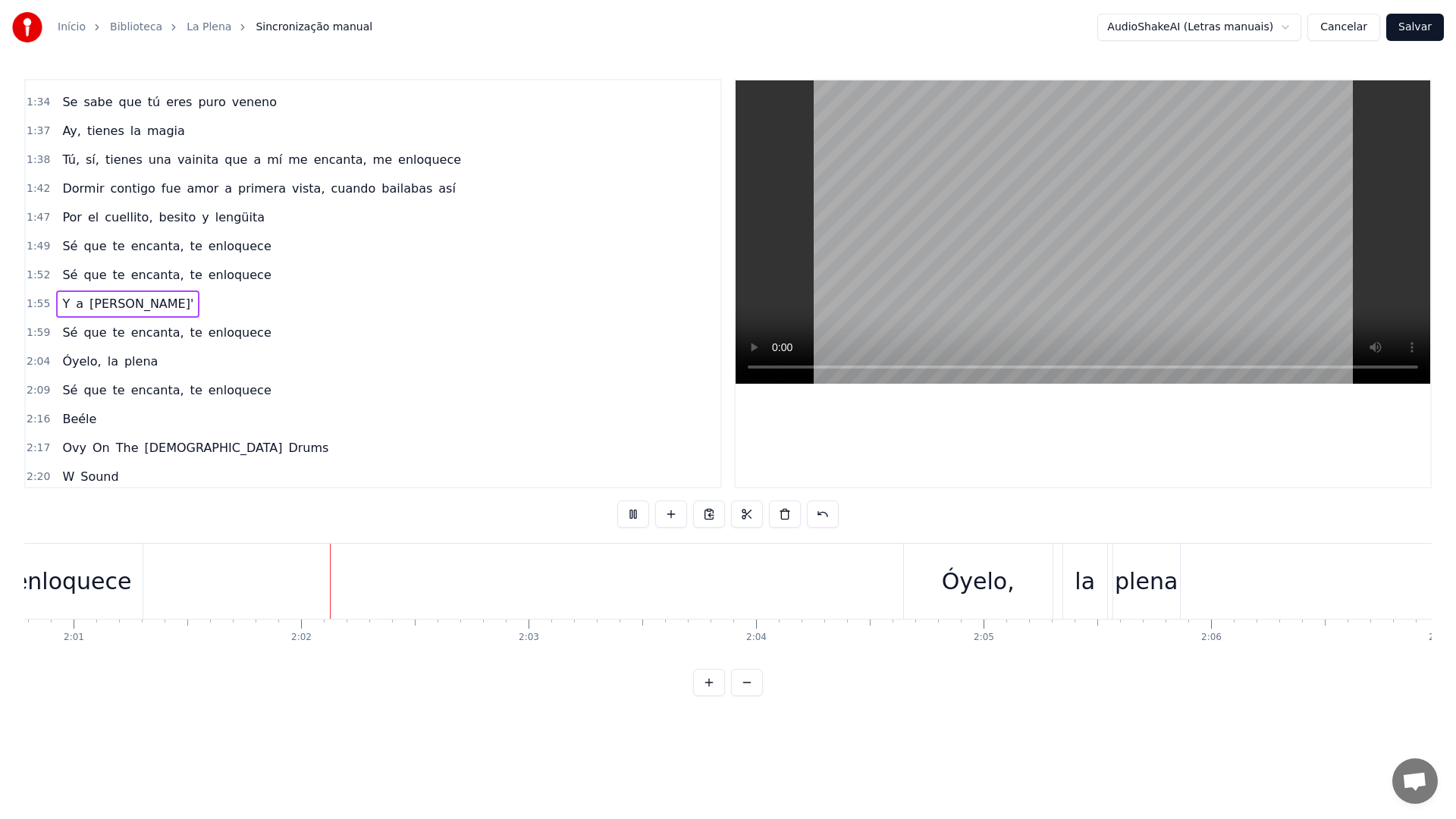
scroll to position [0, 27547]
click at [857, 204] on video at bounding box center [1083, 231] width 695 height 303
click at [630, 590] on div "Óyelo," at bounding box center [616, 581] width 73 height 34
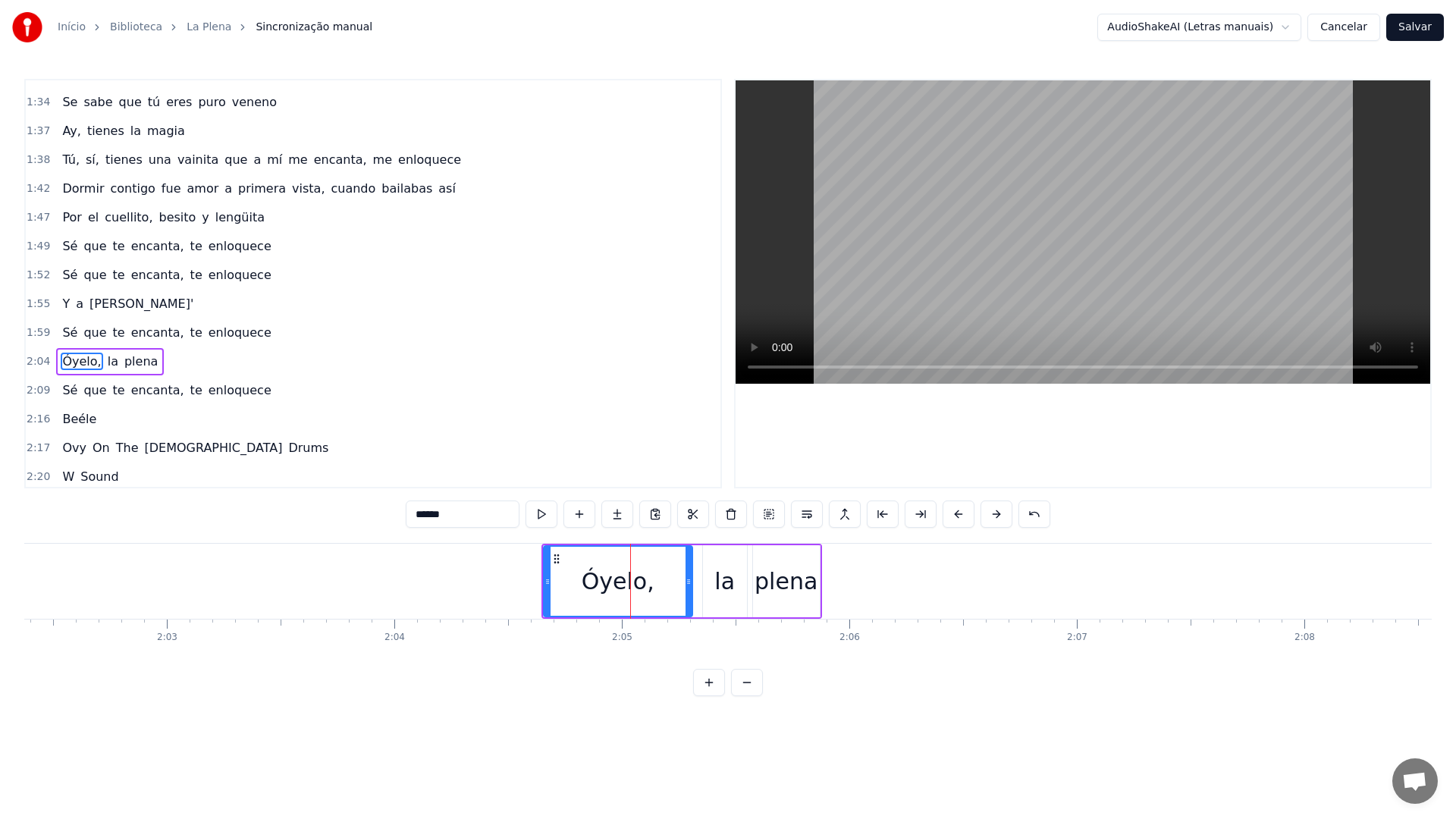
scroll to position [1006, 0]
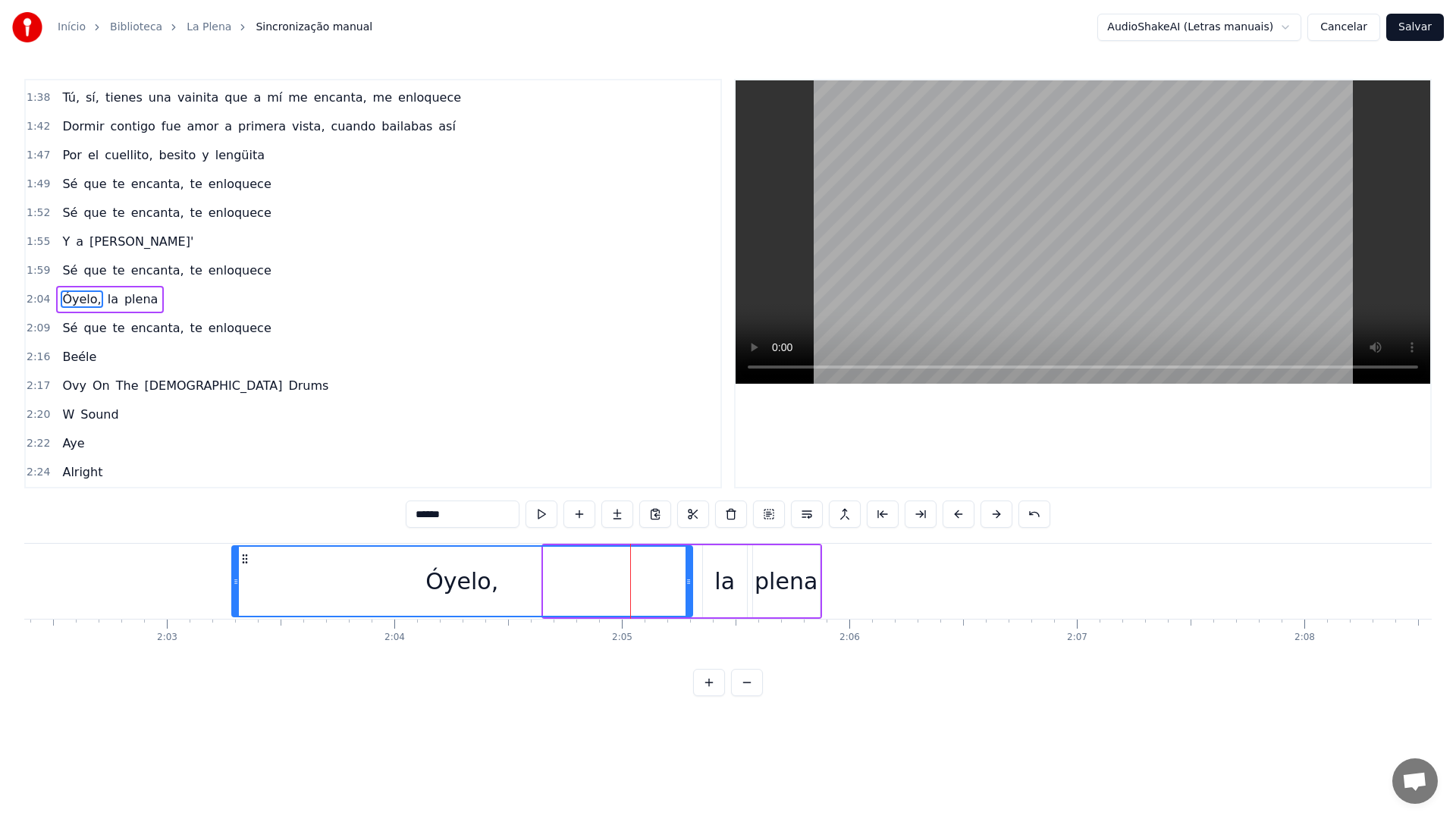
drag, startPoint x: 547, startPoint y: 584, endPoint x: 237, endPoint y: 576, distance: 310.3
click at [237, 576] on icon at bounding box center [236, 582] width 6 height 12
click at [951, 182] on video at bounding box center [1083, 231] width 695 height 303
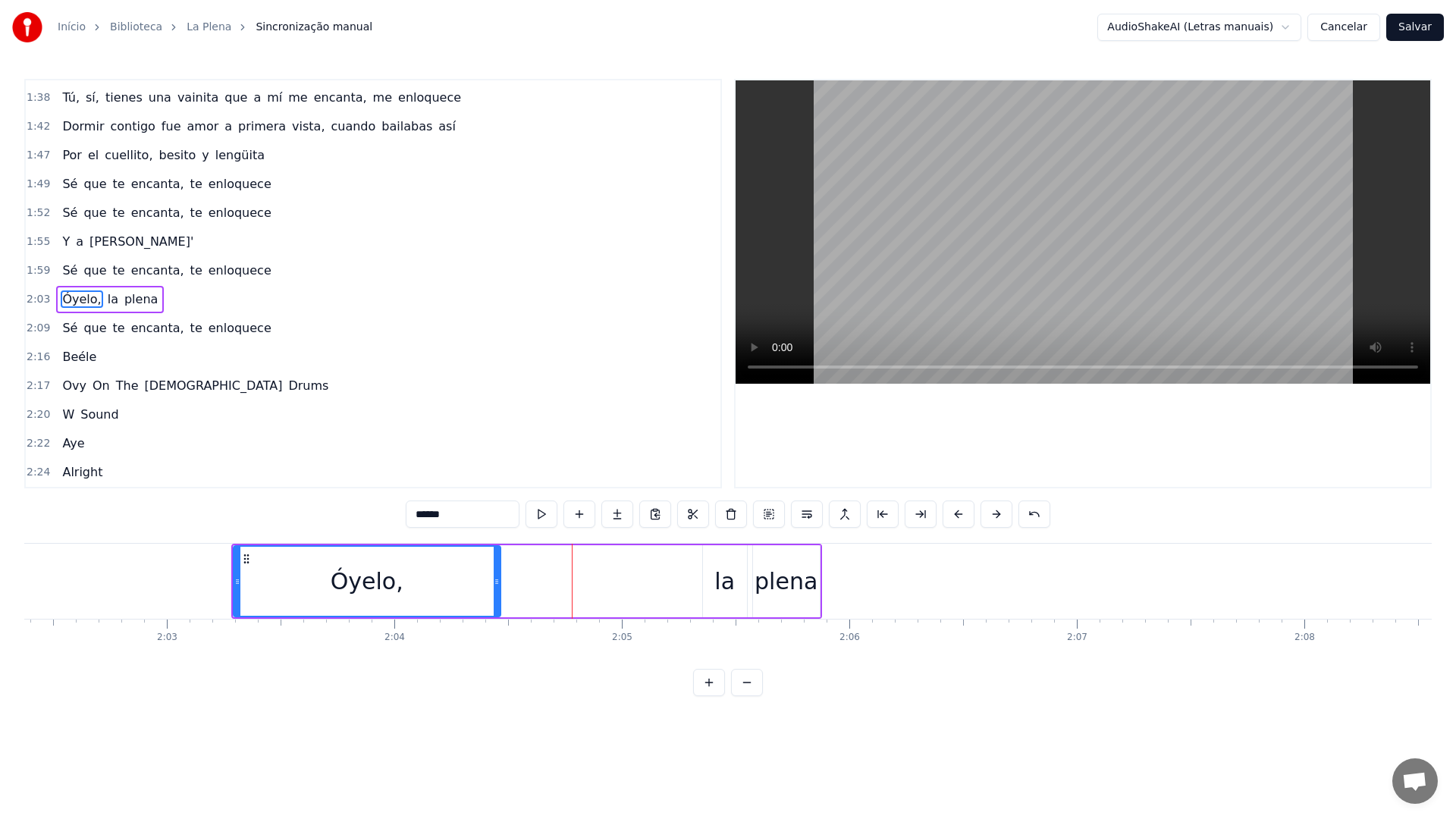
drag, startPoint x: 689, startPoint y: 582, endPoint x: 497, endPoint y: 573, distance: 192.1
click at [497, 573] on div at bounding box center [497, 581] width 6 height 69
click at [270, 586] on div "Óyelo," at bounding box center [366, 581] width 265 height 69
click at [1012, 191] on video at bounding box center [1083, 231] width 695 height 303
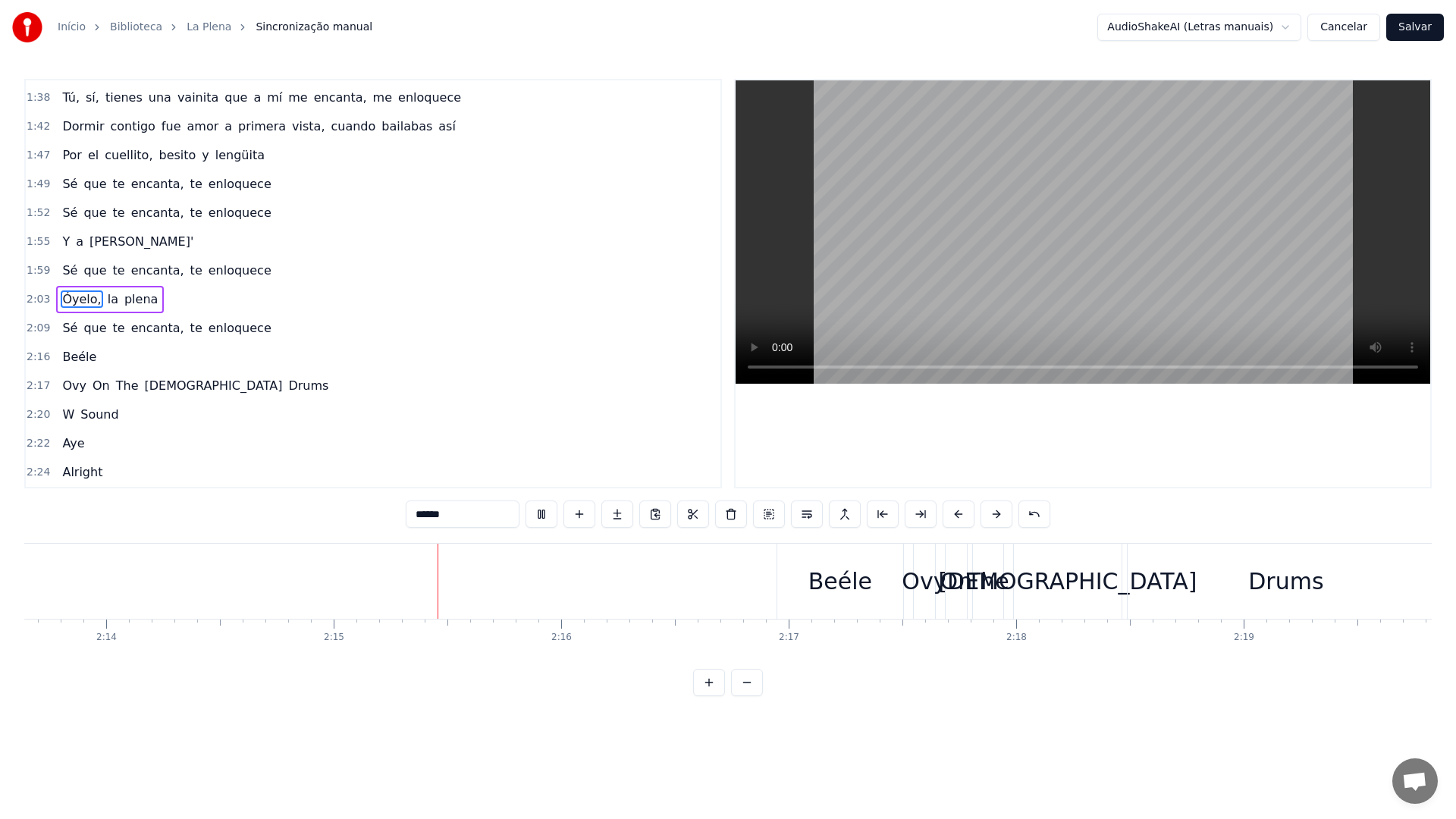
scroll to position [0, 30413]
click at [981, 202] on video at bounding box center [1083, 231] width 695 height 303
click at [812, 585] on div "Beéle" at bounding box center [834, 581] width 64 height 34
type input "*****"
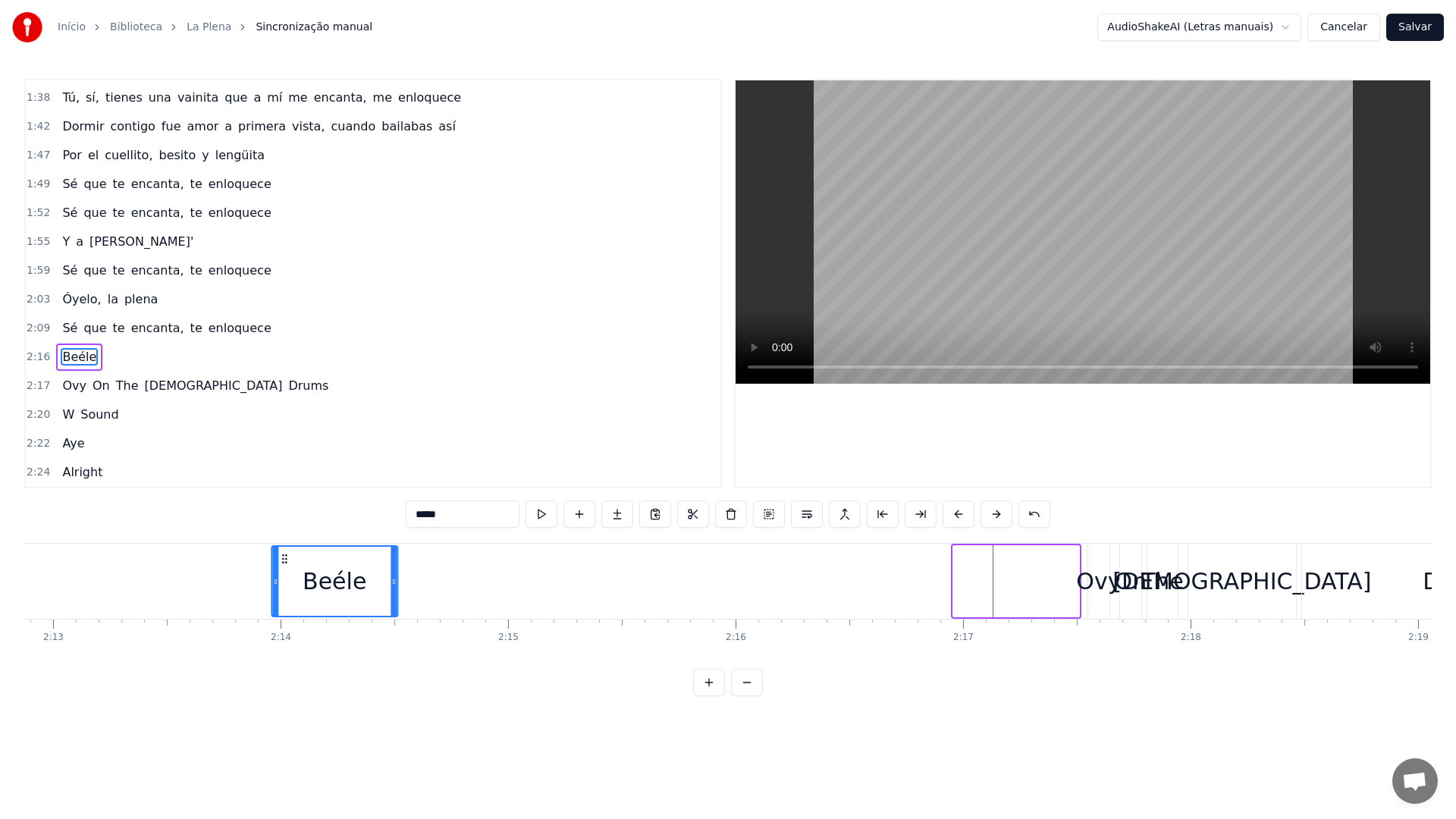
scroll to position [0, 30232]
drag, startPoint x: 784, startPoint y: 558, endPoint x: 357, endPoint y: 561, distance: 427.0
click at [357, 561] on icon at bounding box center [357, 559] width 12 height 12
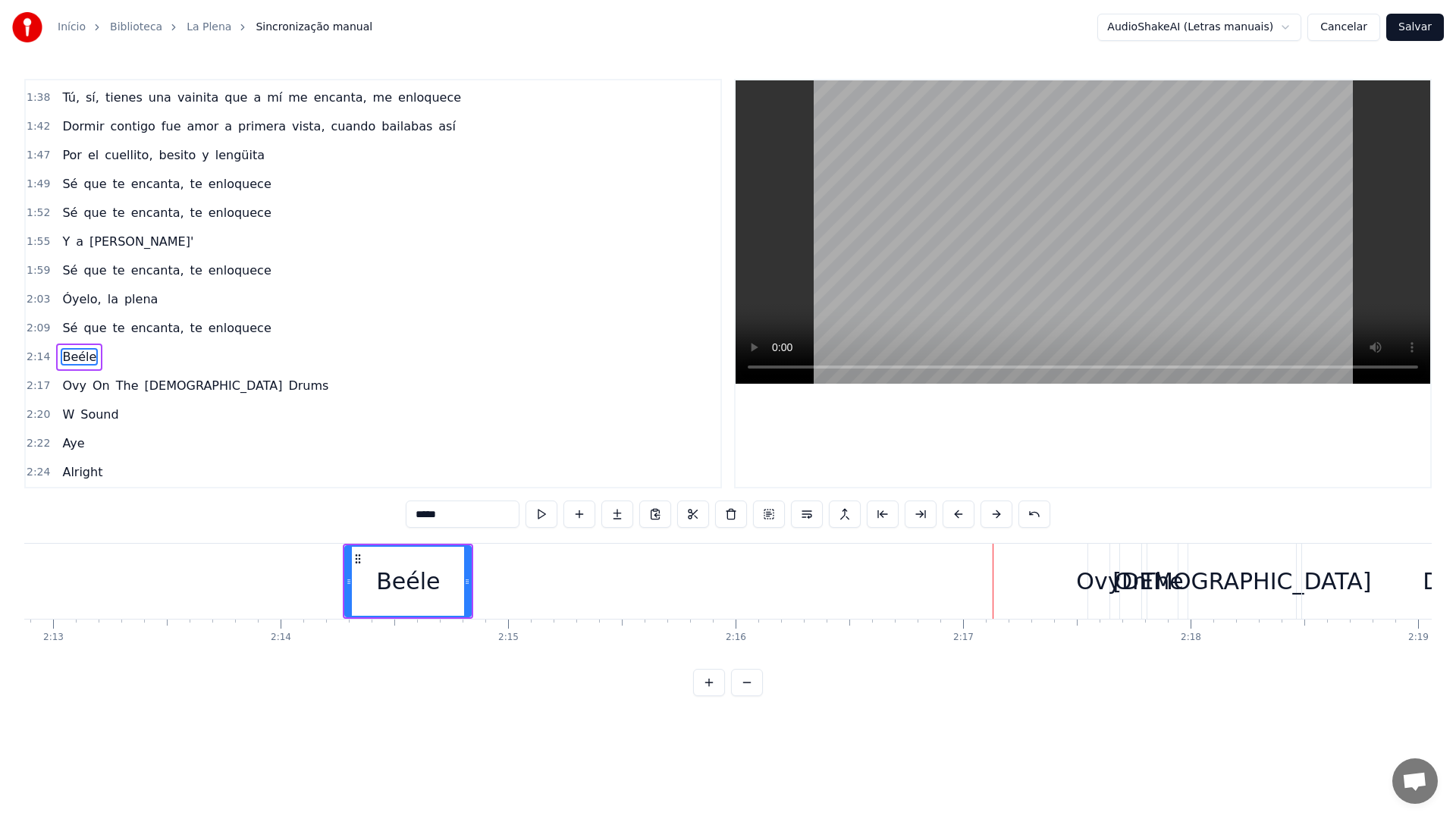
click at [348, 585] on icon at bounding box center [349, 582] width 6 height 12
click at [967, 129] on video at bounding box center [1083, 231] width 695 height 303
click at [977, 157] on video at bounding box center [1083, 231] width 695 height 303
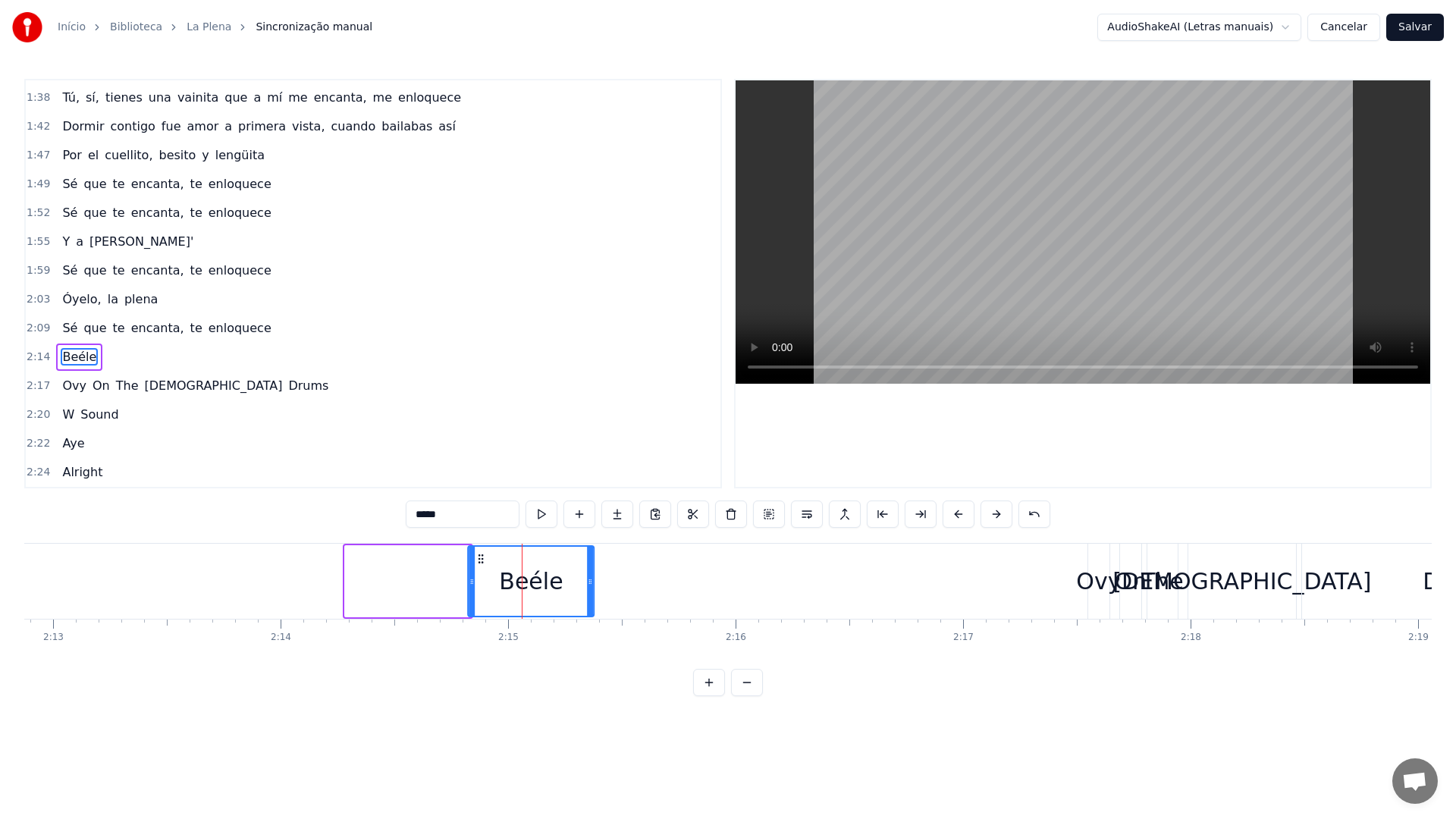
drag, startPoint x: 359, startPoint y: 557, endPoint x: 482, endPoint y: 554, distance: 123.7
click at [482, 554] on icon at bounding box center [481, 559] width 12 height 12
click at [917, 250] on video at bounding box center [1083, 231] width 695 height 303
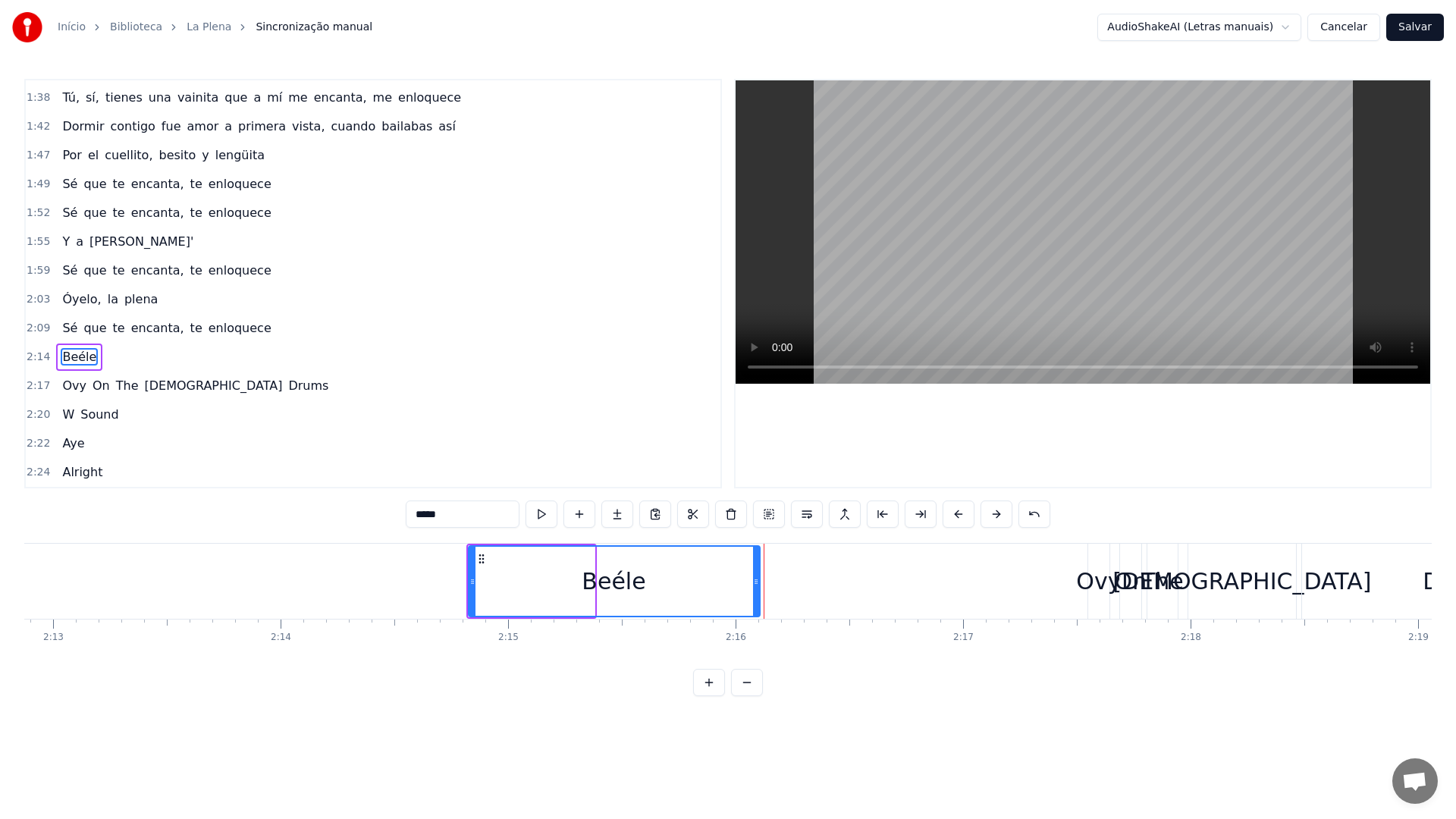
drag, startPoint x: 591, startPoint y: 584, endPoint x: 756, endPoint y: 584, distance: 165.3
click at [756, 584] on icon at bounding box center [756, 582] width 6 height 12
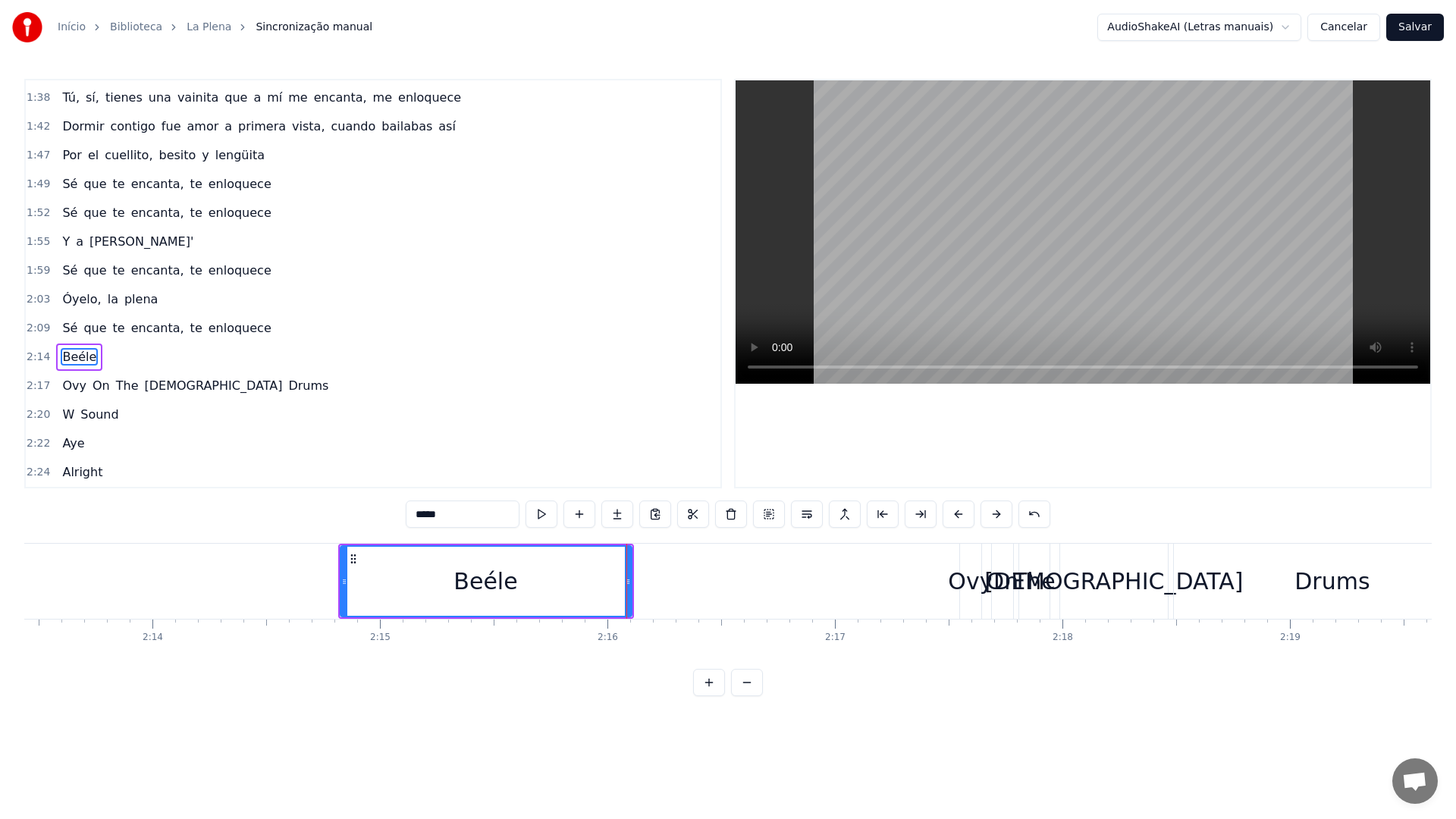
scroll to position [0, 30396]
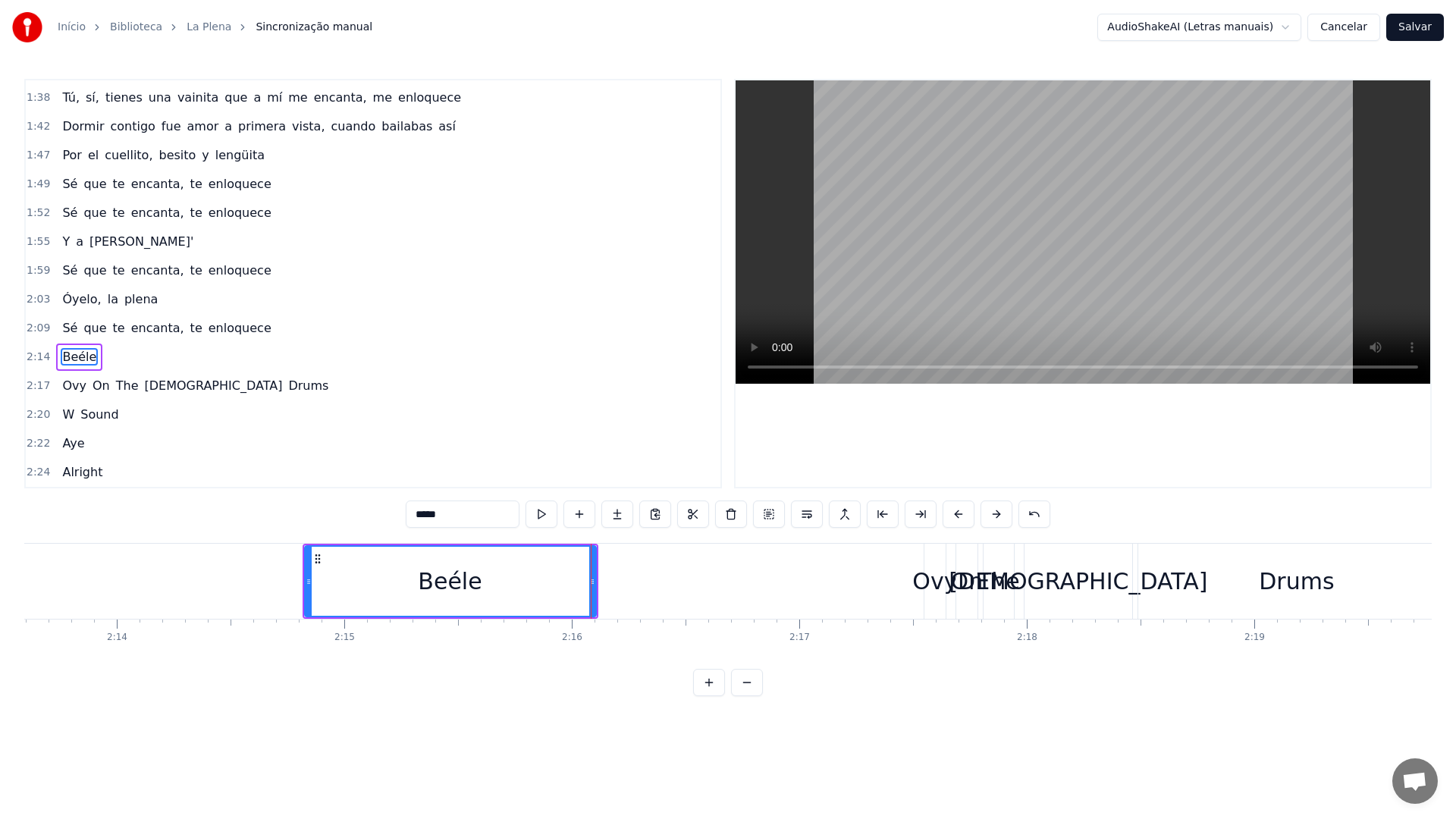
click at [925, 242] on video at bounding box center [1083, 231] width 695 height 303
click at [925, 240] on video at bounding box center [1083, 231] width 695 height 303
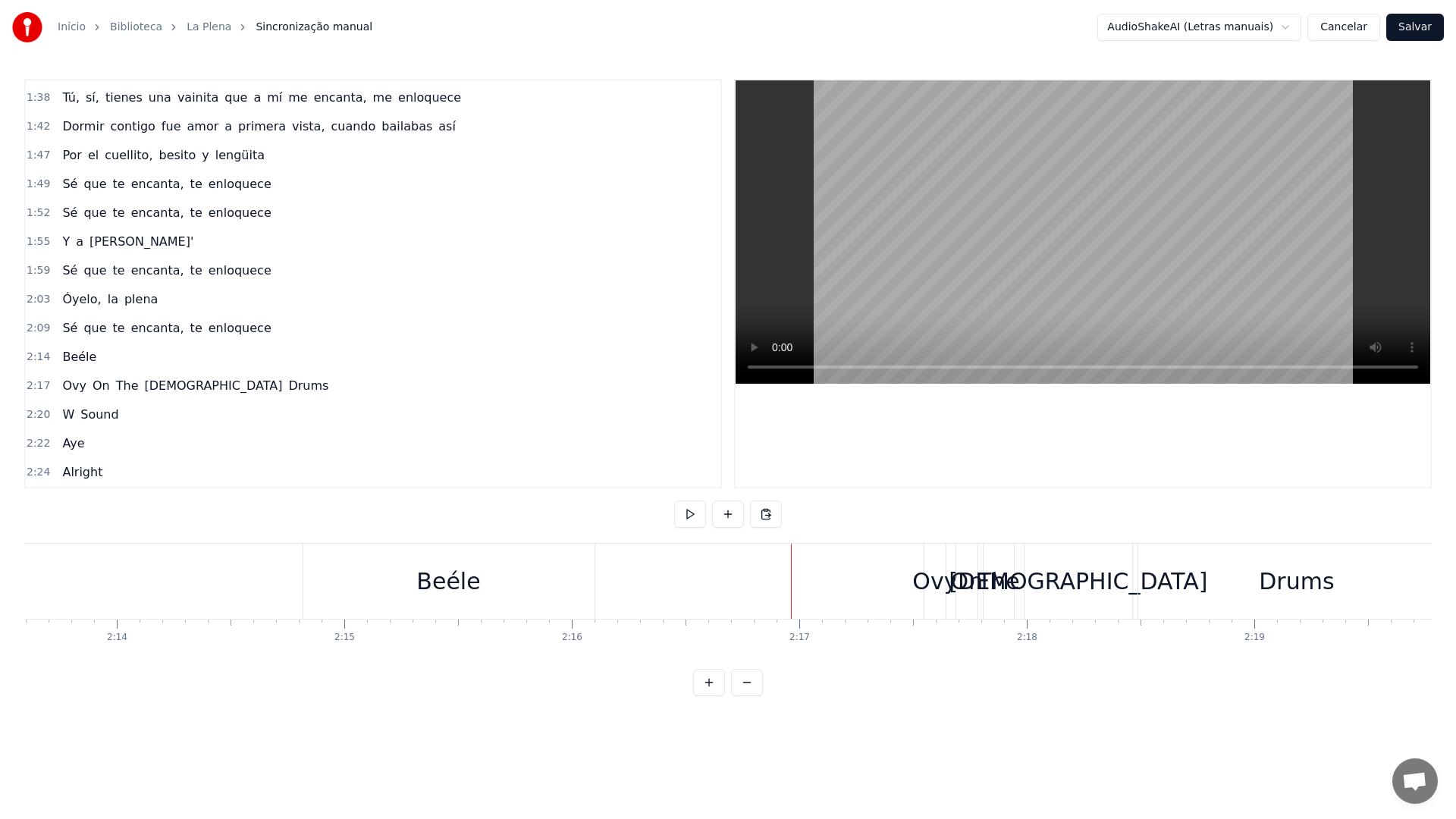
click at [891, 212] on video at bounding box center [1083, 231] width 695 height 303
click at [939, 580] on div "Ovy" at bounding box center [934, 581] width 45 height 34
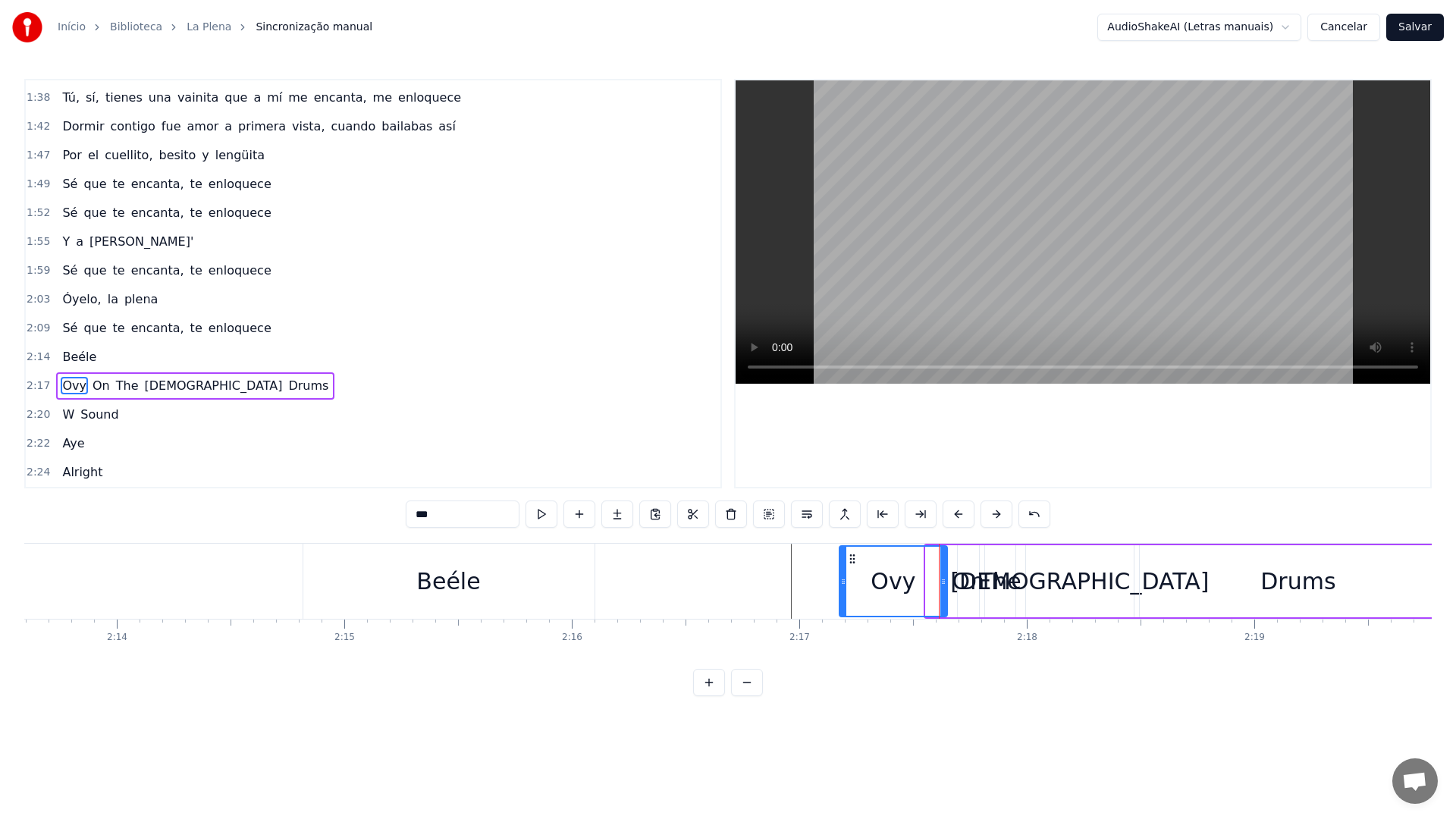
drag, startPoint x: 927, startPoint y: 582, endPoint x: 840, endPoint y: 579, distance: 86.5
click at [840, 579] on icon at bounding box center [843, 582] width 6 height 12
click at [904, 268] on video at bounding box center [1083, 231] width 695 height 303
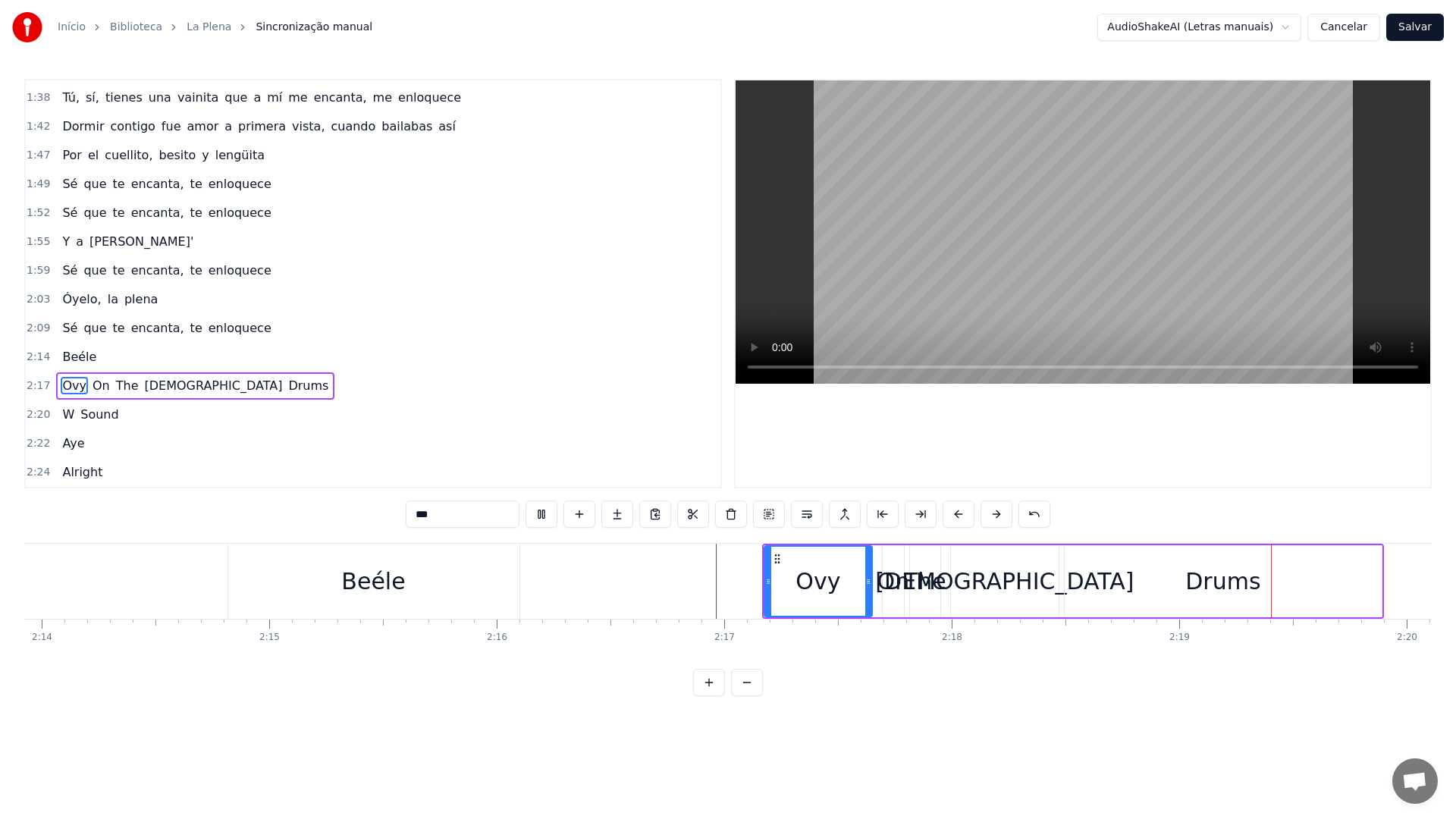
click at [904, 268] on video at bounding box center [1083, 231] width 695 height 303
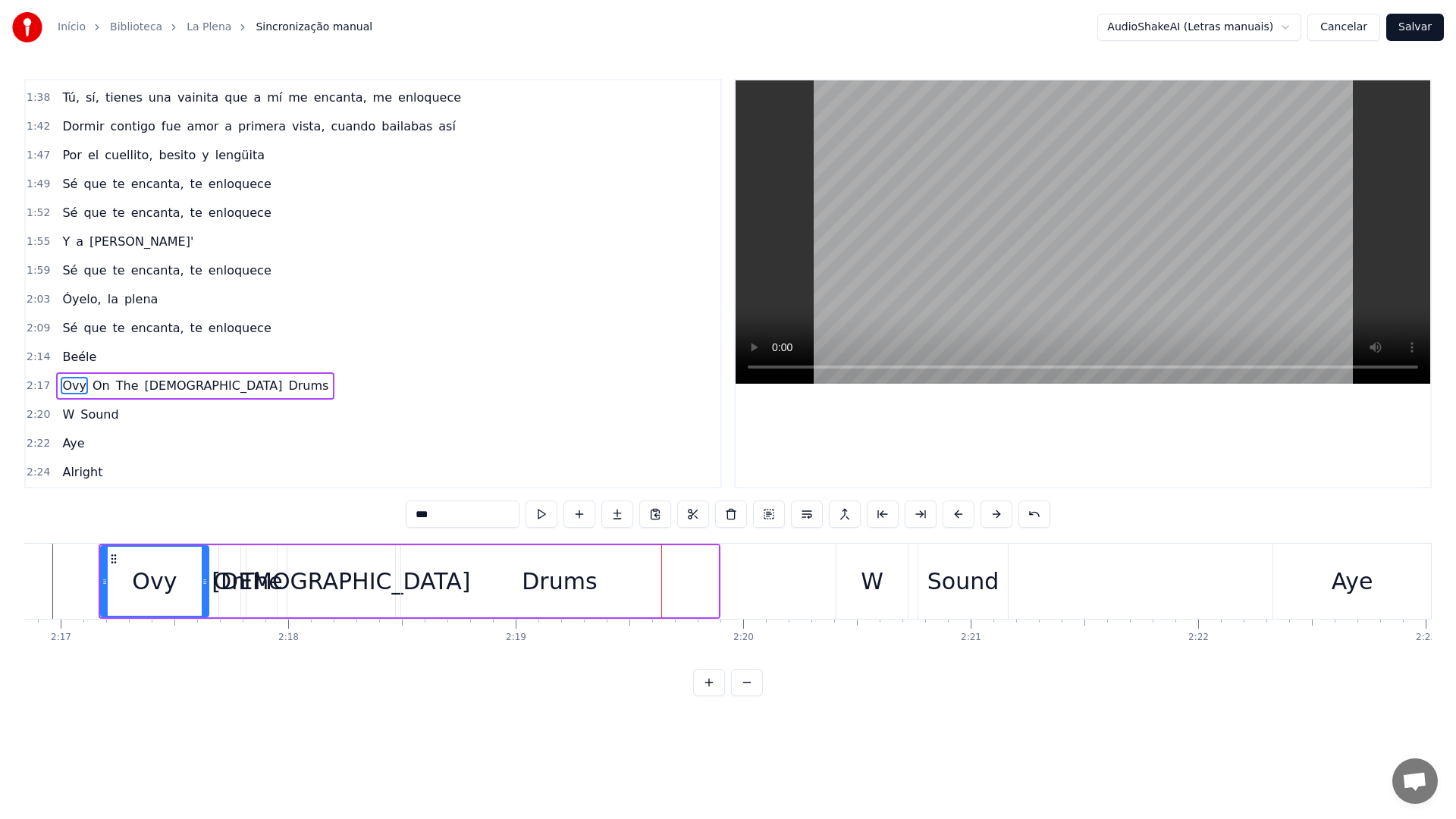
scroll to position [0, 31100]
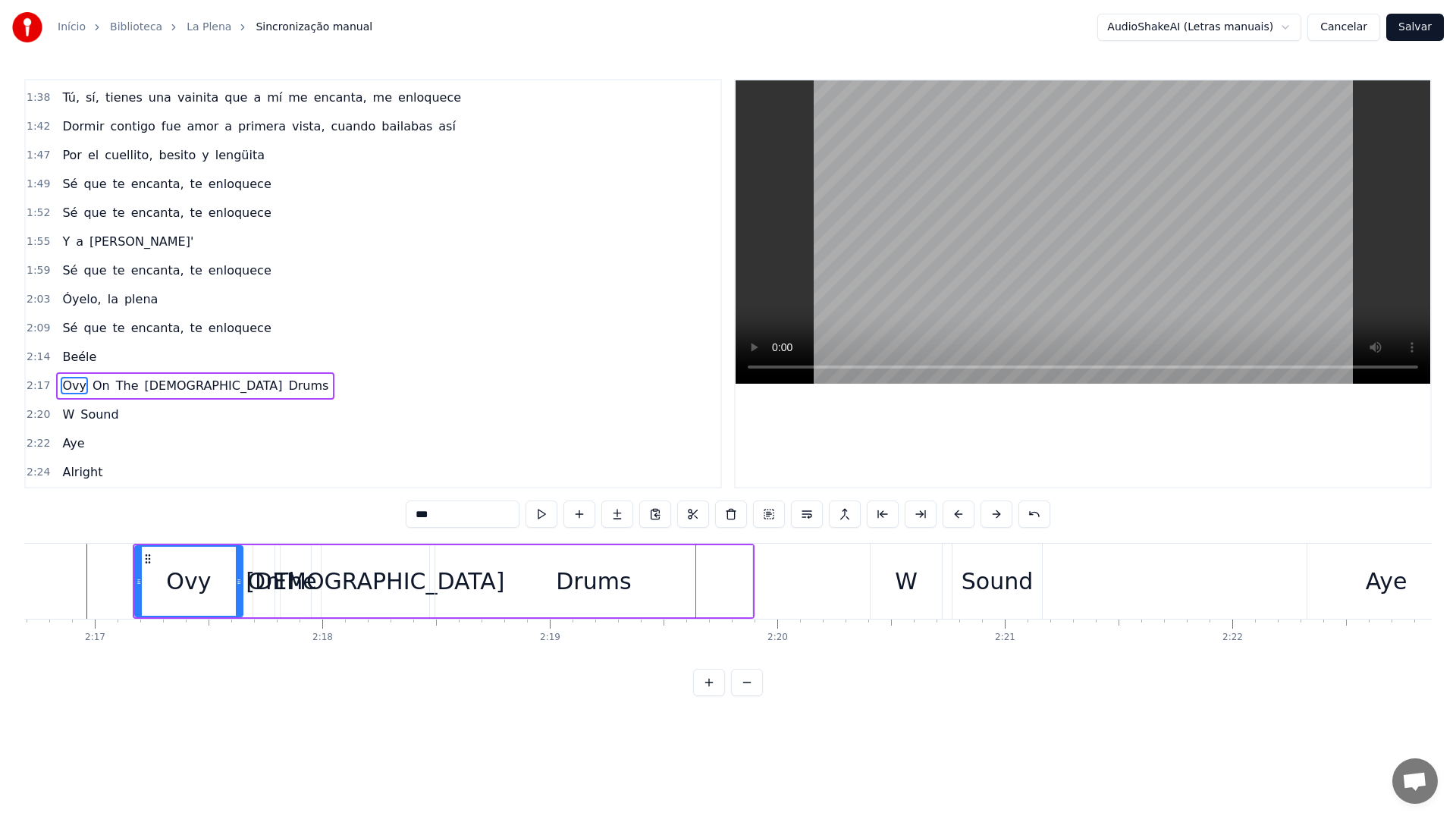
click at [632, 586] on div "Drums" at bounding box center [593, 581] width 317 height 72
type input "*****"
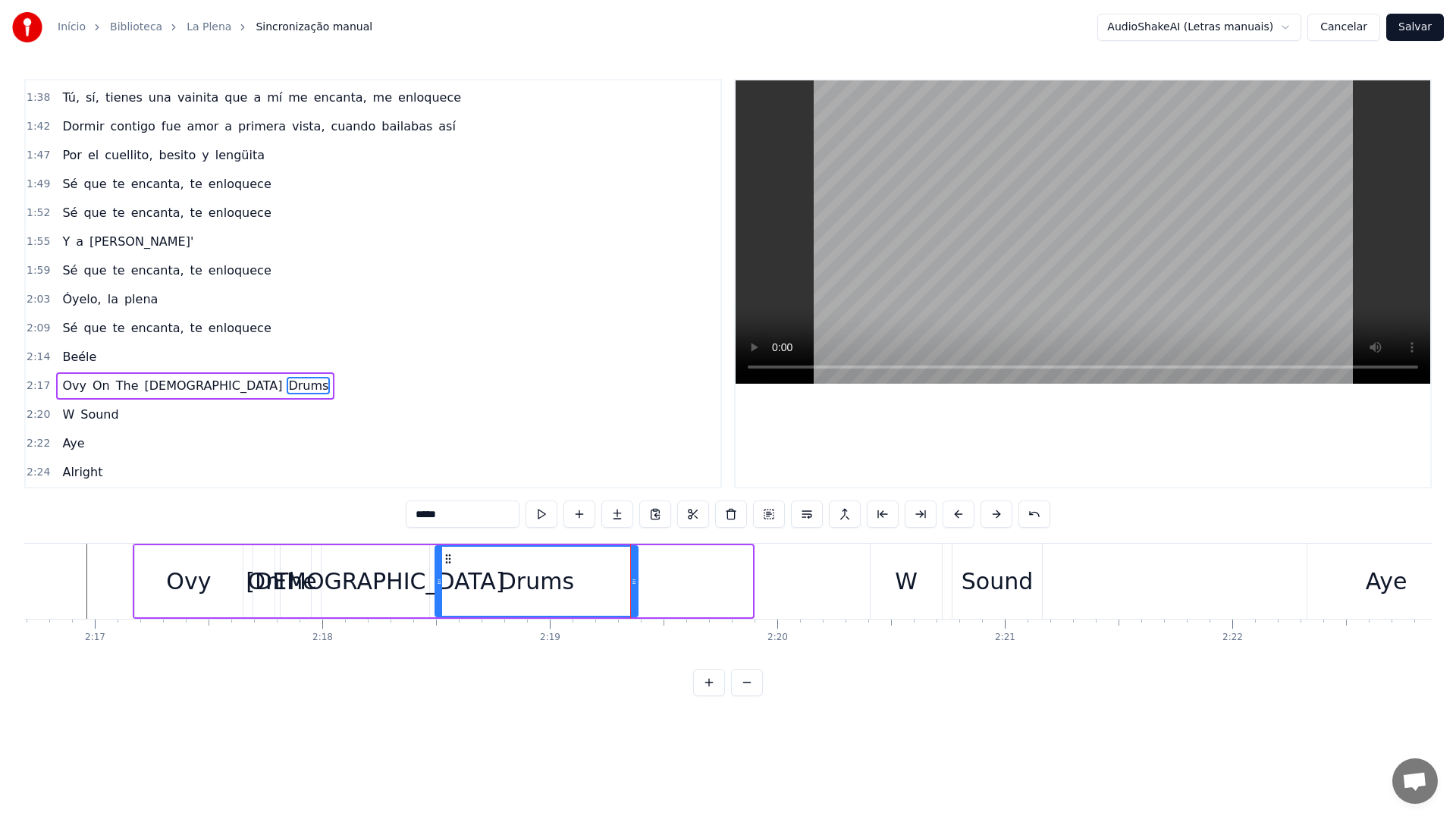
drag, startPoint x: 750, startPoint y: 583, endPoint x: 634, endPoint y: 576, distance: 116.2
click at [634, 576] on icon at bounding box center [634, 582] width 6 height 12
click at [460, 581] on div "Drums" at bounding box center [535, 581] width 199 height 69
click at [986, 162] on video at bounding box center [1083, 231] width 695 height 303
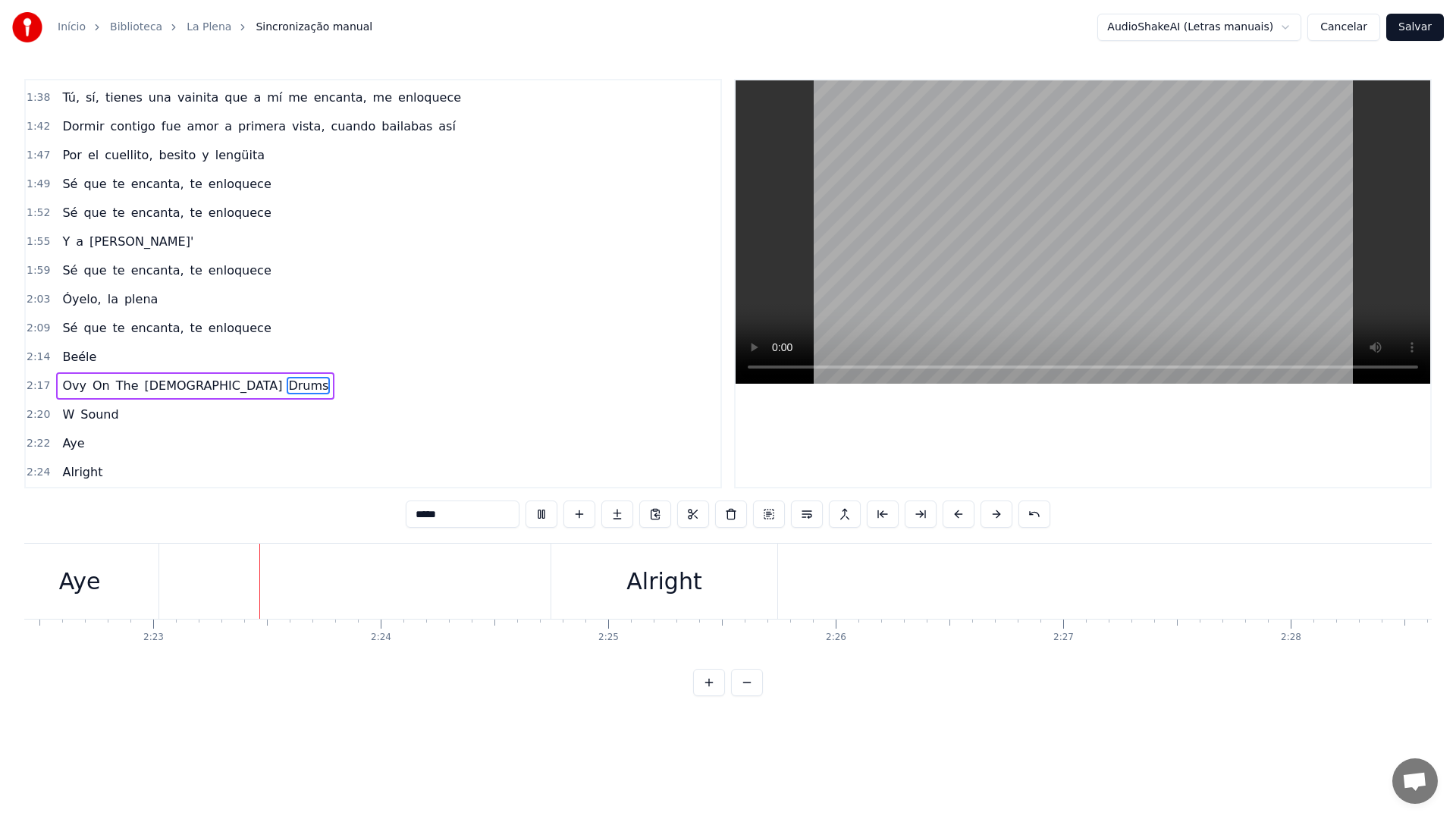
scroll to position [0, 32410]
click at [1419, 27] on button "Salvar" at bounding box center [1415, 27] width 58 height 27
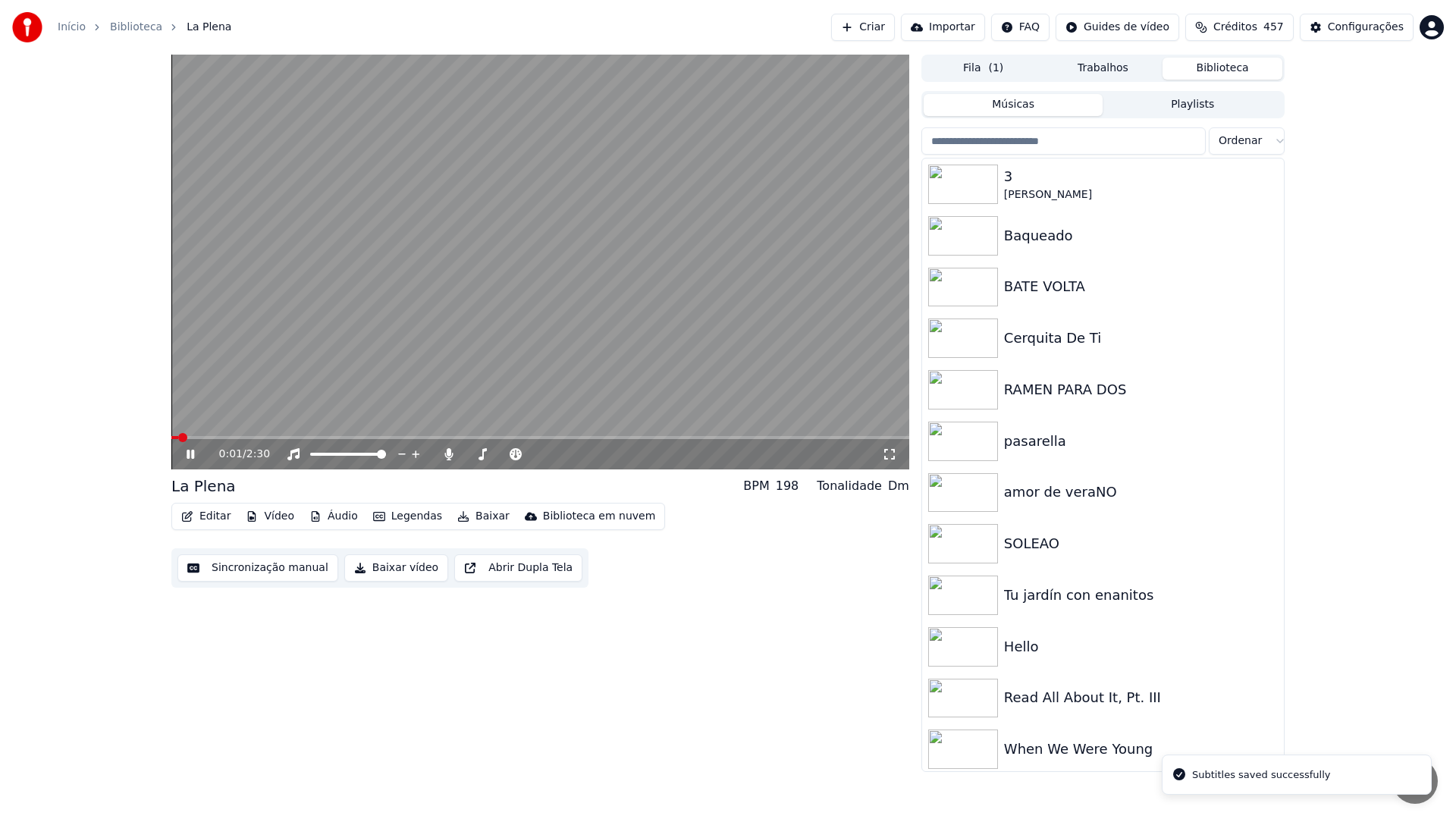
click at [383, 568] on button "Baixar vídeo" at bounding box center [396, 567] width 104 height 27
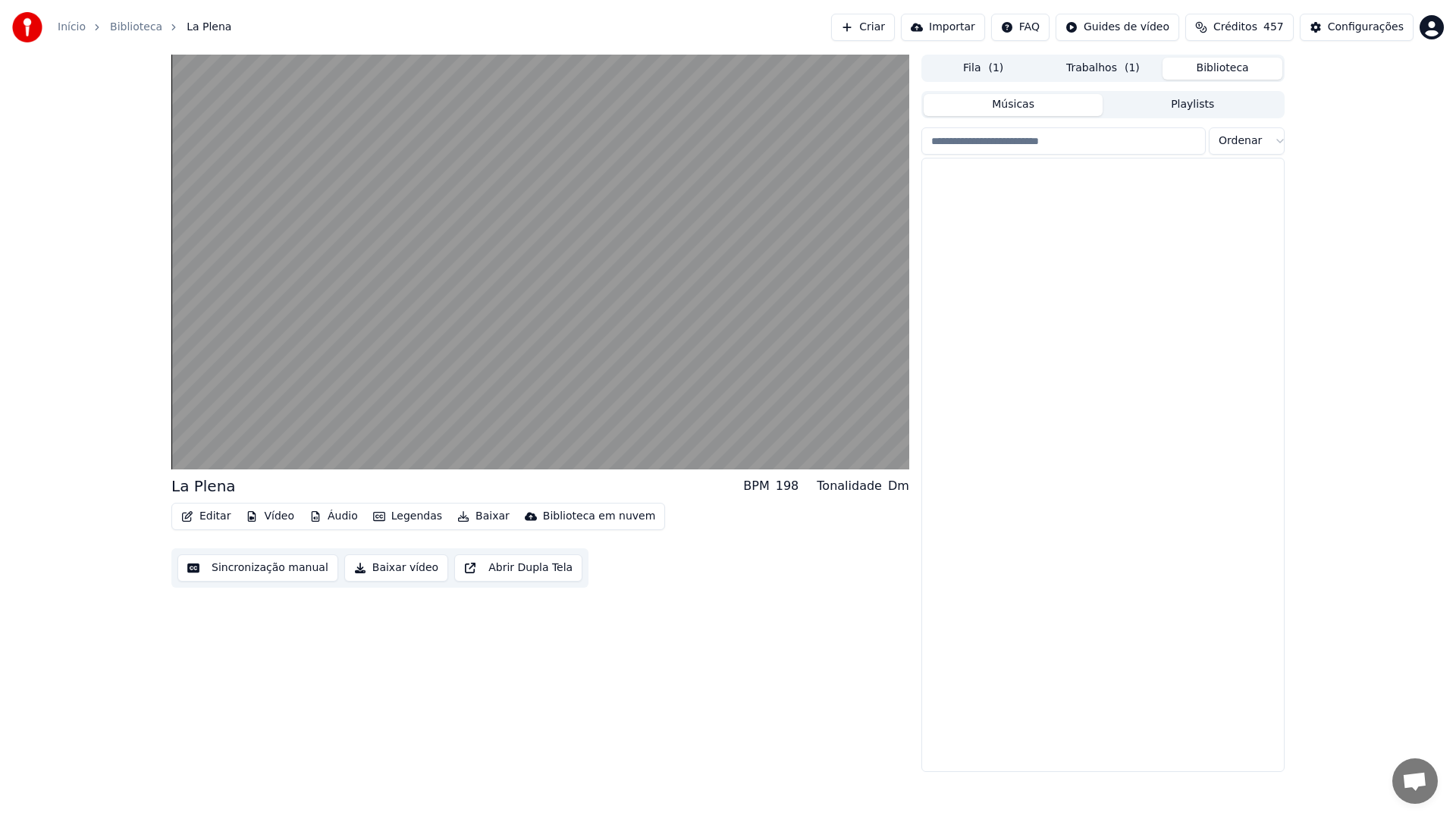
click at [1213, 71] on button "Biblioteca" at bounding box center [1223, 69] width 120 height 22
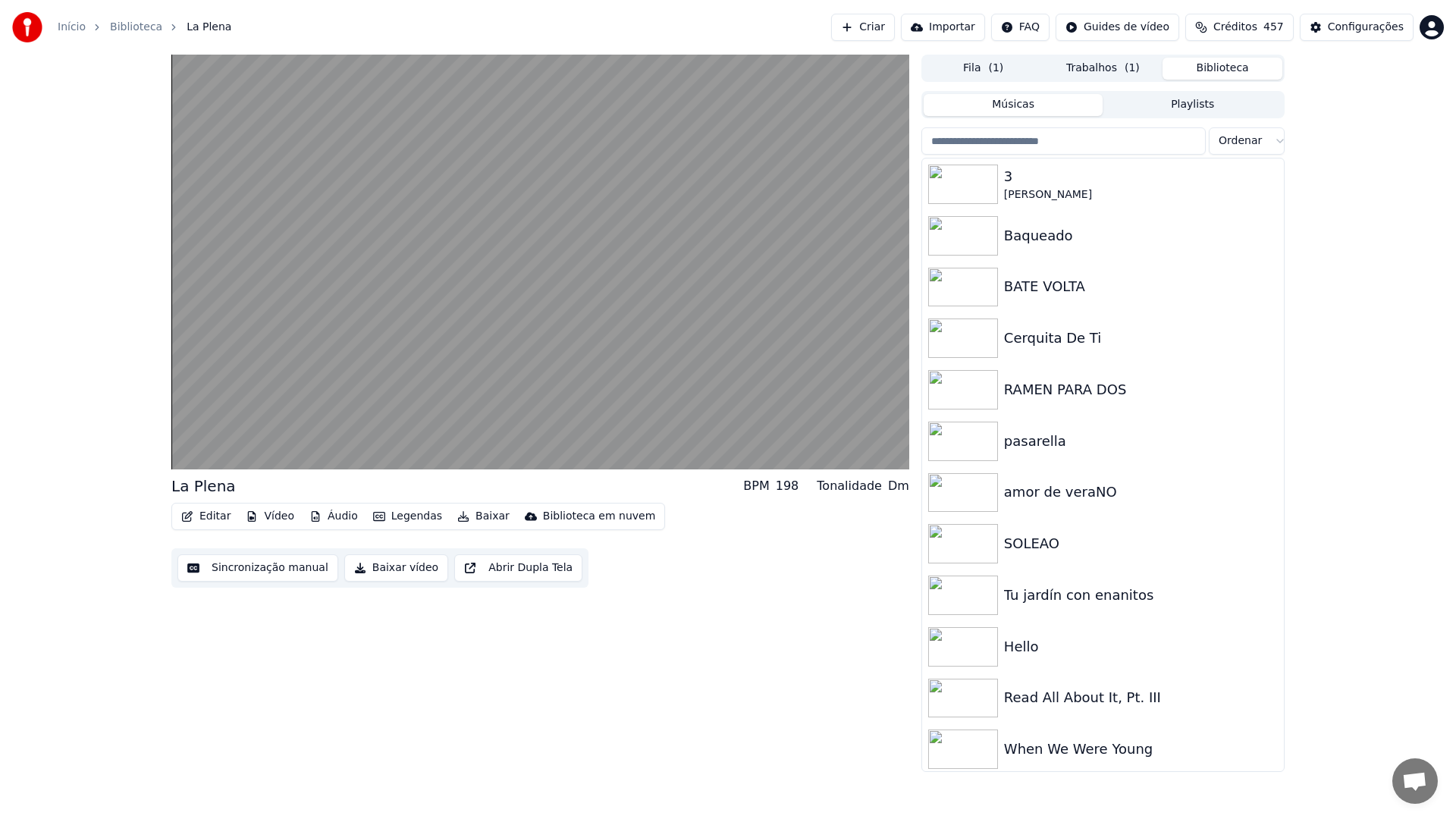
click at [1094, 138] on input "search" at bounding box center [1063, 140] width 284 height 27
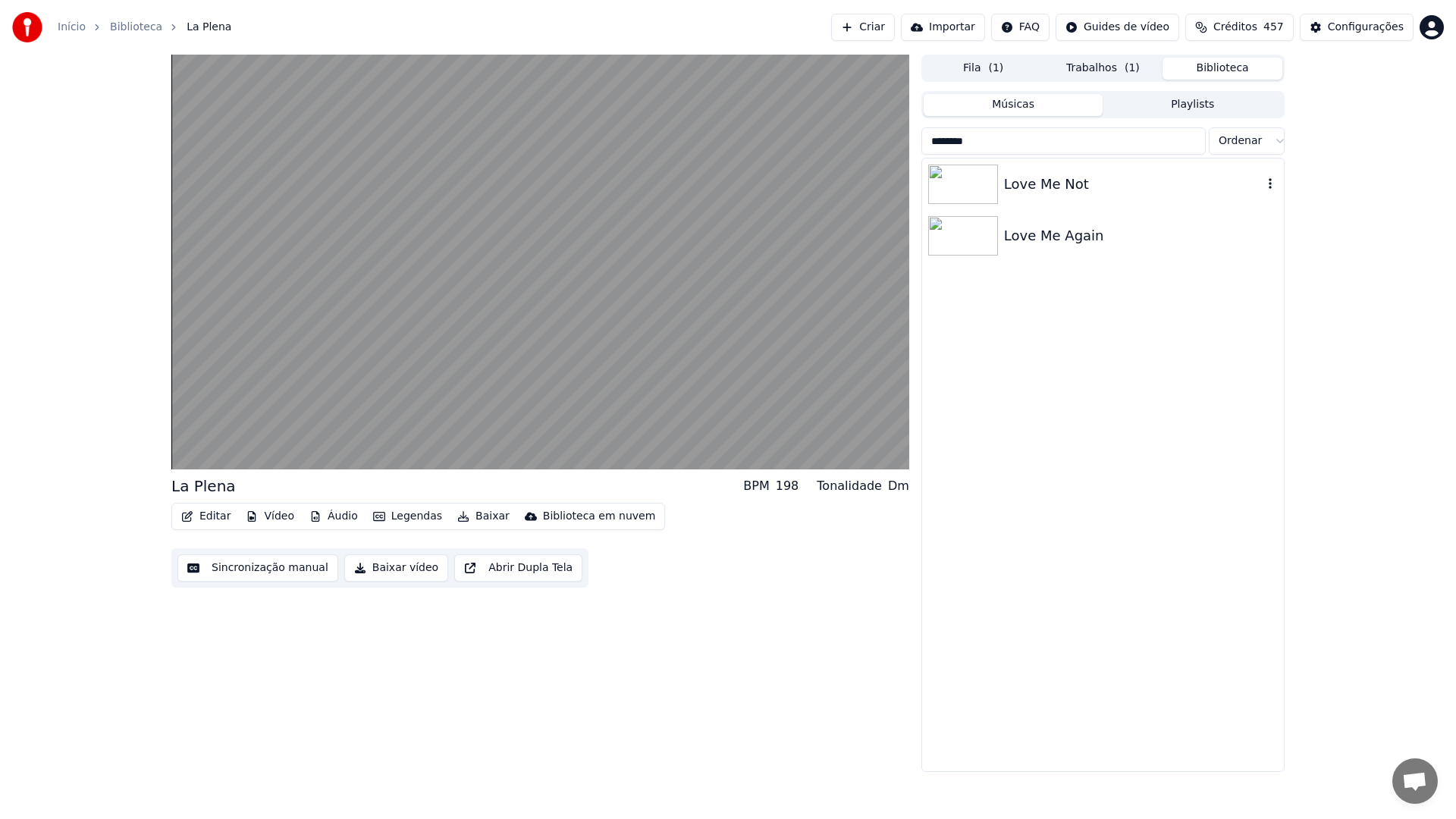
type input "*******"
click at [1031, 190] on div "Love Me Not" at bounding box center [1133, 184] width 259 height 21
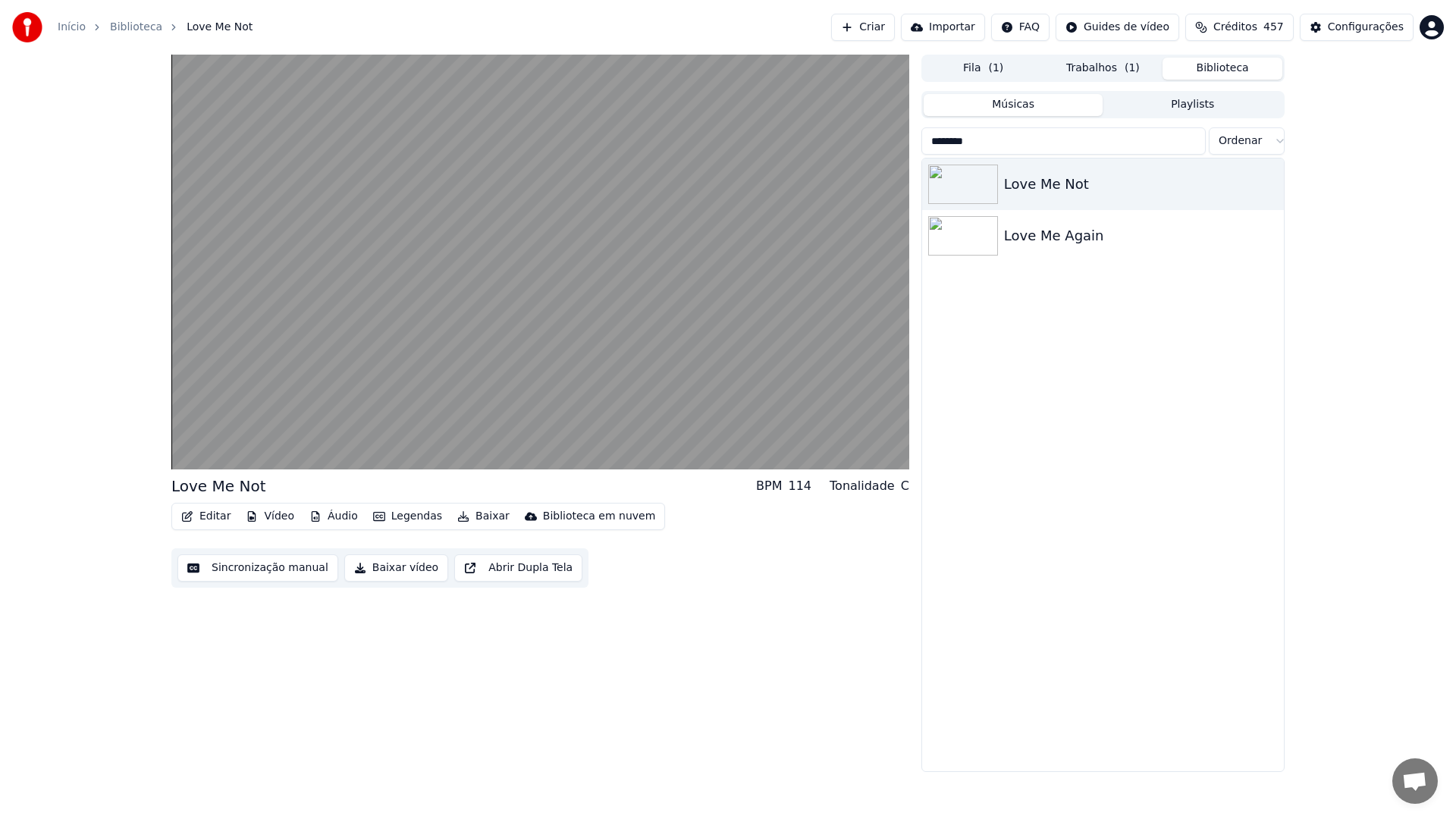
click at [251, 573] on button "Sincronização manual" at bounding box center [257, 567] width 161 height 27
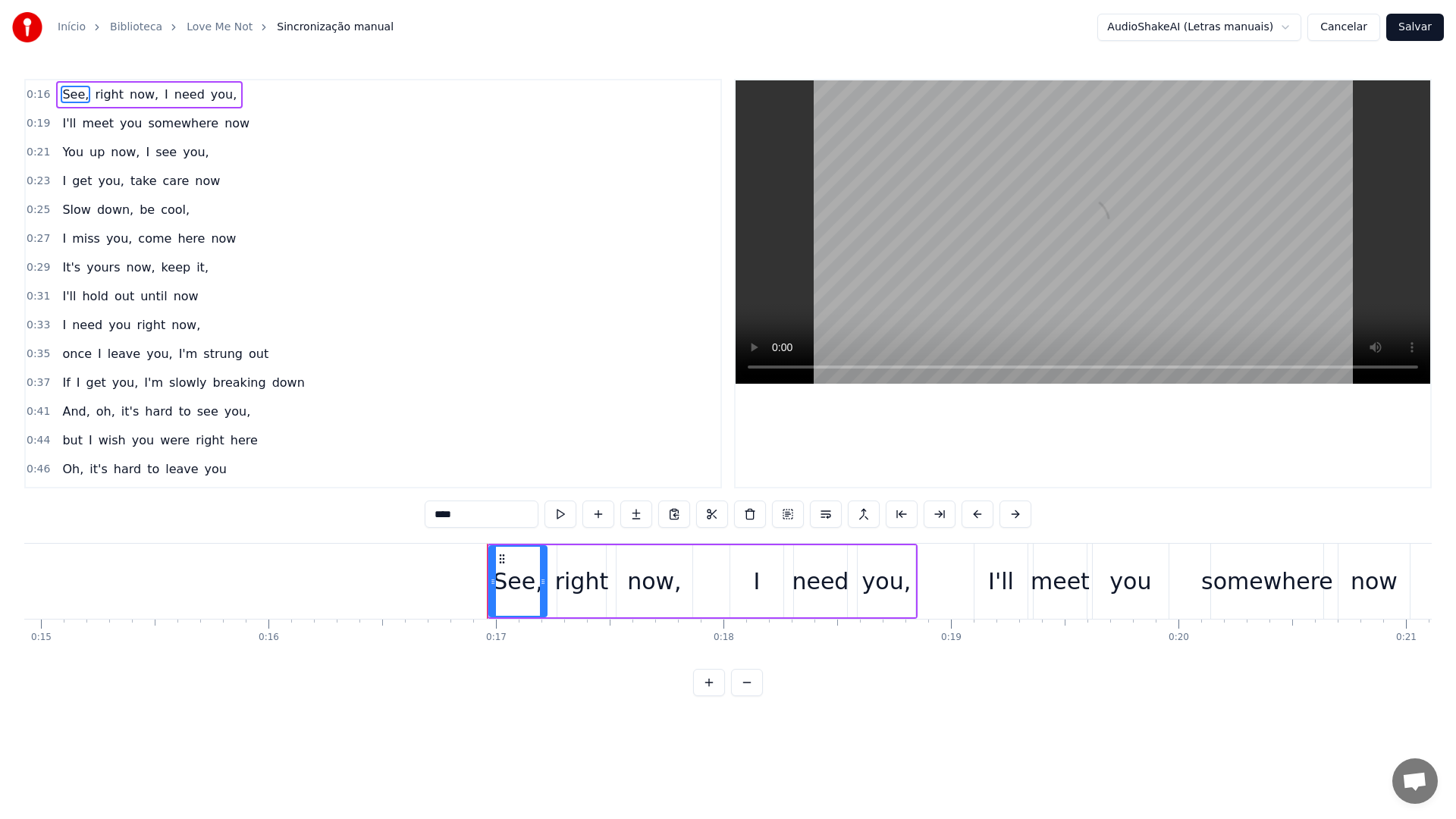
scroll to position [0, 3356]
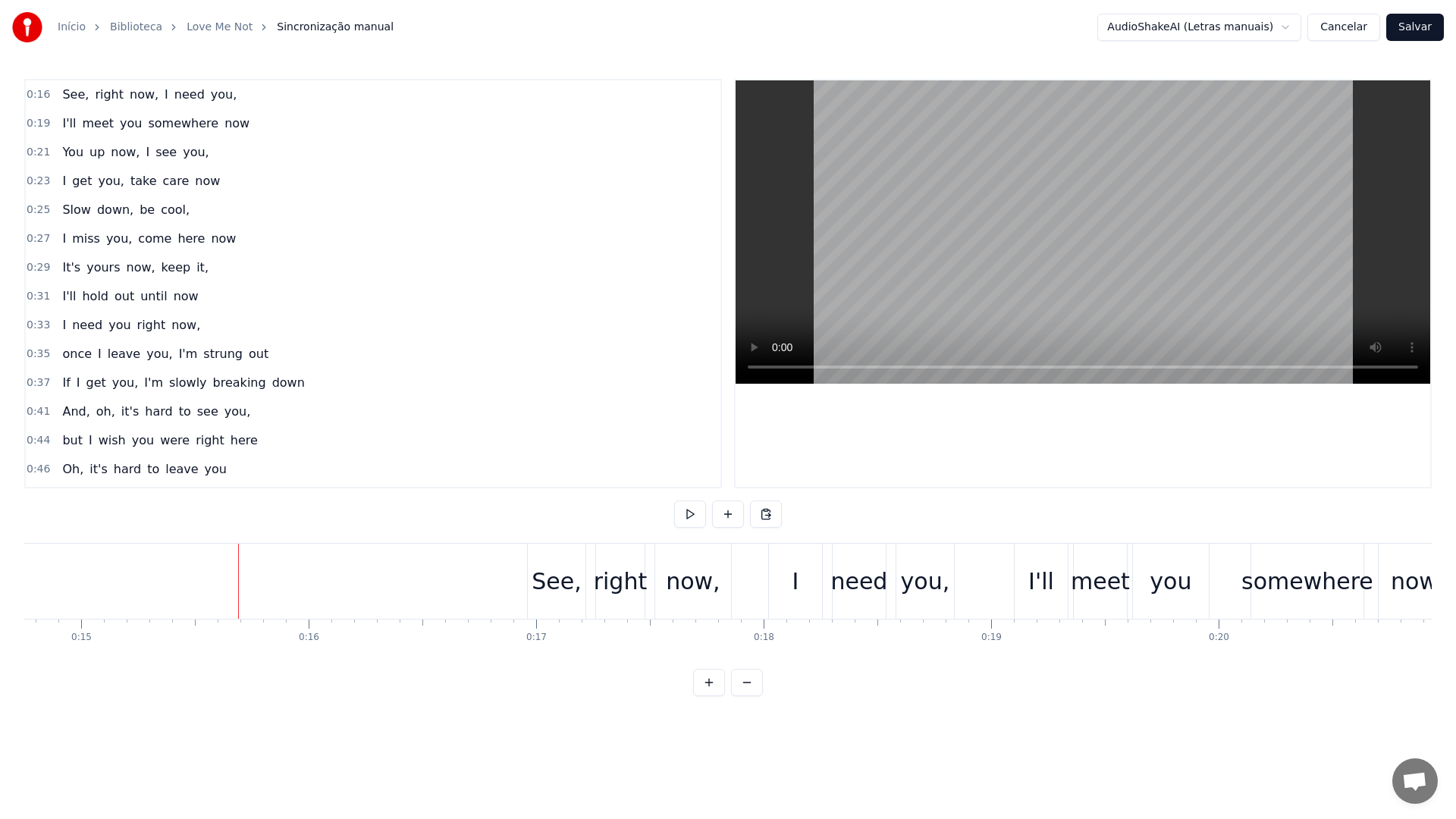
click at [953, 187] on video at bounding box center [1083, 231] width 695 height 303
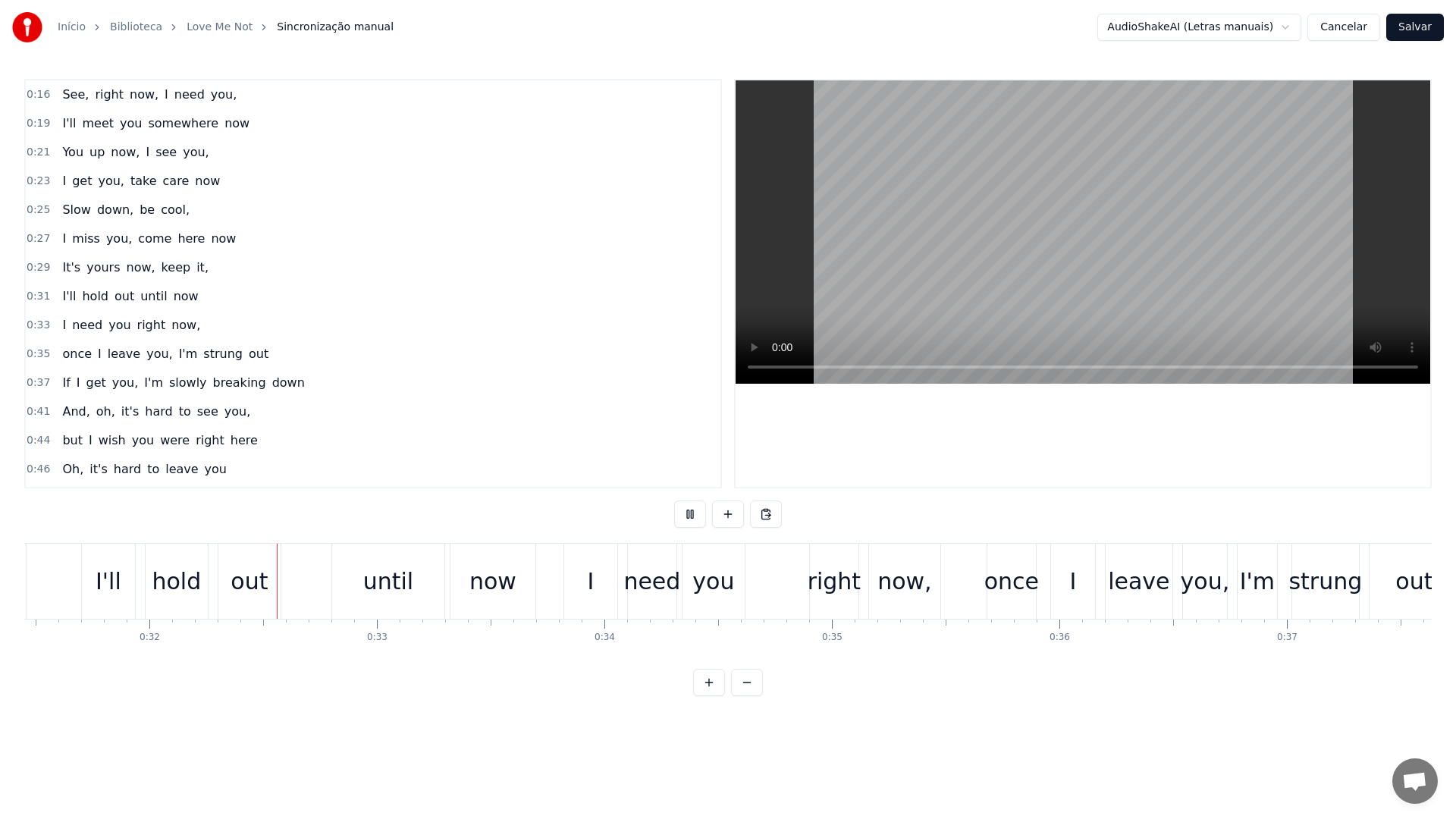
scroll to position [0, 7167]
click at [953, 187] on video at bounding box center [1083, 231] width 695 height 303
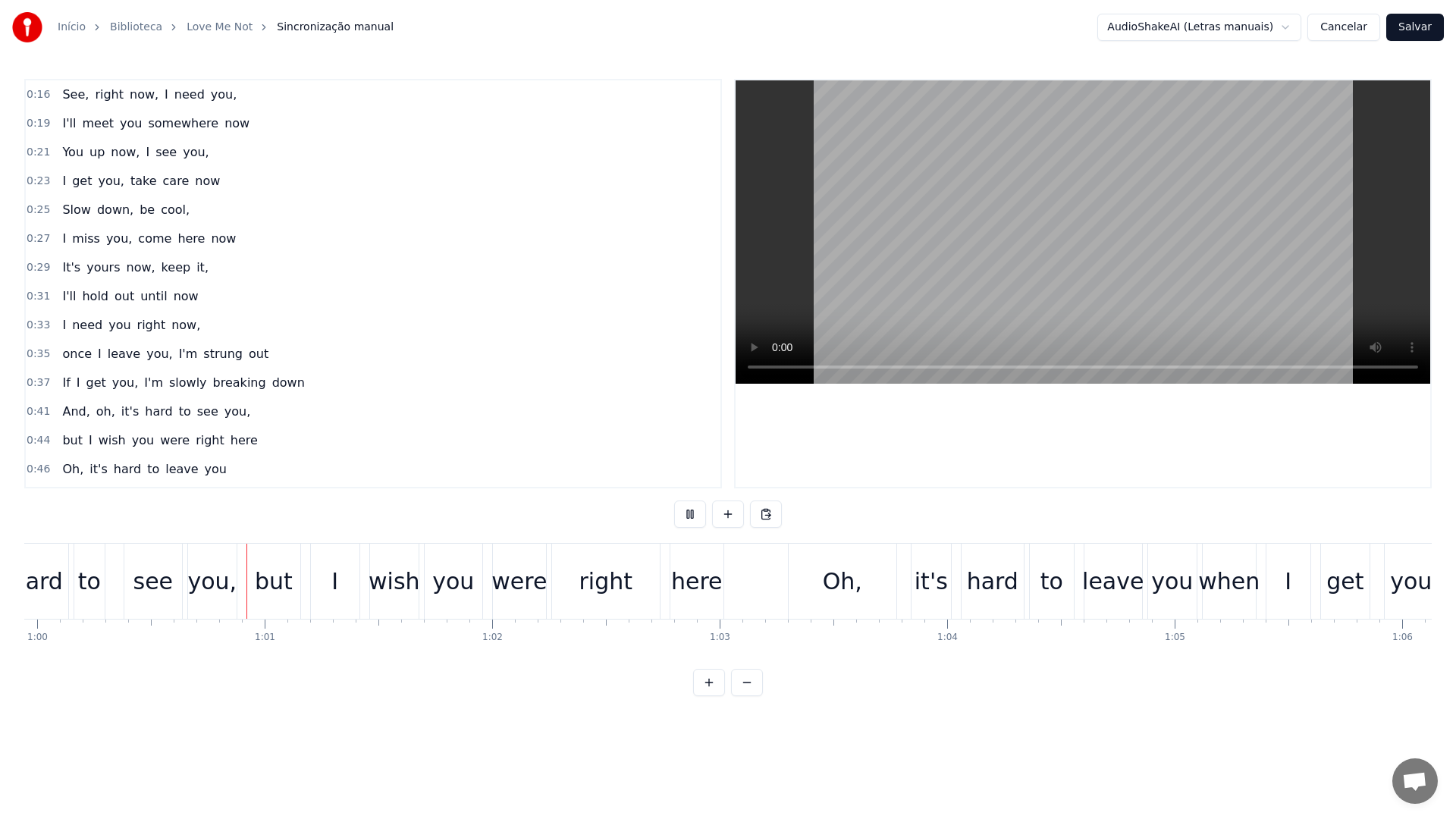
scroll to position [0, 13640]
click at [953, 187] on video at bounding box center [1083, 231] width 695 height 303
click at [509, 589] on div "were" at bounding box center [517, 581] width 55 height 34
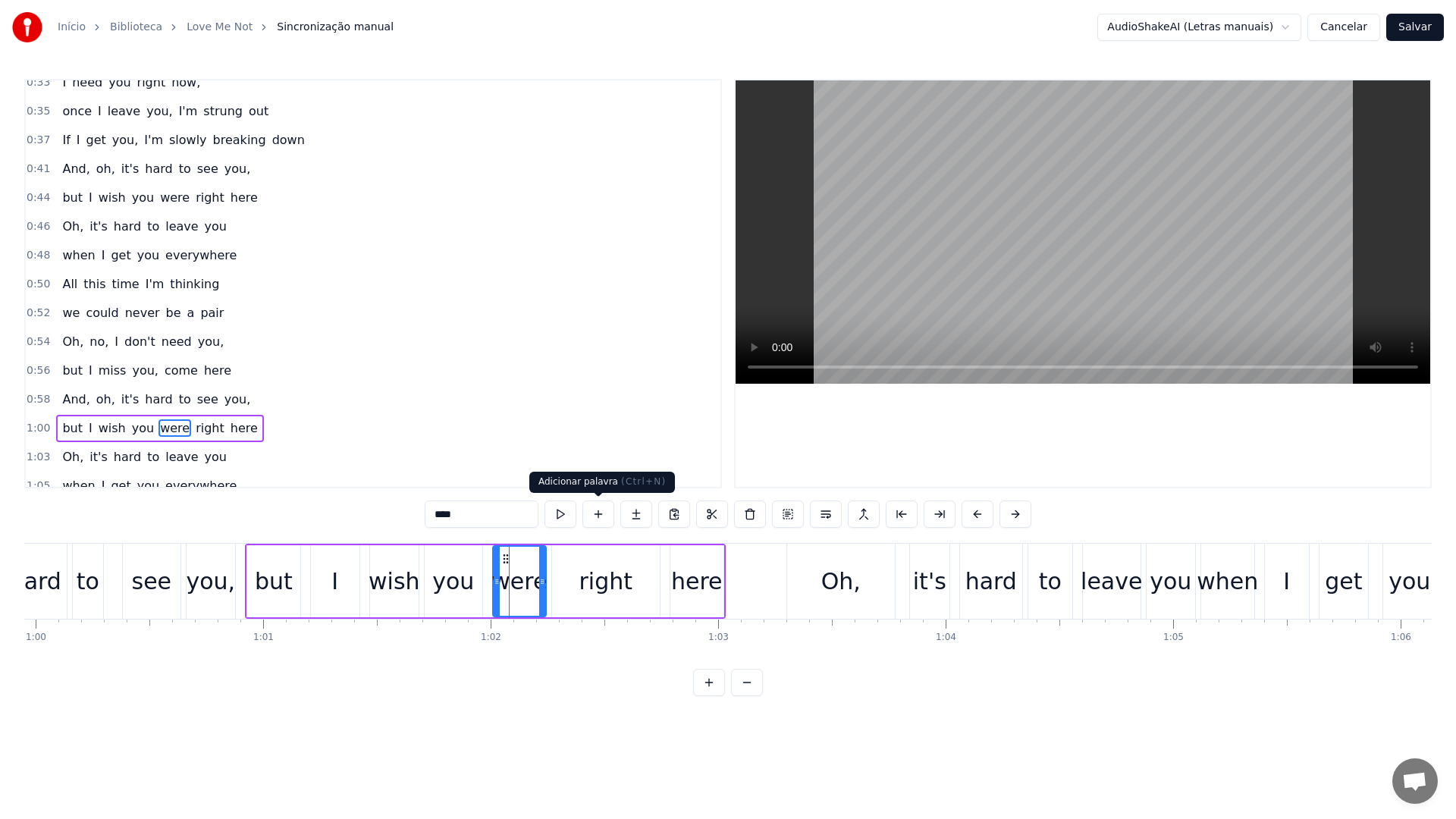
scroll to position [388, 0]
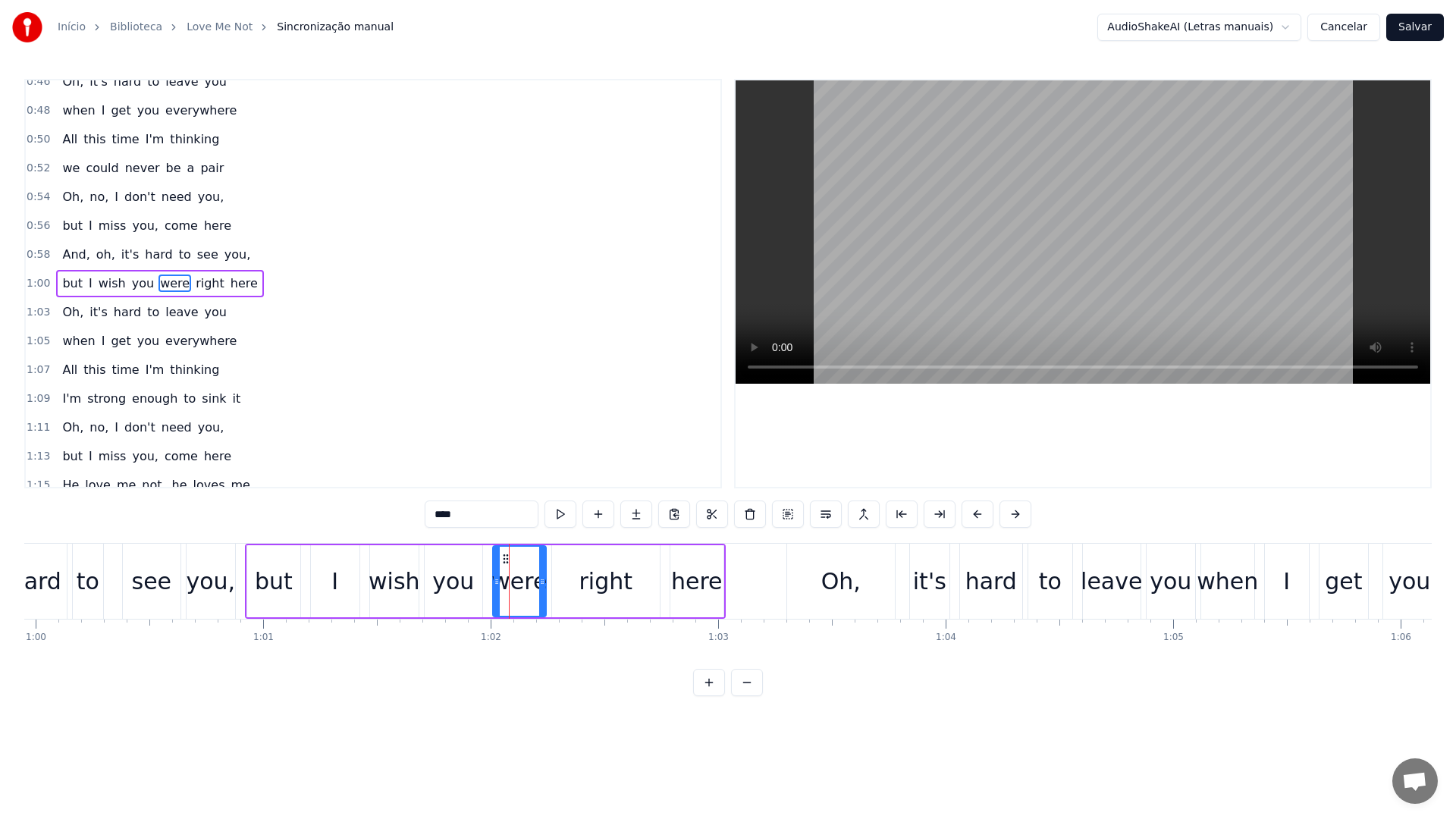
click at [899, 250] on video at bounding box center [1083, 231] width 695 height 303
click at [606, 587] on div "right" at bounding box center [606, 581] width 54 height 34
drag, startPoint x: 655, startPoint y: 582, endPoint x: 603, endPoint y: 582, distance: 51.6
click at [603, 582] on icon at bounding box center [604, 582] width 6 height 12
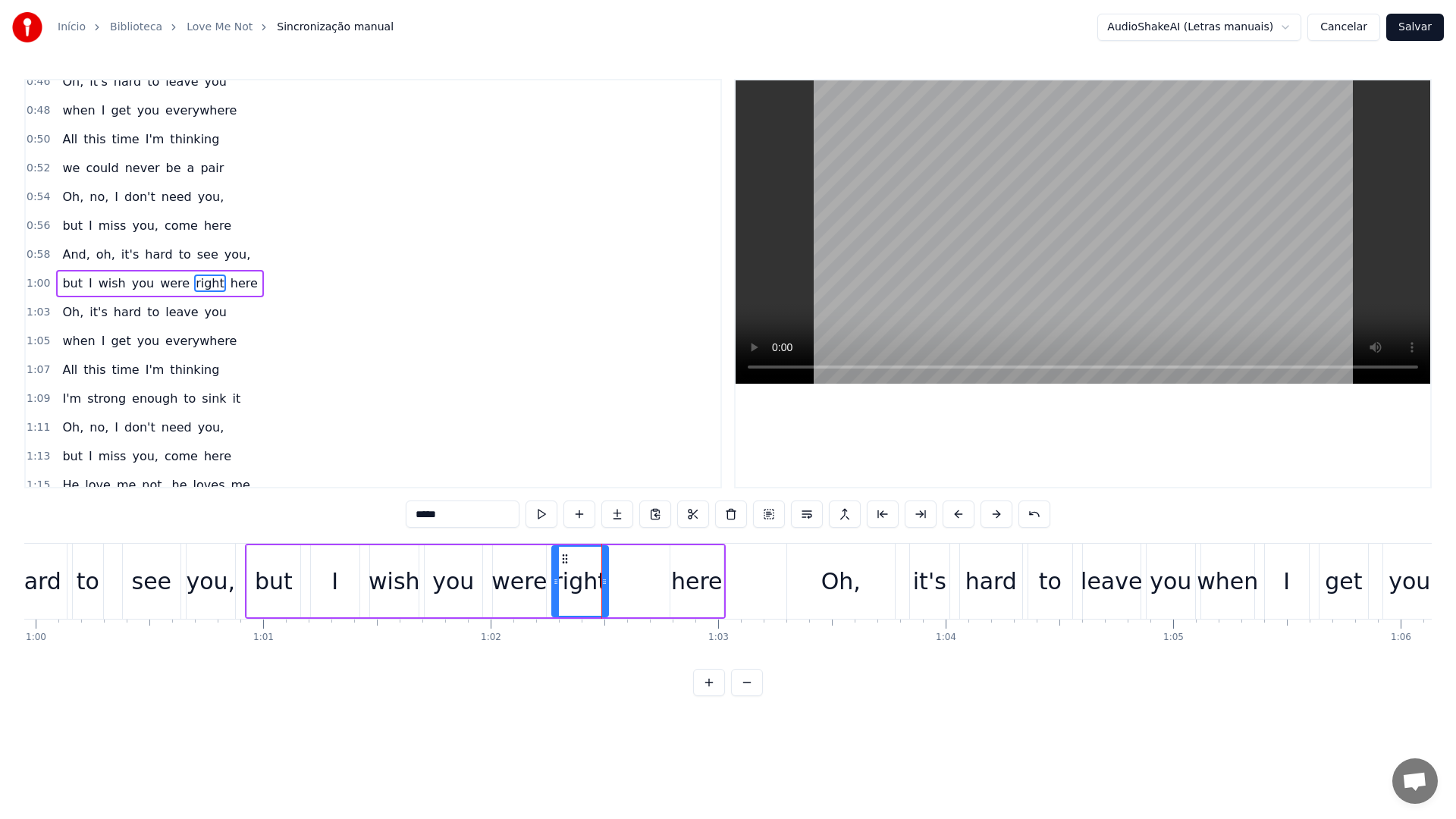
click at [692, 580] on div "here" at bounding box center [697, 581] width 52 height 34
drag, startPoint x: 674, startPoint y: 581, endPoint x: 632, endPoint y: 562, distance: 46.5
click at [611, 579] on icon at bounding box center [610, 582] width 6 height 12
click at [975, 281] on video at bounding box center [1083, 231] width 695 height 303
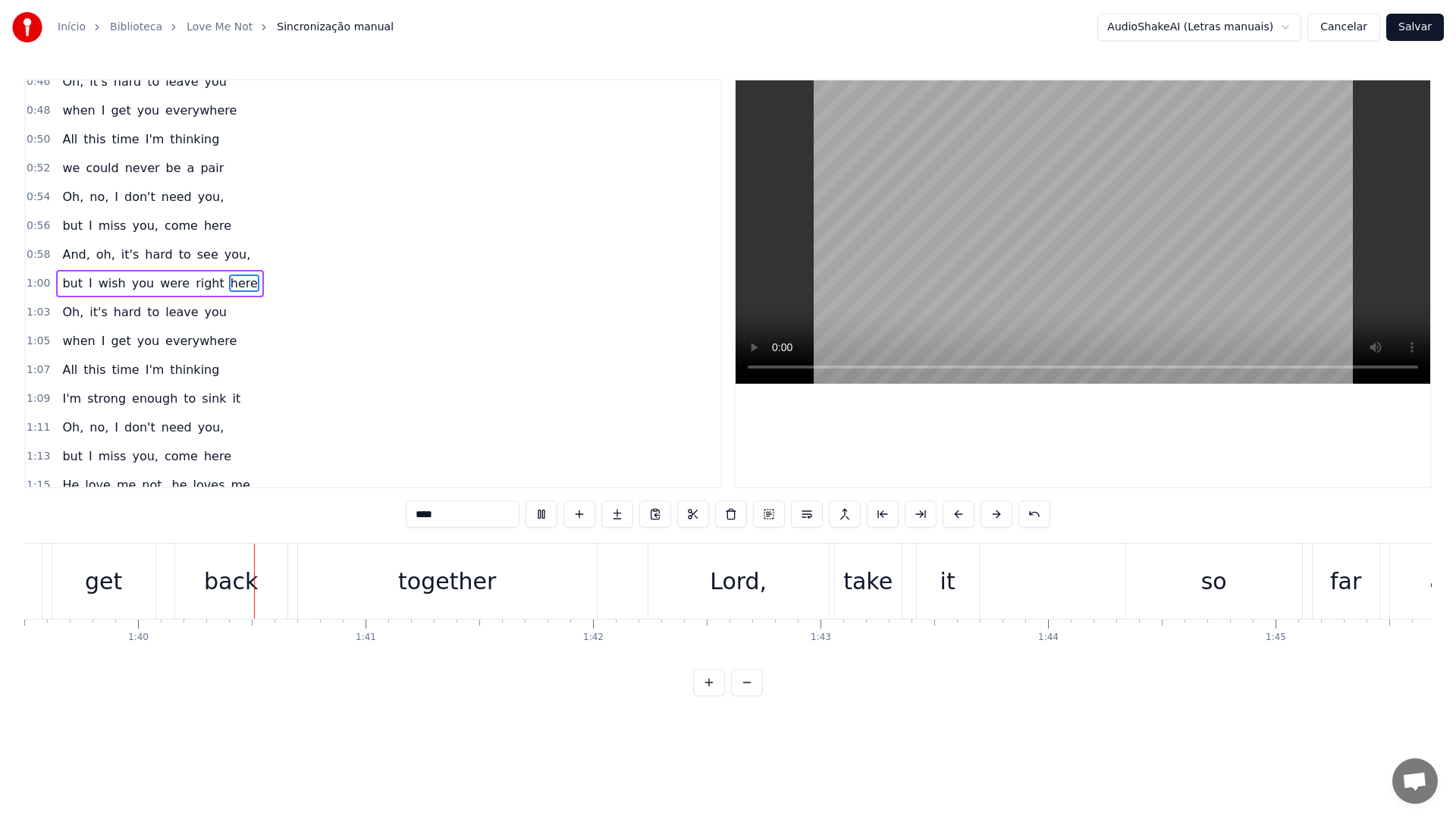
scroll to position [0, 22653]
click at [987, 314] on video at bounding box center [1083, 231] width 695 height 303
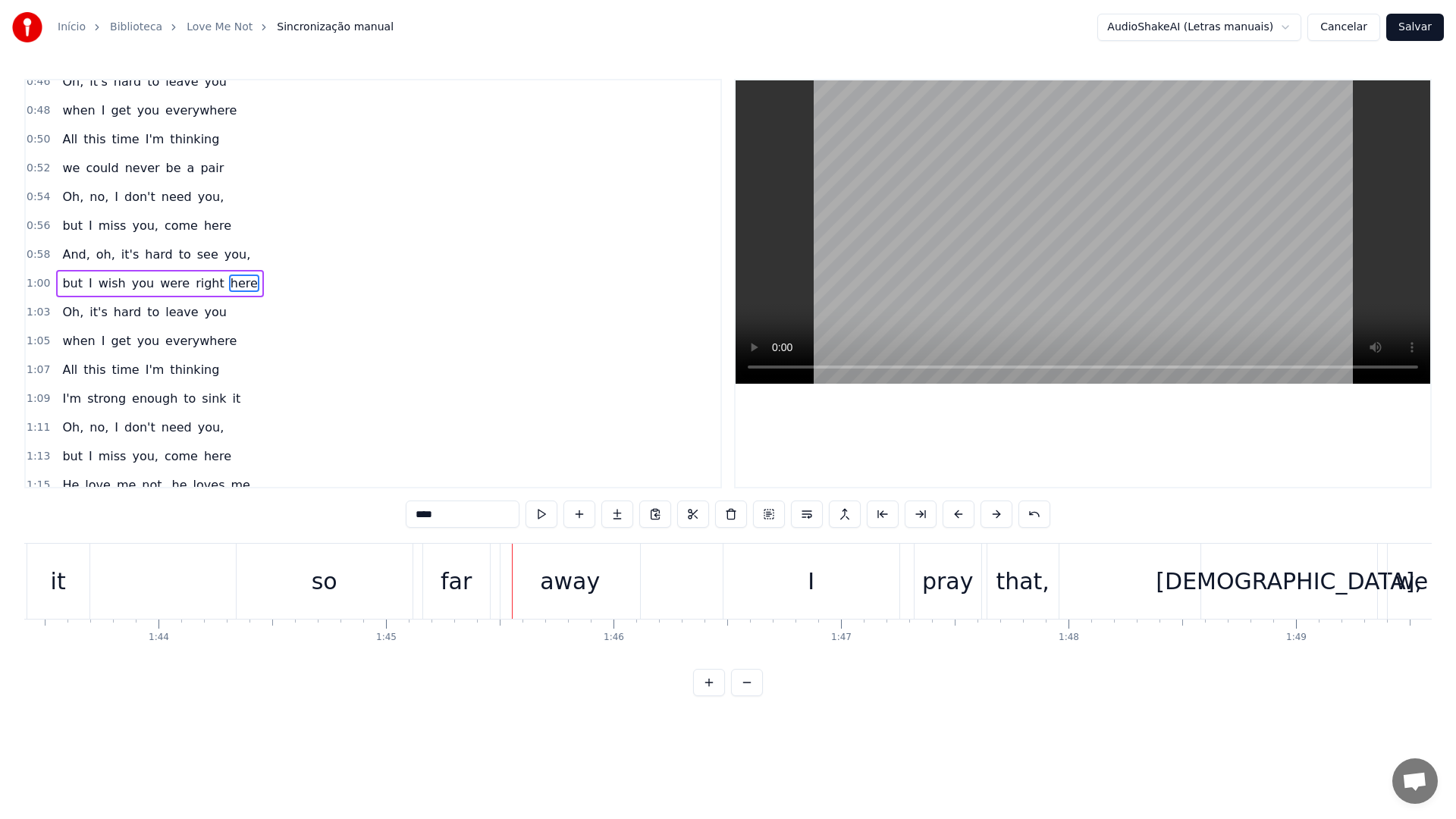
scroll to position [0, 23499]
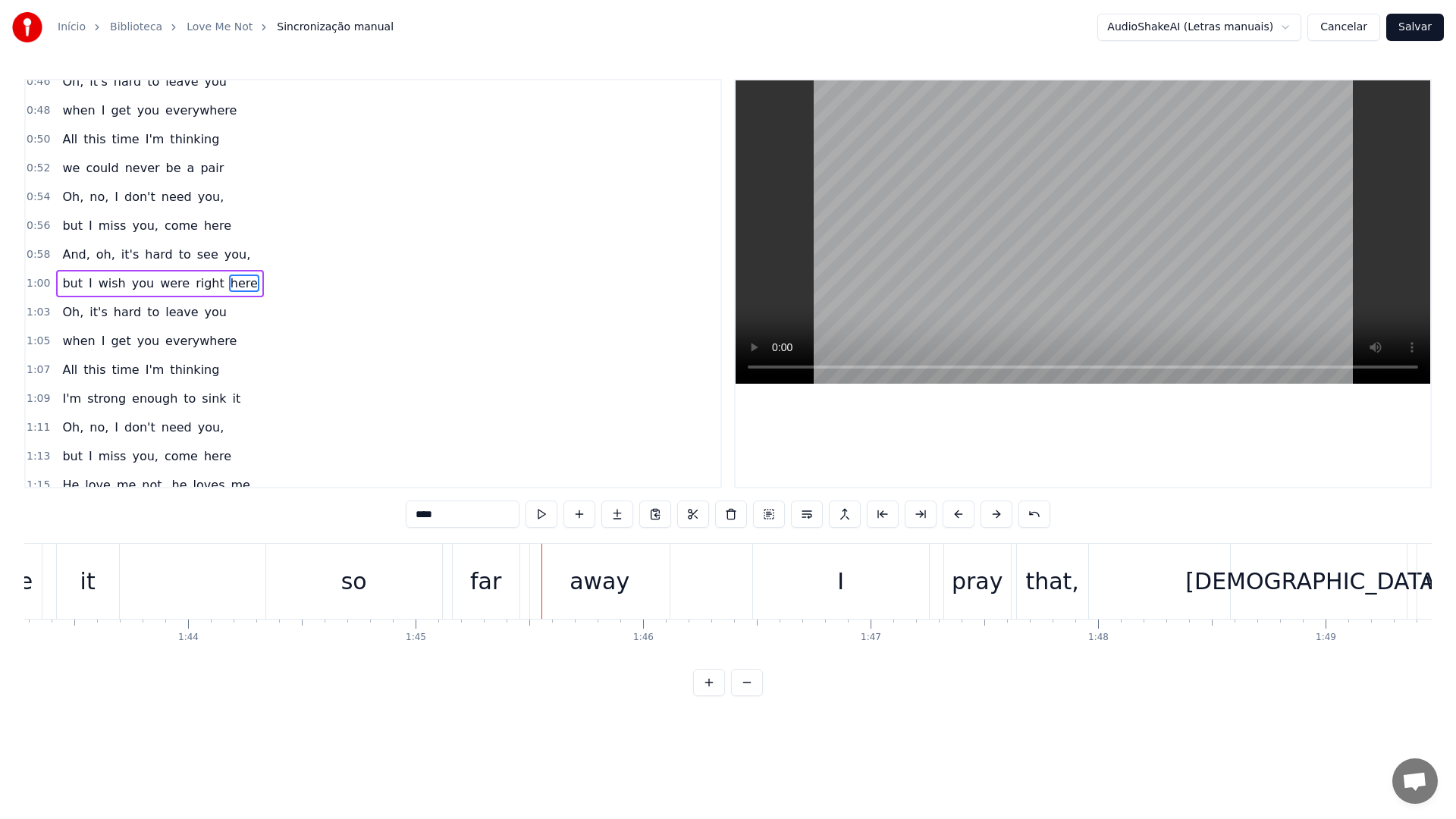
click at [331, 582] on div "so" at bounding box center [354, 581] width 176 height 75
type input "**"
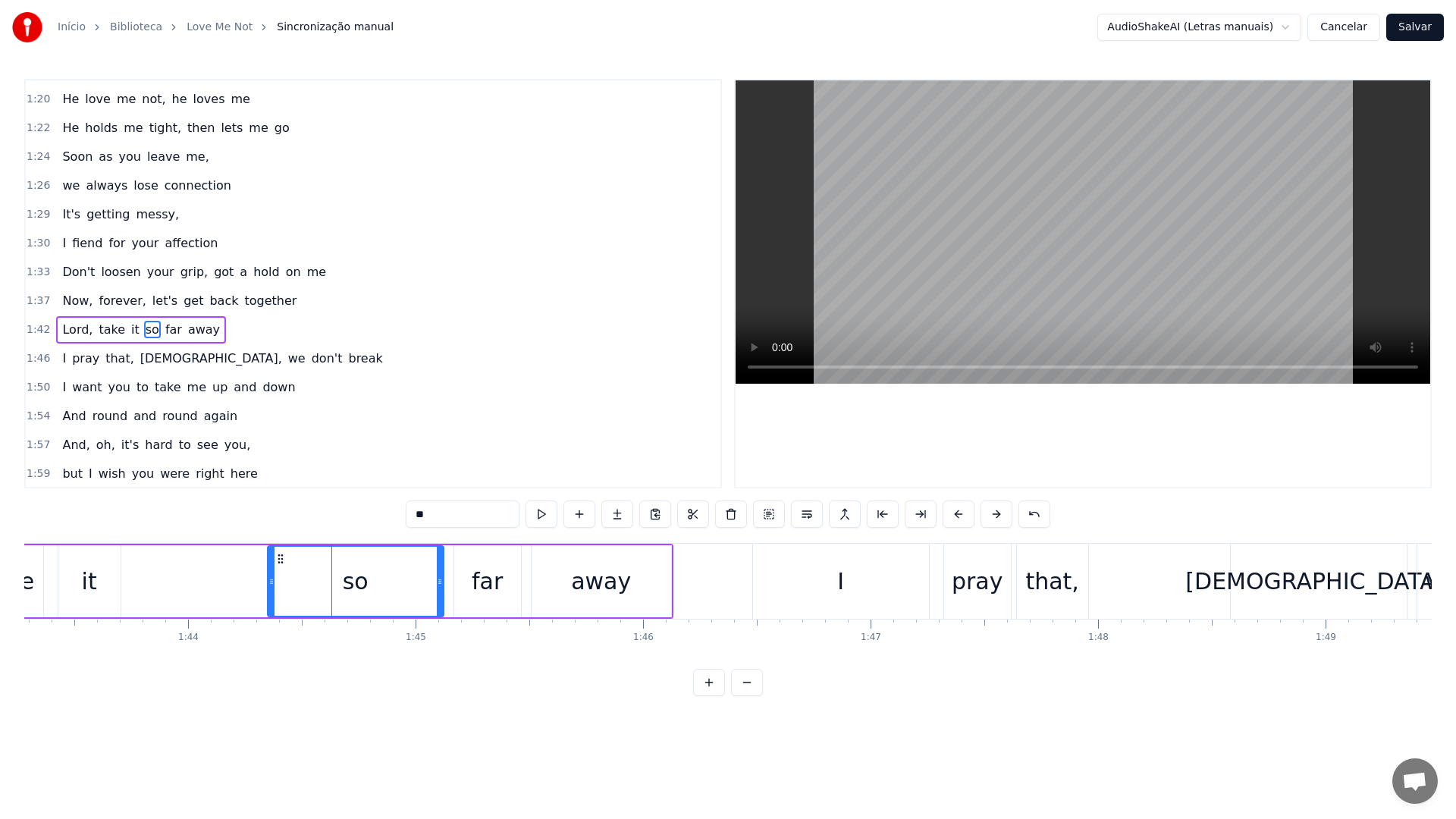
scroll to position [877, 0]
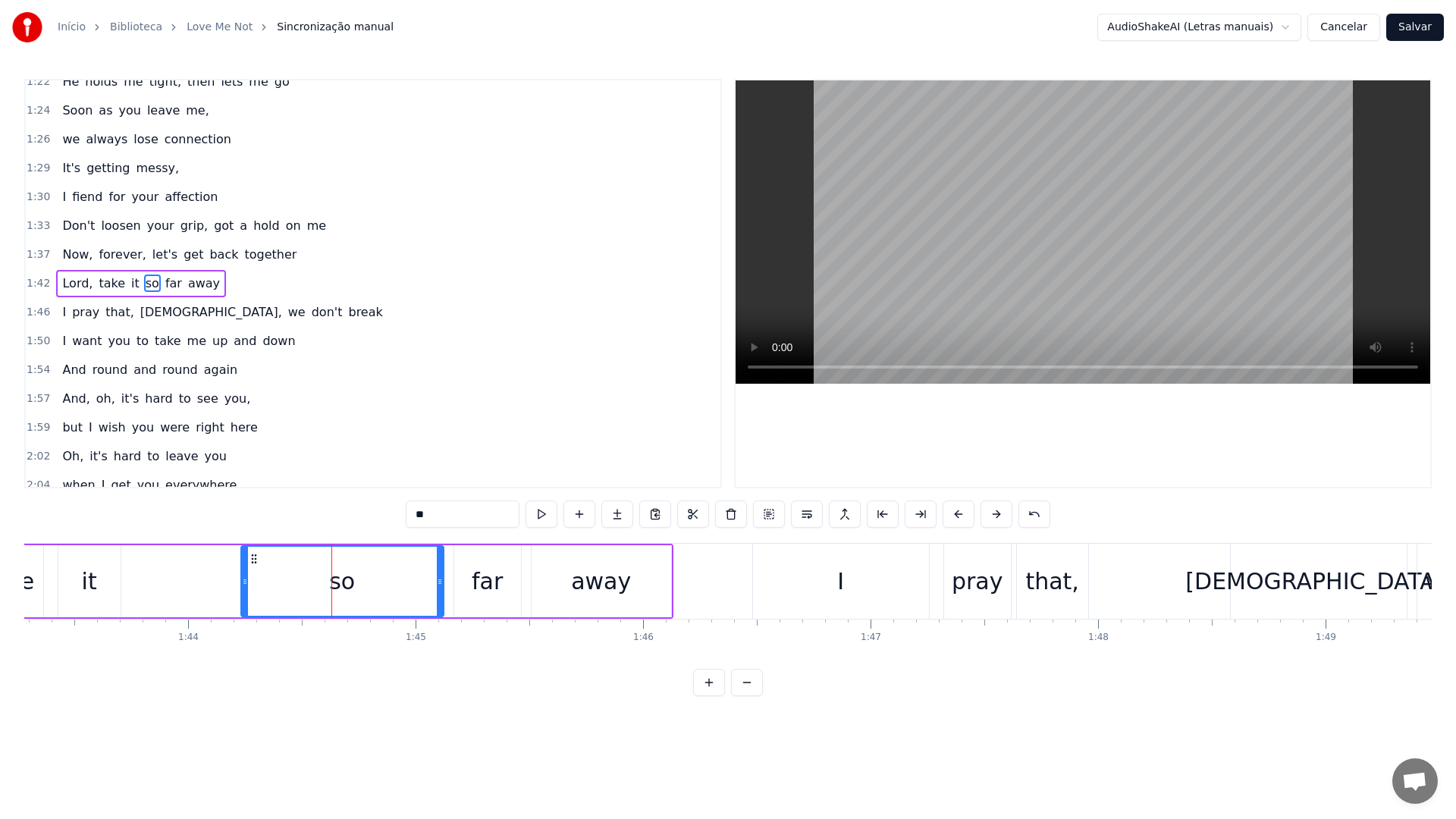
drag, startPoint x: 272, startPoint y: 589, endPoint x: 243, endPoint y: 585, distance: 29.1
click at [243, 585] on div at bounding box center [245, 581] width 6 height 69
click at [769, 519] on button at bounding box center [769, 514] width 32 height 27
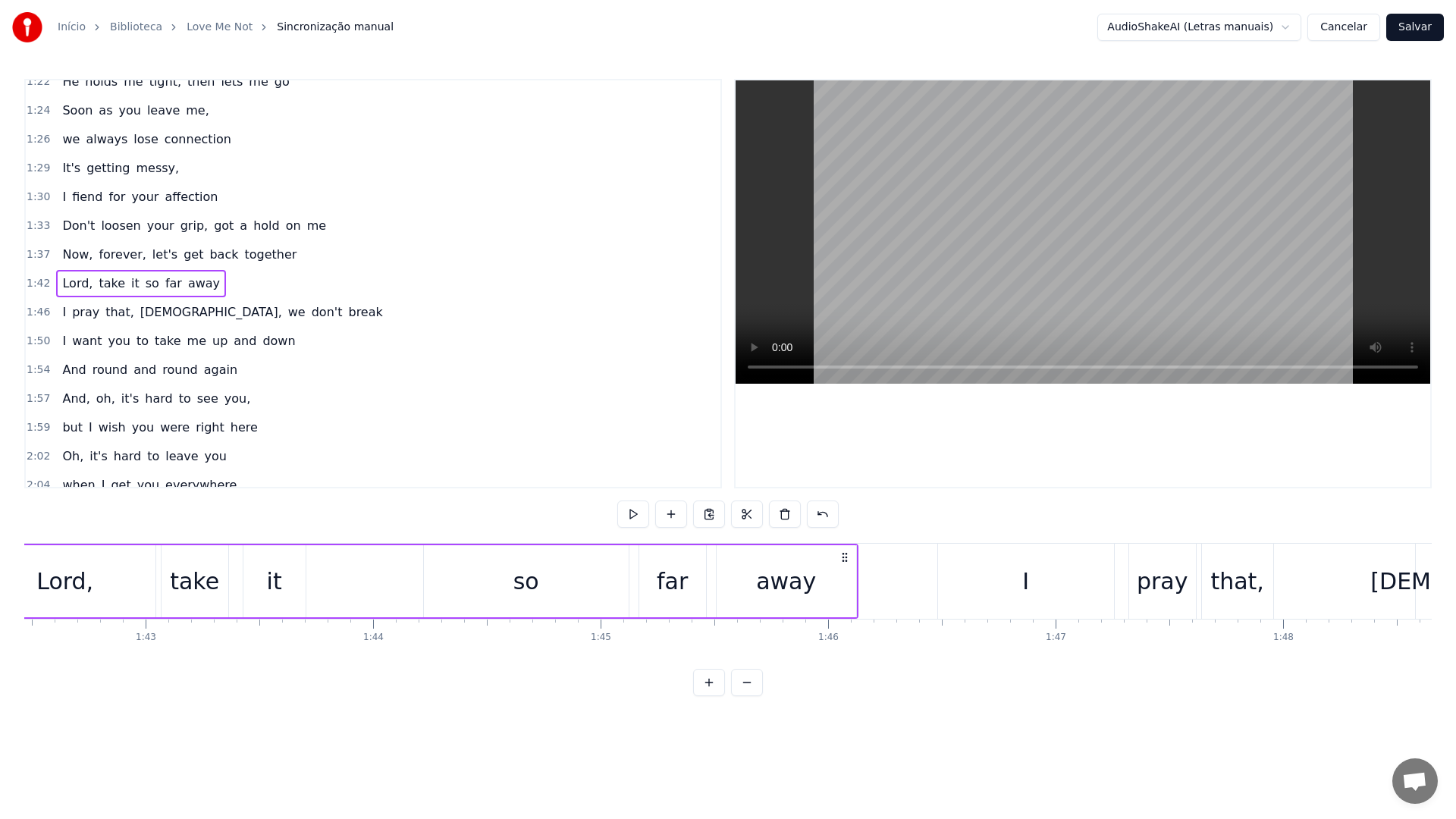
scroll to position [0, 23186]
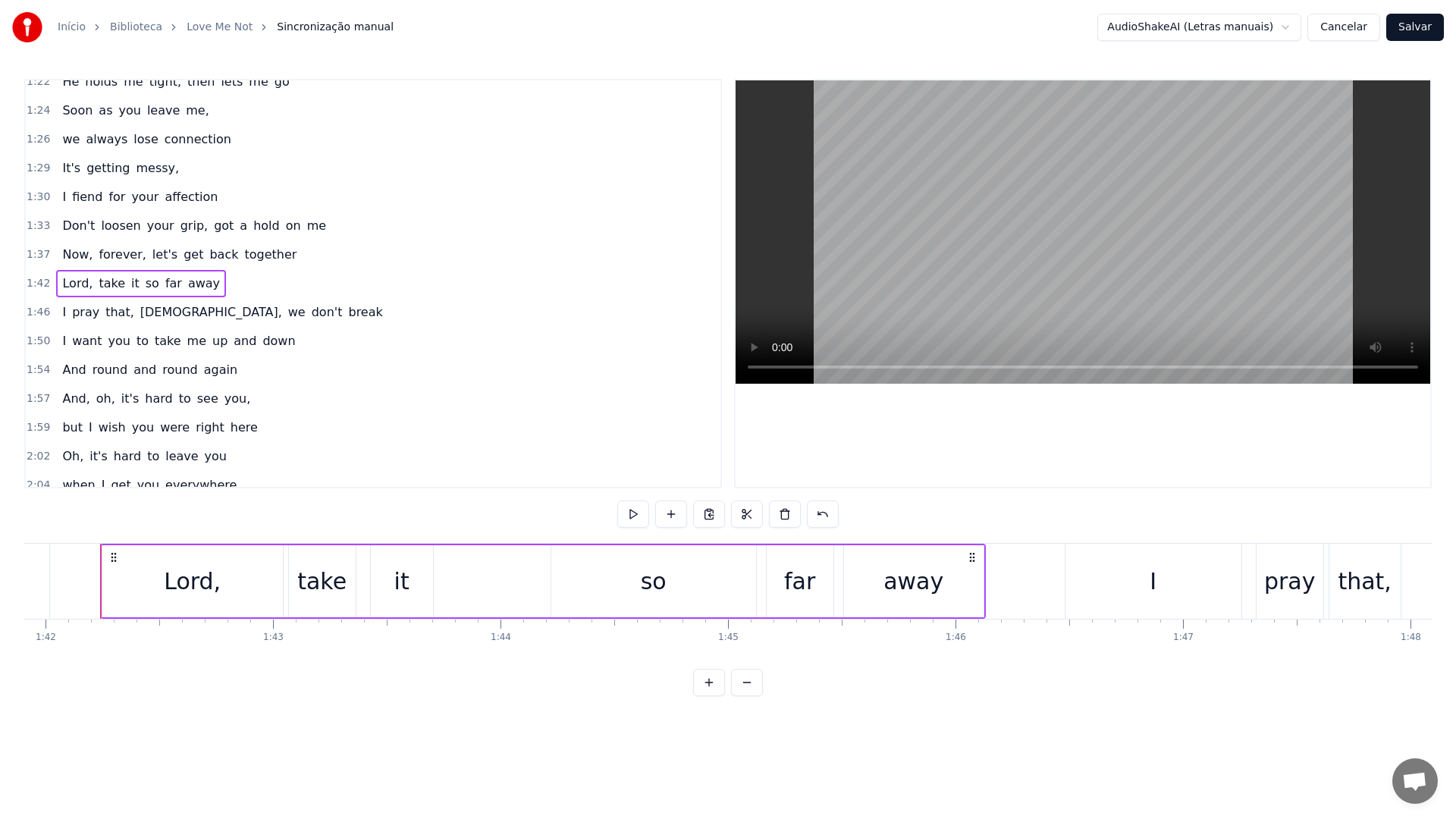
click at [594, 582] on div "so" at bounding box center [653, 581] width 205 height 72
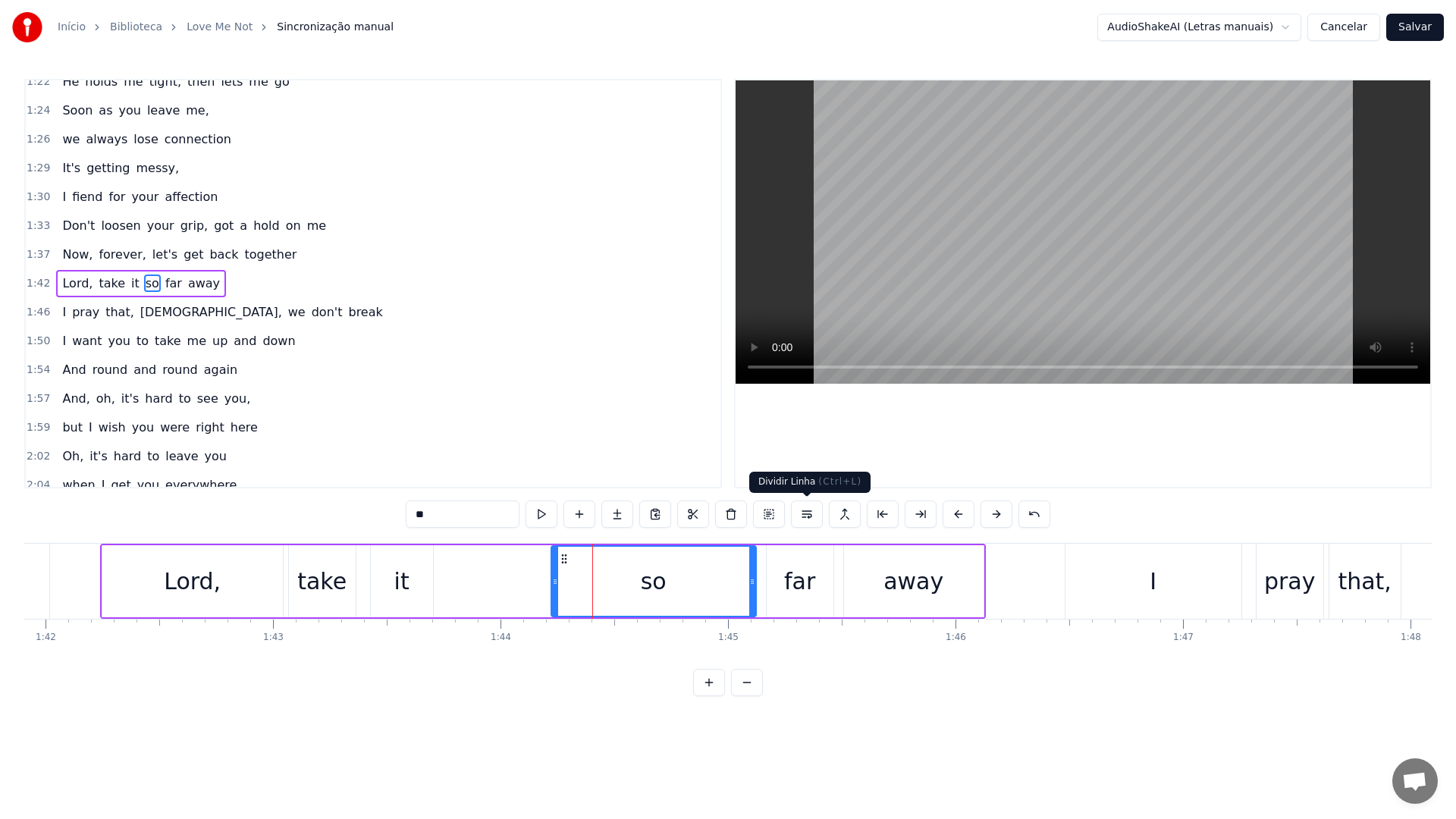
click at [812, 514] on button at bounding box center [807, 514] width 32 height 27
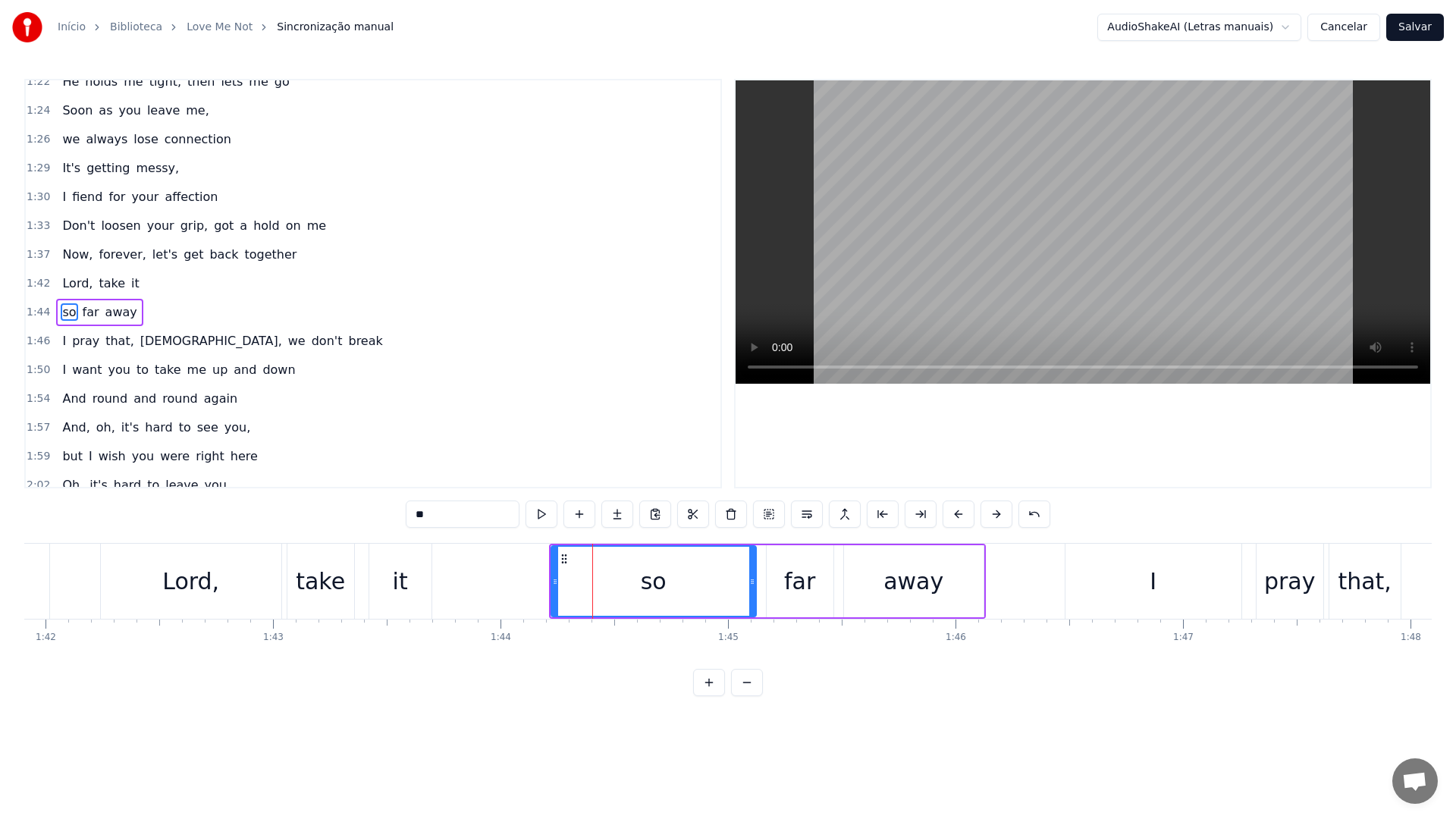
scroll to position [906, 0]
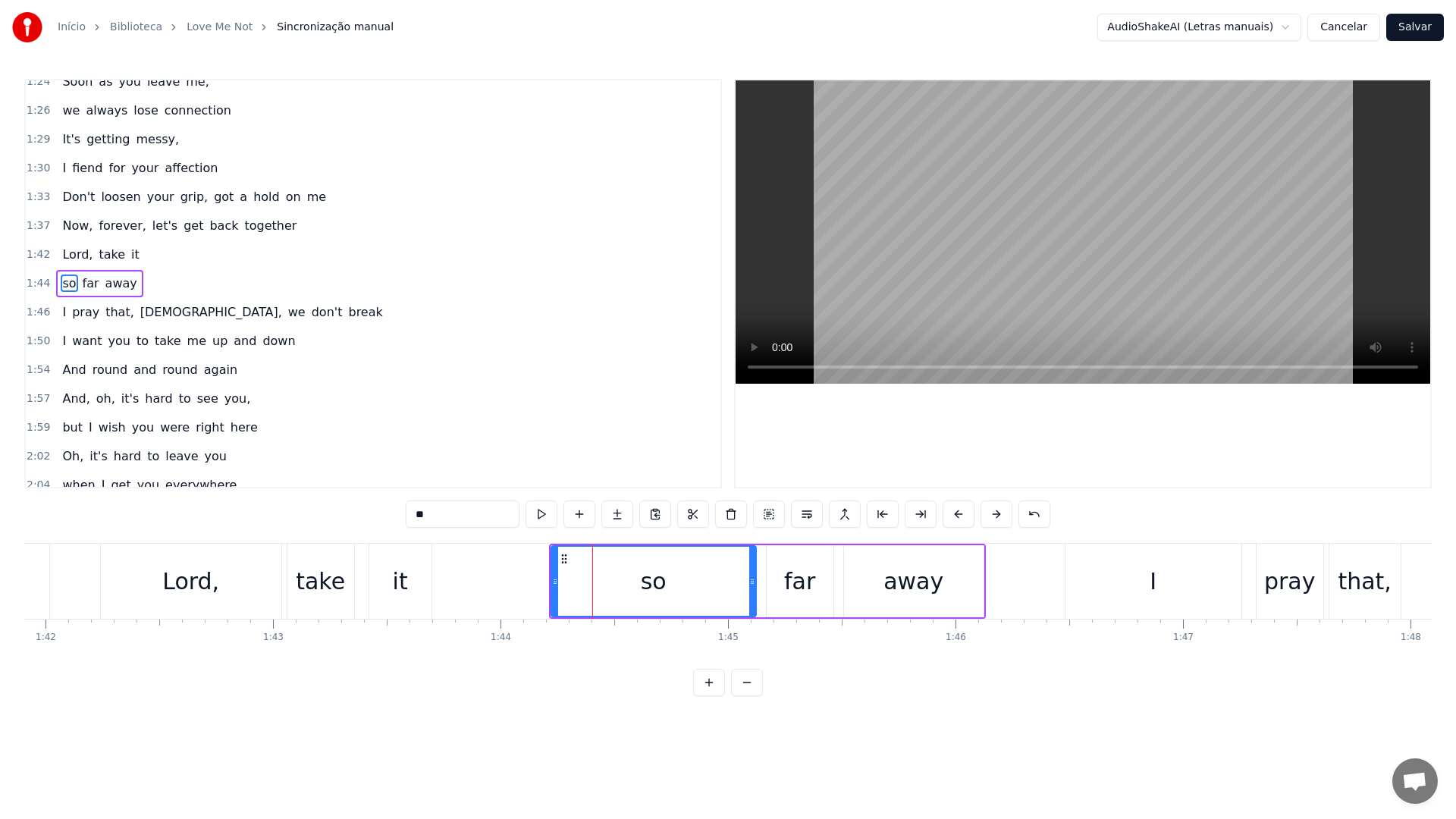
click at [936, 185] on video at bounding box center [1083, 231] width 695 height 303
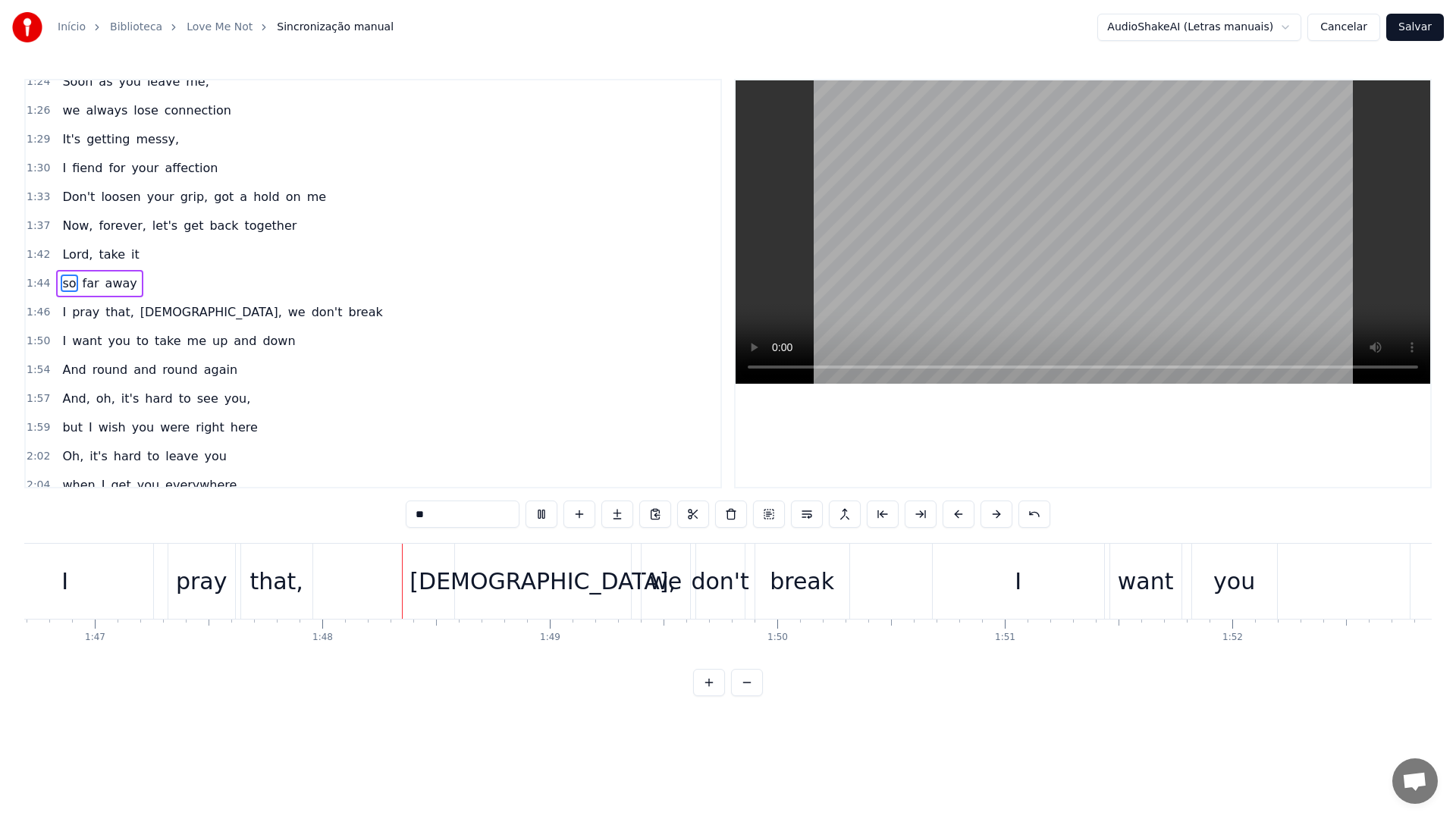
scroll to position [0, 24470]
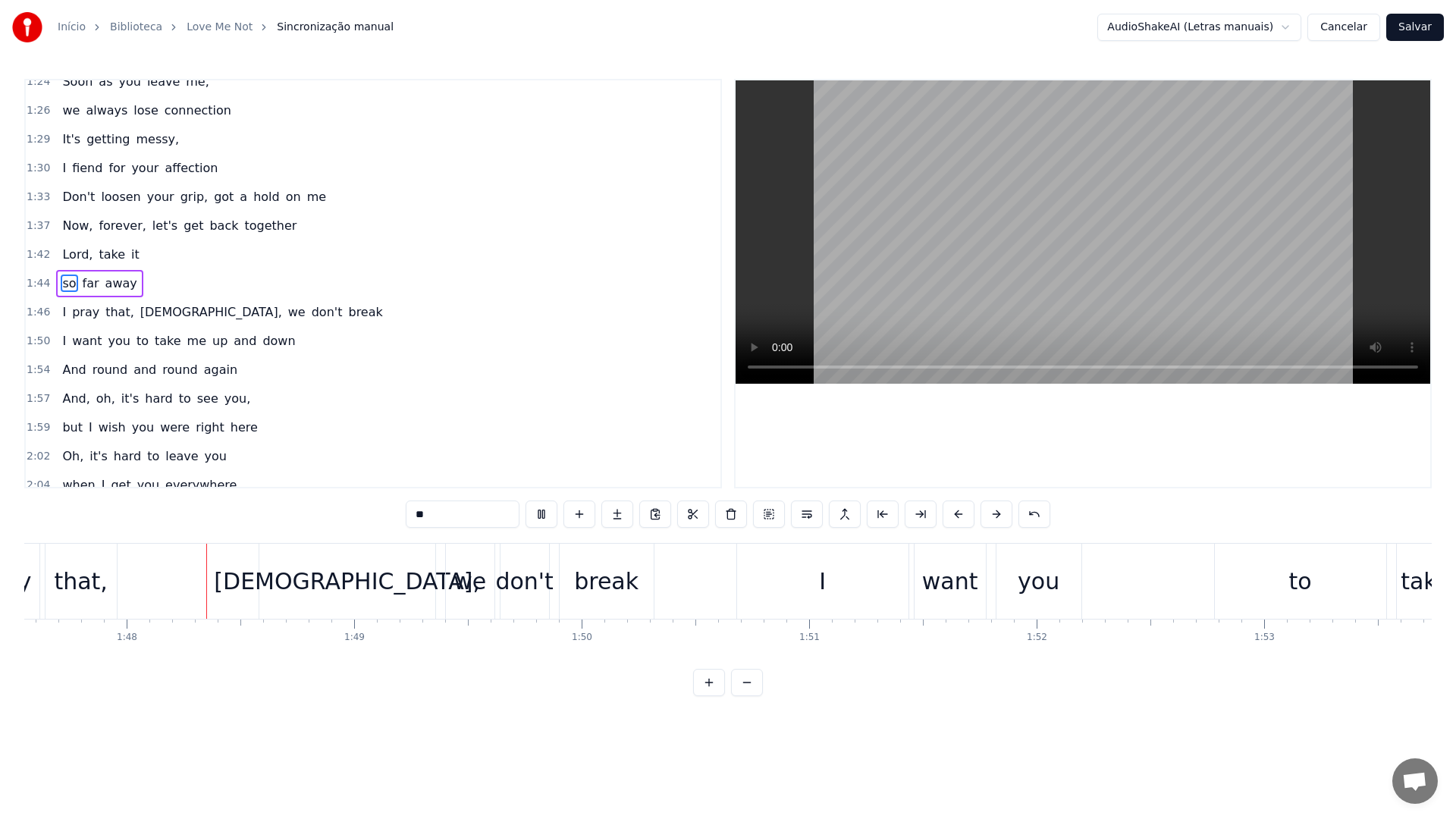
click at [936, 185] on video at bounding box center [1083, 231] width 695 height 303
click at [339, 564] on div "[DEMOGRAPHIC_DATA]," at bounding box center [347, 581] width 266 height 34
type input "****"
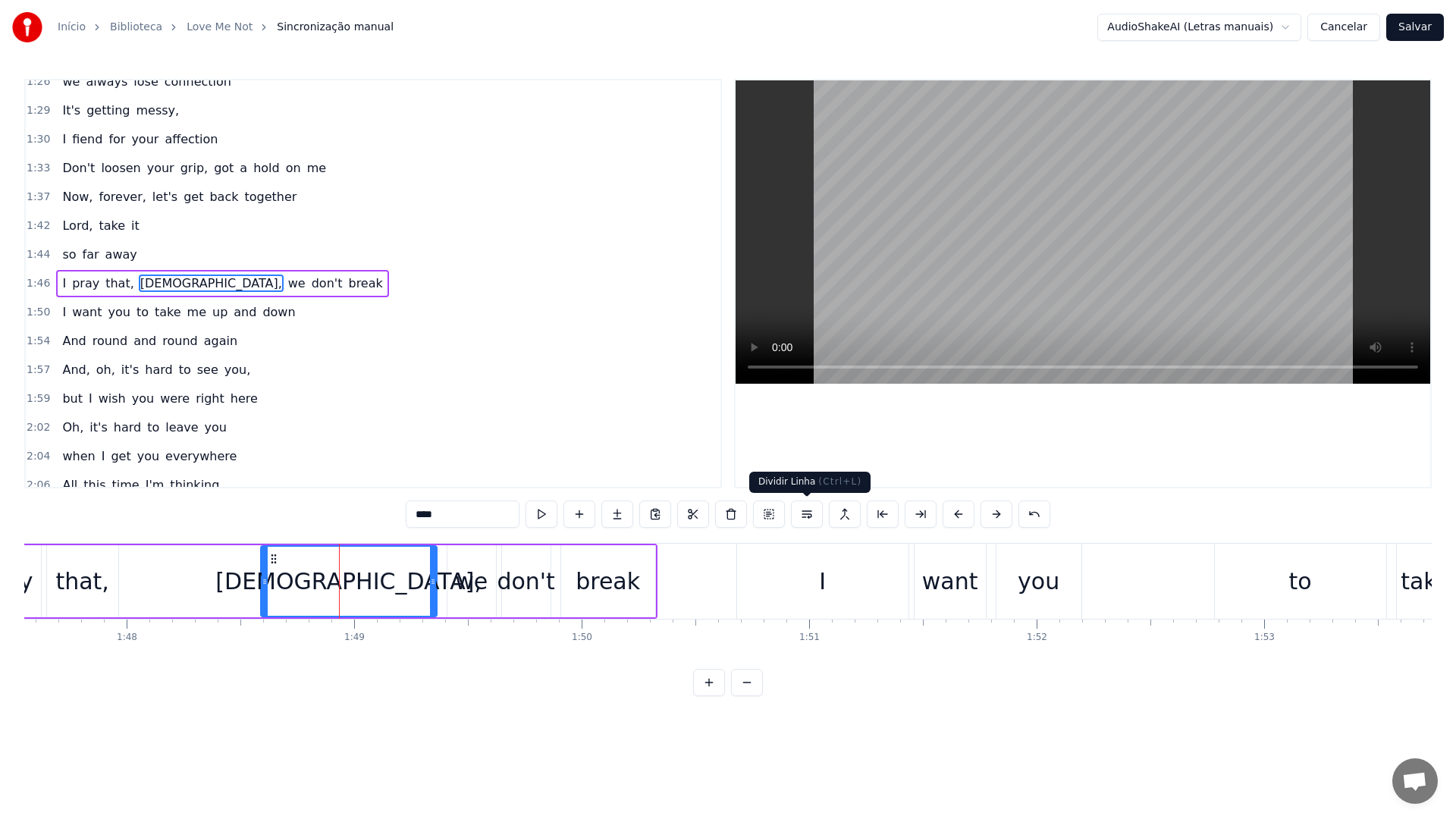
click at [808, 512] on button at bounding box center [807, 514] width 32 height 27
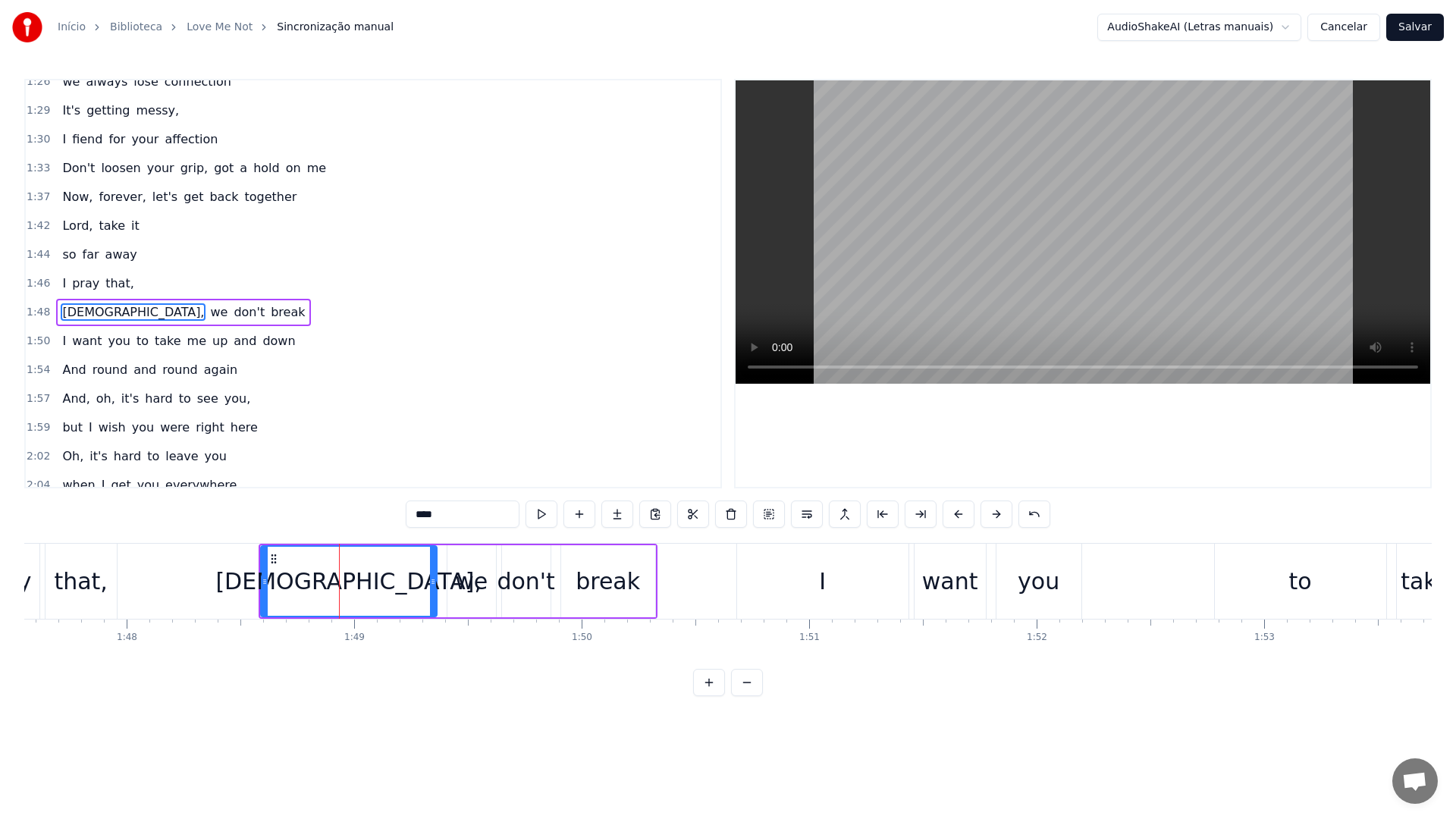
scroll to position [964, 0]
